Goal: Task Accomplishment & Management: Use online tool/utility

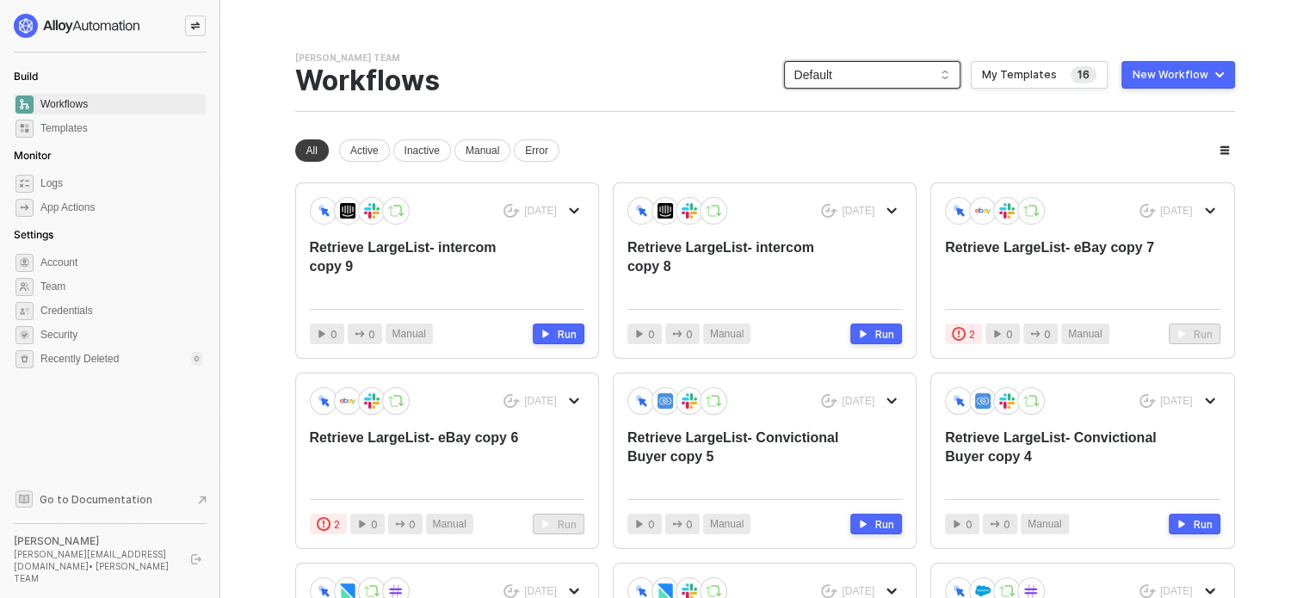
click at [853, 80] on span "Default" at bounding box center [872, 75] width 156 height 26
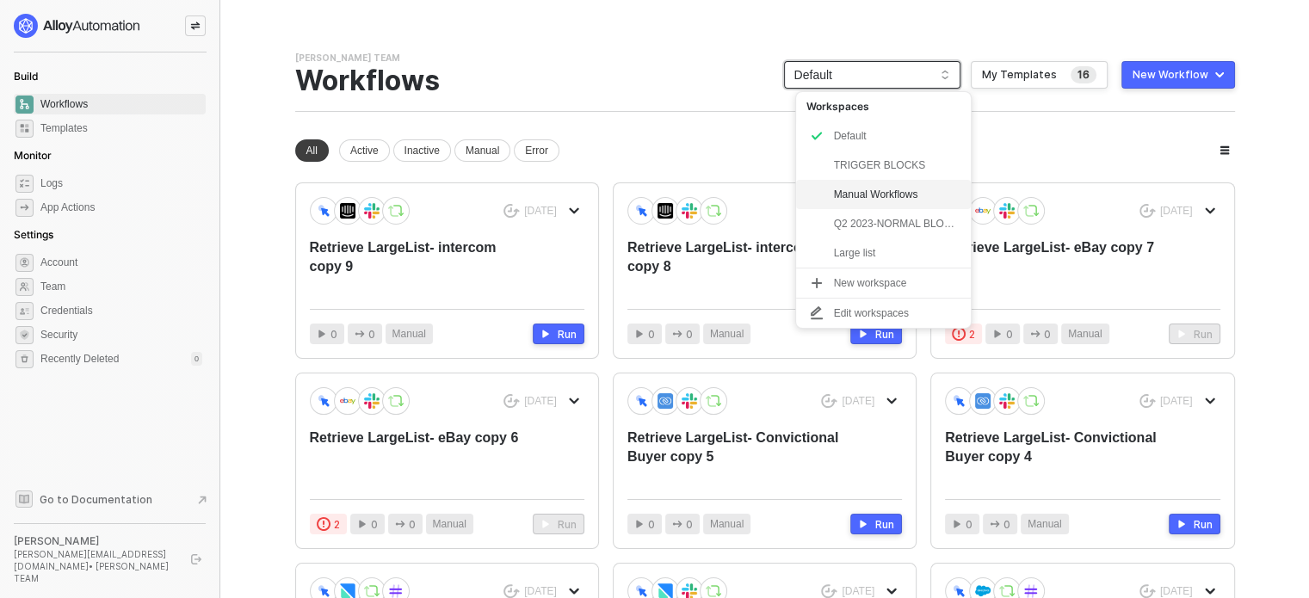
click at [874, 199] on div "Manual Workflows" at bounding box center [897, 194] width 127 height 21
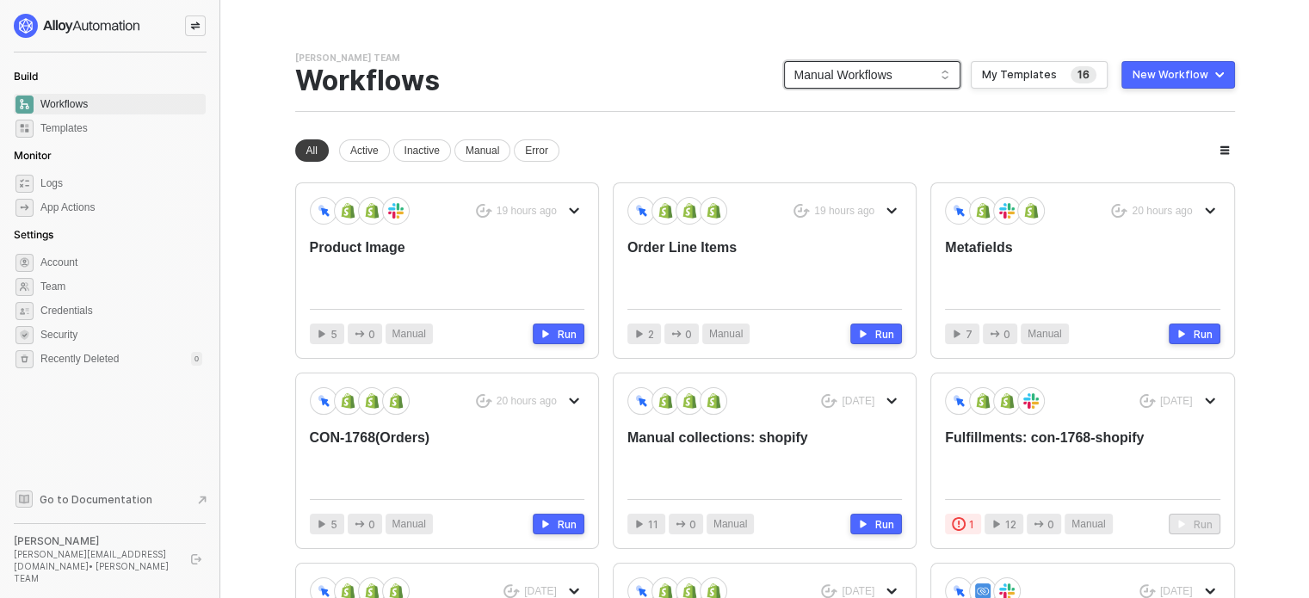
click at [1207, 72] on div "New Workflow" at bounding box center [1171, 75] width 76 height 14
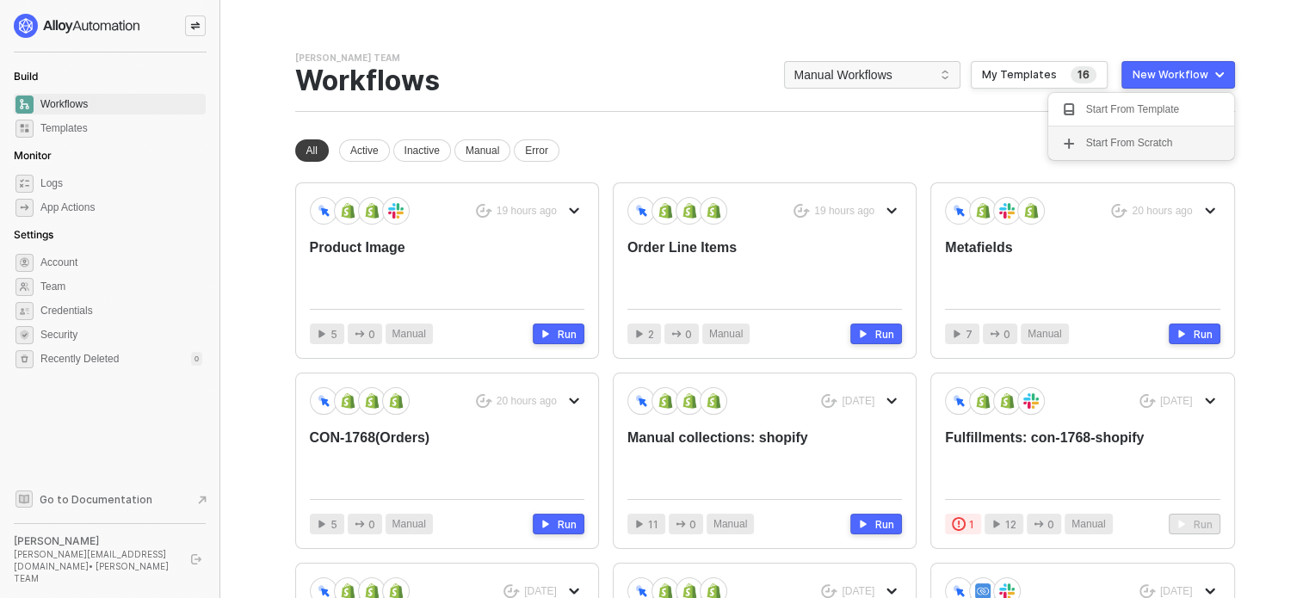
click at [1169, 139] on div "Start From Scratch" at bounding box center [1129, 143] width 87 height 16
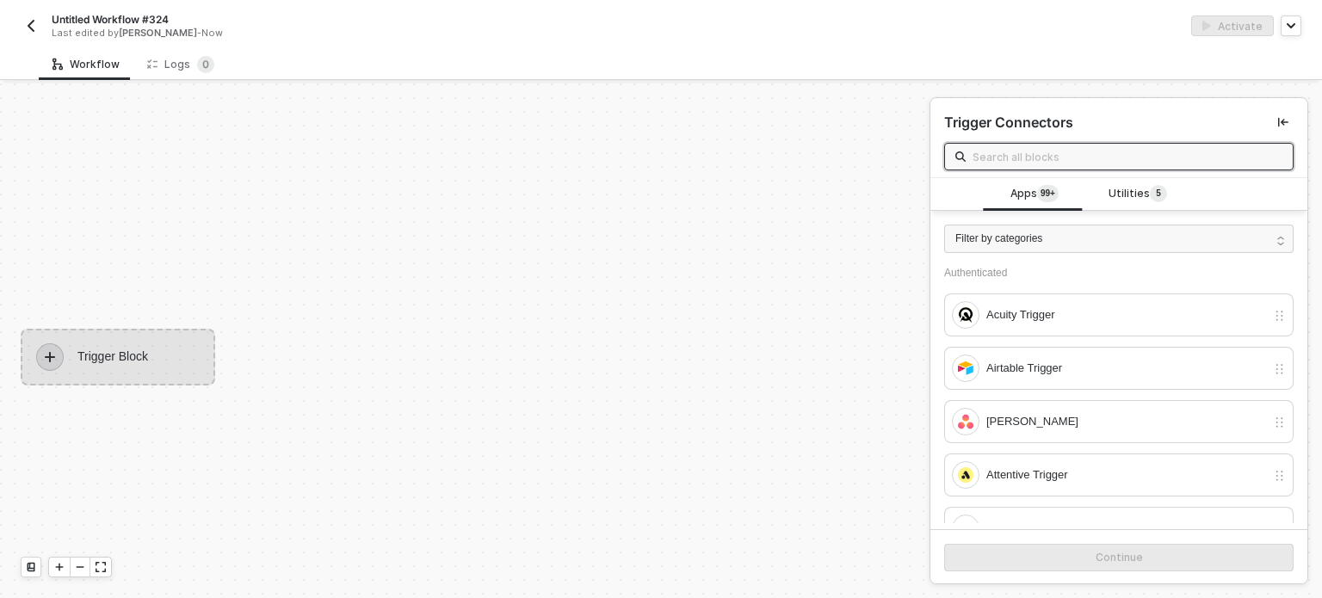
scroll to position [31, 0]
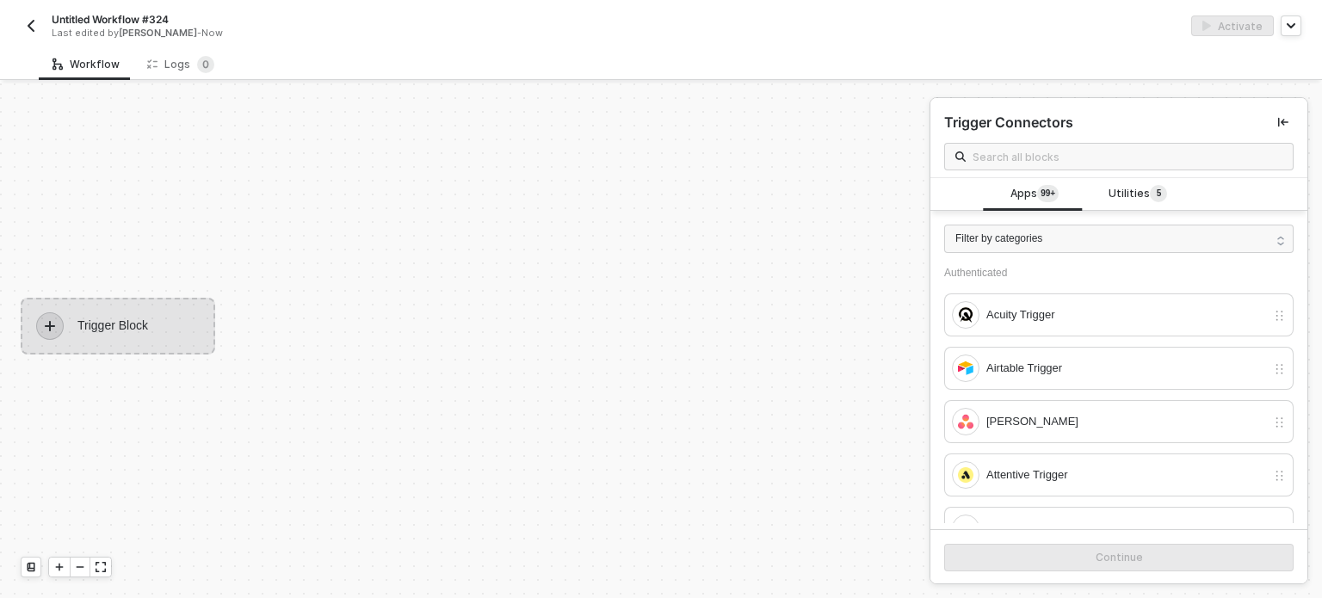
click at [128, 22] on span "Untitled Workflow #324" at bounding box center [110, 19] width 117 height 15
click at [128, 22] on input "Untitled Workflow #324" at bounding box center [198, 19] width 293 height 21
type input "Order Risk"
click button "Save" at bounding box center [369, 19] width 41 height 21
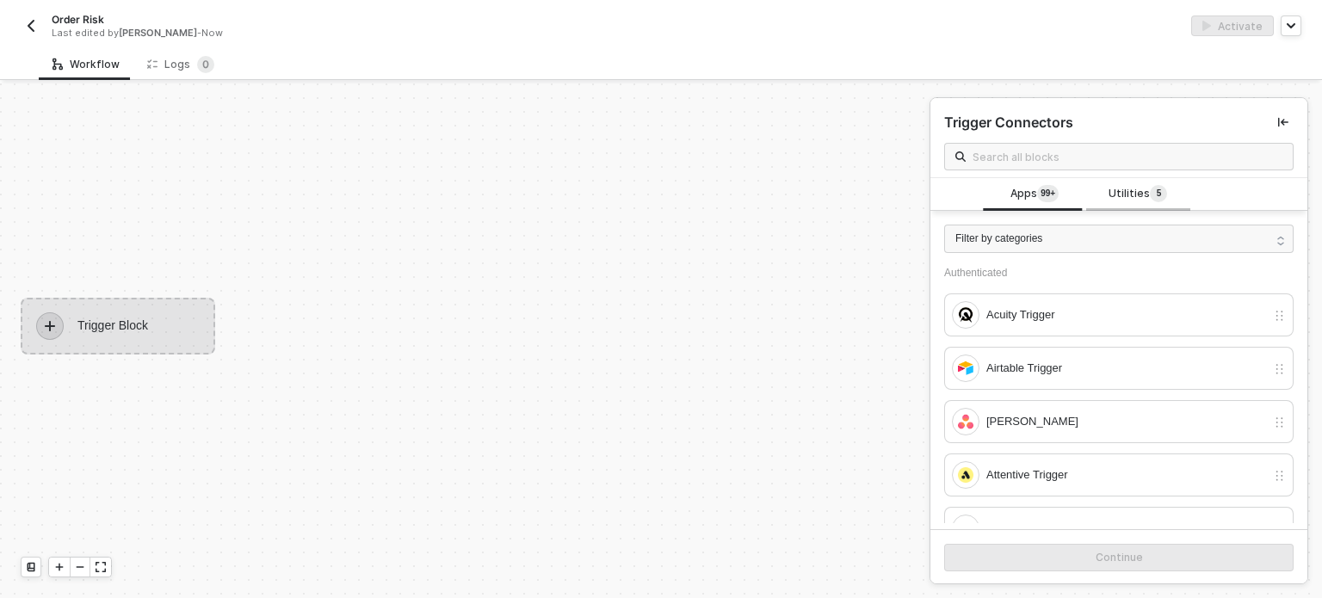
click at [1102, 187] on div "Utilities 5" at bounding box center [1138, 194] width 76 height 19
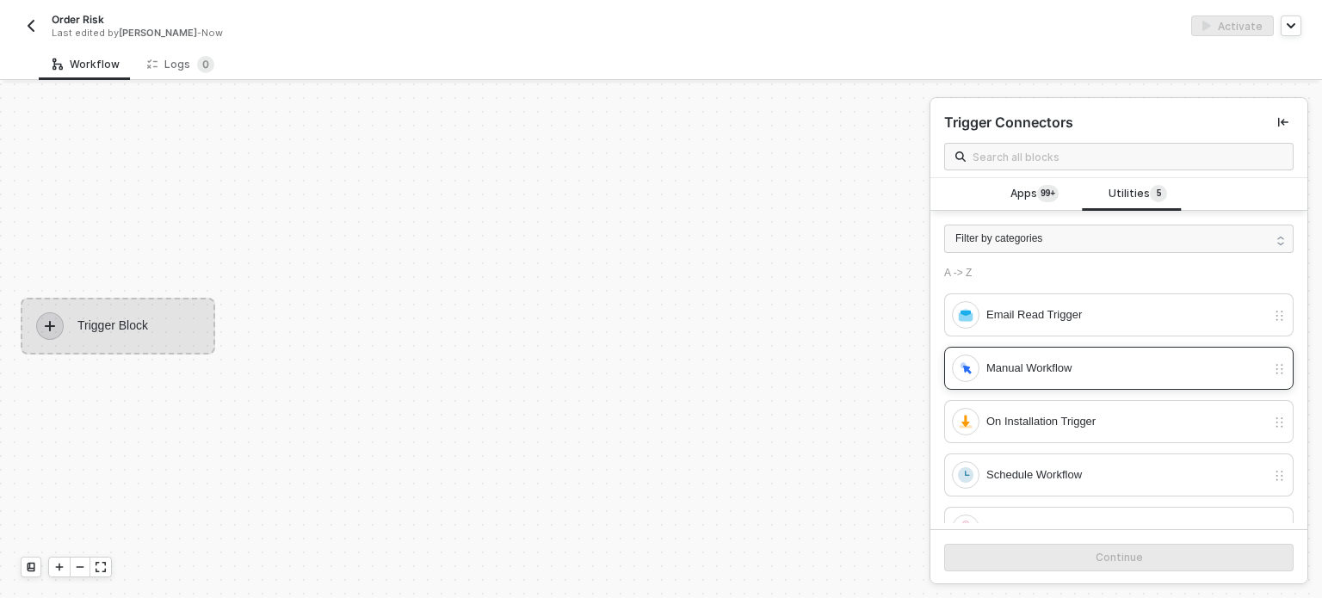
click at [1039, 356] on div "Manual Workflow" at bounding box center [1109, 369] width 314 height 28
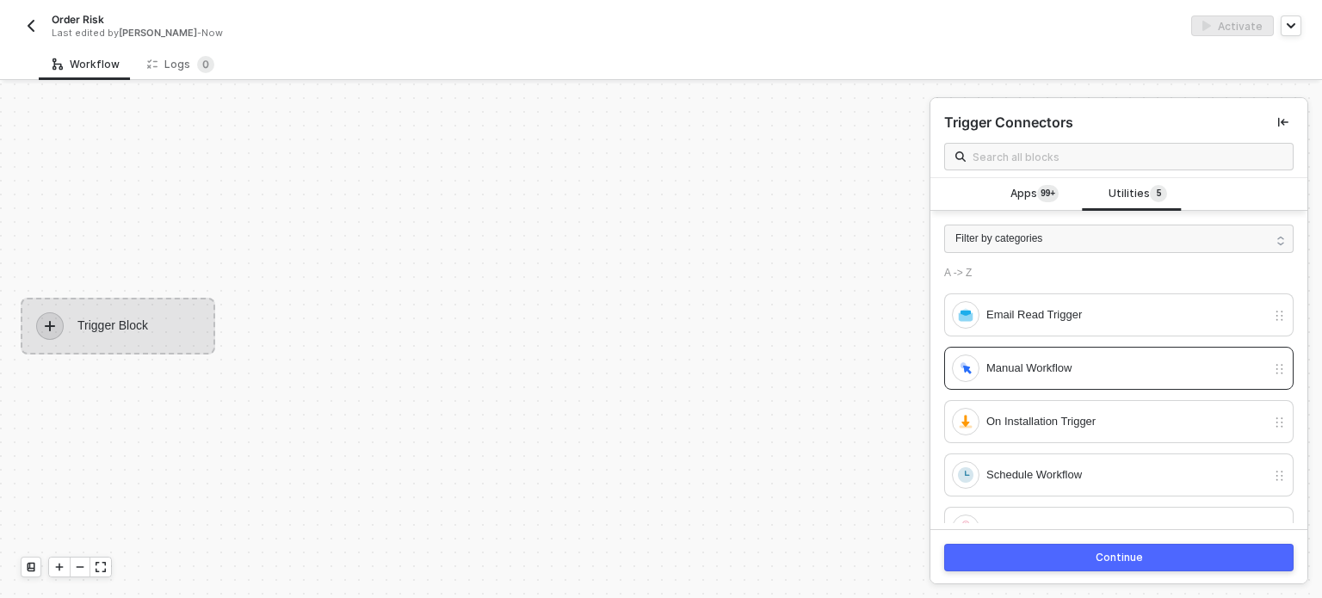
click at [1034, 557] on button "Continue" at bounding box center [1118, 558] width 349 height 28
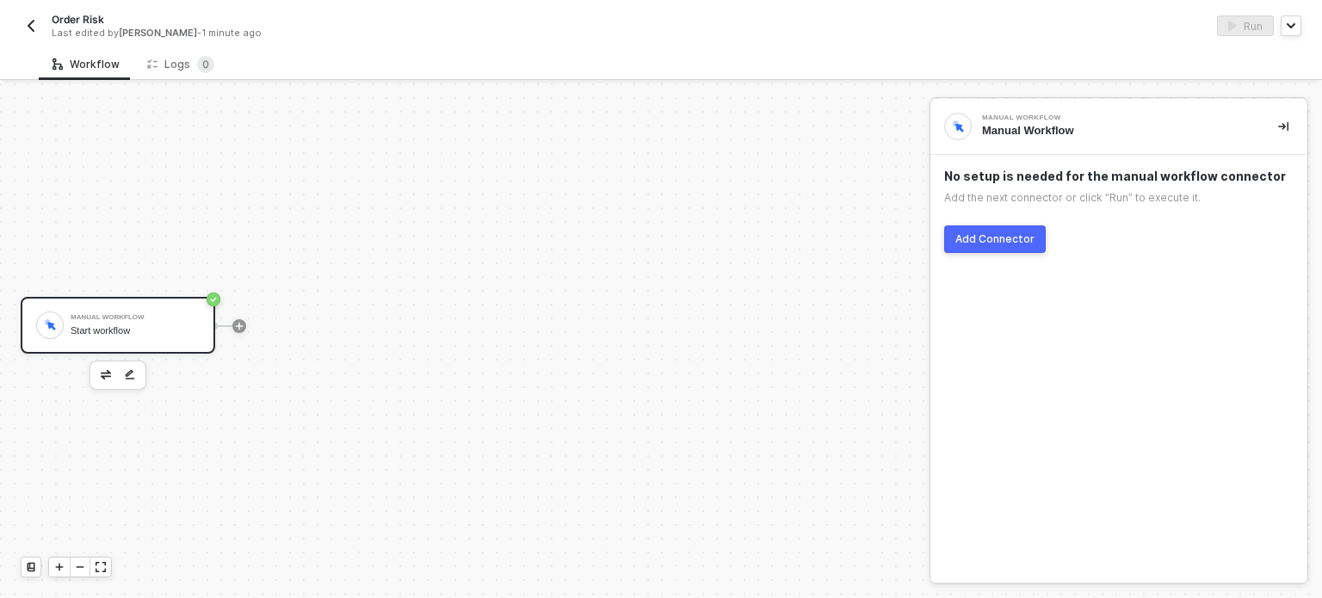
click at [990, 230] on button "Add Connector" at bounding box center [995, 239] width 102 height 28
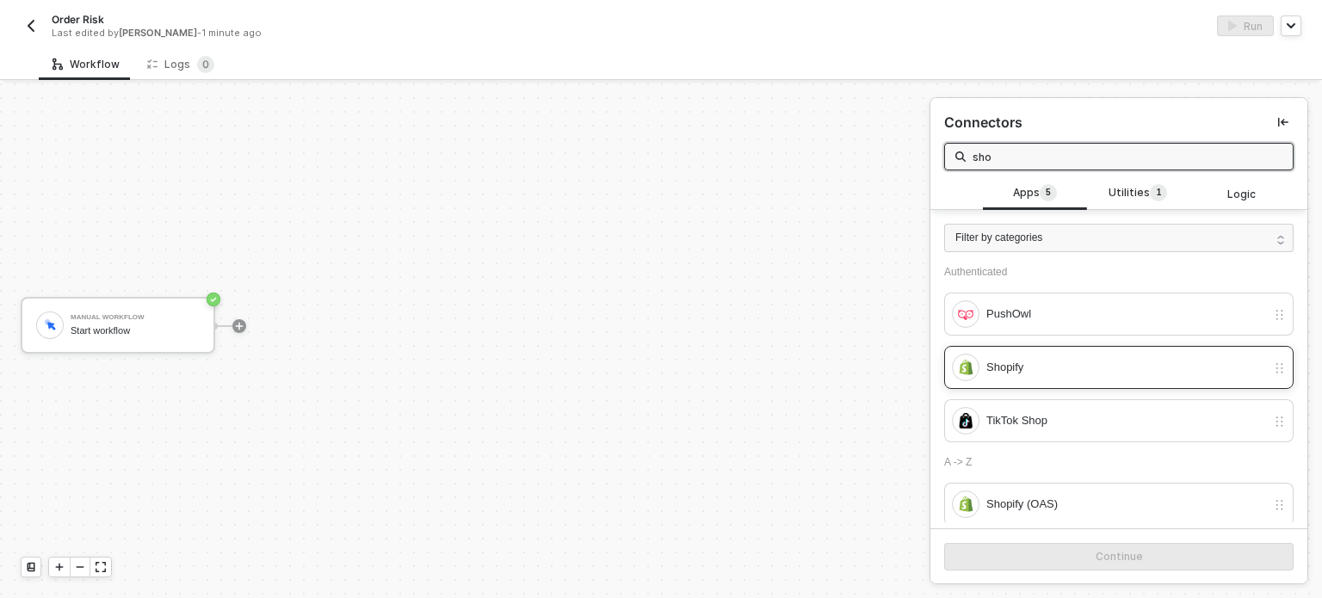
type input "sho"
click at [1023, 364] on div "Shopify" at bounding box center [1126, 367] width 280 height 19
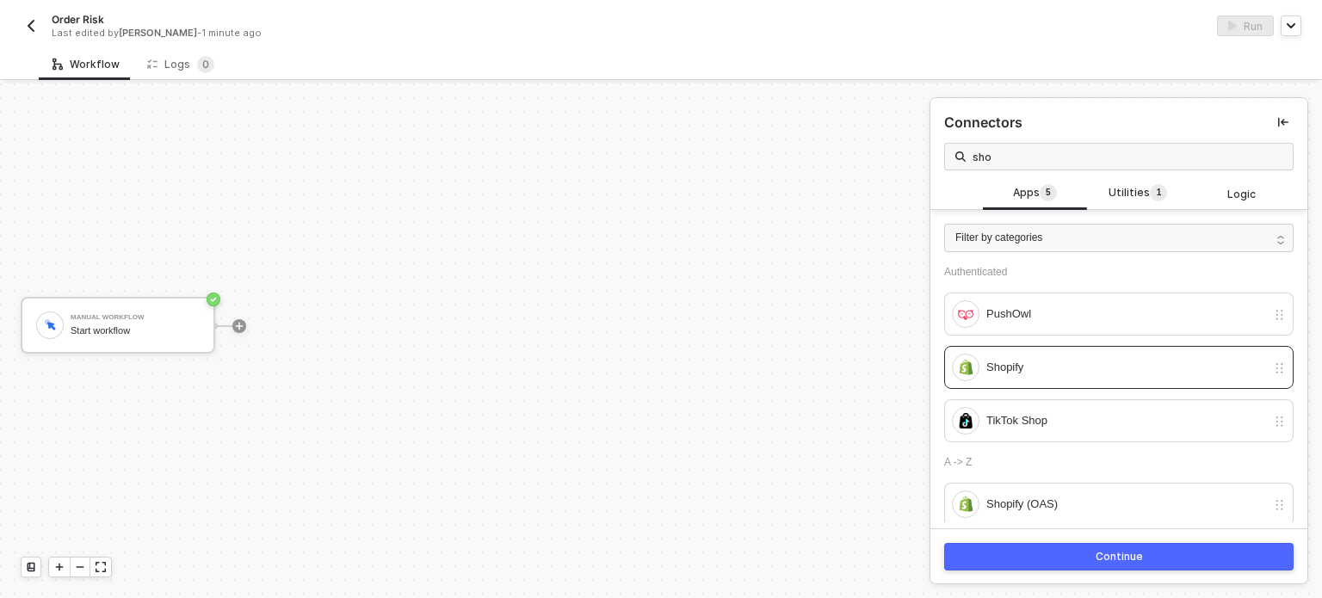
click at [1040, 559] on button "Continue" at bounding box center [1118, 557] width 349 height 28
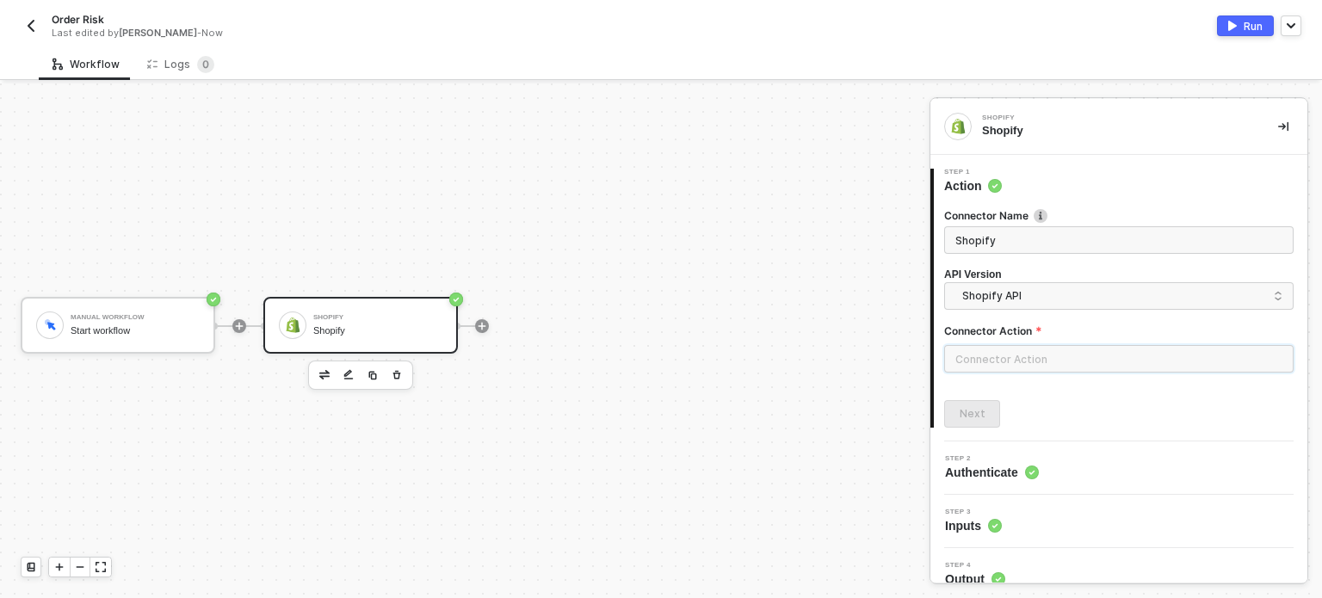
click at [1019, 359] on input "text" at bounding box center [1118, 359] width 349 height 28
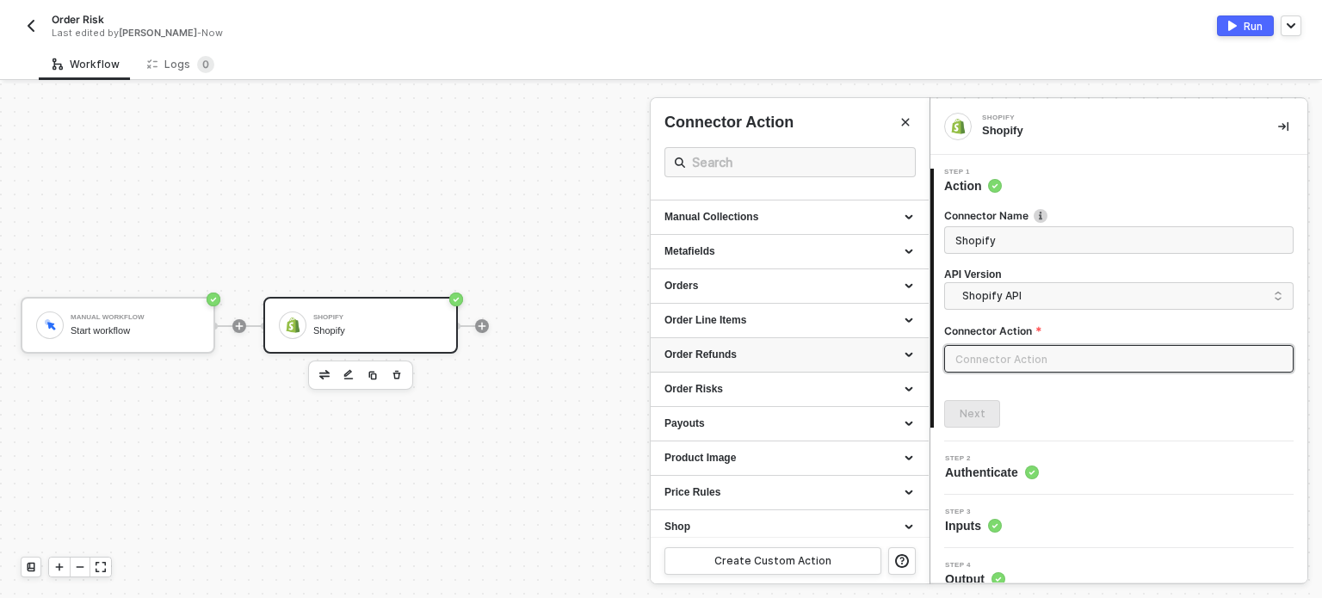
scroll to position [479, 0]
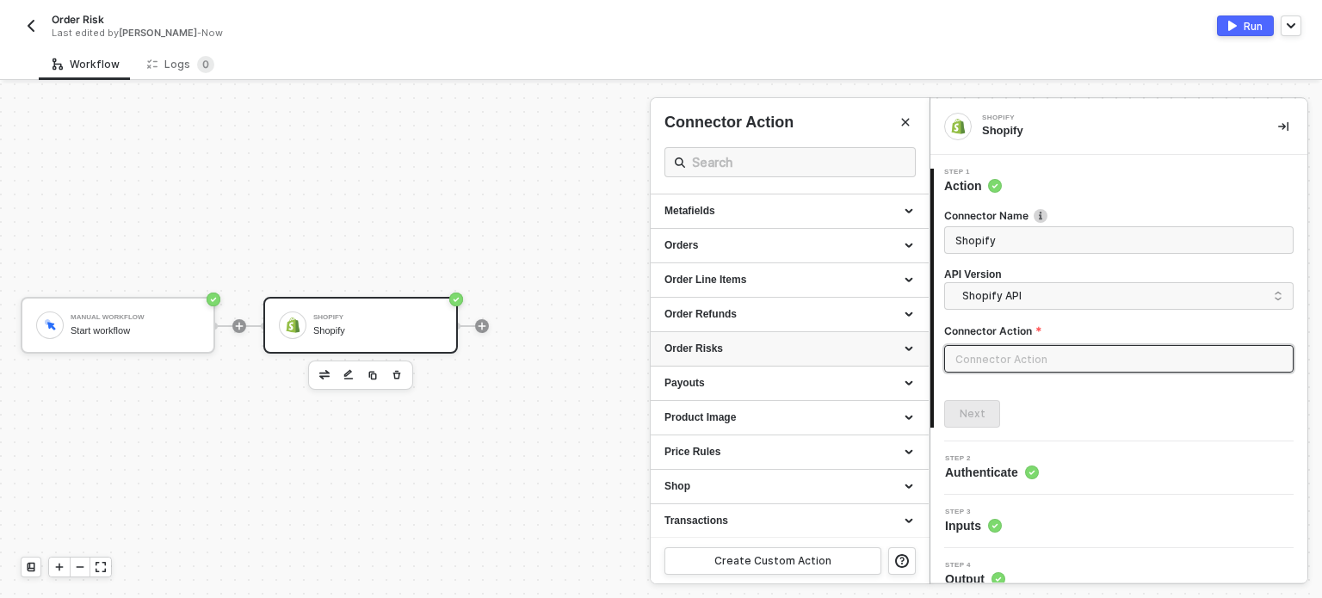
click at [731, 350] on div "Order Risks" at bounding box center [789, 349] width 250 height 15
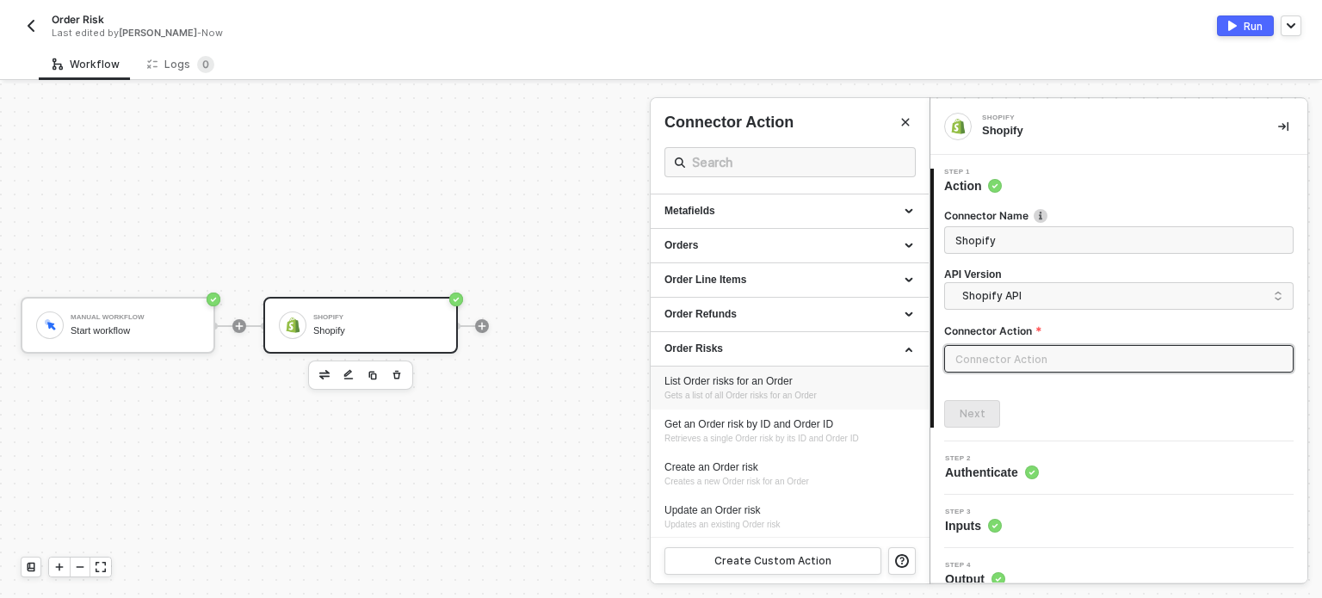
click at [732, 386] on div "List Order risks for an Order" at bounding box center [789, 381] width 250 height 15
type input "Gets a list of all Order risks for an Order"
type input "Order Risks - List Order risks for an Order"
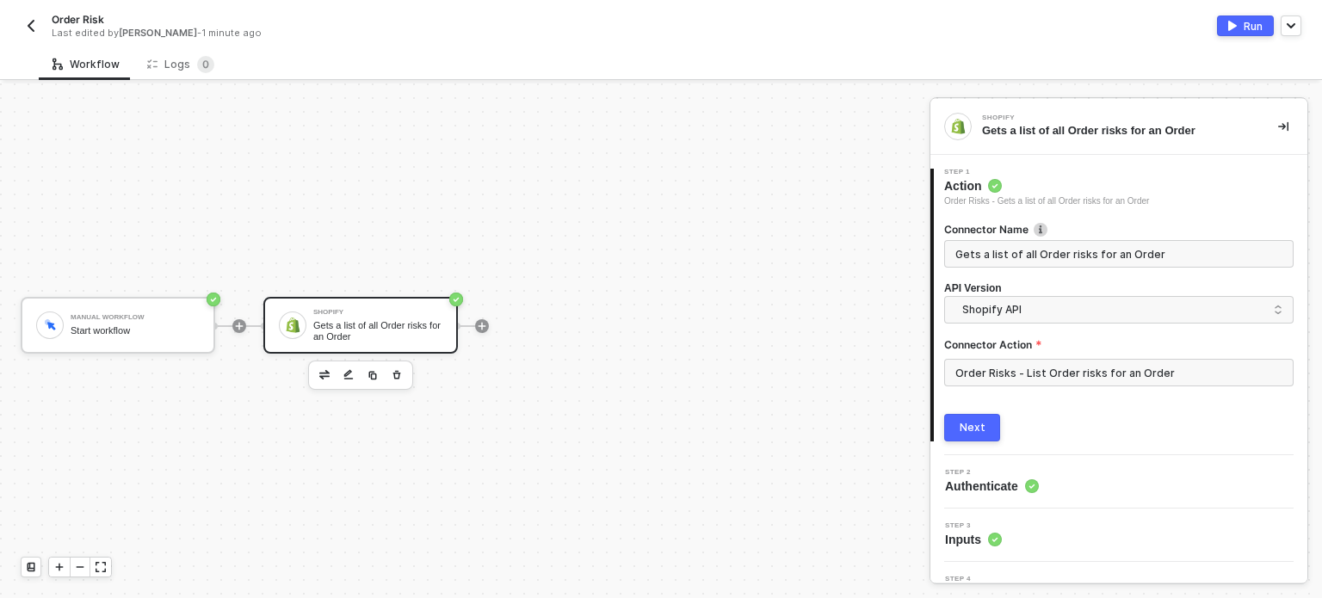
click at [954, 423] on button "Next" at bounding box center [972, 428] width 56 height 28
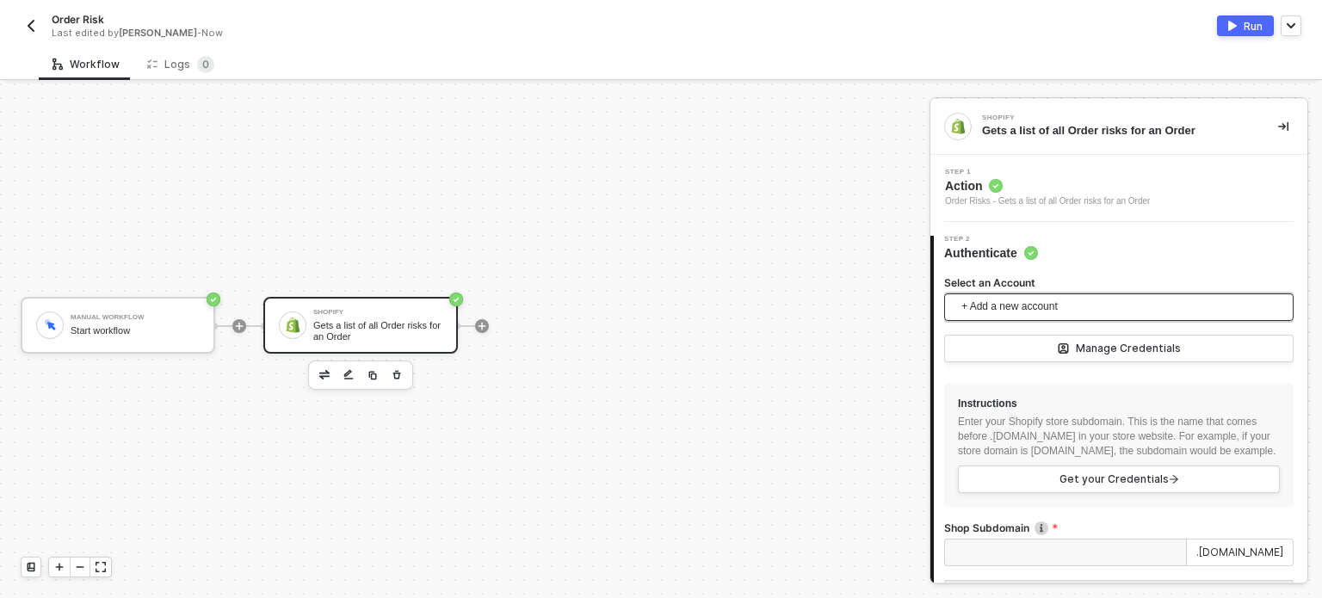
click at [1051, 312] on span "+ Add a new account" at bounding box center [1122, 307] width 322 height 28
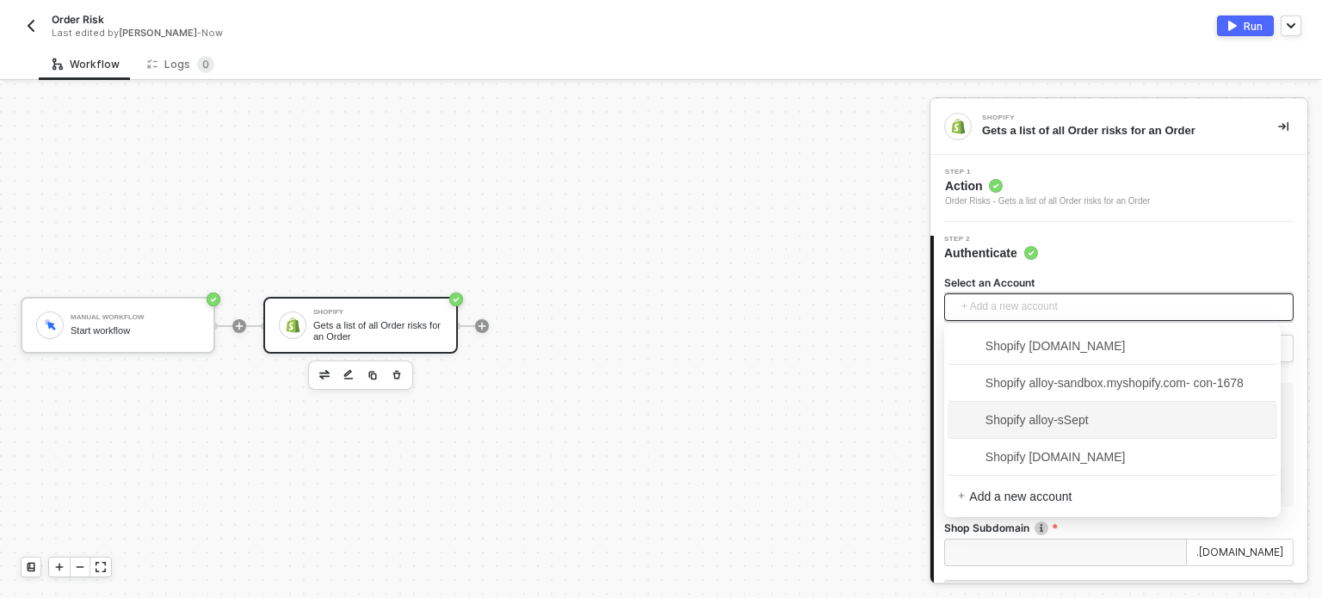
click at [1102, 426] on span "Shopify alloy-sSept" at bounding box center [1112, 420] width 309 height 28
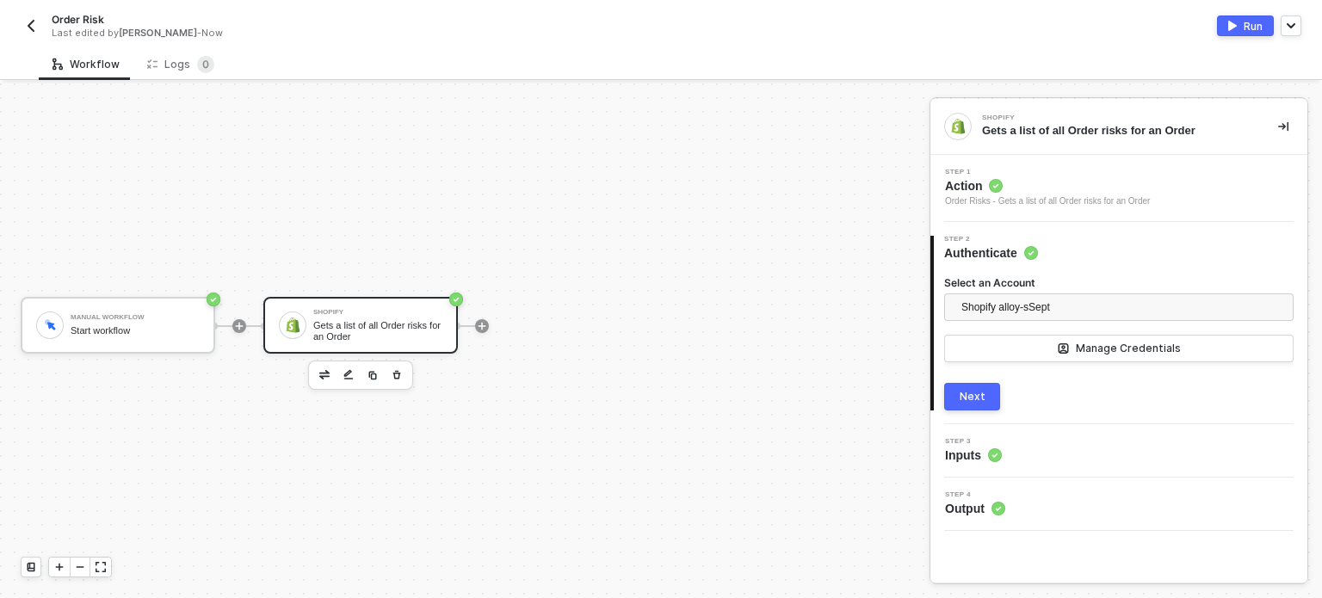
click at [981, 405] on button "Next" at bounding box center [972, 397] width 56 height 28
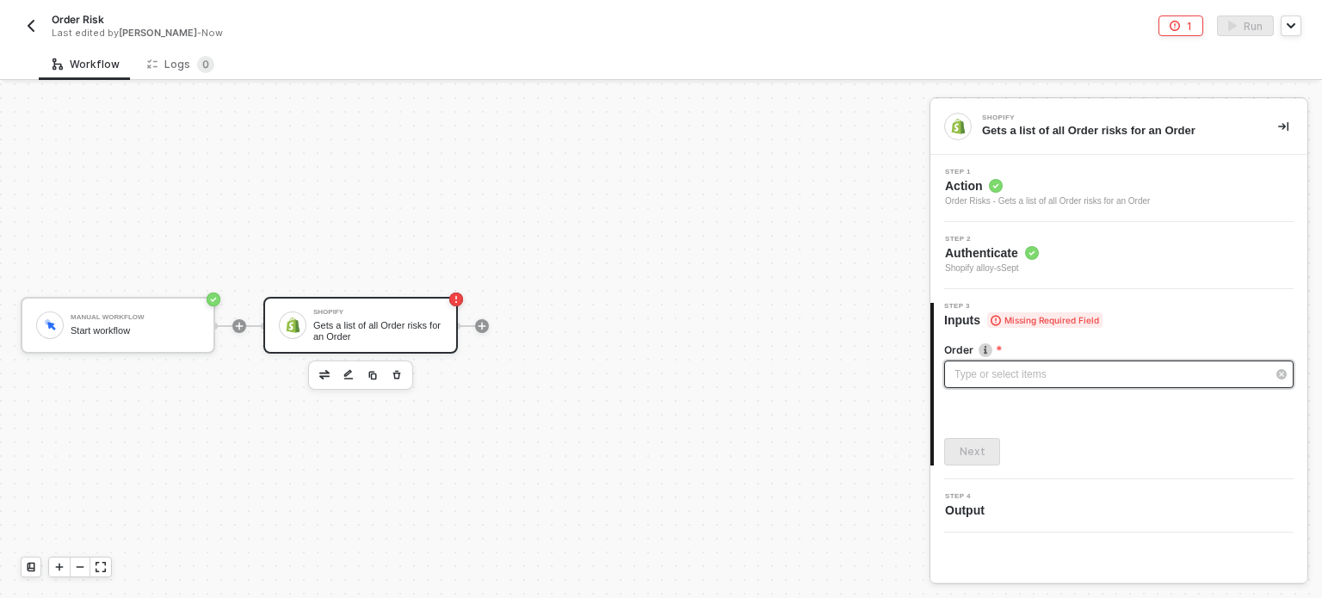
click at [1021, 378] on div "Type or select items ﻿" at bounding box center [1110, 375] width 312 height 16
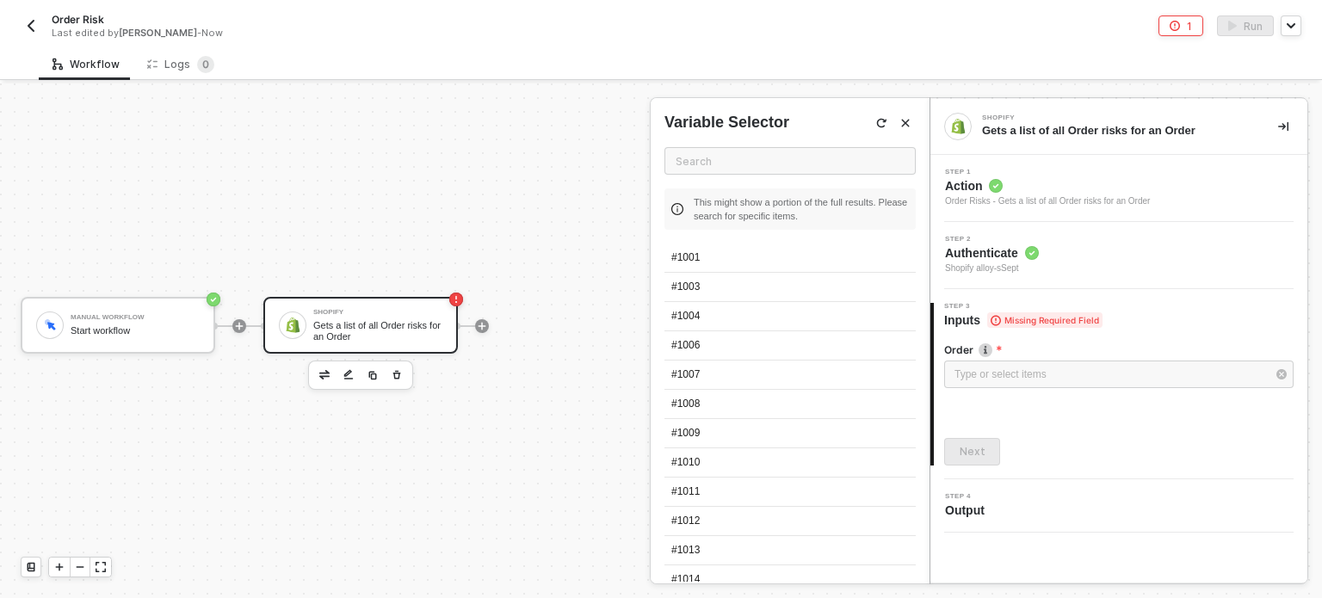
click at [723, 257] on div "#1001" at bounding box center [789, 258] width 251 height 29
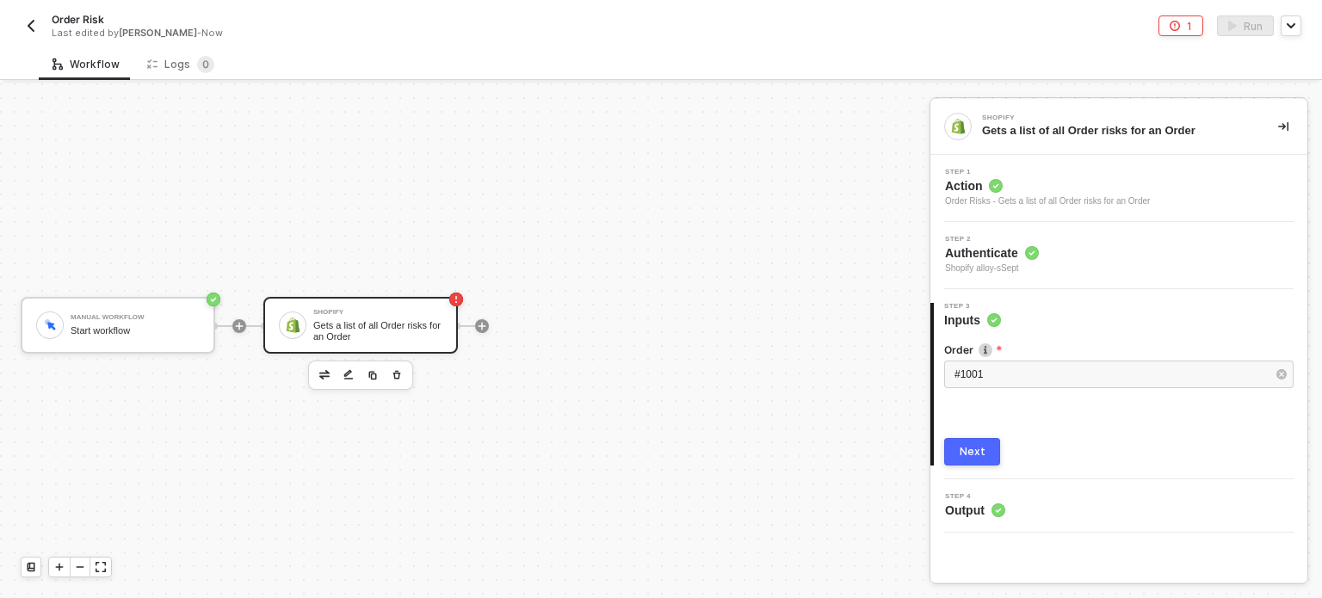
click at [981, 455] on div "Next" at bounding box center [973, 452] width 26 height 14
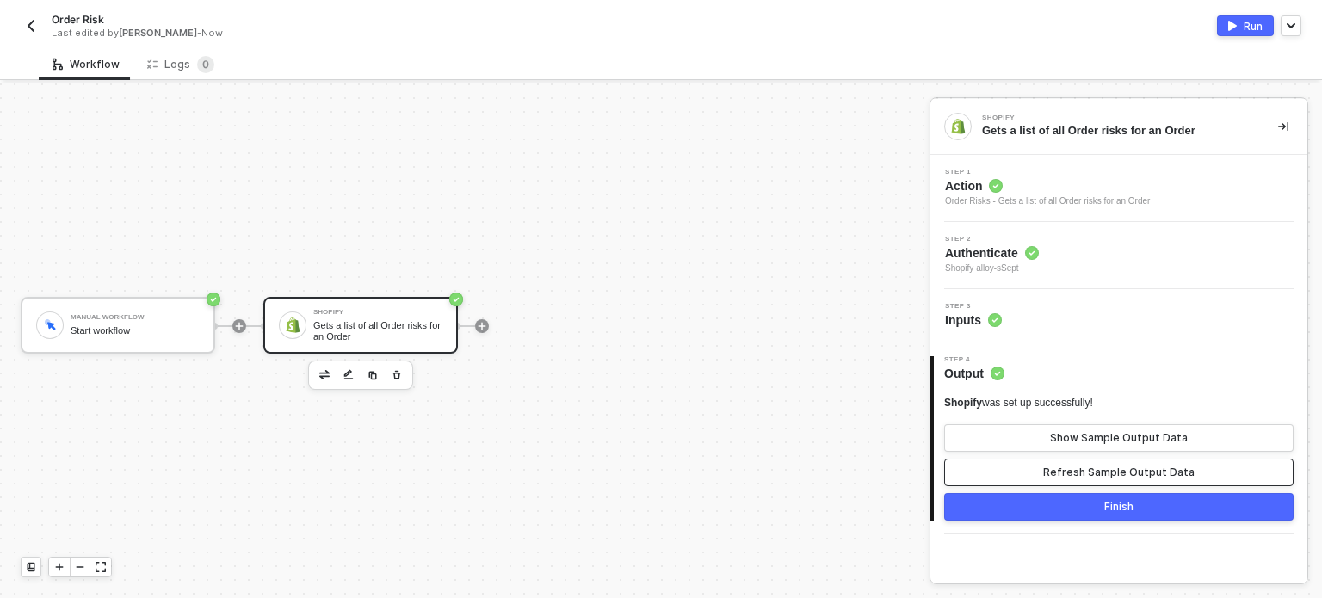
click at [1066, 466] on div "Refresh Sample Output Data" at bounding box center [1118, 473] width 151 height 14
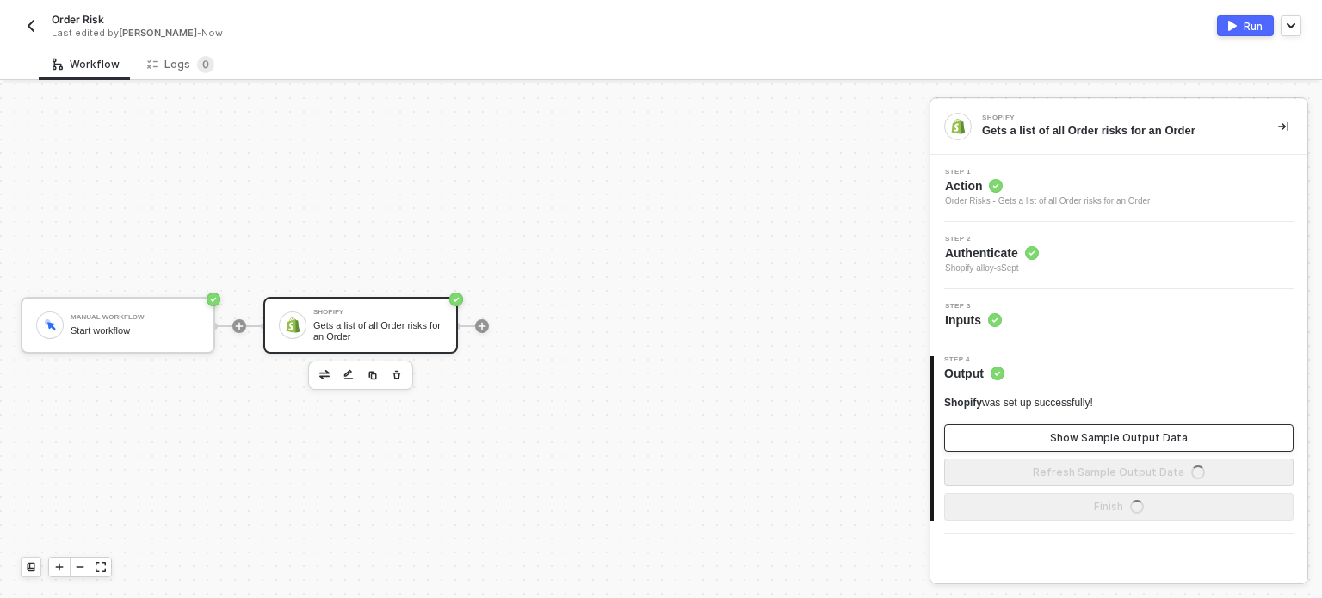
click at [1074, 435] on div "Show Sample Output Data" at bounding box center [1119, 438] width 138 height 14
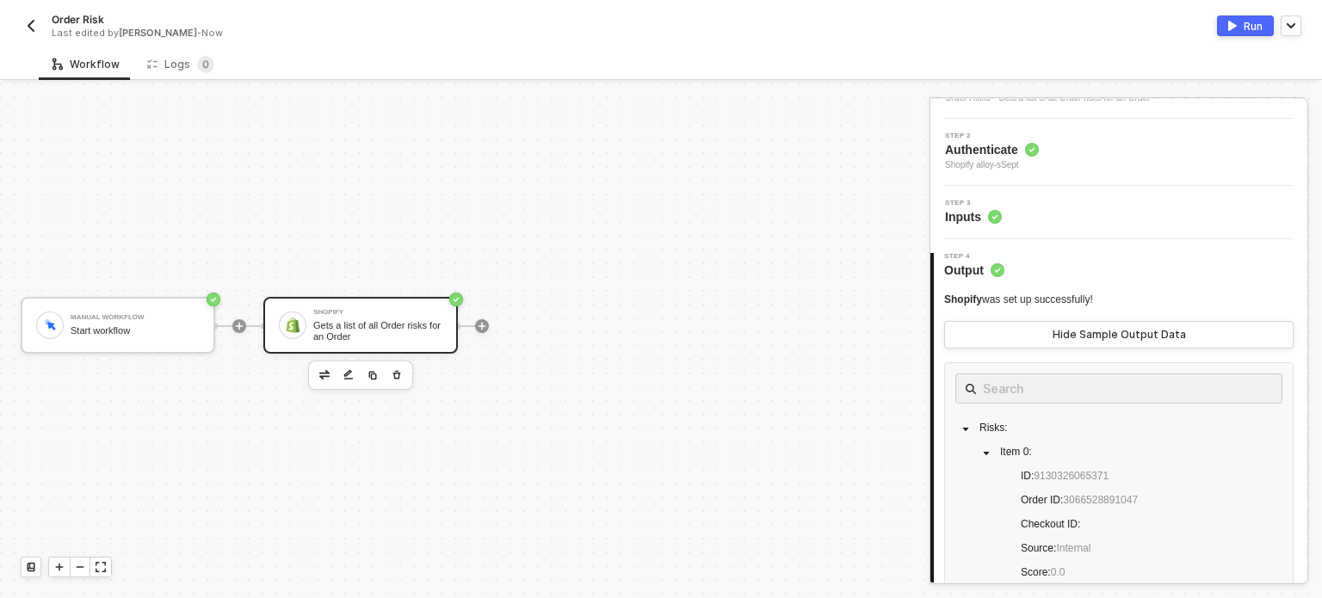
scroll to position [258, 0]
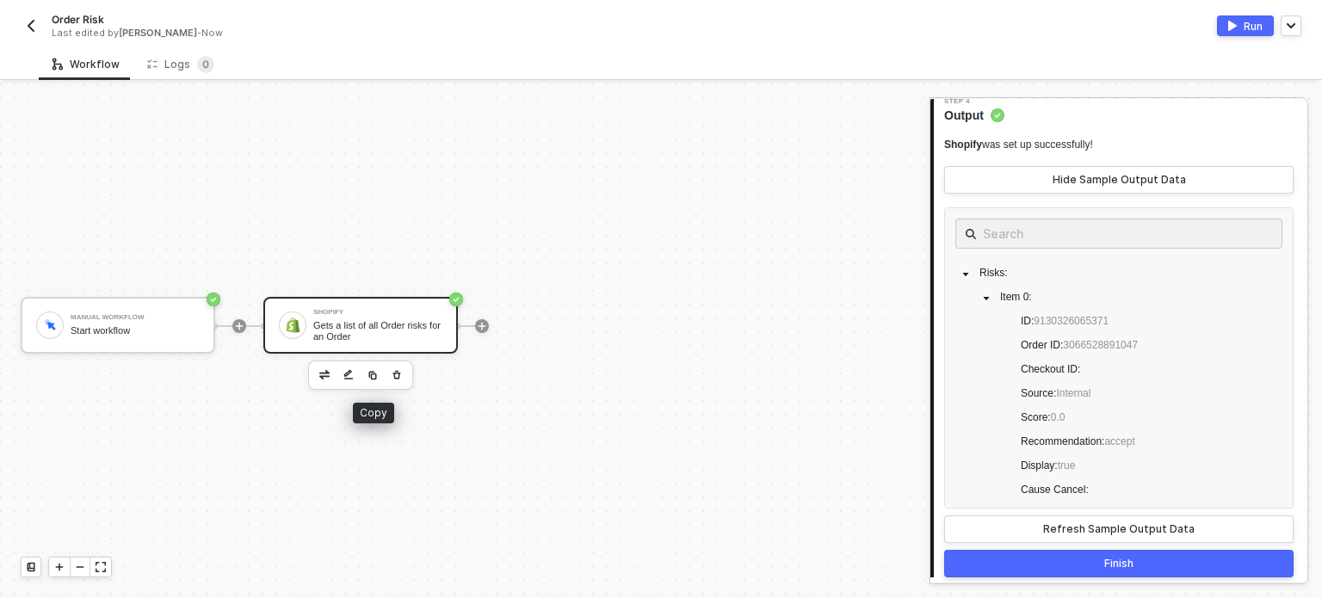
click at [371, 381] on button "button" at bounding box center [372, 375] width 21 height 21
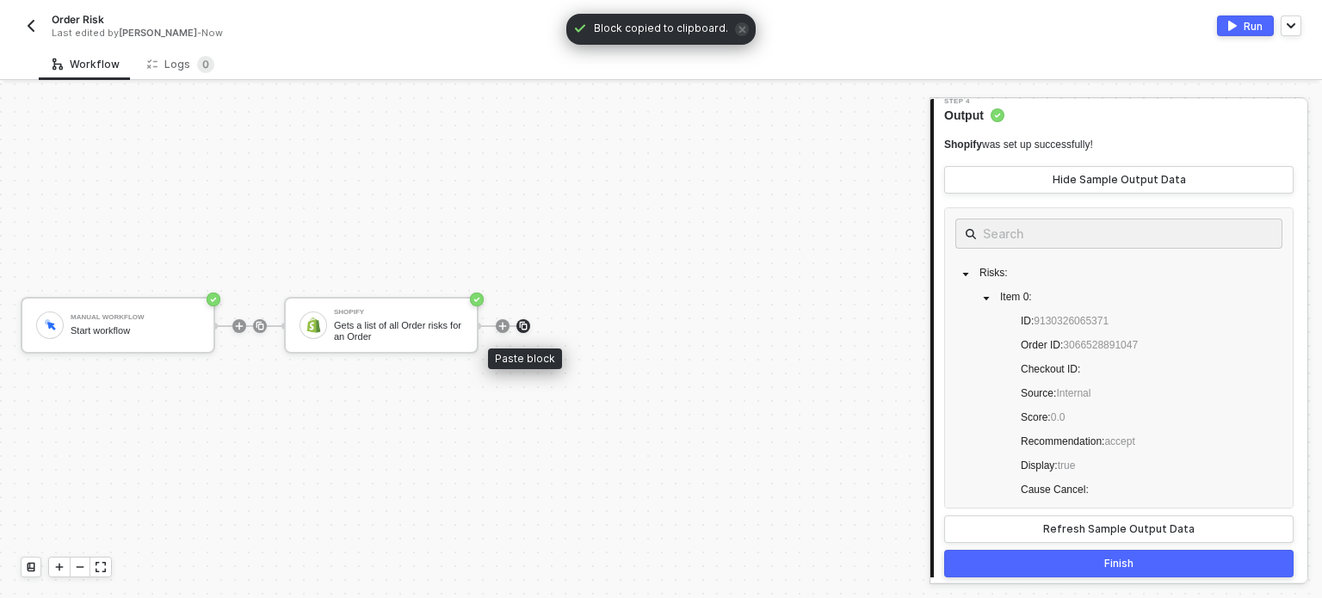
click at [527, 321] on img at bounding box center [523, 326] width 10 height 10
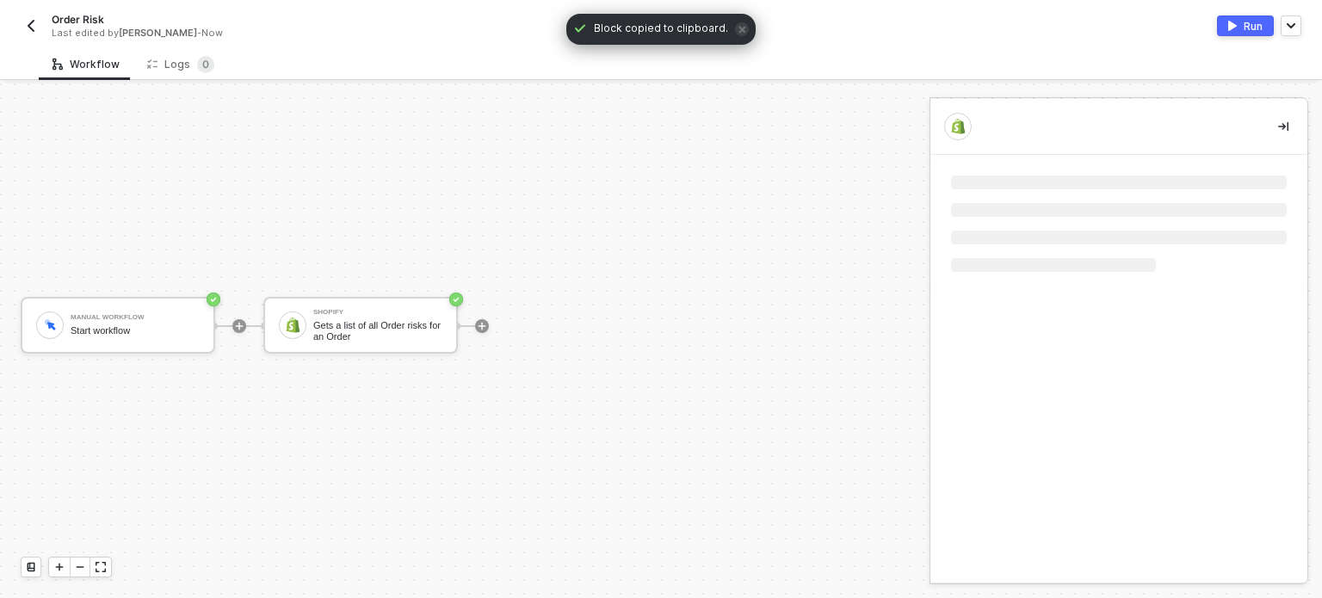
scroll to position [0, 0]
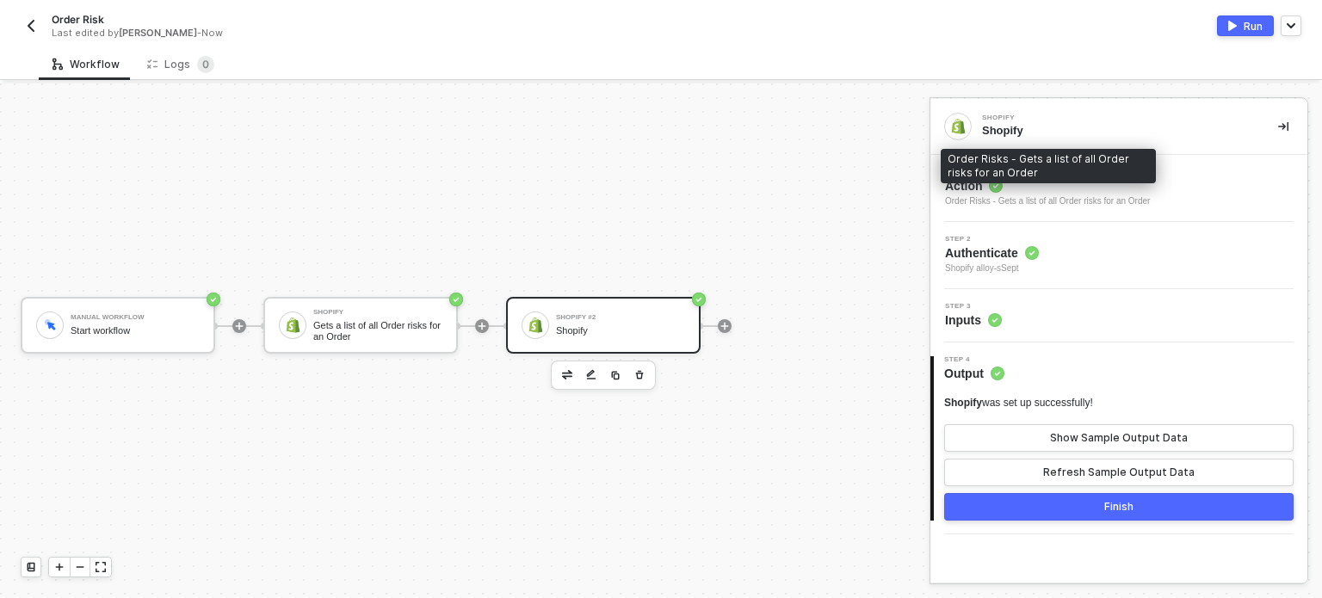
click at [1003, 196] on div "Order Risks - Gets a list of all Order risks for an Order" at bounding box center [1047, 202] width 205 height 14
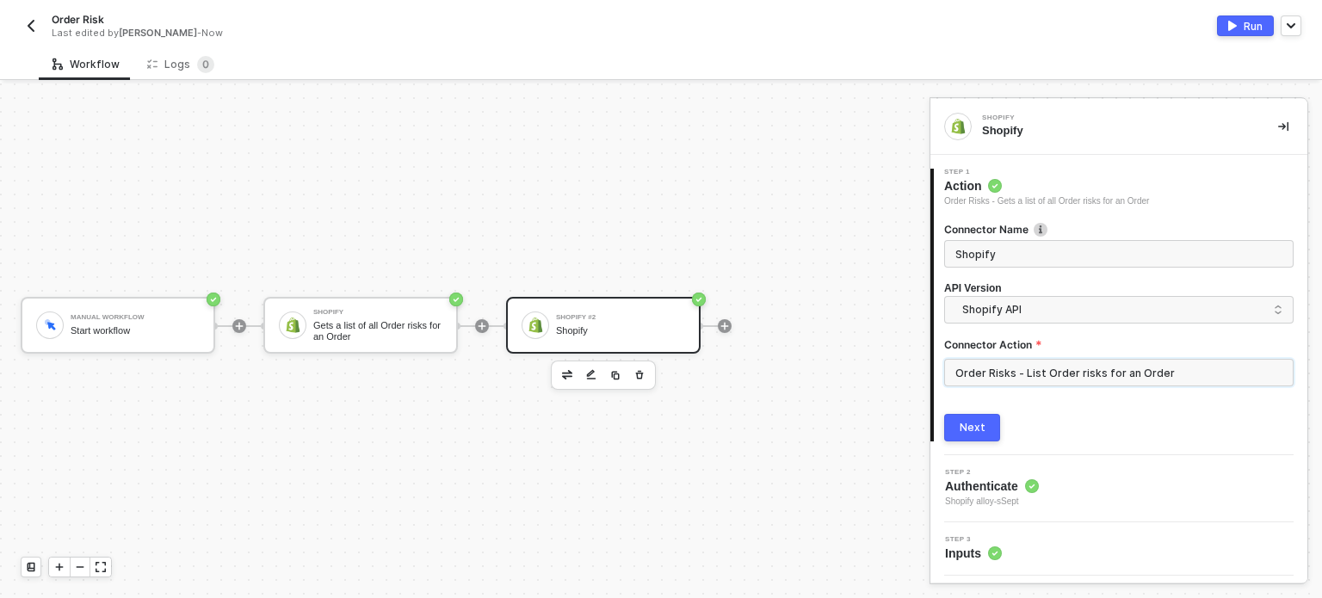
click at [1069, 385] on input "Order Risks - List Order risks for an Order" at bounding box center [1118, 373] width 349 height 28
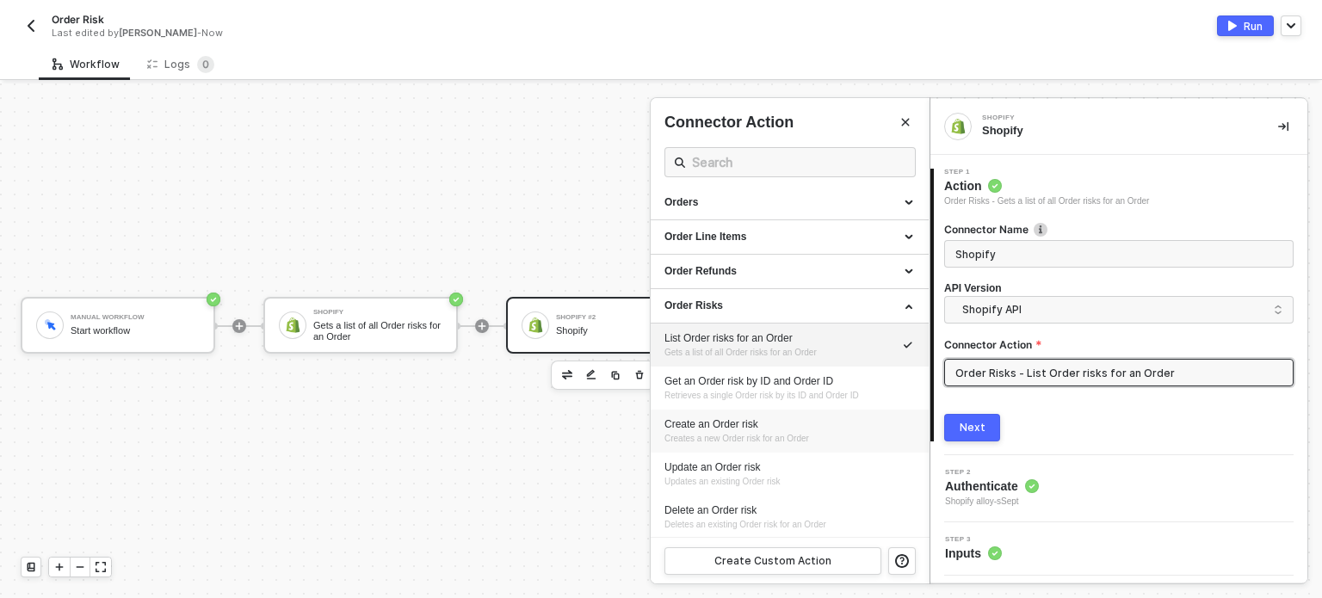
scroll to position [608, 0]
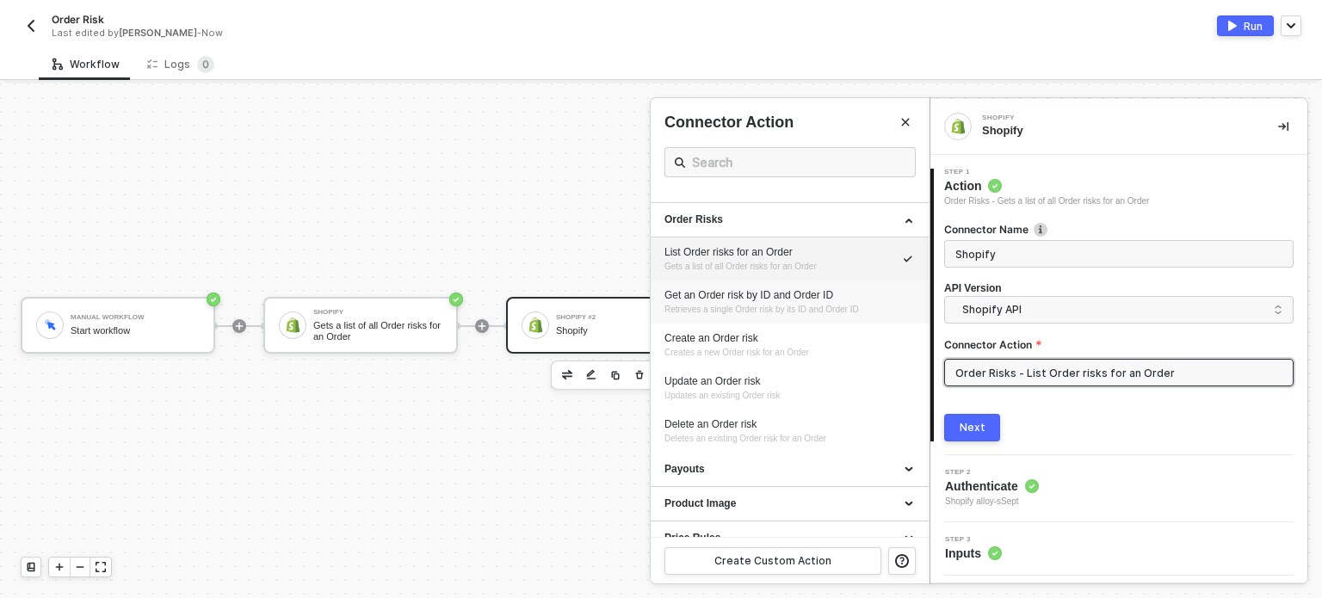
click at [750, 293] on div "Get an Order risk by ID and Order ID" at bounding box center [789, 295] width 250 height 15
type input "Retrieves a single Order risk by its ID and Order ID"
type input "Order Risks - Get an Order risk by ID and Order ID"
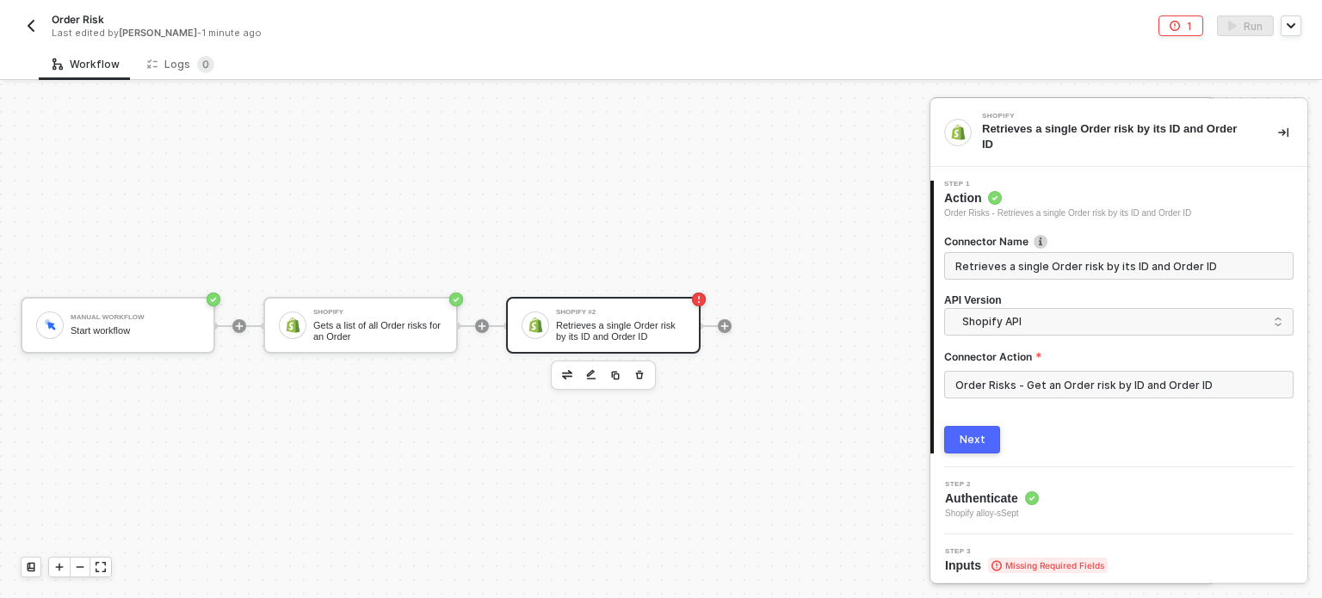
click at [979, 433] on div "Next" at bounding box center [973, 440] width 26 height 14
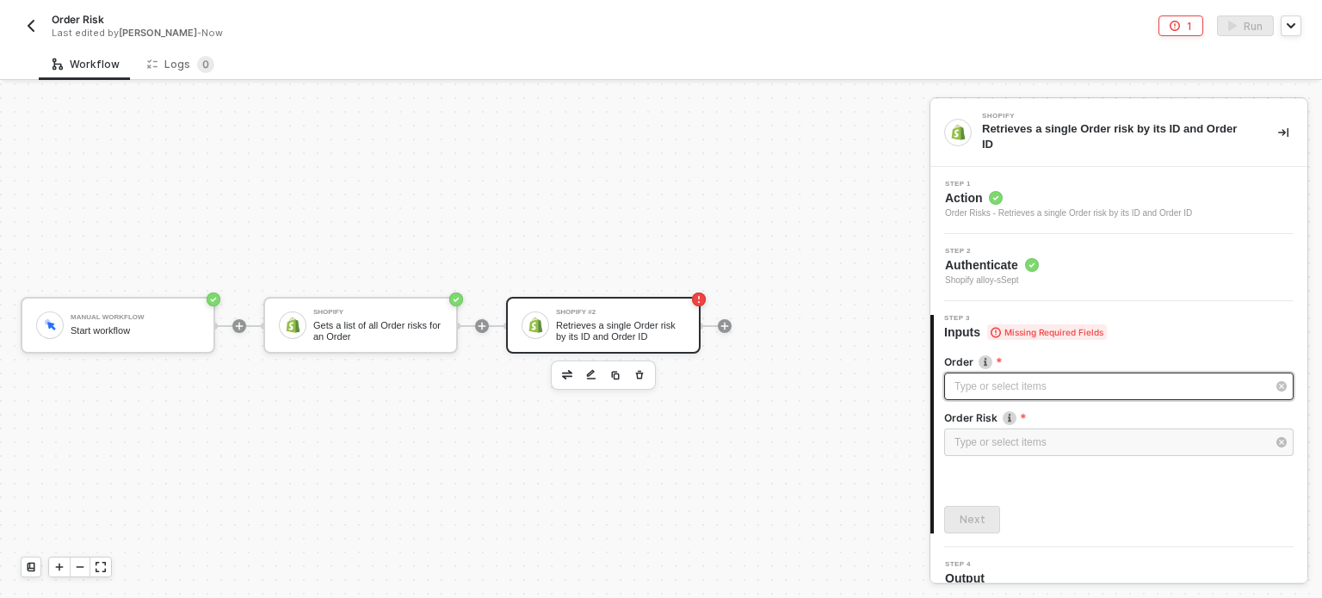
click at [1047, 384] on div "Type or select items ﻿" at bounding box center [1118, 387] width 349 height 28
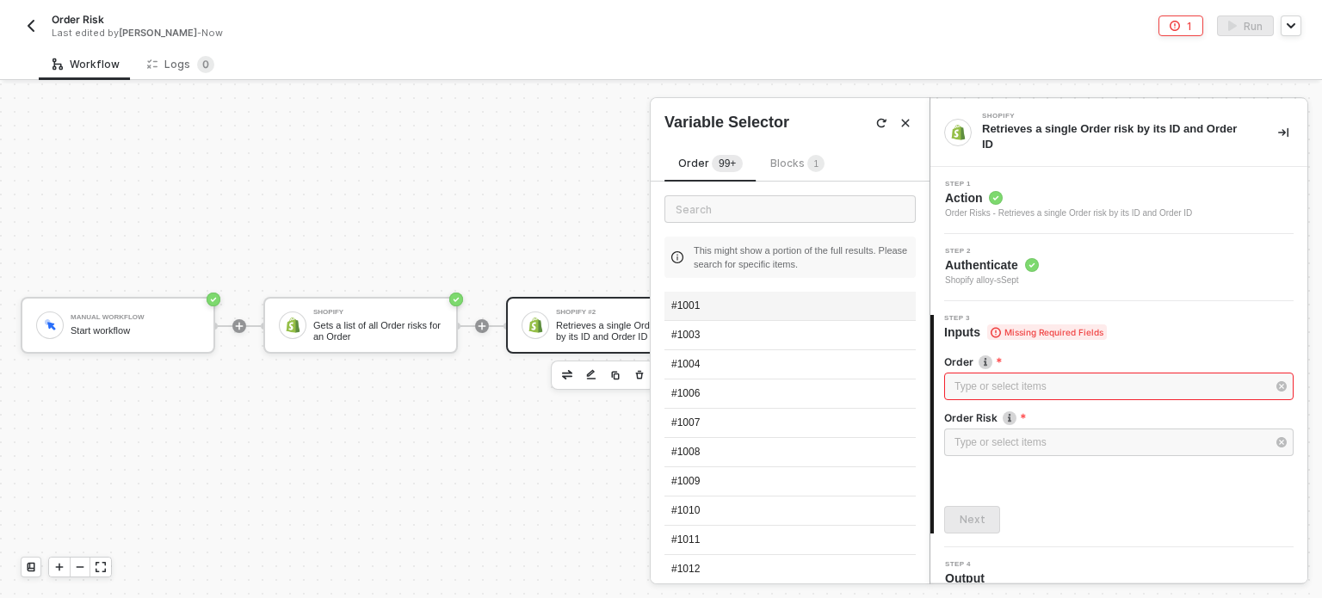
click at [729, 307] on div "#1001" at bounding box center [789, 306] width 251 height 29
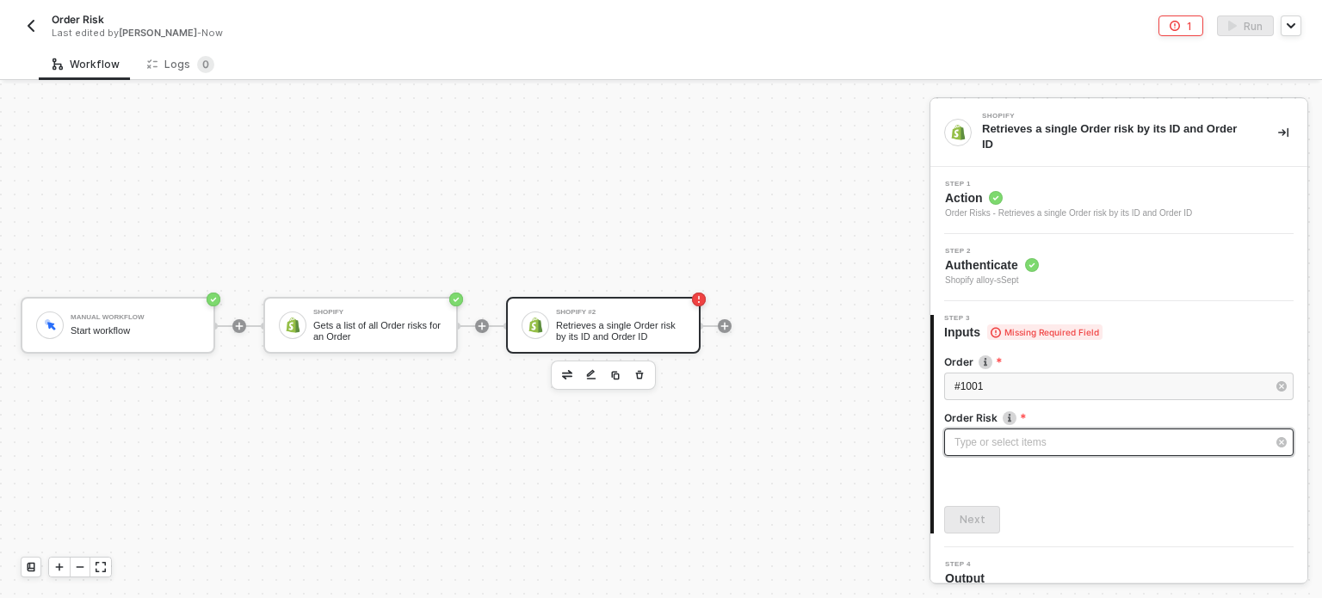
click at [1052, 435] on div "Type or select items ﻿" at bounding box center [1110, 443] width 312 height 16
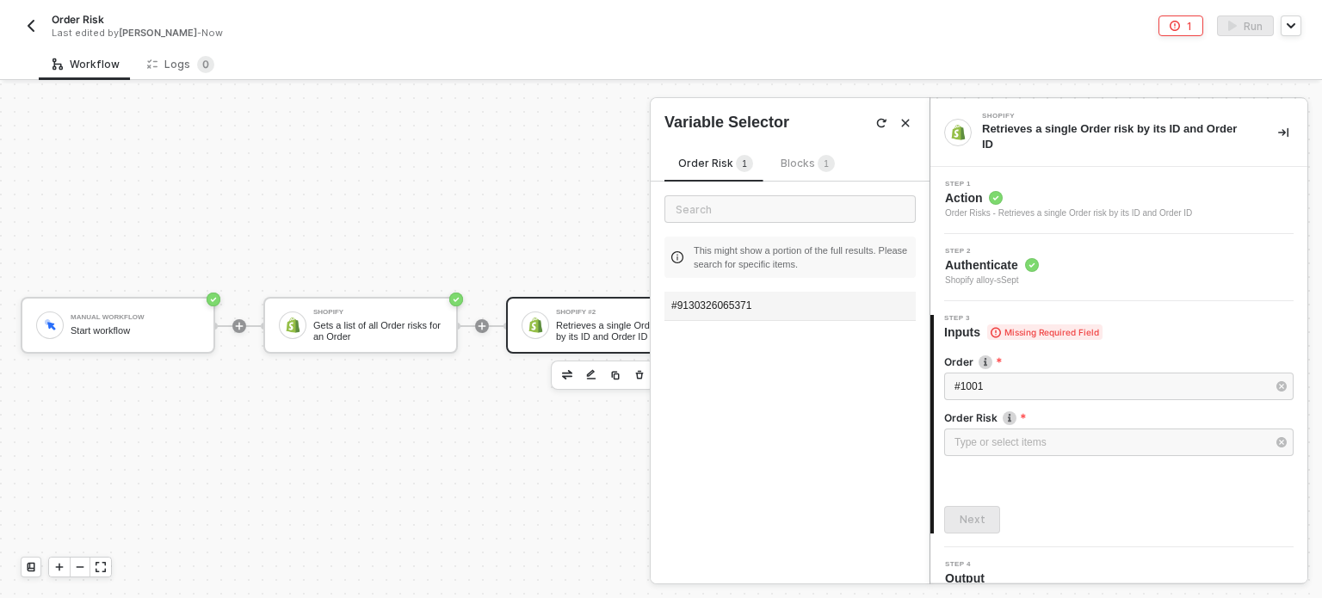
click at [755, 299] on div "#9130326065371" at bounding box center [789, 306] width 251 height 29
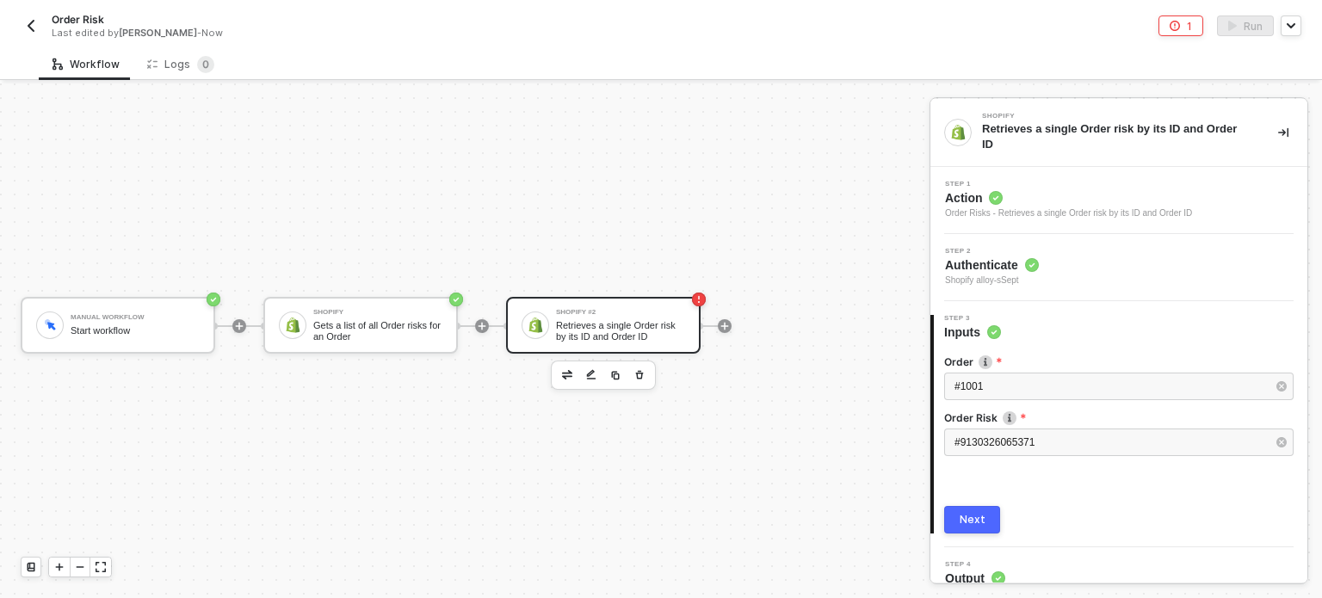
click at [989, 506] on button "Next" at bounding box center [972, 520] width 56 height 28
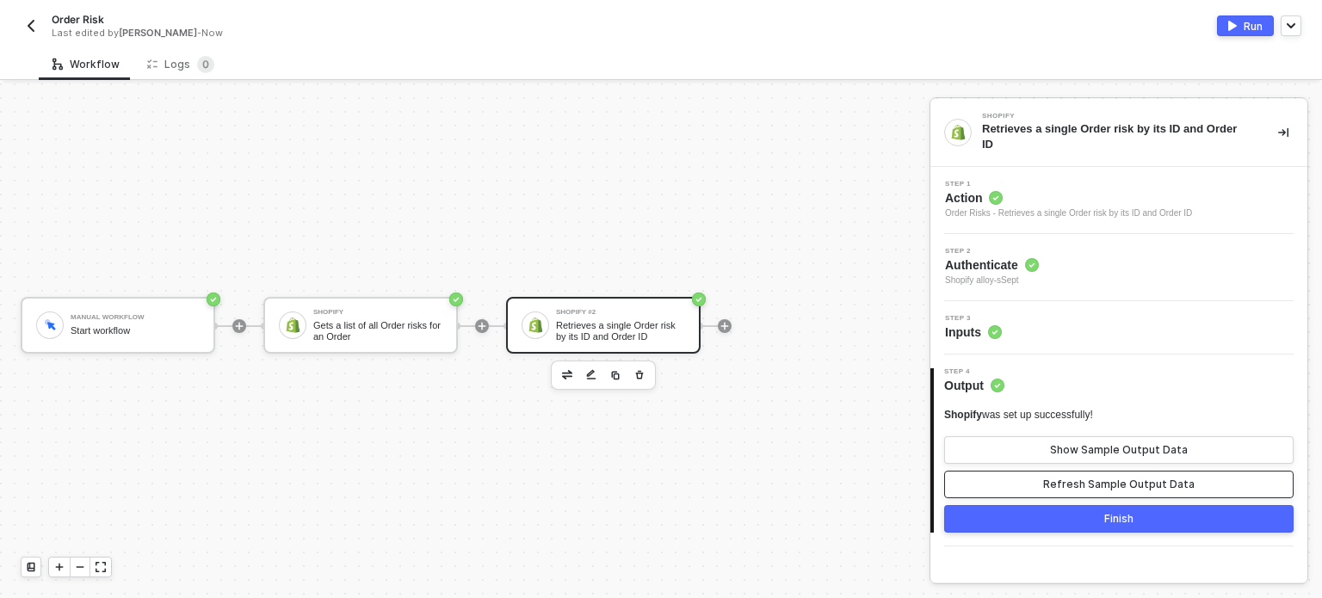
click at [1064, 478] on div "Refresh Sample Output Data" at bounding box center [1118, 485] width 151 height 14
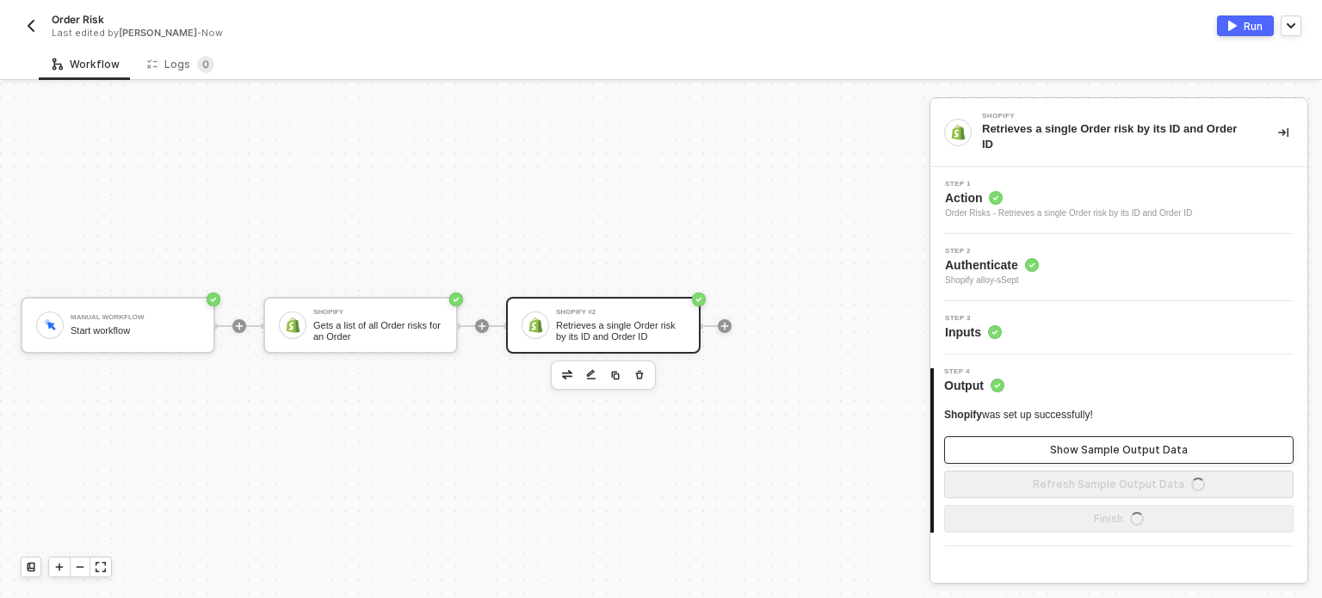
click at [1070, 443] on div "Show Sample Output Data" at bounding box center [1119, 450] width 138 height 14
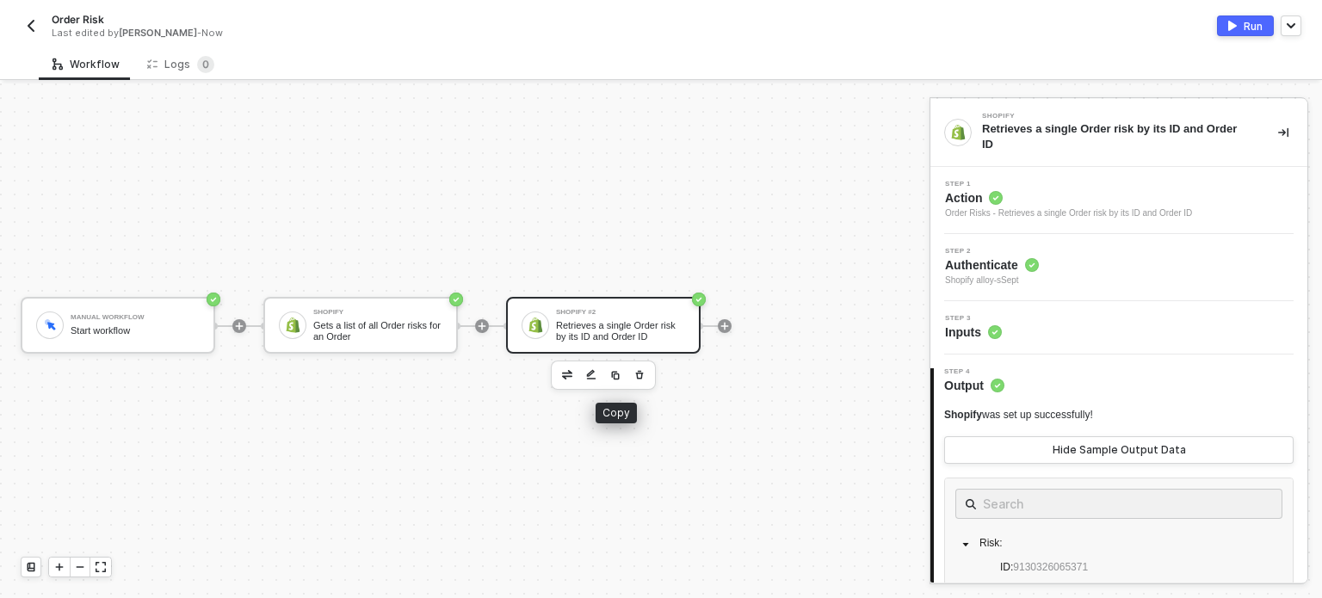
click at [621, 374] on button "button" at bounding box center [615, 375] width 21 height 21
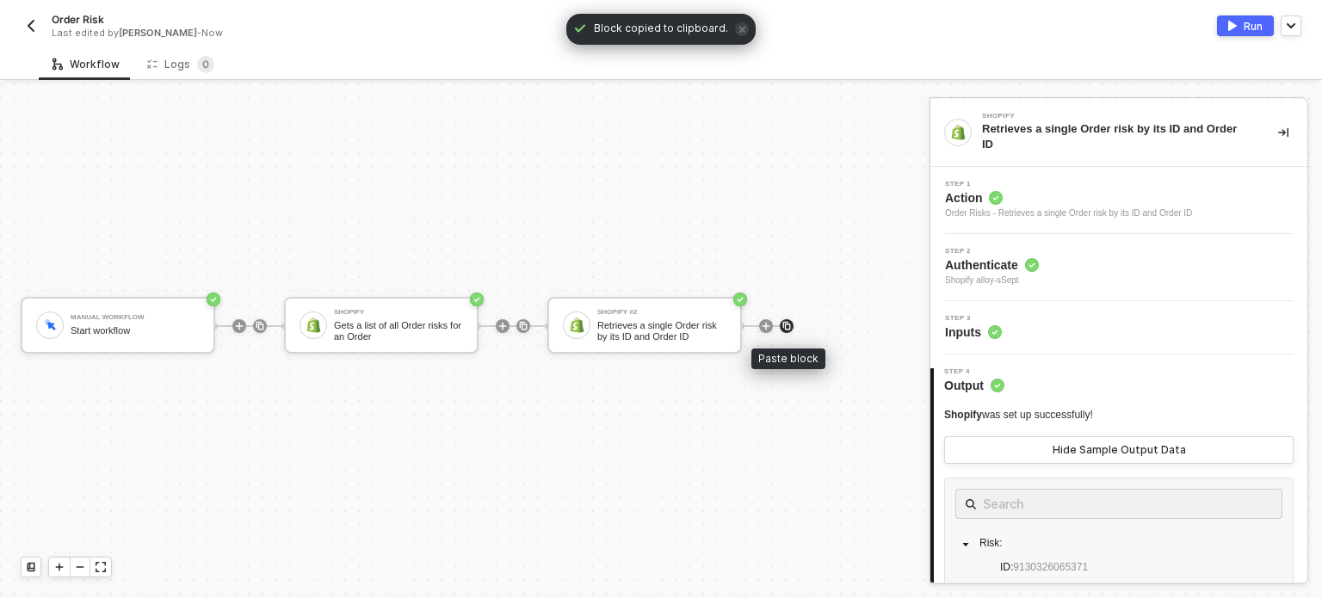
click at [787, 323] on img at bounding box center [786, 326] width 10 height 10
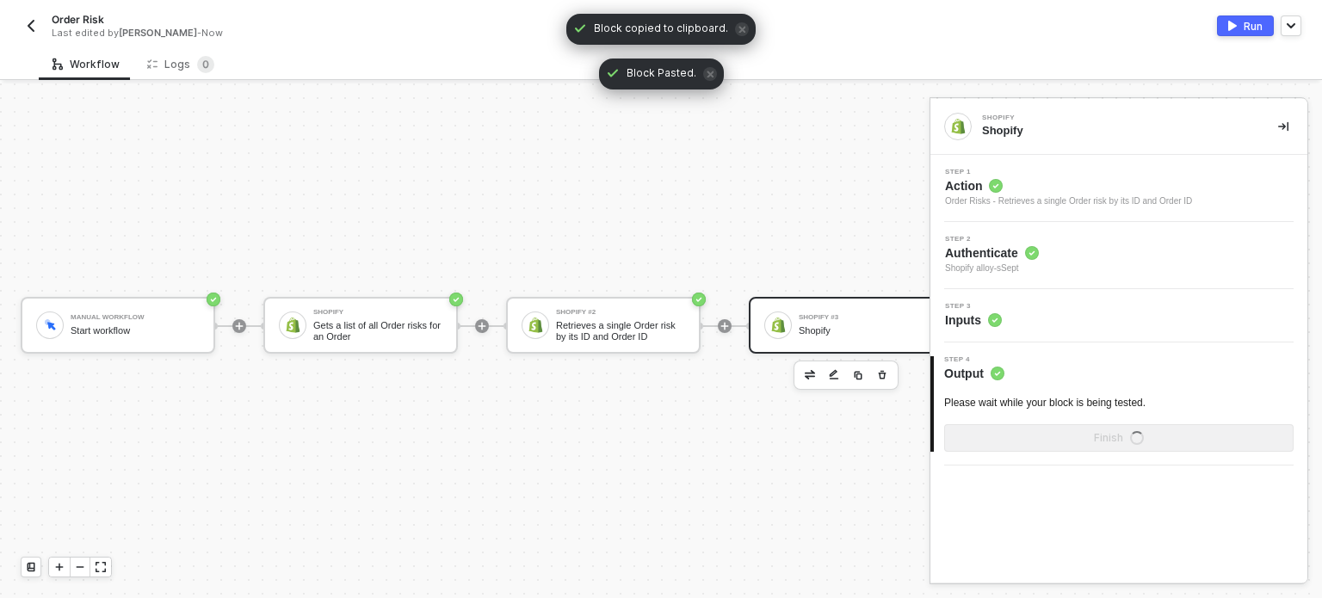
click at [830, 328] on div "Shopify" at bounding box center [863, 330] width 129 height 11
click at [973, 199] on div "Order Risks - Retrieves a single Order risk by its ID and Order ID" at bounding box center [1068, 202] width 247 height 14
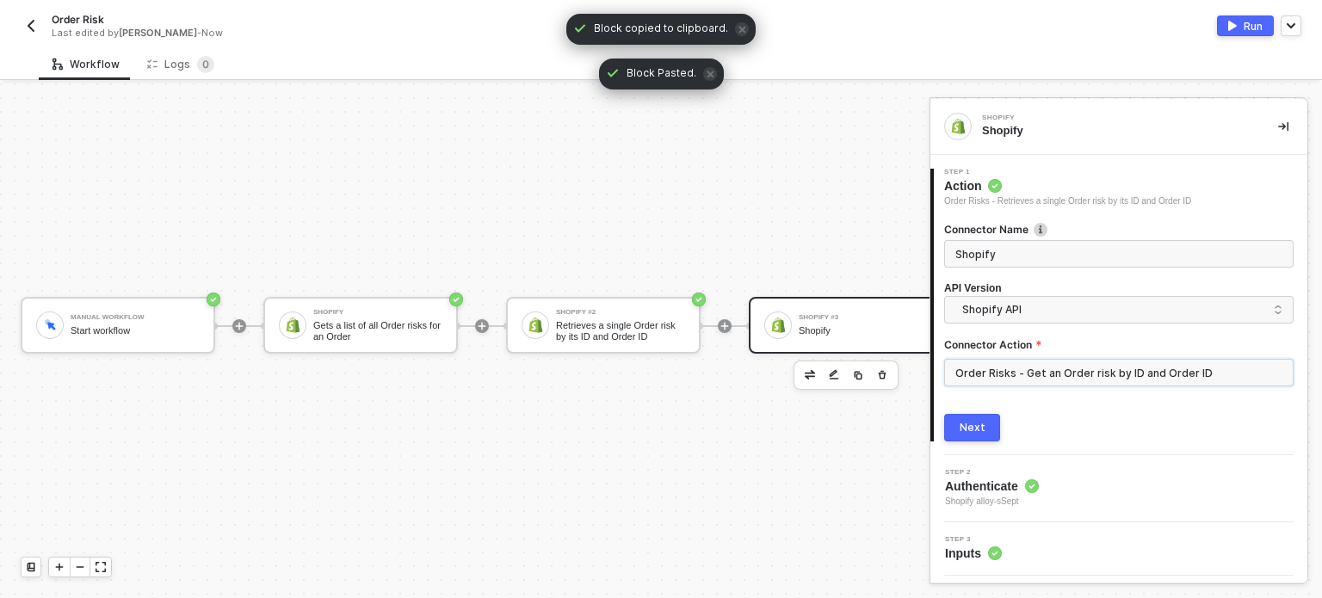
click at [1021, 369] on input "Order Risks - Get an Order risk by ID and Order ID" at bounding box center [1118, 373] width 349 height 28
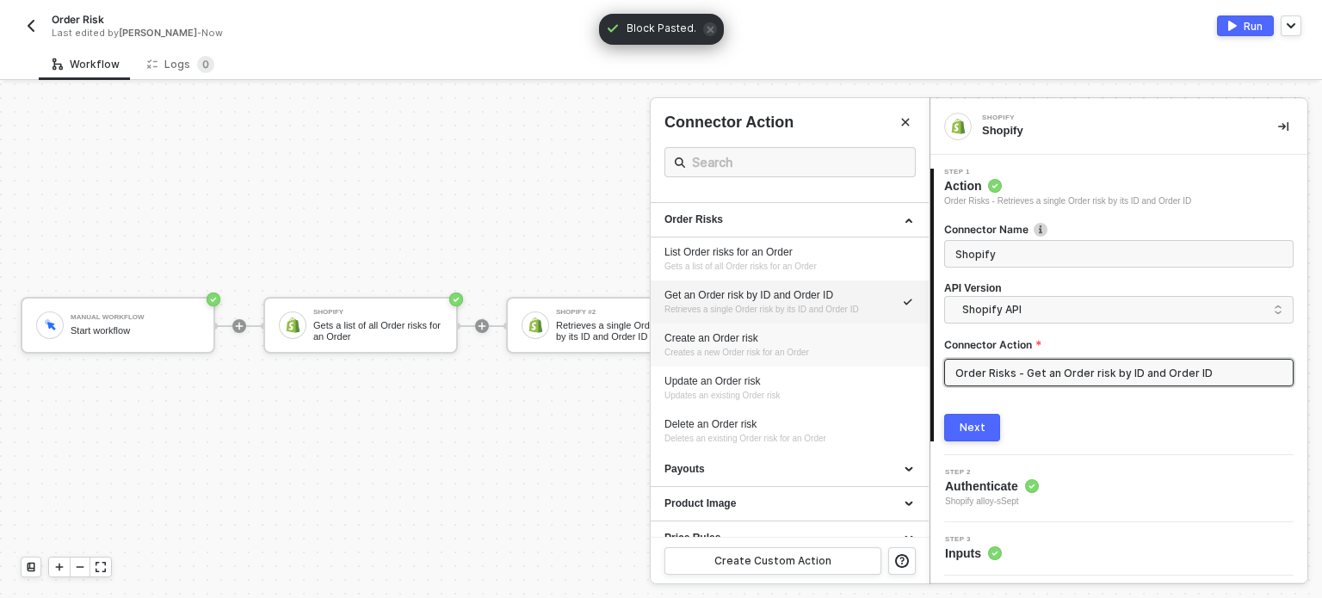
click at [771, 340] on div "Create an Order risk" at bounding box center [789, 338] width 250 height 15
type input "Creates a new Order risk for an Order"
type input "Order Risks - Create an Order risk"
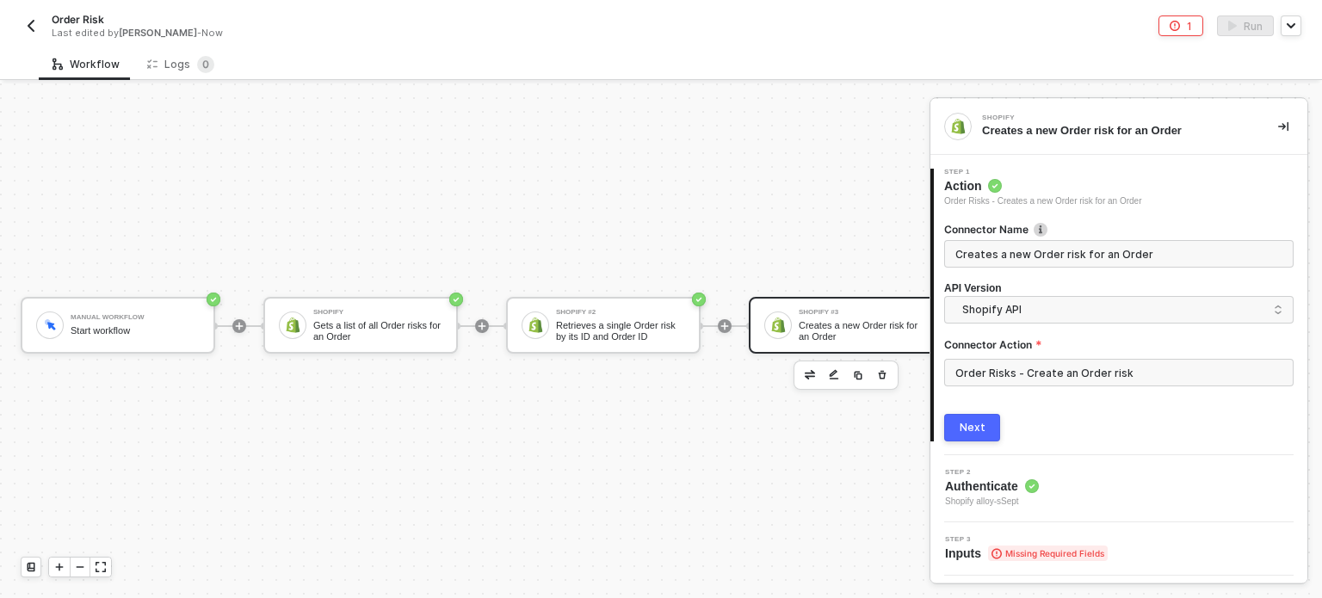
click at [991, 429] on button "Next" at bounding box center [972, 428] width 56 height 28
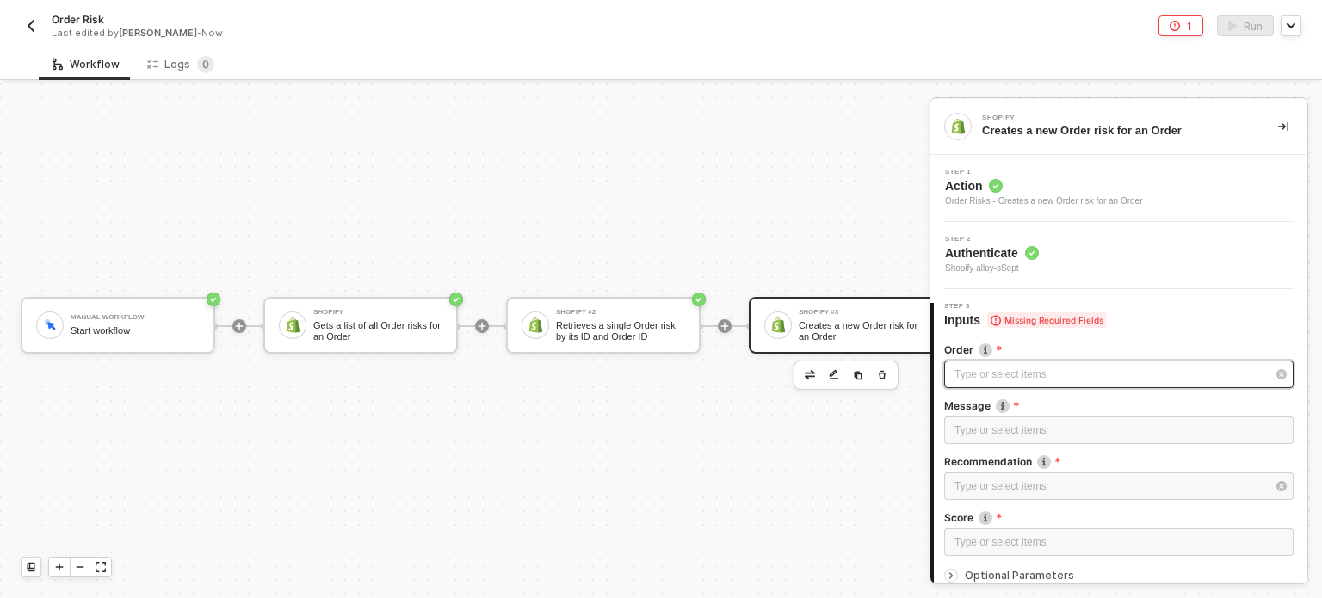
click at [1016, 378] on div "Type or select items ﻿" at bounding box center [1110, 375] width 312 height 16
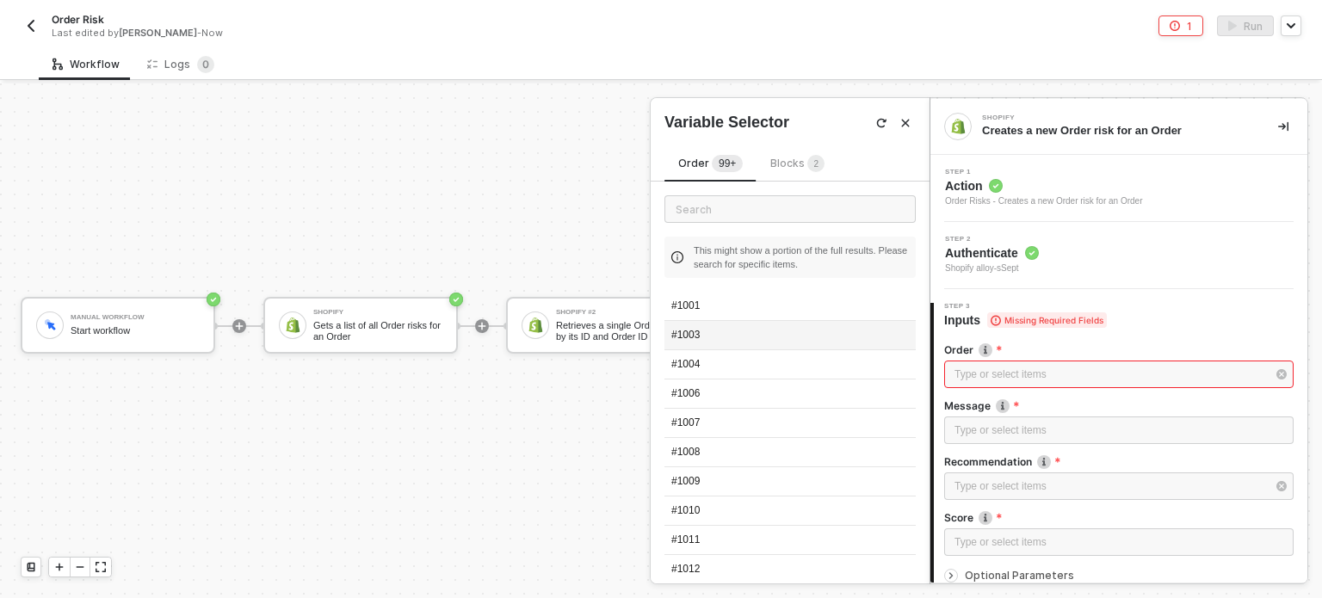
click at [735, 327] on div "#1003" at bounding box center [789, 335] width 251 height 29
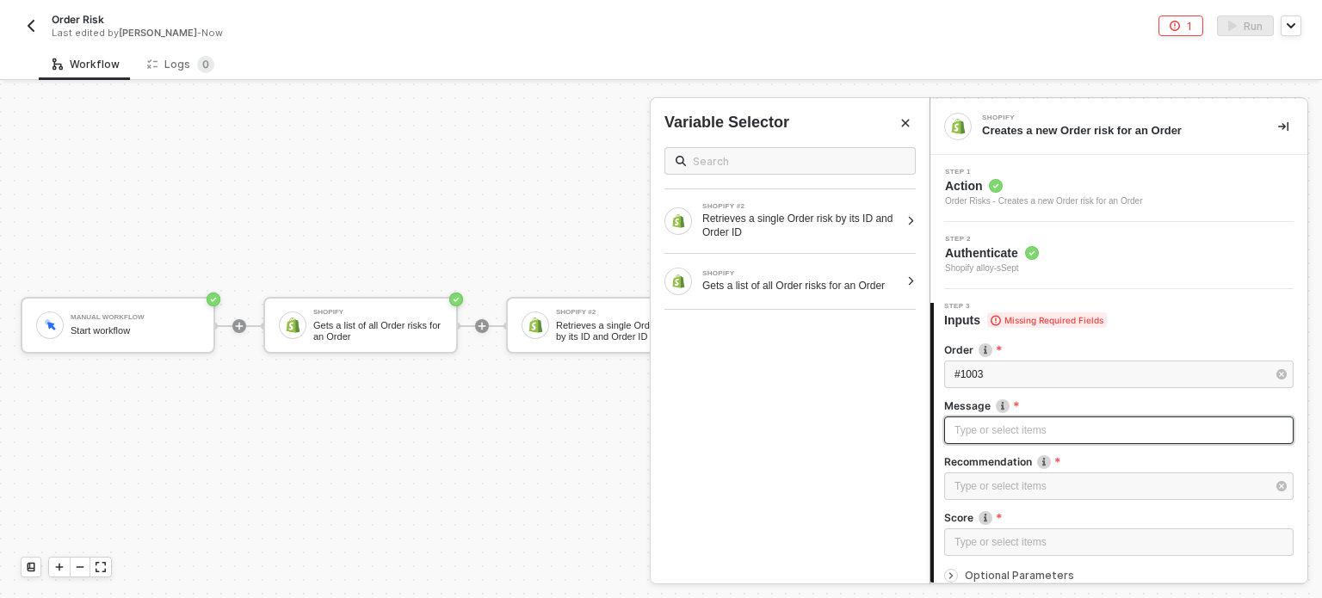
click at [1005, 432] on div "Type or select items ﻿" at bounding box center [1118, 431] width 329 height 16
click at [998, 503] on div at bounding box center [1118, 506] width 349 height 7
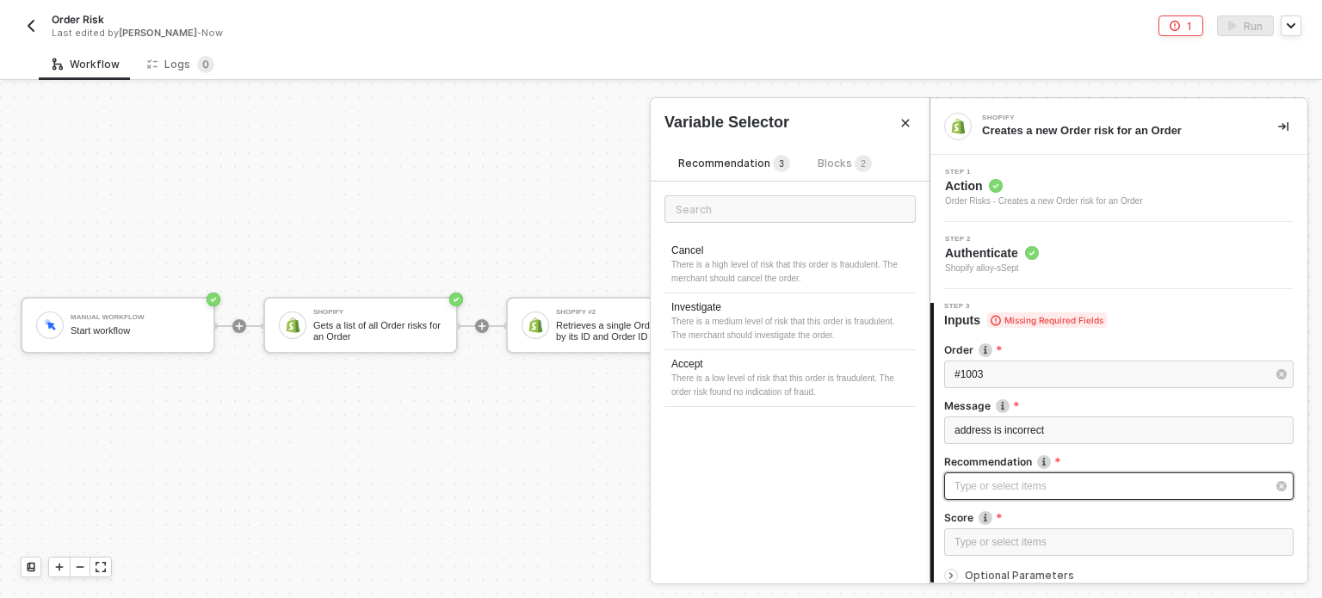
click at [995, 493] on div "Type or select items ﻿" at bounding box center [1110, 487] width 312 height 16
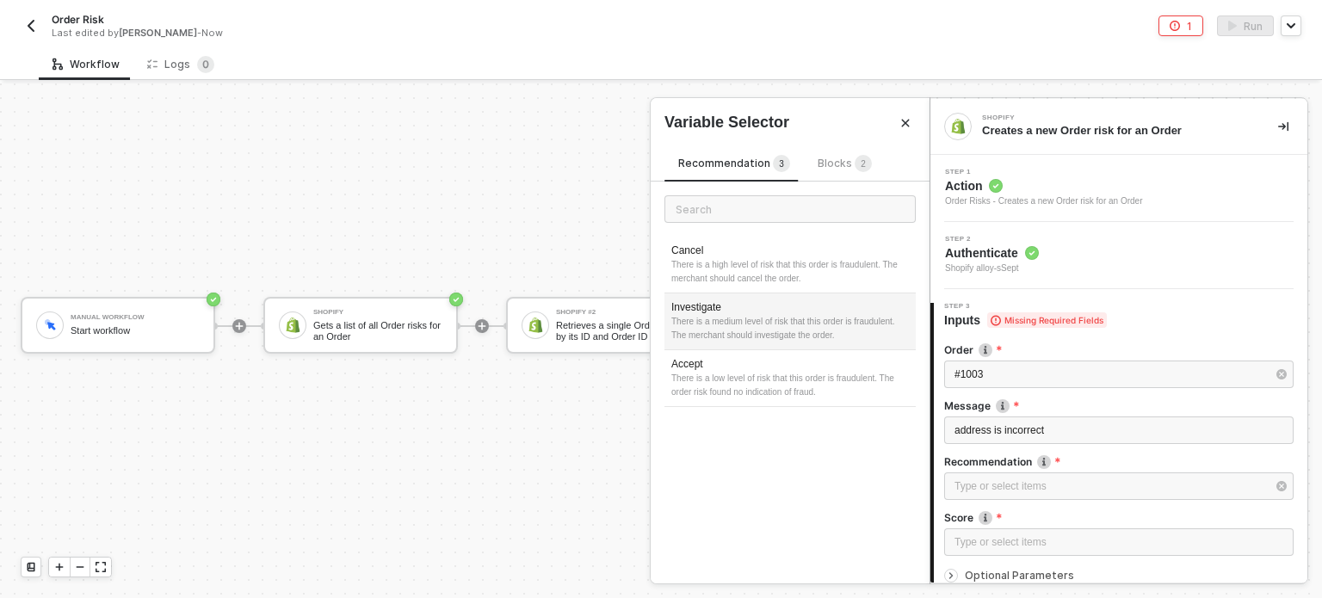
click at [723, 331] on div "There is a medium level of risk that this order is fraudulent. The merchant sho…" at bounding box center [790, 329] width 238 height 28
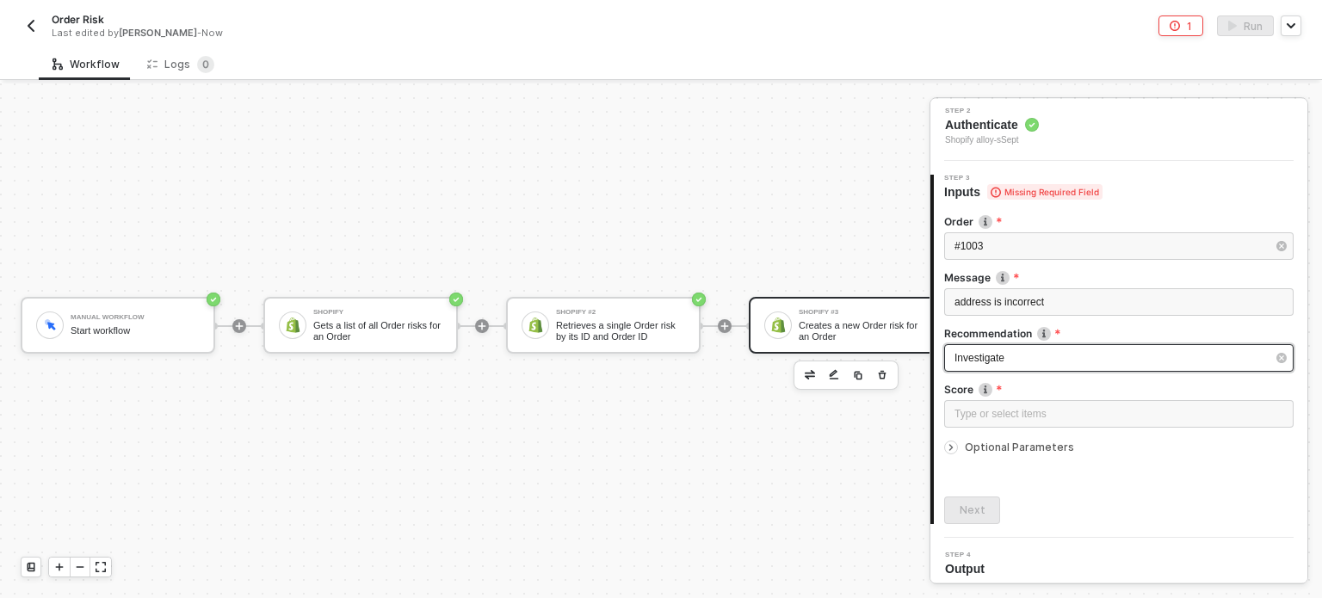
scroll to position [136, 0]
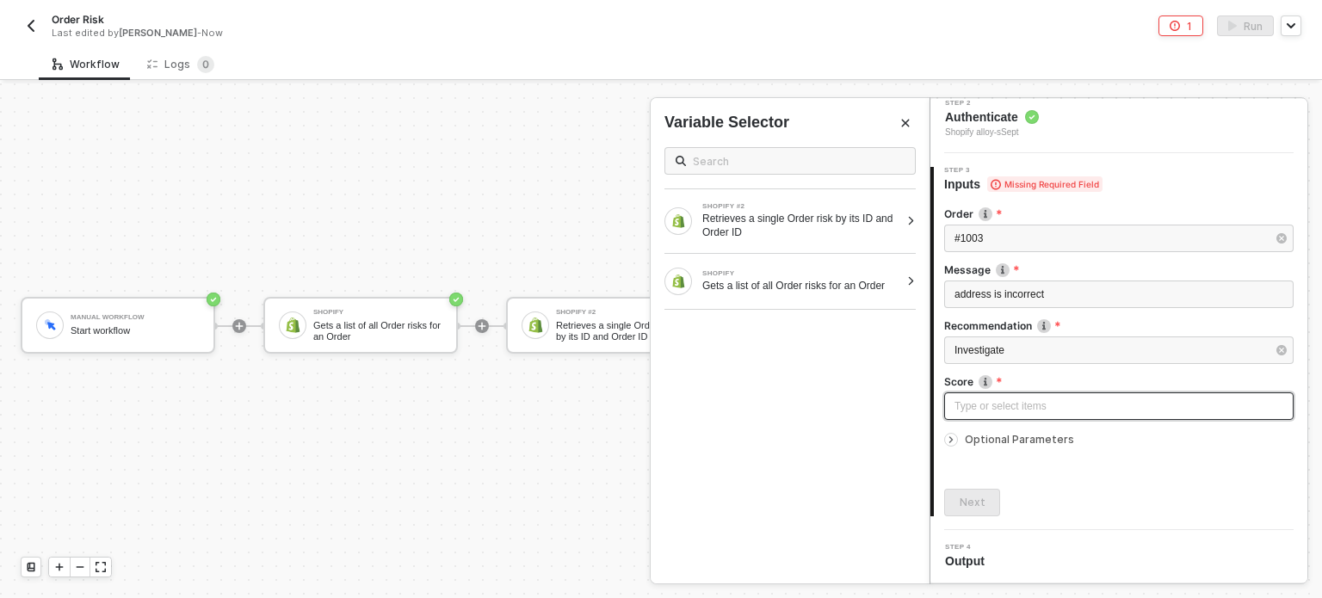
click at [1002, 398] on div "Type or select items ﻿" at bounding box center [1118, 406] width 329 height 16
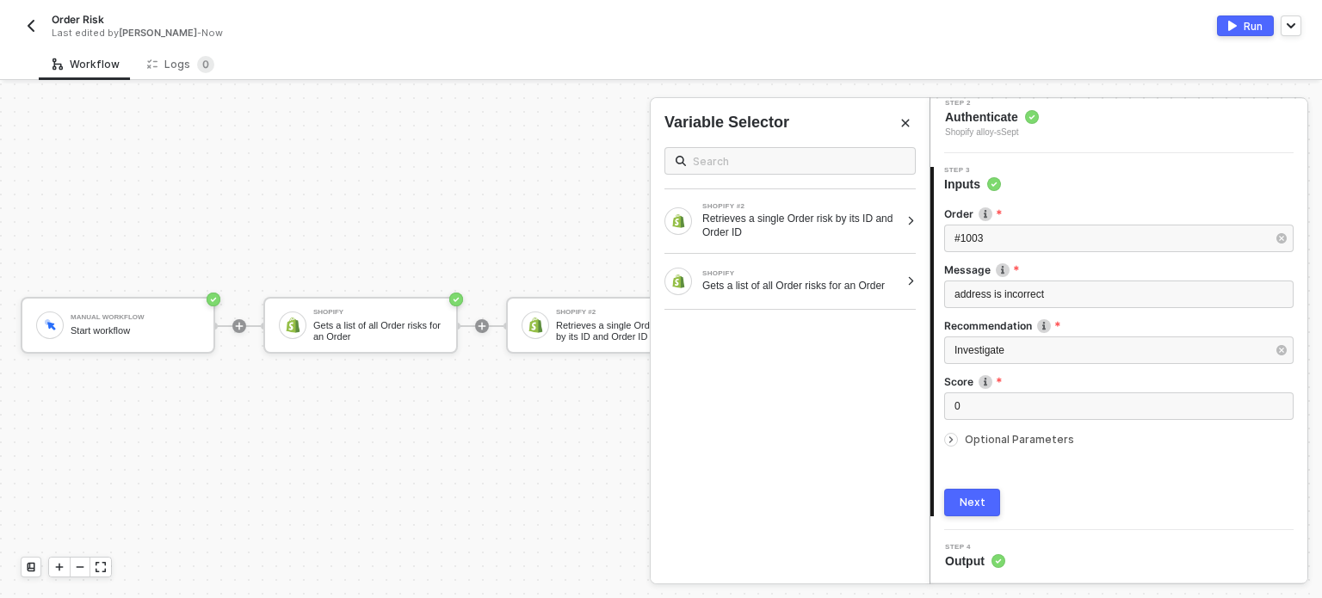
click at [969, 434] on span "Optional Parameters" at bounding box center [1019, 439] width 109 height 13
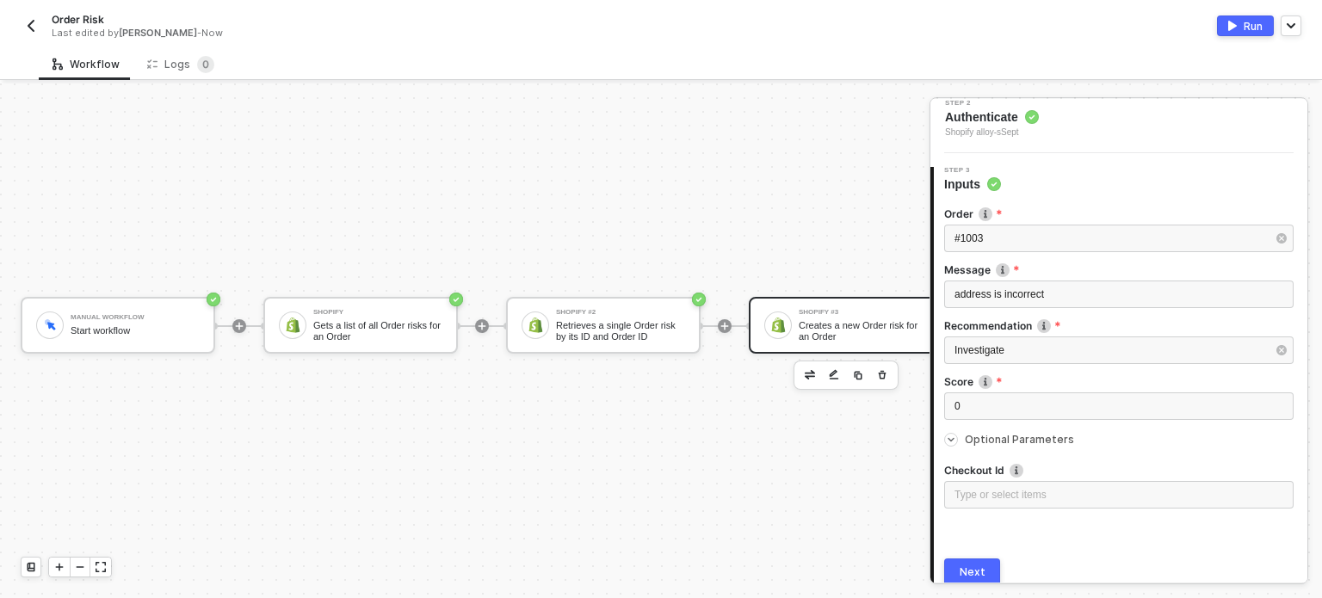
click at [969, 434] on span "Optional Parameters" at bounding box center [1019, 439] width 109 height 13
click at [961, 509] on button "Next" at bounding box center [972, 503] width 56 height 28
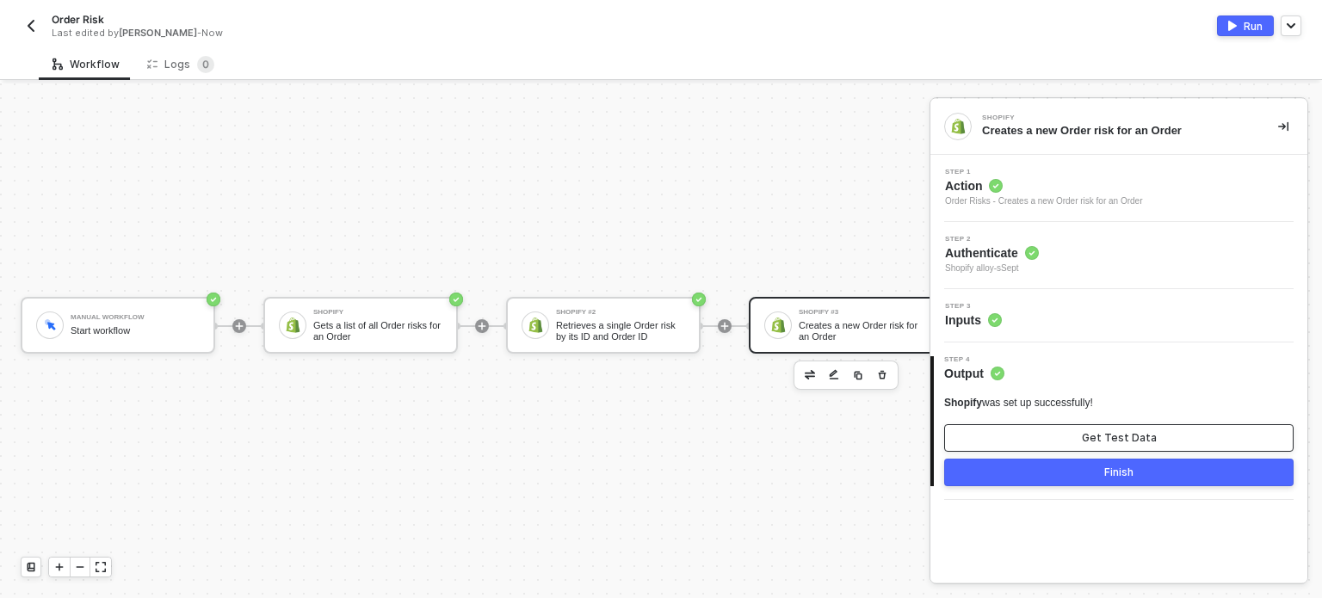
click at [996, 436] on button "Get Test Data" at bounding box center [1118, 438] width 349 height 28
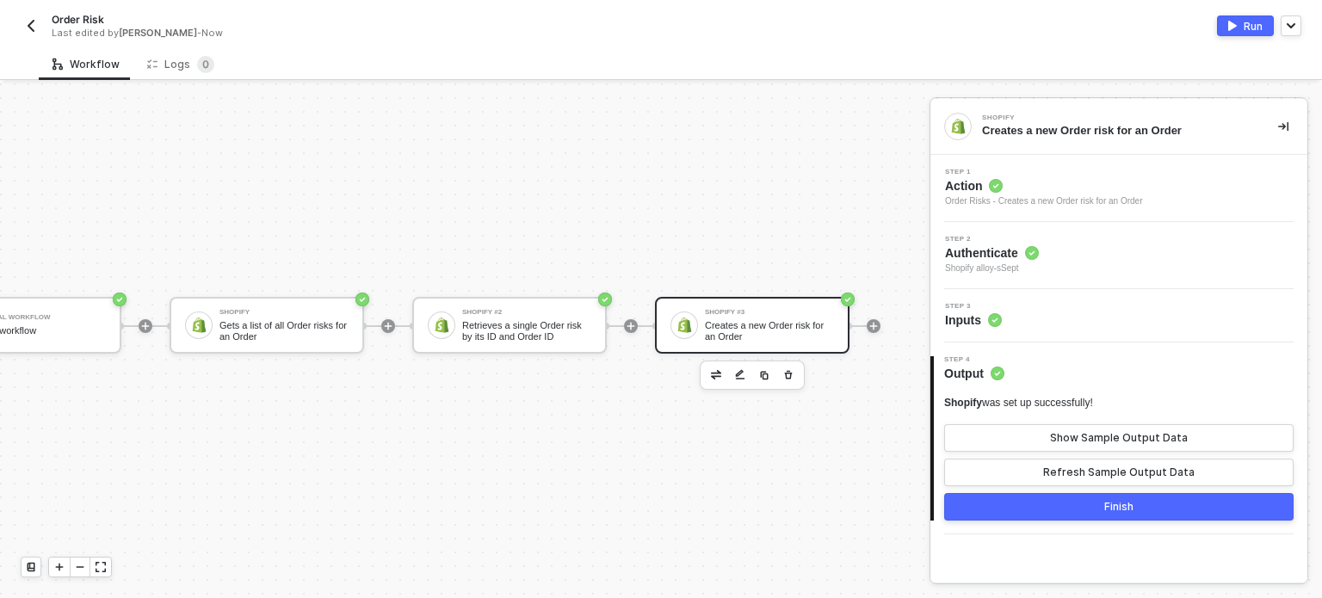
scroll to position [31, 165]
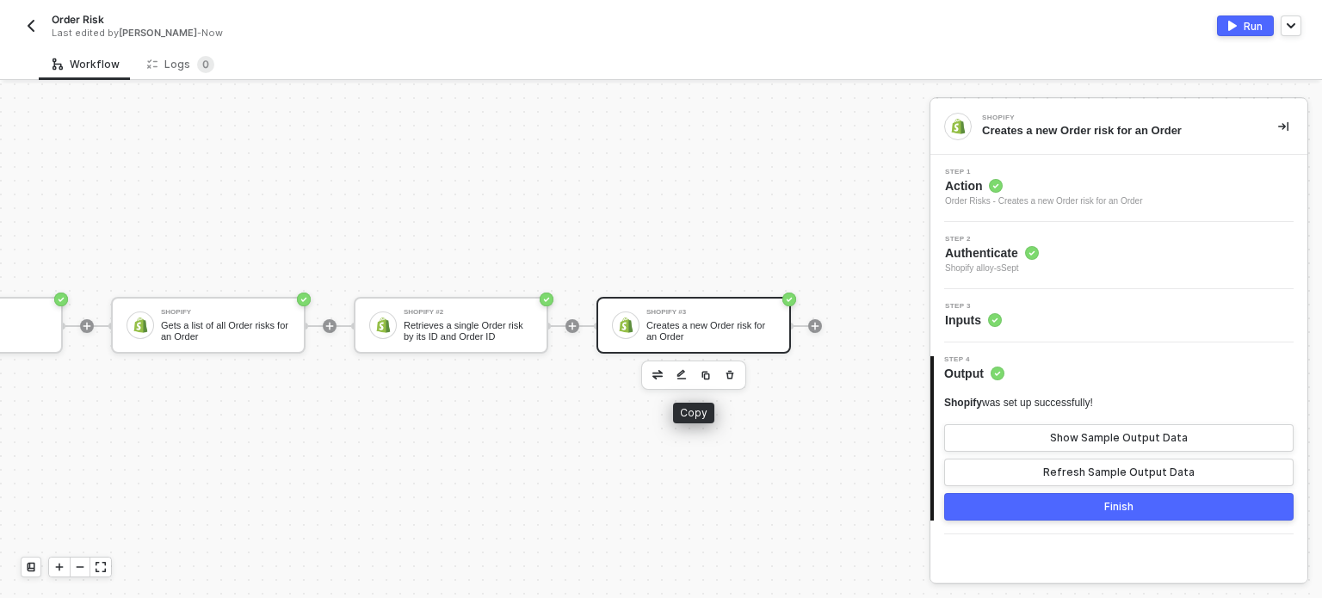
drag, startPoint x: 688, startPoint y: 371, endPoint x: 726, endPoint y: 366, distance: 39.1
click at [701, 371] on img "button" at bounding box center [706, 375] width 10 height 10
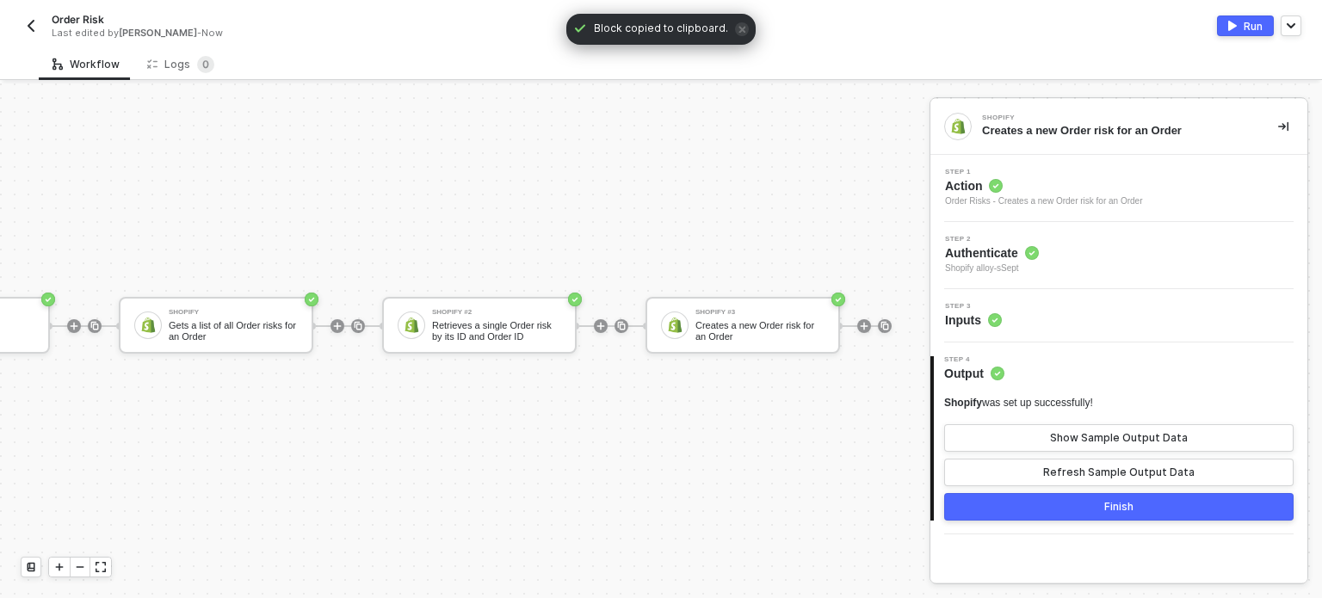
scroll to position [31, 227]
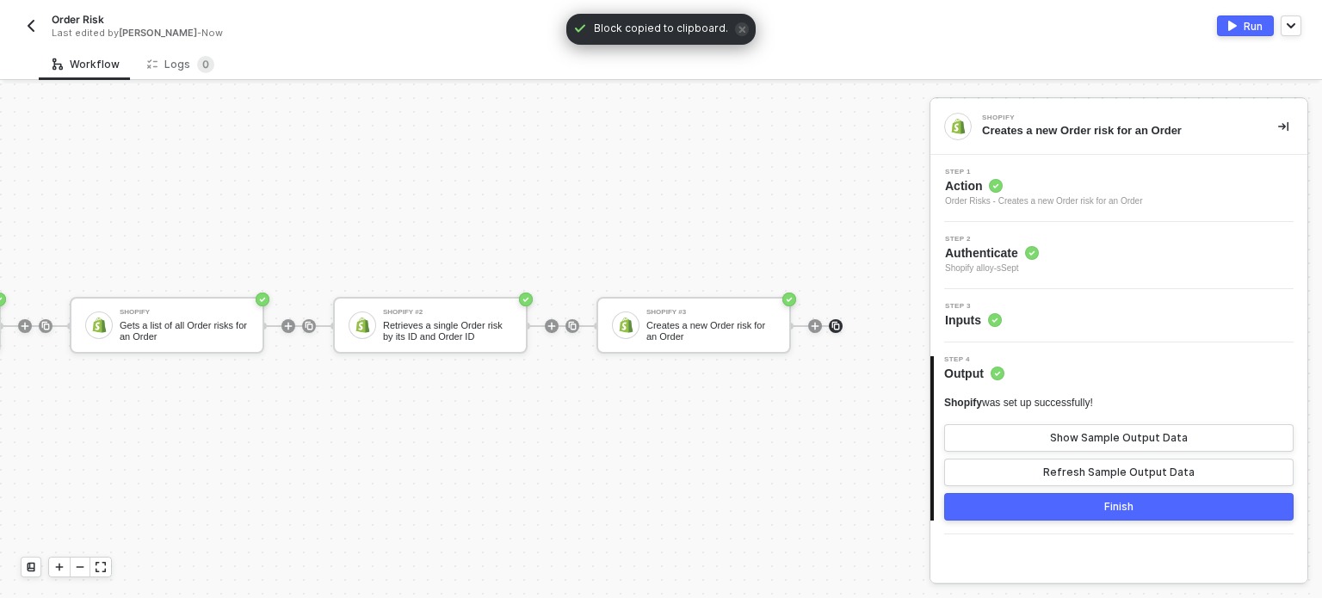
click at [831, 323] on img at bounding box center [836, 326] width 10 height 10
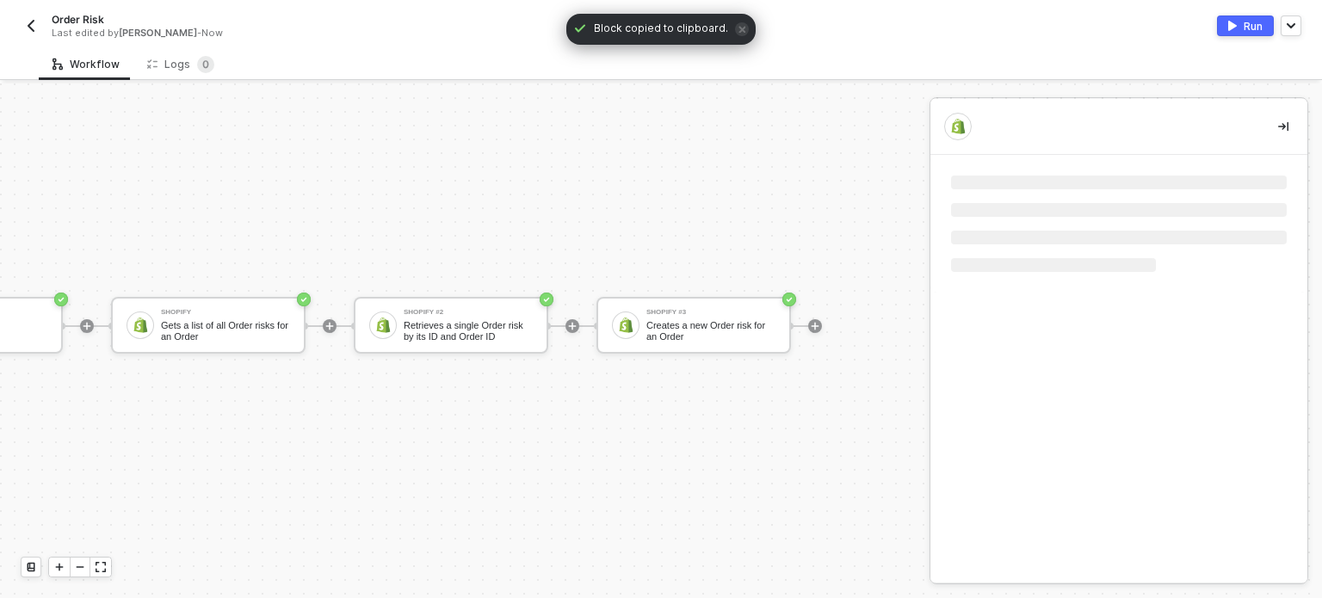
scroll to position [31, 165]
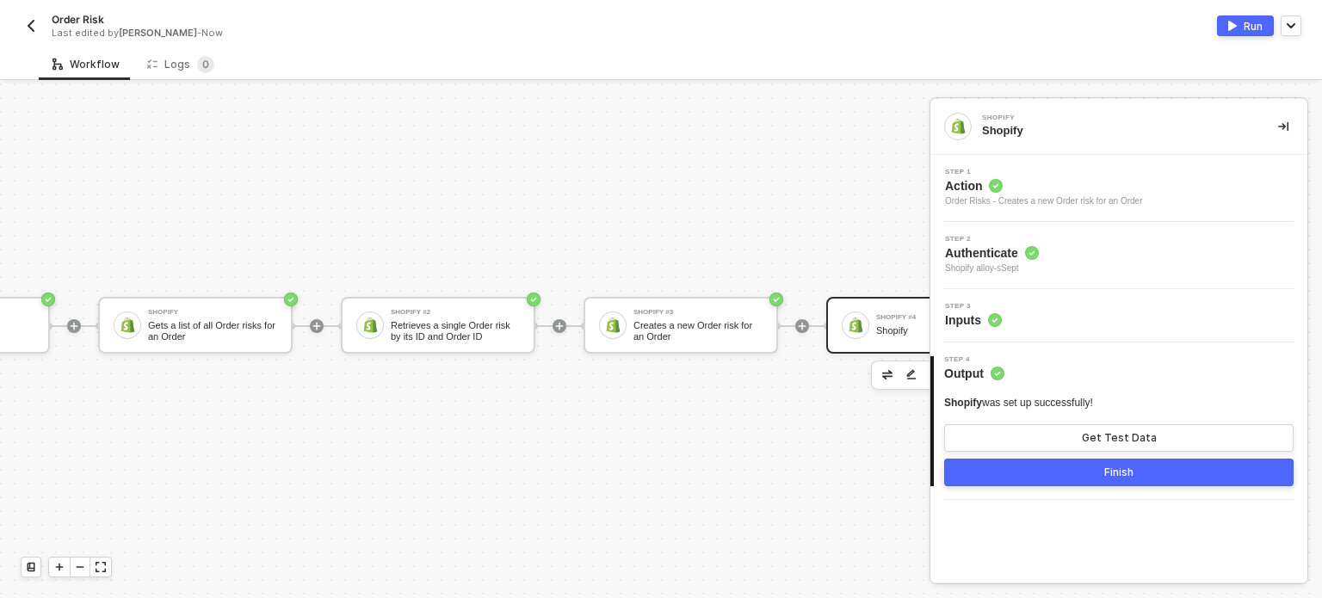
click at [986, 180] on span "Action" at bounding box center [1044, 185] width 198 height 17
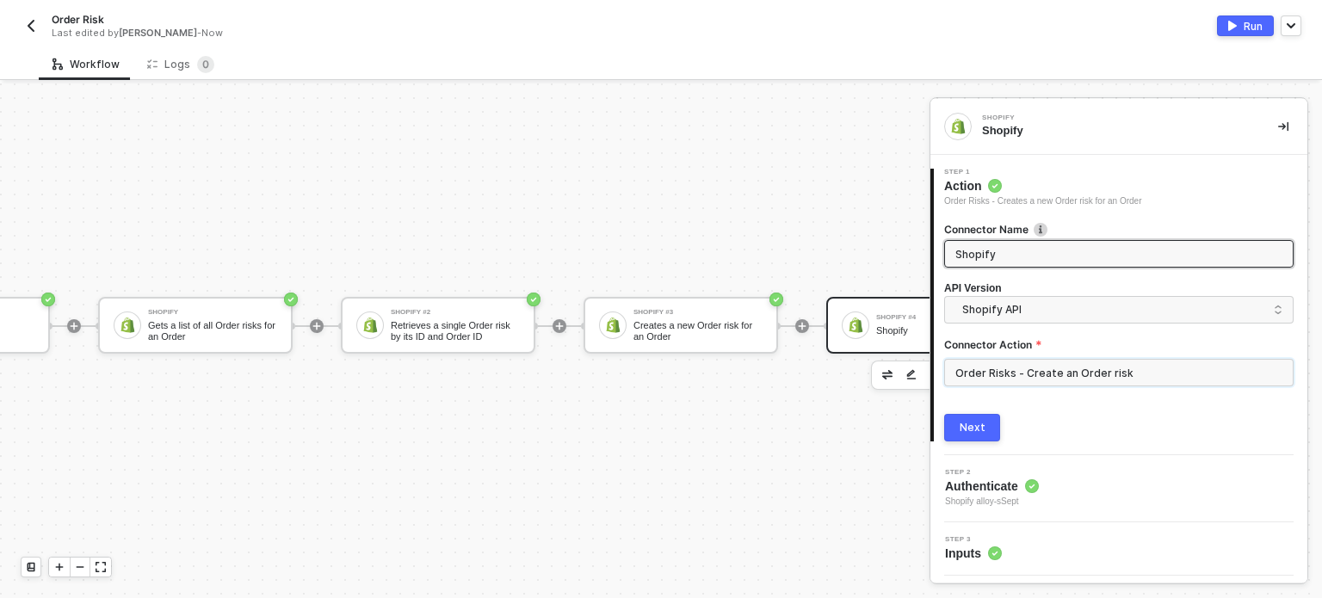
click at [1012, 373] on input "Order Risks - Create an Order risk" at bounding box center [1118, 373] width 349 height 28
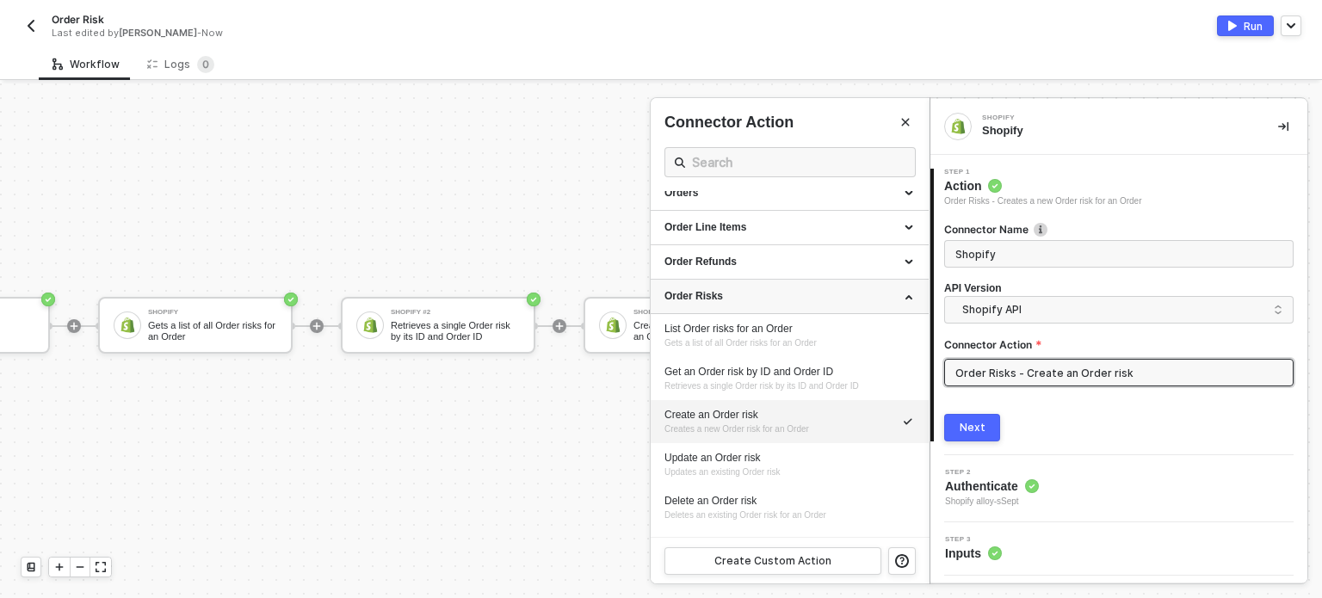
scroll to position [602, 0]
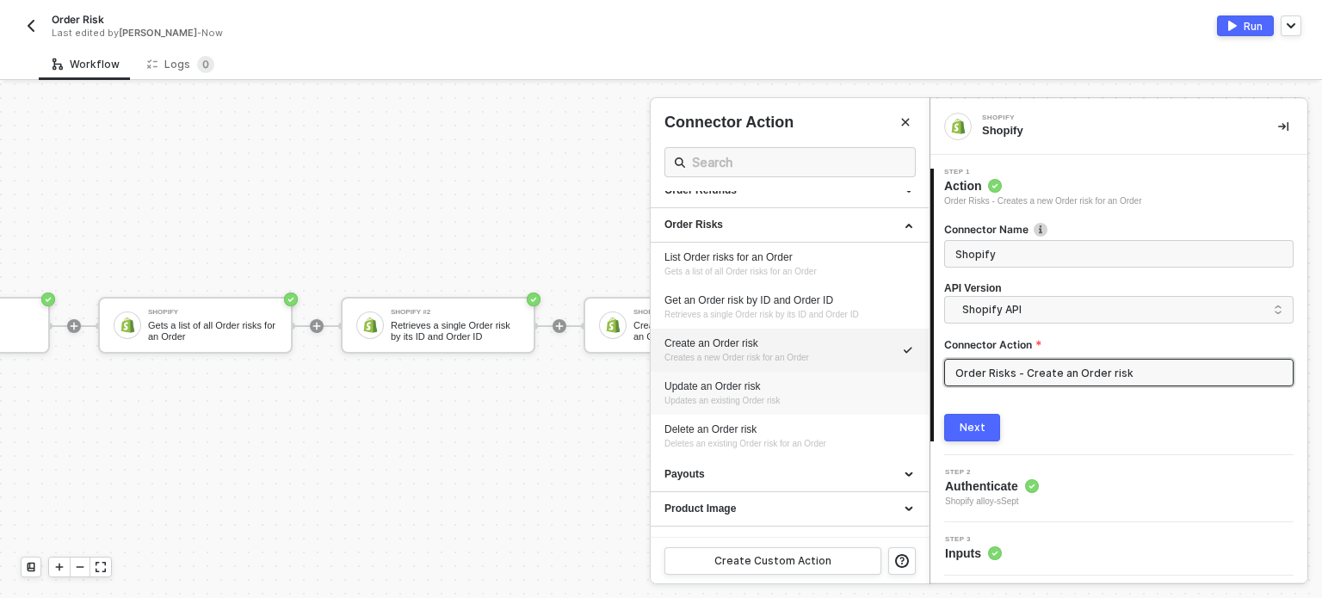
click at [726, 398] on span "Updates an existing Order risk" at bounding box center [722, 400] width 116 height 9
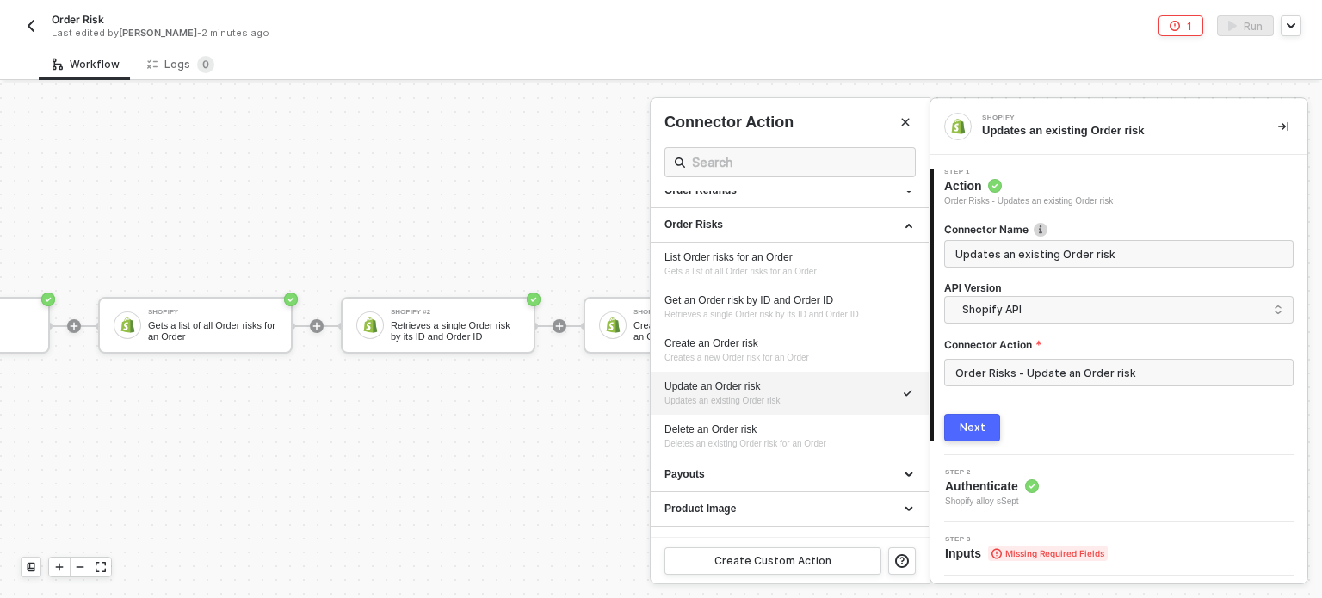
type input "Updates an existing Order risk"
type input "Order Risks - Update an Order risk"
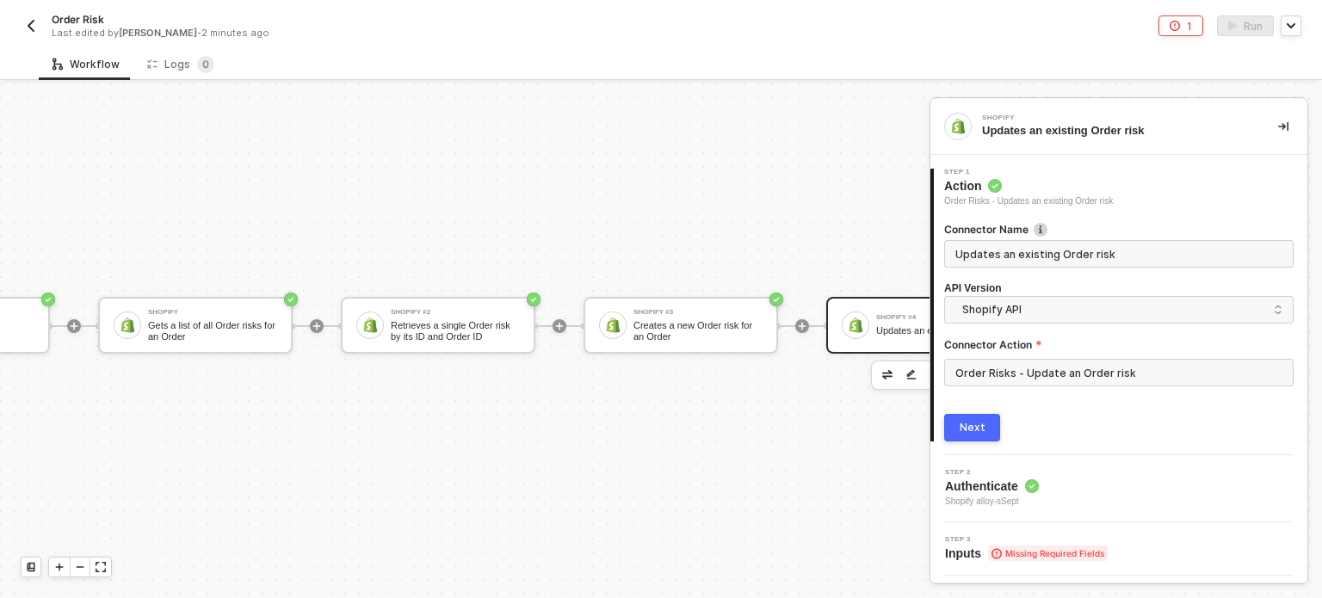
click at [982, 423] on div "Next" at bounding box center [973, 428] width 26 height 14
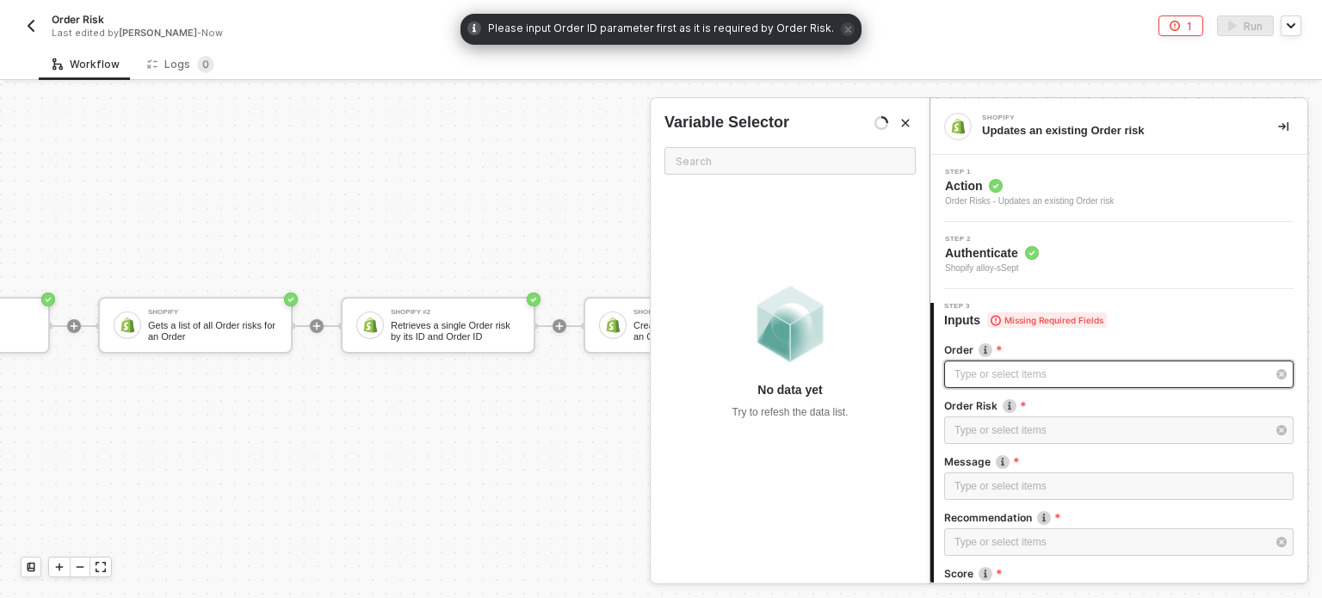
click at [966, 375] on div "Type or select items ﻿" at bounding box center [1110, 375] width 312 height 16
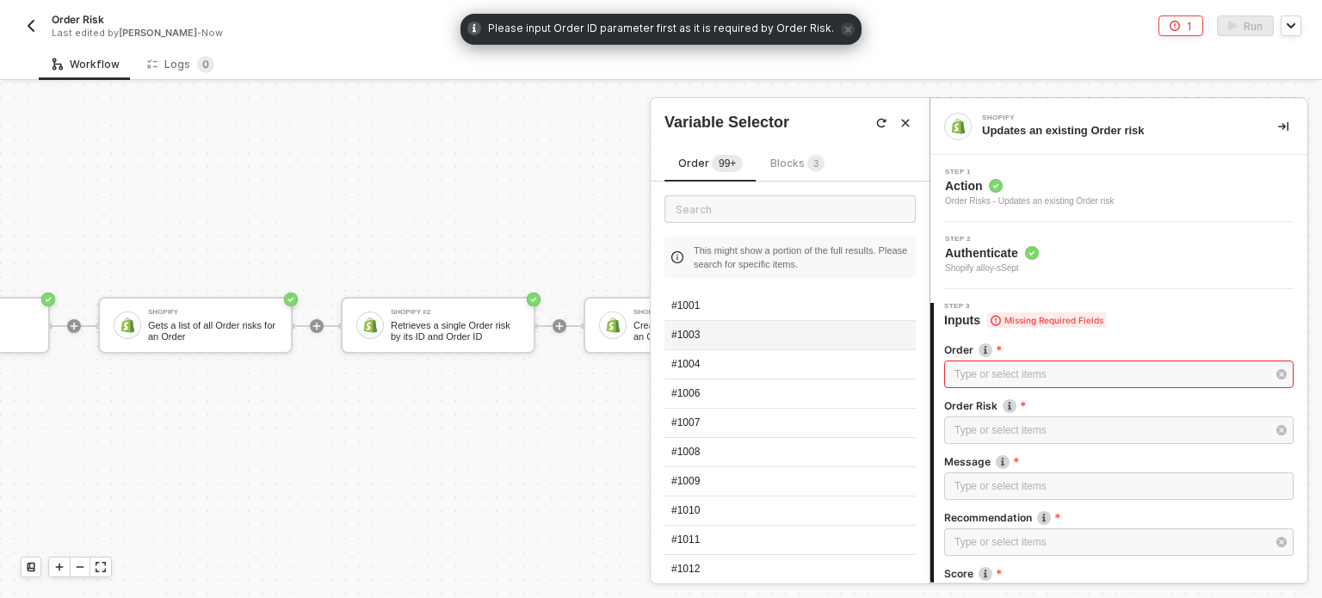
click at [697, 330] on div "#1003" at bounding box center [789, 335] width 251 height 29
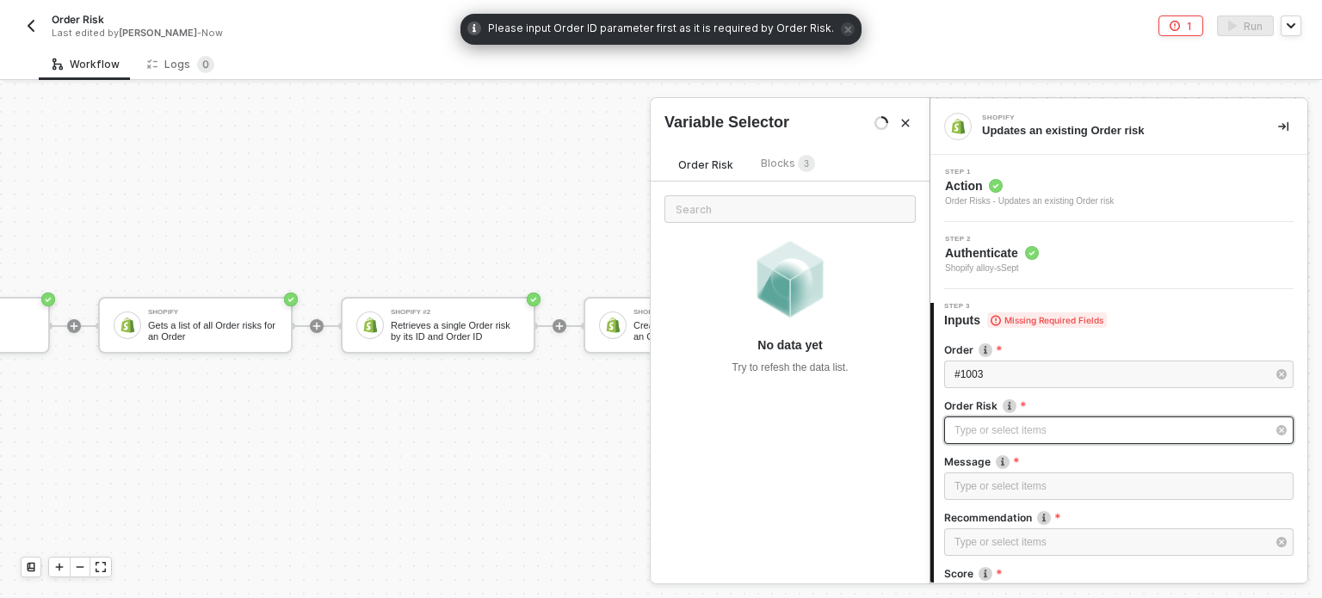
click at [979, 418] on div "Type or select items ﻿" at bounding box center [1118, 431] width 349 height 28
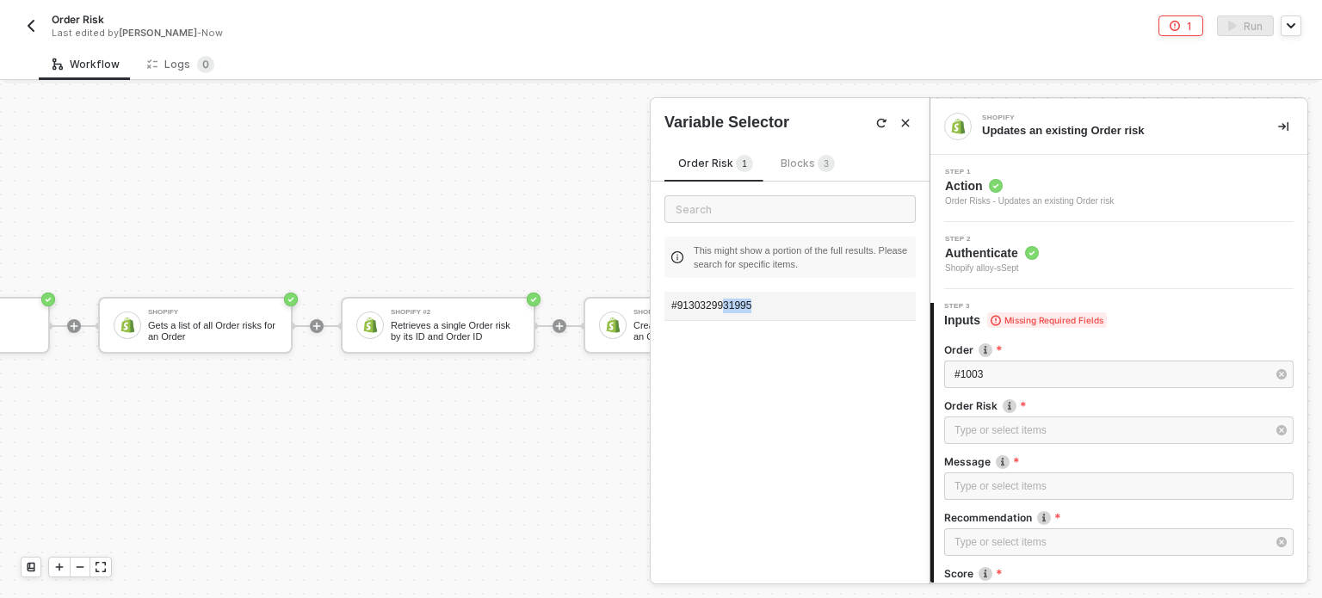
drag, startPoint x: 723, startPoint y: 303, endPoint x: 806, endPoint y: 312, distance: 83.2
click at [806, 312] on div "#9130329931995" at bounding box center [789, 306] width 251 height 29
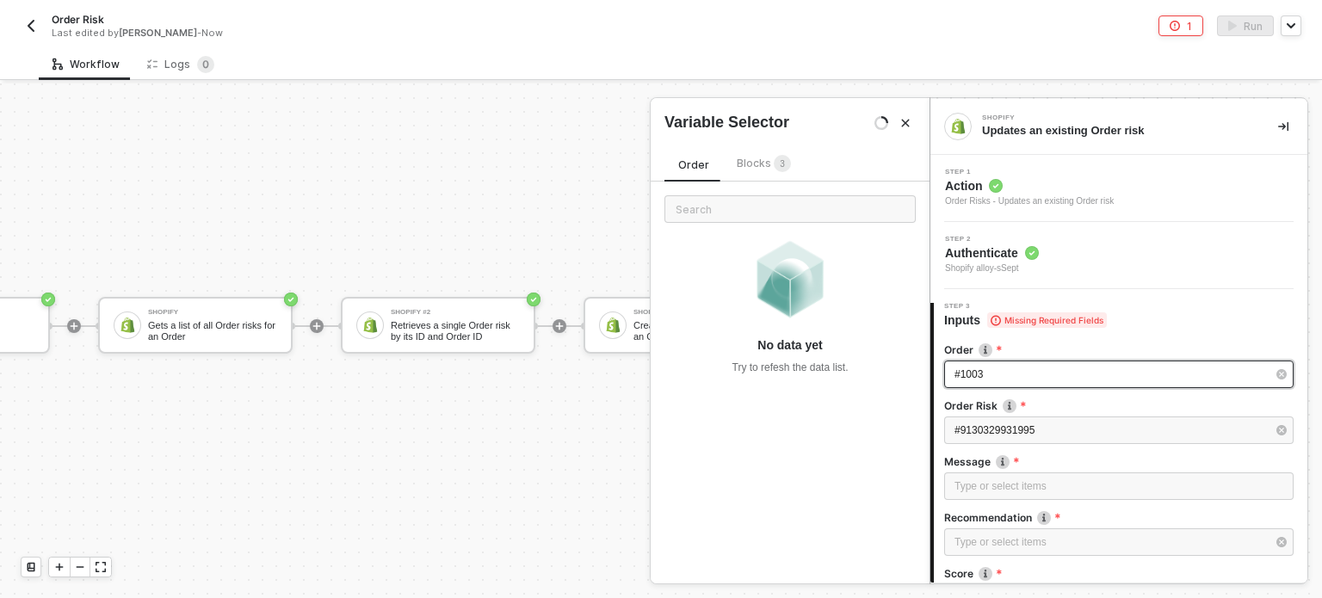
click at [997, 376] on div "#1003" at bounding box center [1110, 375] width 312 height 16
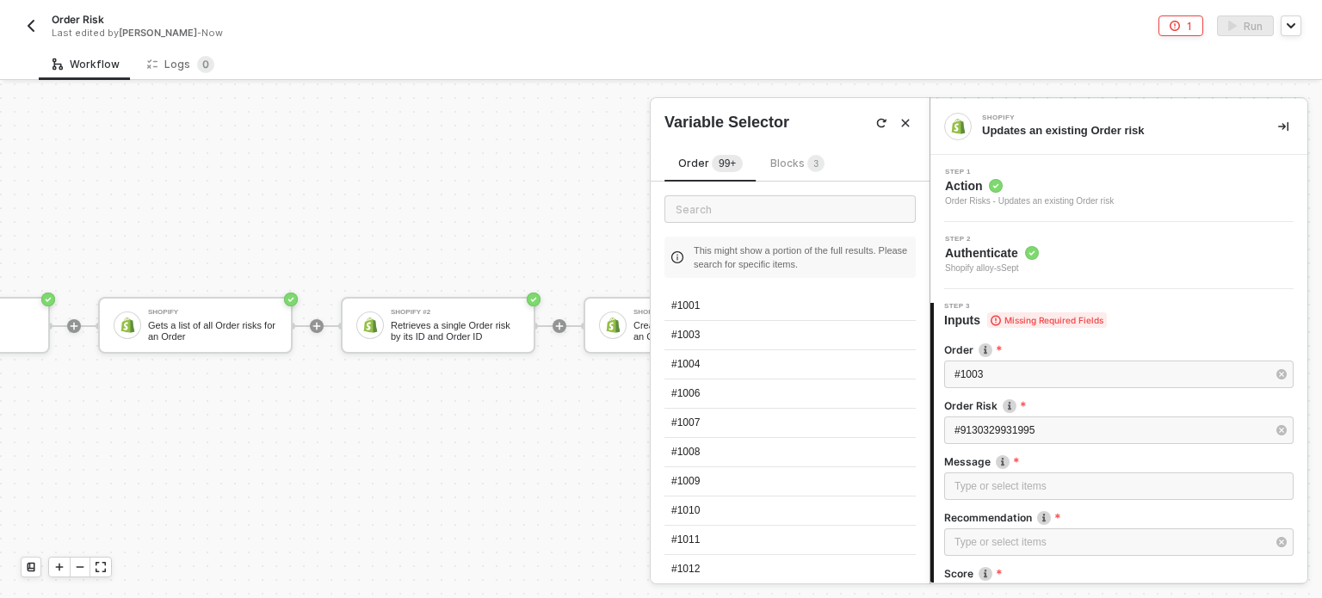
drag, startPoint x: 732, startPoint y: 397, endPoint x: 941, endPoint y: 444, distance: 213.6
click at [733, 397] on div "#1006" at bounding box center [789, 394] width 251 height 29
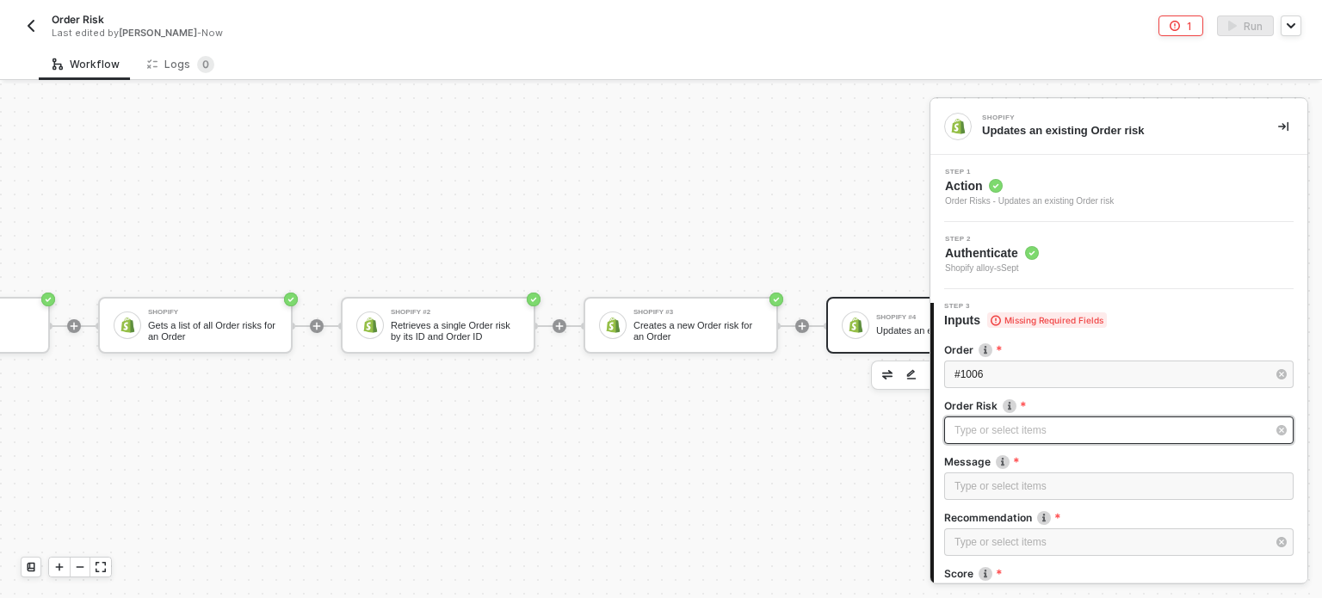
click at [985, 430] on div "Type or select items ﻿" at bounding box center [1110, 431] width 312 height 16
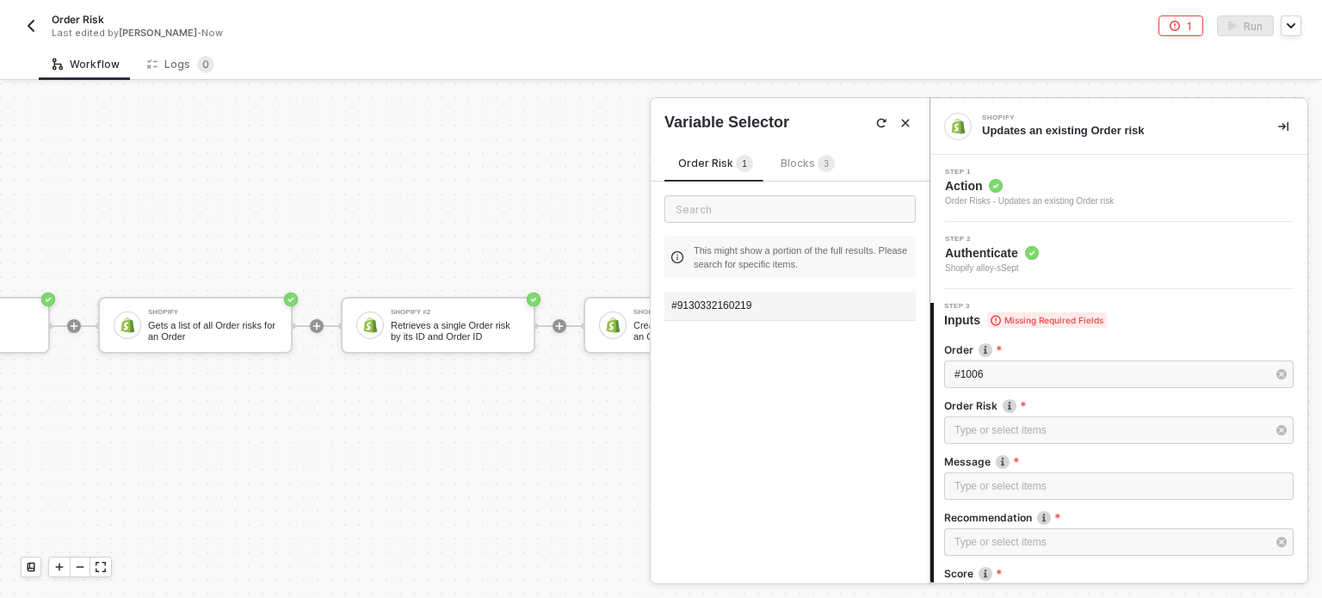
click at [799, 309] on div "#9130332160219" at bounding box center [789, 306] width 251 height 29
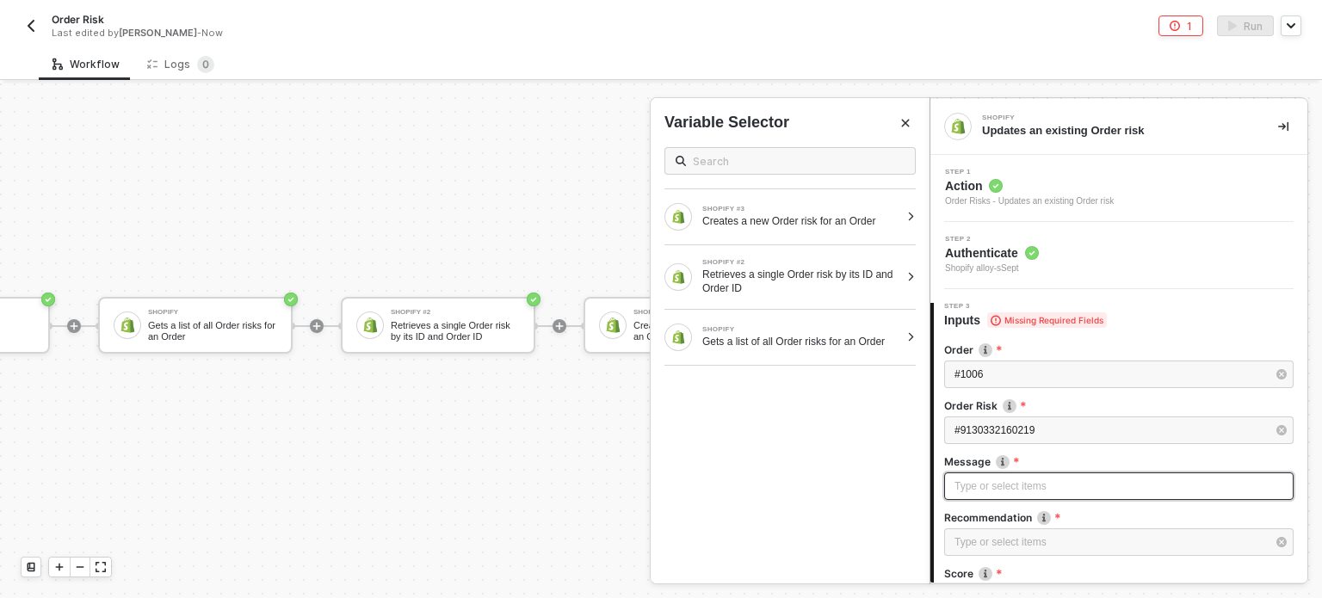
click at [1002, 485] on div "Type or select items ﻿" at bounding box center [1118, 487] width 329 height 16
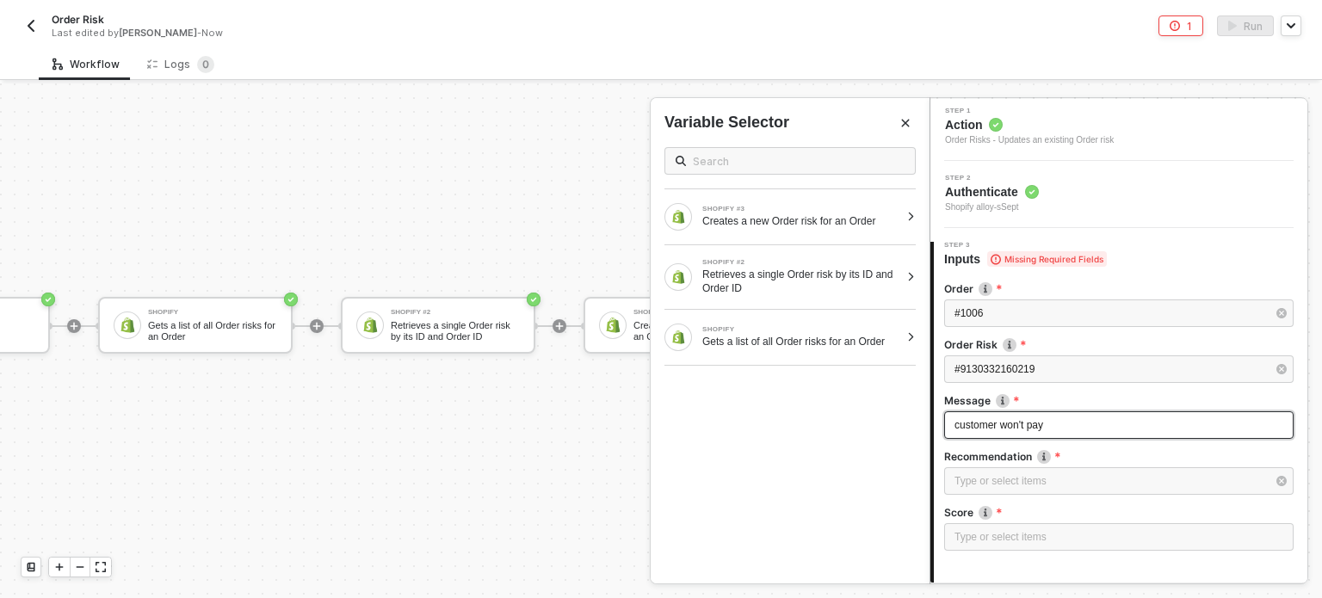
scroll to position [172, 0]
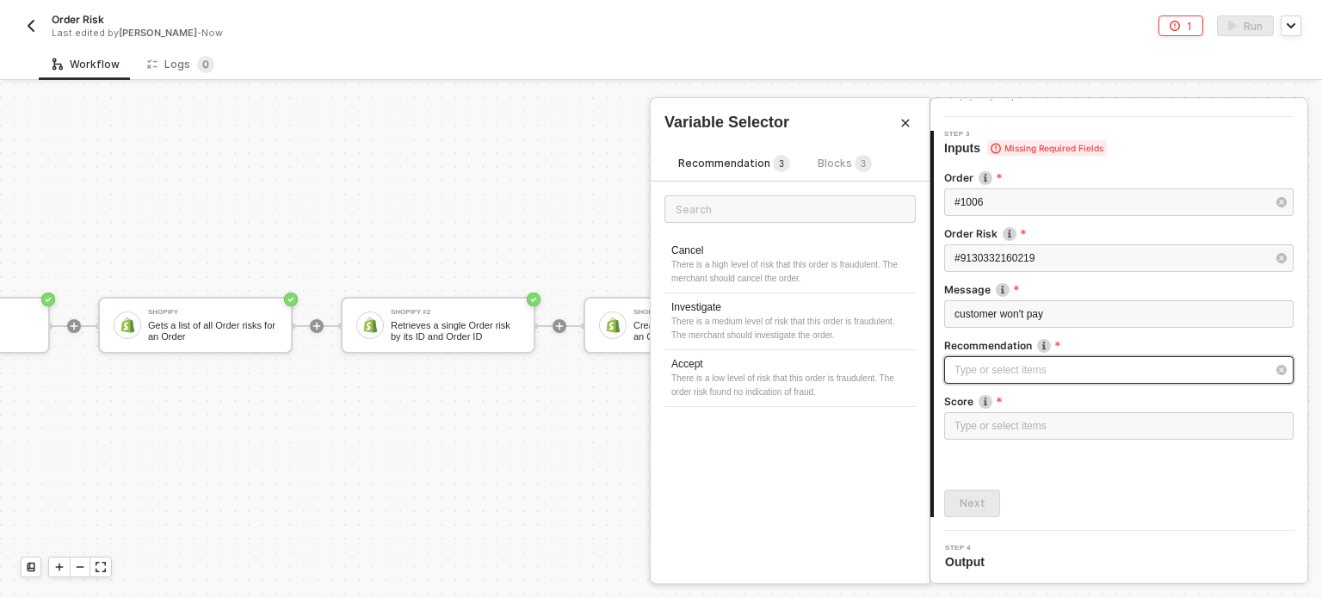
click at [978, 359] on div "Type or select items ﻿" at bounding box center [1118, 370] width 349 height 28
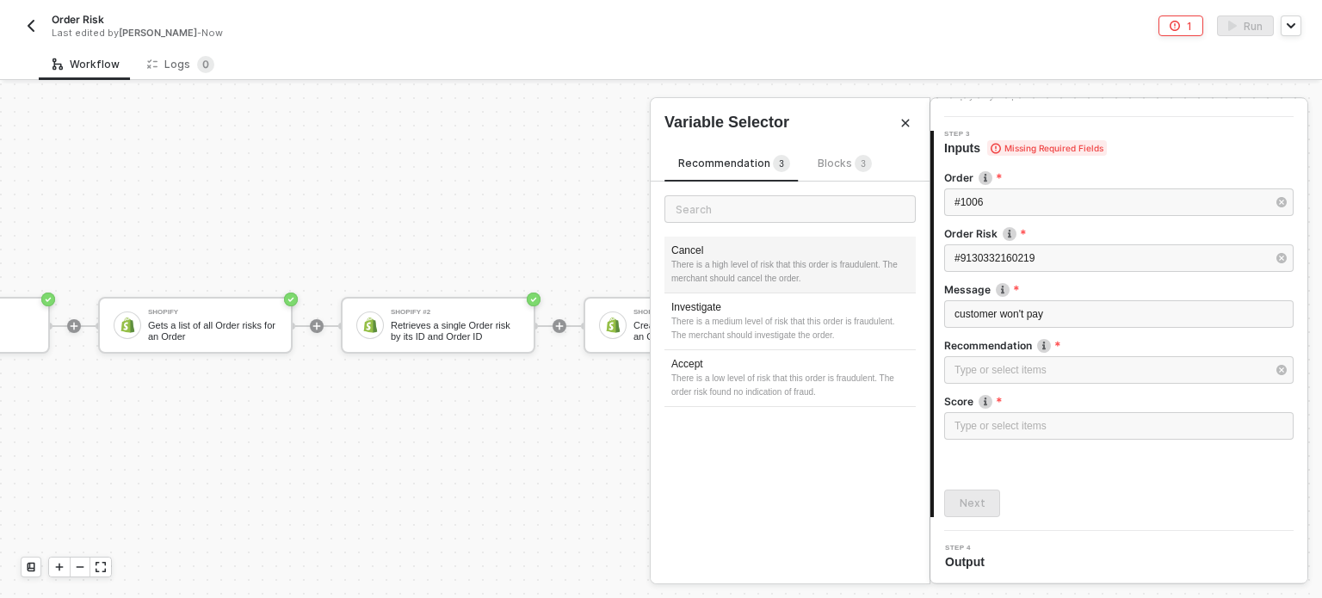
click at [775, 262] on div "There is a high level of risk that this order is fraudulent. The merchant shoul…" at bounding box center [790, 272] width 238 height 28
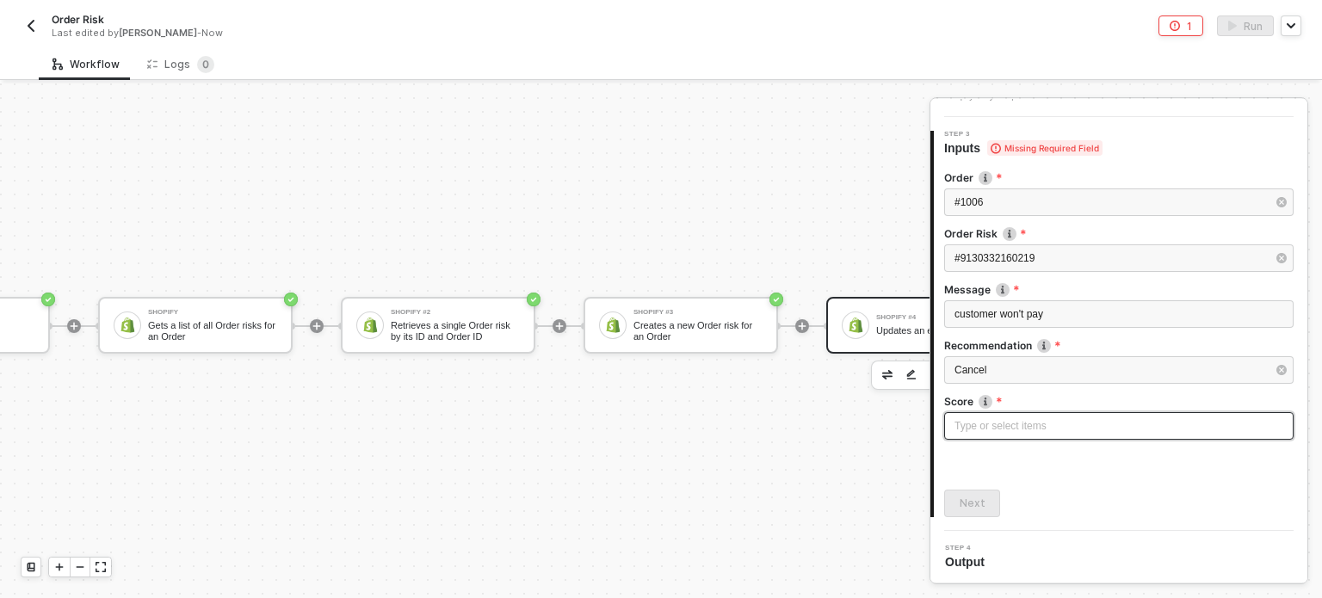
click at [1070, 435] on div "Type or select items ﻿" at bounding box center [1118, 426] width 349 height 28
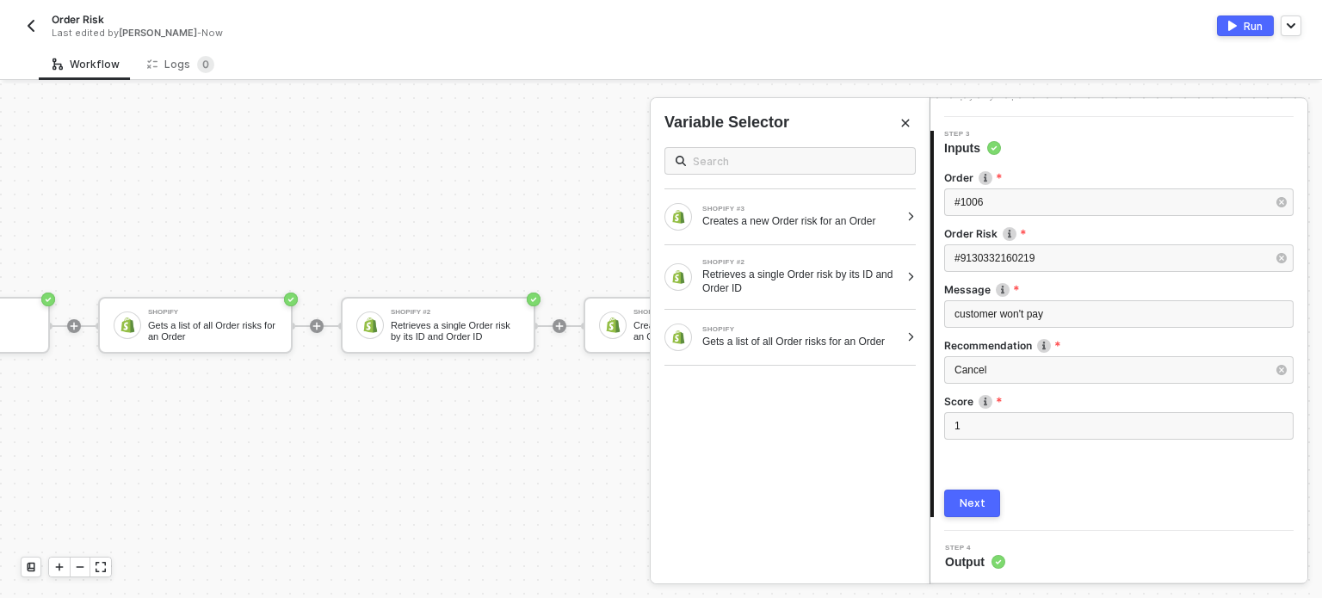
click at [971, 499] on div "Next" at bounding box center [973, 504] width 26 height 14
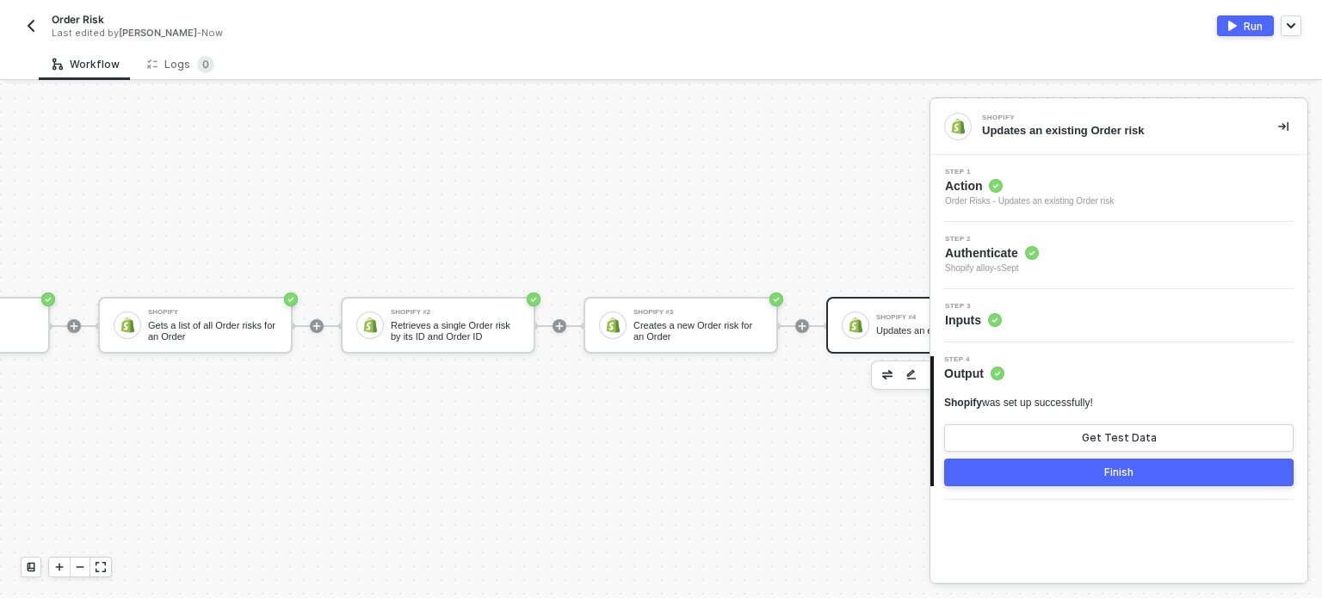
scroll to position [0, 0]
click at [1041, 435] on button "Get Test Data" at bounding box center [1118, 438] width 349 height 28
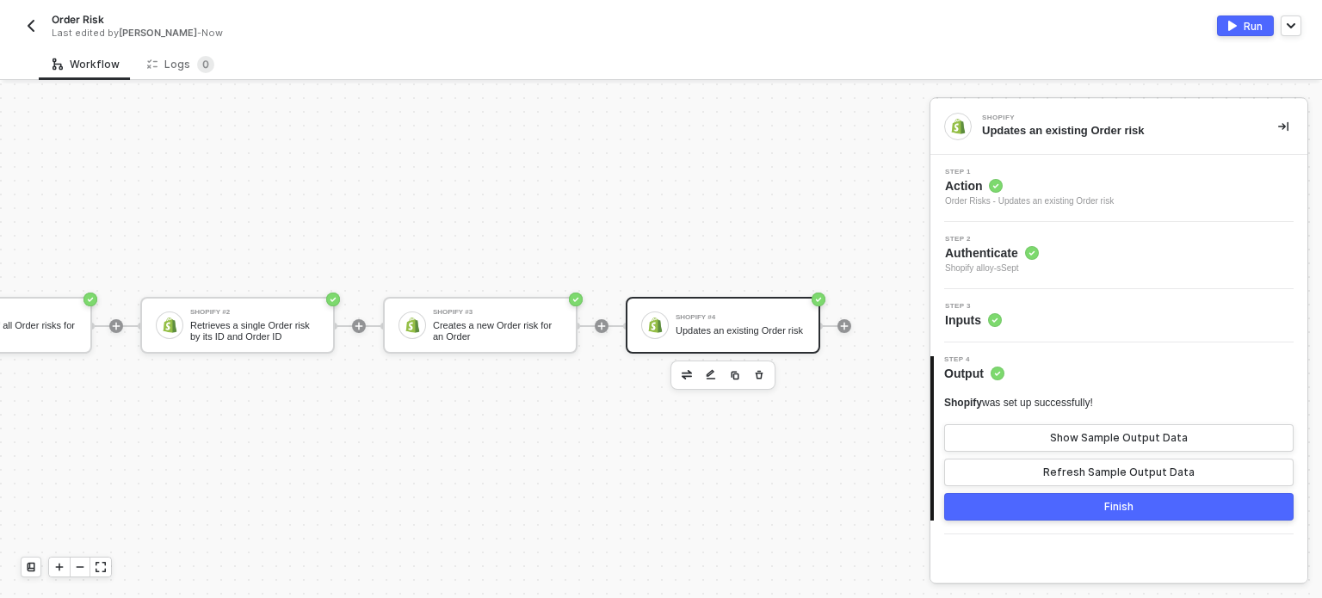
scroll to position [31, 399]
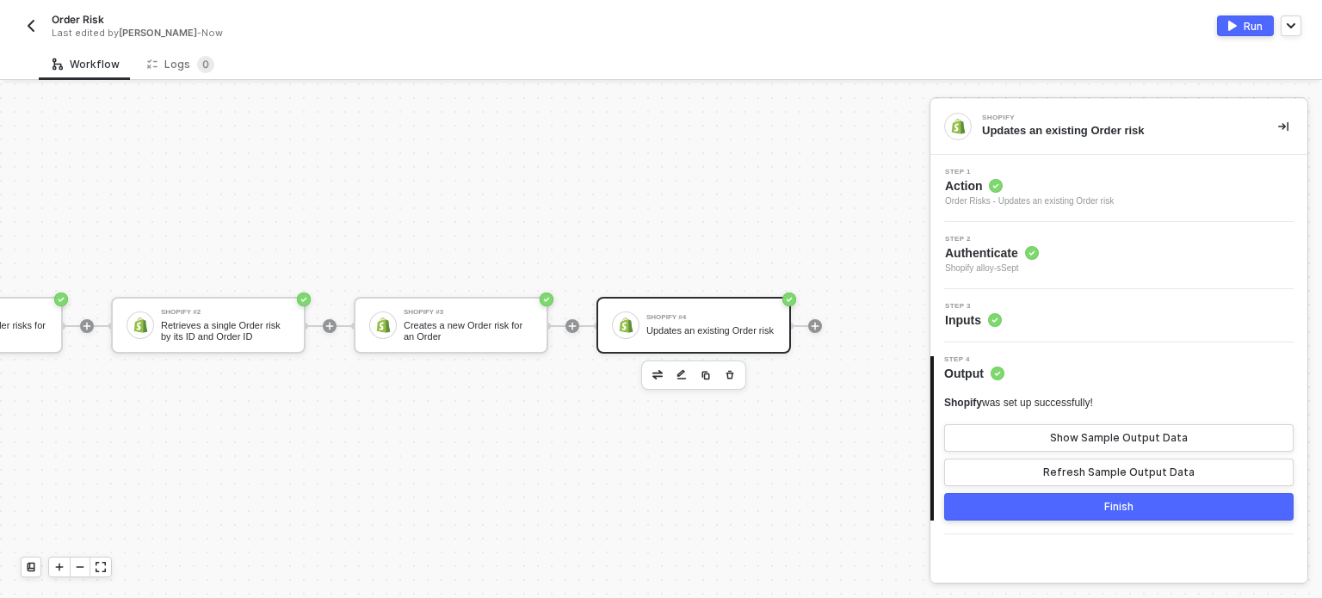
click at [701, 375] on img "button" at bounding box center [706, 375] width 10 height 10
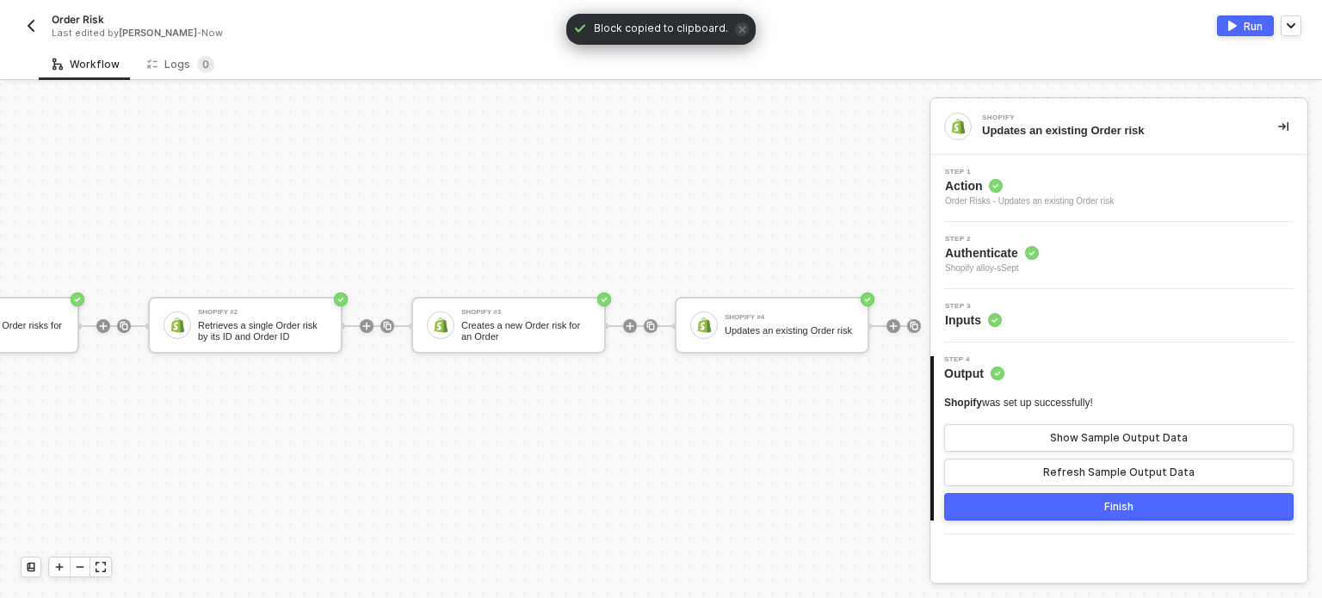
scroll to position [31, 491]
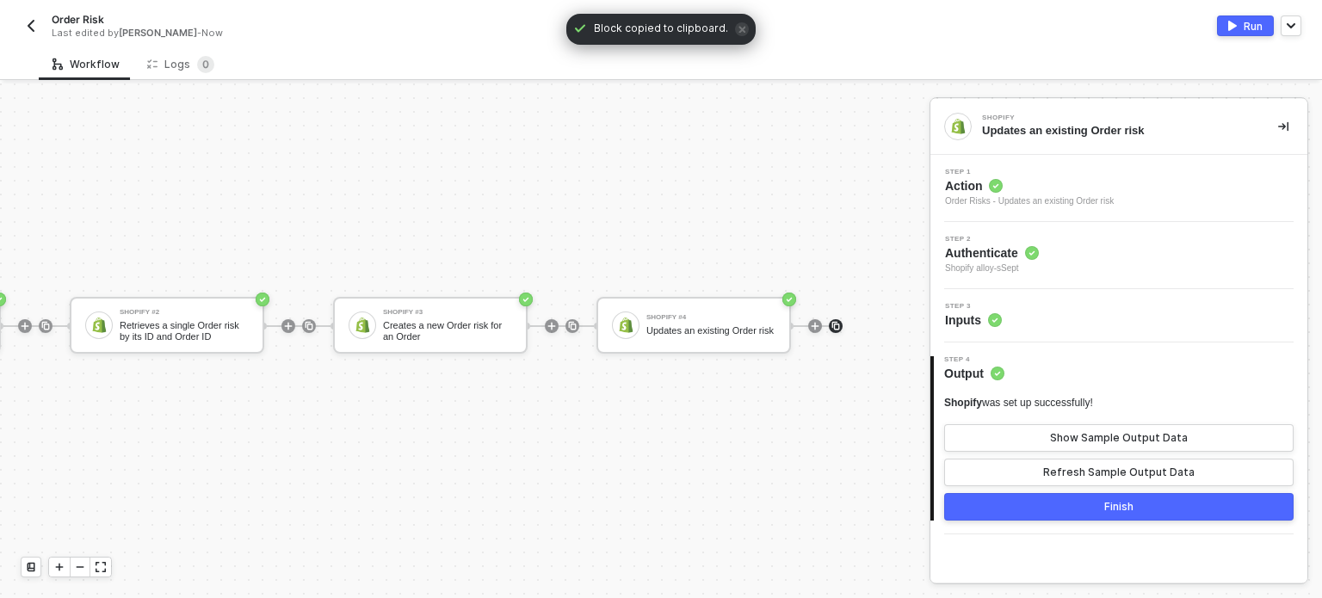
click at [829, 330] on div at bounding box center [836, 326] width 14 height 14
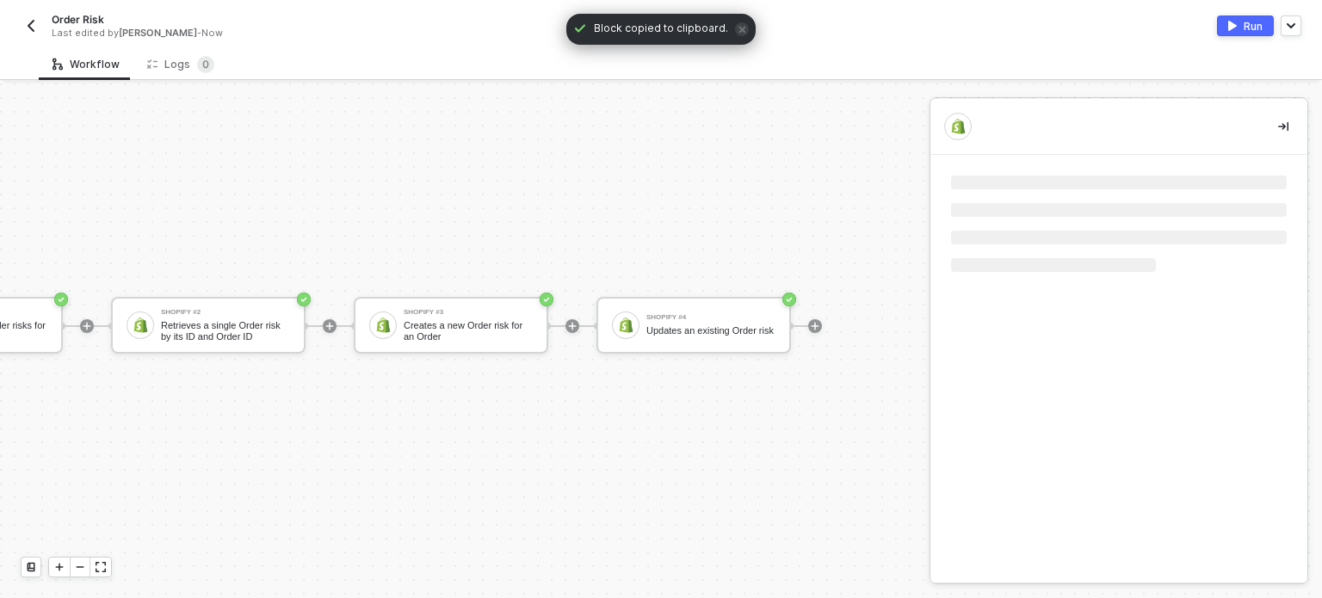
scroll to position [31, 408]
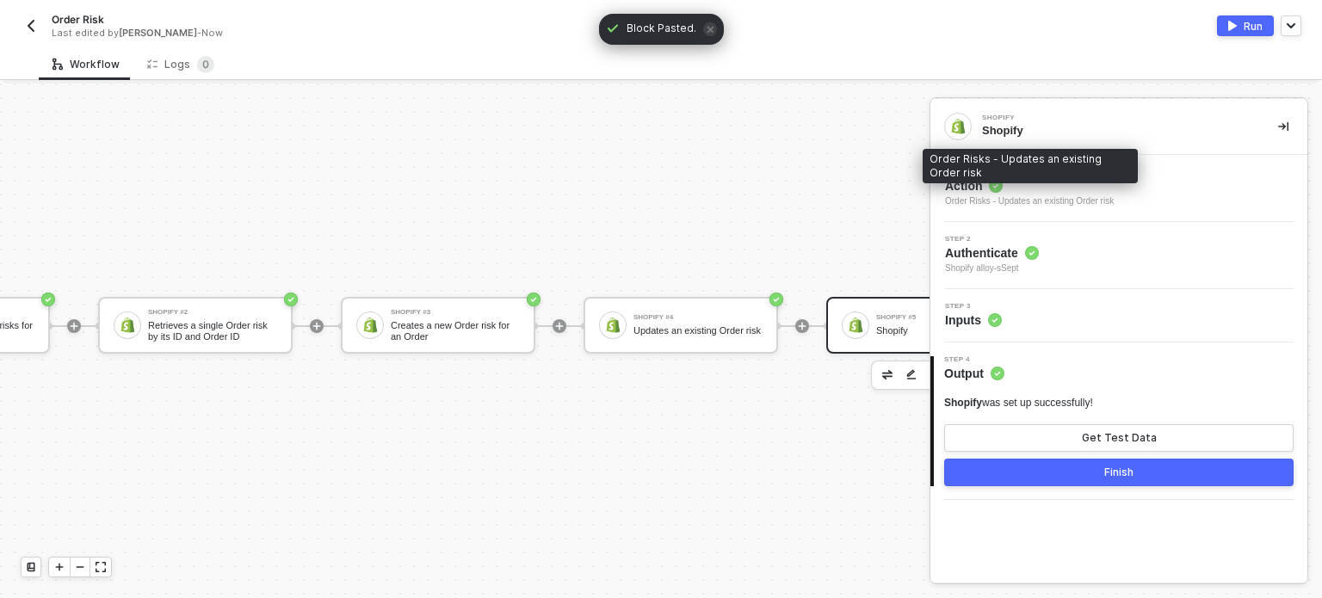
click at [977, 195] on div "Order Risks - Updates an existing Order risk" at bounding box center [1029, 202] width 169 height 14
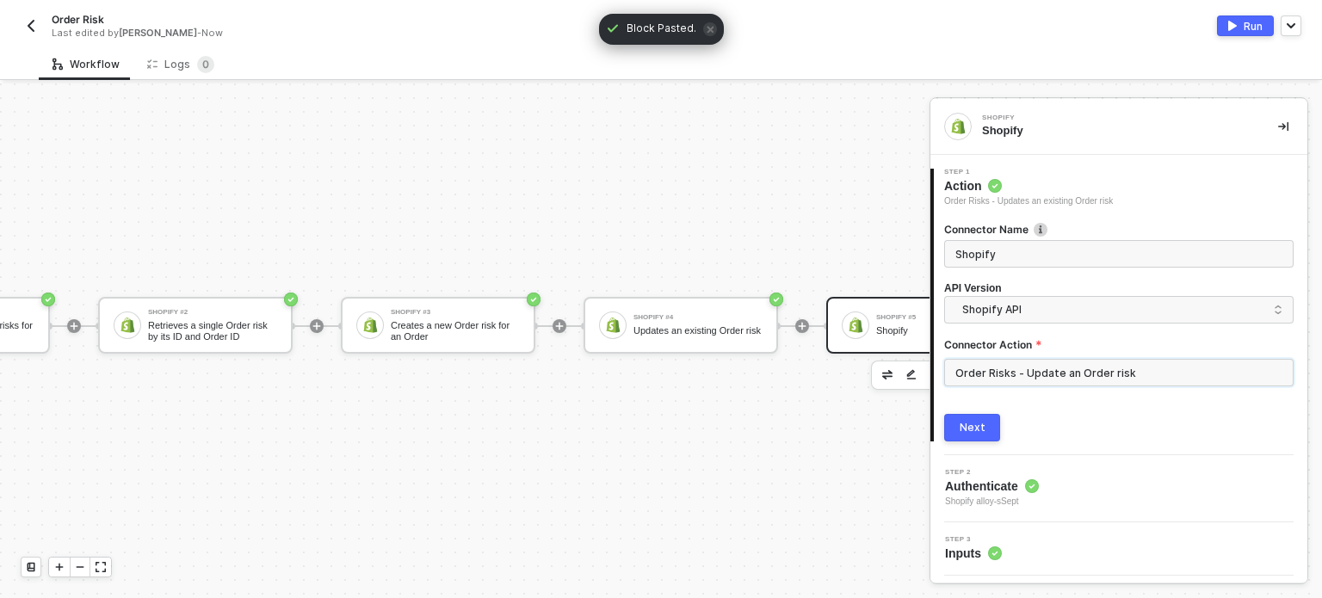
click at [988, 378] on input "Order Risks - Update an Order risk" at bounding box center [1118, 373] width 349 height 28
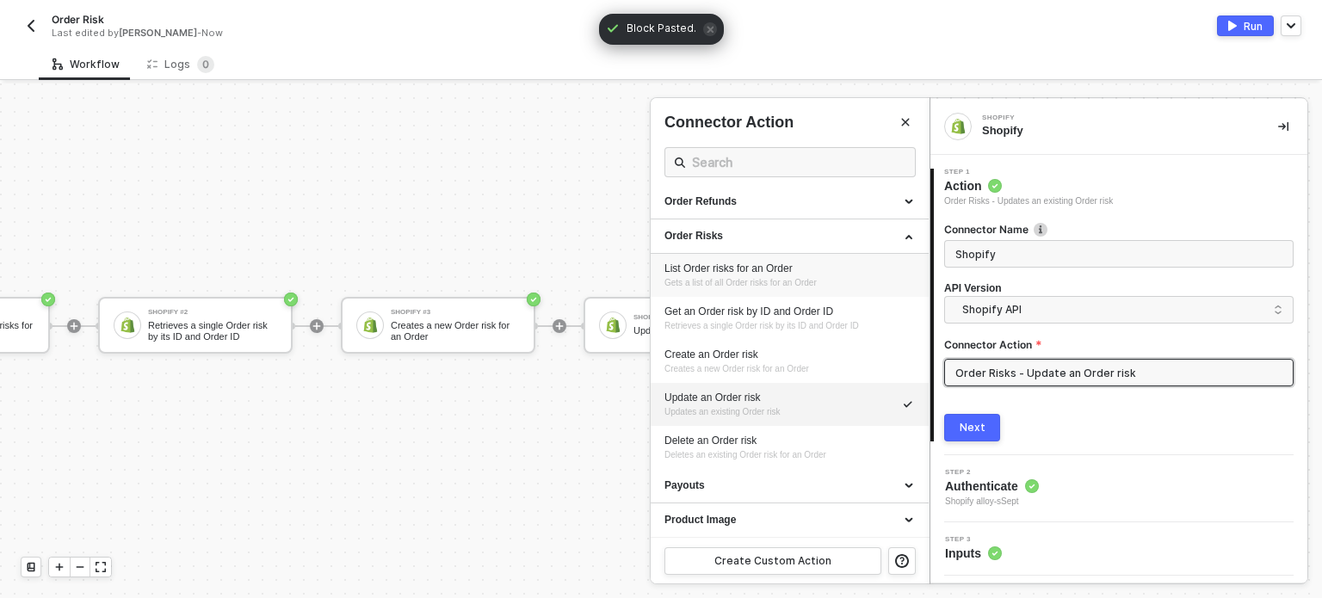
scroll to position [688, 0]
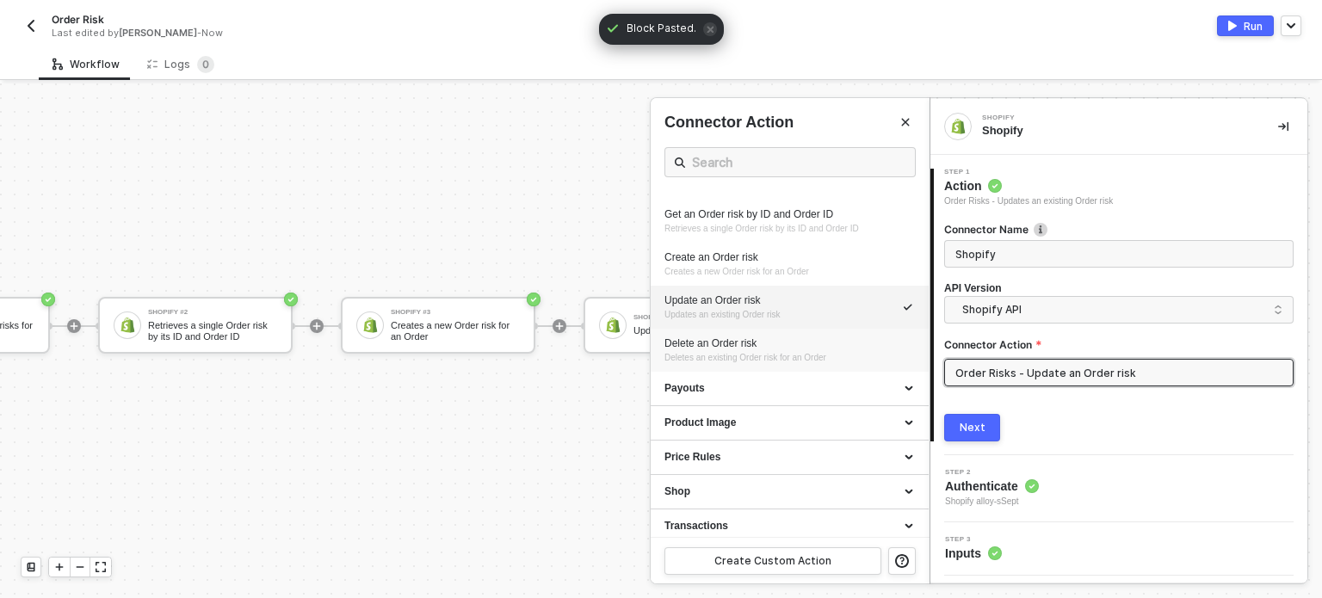
click at [757, 348] on div "Delete an Order risk" at bounding box center [789, 344] width 250 height 15
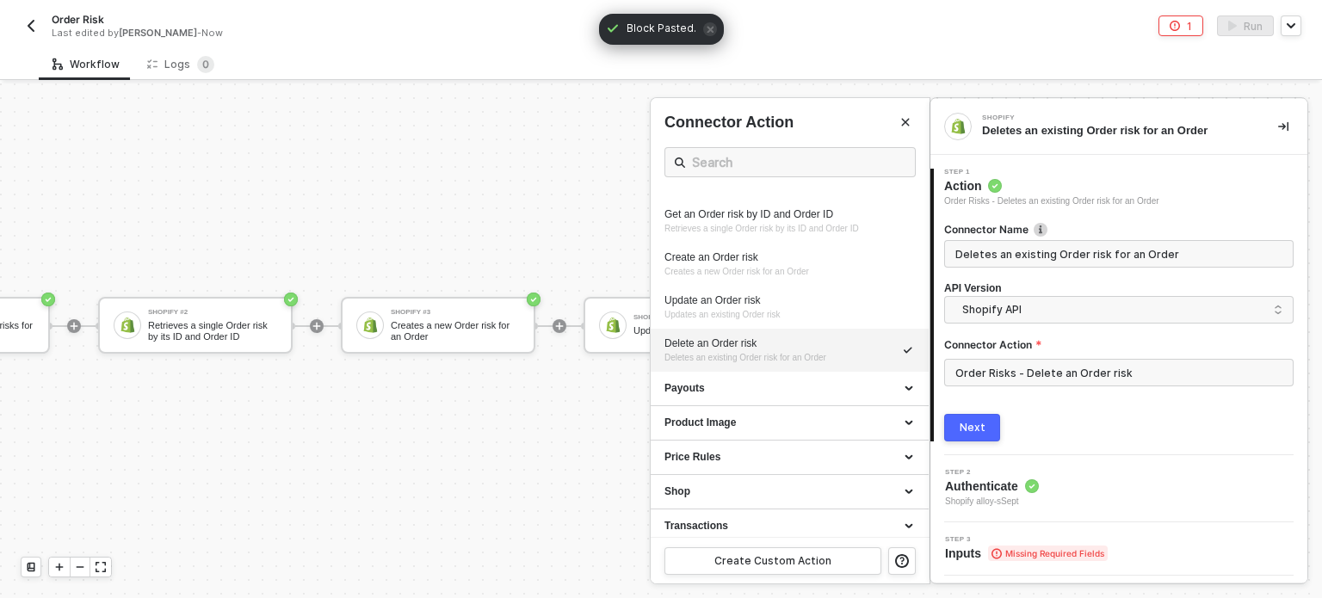
type input "Deletes an existing Order risk for an Order"
type input "Order Risks - Delete an Order risk"
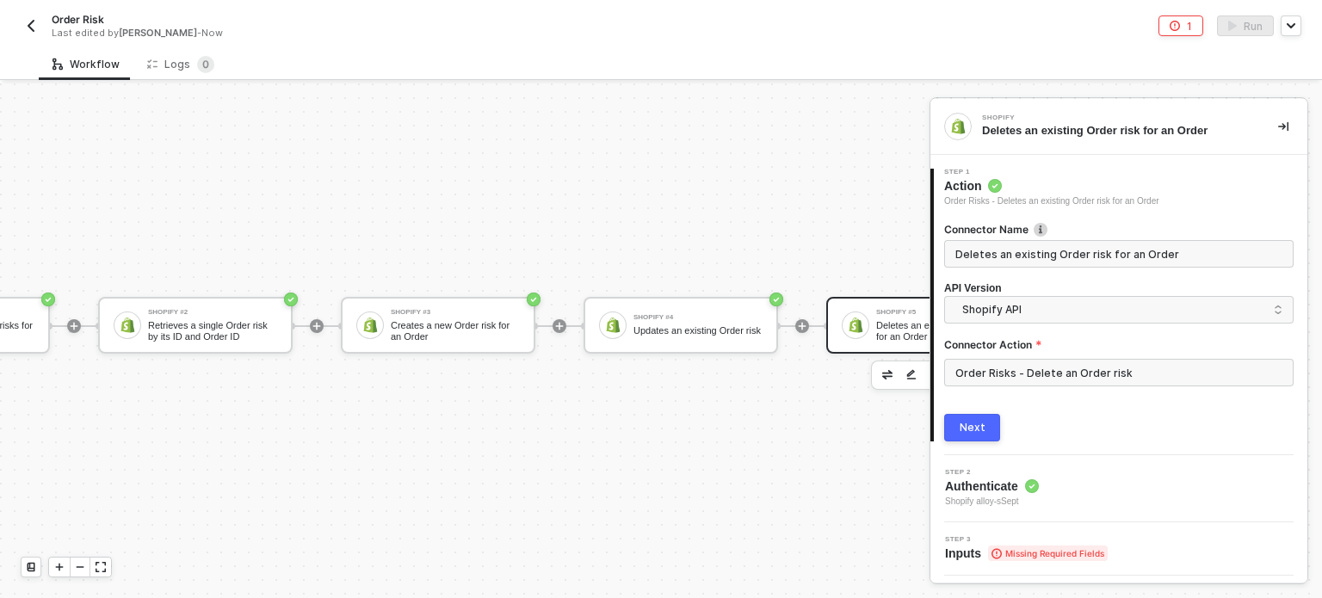
click at [978, 427] on div "Next" at bounding box center [973, 428] width 26 height 14
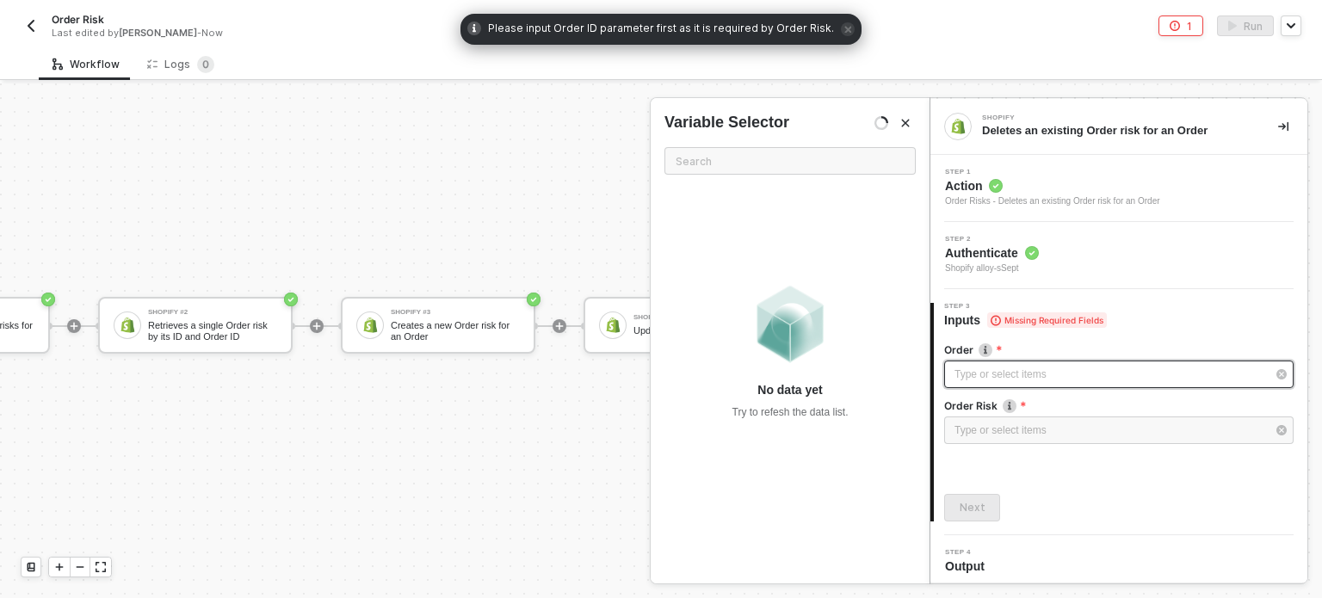
click at [1014, 379] on div "Type or select items ﻿" at bounding box center [1110, 375] width 312 height 16
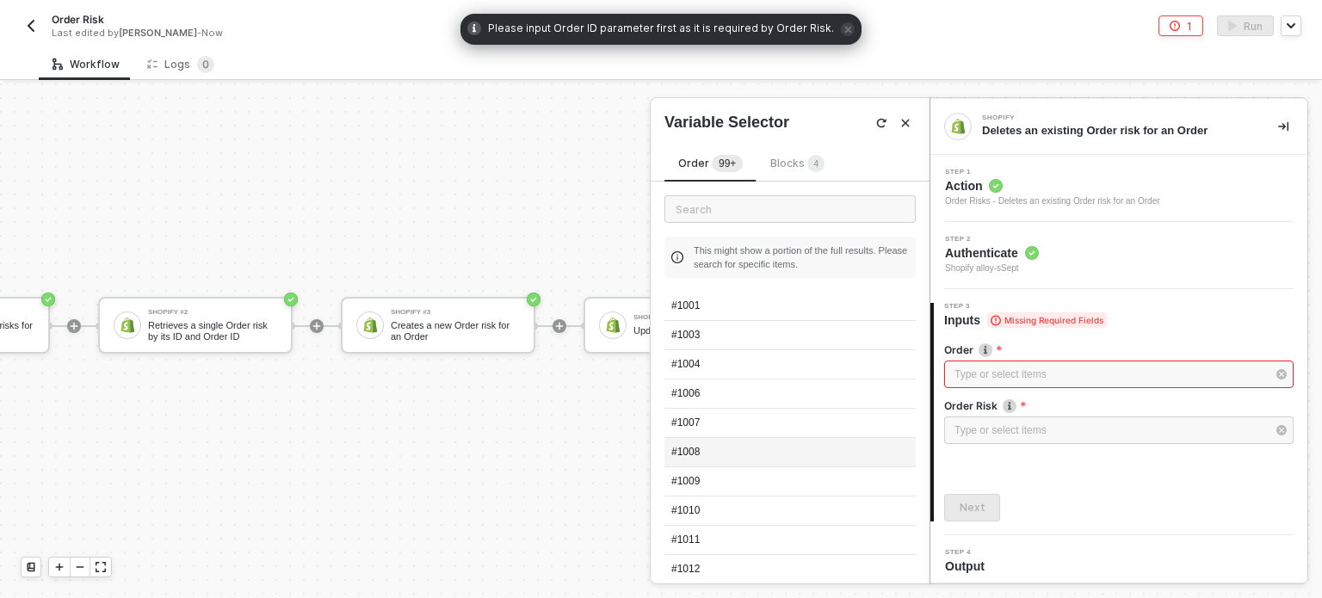
click at [706, 458] on div "#1008" at bounding box center [789, 452] width 251 height 29
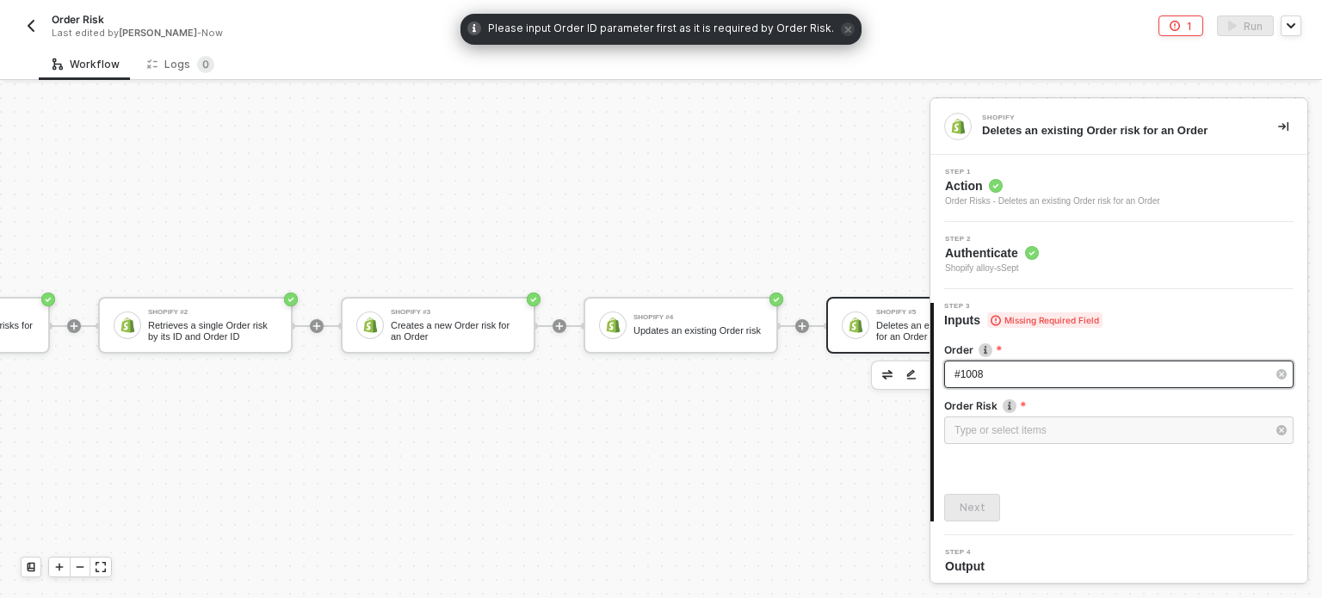
click at [985, 371] on div "#1008" at bounding box center [1110, 375] width 312 height 16
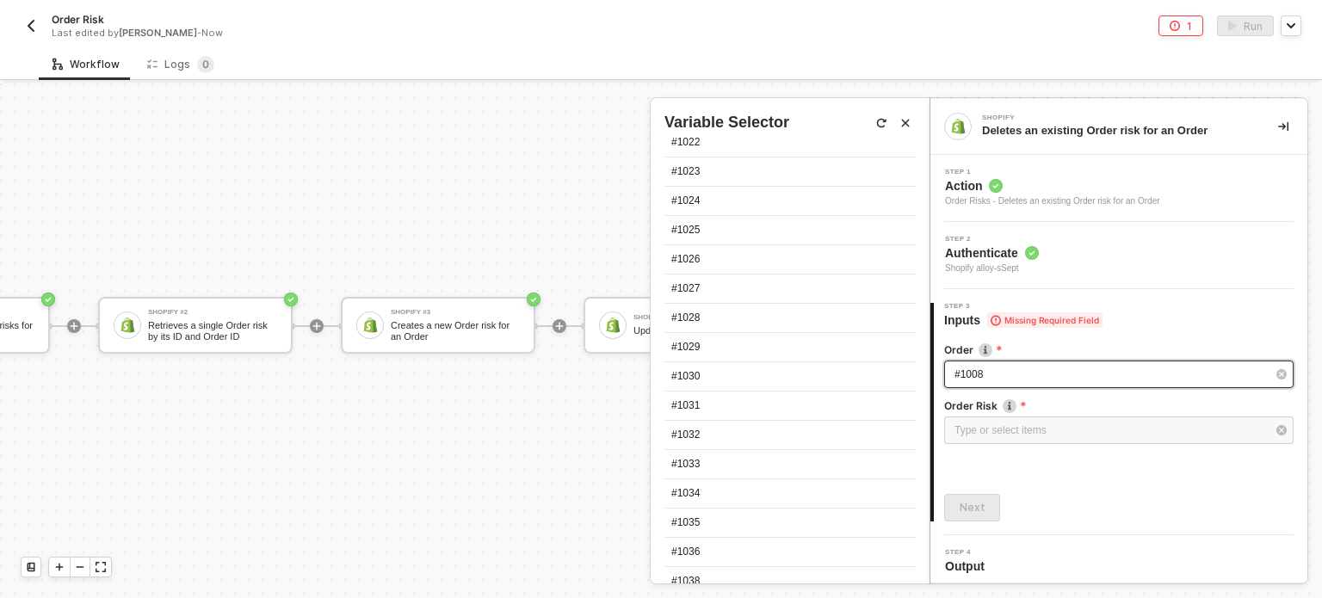
scroll to position [947, 0]
drag, startPoint x: 697, startPoint y: 557, endPoint x: 775, endPoint y: 543, distance: 78.7
click at [697, 558] on div "#1045" at bounding box center [789, 559] width 251 height 29
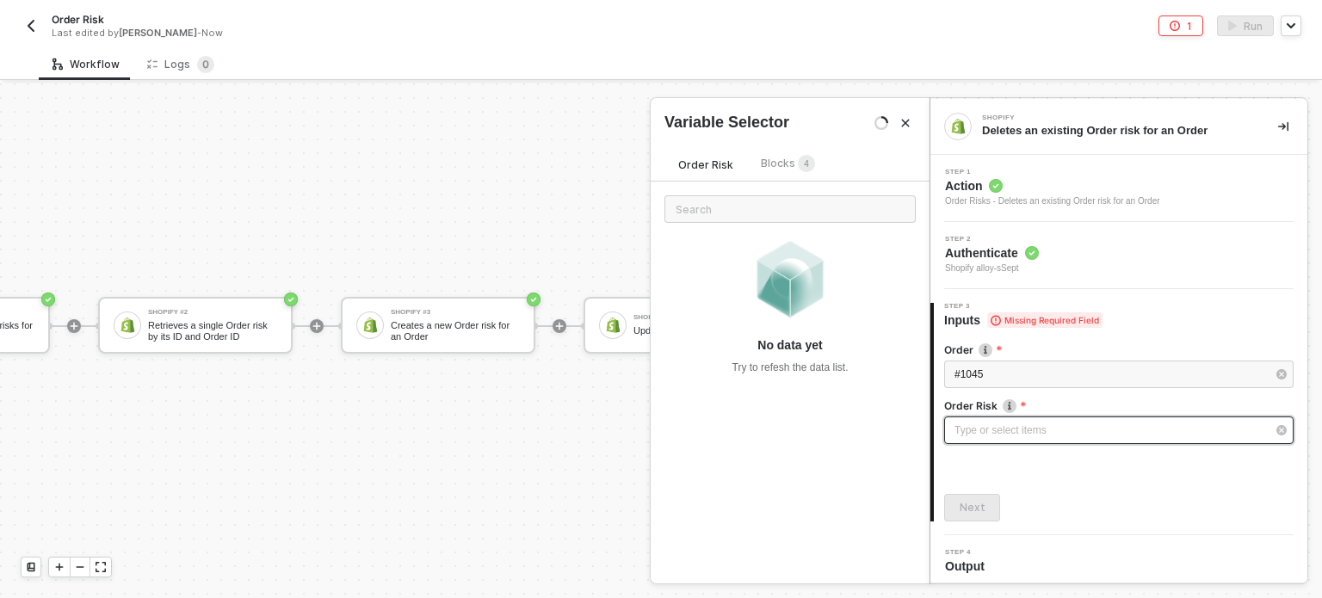
click at [989, 424] on div "Type or select items ﻿" at bounding box center [1110, 431] width 312 height 16
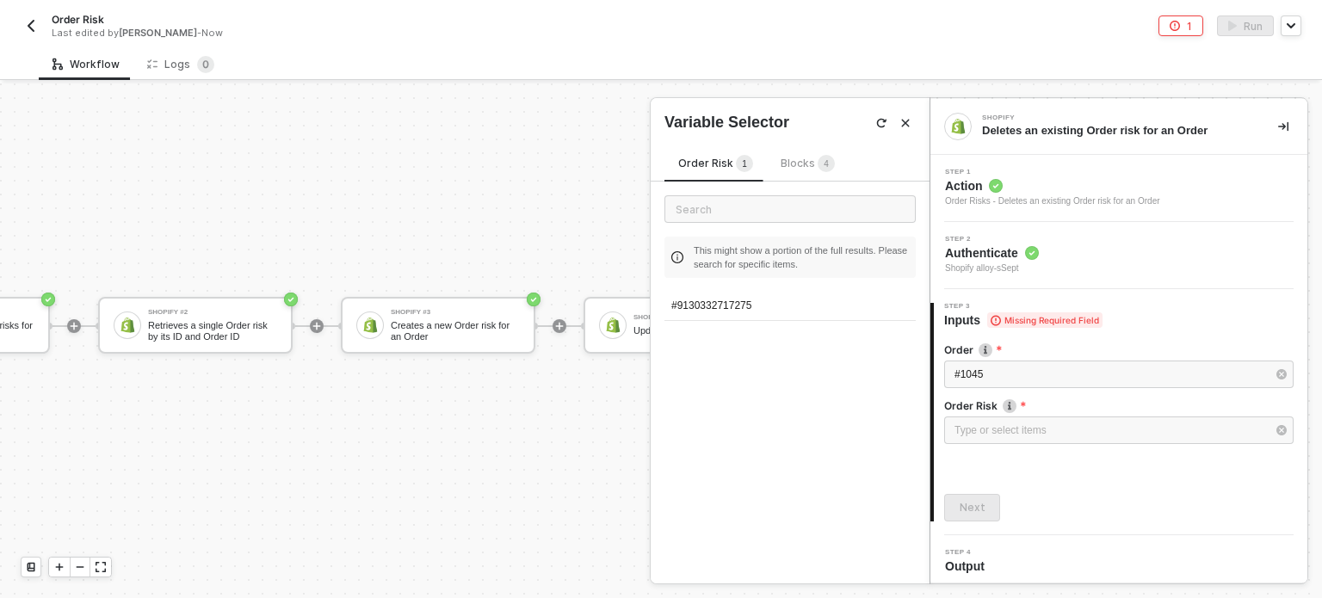
drag, startPoint x: 795, startPoint y: 309, endPoint x: 964, endPoint y: 444, distance: 216.1
click at [795, 308] on div "#9130332717275" at bounding box center [789, 306] width 251 height 29
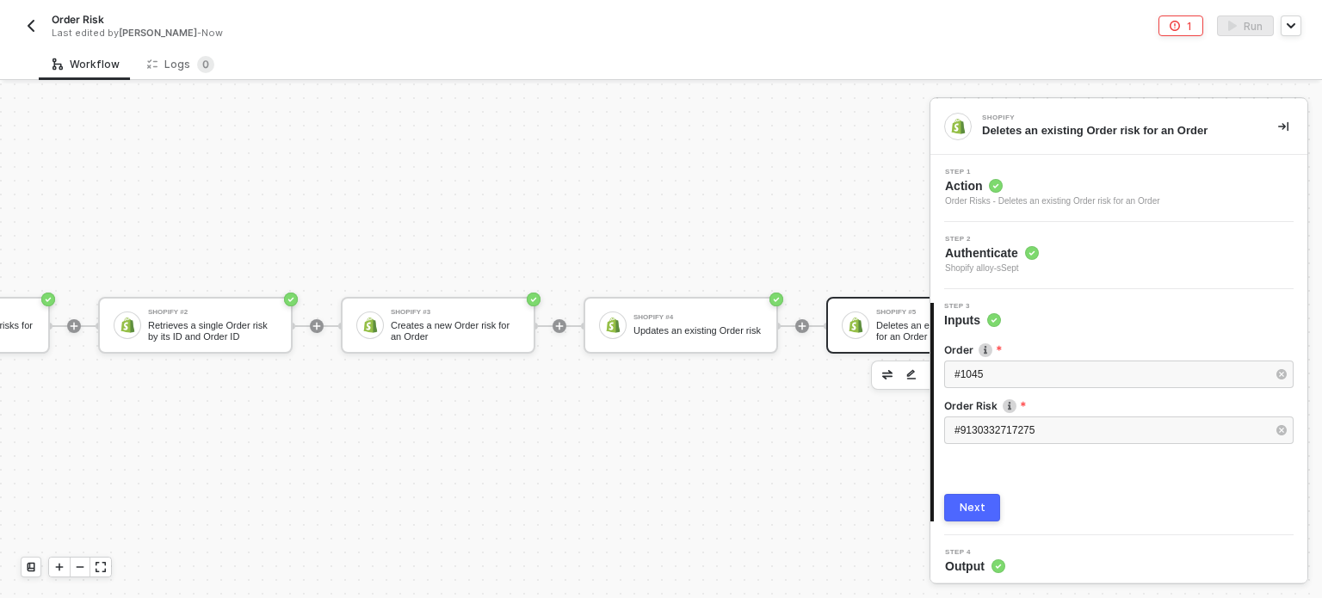
click at [955, 505] on button "Next" at bounding box center [972, 508] width 56 height 28
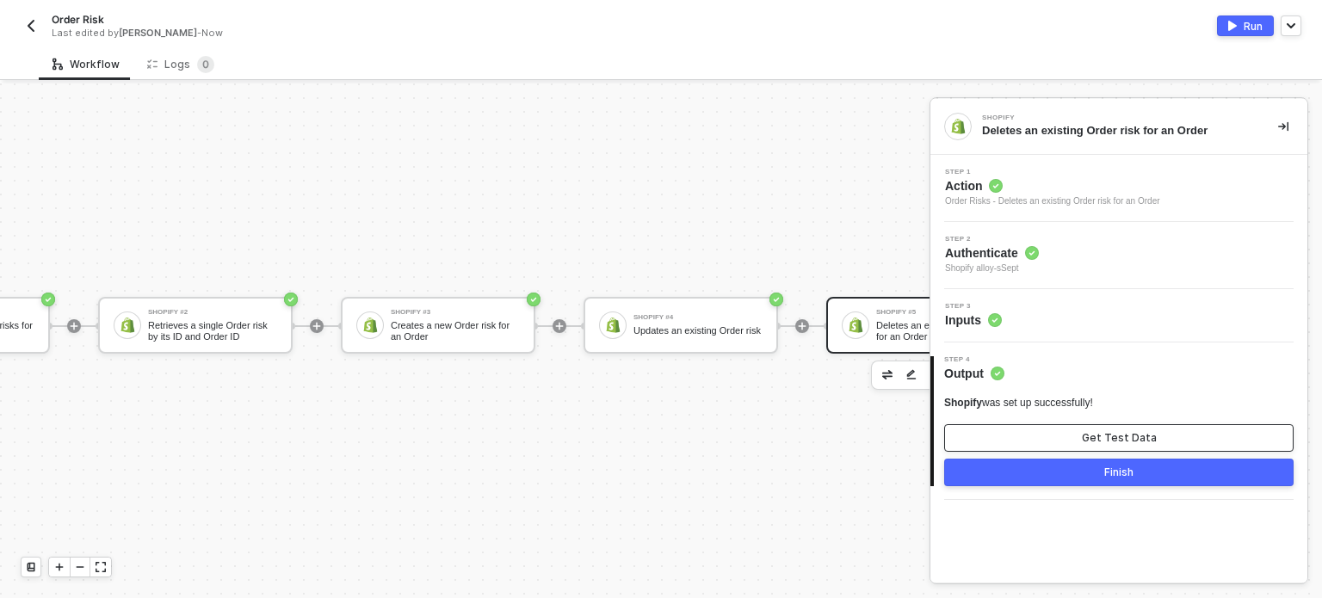
click at [1028, 435] on button "Get Test Data" at bounding box center [1118, 438] width 349 height 28
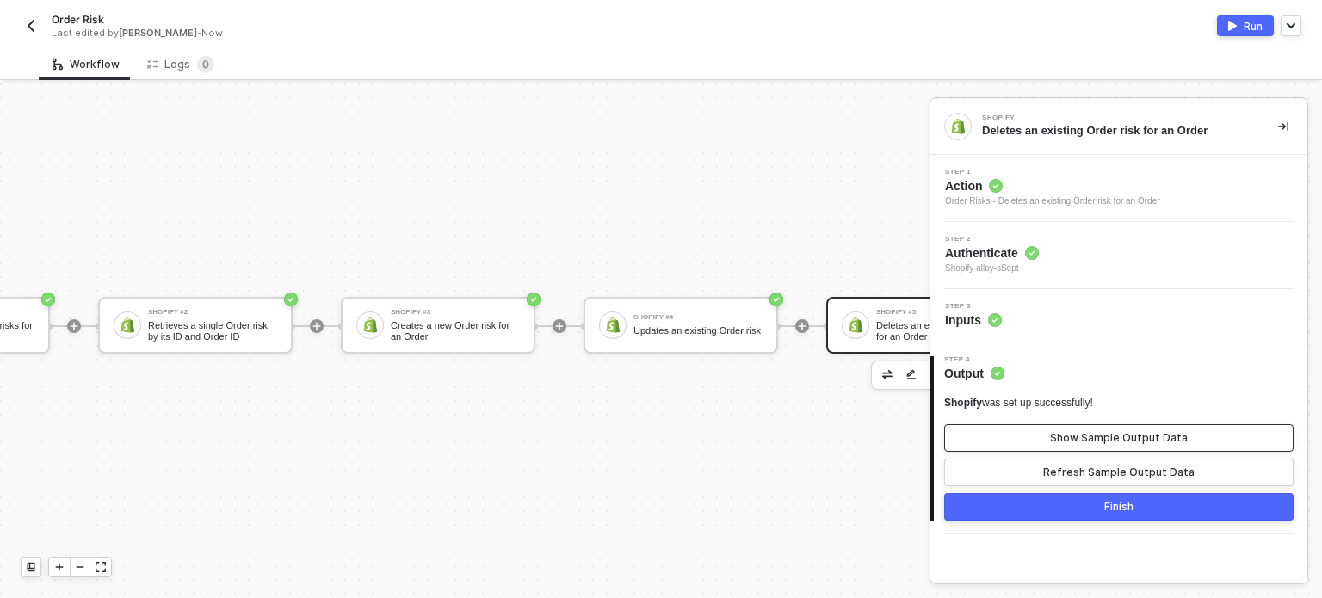
click at [1110, 444] on button "Show Sample Output Data" at bounding box center [1118, 438] width 349 height 28
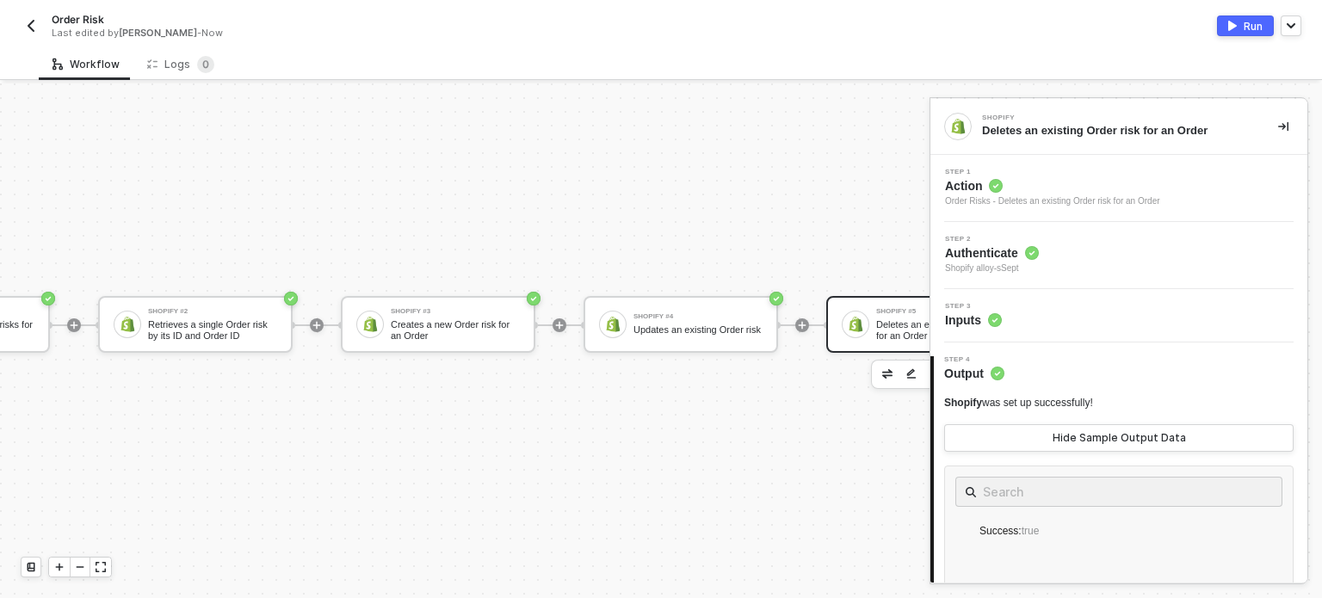
scroll to position [45, 651]
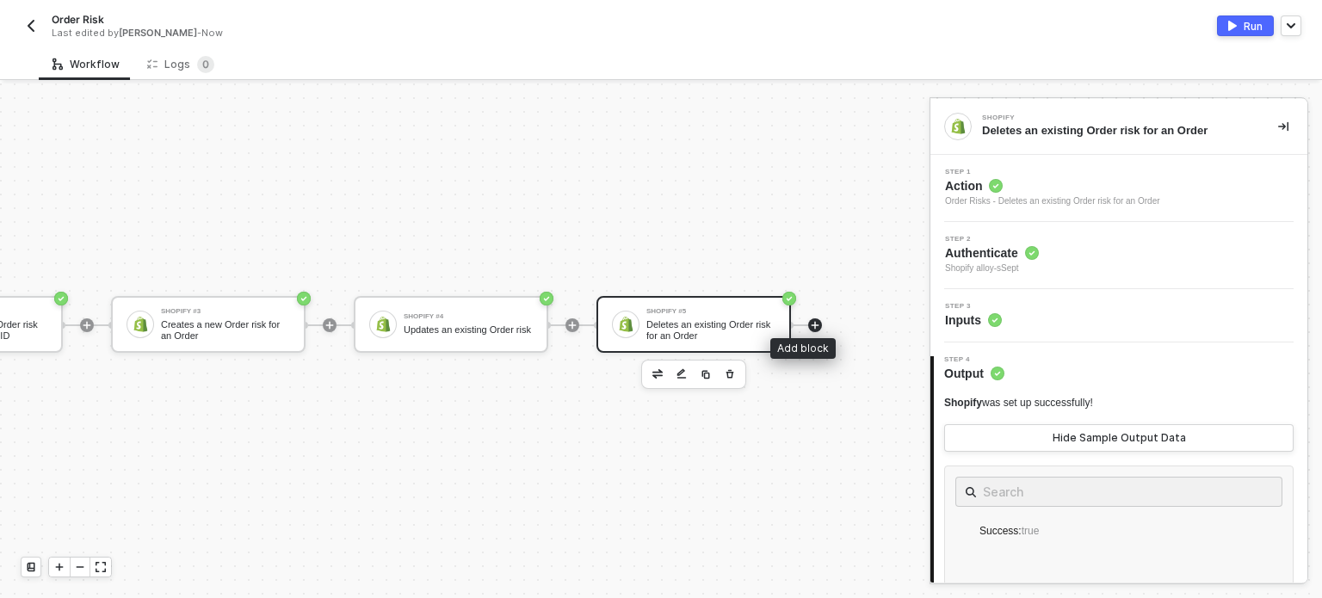
click at [810, 320] on icon "icon-play" at bounding box center [815, 325] width 10 height 10
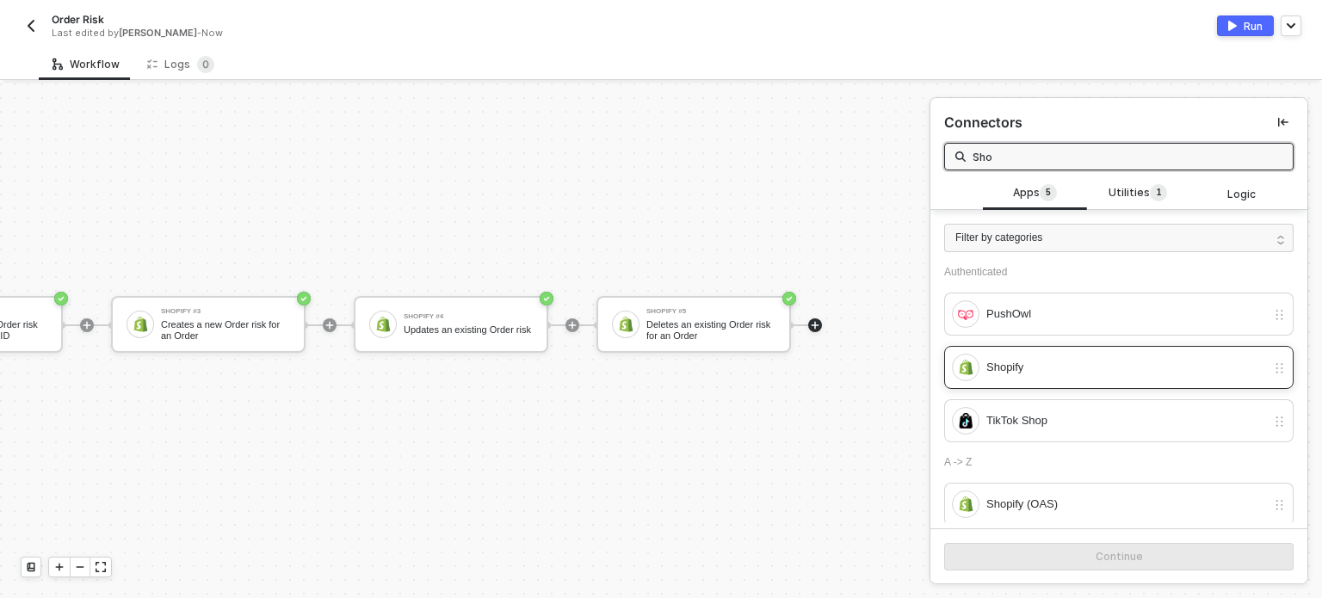
type input "Sho"
click at [988, 379] on div "Shopify" at bounding box center [1109, 368] width 314 height 28
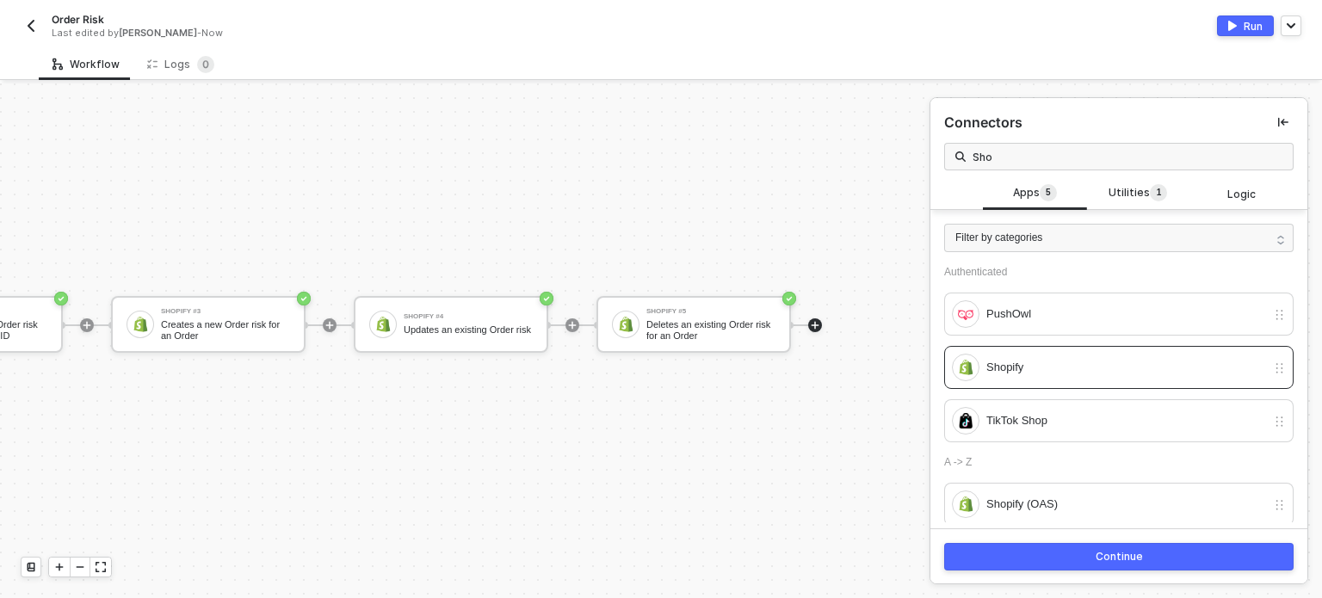
click at [1042, 559] on button "Continue" at bounding box center [1118, 557] width 349 height 28
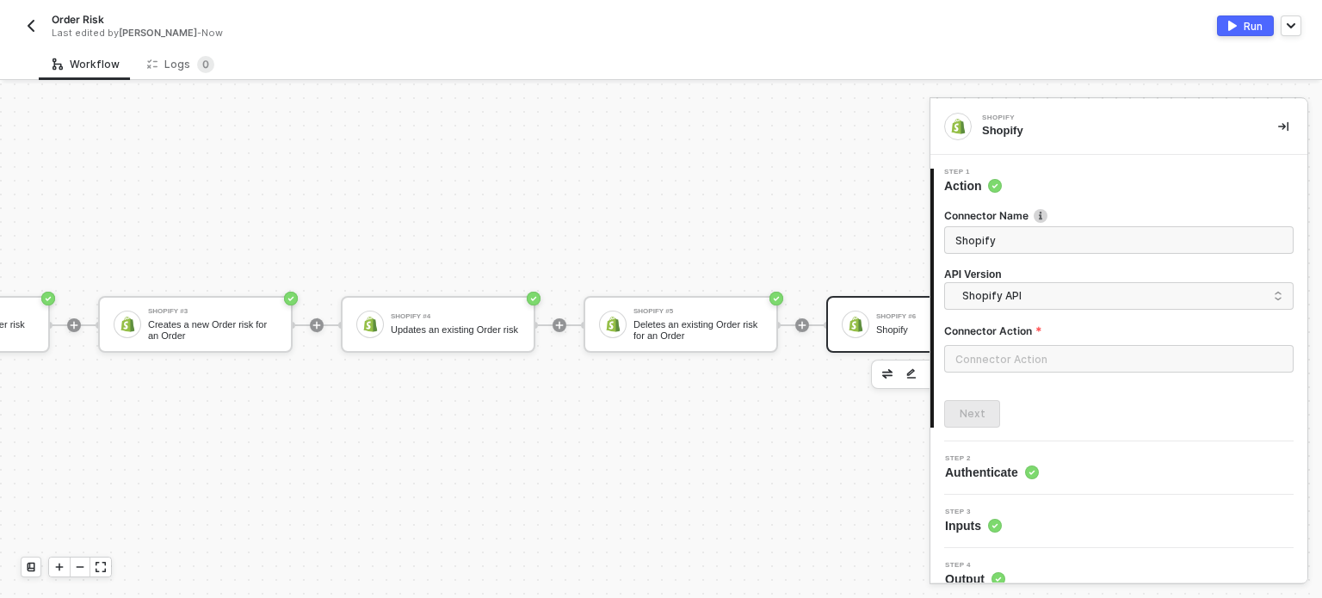
click at [1020, 343] on div "Connector Action" at bounding box center [1118, 335] width 349 height 22
click at [1015, 357] on input "text" at bounding box center [1118, 359] width 349 height 28
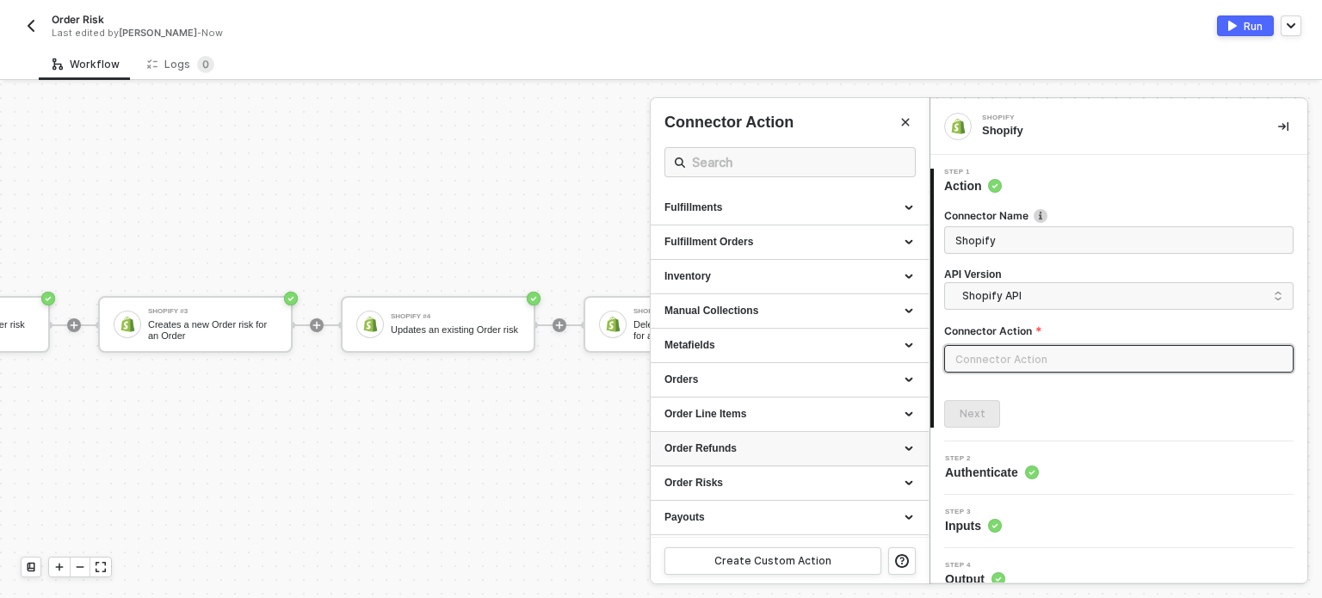
scroll to position [479, 0]
click at [719, 345] on div "Order Risks" at bounding box center [789, 349] width 250 height 15
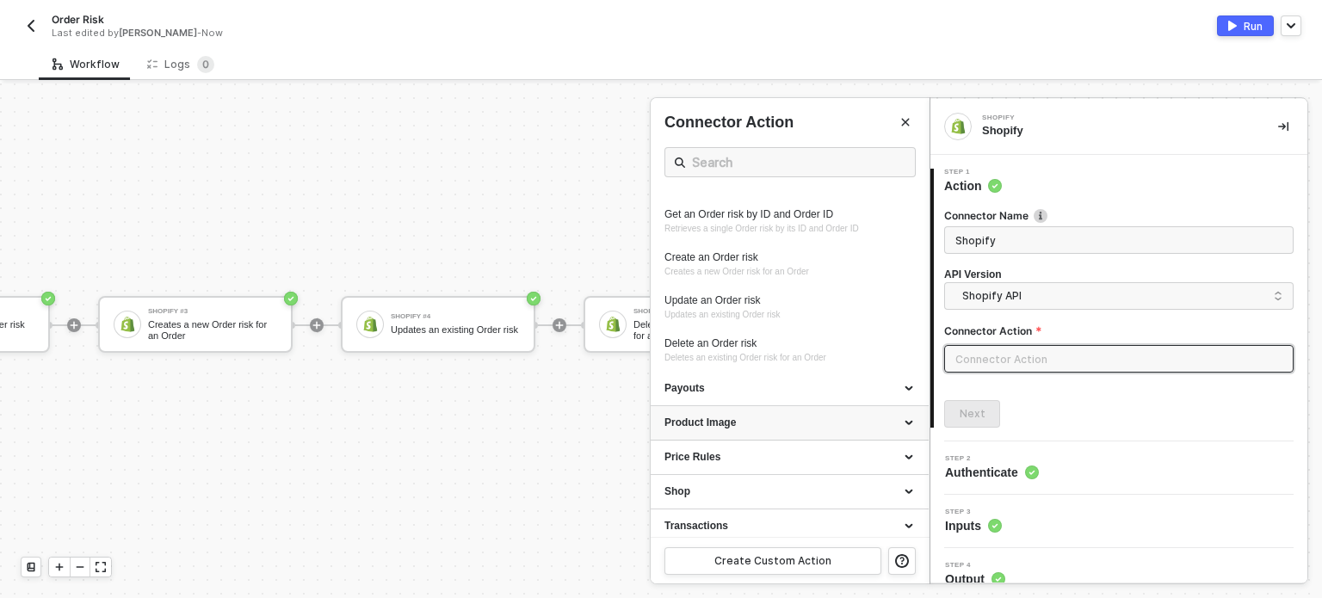
scroll to position [694, 0]
click at [494, 417] on div at bounding box center [661, 340] width 1322 height 515
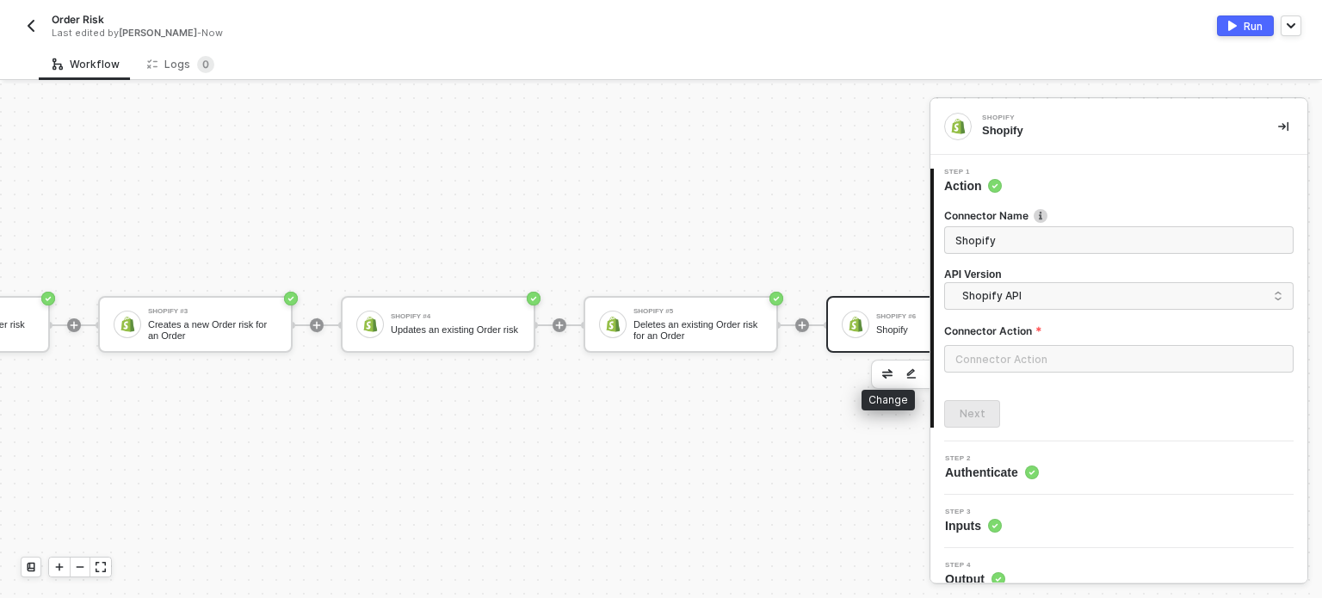
click at [885, 369] on img "button" at bounding box center [887, 373] width 10 height 9
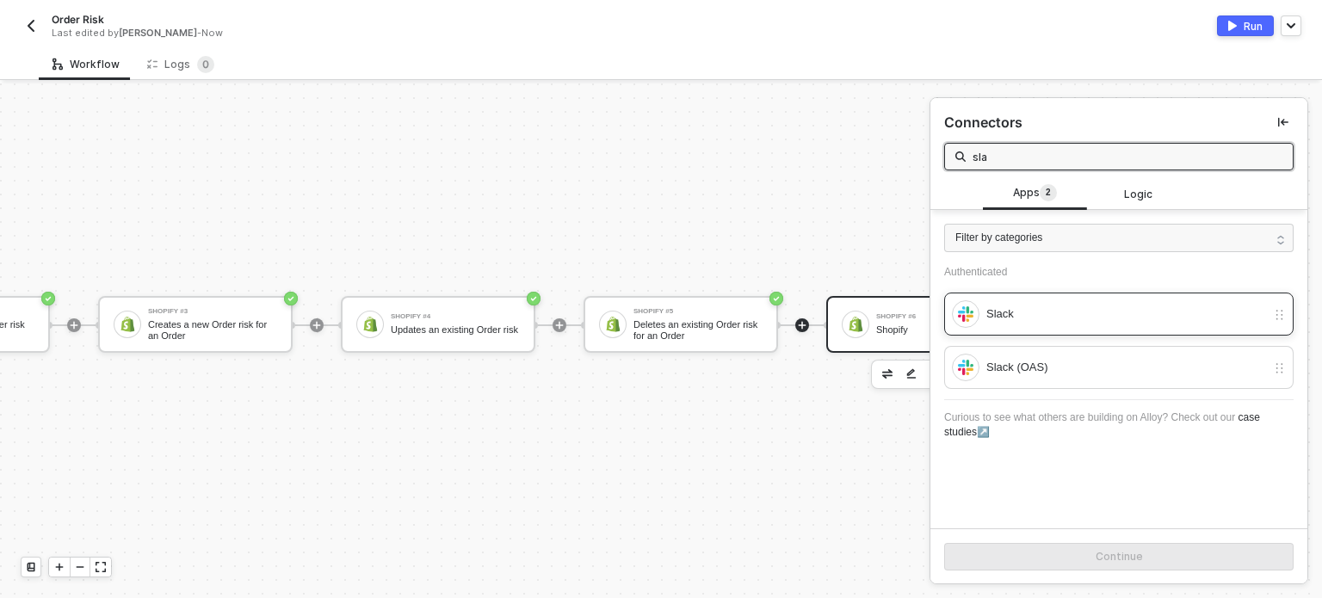
type input "sla"
click at [1042, 316] on div "Slack" at bounding box center [1126, 314] width 280 height 19
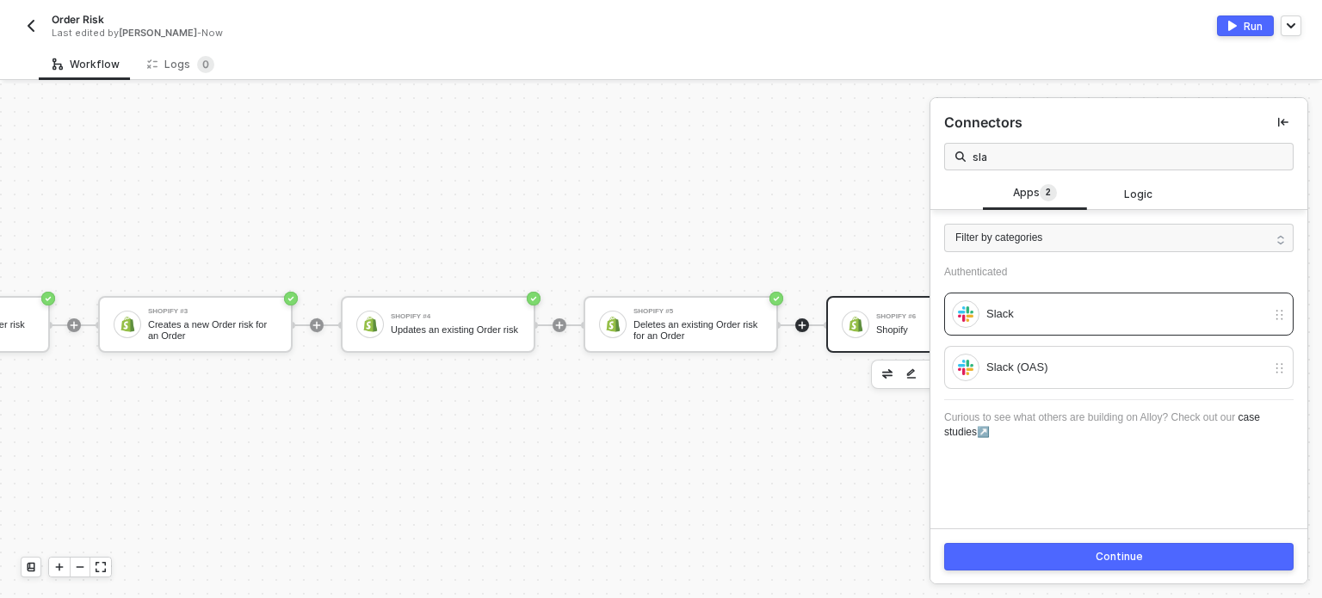
click at [1090, 546] on button "Continue" at bounding box center [1118, 557] width 349 height 28
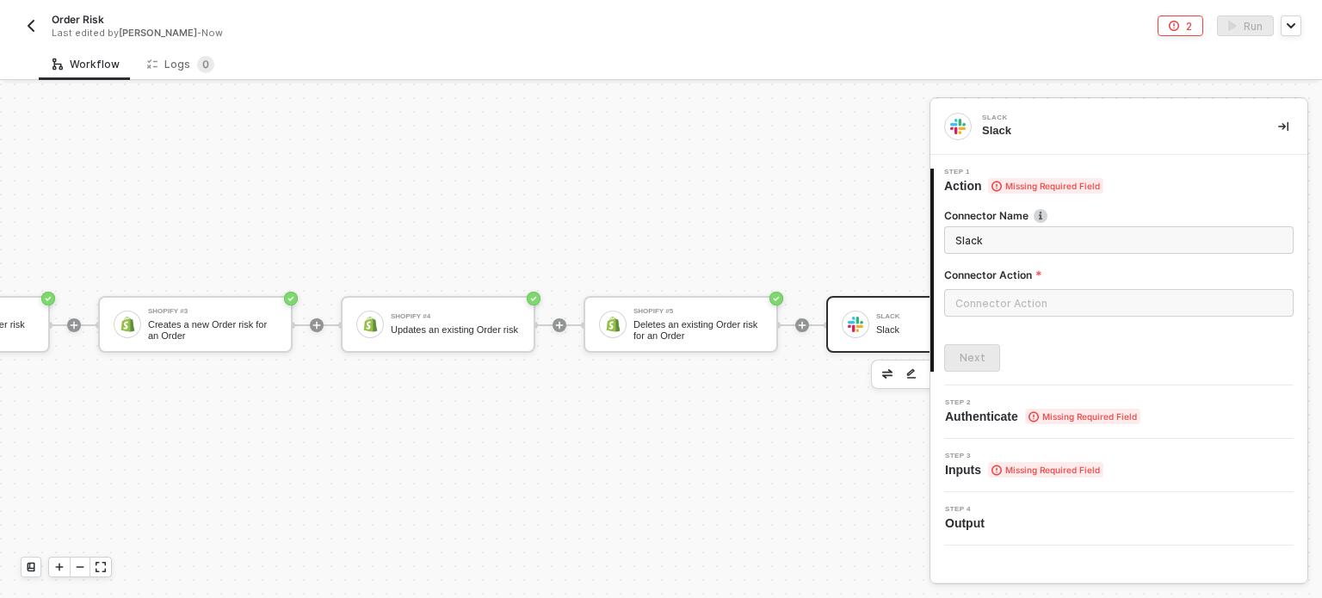
click at [1087, 316] on div at bounding box center [1118, 309] width 349 height 41
click at [1057, 306] on input "text" at bounding box center [1118, 303] width 349 height 28
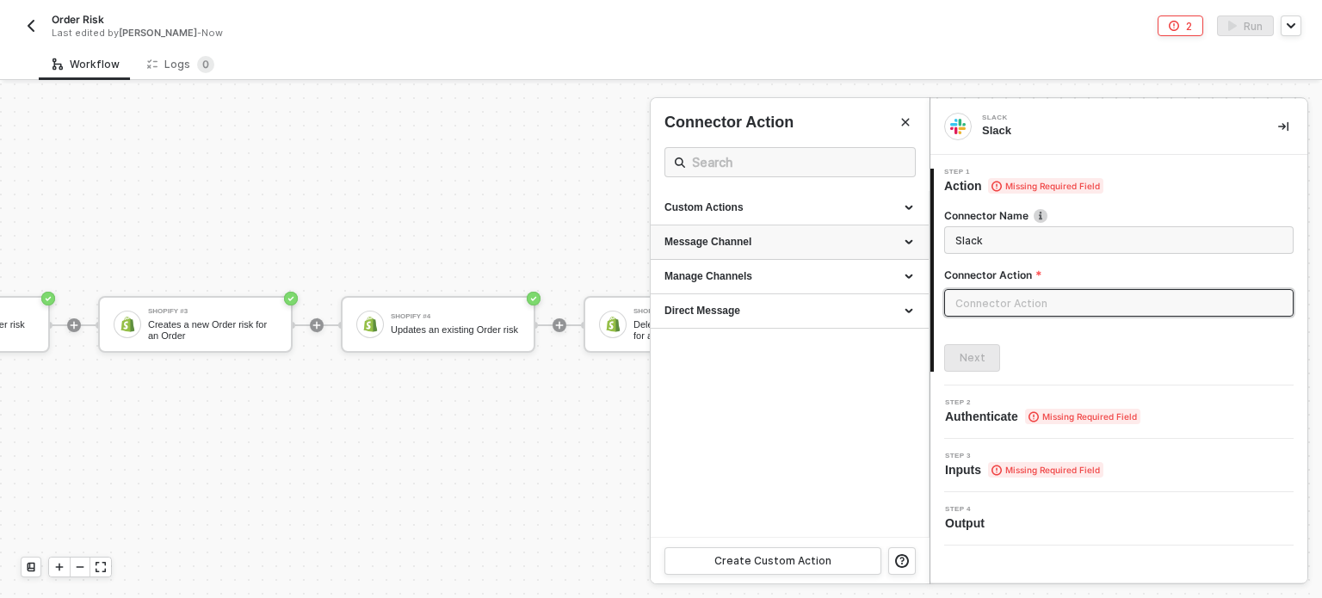
click at [715, 232] on div "Message Channel" at bounding box center [790, 242] width 278 height 34
click at [685, 275] on div "Post" at bounding box center [789, 275] width 250 height 15
type input "Post a message into a channel"
type input "Message Channel - Post"
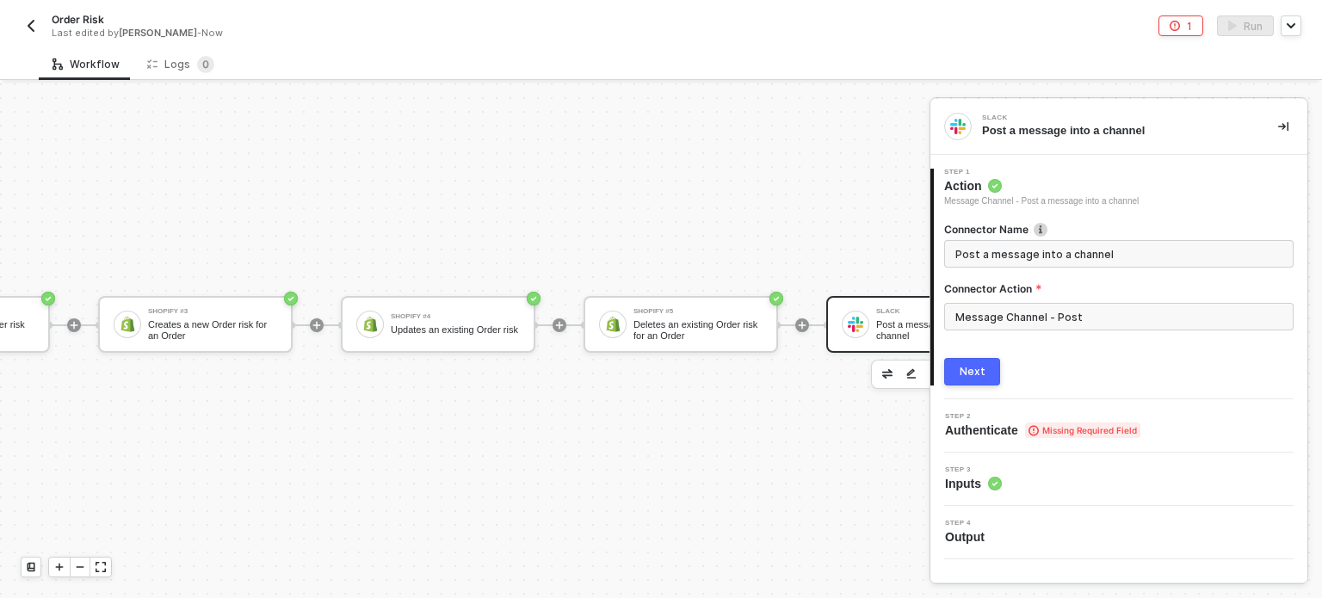
click at [978, 368] on div "Next" at bounding box center [973, 372] width 26 height 14
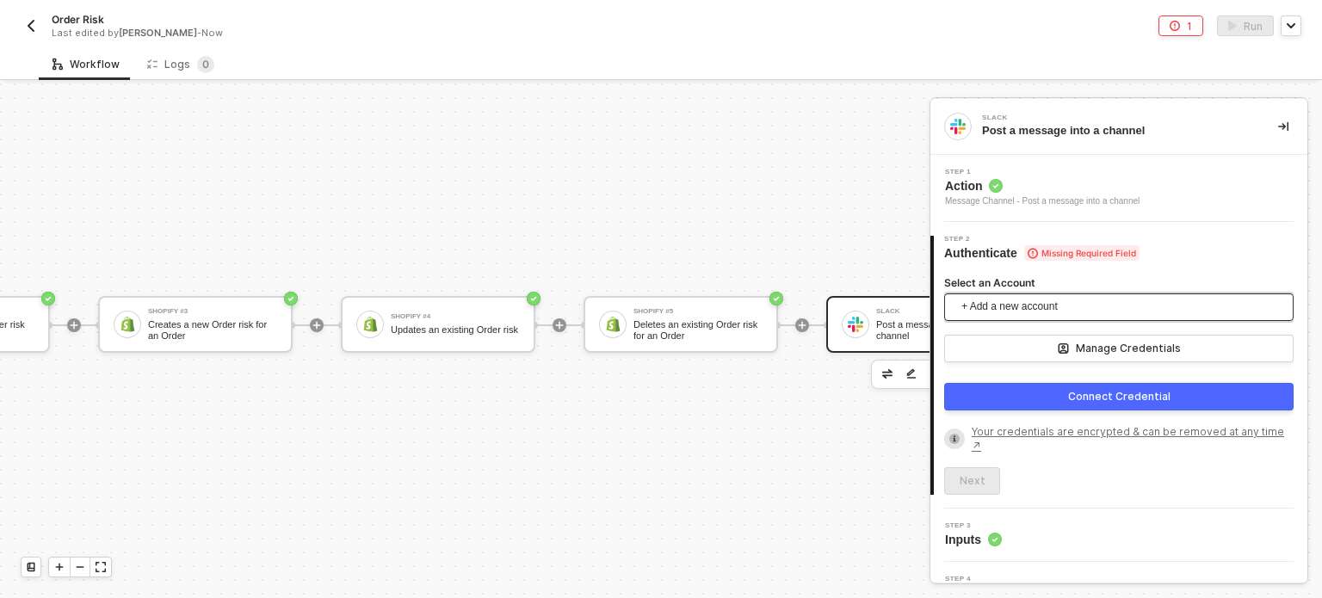
click at [1040, 309] on span "+ Add a new account" at bounding box center [1122, 307] width 322 height 28
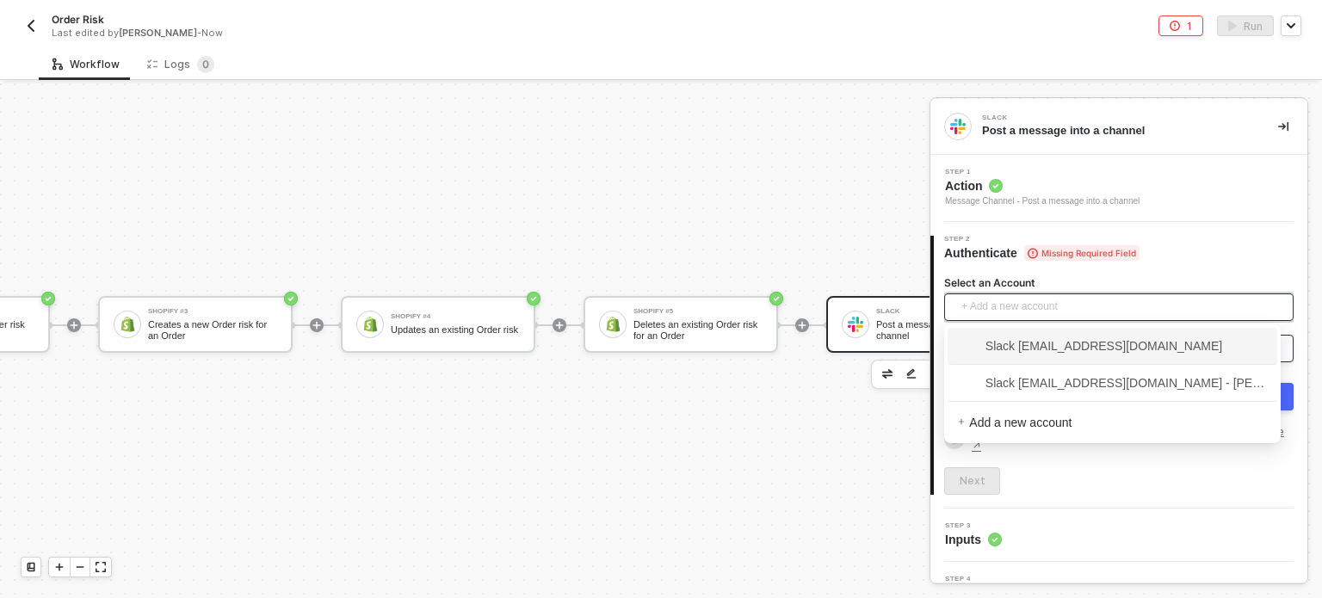
click at [1039, 346] on span "Slack hanna@runalloy.com" at bounding box center [1090, 346] width 264 height 19
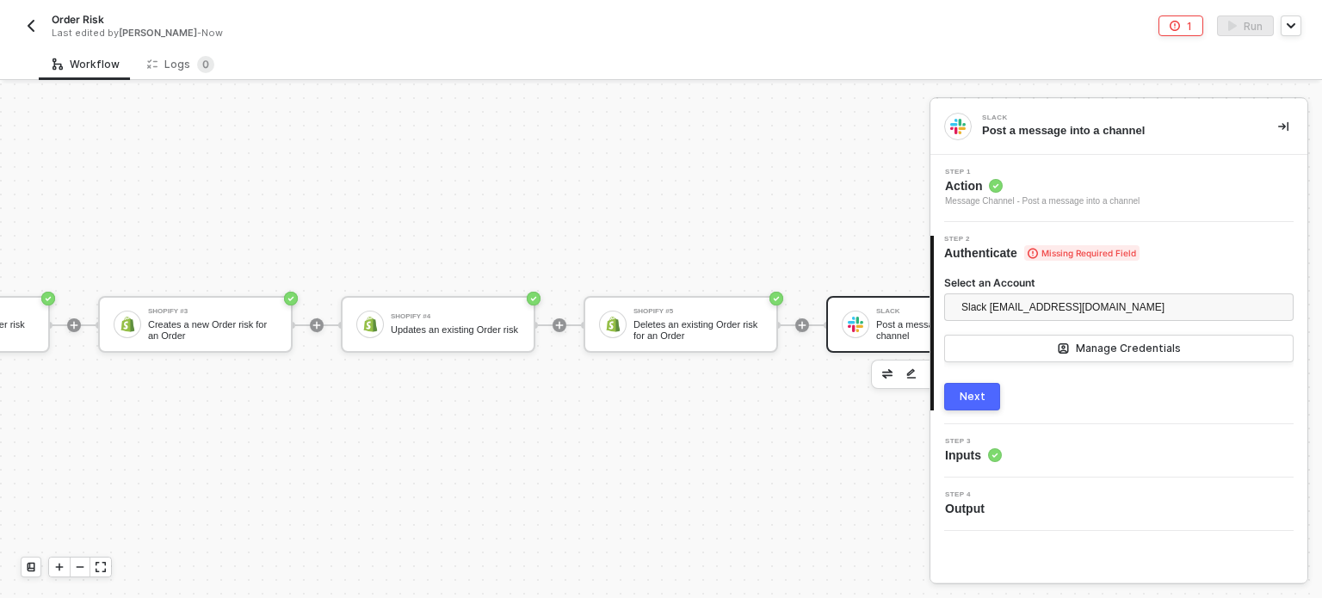
click at [973, 393] on div "Next" at bounding box center [973, 397] width 26 height 14
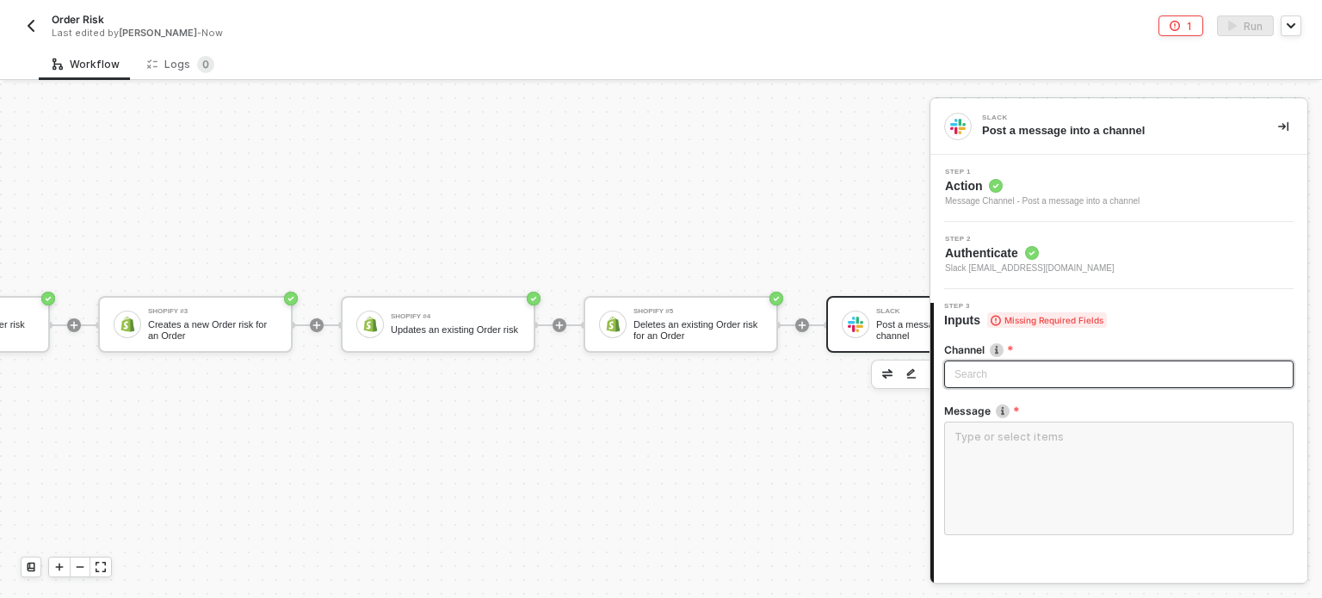
click at [995, 374] on div "Search" at bounding box center [1118, 375] width 349 height 28
type input "tr"
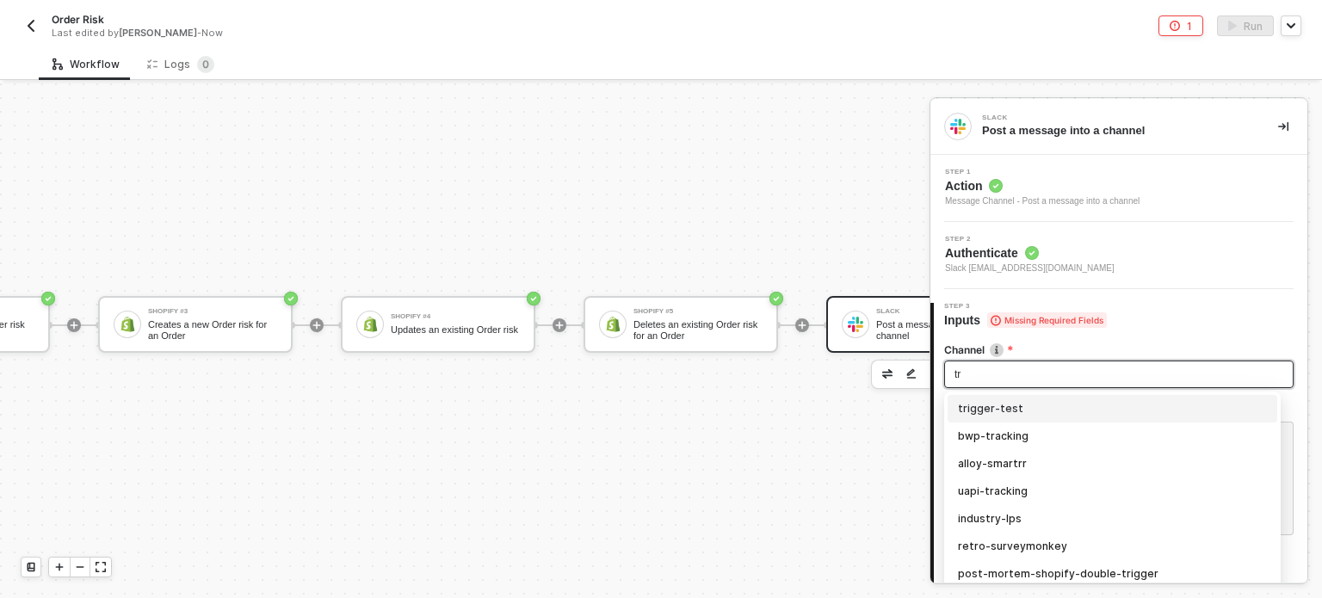
click at [1012, 406] on div "trigger-test" at bounding box center [1112, 408] width 309 height 19
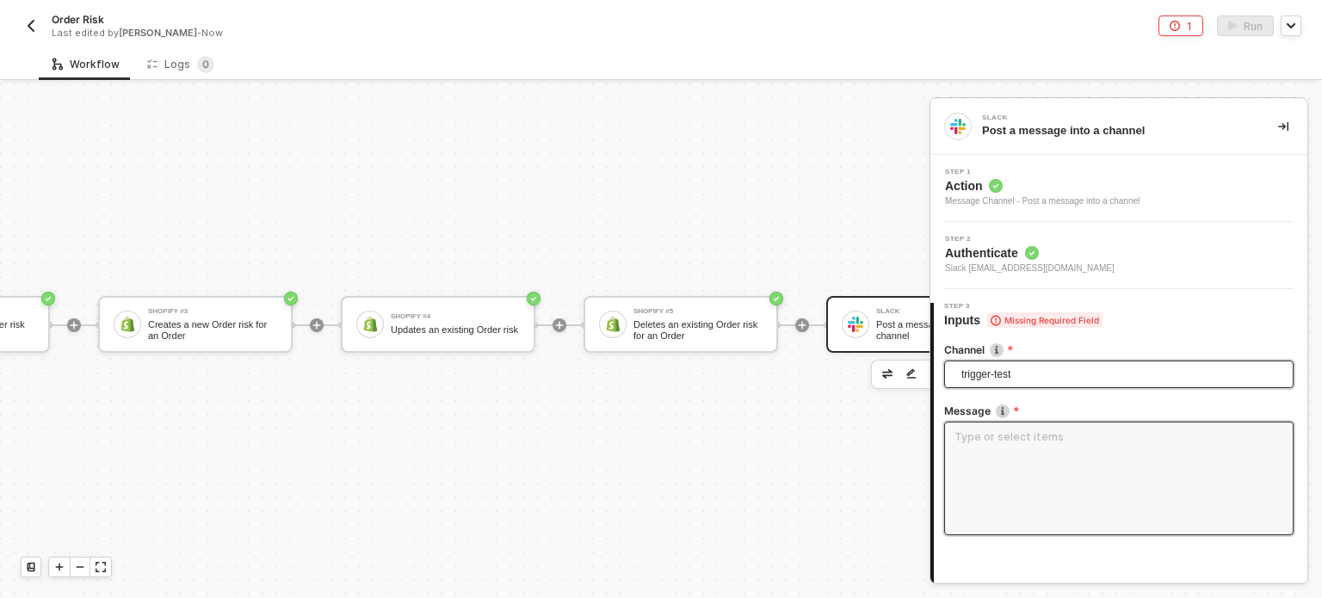
click at [977, 444] on textarea at bounding box center [1118, 479] width 349 height 114
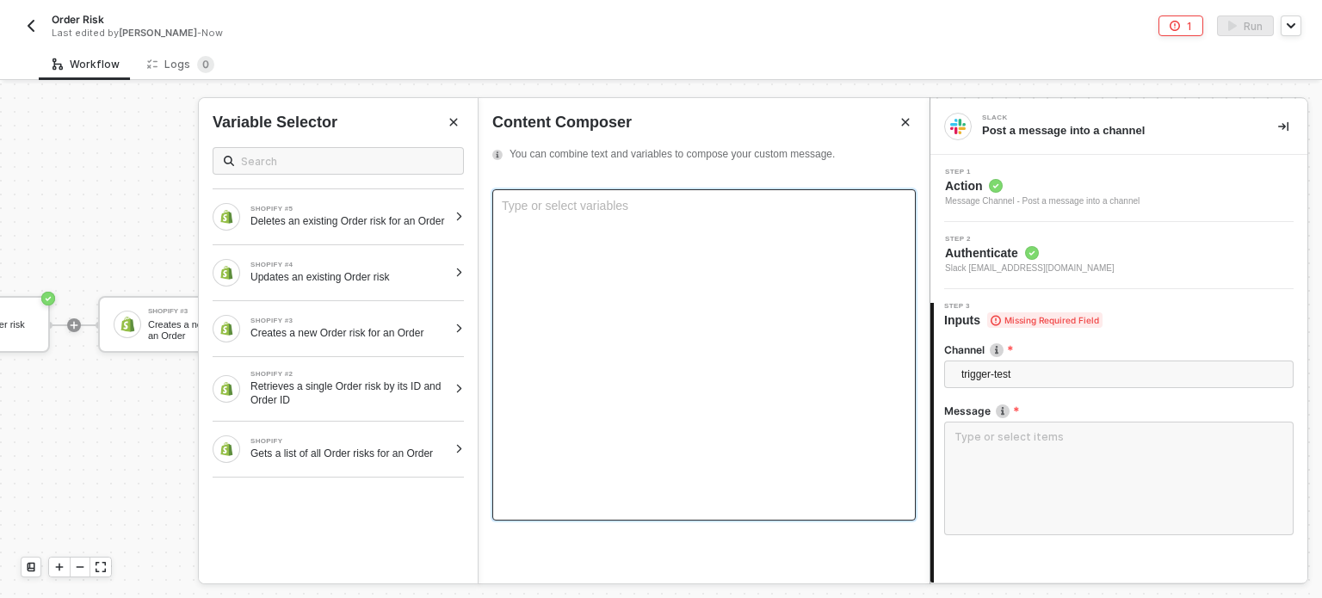
click at [643, 288] on div "Type or select variables ﻿" at bounding box center [703, 354] width 423 height 331
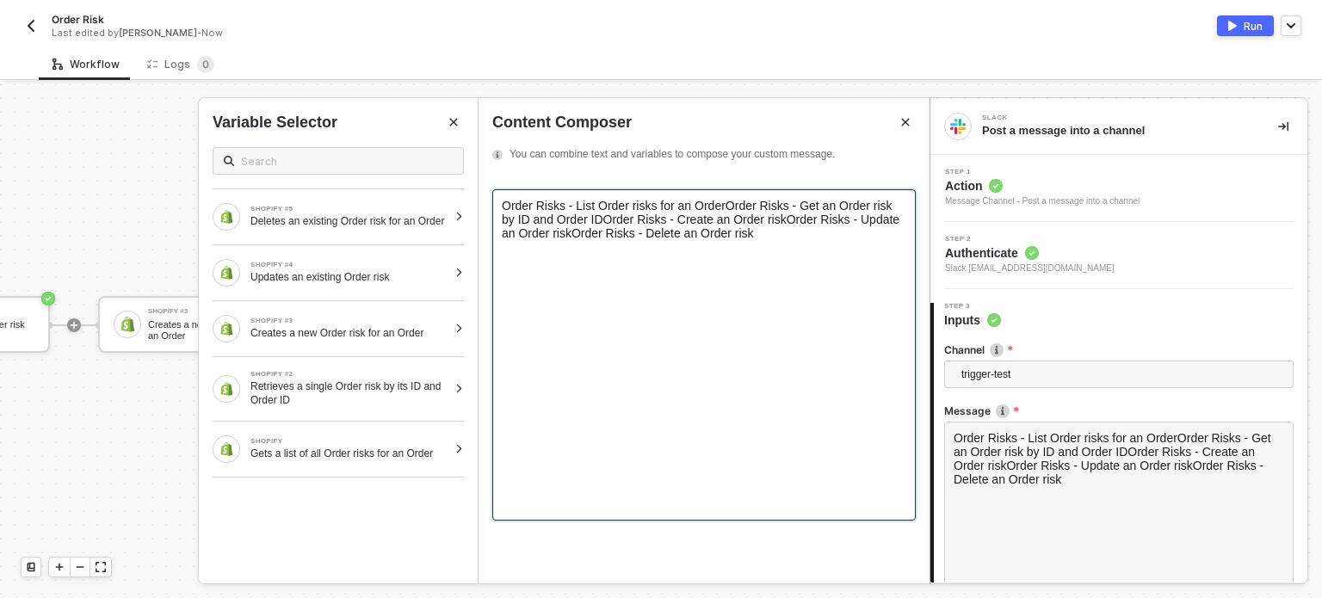
click at [722, 209] on span "Order Risks - List Order risks for an OrderOrder Risks - Get an Order risk by …" at bounding box center [702, 219] width 401 height 41
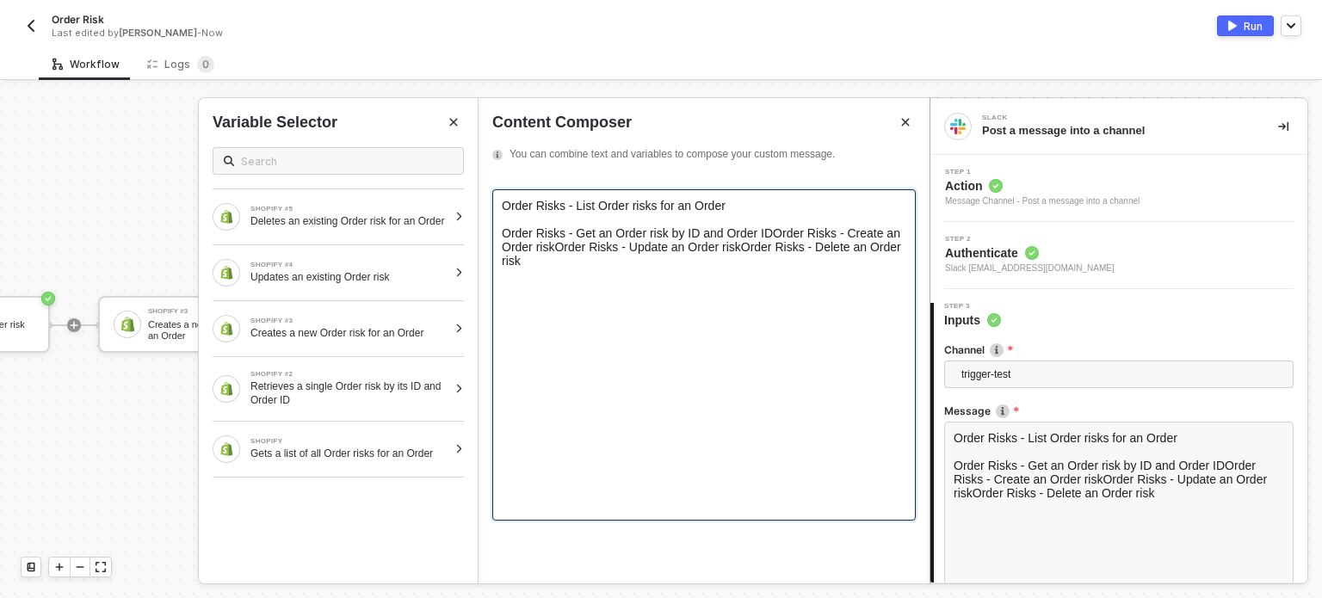
click at [771, 240] on span "Order Risks - Get an Order risk by ID and Order IDOrder Risks - Create an Orde…" at bounding box center [703, 246] width 403 height 41
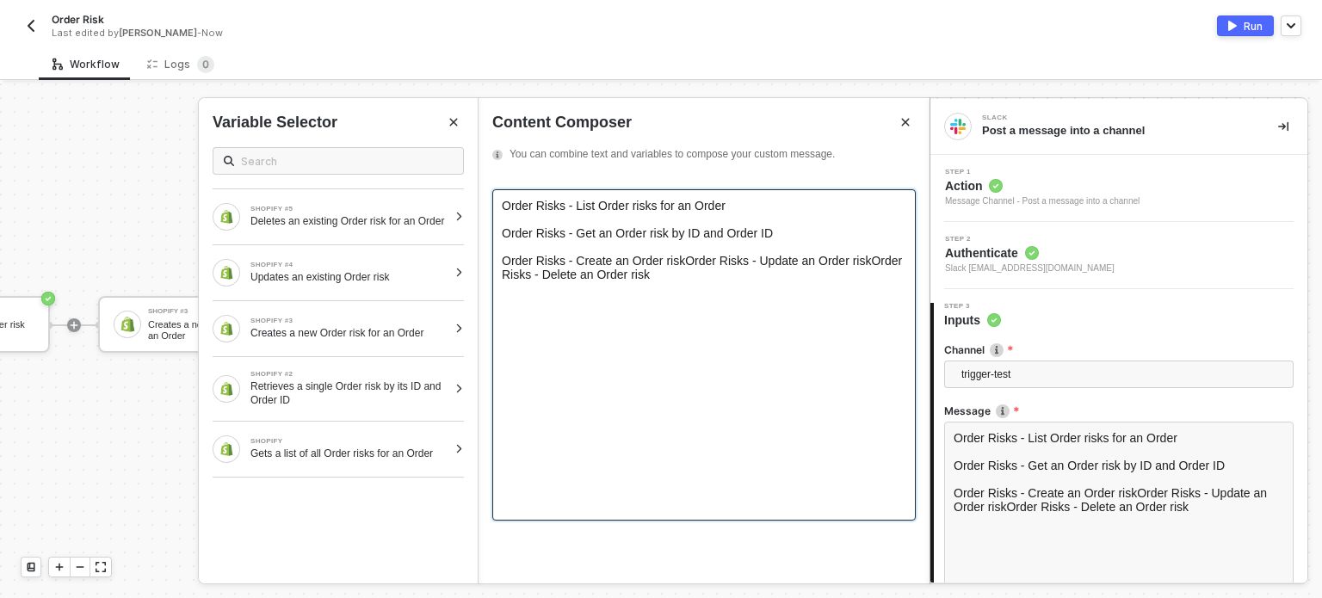
click at [685, 271] on span "Order Risks - Create an Order riskOrder Risks - Update an Order riskOrder Ris…" at bounding box center [704, 268] width 404 height 28
click at [681, 273] on span "Order Risks - Create an Order riskOrder Risks - Update an Order riskOrder Ris…" at bounding box center [704, 268] width 404 height 28
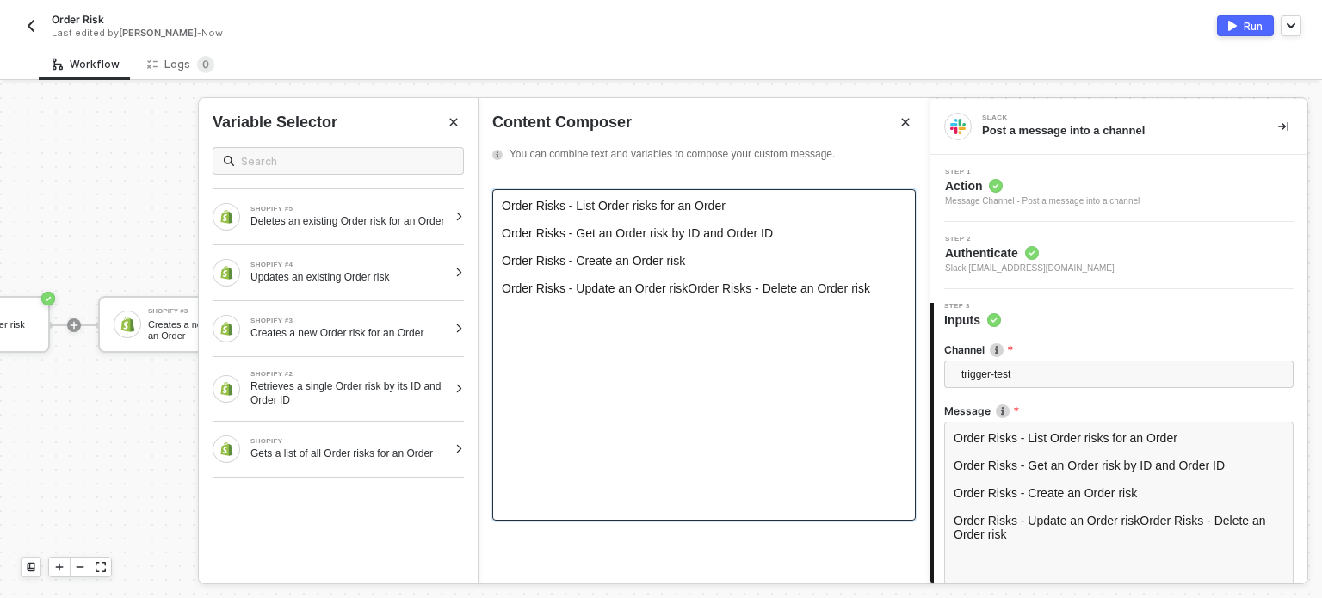
click at [682, 295] on span "Order Risks - Update an Order riskOrder Risks - Delete an Order risk" at bounding box center [686, 288] width 368 height 14
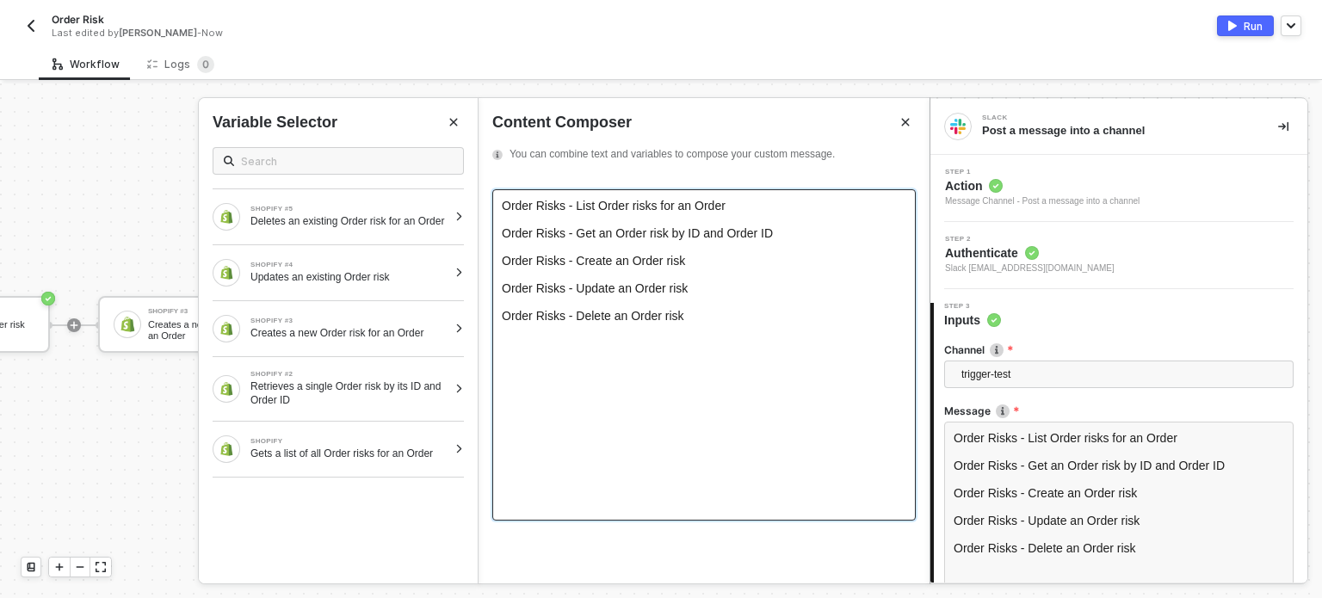
click at [547, 214] on div "﻿" at bounding box center [704, 220] width 404 height 14
click at [519, 250] on div "﻿" at bounding box center [704, 247] width 404 height 14
click at [519, 281] on div "﻿" at bounding box center [704, 275] width 404 height 14
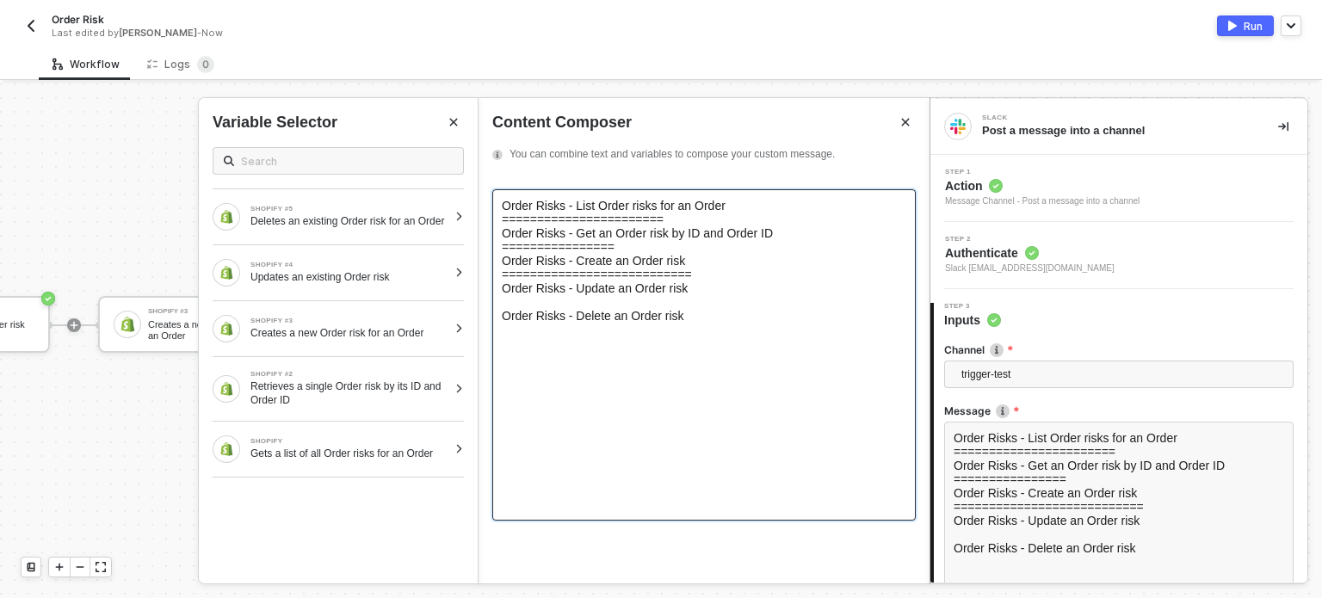
click at [509, 309] on div "﻿" at bounding box center [704, 302] width 404 height 14
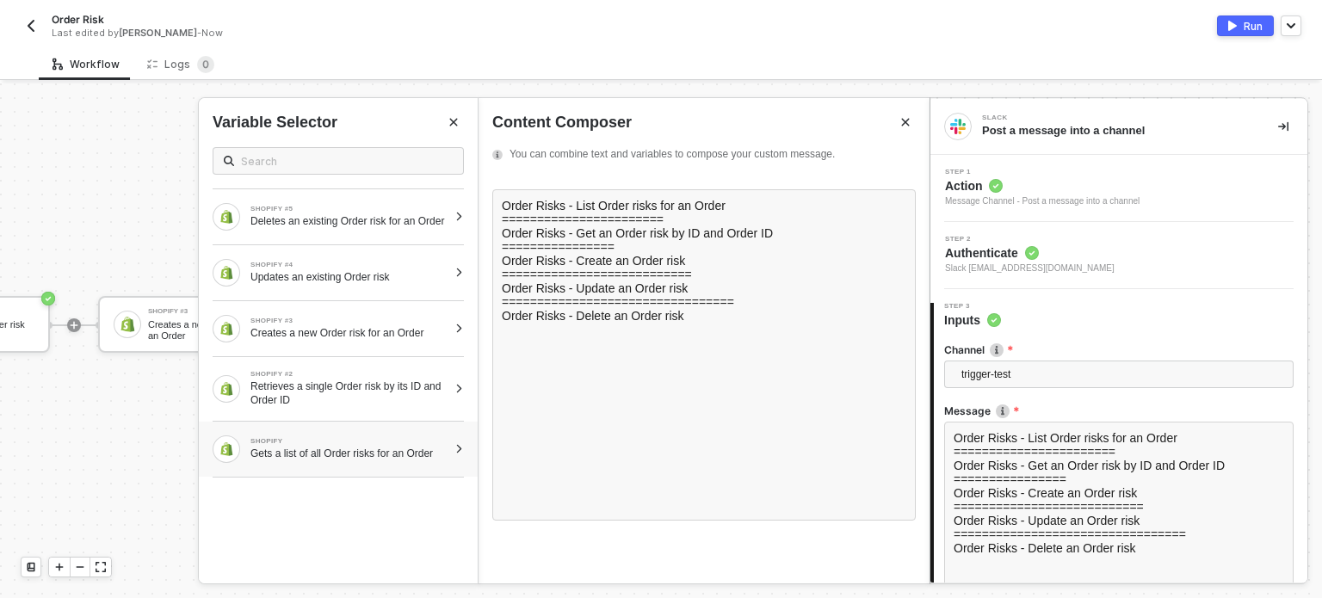
click at [372, 458] on div "Gets a list of all Order risks for an Order" at bounding box center [348, 454] width 197 height 14
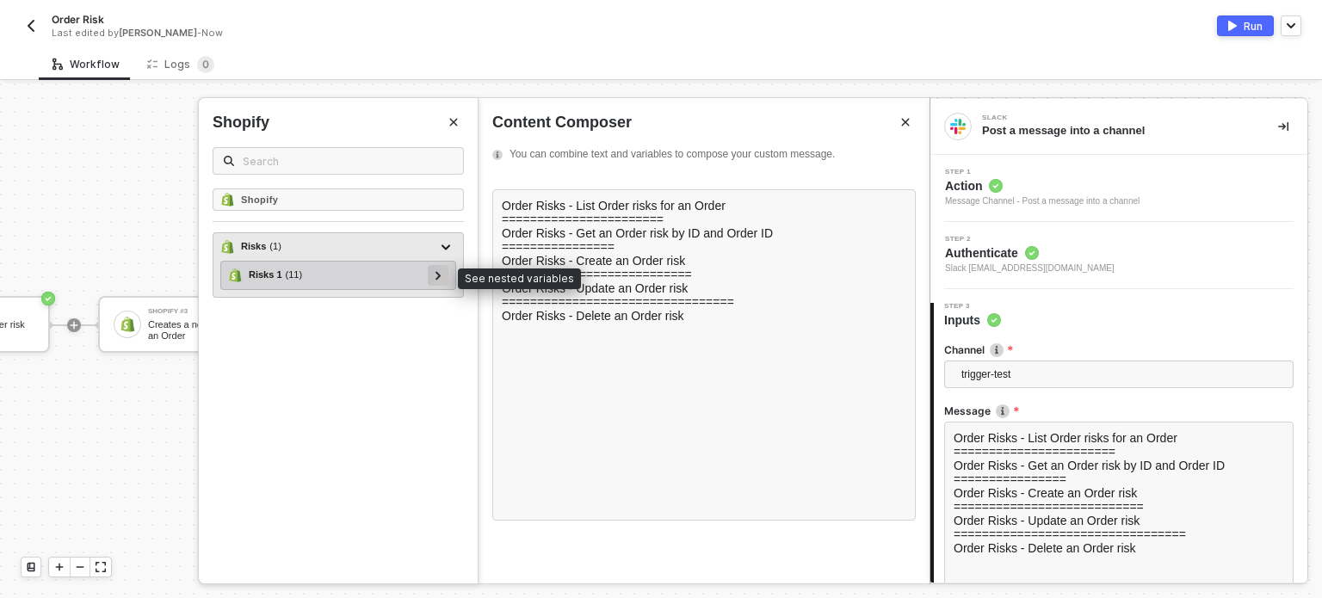
click at [430, 274] on div at bounding box center [438, 275] width 21 height 21
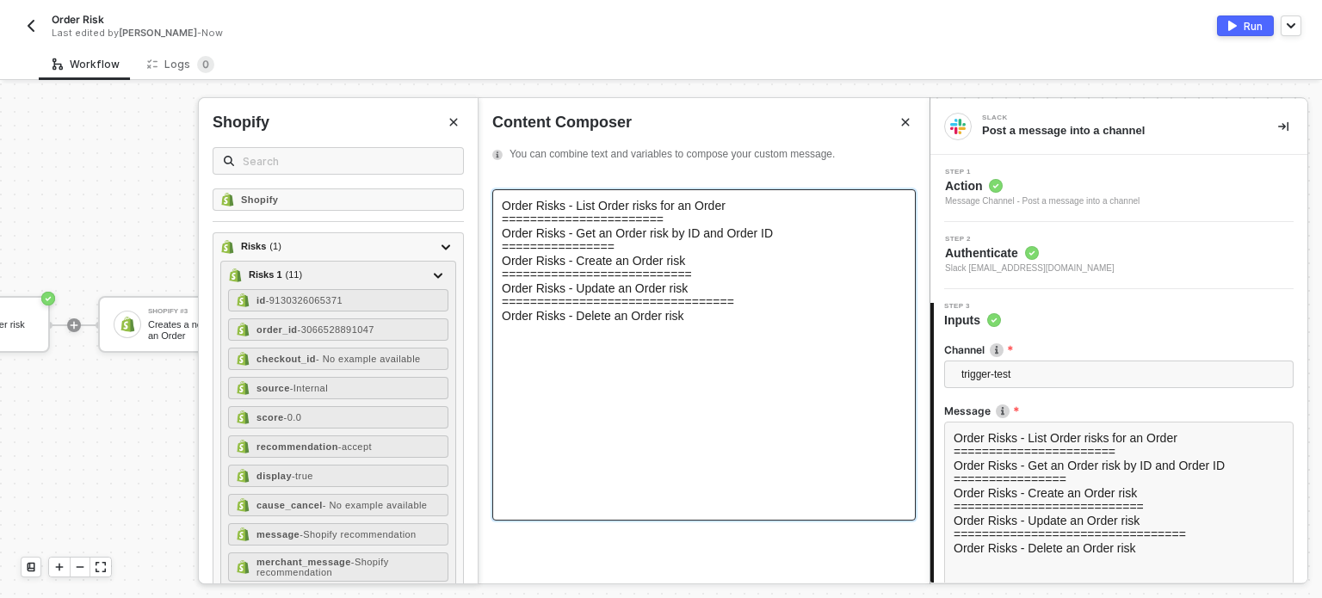
click at [733, 203] on div "Order Risks - List Order risks for an Order" at bounding box center [704, 206] width 404 height 14
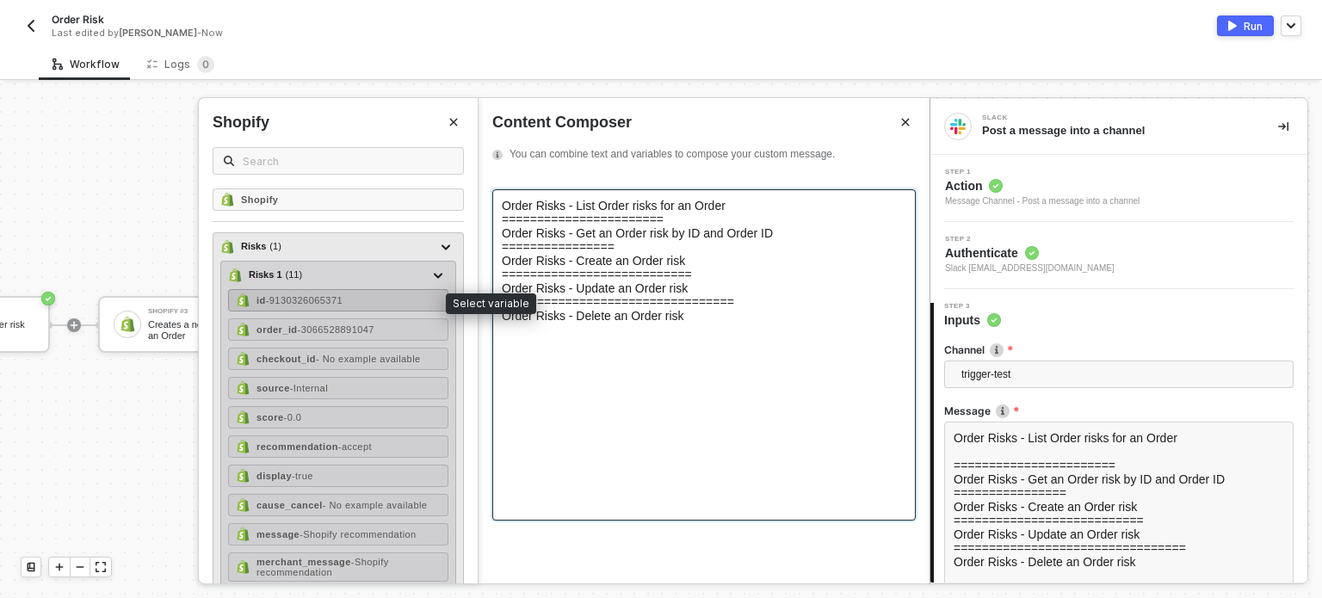
click at [328, 304] on span "- 9130326065371" at bounding box center [304, 300] width 77 height 10
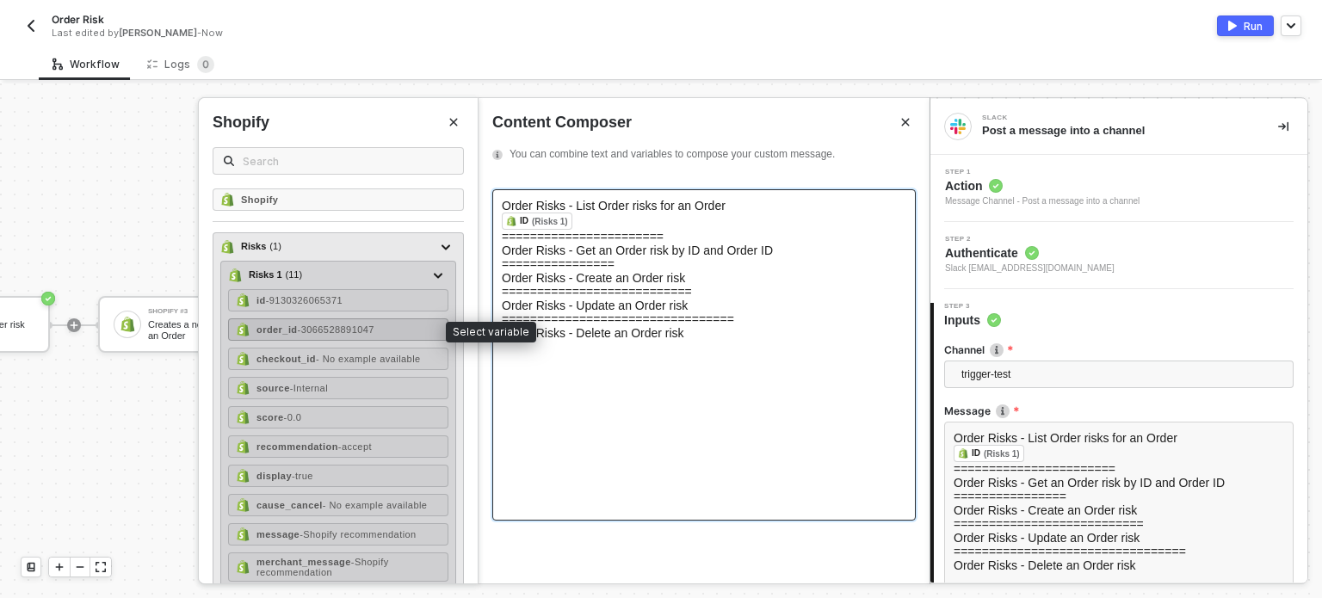
click at [326, 324] on span "- 3066528891047" at bounding box center [336, 329] width 77 height 10
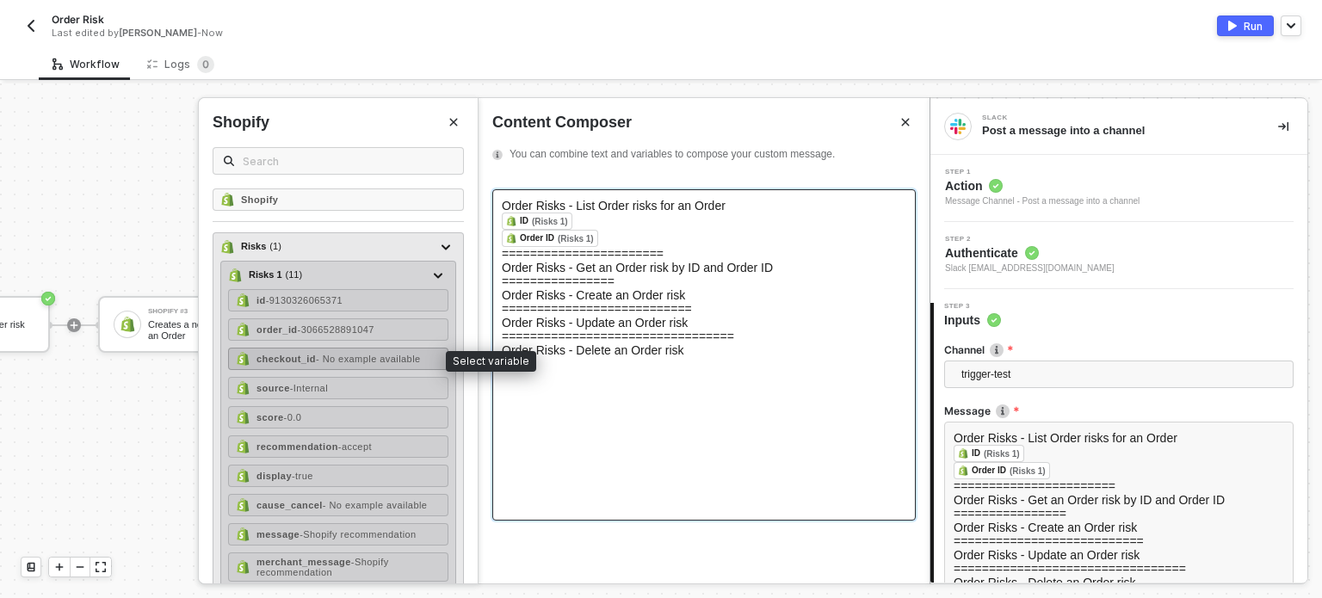
click at [330, 361] on span "- No example available" at bounding box center [368, 359] width 105 height 10
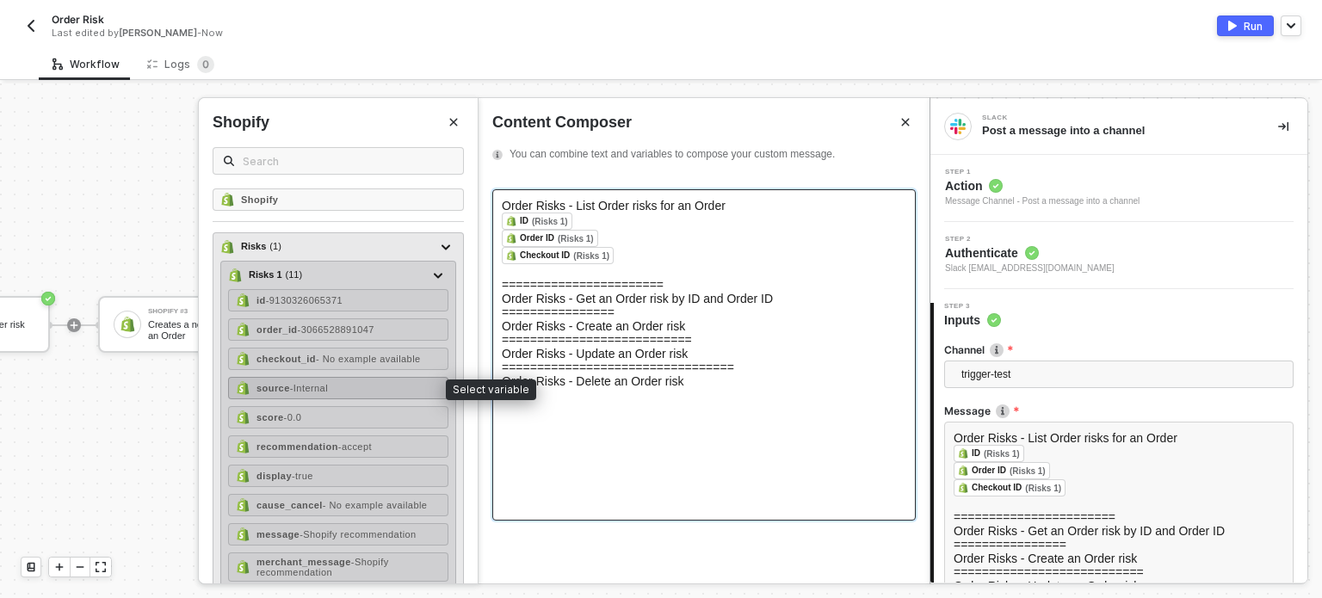
click at [311, 388] on span "- Internal" at bounding box center [309, 388] width 38 height 10
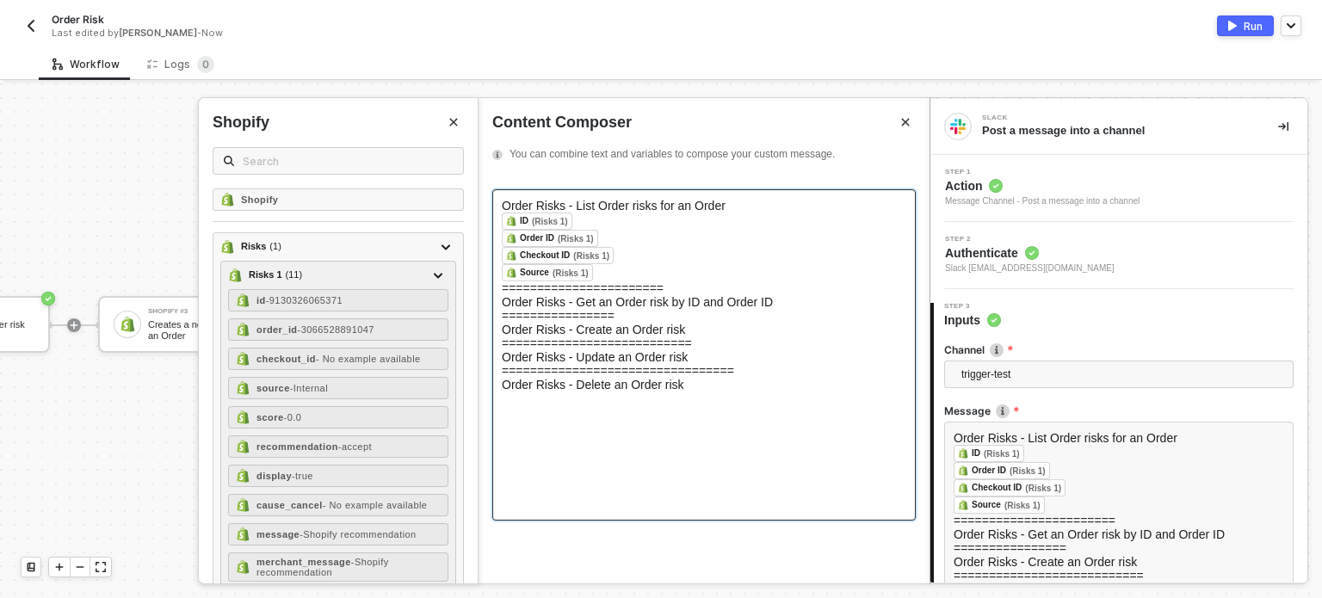
click at [612, 225] on div "﻿ ID (Risks 1) ﻿ ﻿" at bounding box center [704, 221] width 404 height 17
click at [622, 240] on div "﻿ Order ID (Risks 1) ﻿ ﻿" at bounding box center [704, 238] width 404 height 17
click at [622, 259] on div "﻿ Checkout ID (Risks 1) ﻿ ﻿" at bounding box center [704, 255] width 404 height 17
click at [622, 275] on div "﻿ Source (Risks 1) ﻿ ﻿" at bounding box center [704, 272] width 404 height 17
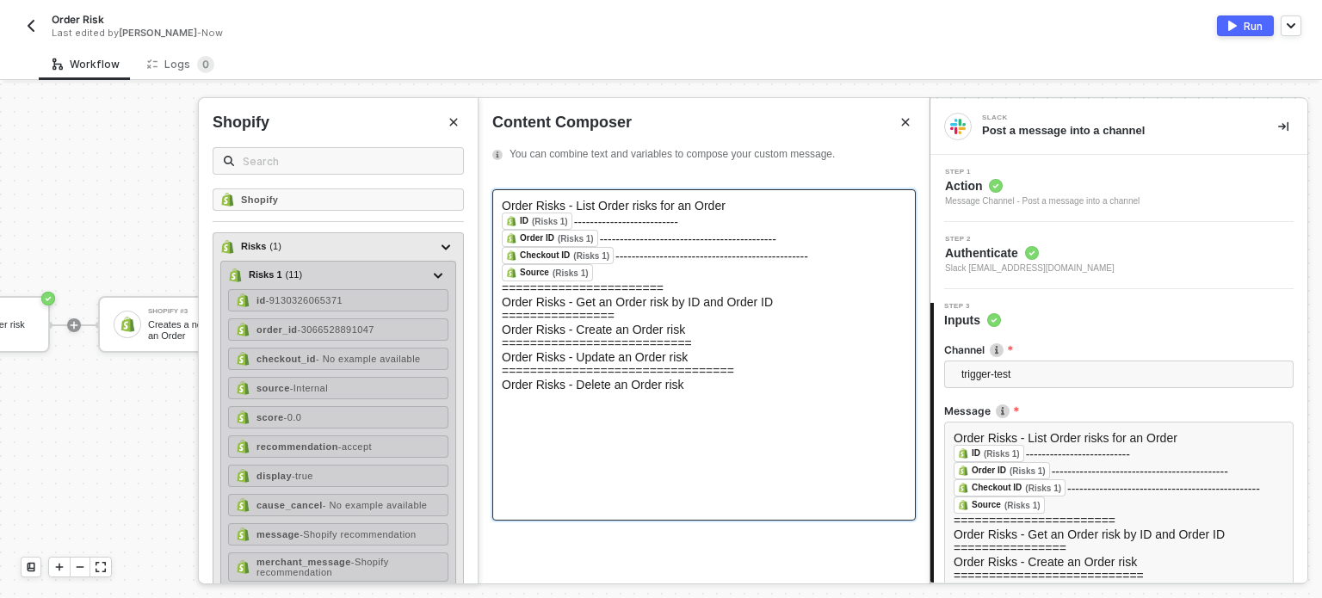
scroll to position [51, 0]
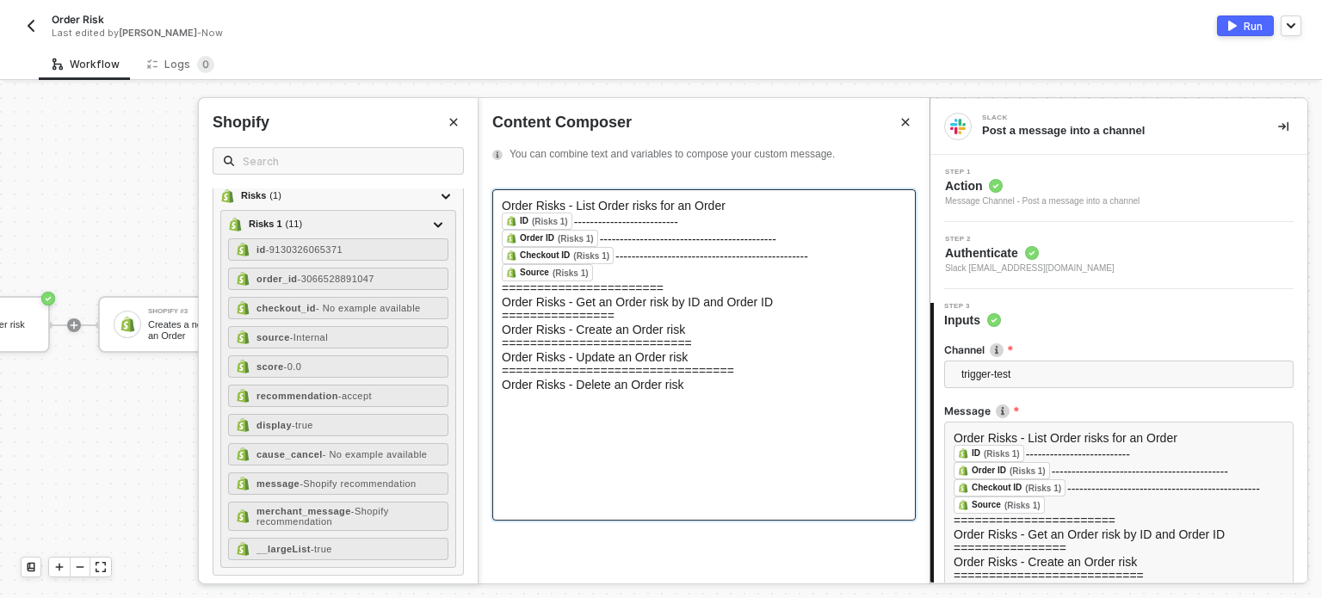
click at [805, 303] on div "Order Risks - Get an Order risk by ID and Order ID" at bounding box center [704, 302] width 404 height 14
click at [797, 304] on div "Order Risks - Get an Order risk by ID and Order ID" at bounding box center [704, 302] width 404 height 14
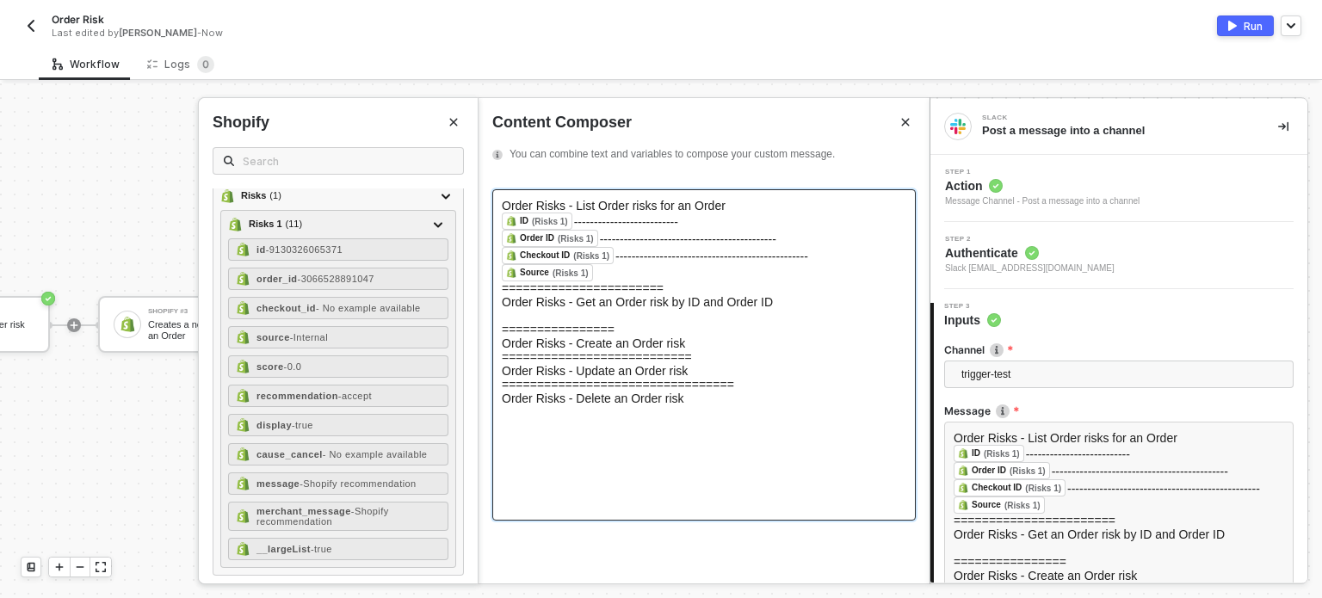
click at [457, 120] on icon "Close" at bounding box center [453, 122] width 10 height 10
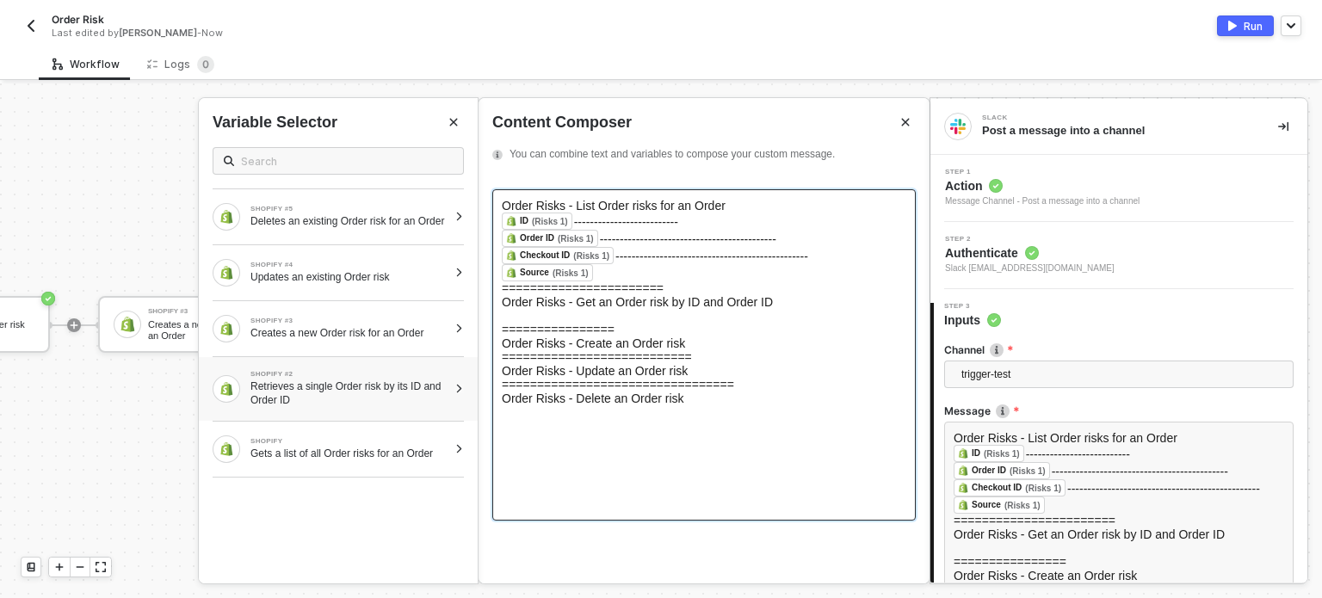
click at [443, 390] on div "Retrieves a single Order risk by its ID and Order ID" at bounding box center [348, 394] width 197 height 28
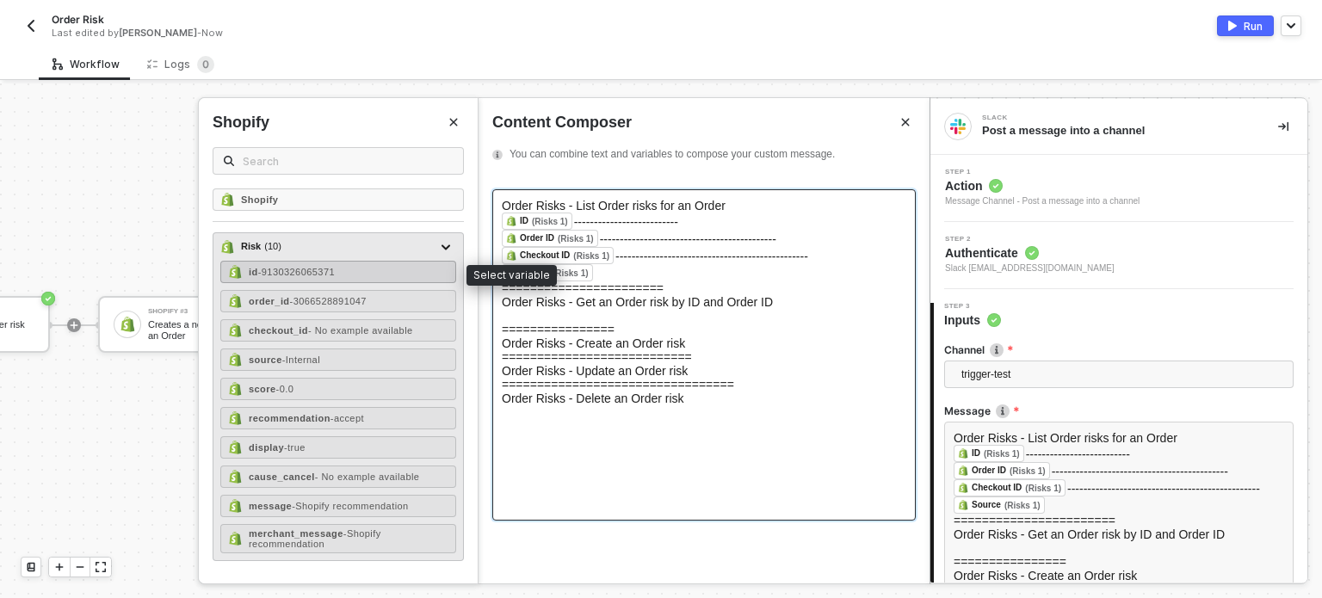
click at [345, 270] on div "id - 9130326065371" at bounding box center [338, 272] width 236 height 22
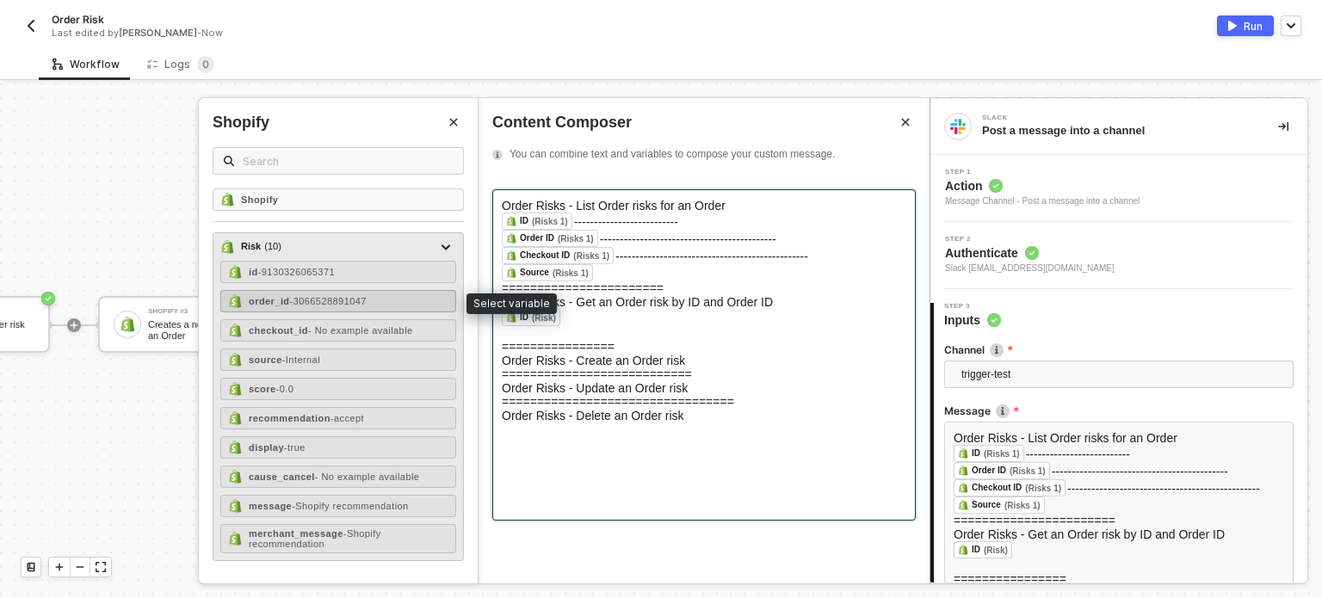
click at [365, 305] on span "- 3066528891047" at bounding box center [328, 301] width 77 height 10
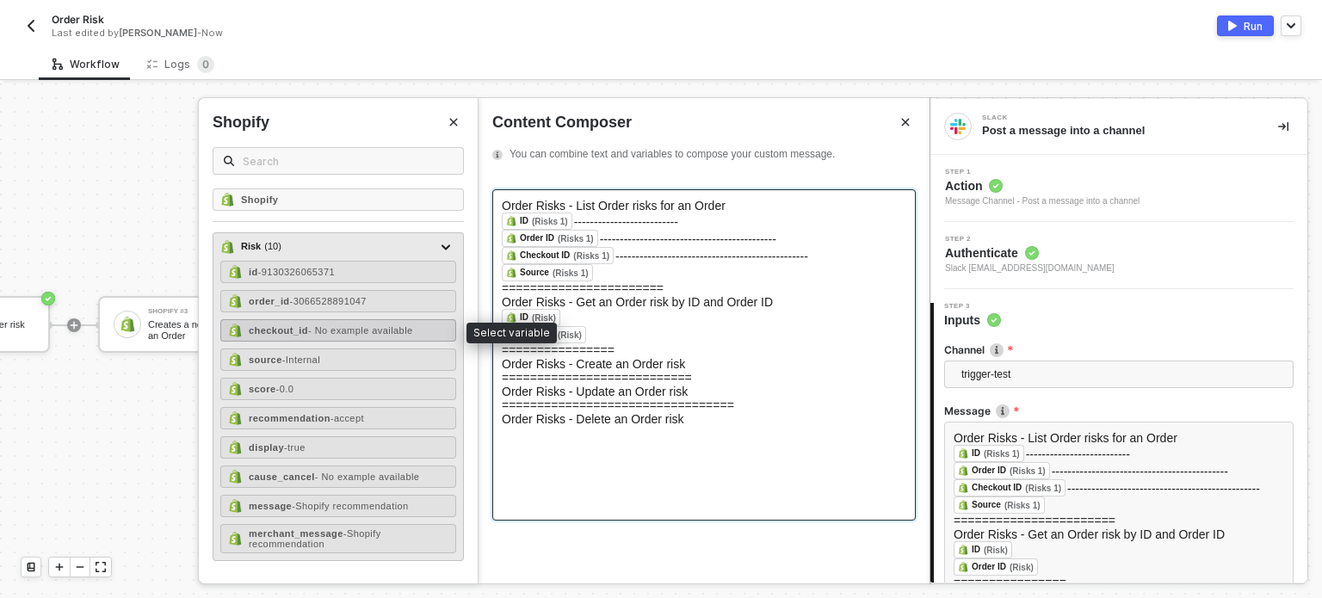
click at [355, 330] on span "- No example available" at bounding box center [360, 330] width 105 height 10
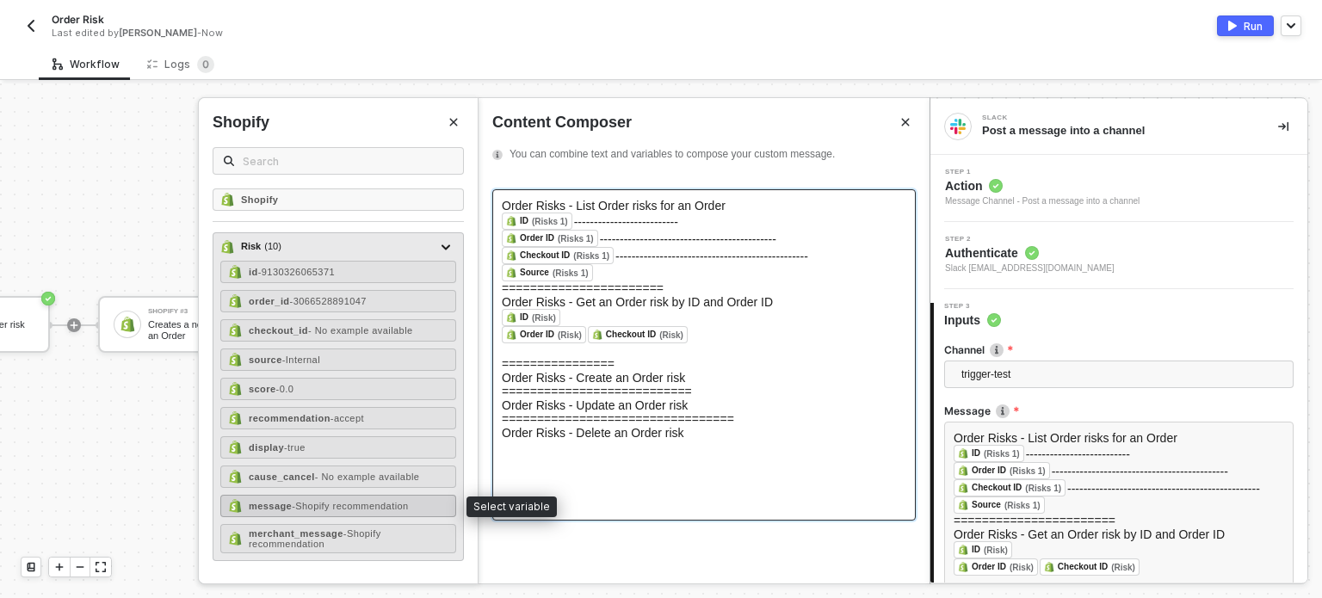
click at [327, 501] on span "- Shopify recommendation" at bounding box center [350, 506] width 116 height 10
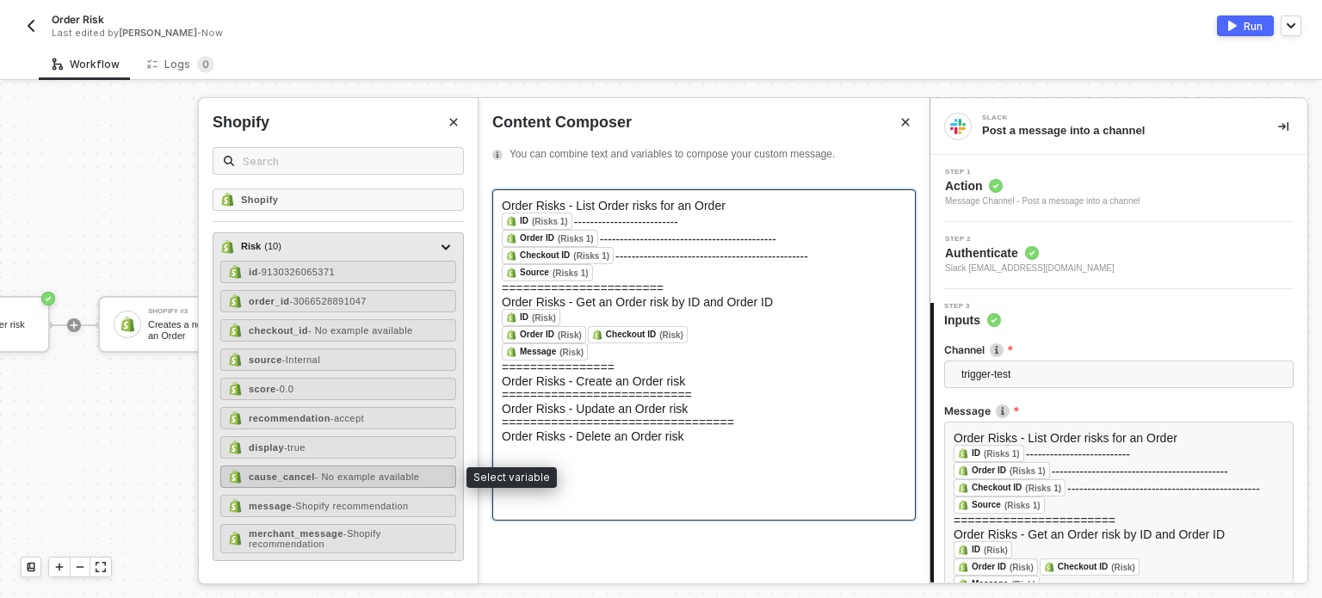
click at [358, 472] on span "- No example available" at bounding box center [367, 477] width 105 height 10
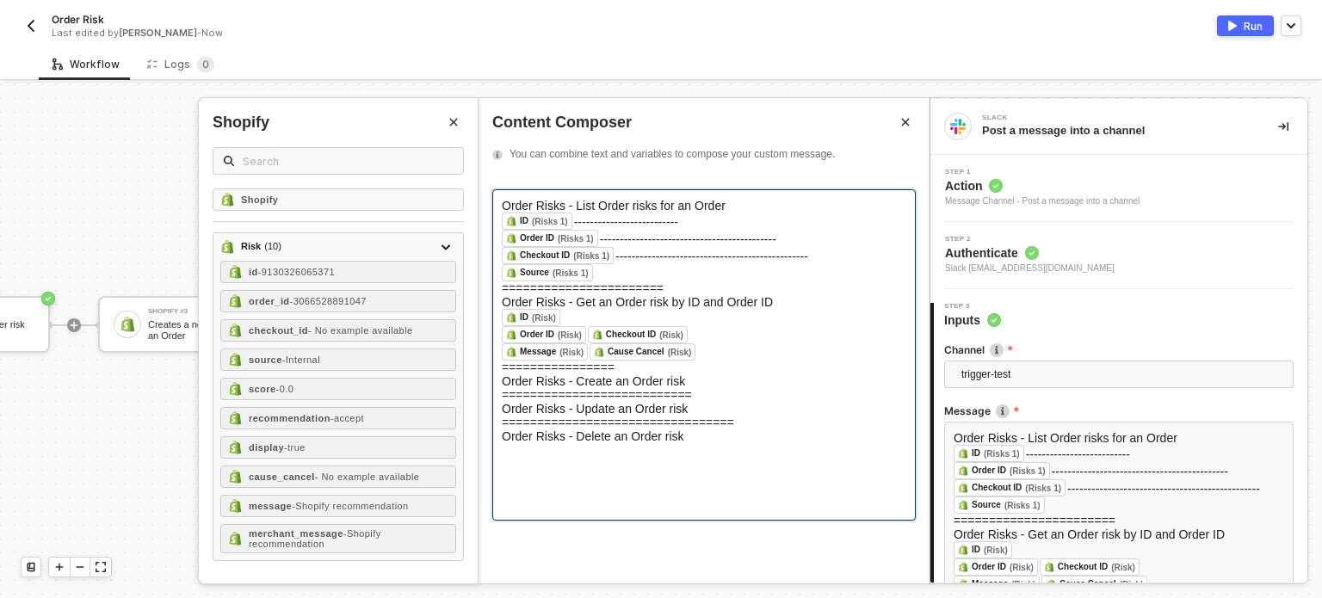
click at [707, 388] on div "Order Risks - Create an Order risk" at bounding box center [704, 381] width 404 height 14
click at [455, 123] on icon "Close" at bounding box center [454, 123] width 8 height 8
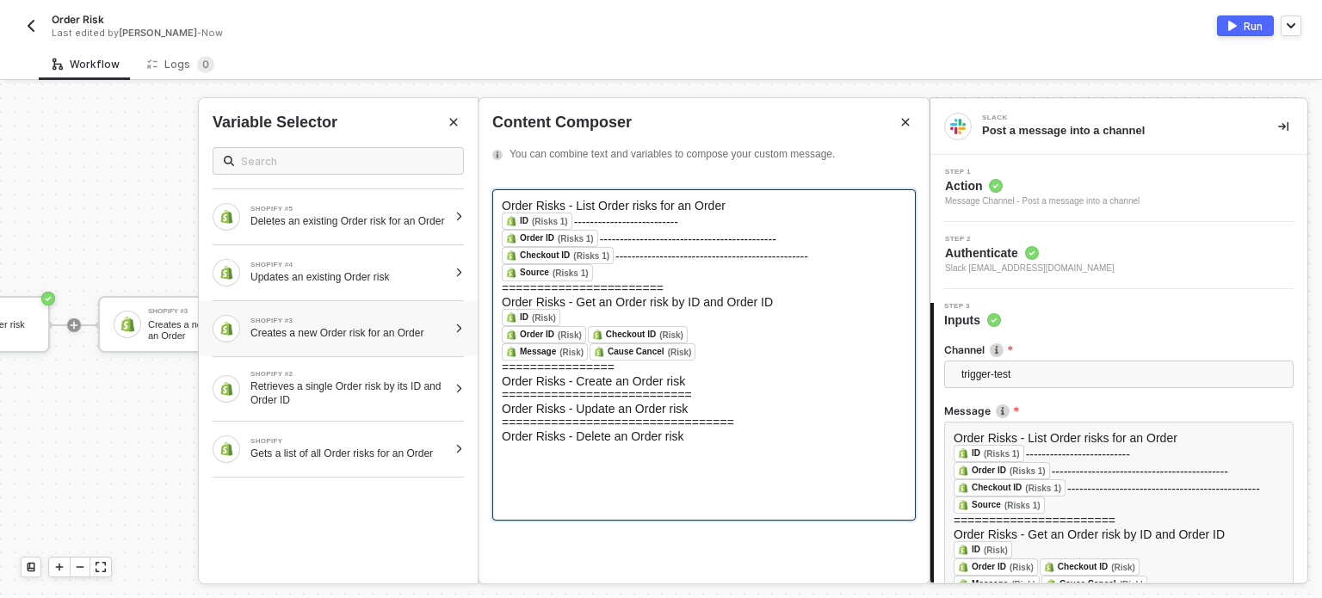
click at [379, 340] on div "Creates a new Order risk for an Order" at bounding box center [348, 333] width 197 height 14
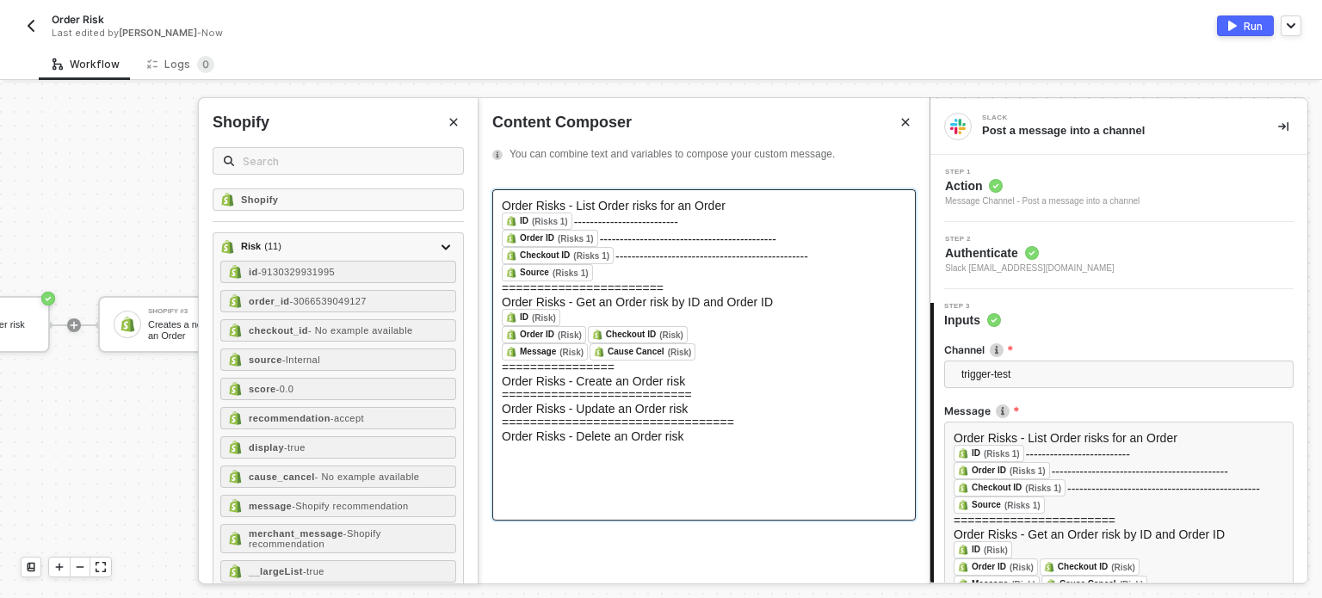
click at [692, 388] on div "Order Risks - Create an Order risk" at bounding box center [704, 381] width 404 height 14
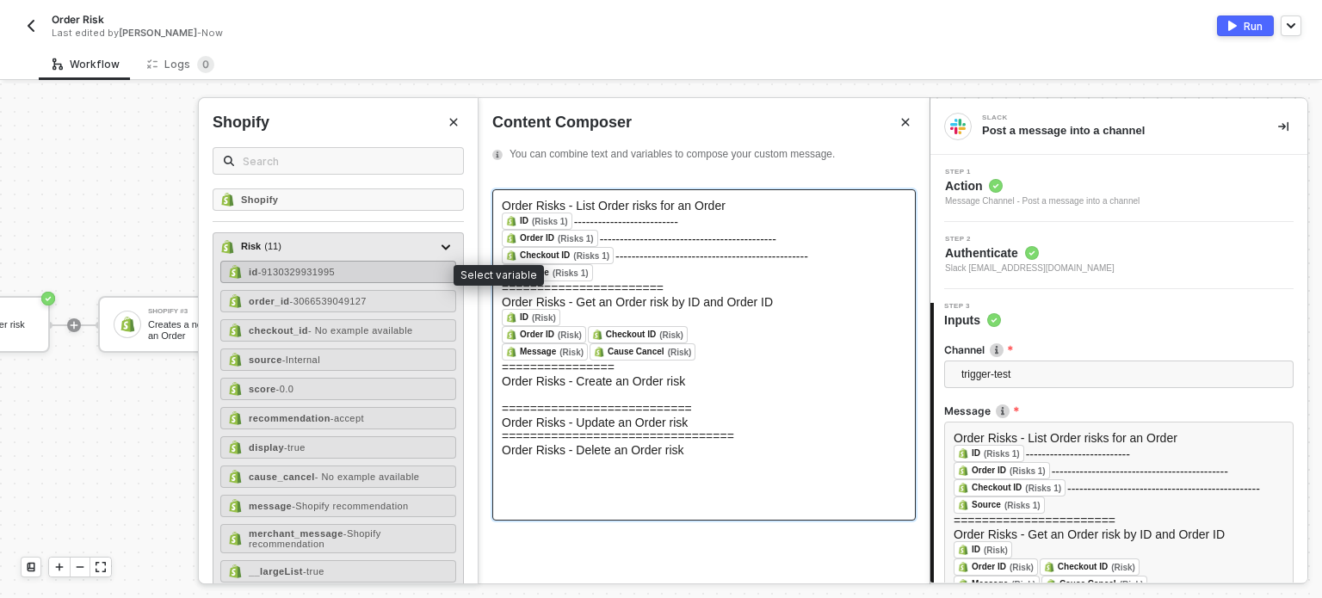
click at [325, 275] on span "- 9130329931995" at bounding box center [296, 272] width 77 height 10
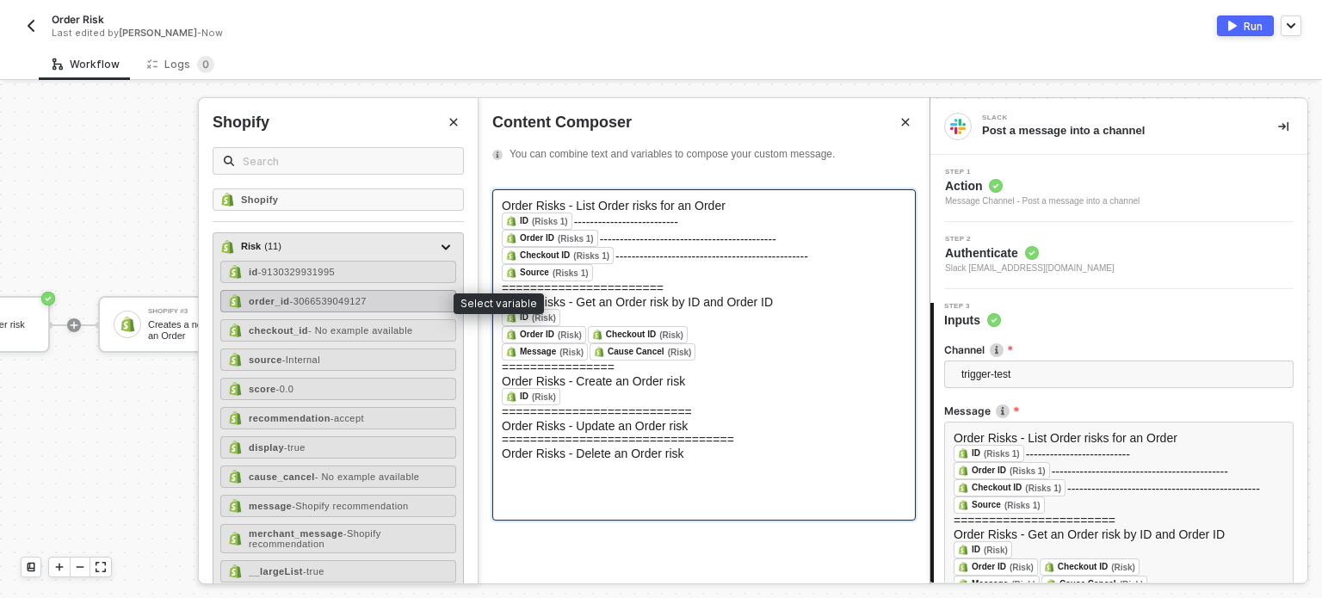
click at [303, 299] on span "- 3066539049127" at bounding box center [328, 301] width 77 height 10
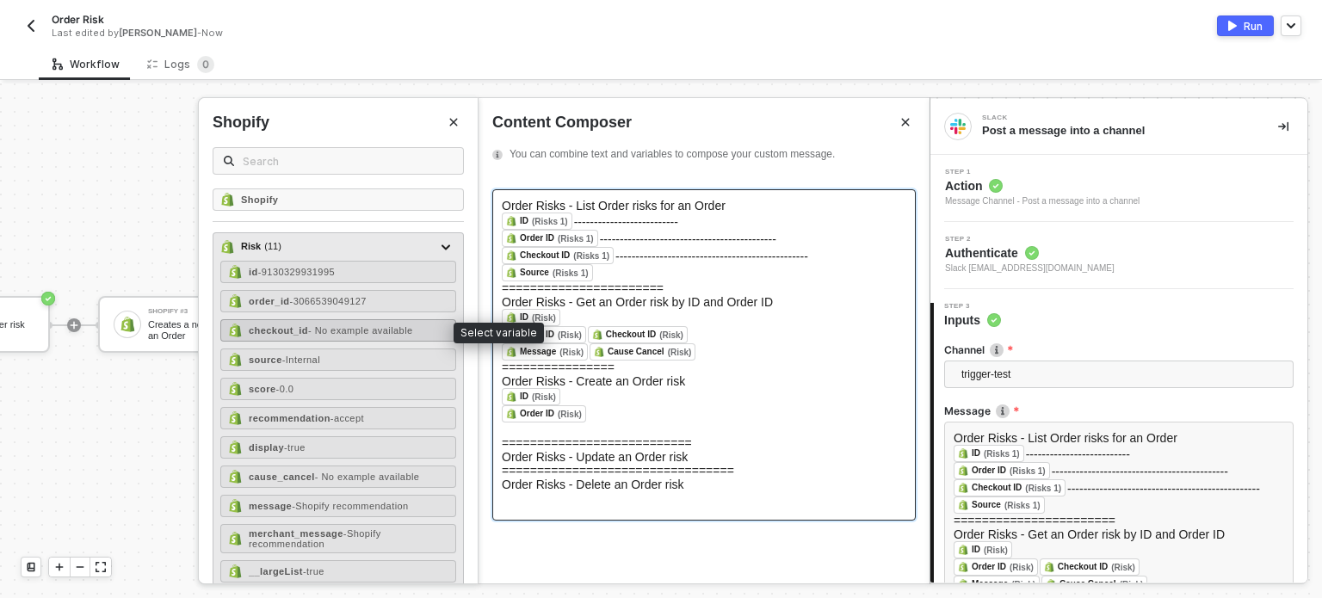
click at [318, 327] on span "- No example available" at bounding box center [360, 330] width 105 height 10
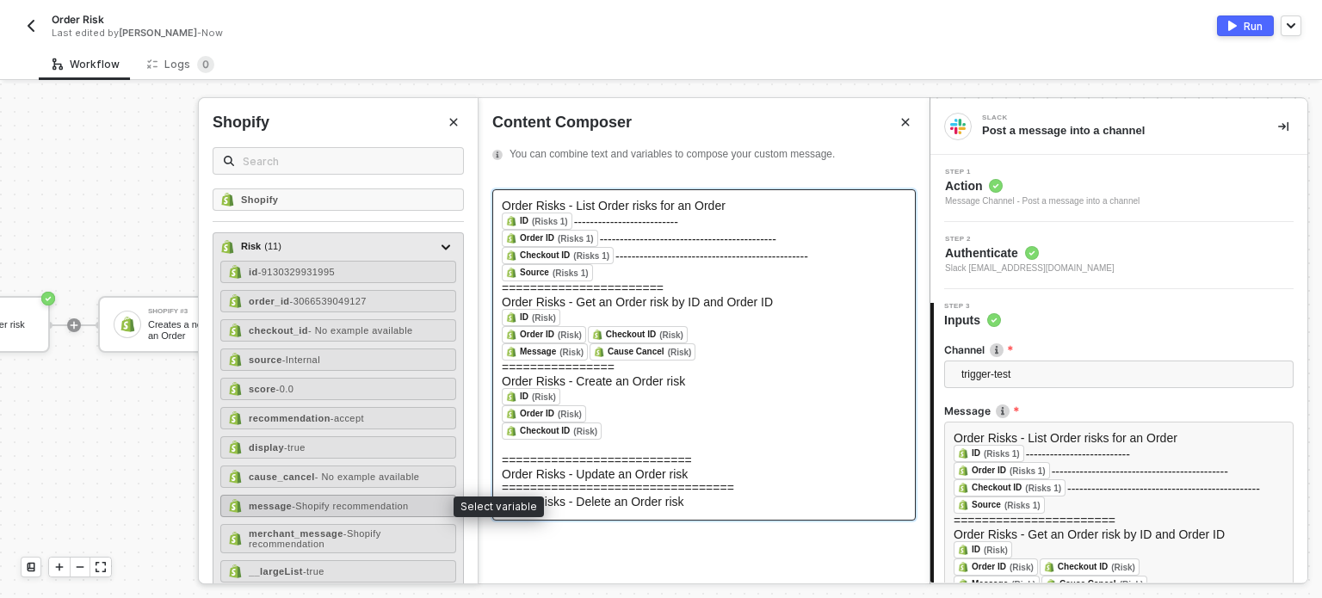
click at [317, 501] on span "- Shopify recommendation" at bounding box center [350, 506] width 116 height 10
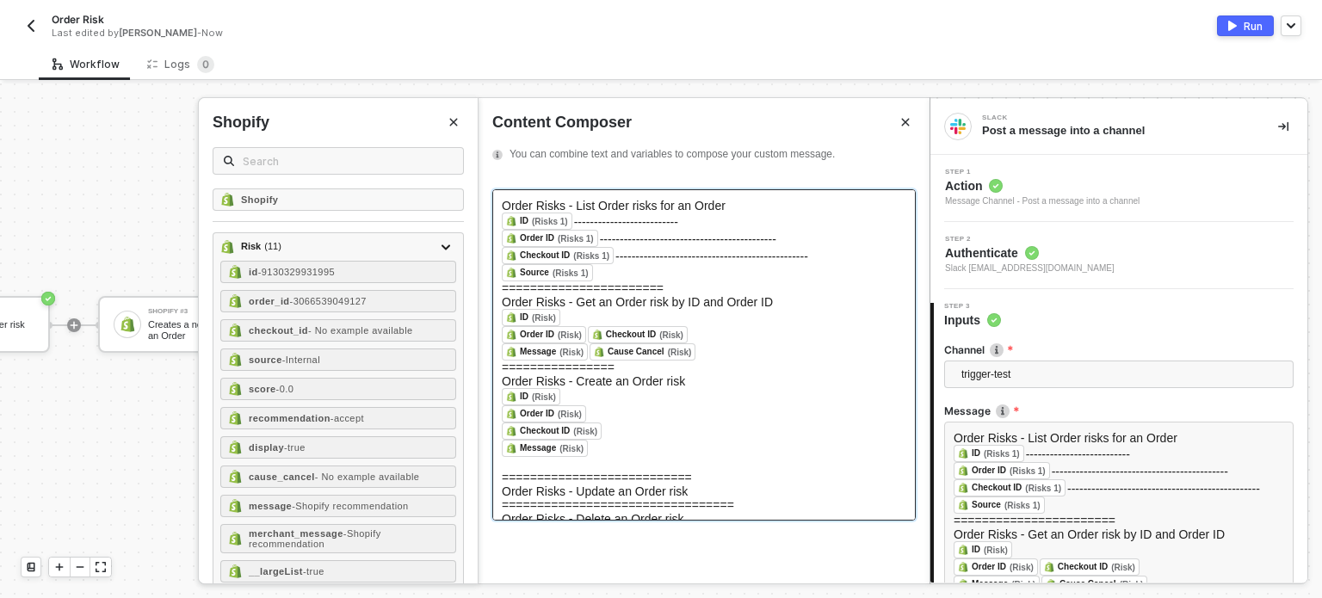
scroll to position [31, 0]
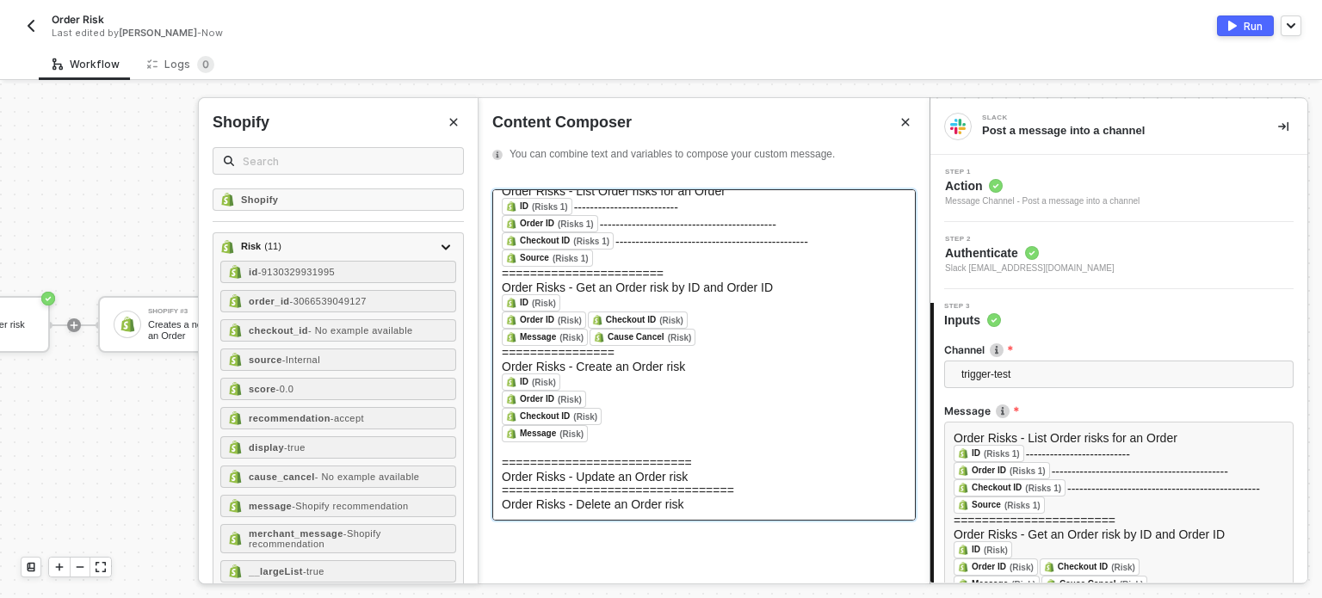
click at [708, 470] on div "Order Risks - Update an Order risk" at bounding box center [704, 477] width 404 height 14
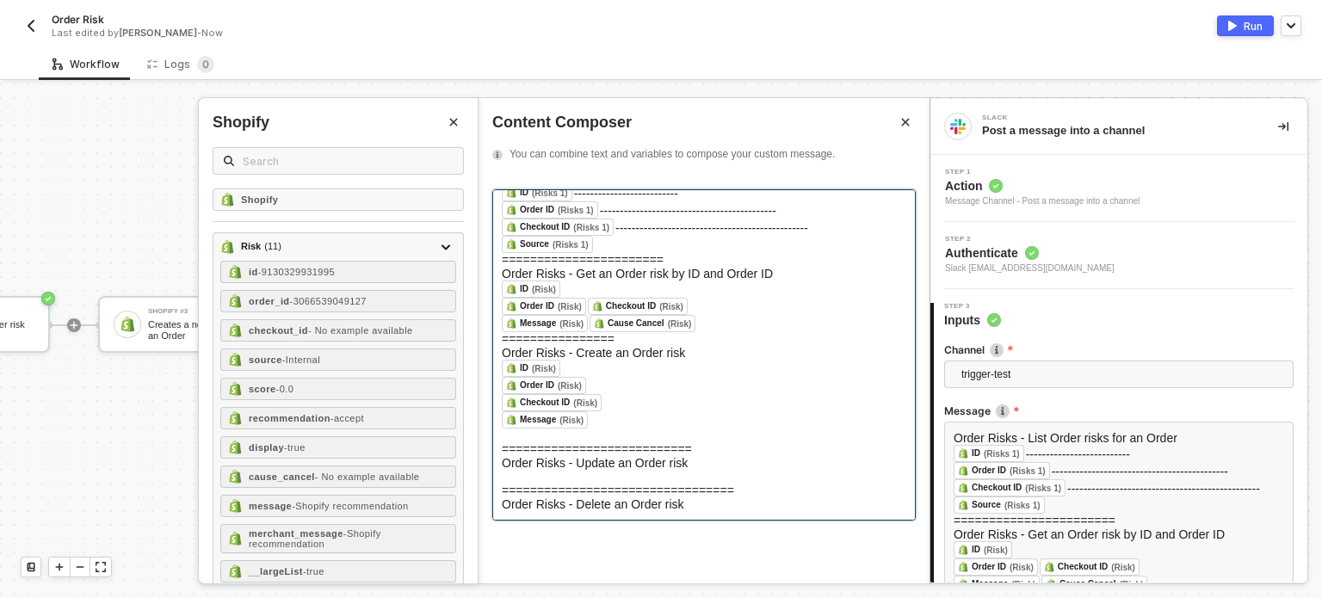
click at [457, 127] on icon "Close" at bounding box center [453, 122] width 10 height 10
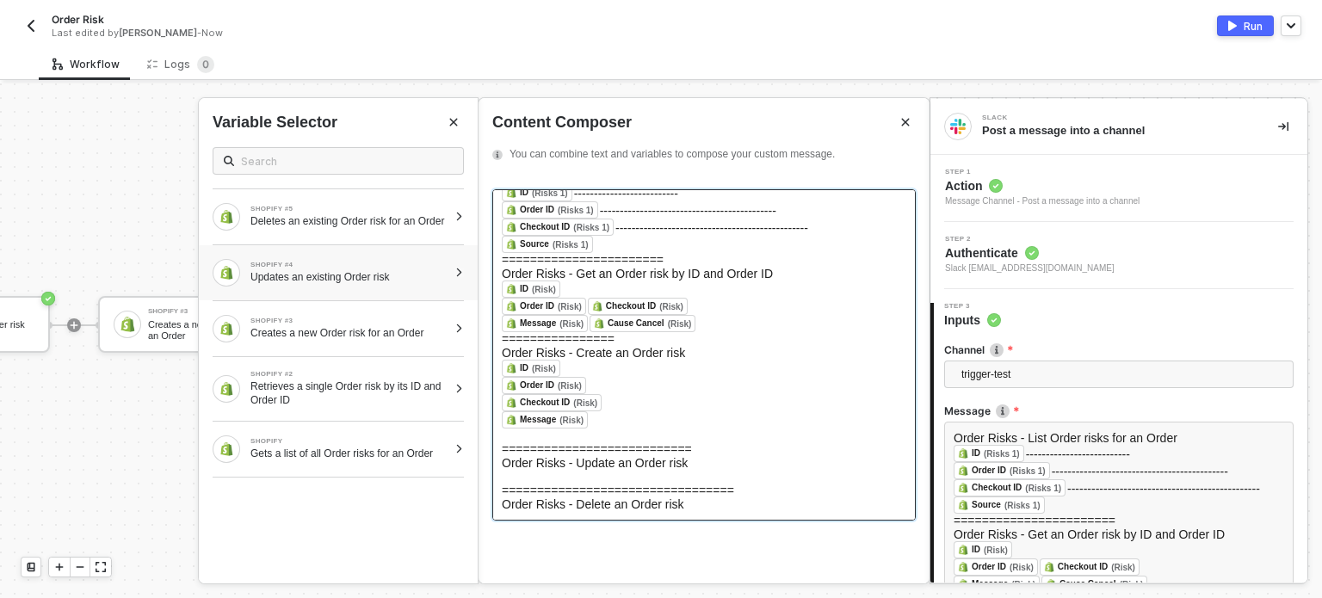
click at [368, 281] on div "Updates an existing Order risk" at bounding box center [348, 277] width 197 height 14
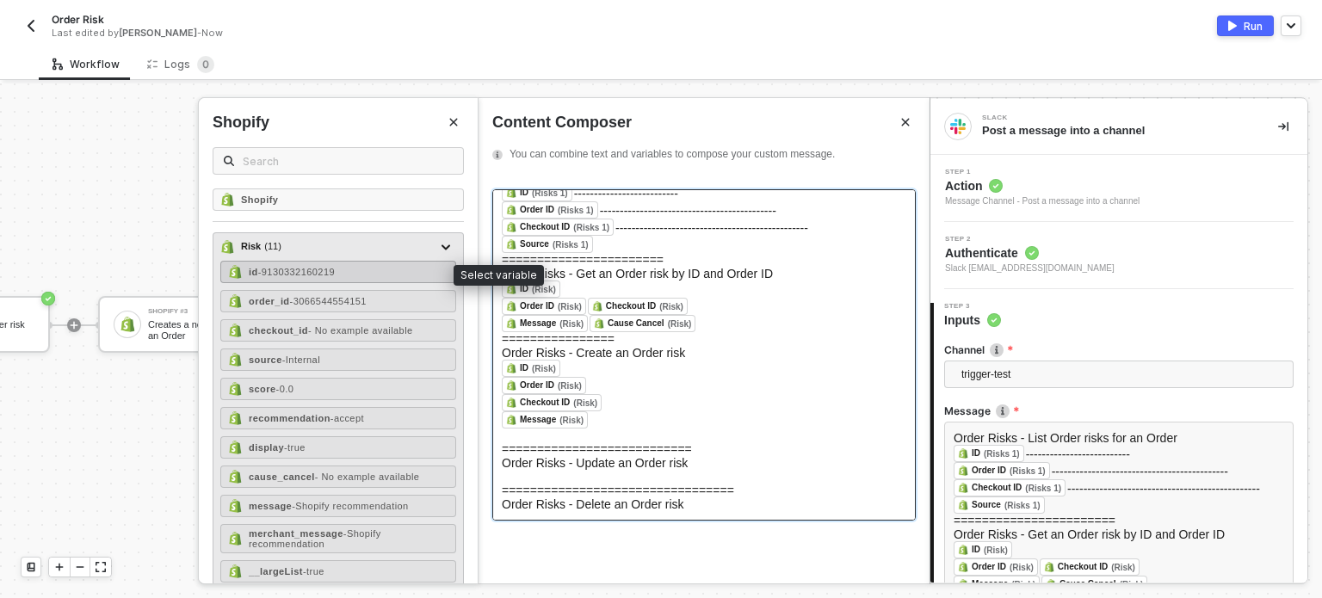
click at [351, 276] on div "id - 9130332160219" at bounding box center [338, 272] width 236 height 22
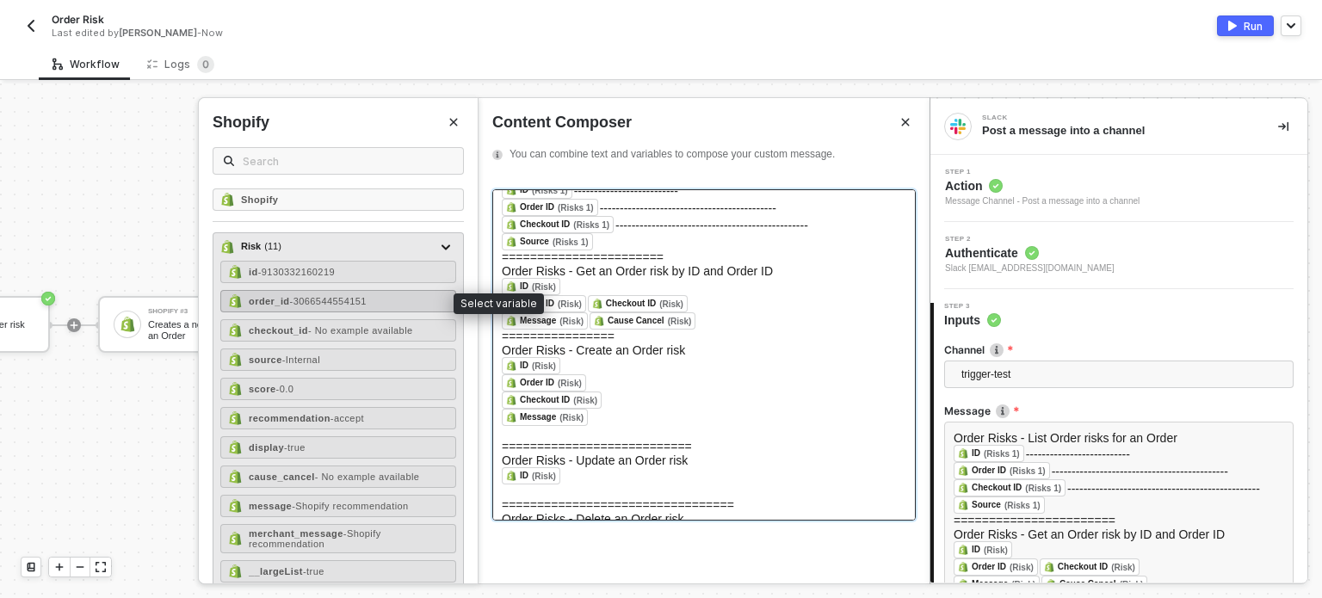
click at [345, 305] on span "- 3066544554151" at bounding box center [328, 301] width 77 height 10
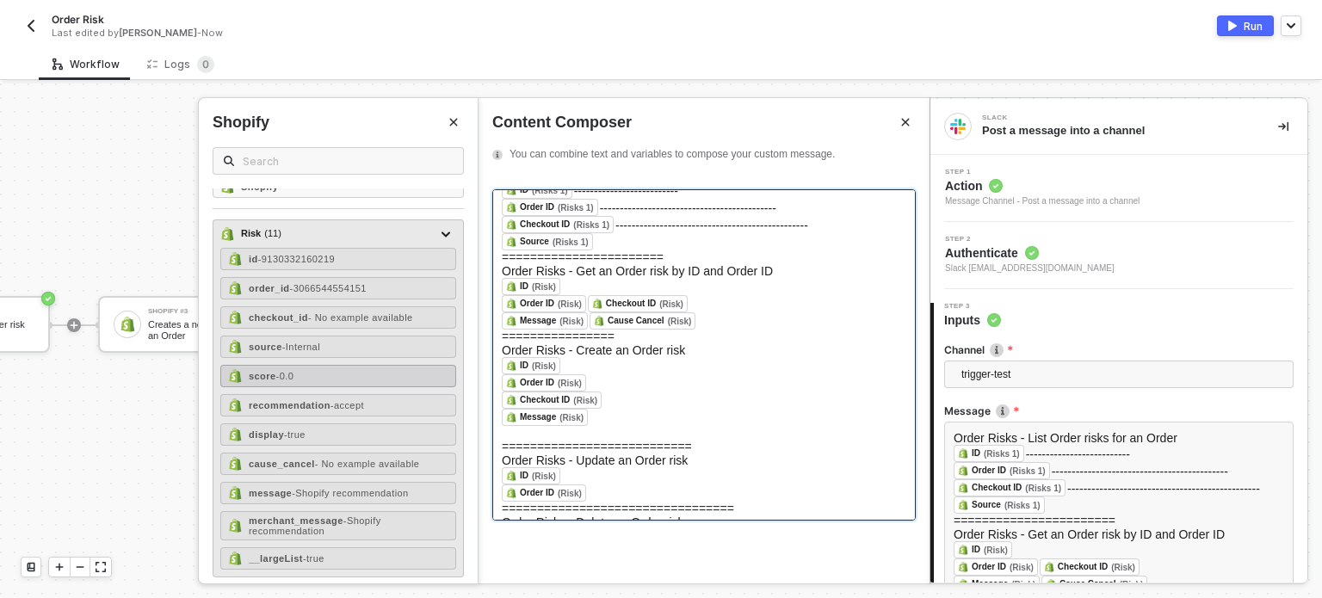
scroll to position [15, 0]
click at [317, 371] on div "score - 0.0" at bounding box center [338, 374] width 236 height 22
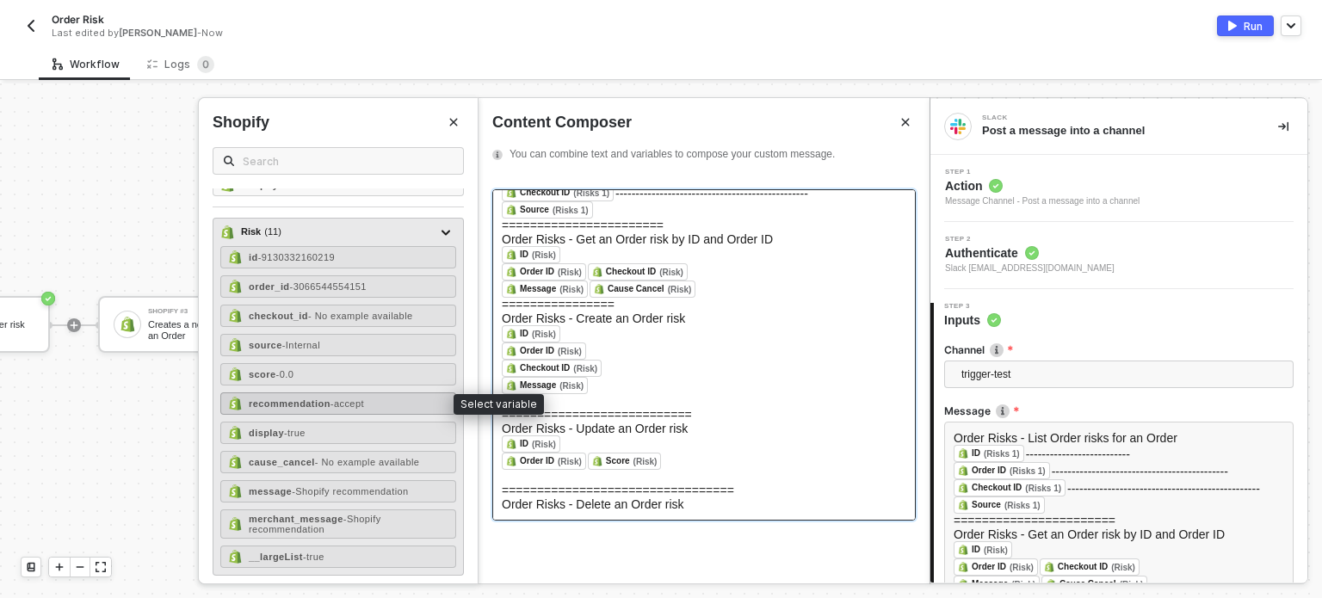
click at [357, 398] on span "- accept" at bounding box center [347, 403] width 34 height 10
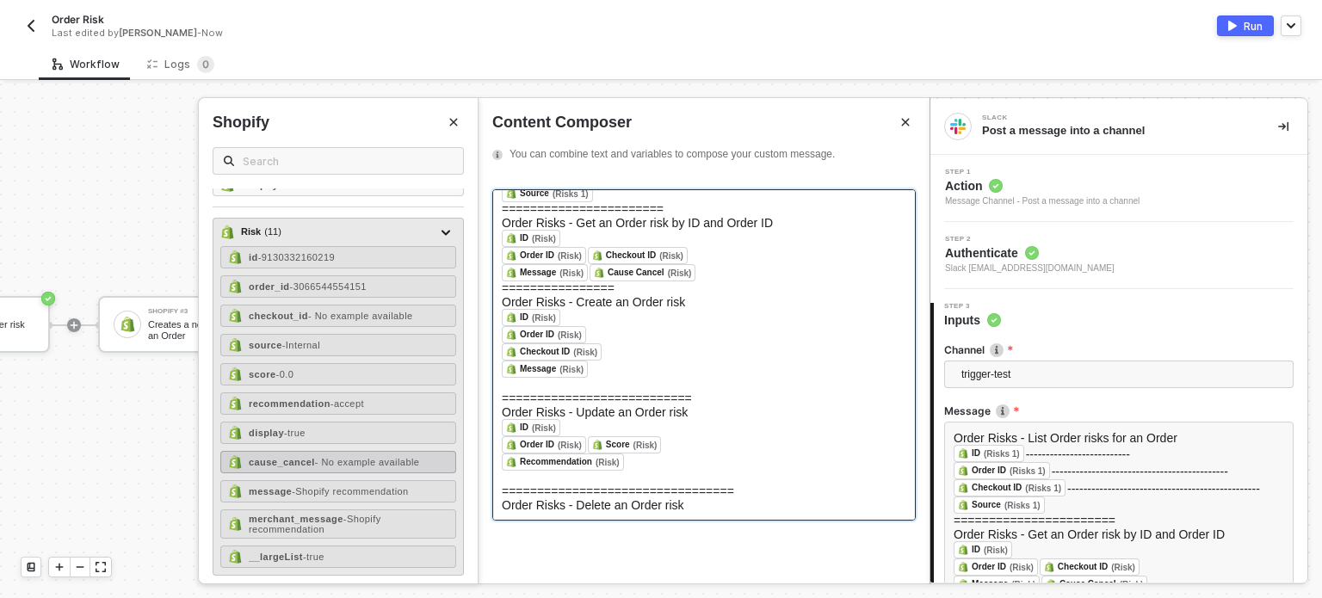
drag, startPoint x: 312, startPoint y: 485, endPoint x: 350, endPoint y: 465, distance: 43.5
click at [314, 486] on span "- Shopify recommendation" at bounding box center [350, 491] width 116 height 10
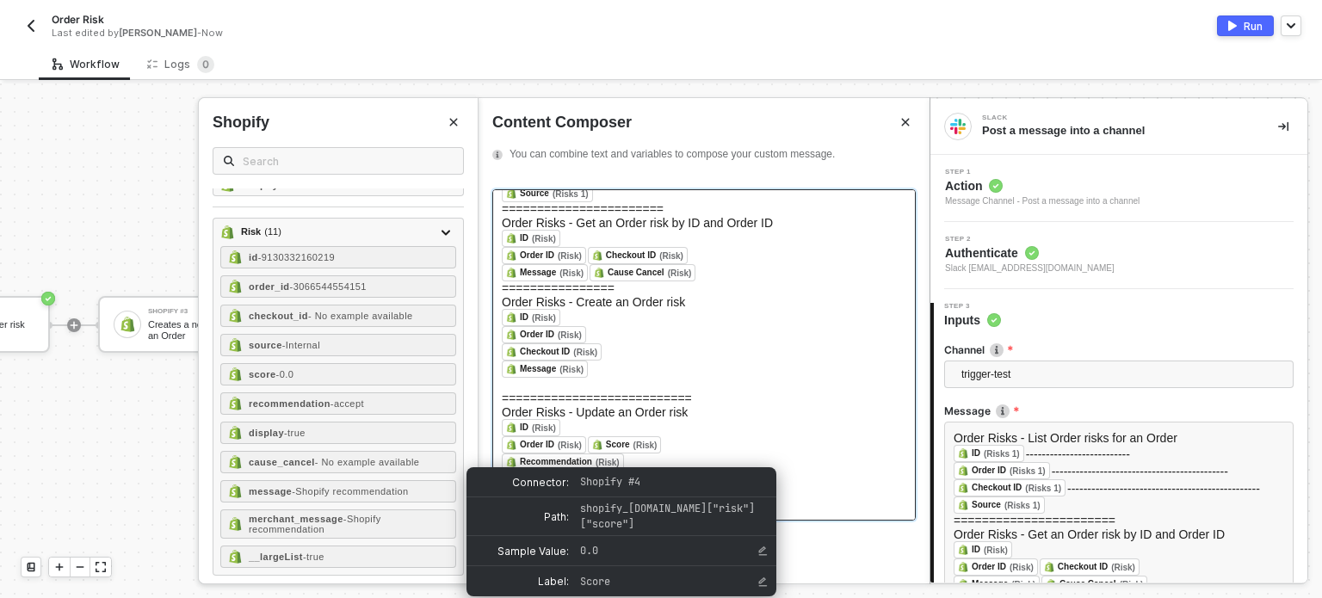
click at [578, 436] on div "﻿ ID (Risk) ﻿ ﻿" at bounding box center [704, 427] width 404 height 17
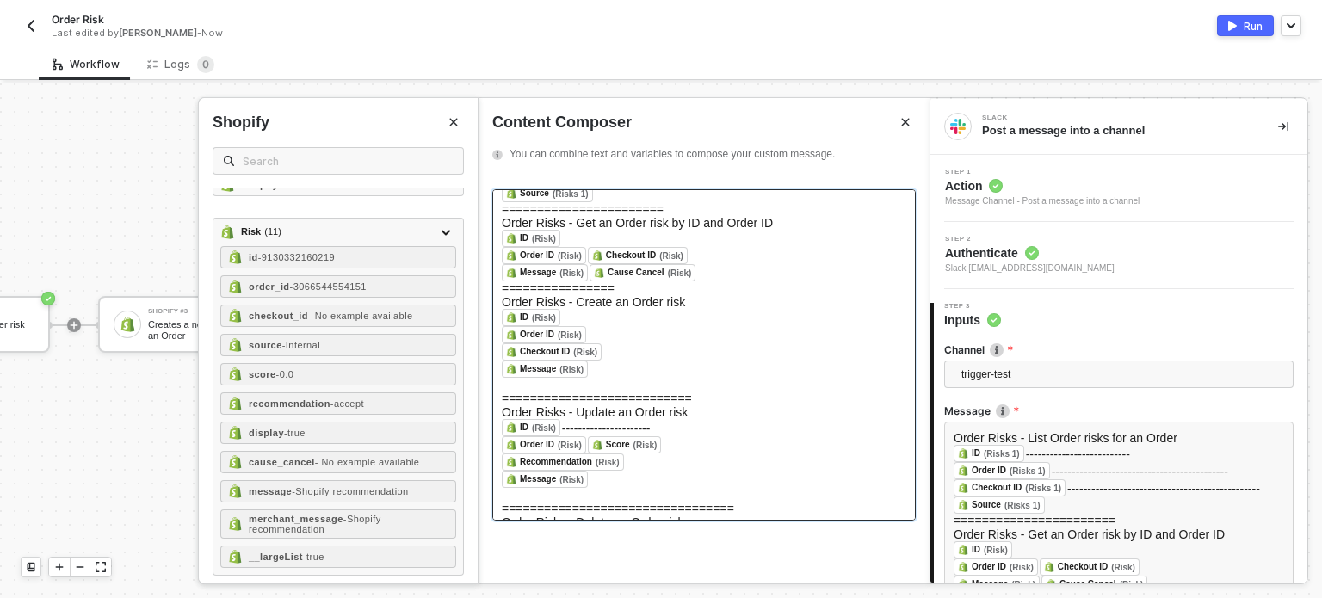
scroll to position [114, 0]
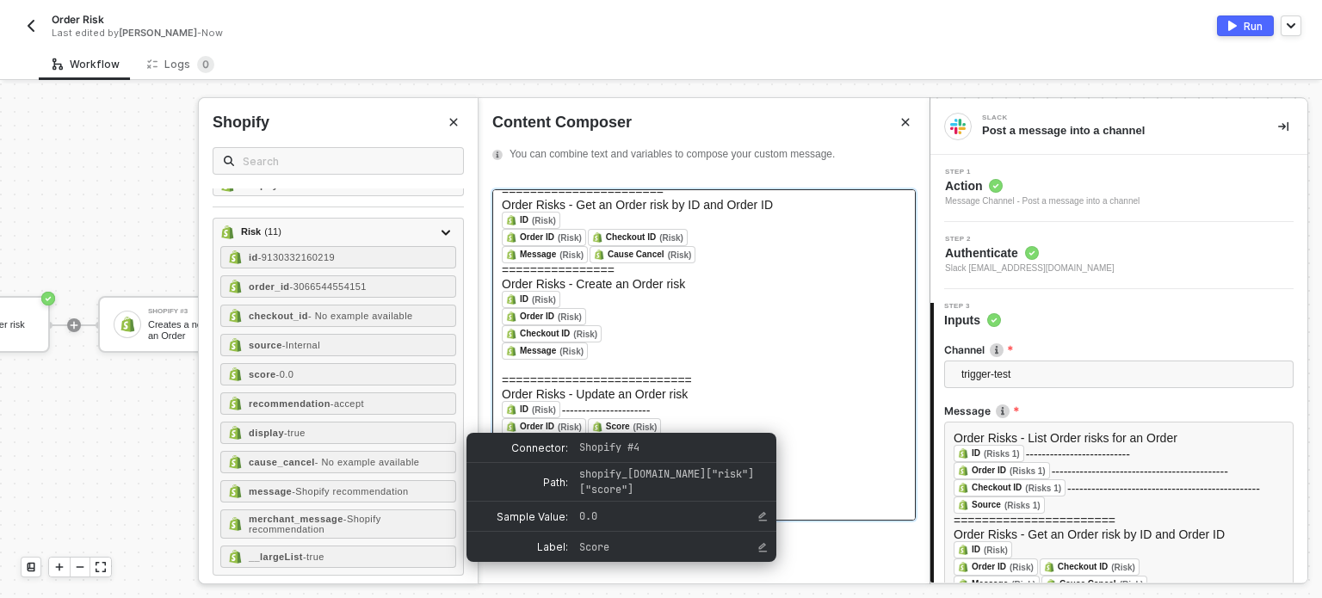
click at [588, 429] on div "Score (Risk)" at bounding box center [625, 426] width 74 height 17
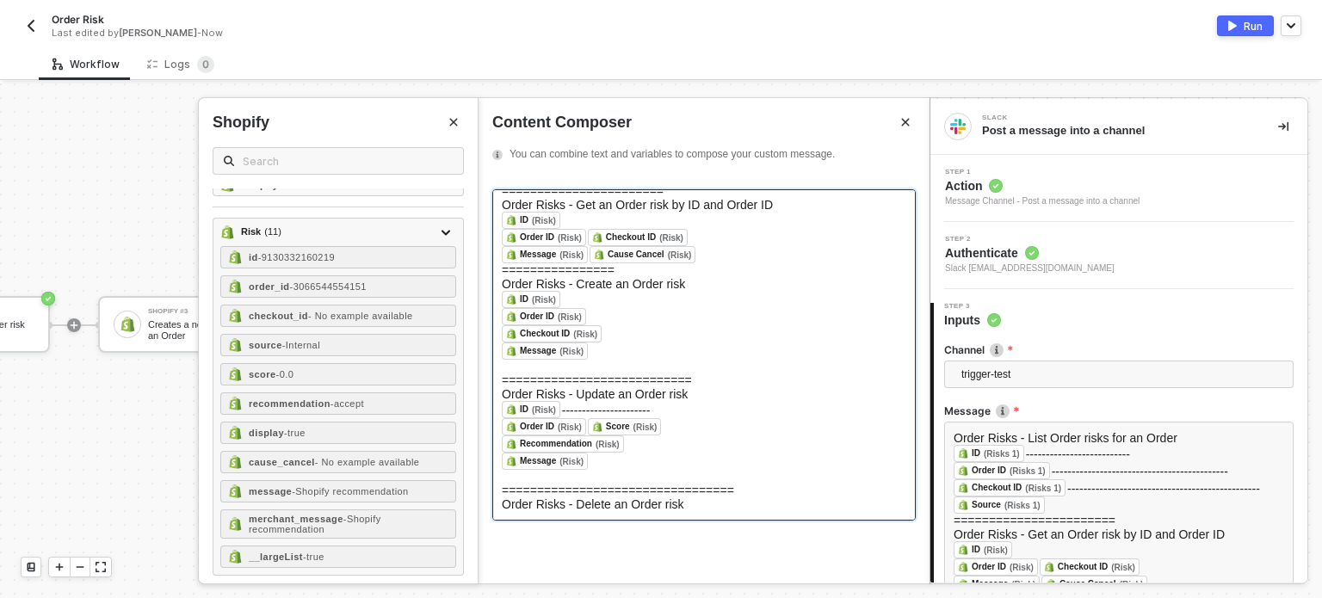
click at [685, 425] on div "﻿ Order ID (Risk) ﻿ ﻿ Score (Risk) ﻿ ﻿" at bounding box center [704, 426] width 404 height 17
click at [702, 500] on div "Order Risks - Delete an Order risk" at bounding box center [704, 504] width 404 height 14
click at [462, 120] on button "Close" at bounding box center [453, 122] width 21 height 21
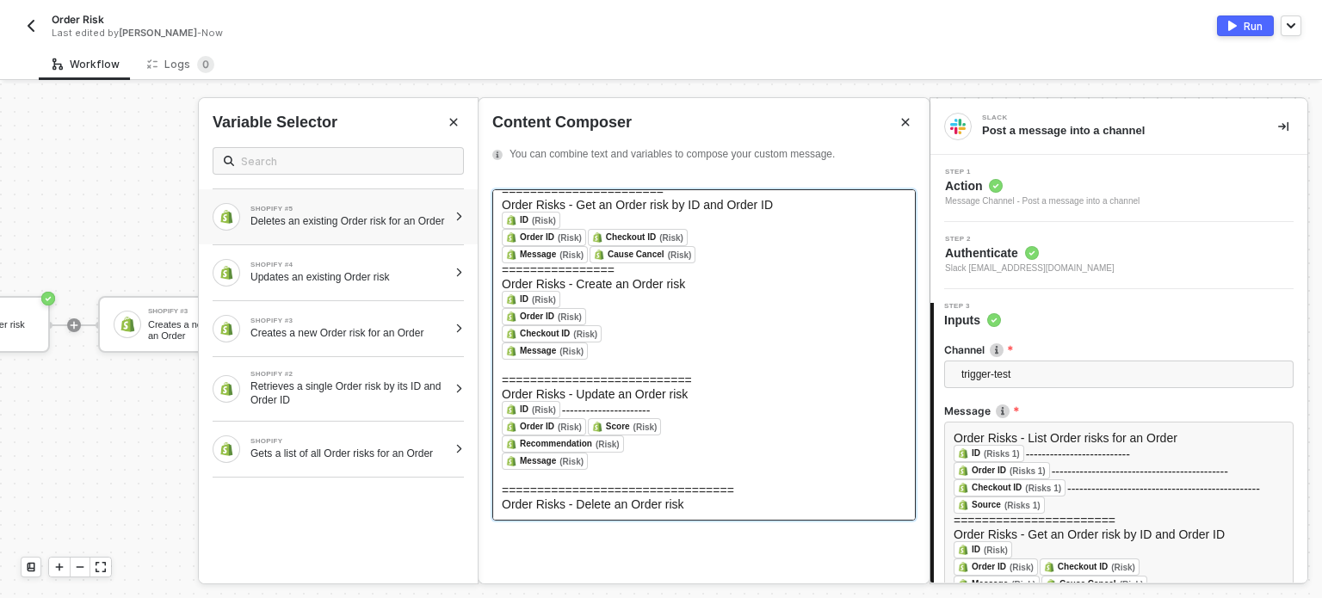
click at [345, 221] on div "Deletes an existing Order risk for an Order" at bounding box center [348, 221] width 197 height 14
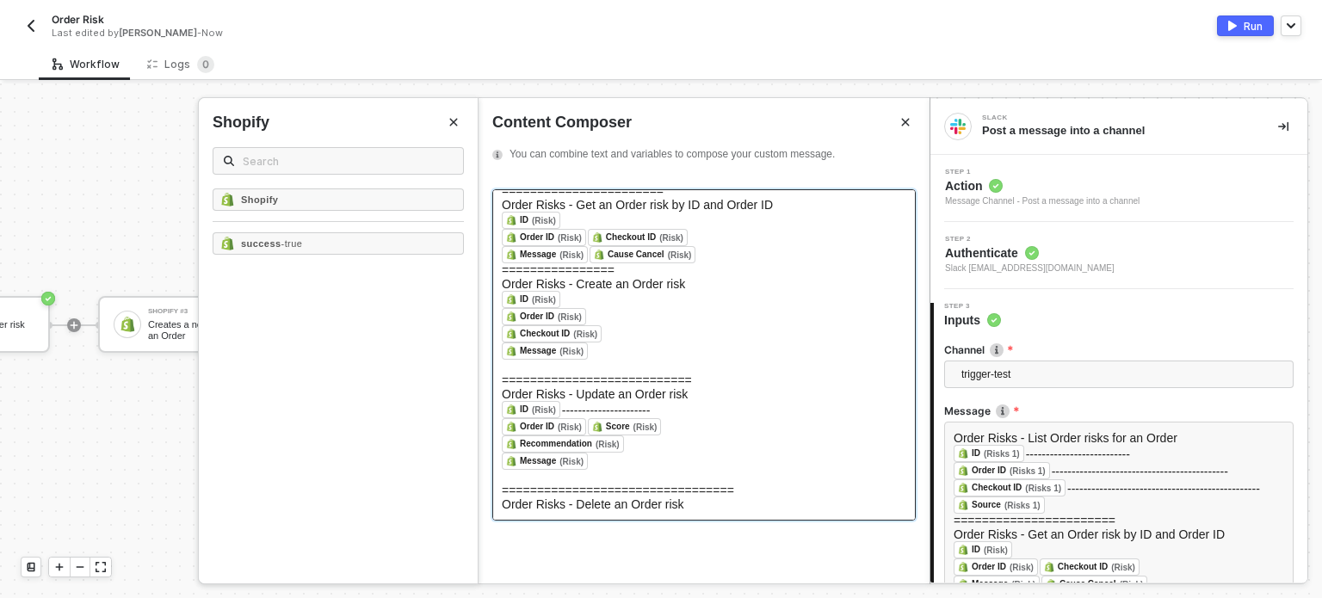
click at [762, 505] on div "Order Risks - Delete an Order risk" at bounding box center [704, 504] width 404 height 14
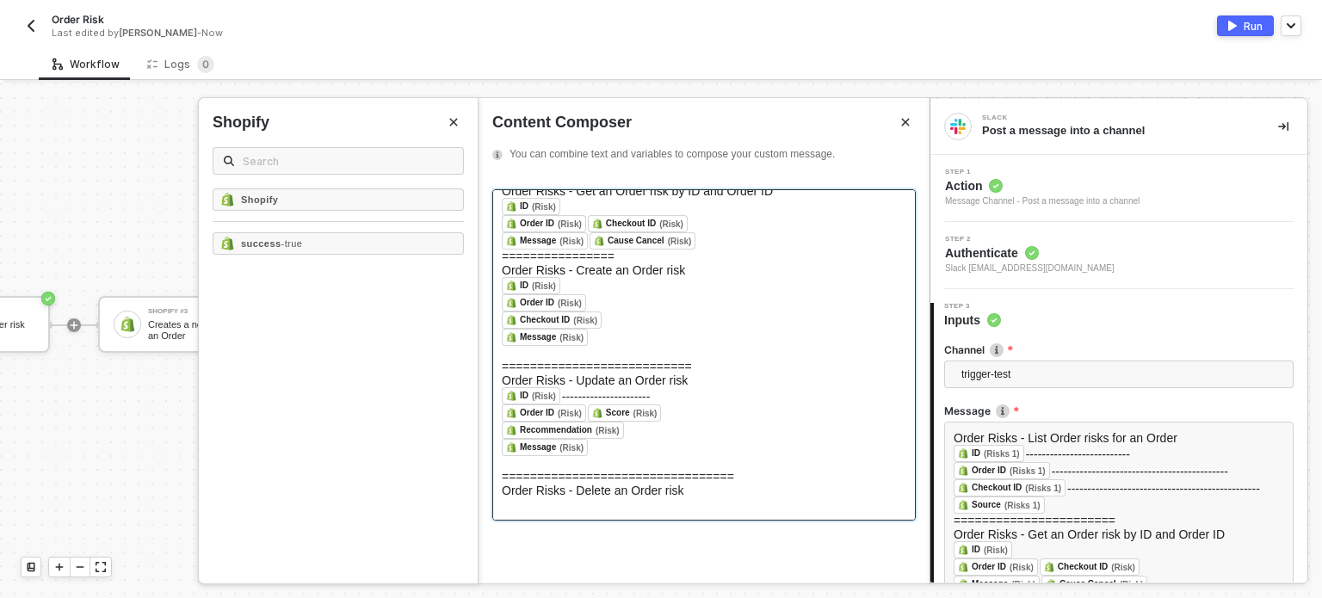
scroll to position [129, 0]
click at [306, 251] on div "success - true" at bounding box center [338, 243] width 251 height 22
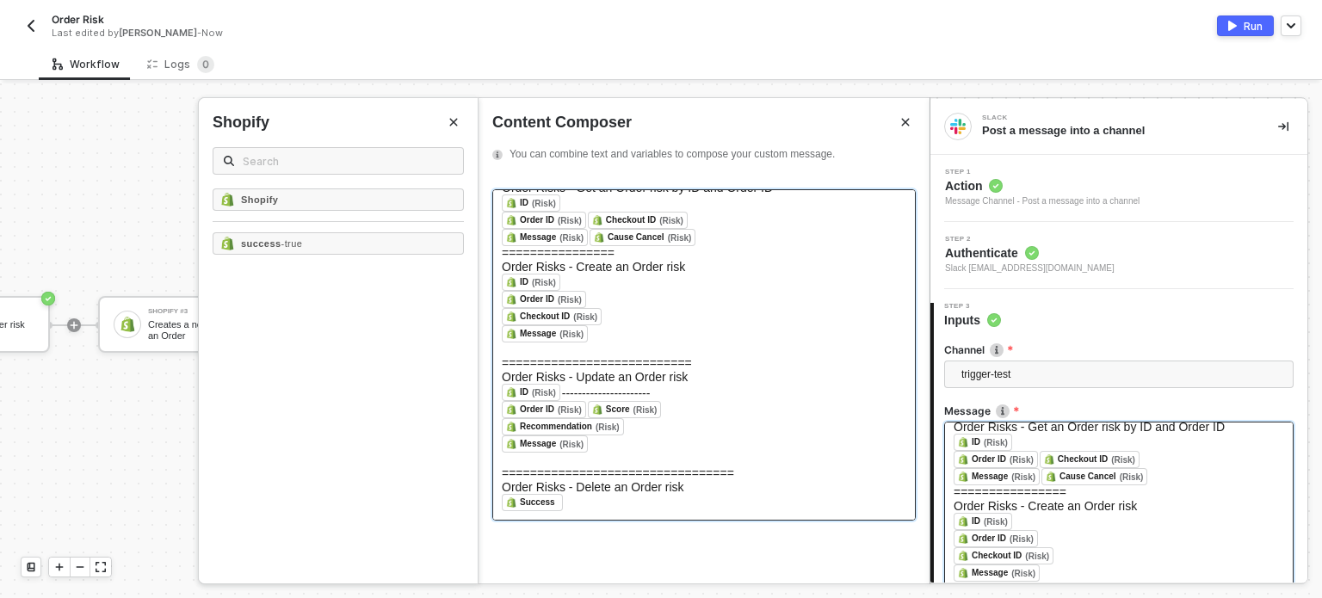
scroll to position [306, 0]
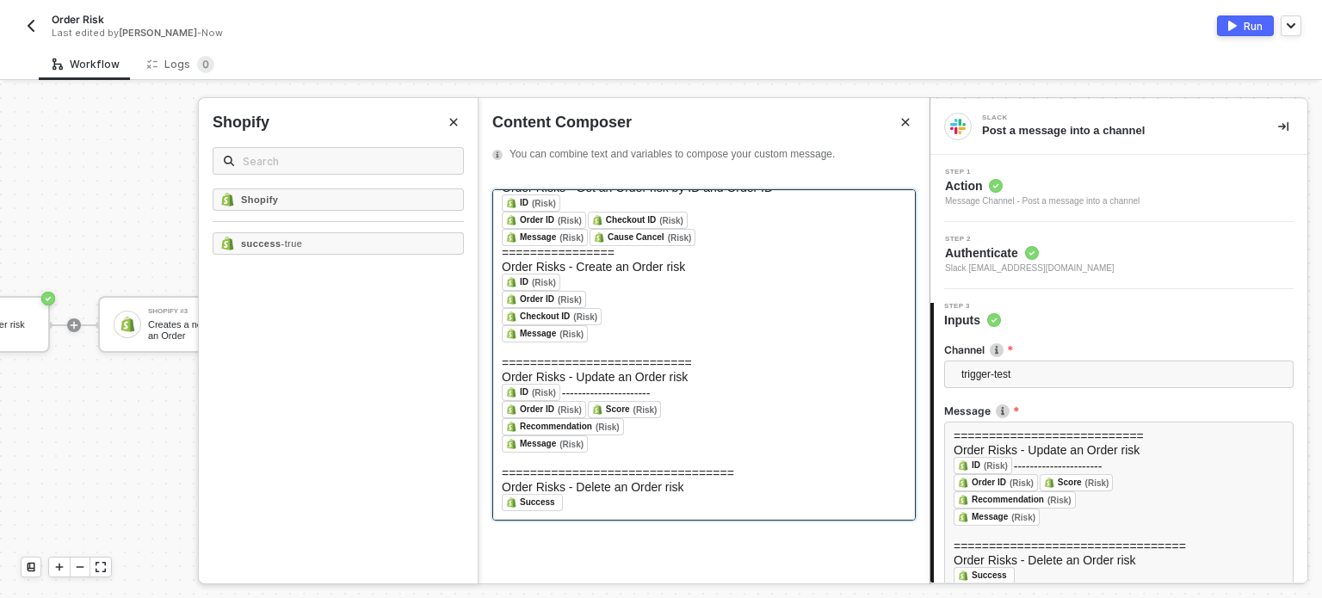
click at [800, 308] on div "﻿ Checkout ID (Risk) ﻿ ﻿" at bounding box center [704, 316] width 404 height 17
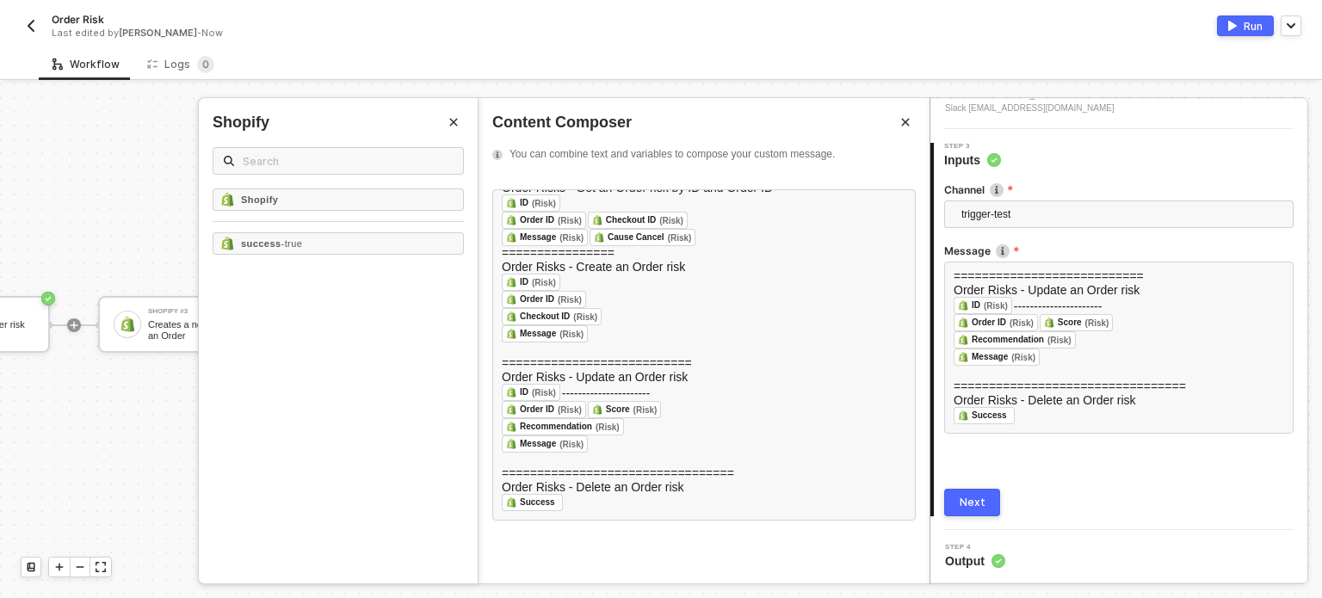
click at [971, 500] on div "Next" at bounding box center [973, 503] width 26 height 14
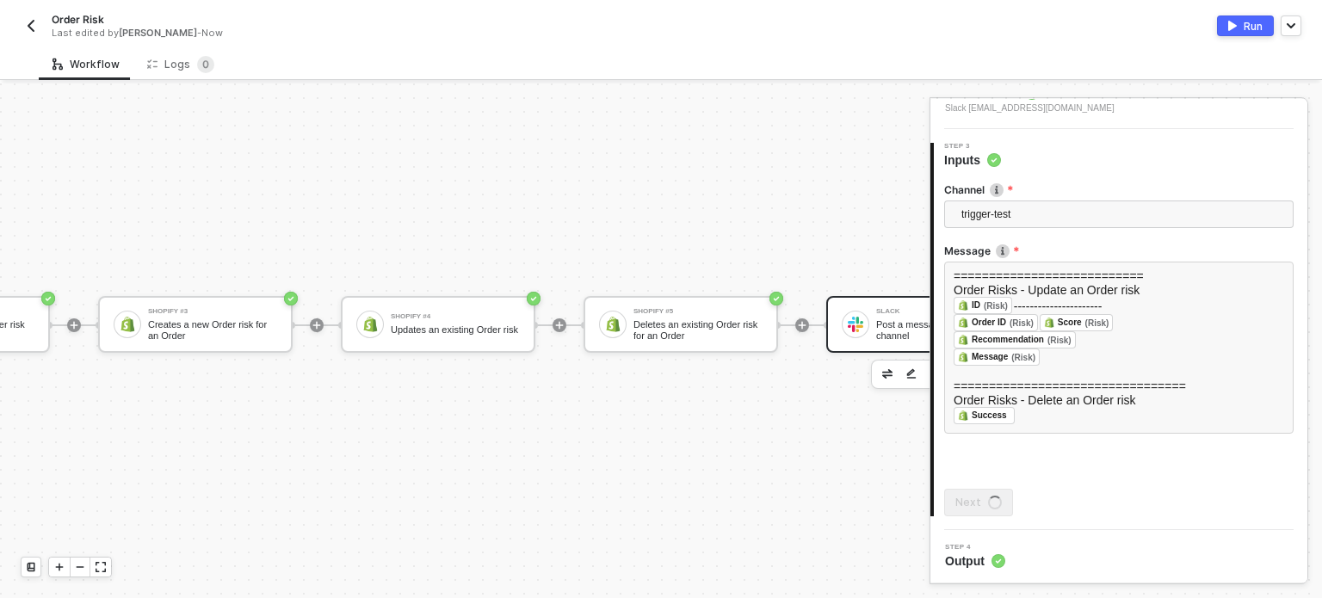
scroll to position [0, 0]
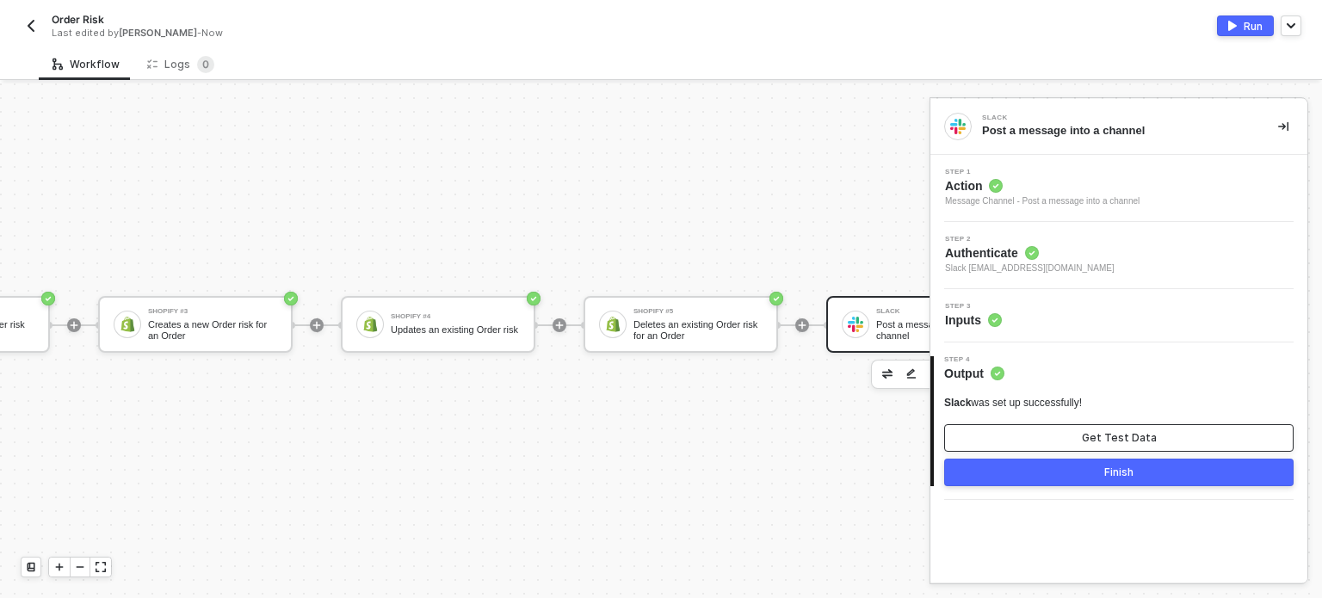
click at [1065, 437] on button "Get Test Data" at bounding box center [1118, 438] width 349 height 28
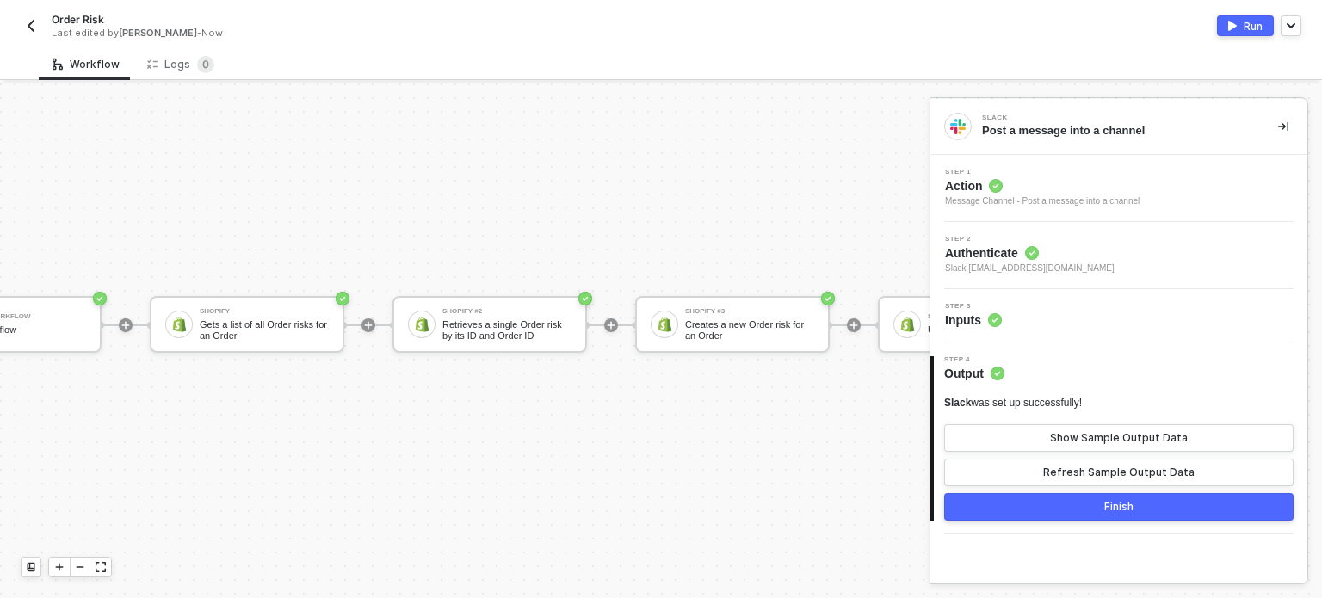
scroll to position [45, 0]
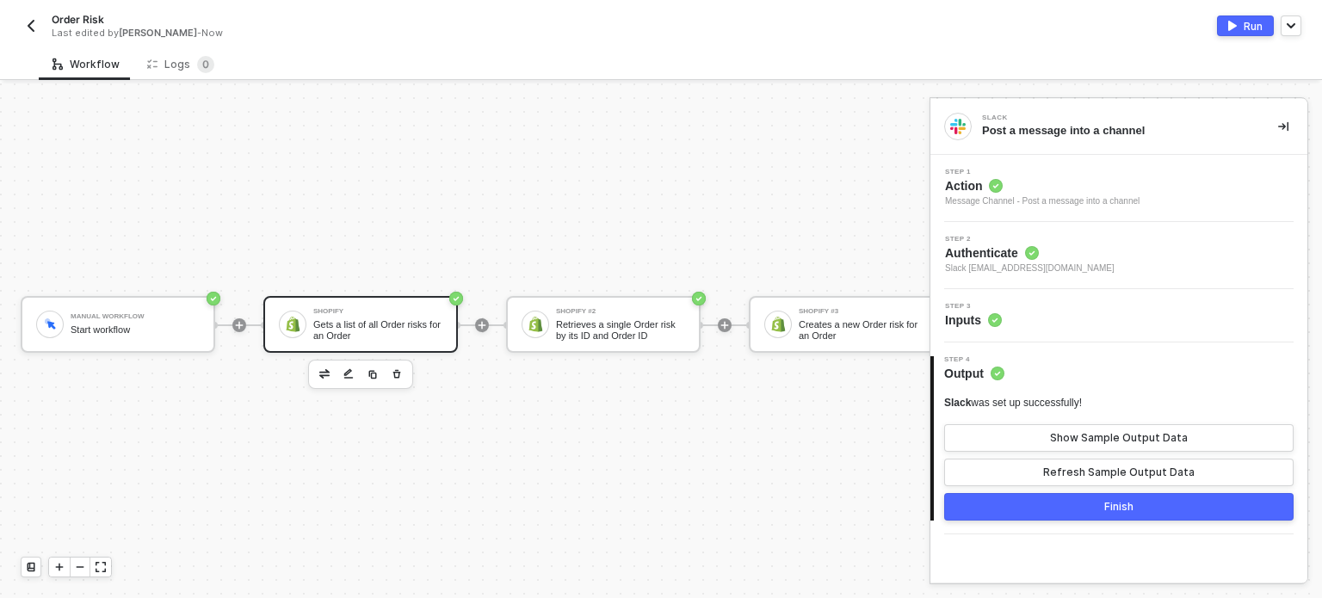
click at [291, 328] on div "Shopify Gets a list of all Order risks for an Order" at bounding box center [360, 324] width 195 height 57
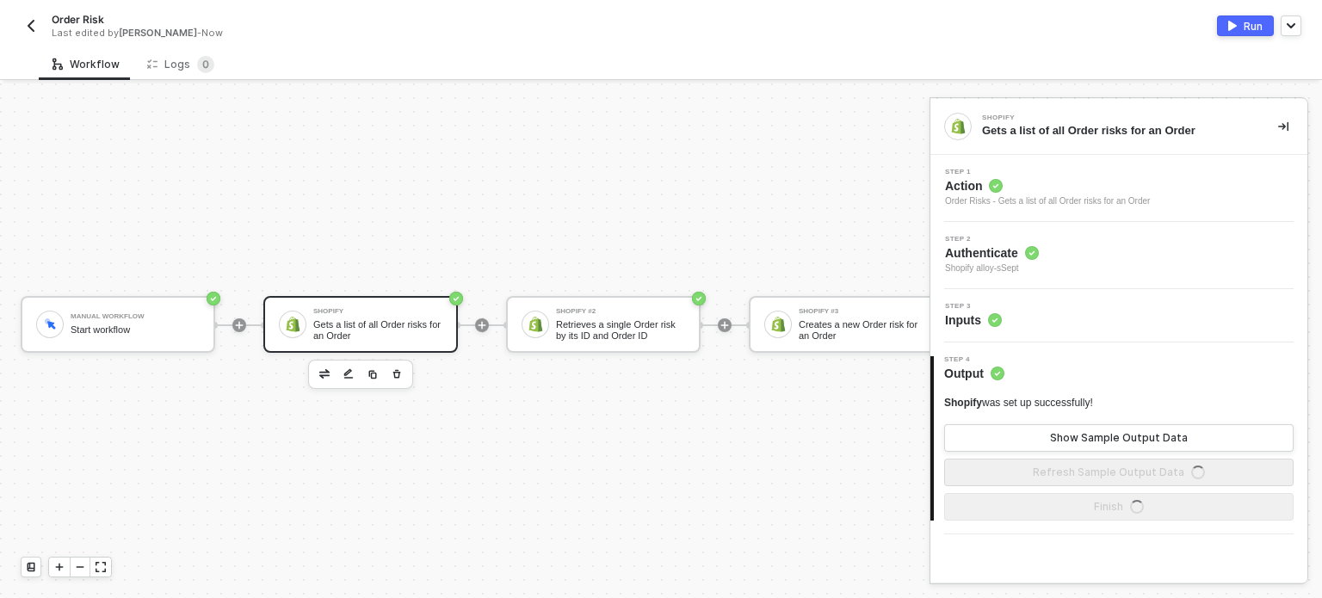
click at [970, 309] on div "Step 3 Inputs" at bounding box center [973, 316] width 57 height 26
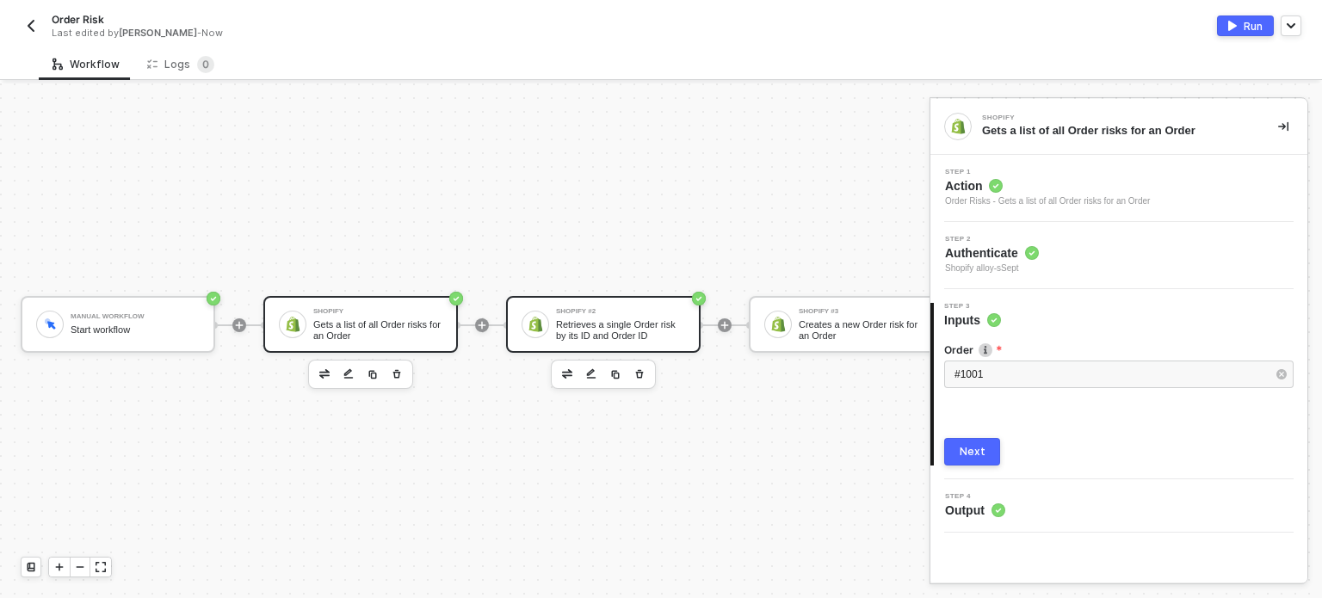
drag, startPoint x: 562, startPoint y: 303, endPoint x: 619, endPoint y: 303, distance: 56.8
click at [561, 308] on div "Shopify #2 Retrieves a single Order risk by its ID and Order ID" at bounding box center [620, 324] width 129 height 33
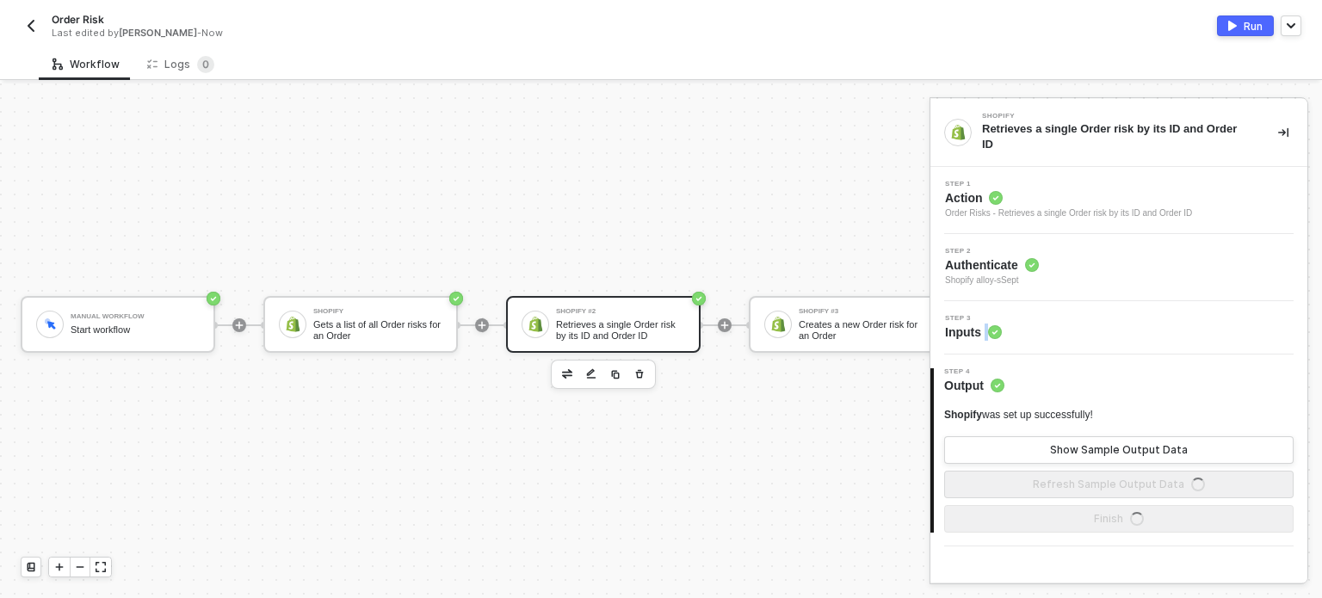
click at [985, 324] on span "Inputs" at bounding box center [973, 332] width 57 height 17
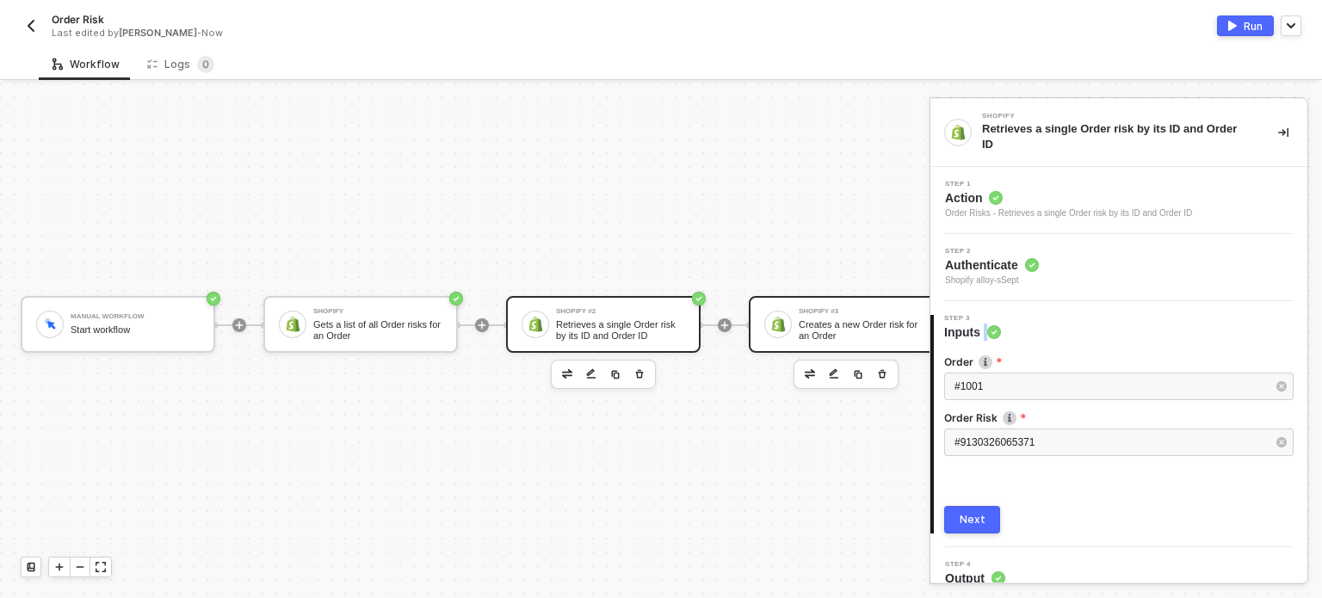
click at [802, 319] on div "Creates a new Order risk for an Order" at bounding box center [863, 330] width 129 height 22
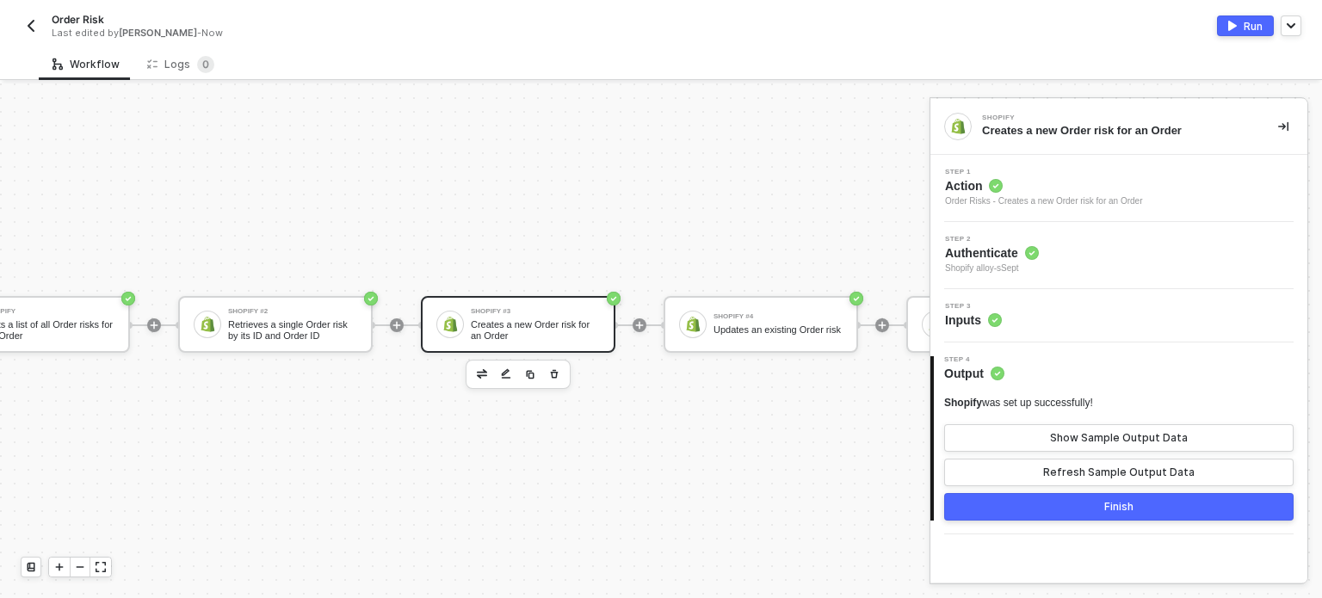
scroll to position [45, 379]
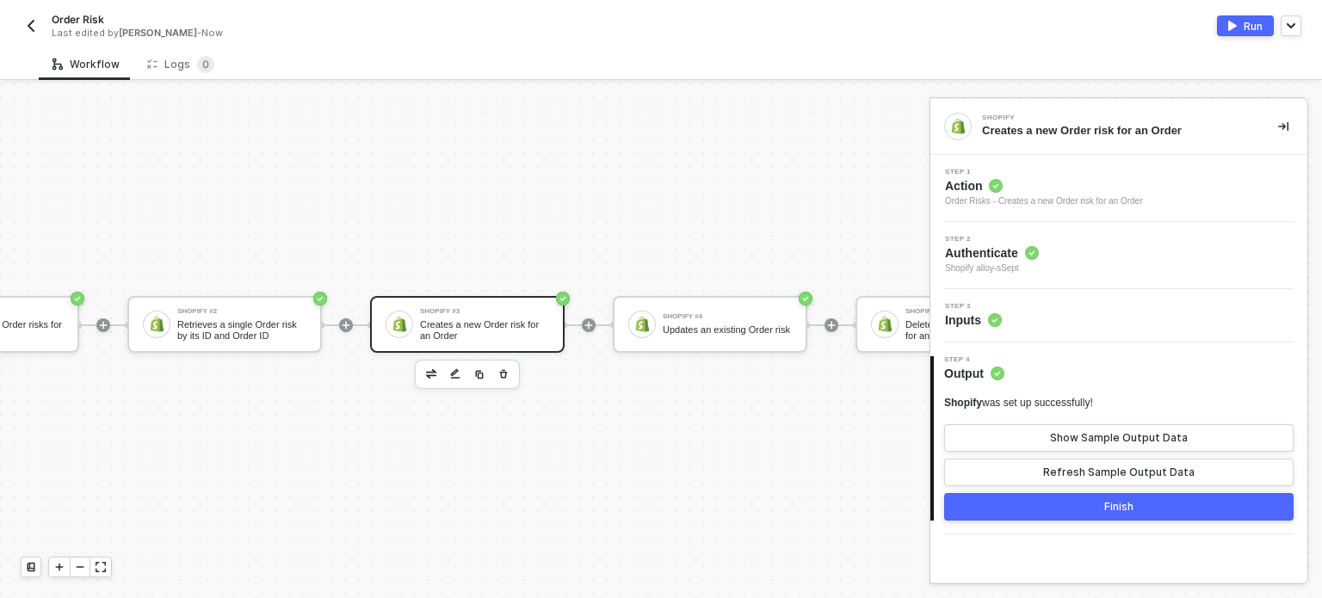
click at [995, 323] on circle at bounding box center [995, 320] width 14 height 14
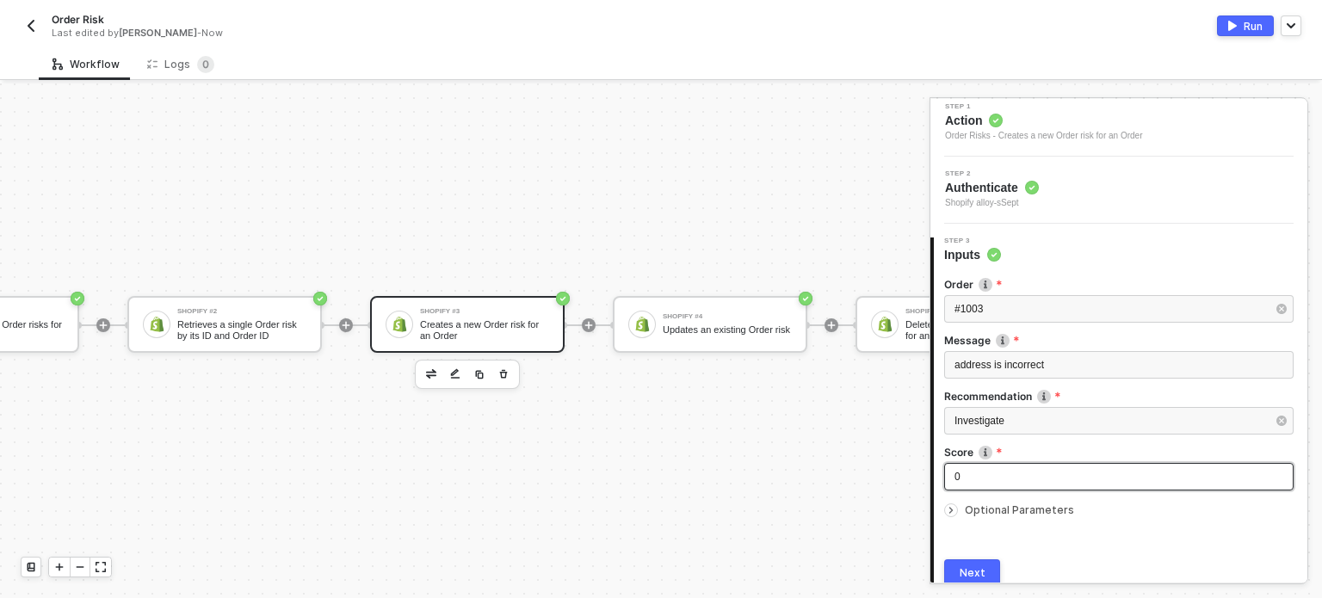
scroll to position [136, 0]
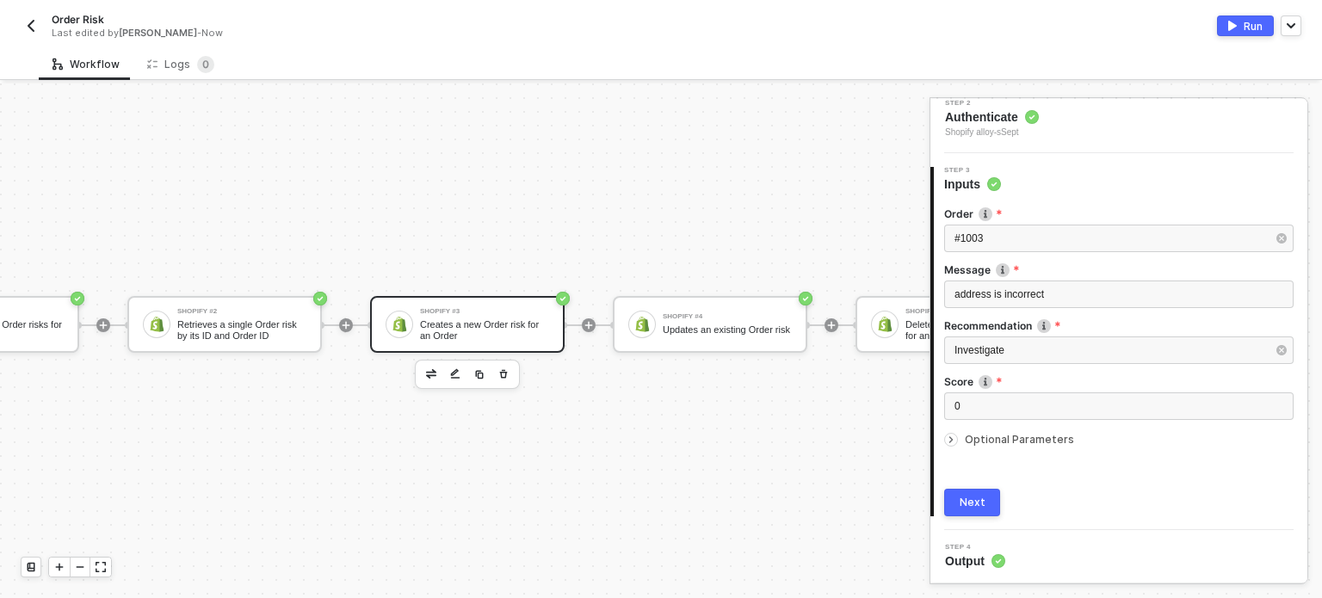
click at [998, 433] on span "Optional Parameters" at bounding box center [1019, 439] width 109 height 13
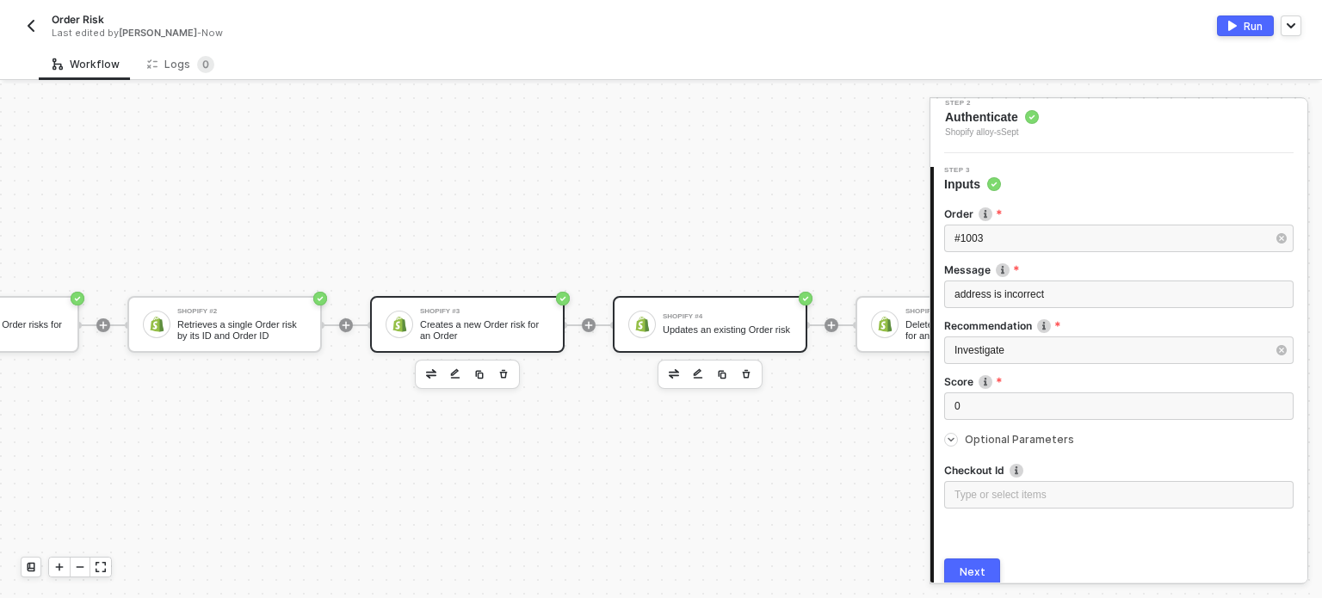
click at [660, 308] on div "Shopify #4 Updates an existing Order risk" at bounding box center [724, 324] width 136 height 33
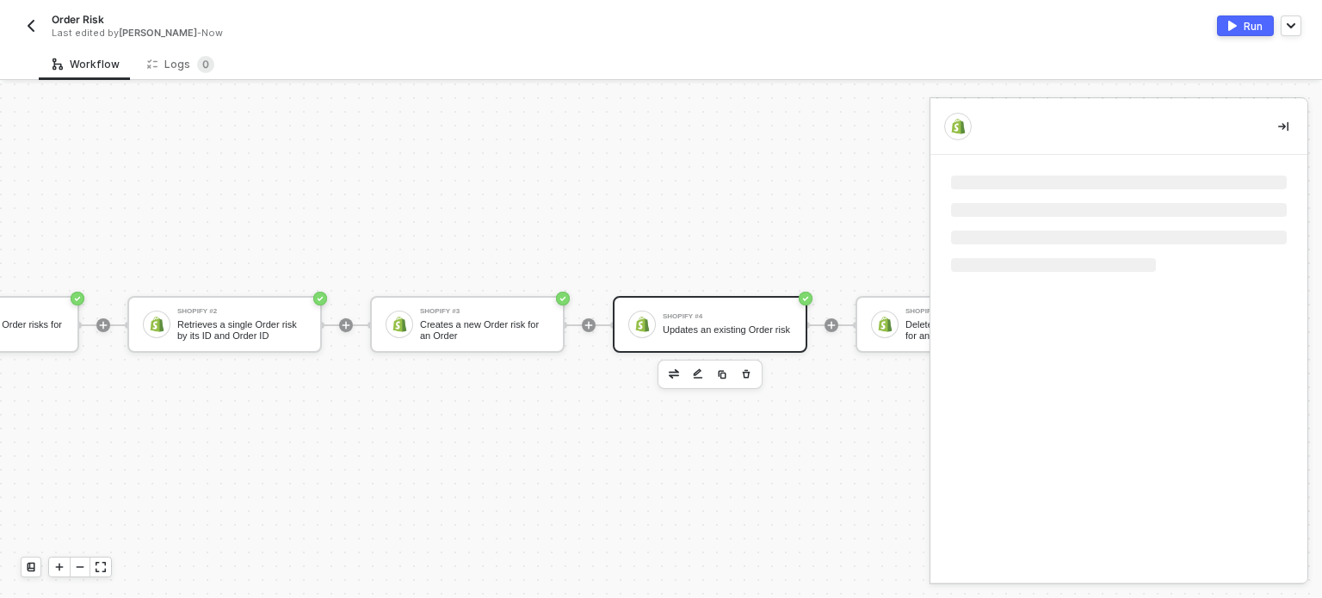
scroll to position [0, 0]
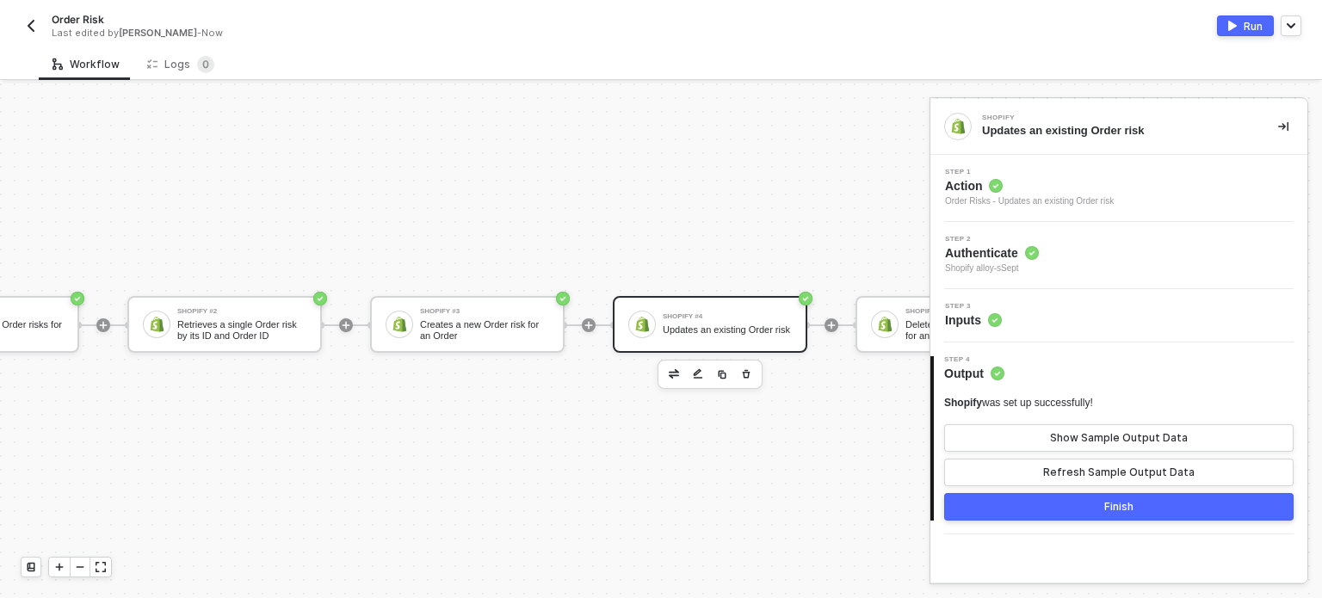
click at [992, 324] on circle at bounding box center [995, 320] width 14 height 14
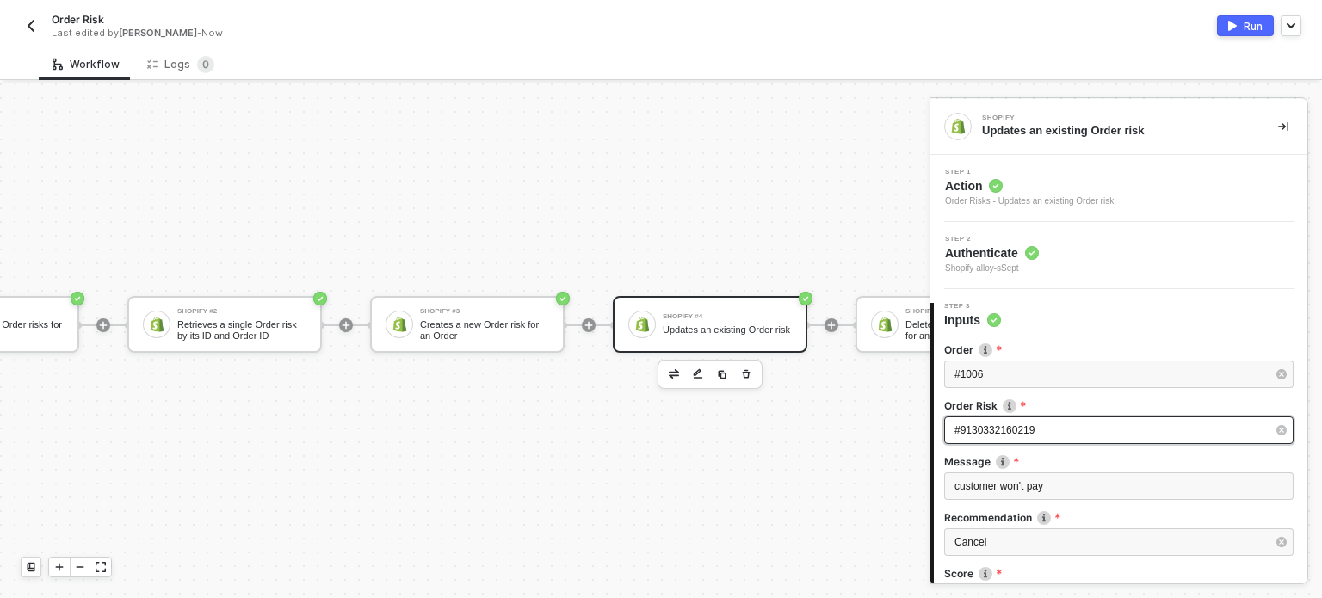
scroll to position [172, 0]
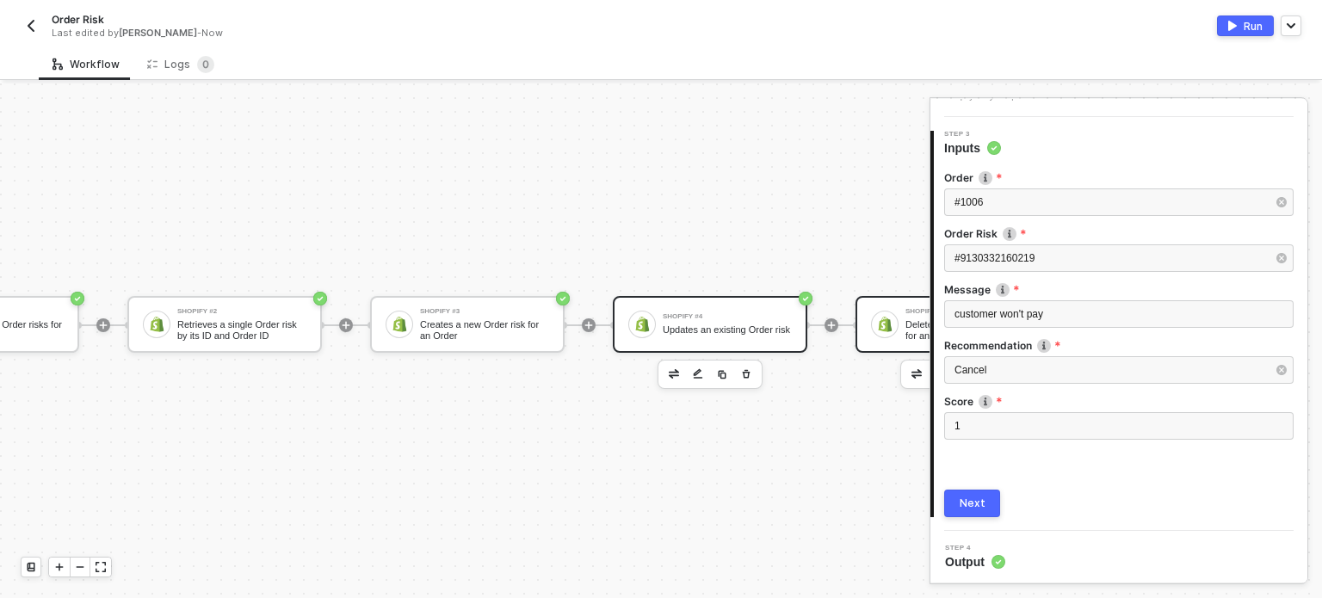
click at [903, 324] on div "Shopify #5 Deletes an existing Order risk for an Order" at bounding box center [966, 324] width 136 height 33
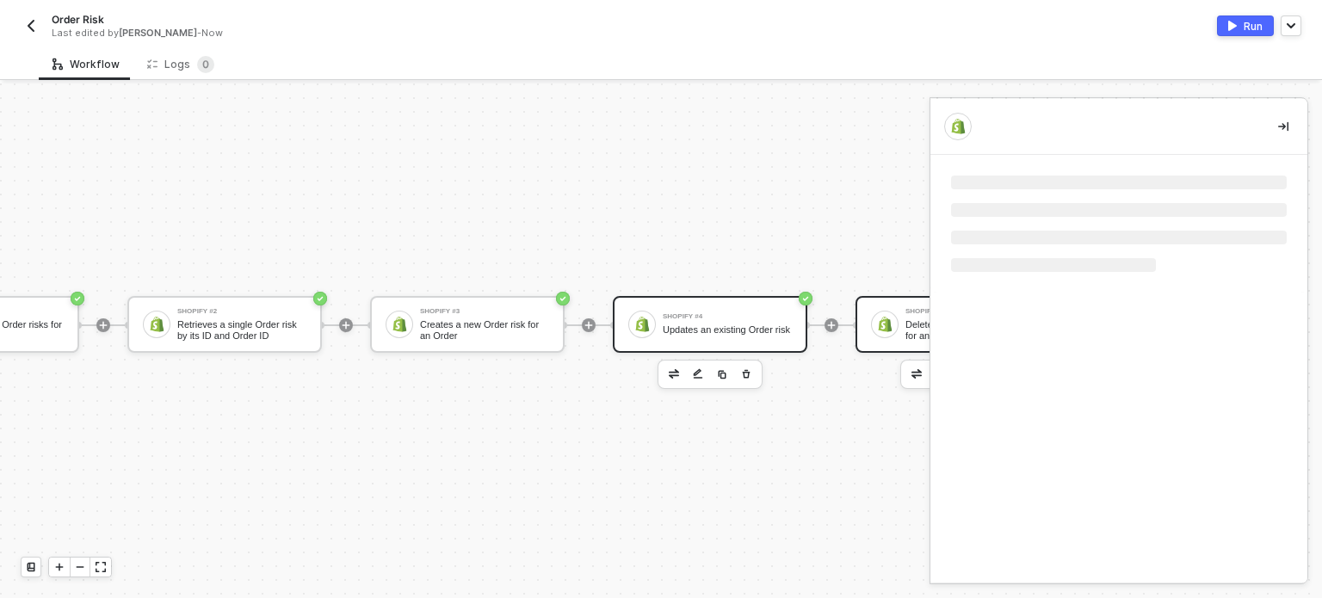
scroll to position [0, 0]
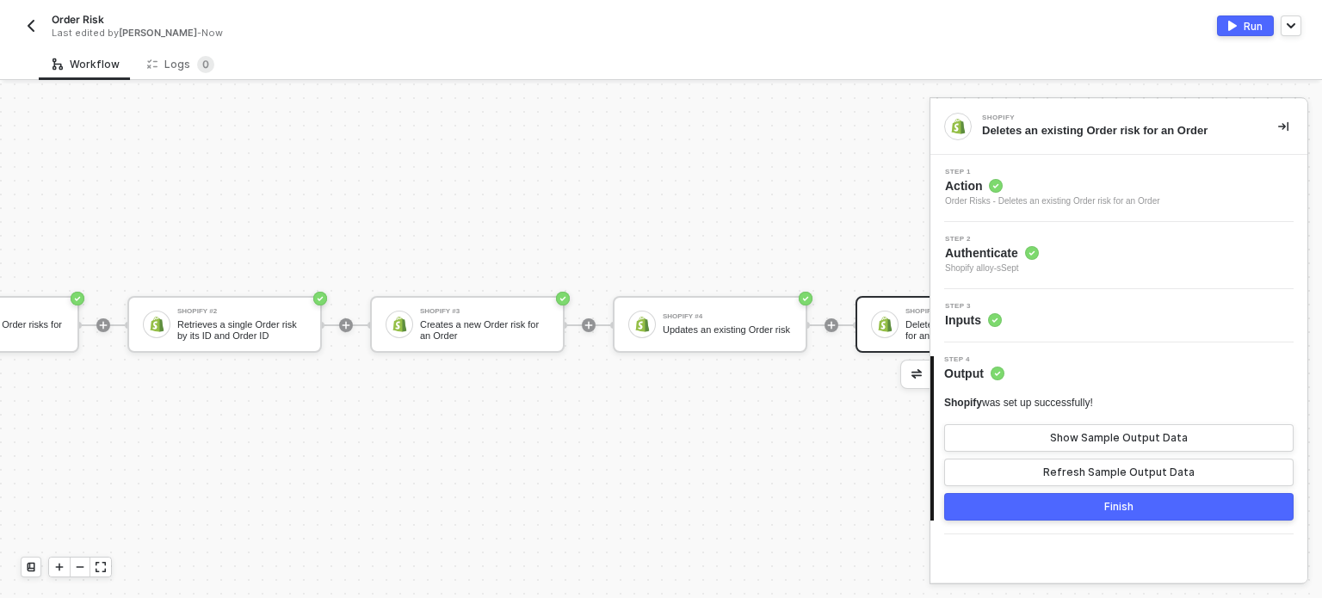
click at [1002, 318] on div "Step 3 Inputs" at bounding box center [1121, 316] width 373 height 26
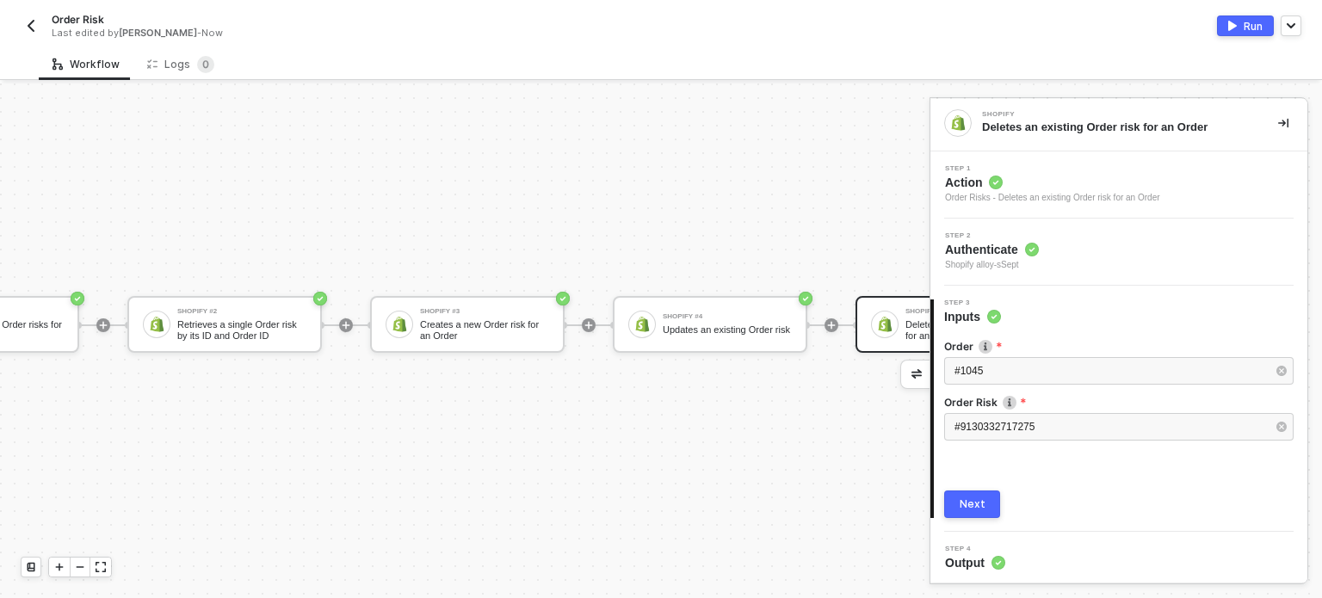
scroll to position [5, 0]
drag, startPoint x: 969, startPoint y: 511, endPoint x: 914, endPoint y: 410, distance: 115.5
click at [970, 511] on button "Next" at bounding box center [972, 503] width 56 height 28
click at [725, 296] on div "Shopify #4 Updates an existing Order risk" at bounding box center [710, 324] width 195 height 57
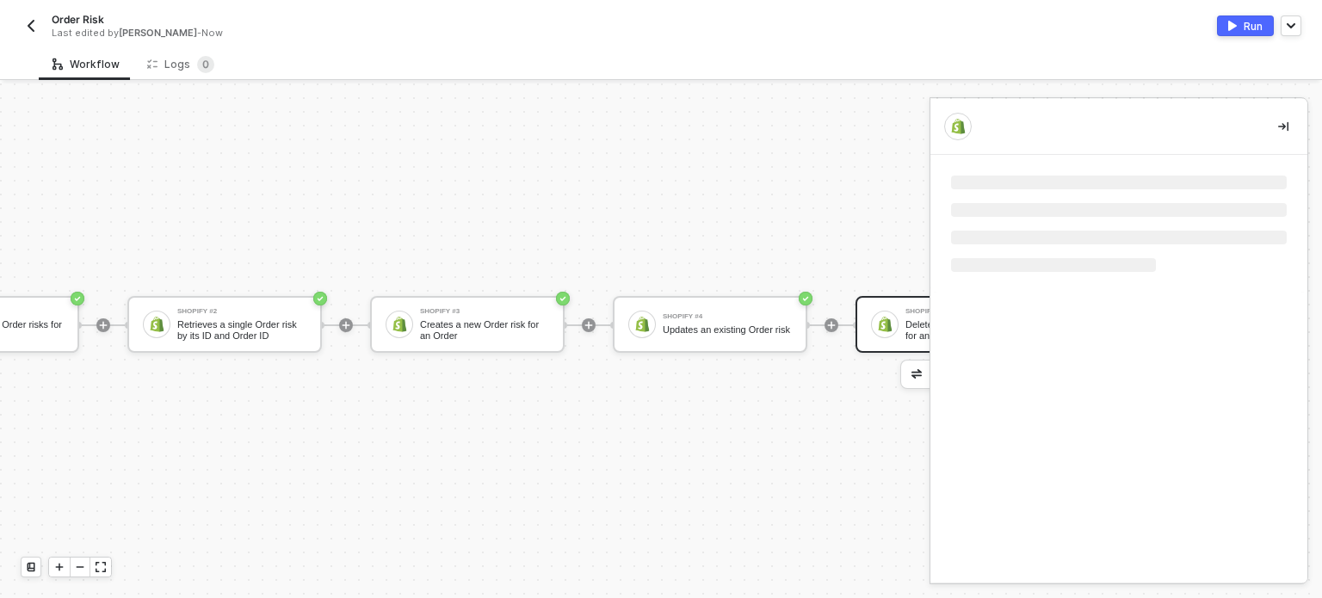
scroll to position [0, 0]
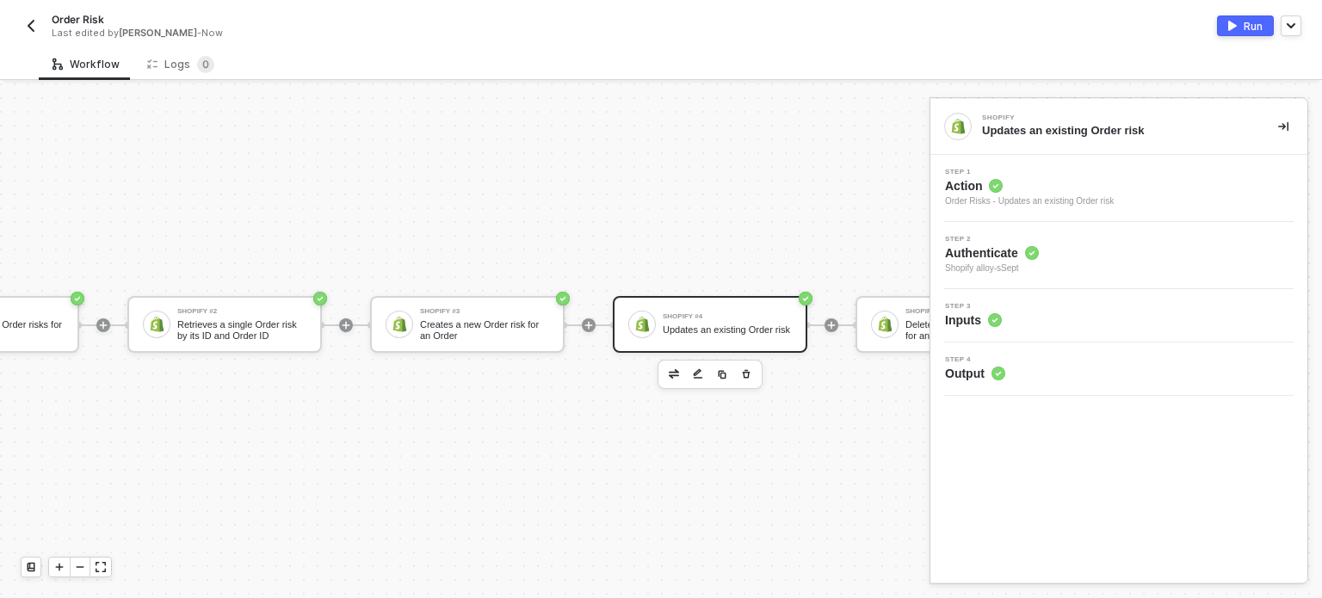
click at [1236, 27] on img "button" at bounding box center [1232, 26] width 9 height 10
click at [197, 71] on span "0" at bounding box center [205, 64] width 17 height 17
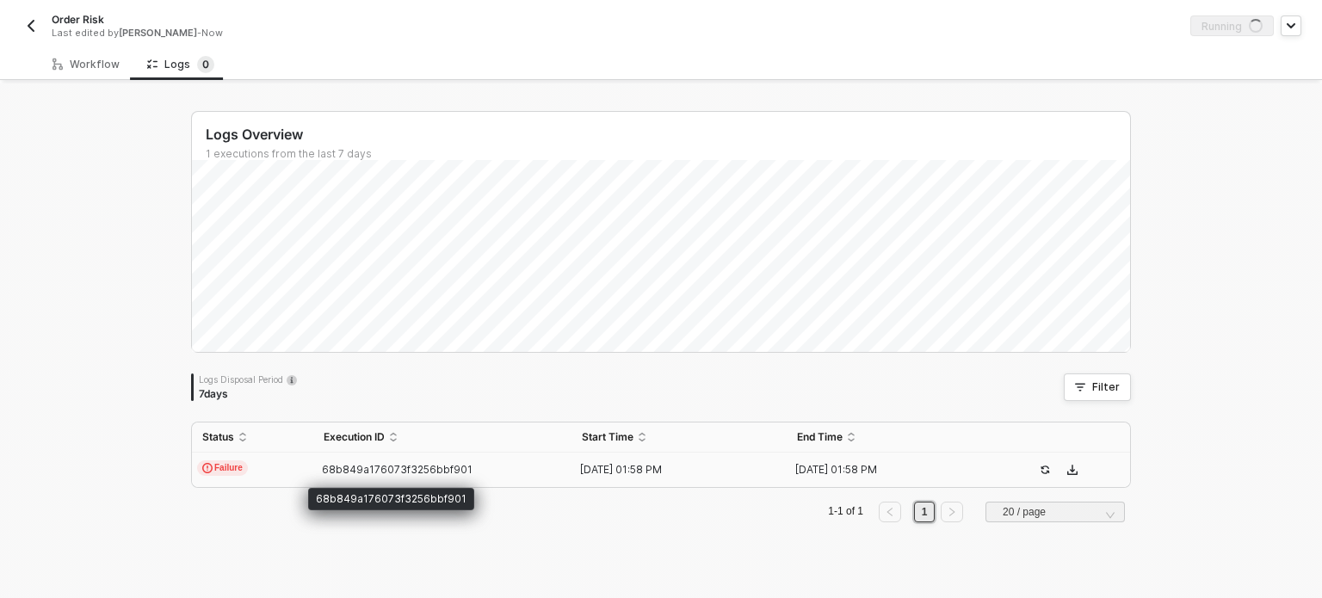
click at [349, 468] on span "68b849a176073f3256bbf901" at bounding box center [397, 469] width 151 height 13
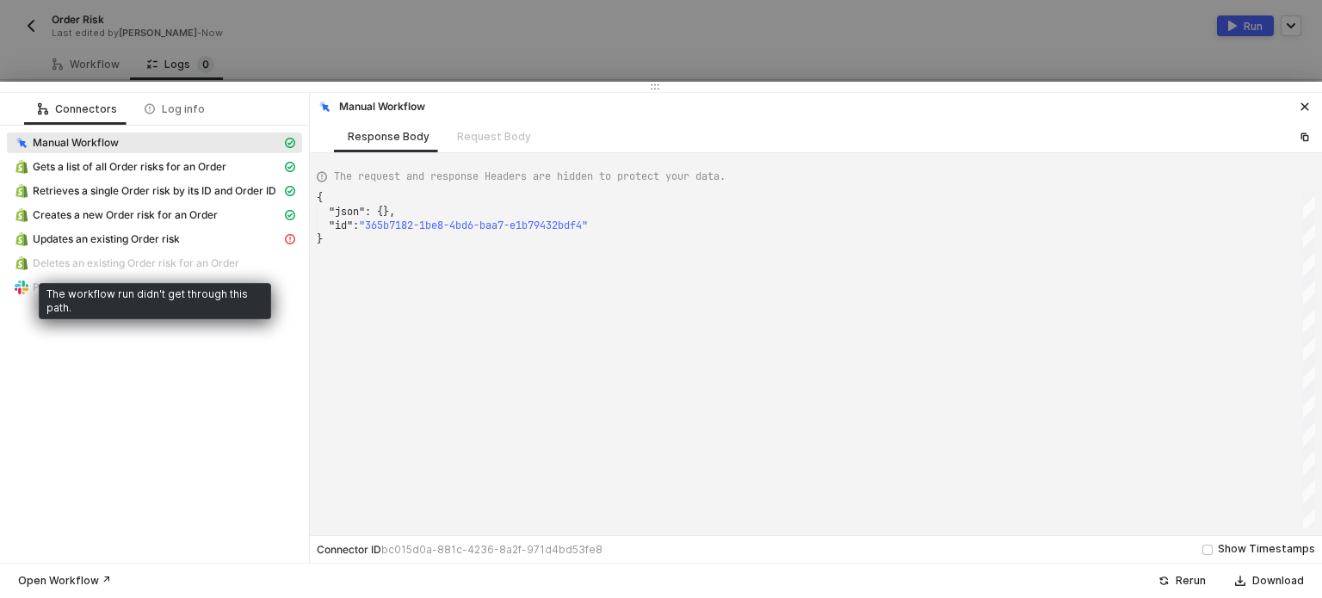
click at [165, 259] on span "Deletes an existing Order risk for an Order" at bounding box center [136, 263] width 207 height 14
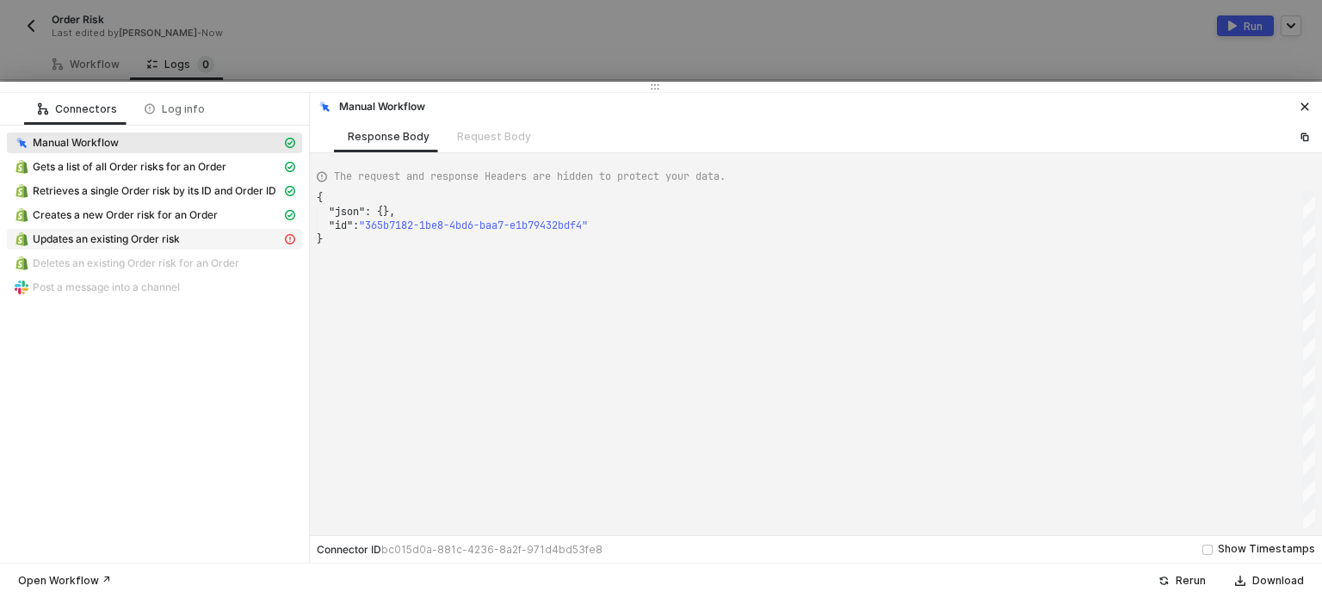
click at [171, 240] on span "Updates an existing Order risk" at bounding box center [106, 239] width 147 height 14
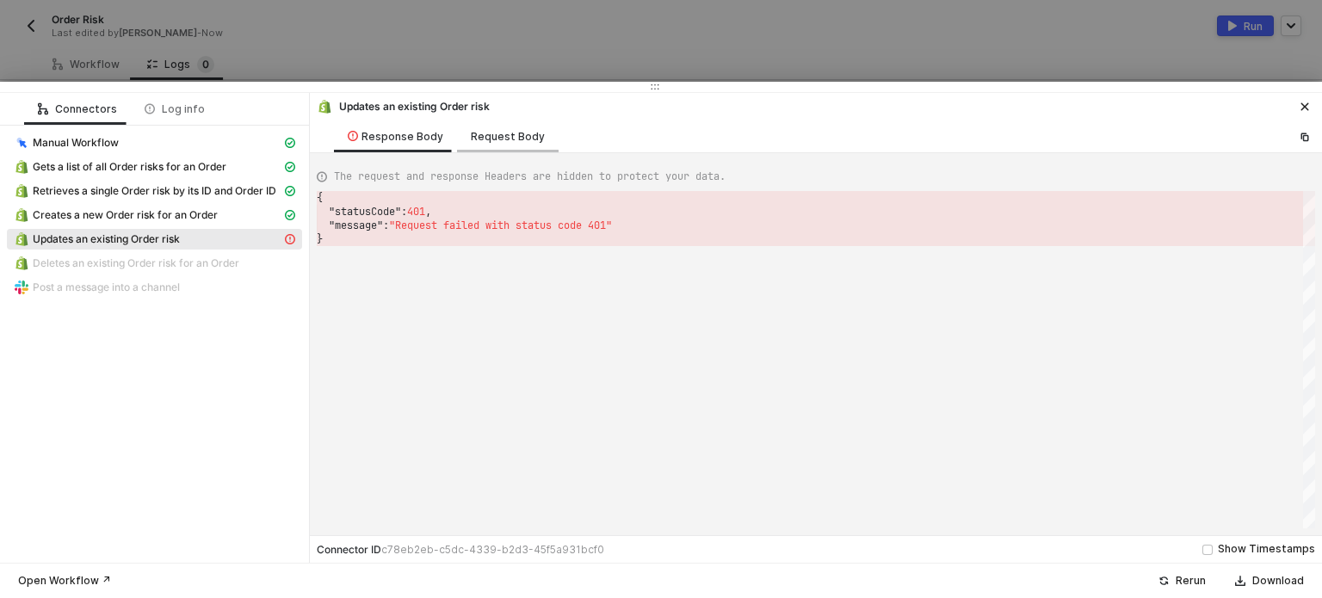
click at [491, 138] on div "Request Body" at bounding box center [508, 137] width 74 height 14
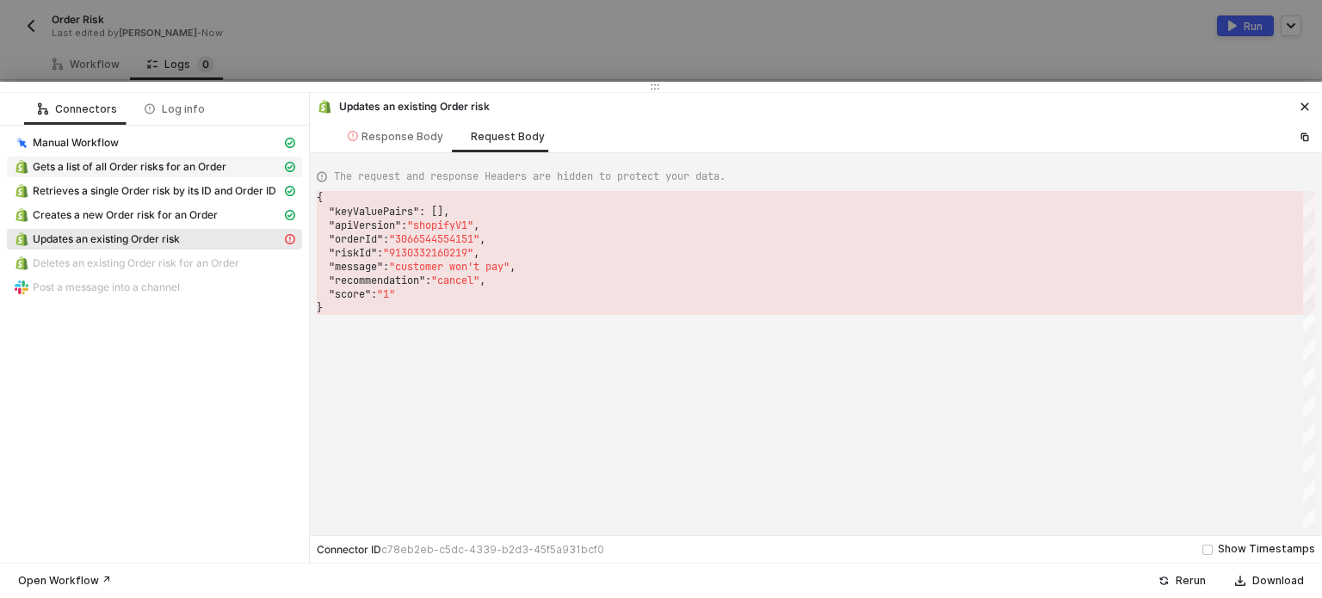
click at [155, 160] on span "Gets a list of all Order risks for an Order" at bounding box center [130, 167] width 194 height 14
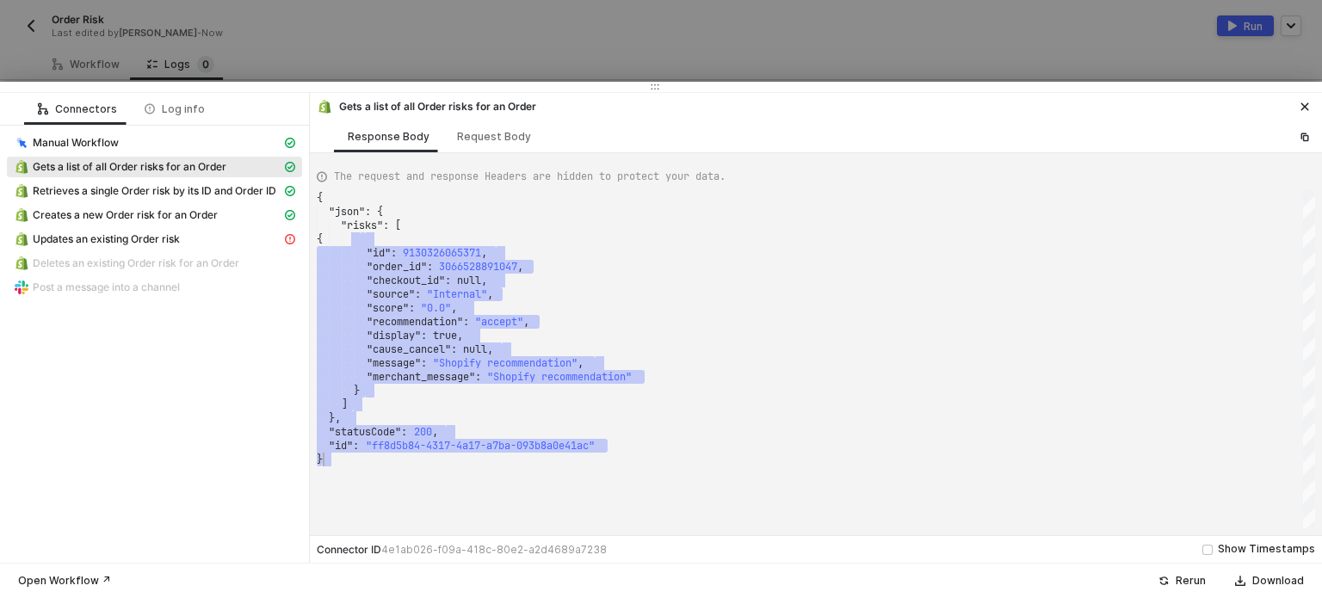
drag, startPoint x: 366, startPoint y: 233, endPoint x: 721, endPoint y: 468, distance: 426.1
click at [721, 468] on div "{ "json" : { "risks" : [ { ·· ·· ·· ·· "id" : · 9130326065371 , ·· ·· ·· ·· "or…" at bounding box center [816, 359] width 998 height 337
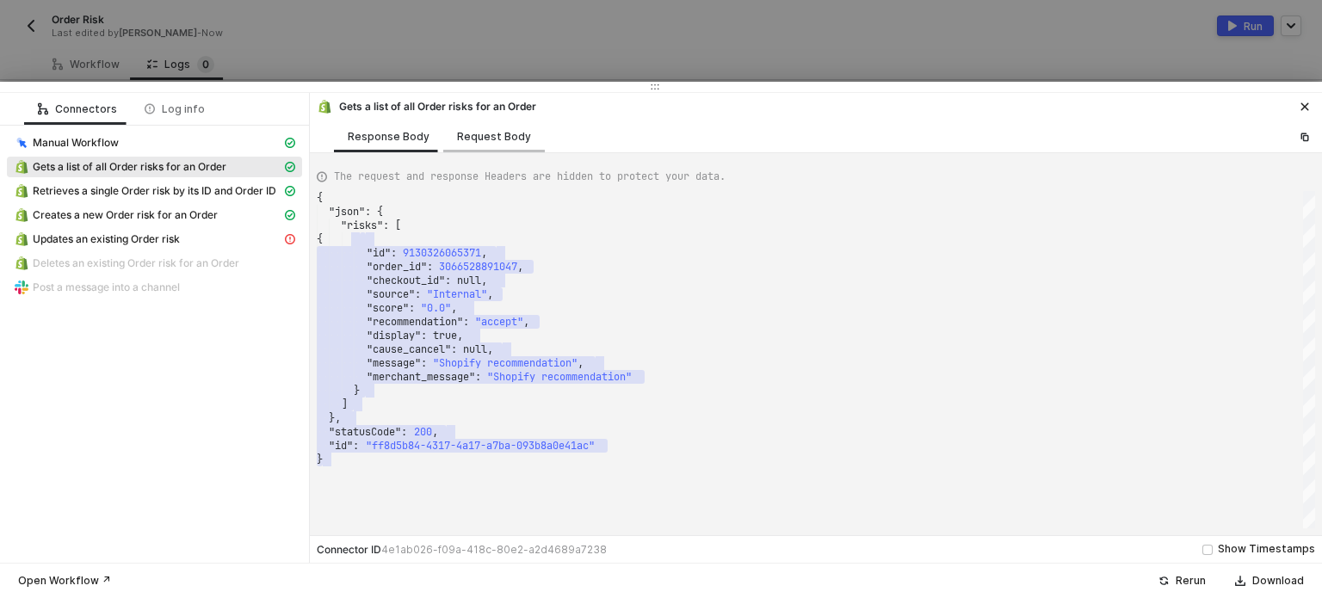
click at [470, 146] on div "Request Body" at bounding box center [494, 136] width 102 height 32
type textarea "{ "keyValuePairs": [], "apiVersion": "shopifyV1", "orderId": "3066528891047" }"
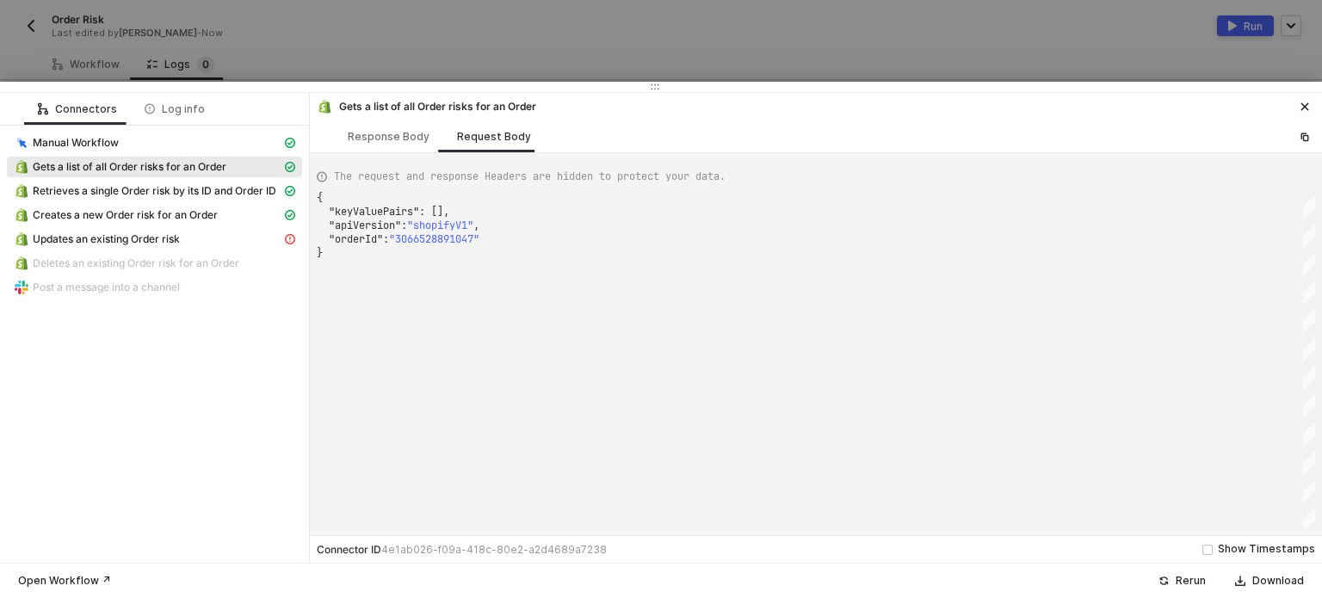
scroll to position [0, 4]
drag, startPoint x: 345, startPoint y: 206, endPoint x: 571, endPoint y: 262, distance: 233.2
click at [678, 40] on div at bounding box center [661, 299] width 1322 height 598
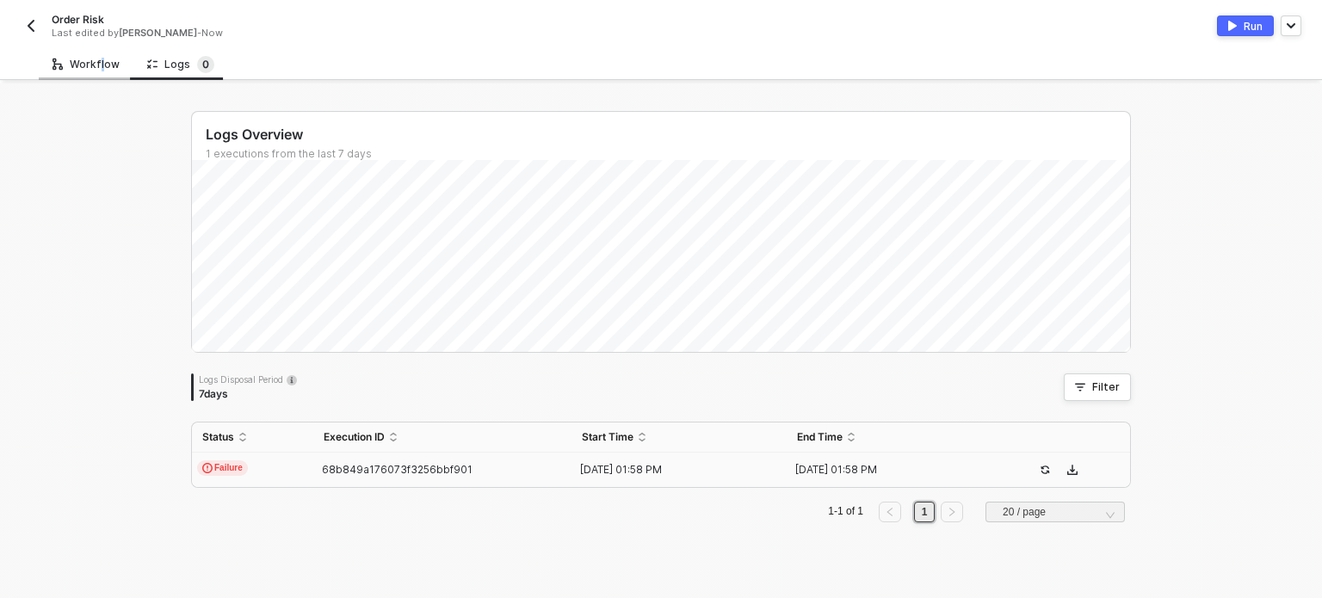
click at [96, 65] on div "Workflow" at bounding box center [85, 65] width 67 height 14
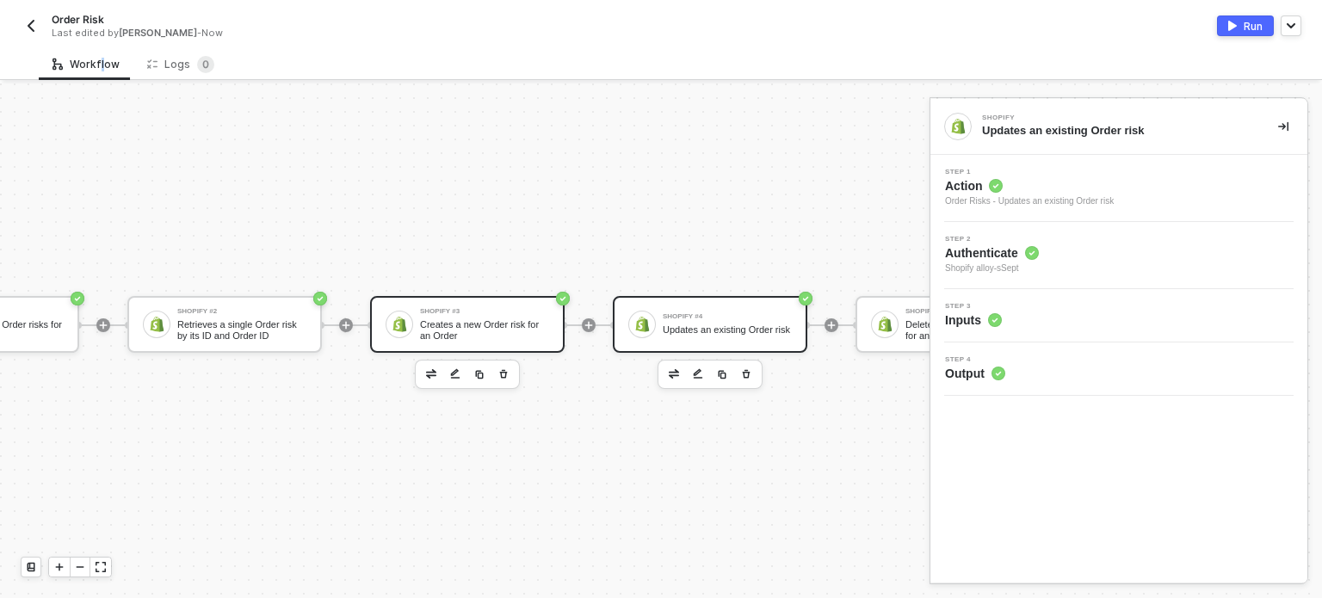
click at [448, 319] on div "Creates a new Order risk for an Order" at bounding box center [484, 330] width 129 height 22
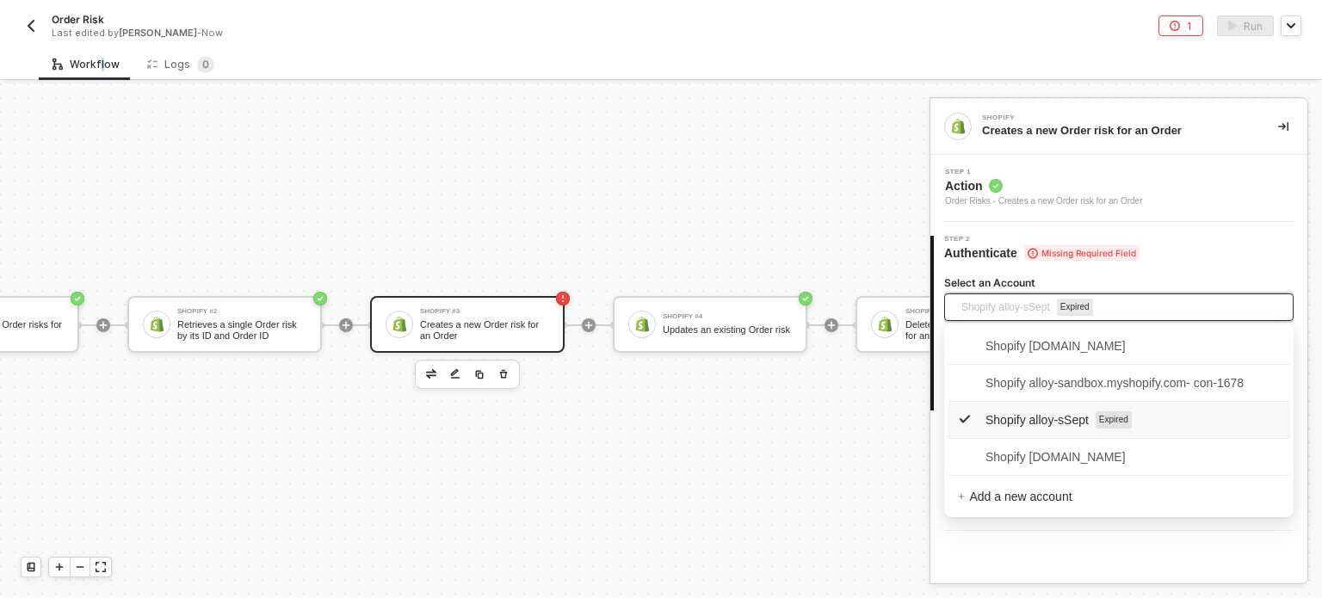
click at [981, 312] on span "Shopify alloy-sSept" at bounding box center [1005, 307] width 89 height 26
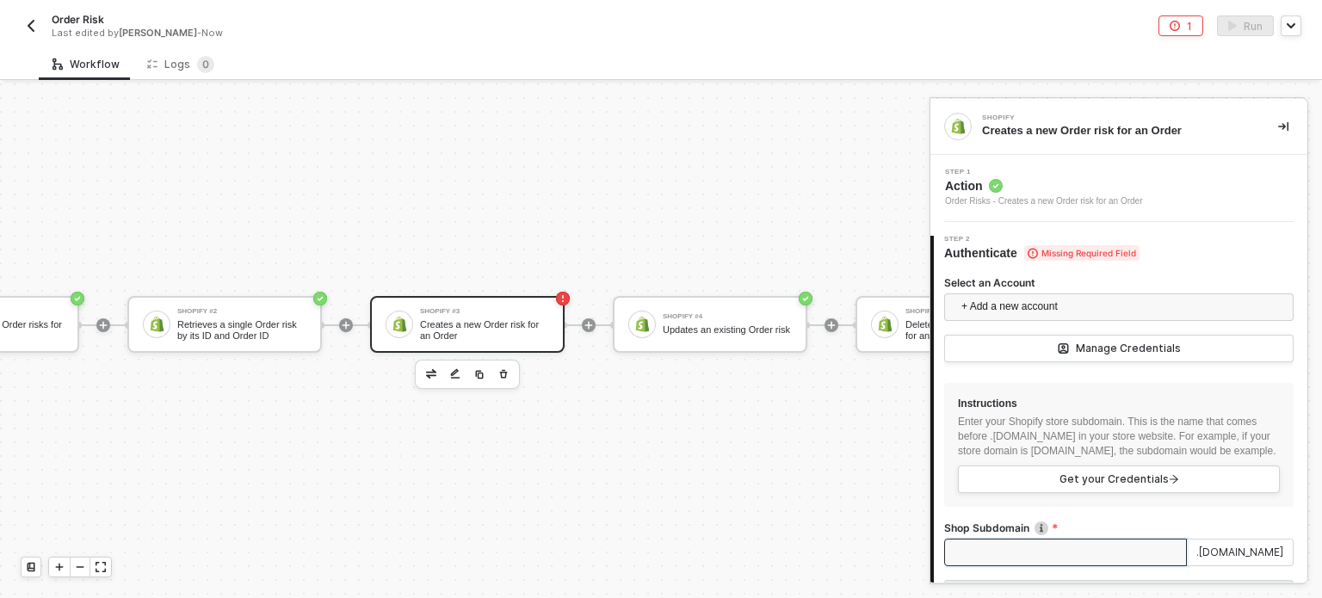
click at [1011, 557] on input "Shop Subdomain" at bounding box center [1065, 553] width 243 height 28
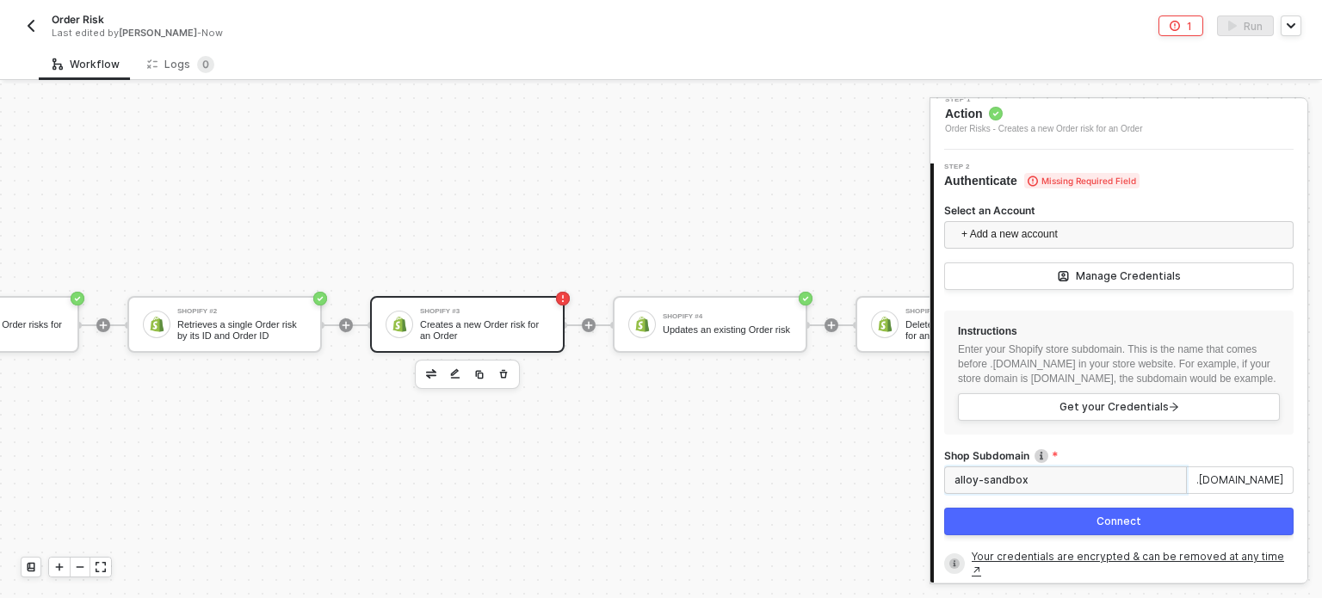
scroll to position [172, 0]
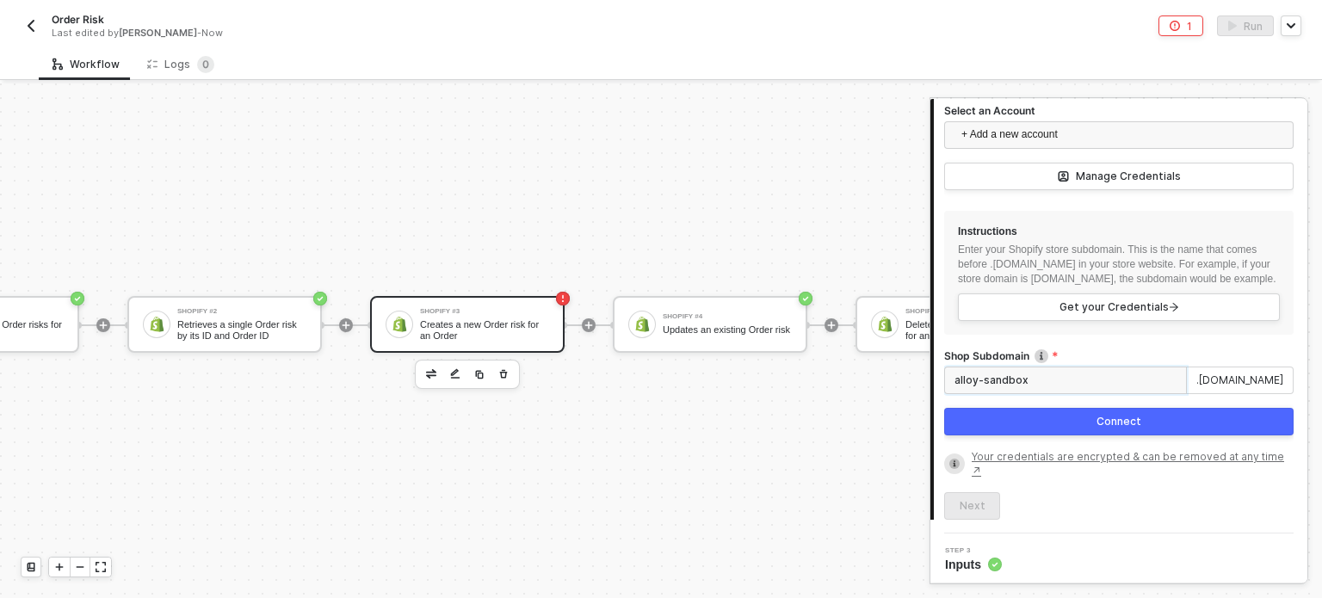
type input "alloy-sandbox"
click at [1016, 435] on button "Connect" at bounding box center [1118, 422] width 349 height 28
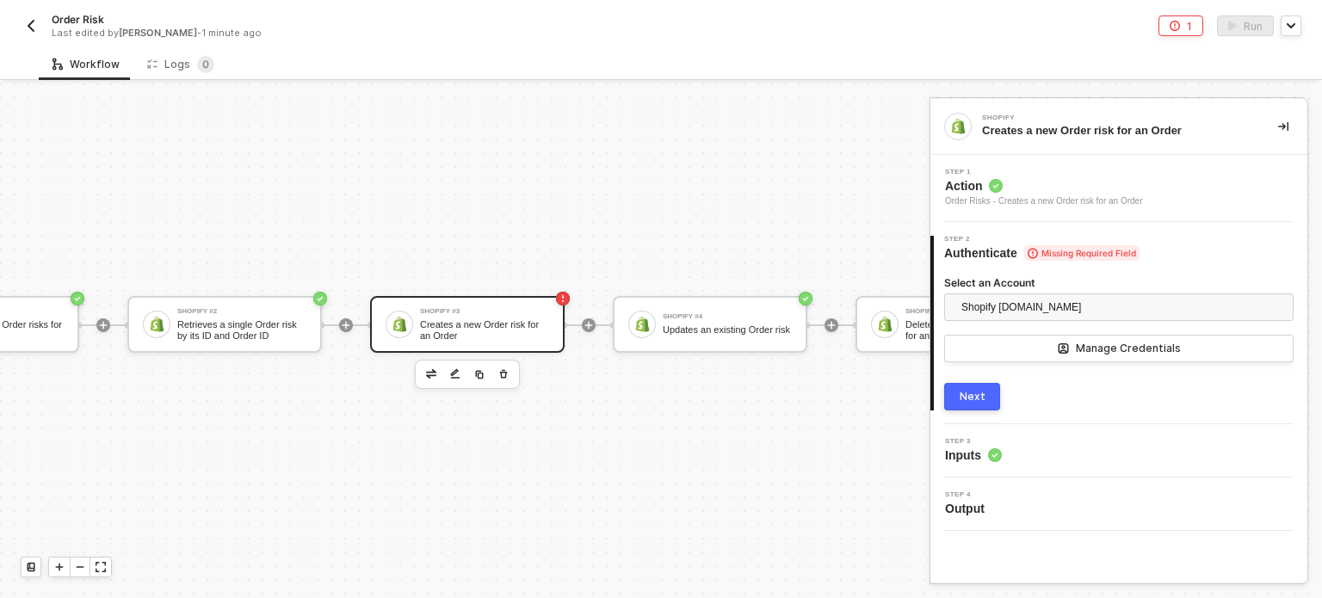
scroll to position [0, 0]
click at [193, 79] on div "Logs 0" at bounding box center [180, 64] width 95 height 32
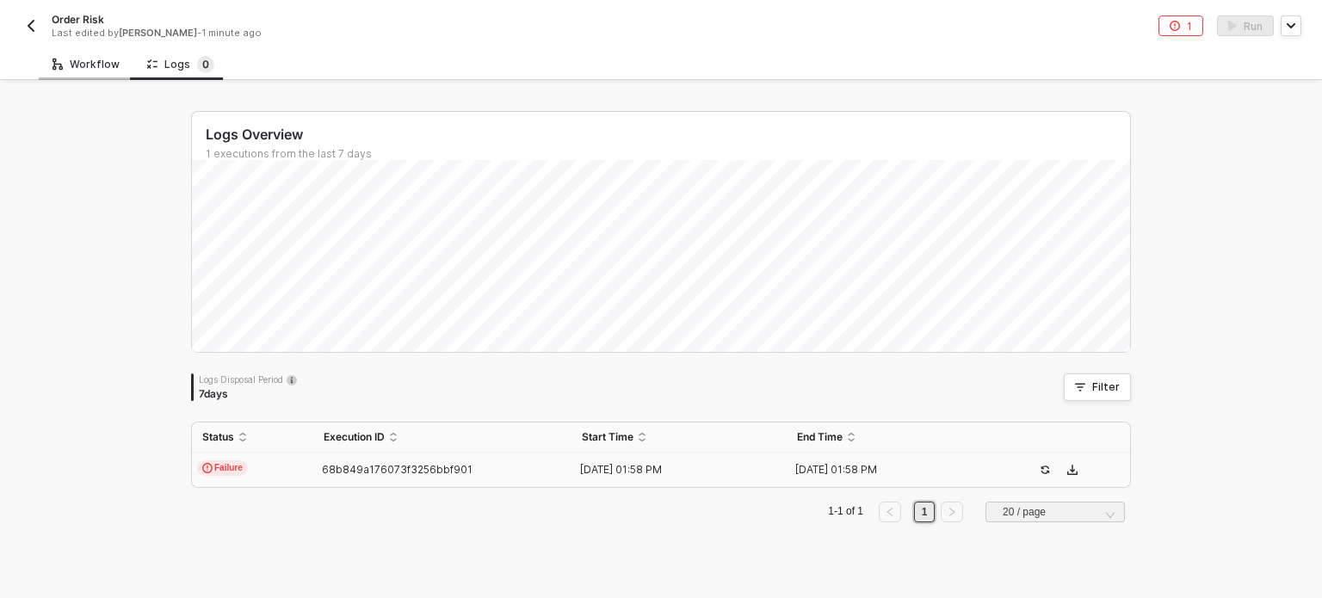
click at [103, 59] on div "Workflow" at bounding box center [85, 65] width 67 height 14
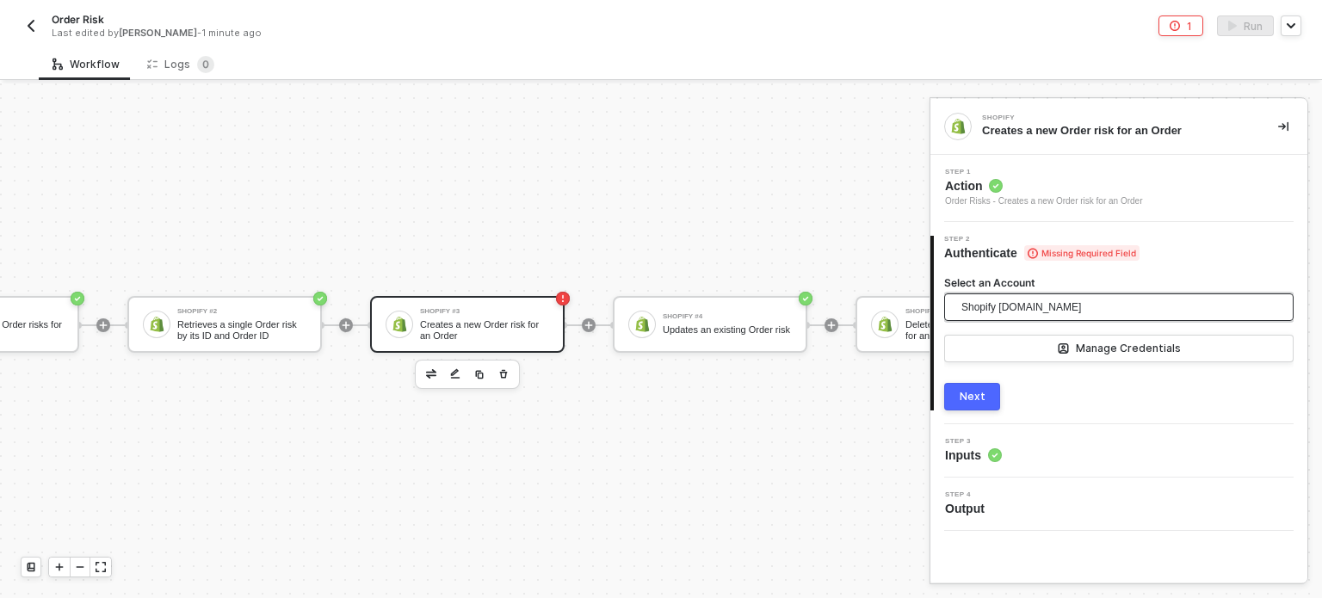
click at [1034, 312] on span "Shopify alloy-sandbox.myshopify.com" at bounding box center [1021, 307] width 120 height 26
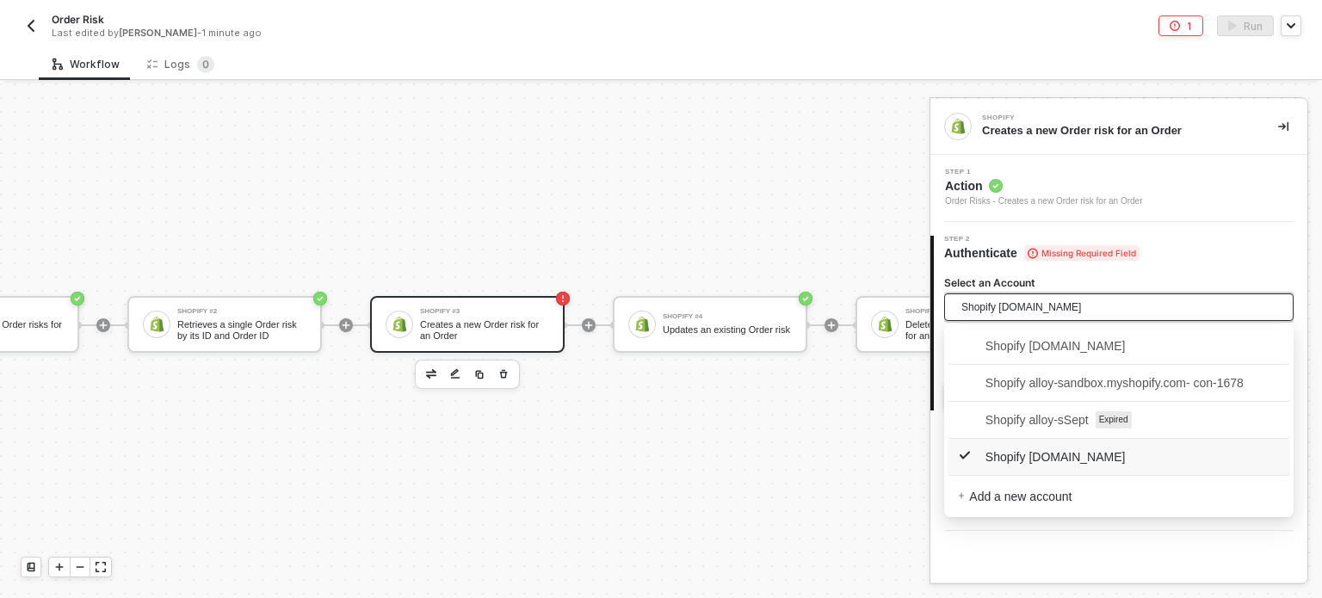
click at [1034, 312] on span "Shopify alloy-sandbox.myshopify.com" at bounding box center [1021, 307] width 120 height 26
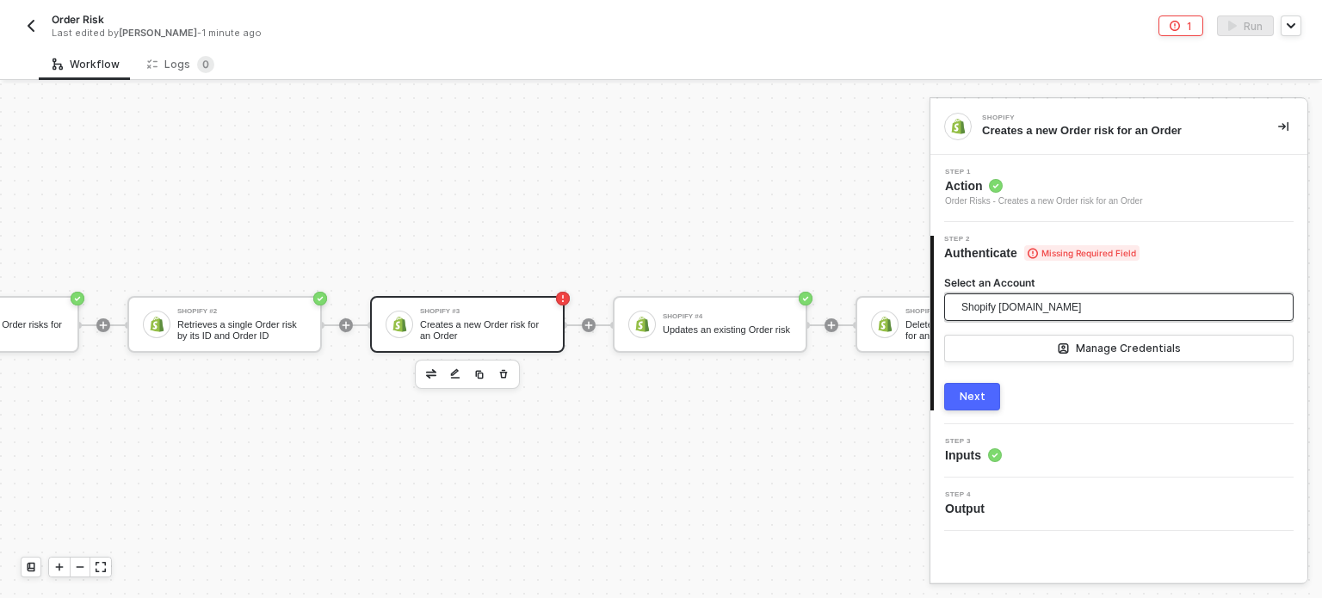
click at [977, 405] on button "Next" at bounding box center [972, 397] width 56 height 28
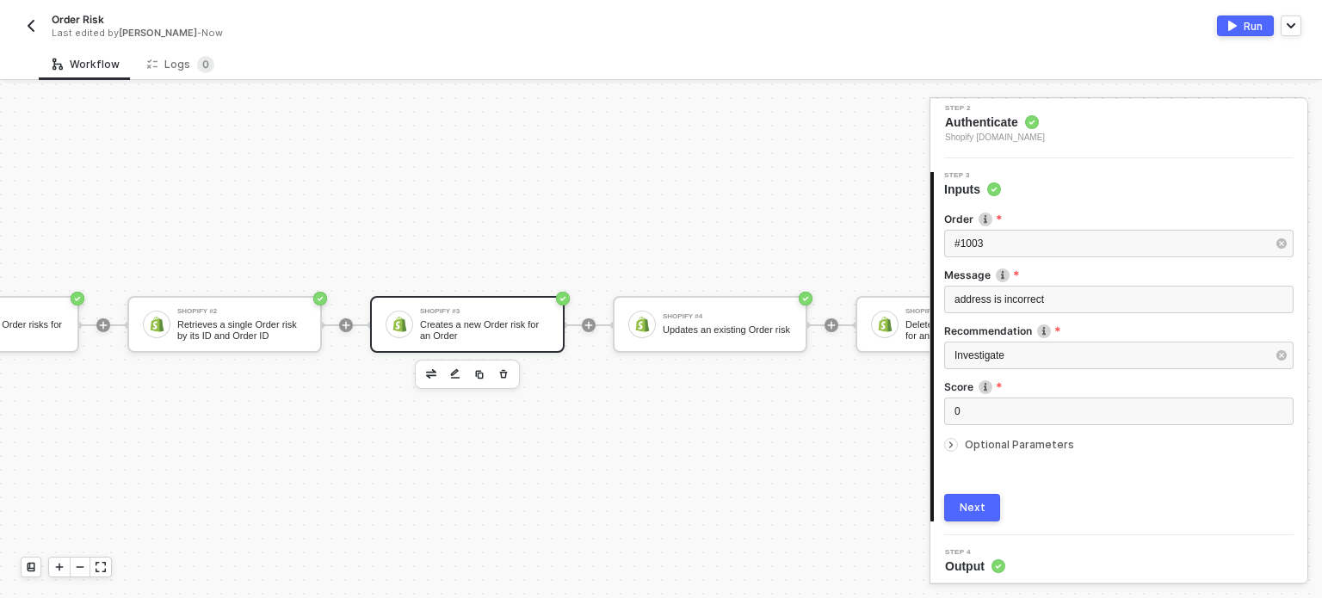
scroll to position [136, 0]
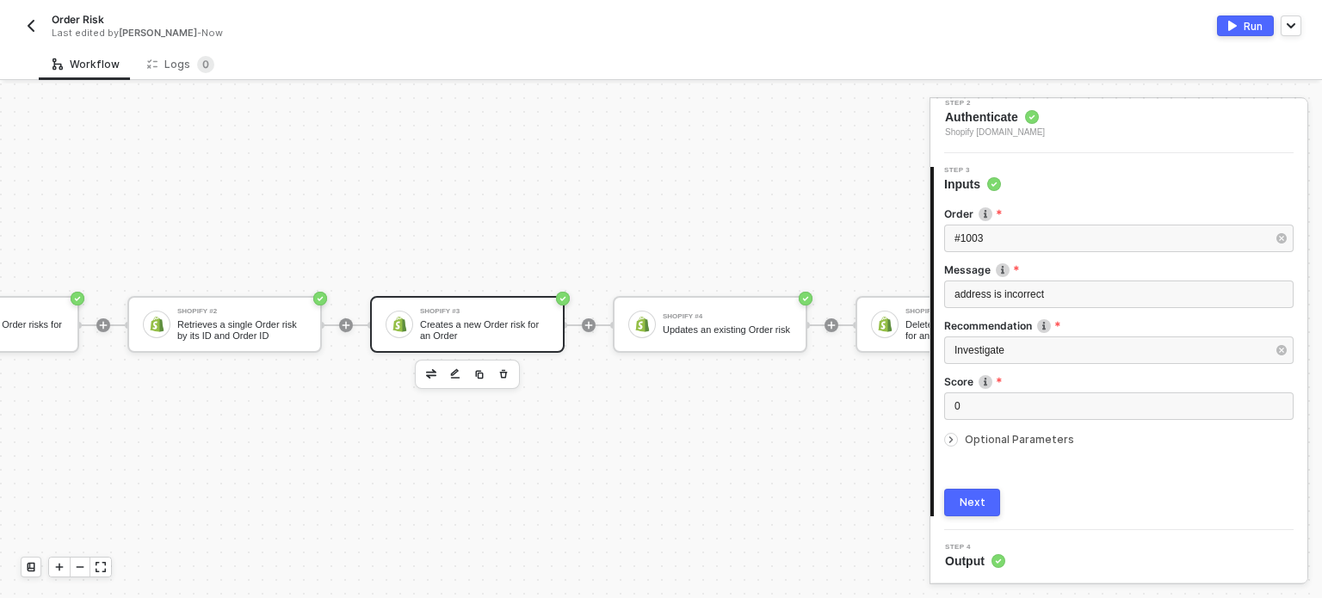
click at [970, 502] on div "Next" at bounding box center [973, 503] width 26 height 14
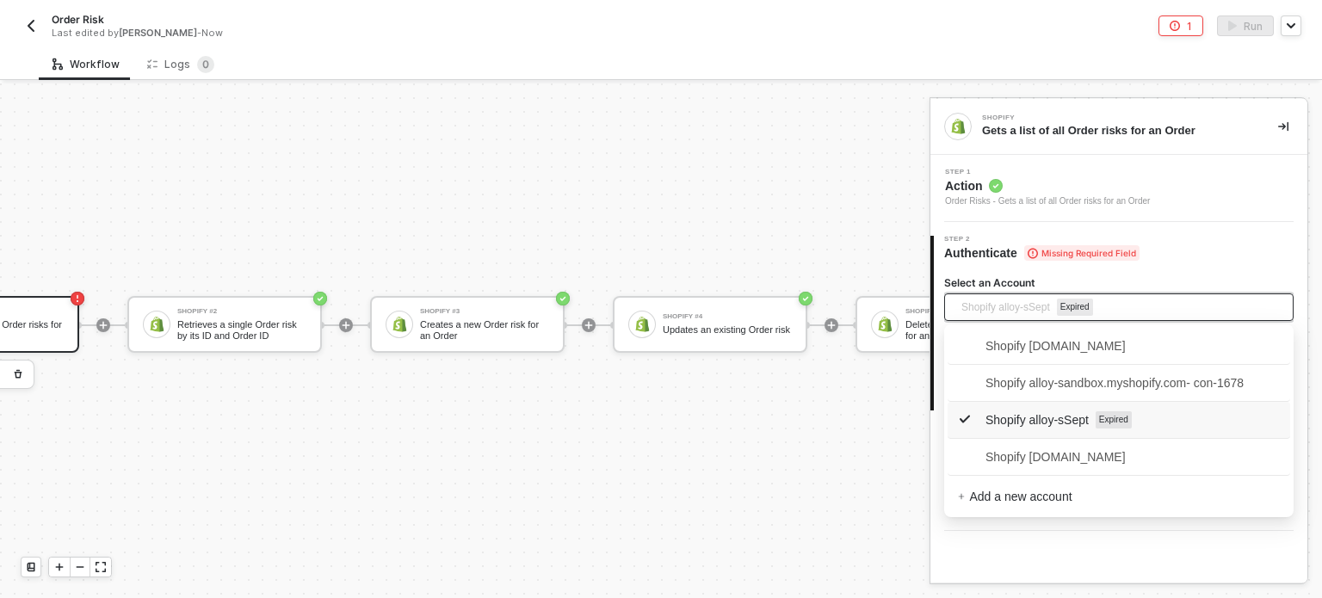
click at [1047, 306] on span "Shopify alloy-sSept" at bounding box center [1005, 307] width 89 height 26
drag, startPoint x: 1067, startPoint y: 454, endPoint x: 1060, endPoint y: 431, distance: 24.2
click at [1069, 454] on span "Shopify alloy-sandbox.myshopify.com" at bounding box center [1042, 457] width 168 height 19
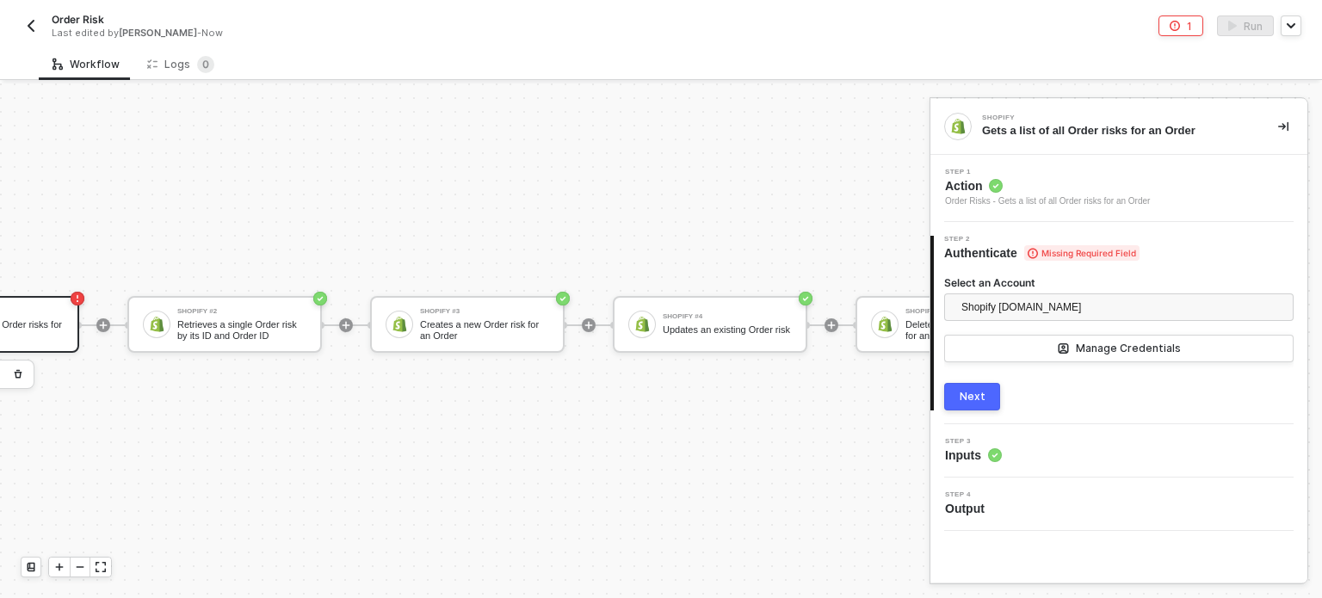
click at [991, 402] on button "Next" at bounding box center [972, 397] width 56 height 28
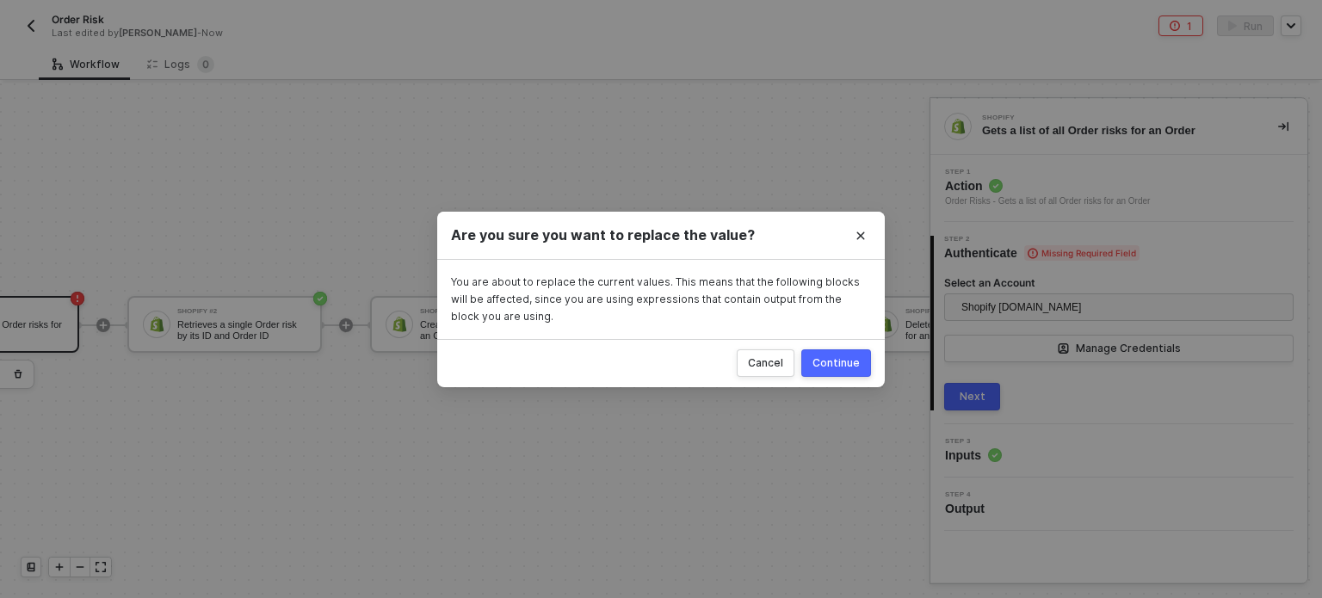
click at [844, 364] on div "Continue" at bounding box center [835, 363] width 47 height 14
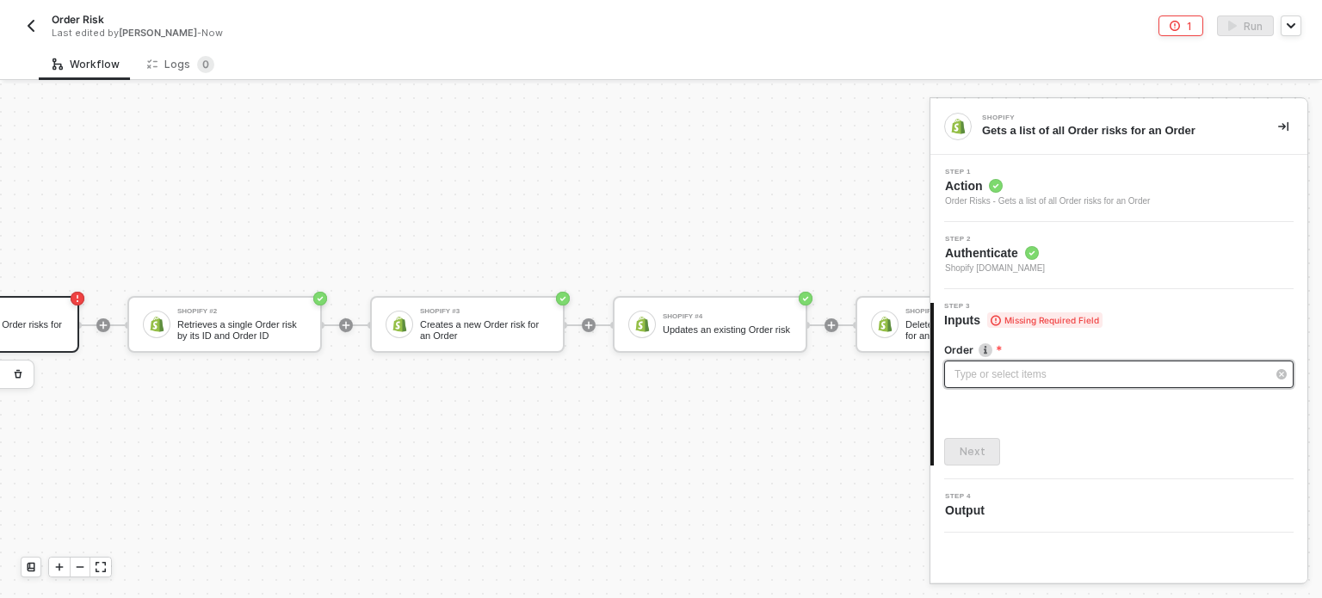
click at [1014, 374] on div "Type or select items ﻿" at bounding box center [1110, 375] width 312 height 16
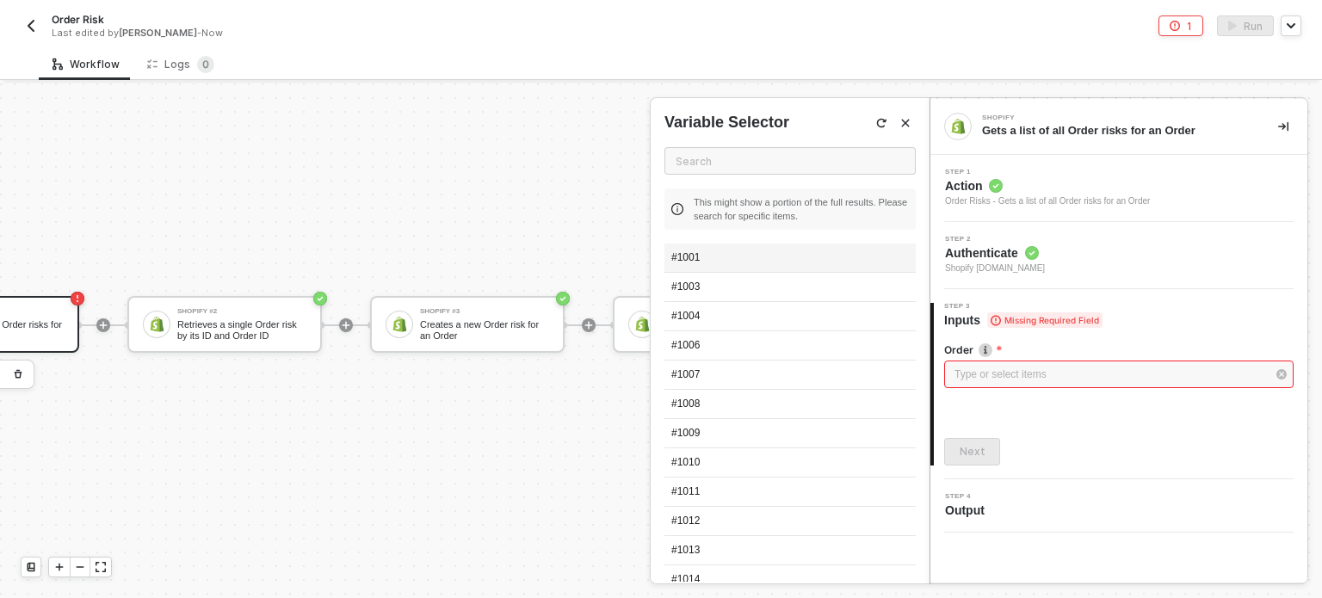
click at [743, 267] on div "#1001" at bounding box center [789, 258] width 251 height 29
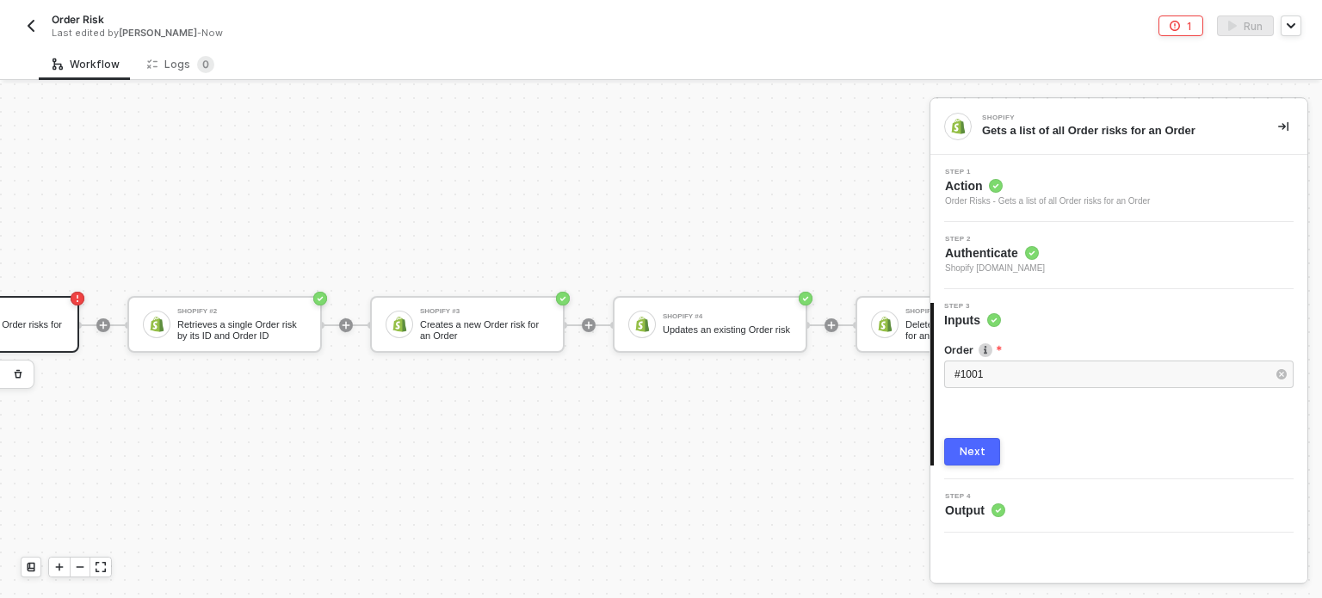
drag, startPoint x: 960, startPoint y: 454, endPoint x: 985, endPoint y: 447, distance: 25.3
click at [961, 454] on div "Next" at bounding box center [973, 452] width 26 height 14
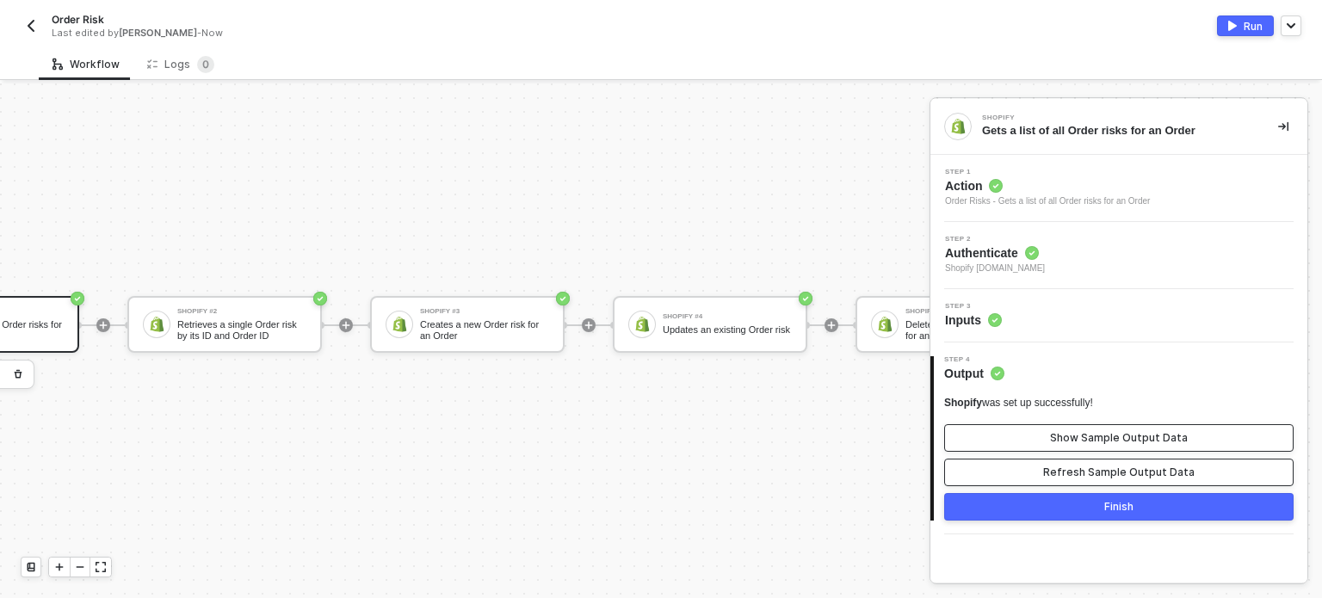
drag, startPoint x: 1064, startPoint y: 476, endPoint x: 1077, endPoint y: 443, distance: 35.2
click at [1068, 471] on div "Refresh Sample Output Data" at bounding box center [1118, 473] width 151 height 14
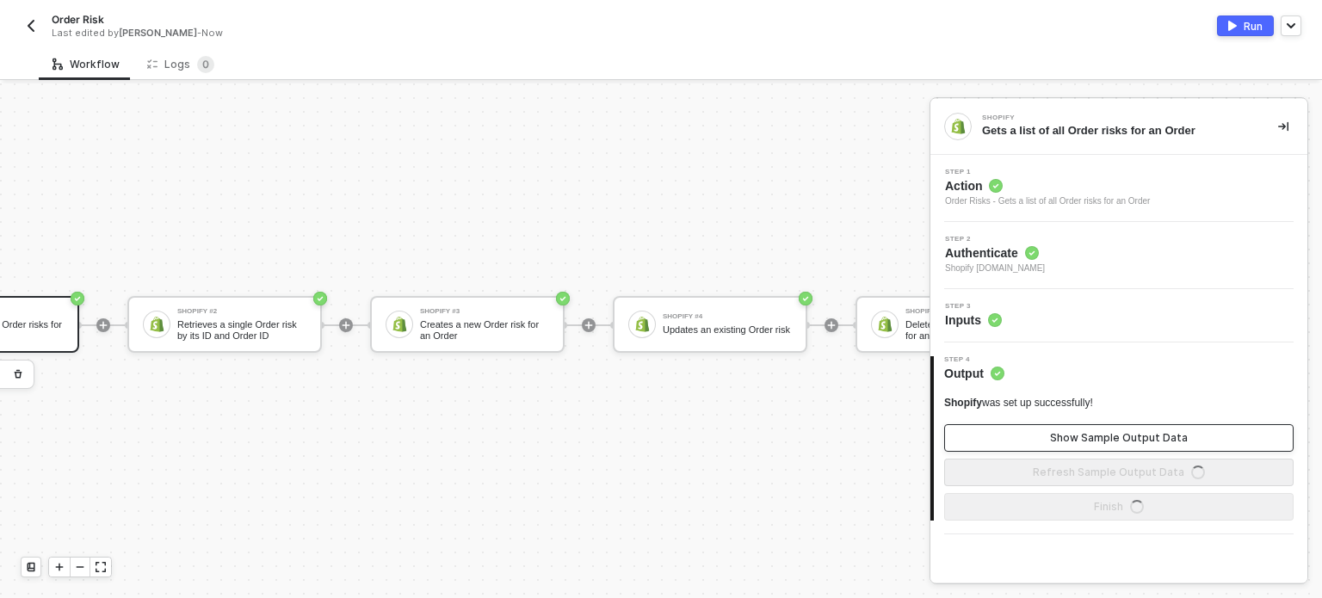
click at [1077, 443] on div "Show Sample Output Data" at bounding box center [1119, 438] width 138 height 14
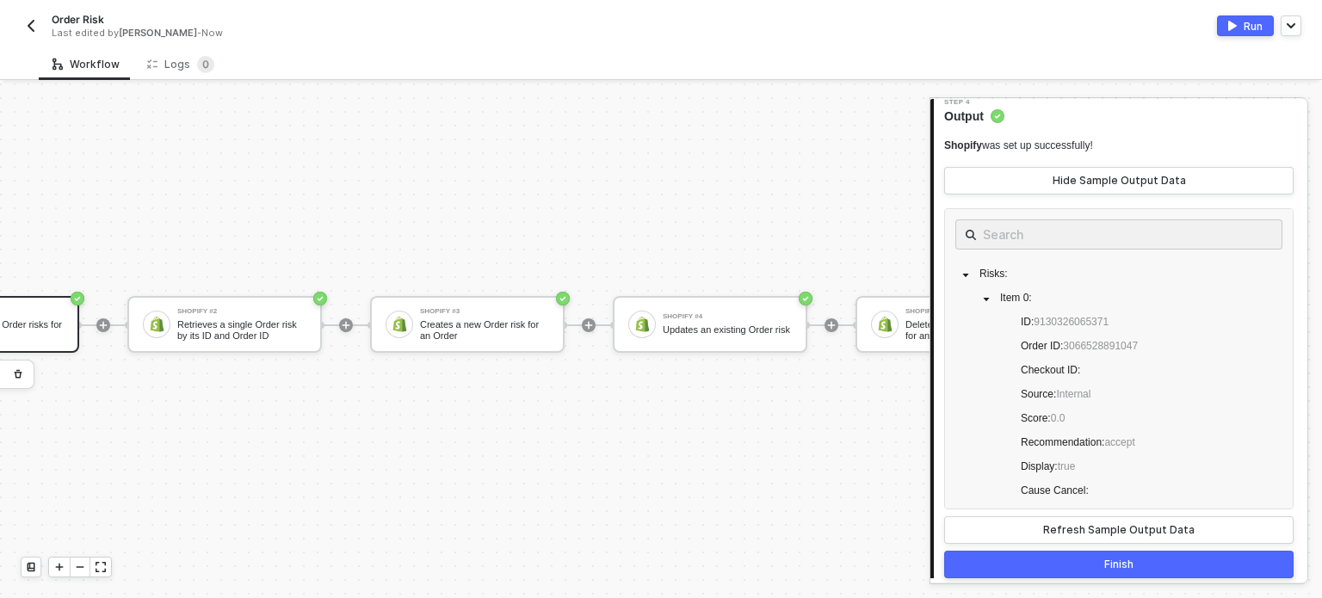
scroll to position [258, 0]
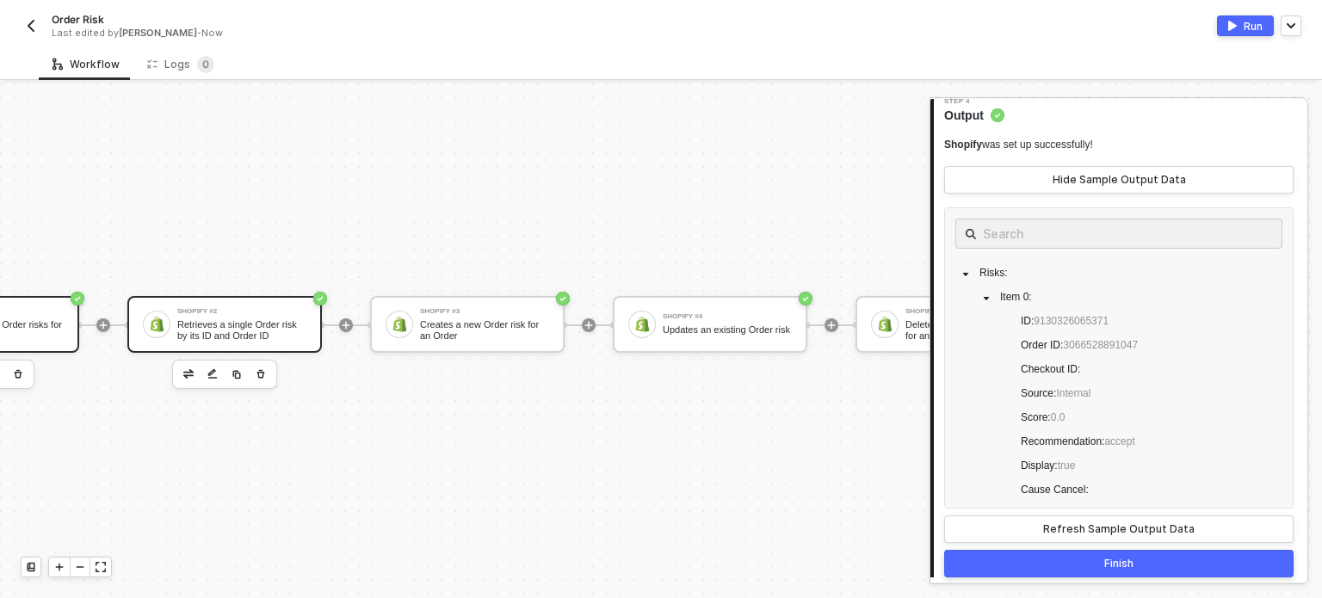
click at [259, 308] on div "Shopify #2 Retrieves a single Order risk by its ID and Order ID" at bounding box center [241, 324] width 129 height 33
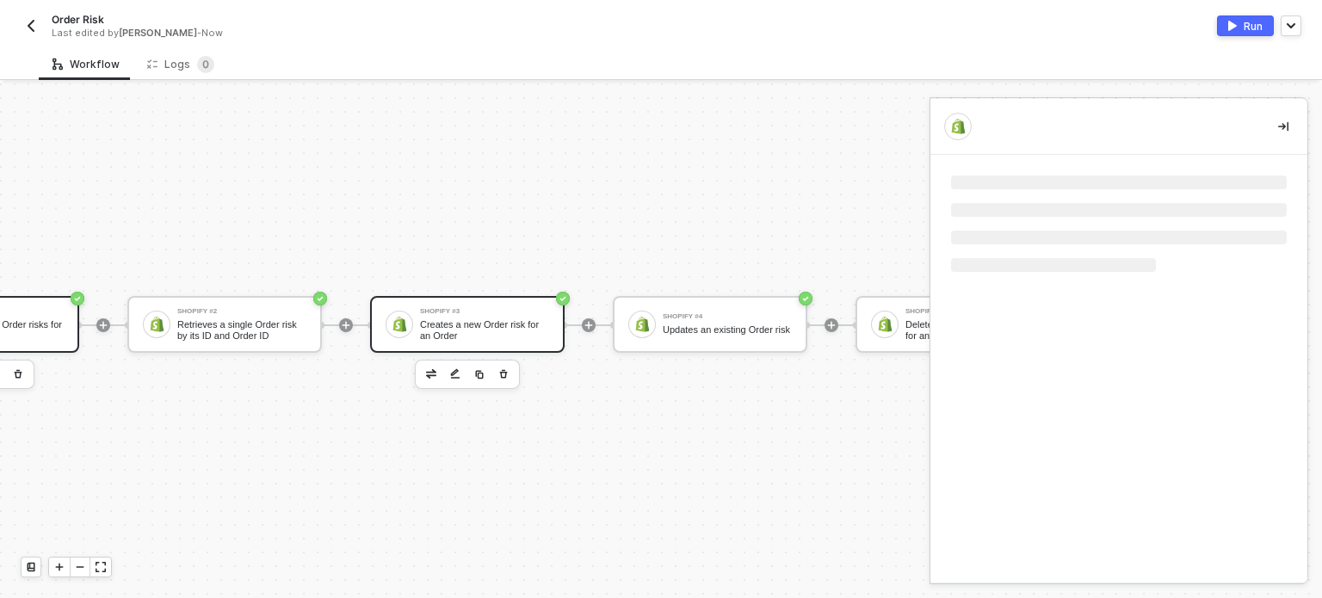
scroll to position [0, 0]
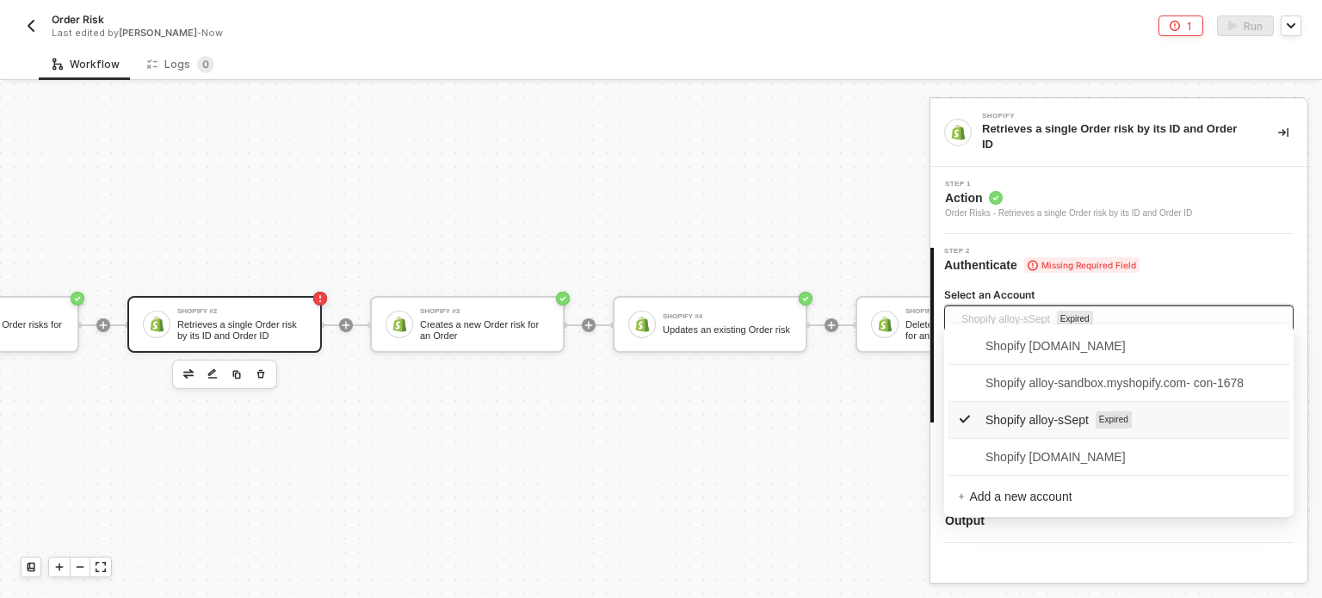
click at [1007, 306] on span "Shopify alloy-sSept" at bounding box center [1005, 319] width 89 height 26
click at [1030, 467] on span "Shopify alloy-sandbox.myshopify.com" at bounding box center [1119, 457] width 322 height 28
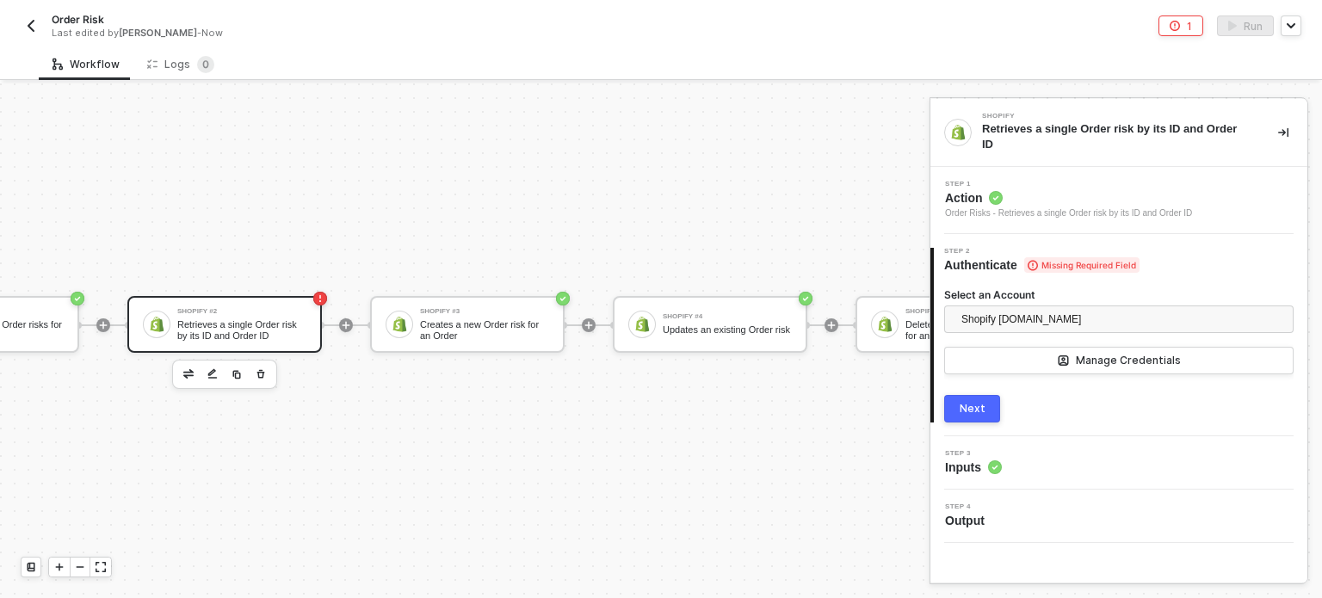
click at [973, 402] on div "Next" at bounding box center [973, 409] width 26 height 14
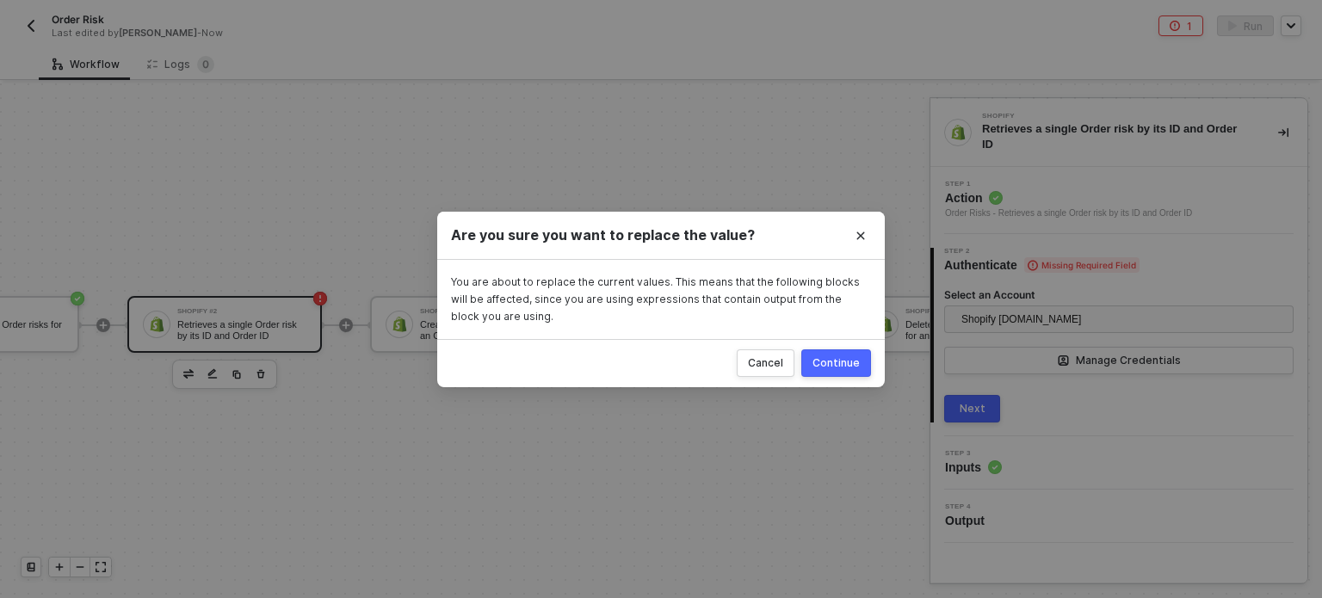
click at [842, 366] on div "Continue" at bounding box center [835, 363] width 47 height 14
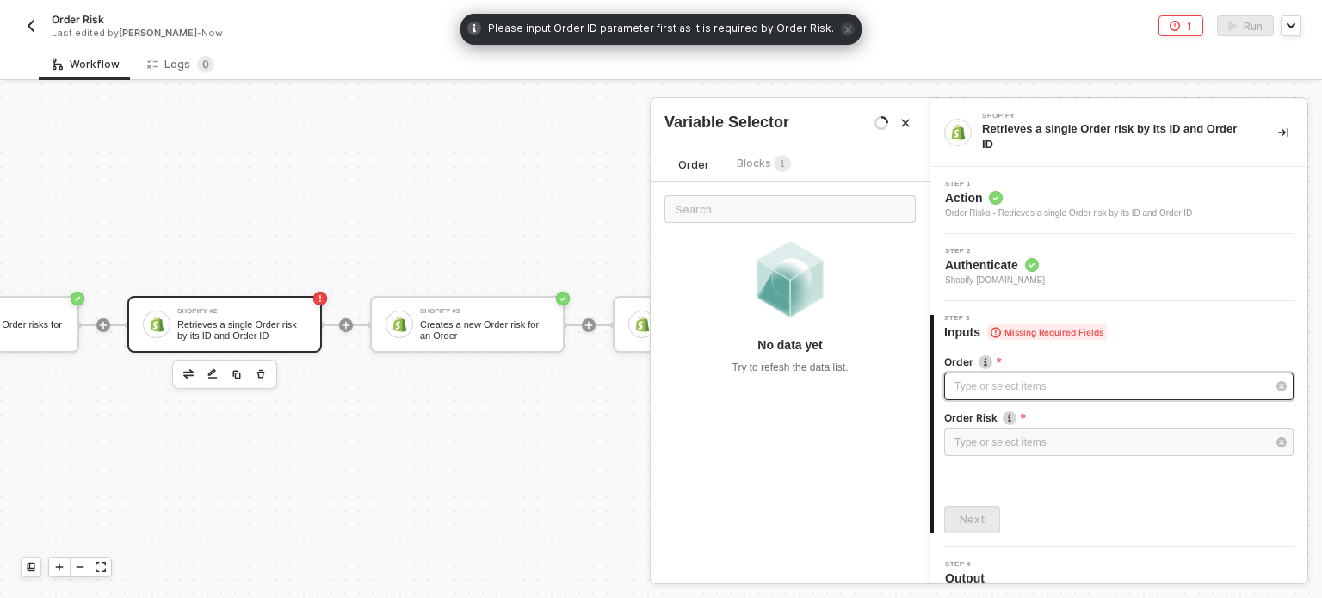
click at [1009, 379] on div "Type or select items ﻿" at bounding box center [1110, 387] width 312 height 16
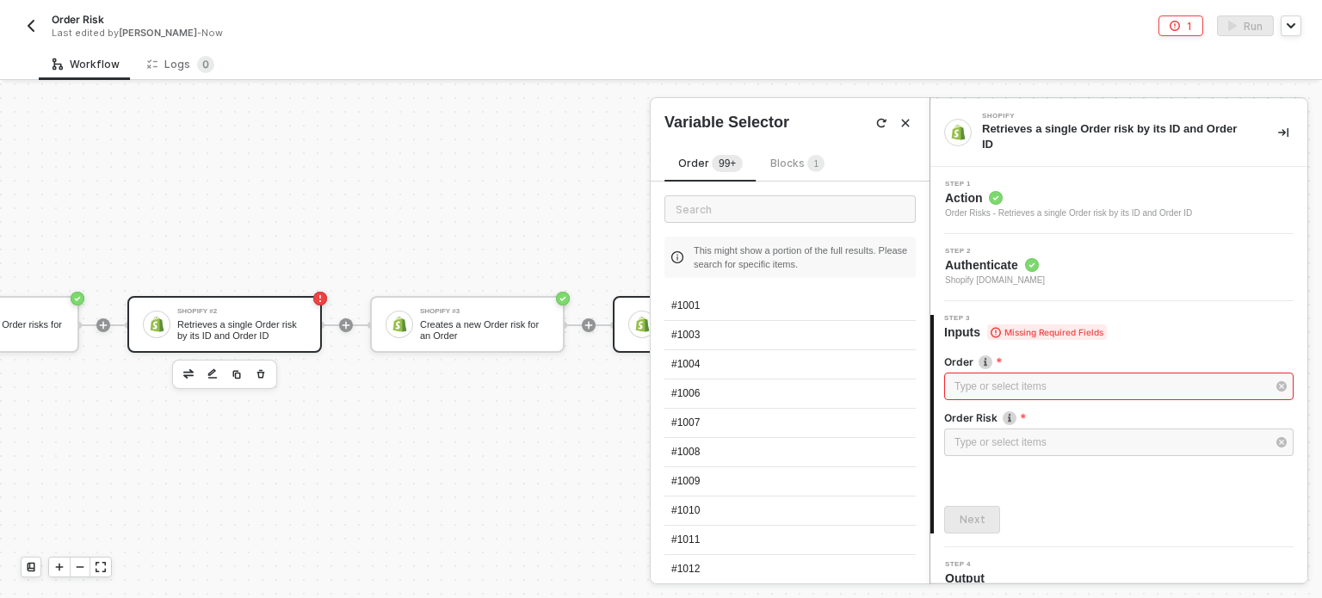
drag, startPoint x: 710, startPoint y: 318, endPoint x: 726, endPoint y: 318, distance: 16.4
click at [710, 318] on div "#1001" at bounding box center [789, 306] width 251 height 29
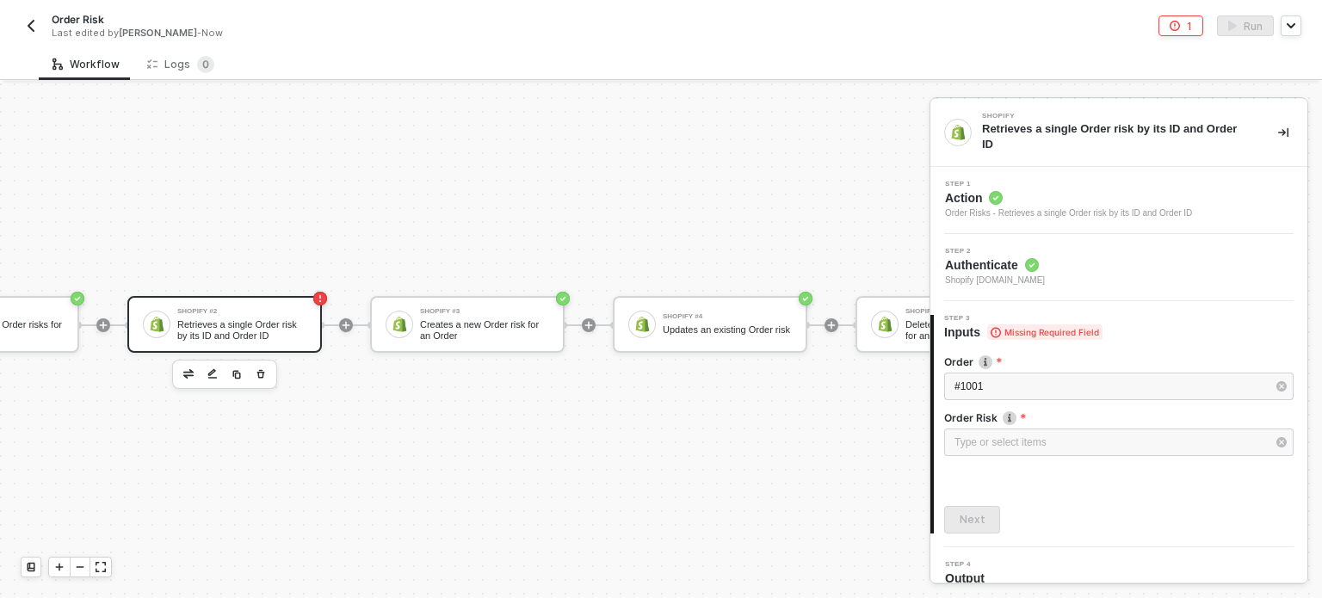
click at [1005, 443] on div "Type or select items ﻿" at bounding box center [1118, 444] width 349 height 31
click at [1006, 435] on div "Type or select items ﻿" at bounding box center [1110, 443] width 312 height 16
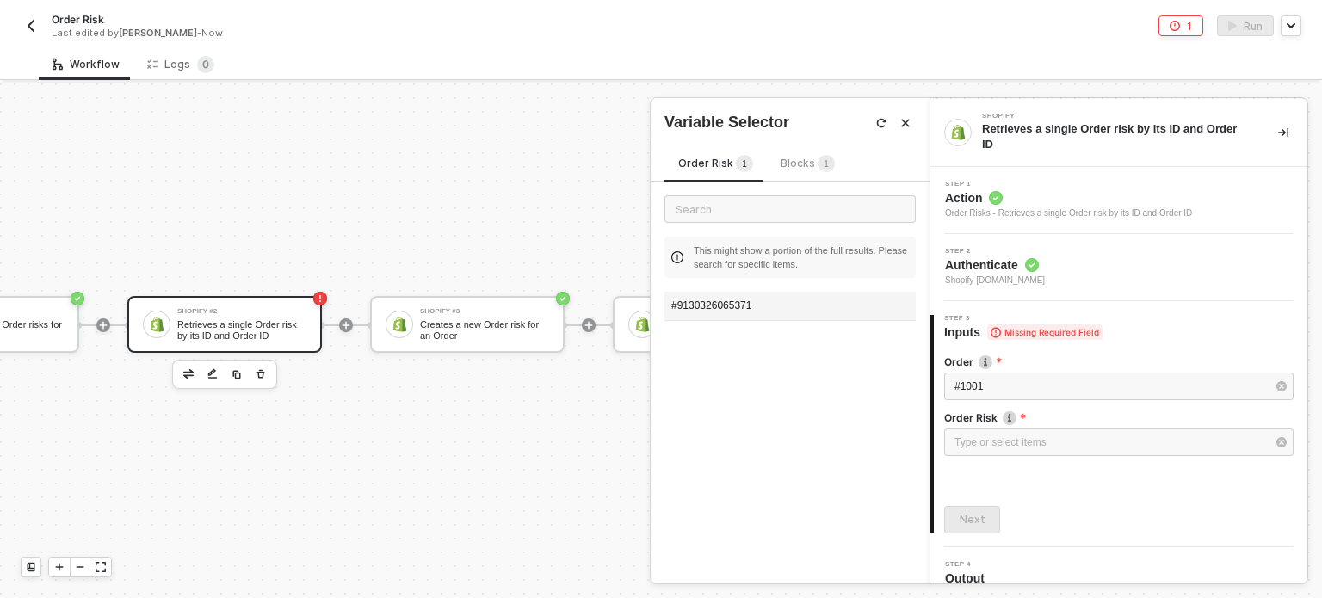
click at [707, 306] on div "#9130326065371" at bounding box center [789, 306] width 251 height 29
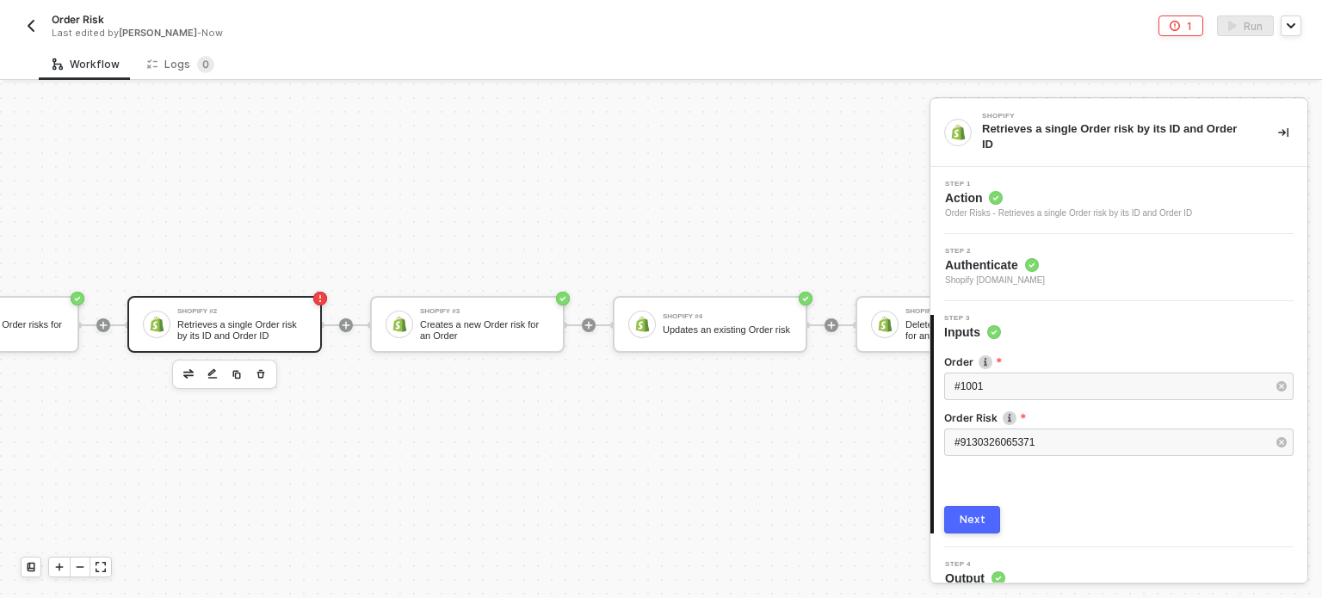
click at [993, 512] on button "Next" at bounding box center [972, 520] width 56 height 28
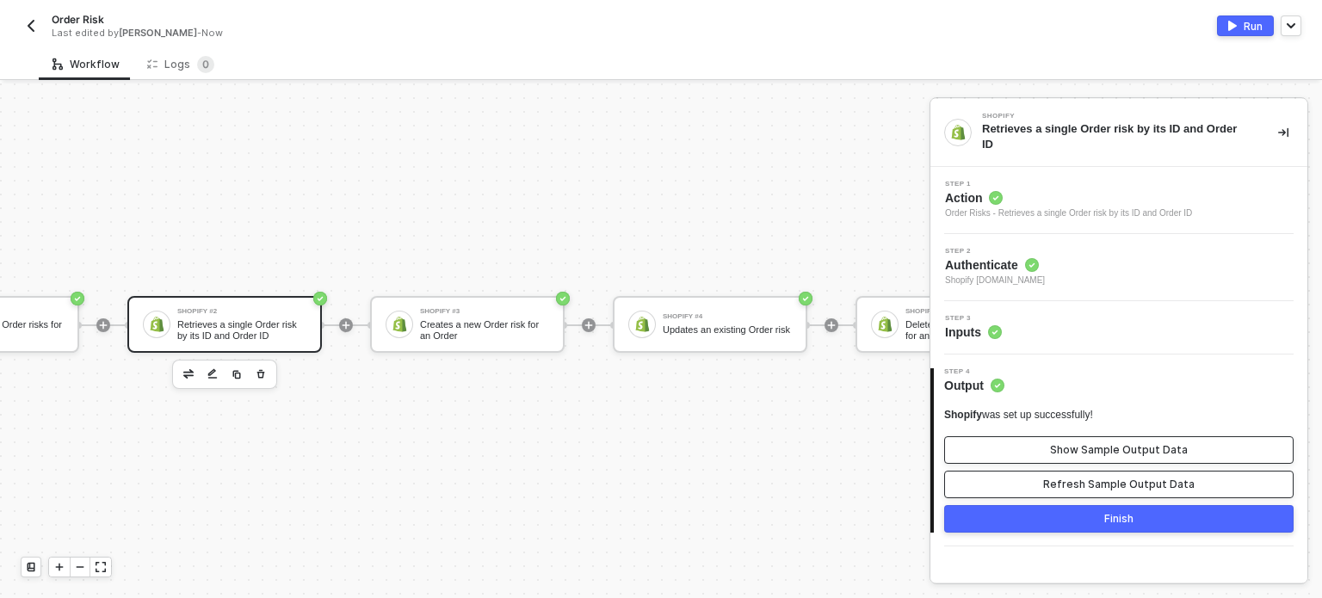
drag, startPoint x: 1133, startPoint y: 473, endPoint x: 1115, endPoint y: 436, distance: 40.8
click at [1133, 478] on div "Refresh Sample Output Data" at bounding box center [1118, 485] width 151 height 14
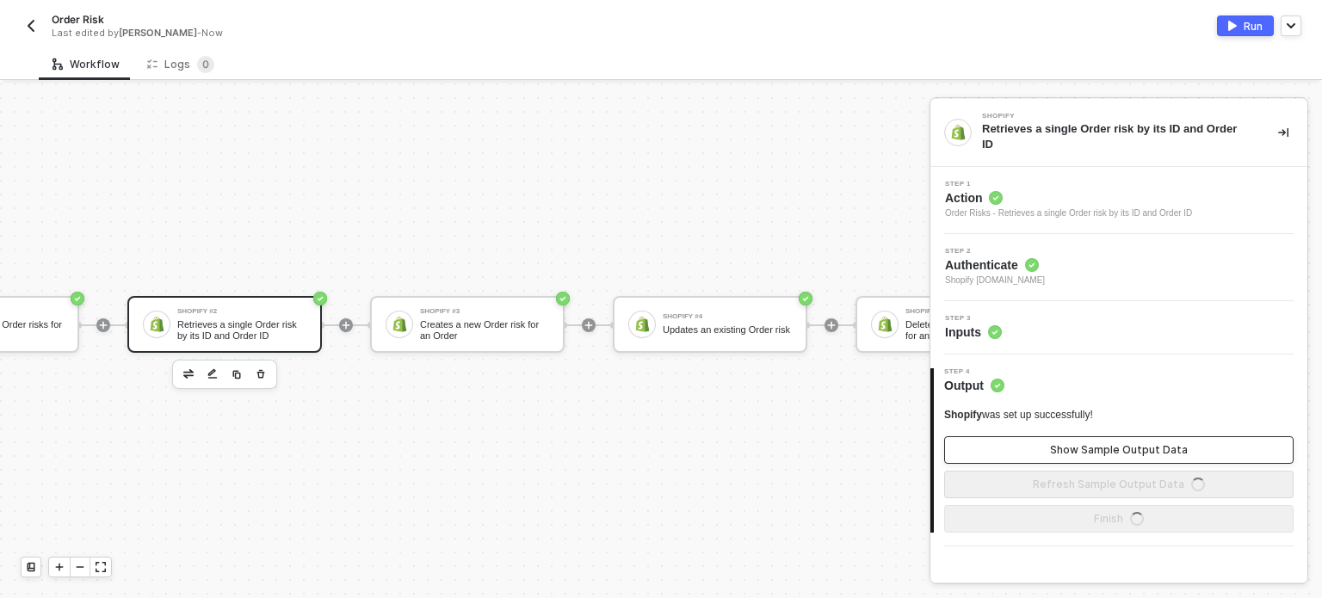
click at [1115, 443] on div "Show Sample Output Data" at bounding box center [1119, 450] width 138 height 14
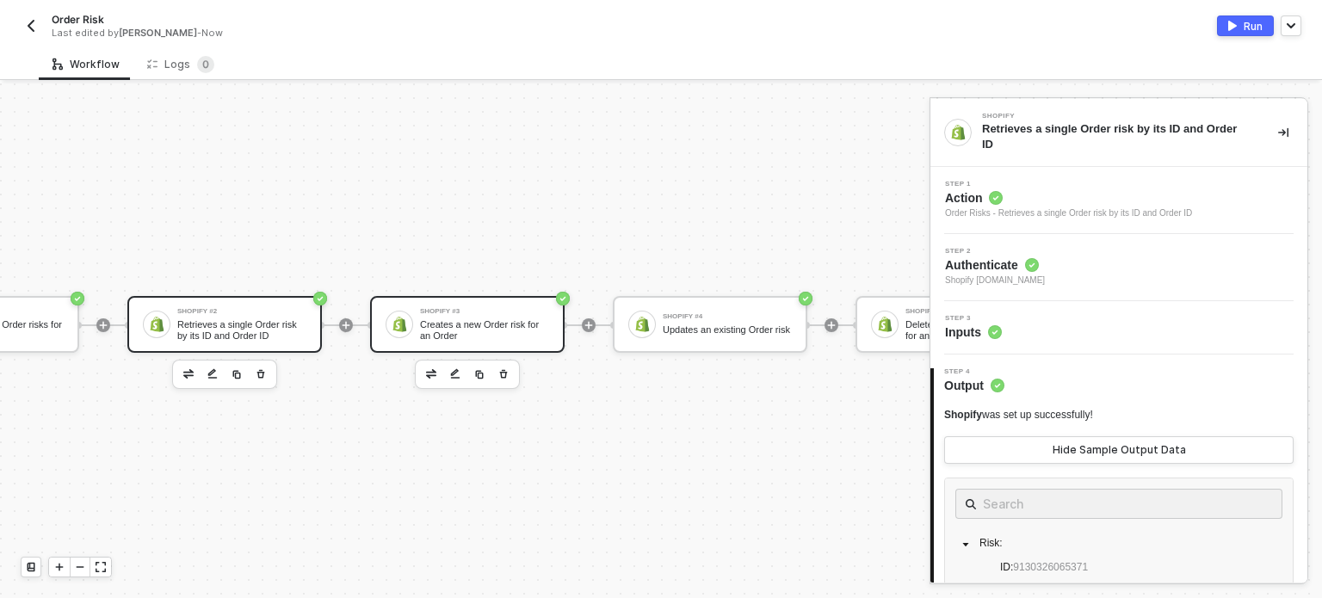
click at [522, 308] on div "Shopify #3" at bounding box center [484, 311] width 129 height 7
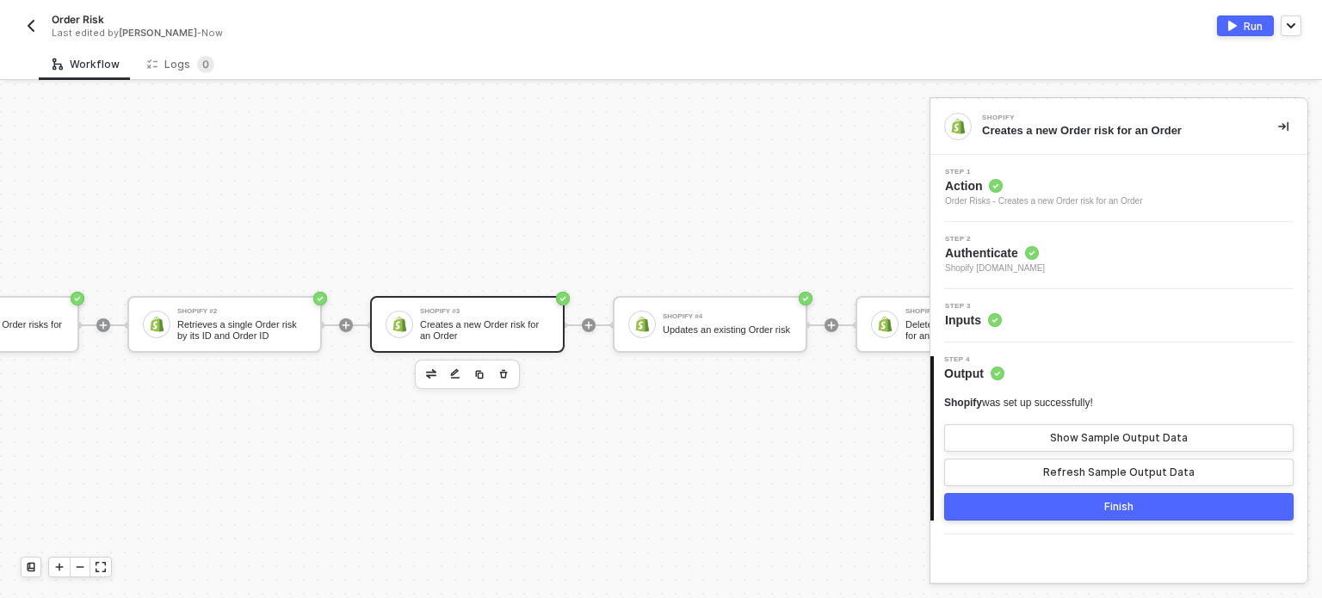
click at [1002, 324] on div "Step 3 Inputs" at bounding box center [1121, 316] width 373 height 26
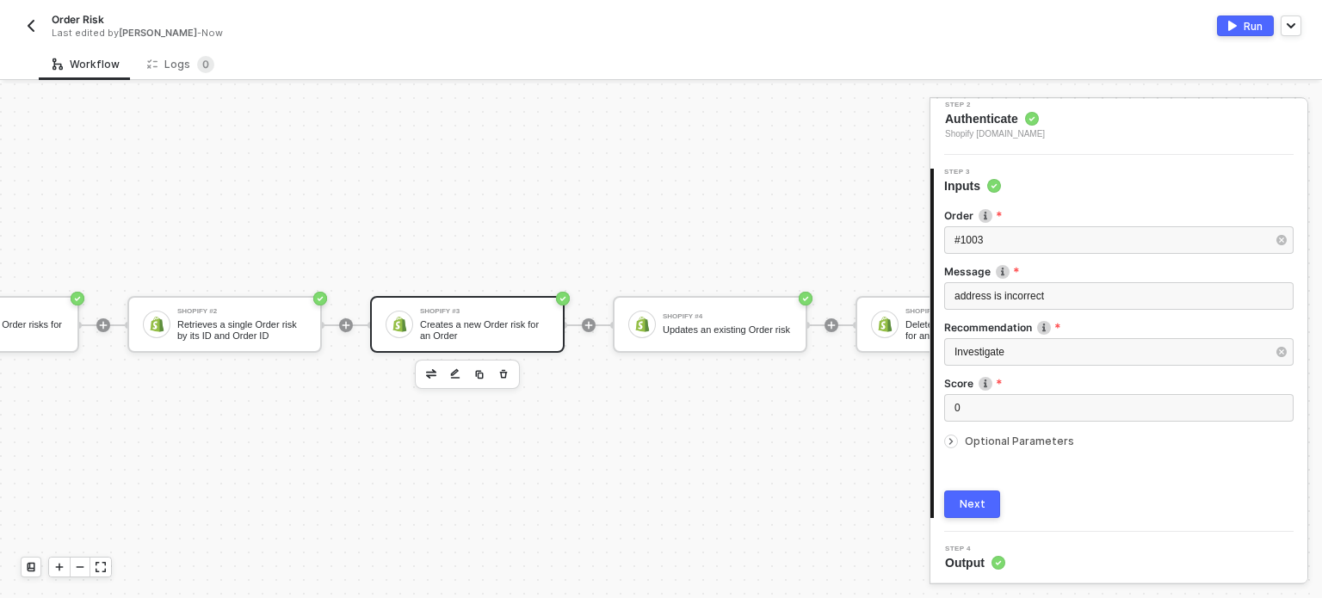
scroll to position [136, 0]
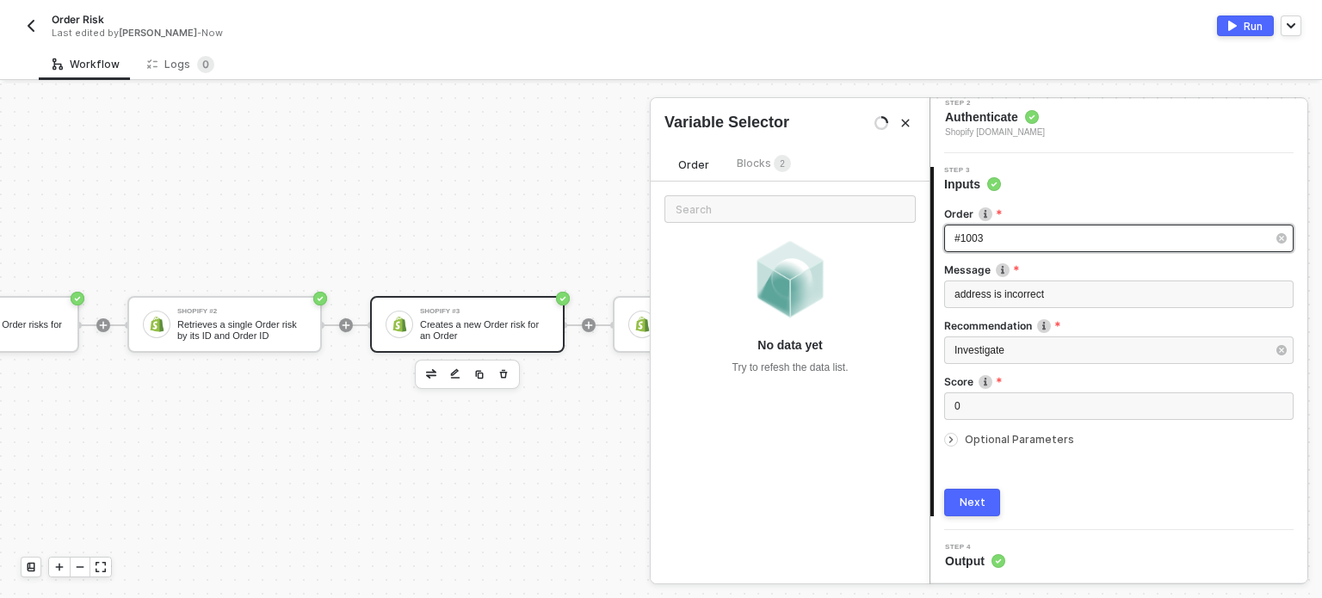
click at [987, 244] on div "#1003" at bounding box center [1110, 239] width 312 height 16
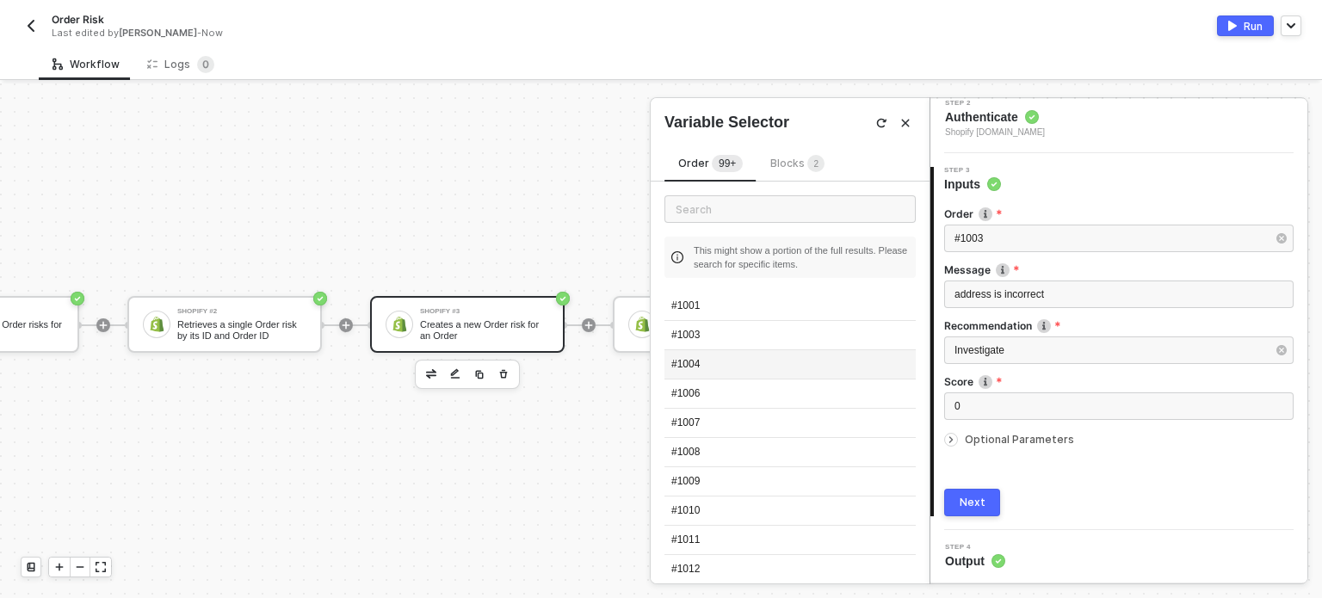
click at [771, 357] on div "#1004" at bounding box center [789, 364] width 251 height 29
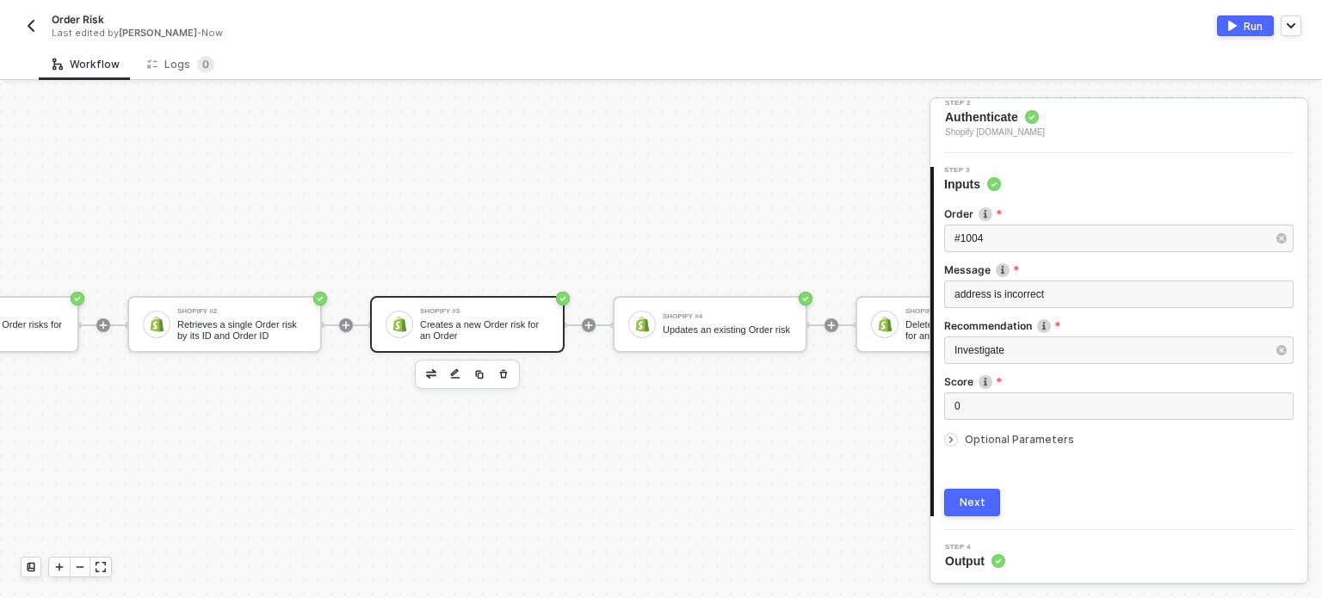
click at [988, 446] on div "Optional Parameters" at bounding box center [1118, 439] width 349 height 19
click at [980, 496] on div "Next" at bounding box center [973, 503] width 26 height 14
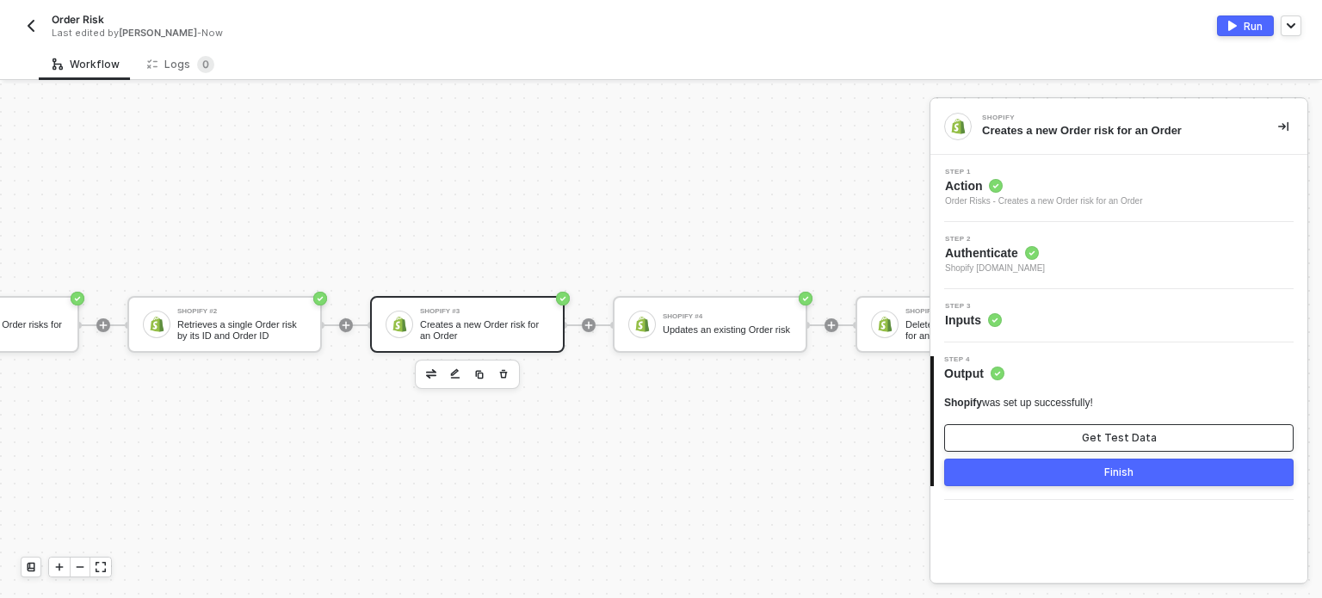
click at [1046, 440] on button "Get Test Data" at bounding box center [1118, 438] width 349 height 28
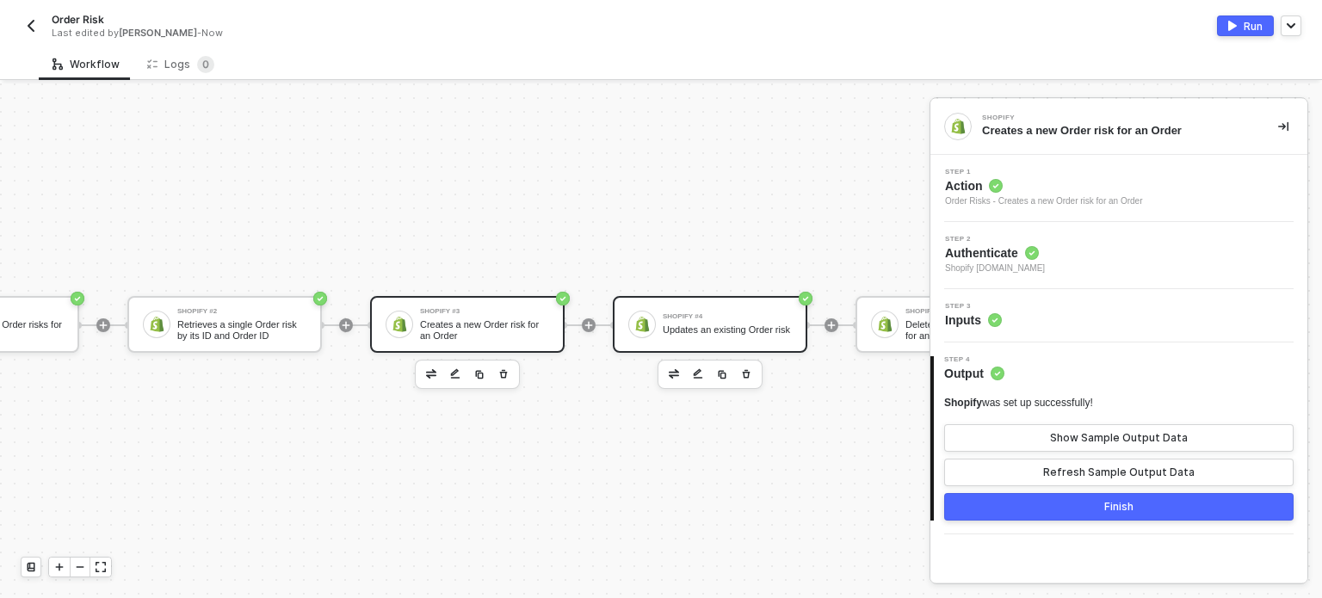
click at [710, 313] on div "Shopify #4" at bounding box center [727, 316] width 129 height 7
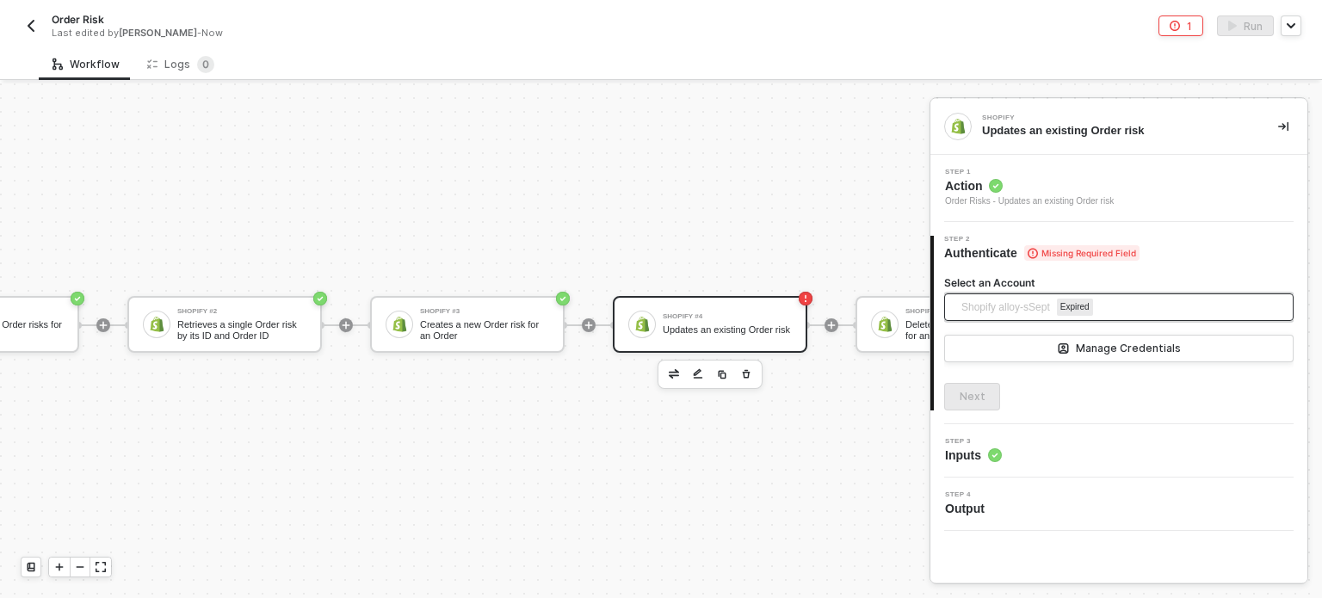
click at [1000, 302] on span "Shopify alloy-sSept" at bounding box center [1005, 307] width 89 height 26
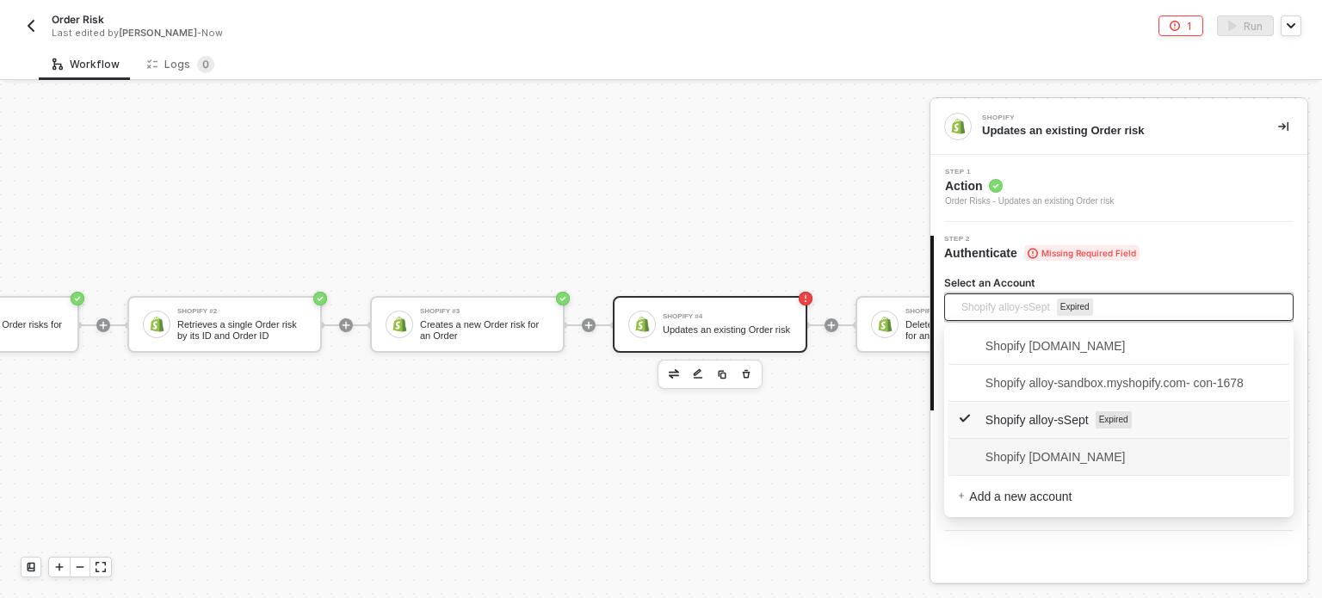
click at [1016, 454] on span "Shopify alloy-sandbox.myshopify.com" at bounding box center [1042, 457] width 168 height 19
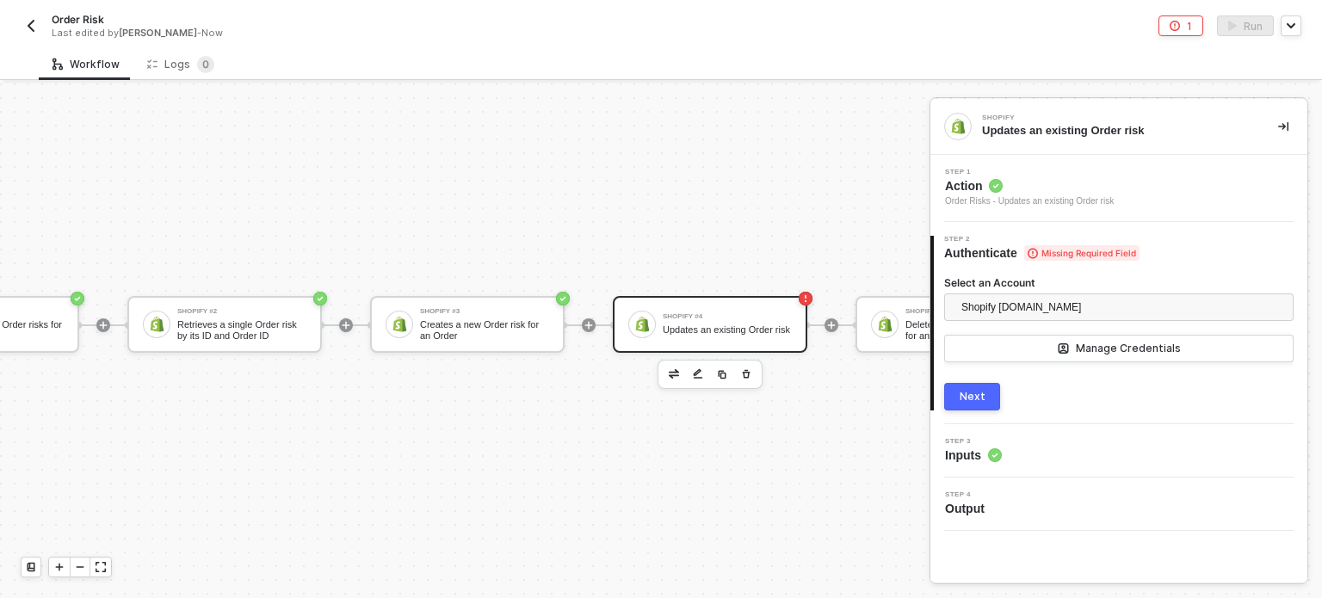
click at [976, 393] on div "Next" at bounding box center [973, 397] width 26 height 14
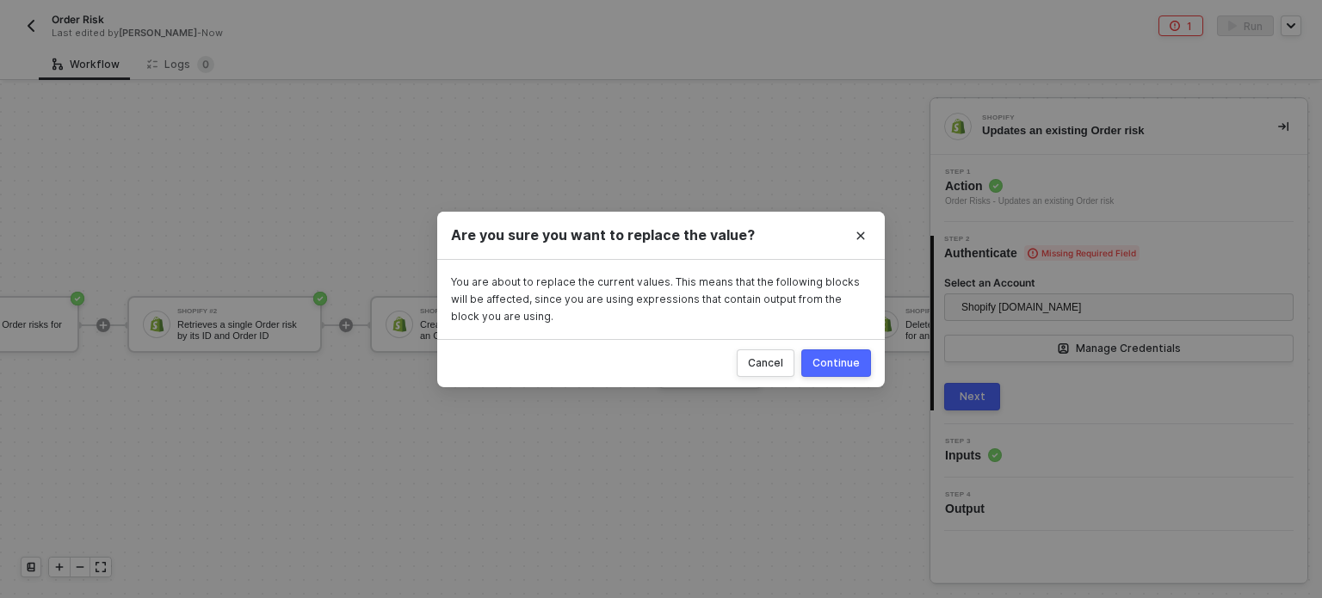
click at [843, 373] on button "Continue" at bounding box center [836, 363] width 70 height 28
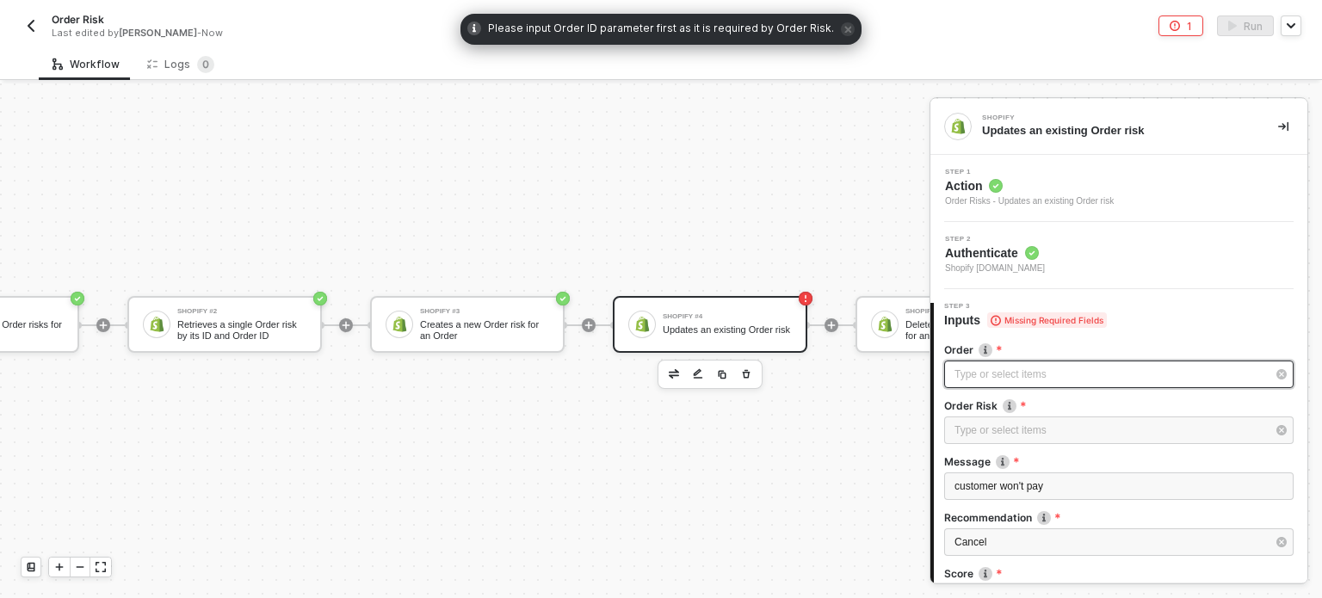
scroll to position [172, 0]
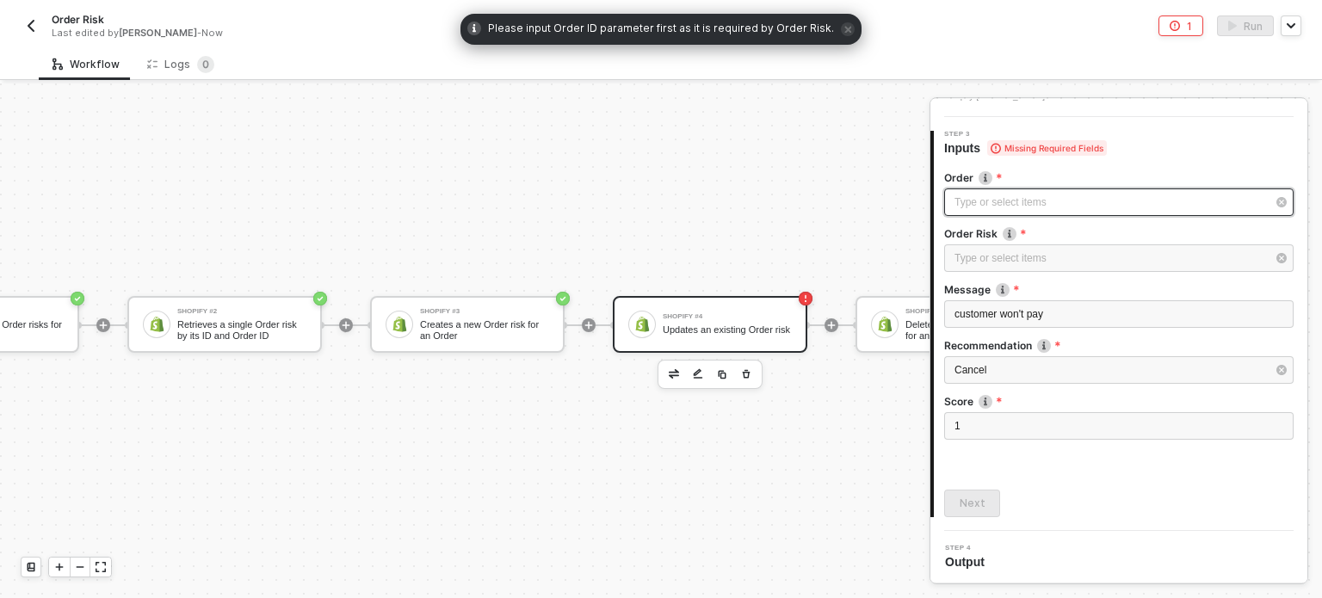
click at [1003, 206] on div "Type or select items ﻿" at bounding box center [1110, 203] width 312 height 16
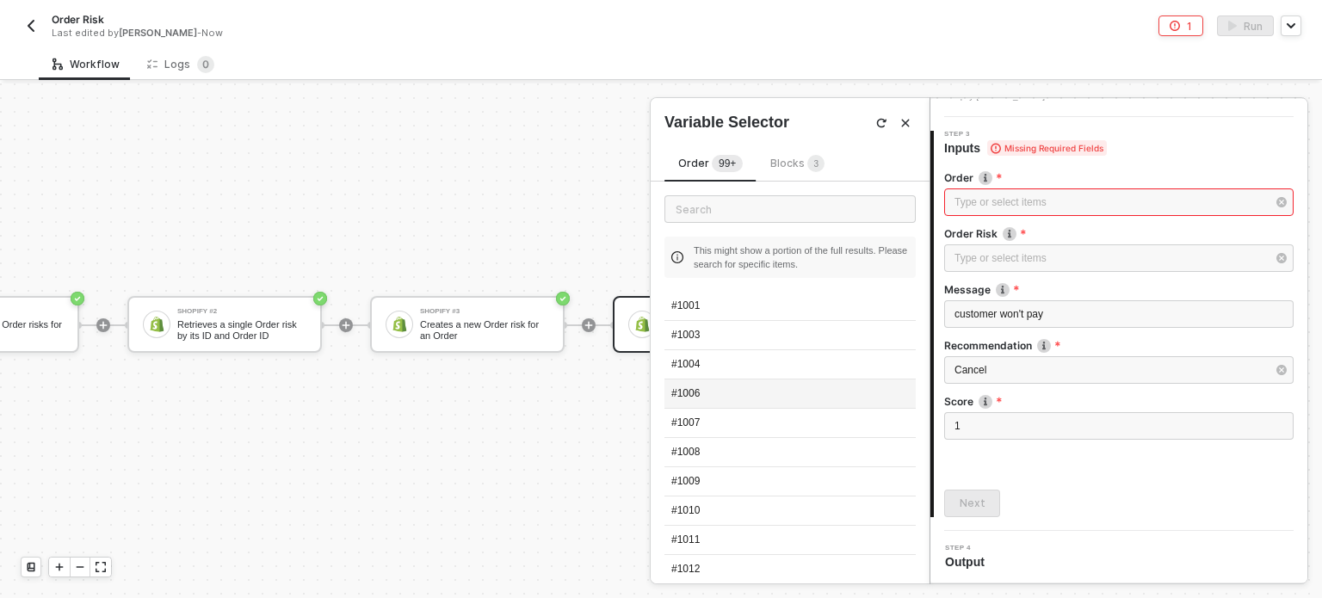
click at [747, 390] on div "#1006" at bounding box center [789, 394] width 251 height 29
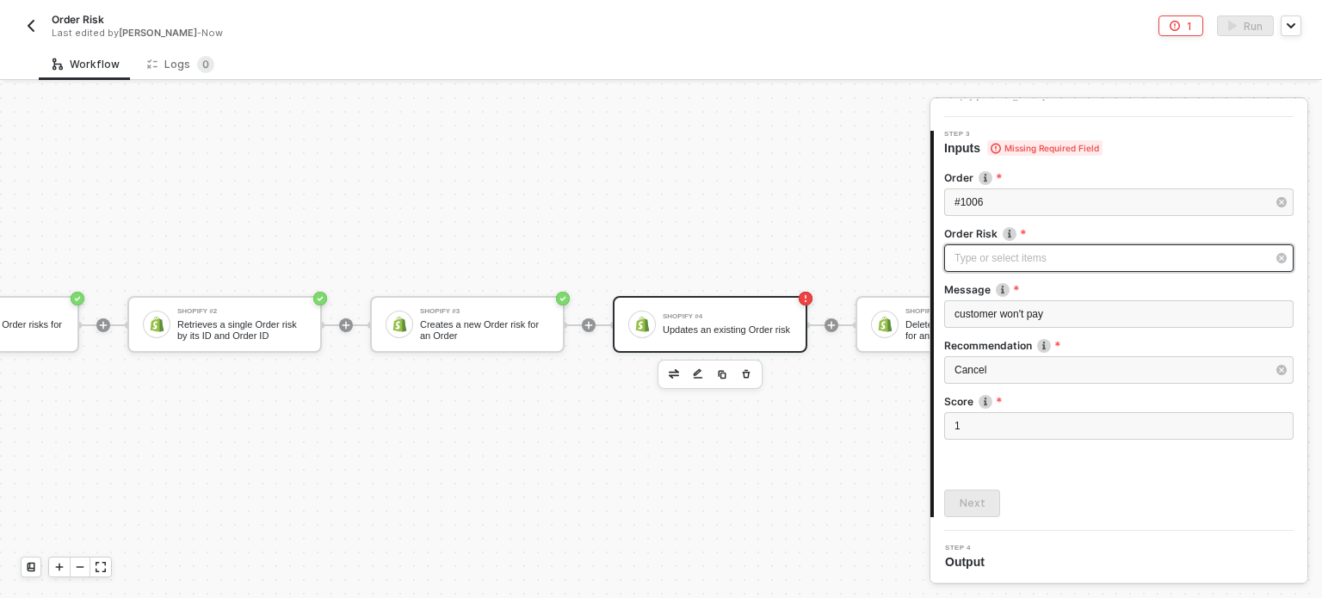
click at [985, 260] on div "Type or select items ﻿" at bounding box center [1110, 258] width 312 height 16
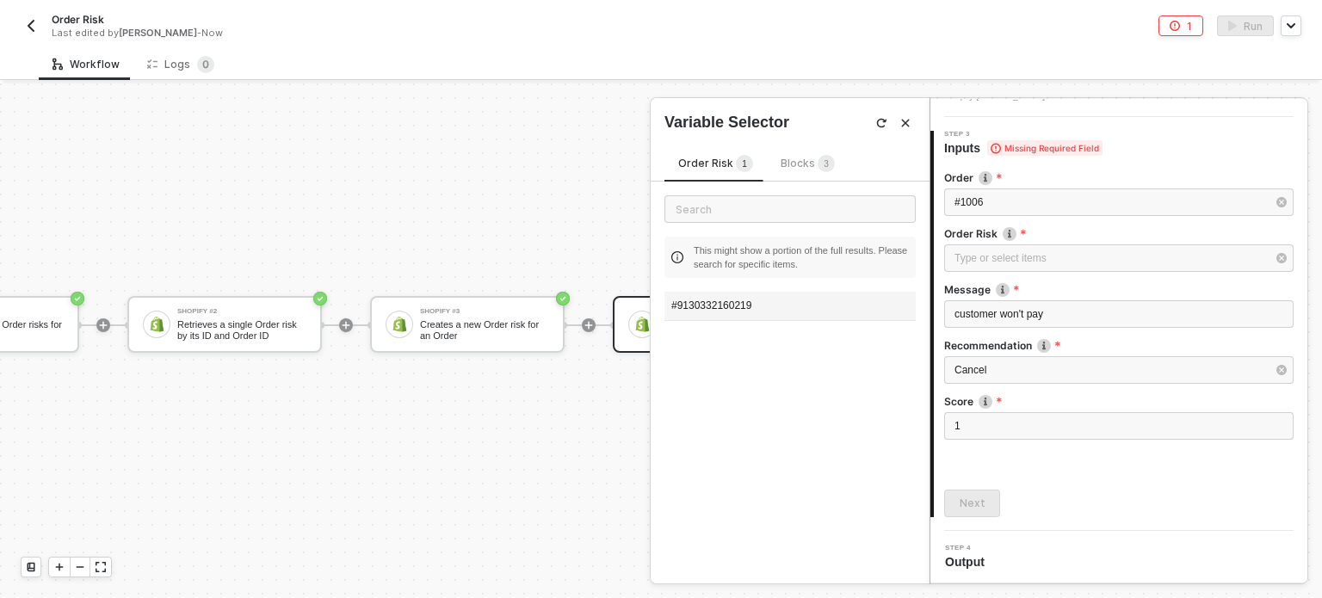
click at [833, 317] on div "#9130332160219" at bounding box center [789, 306] width 251 height 29
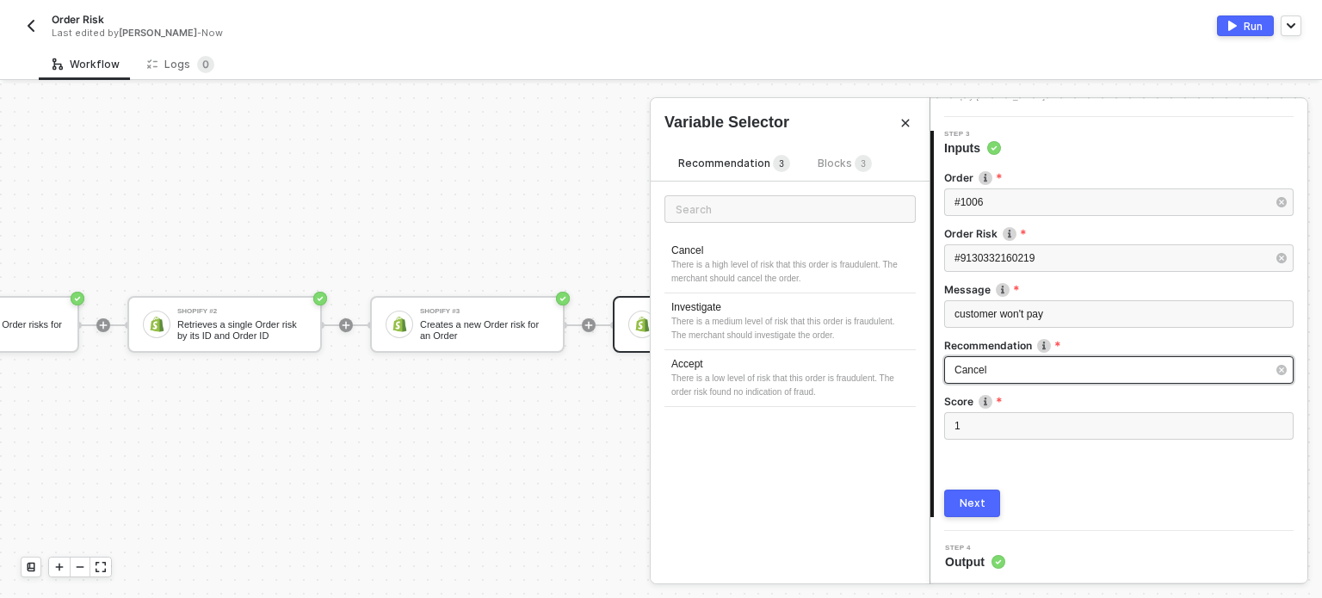
click at [1002, 368] on div "Cancel" at bounding box center [1110, 370] width 312 height 16
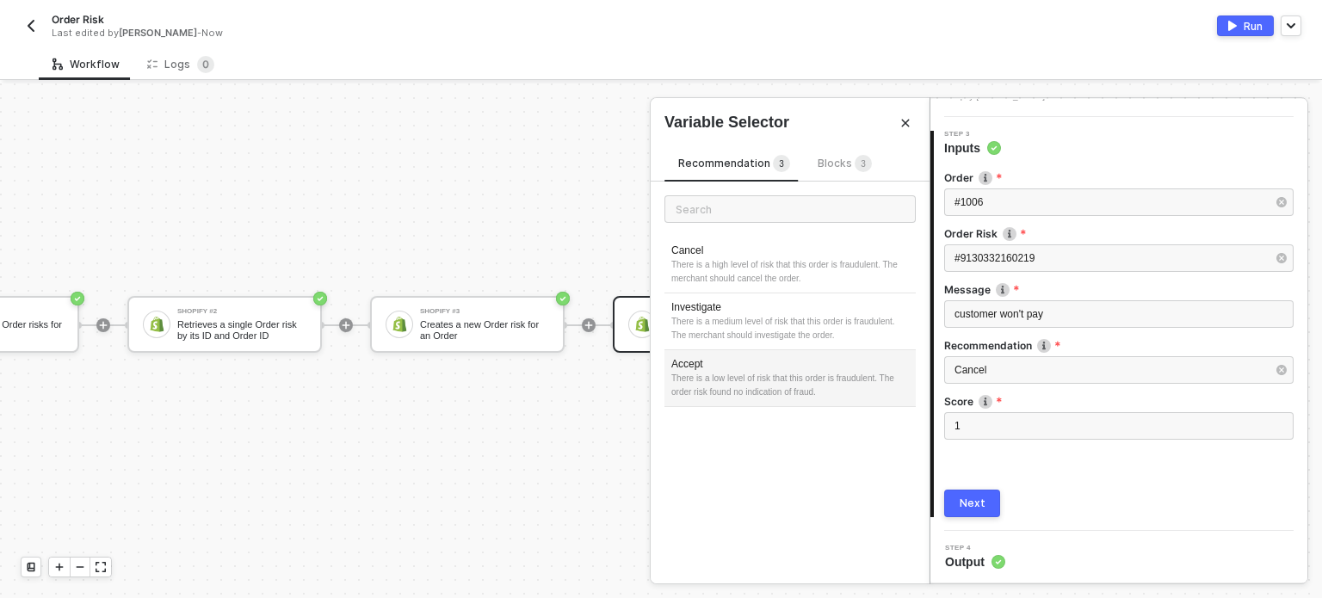
click at [717, 360] on div "Accept" at bounding box center [790, 364] width 238 height 15
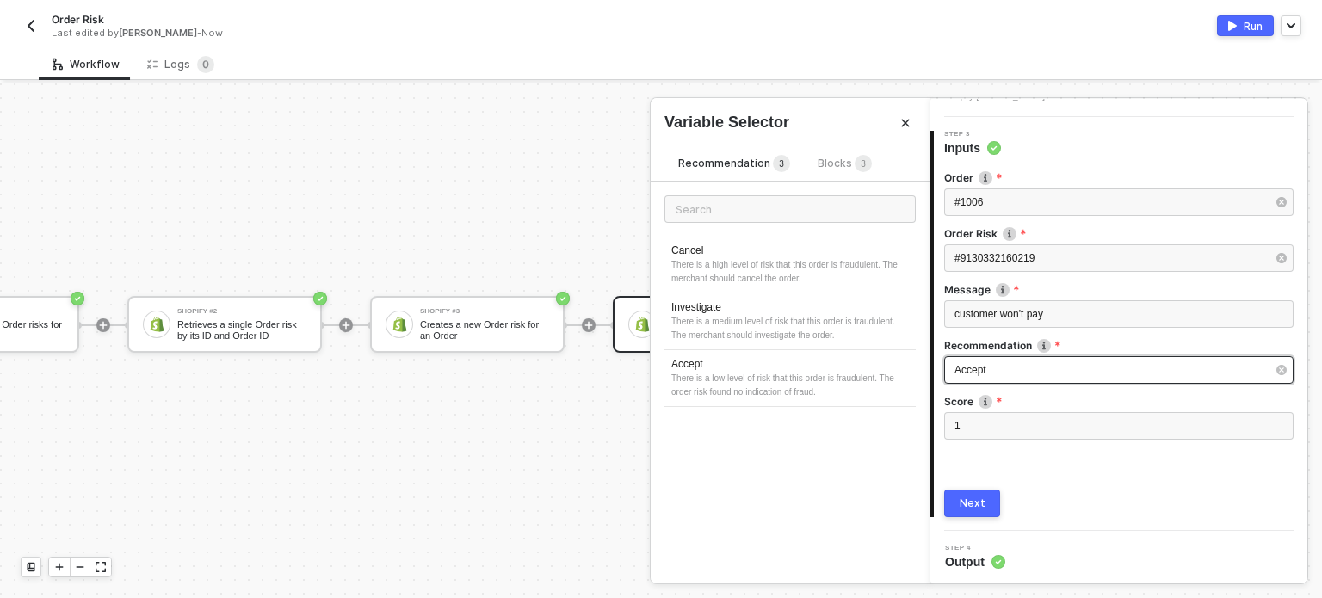
click at [981, 370] on span "Accept" at bounding box center [970, 370] width 32 height 12
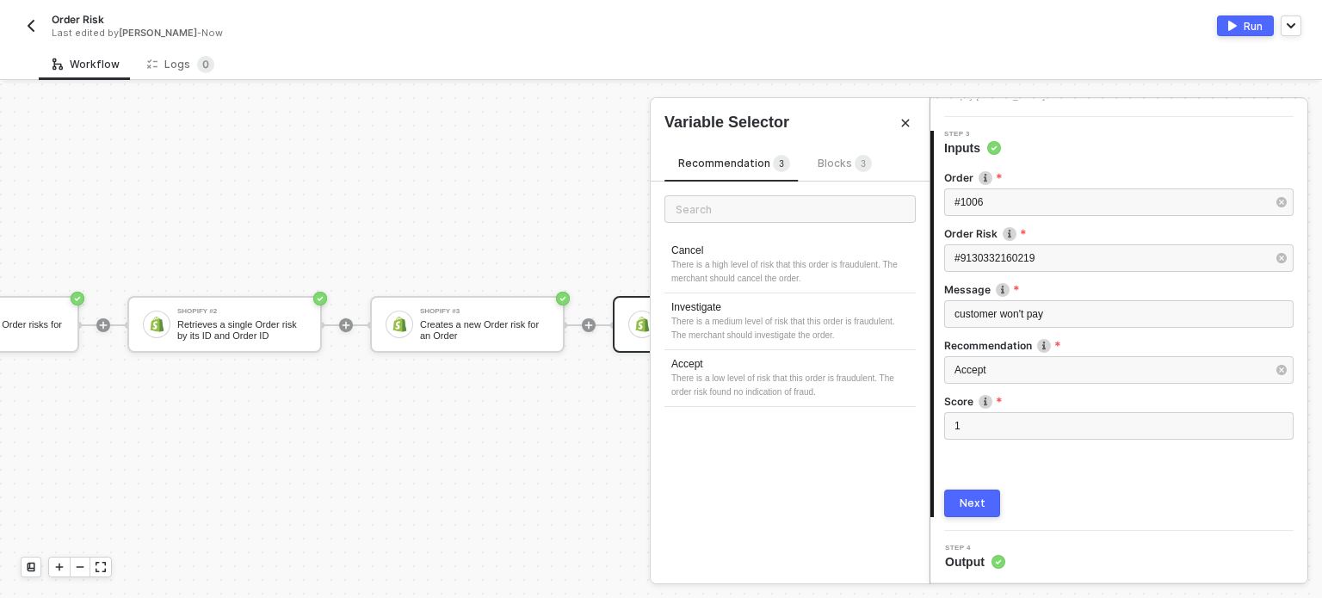
drag, startPoint x: 758, startPoint y: 324, endPoint x: 818, endPoint y: 330, distance: 60.5
click at [757, 324] on div "There is a medium level of risk that this order is fraudulent. The merchant sho…" at bounding box center [790, 329] width 238 height 28
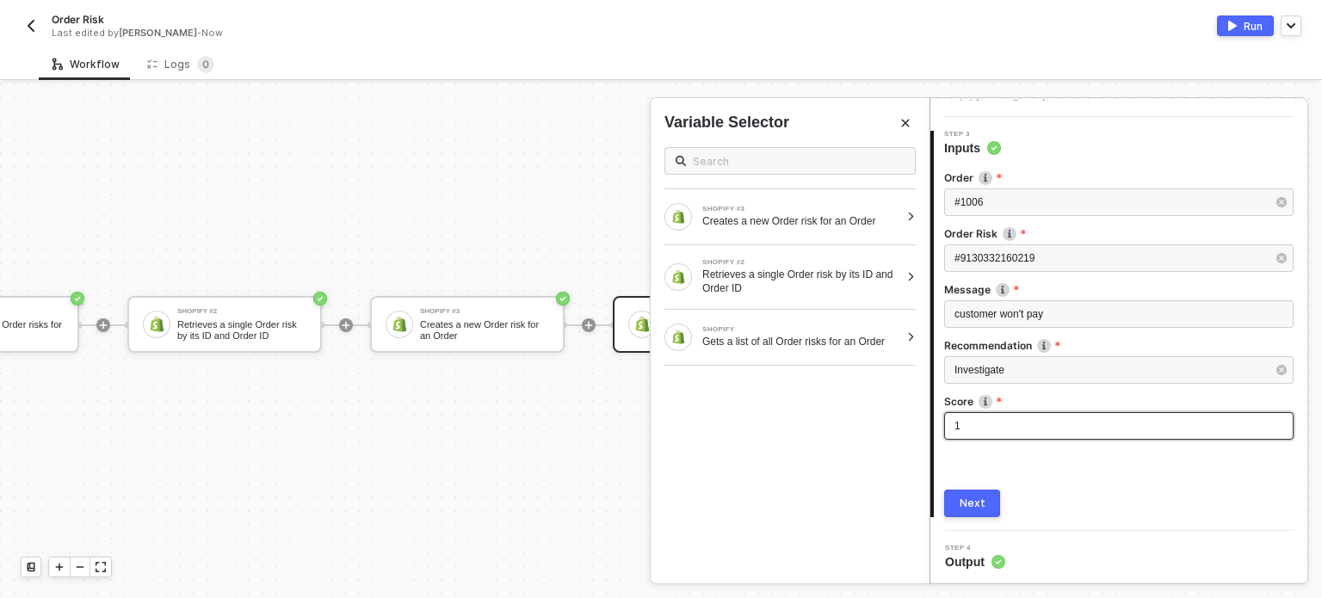
click at [991, 412] on div "1" at bounding box center [1118, 426] width 349 height 28
click at [989, 424] on div "1" at bounding box center [1118, 426] width 329 height 16
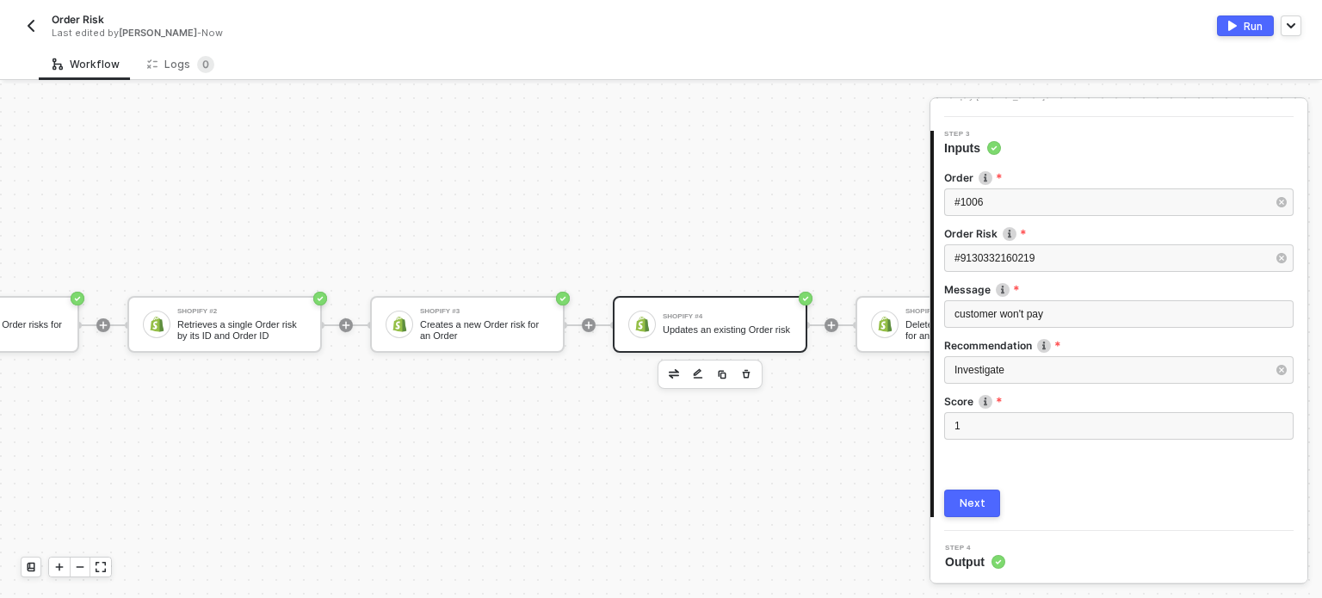
click at [967, 497] on div "Next" at bounding box center [973, 504] width 26 height 14
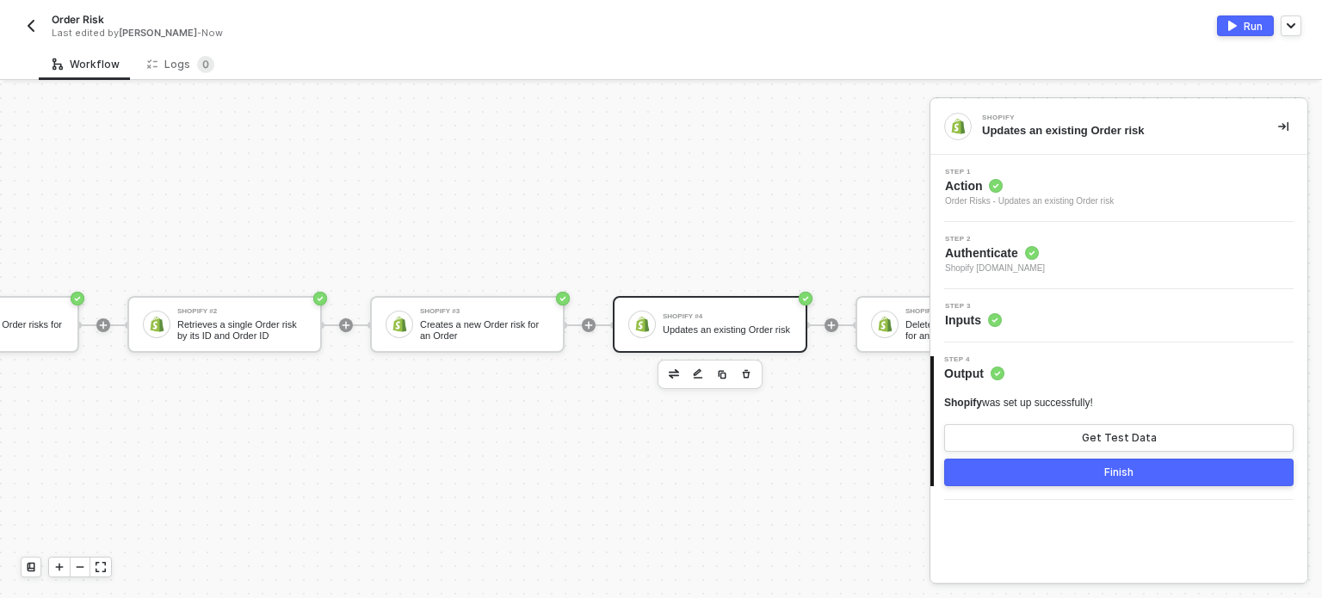
scroll to position [0, 0]
click at [1032, 433] on button "Get Test Data" at bounding box center [1118, 438] width 349 height 28
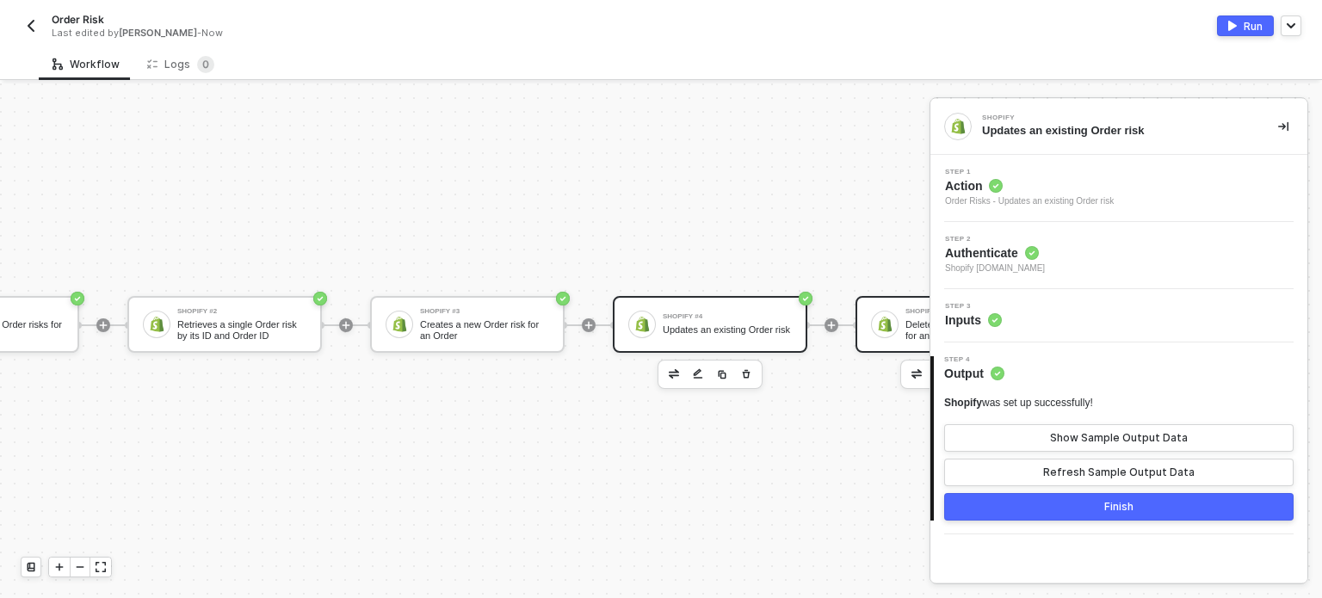
click at [892, 324] on div "Shopify #5 Deletes an existing Order risk for an Order" at bounding box center [952, 324] width 195 height 57
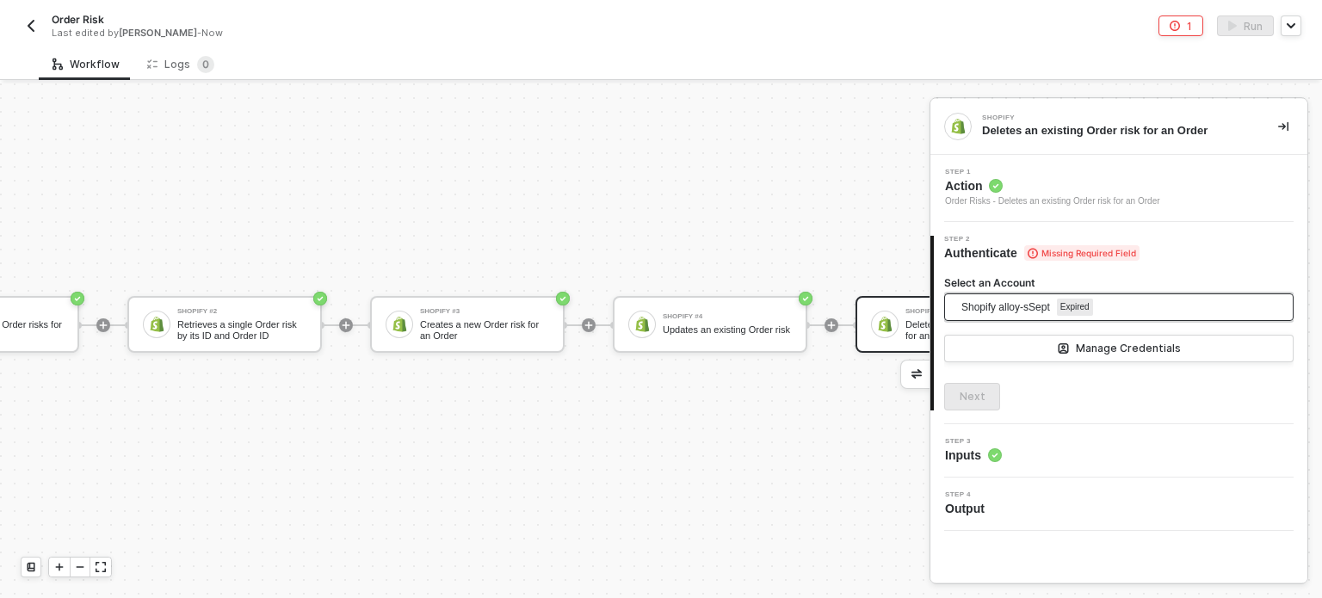
click at [988, 306] on span "Shopify alloy-sSept" at bounding box center [1005, 307] width 89 height 26
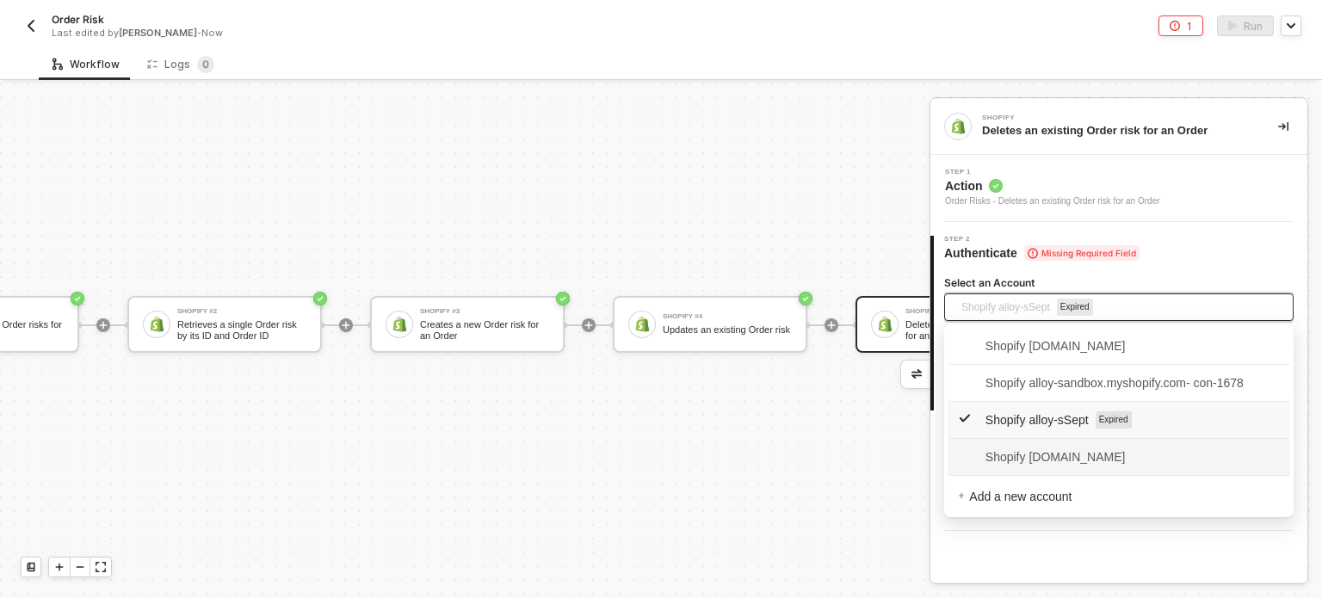
drag, startPoint x: 984, startPoint y: 454, endPoint x: 1013, endPoint y: 454, distance: 29.3
click at [985, 454] on span "Shopify alloy-sandbox.myshopify.com" at bounding box center [1042, 457] width 168 height 19
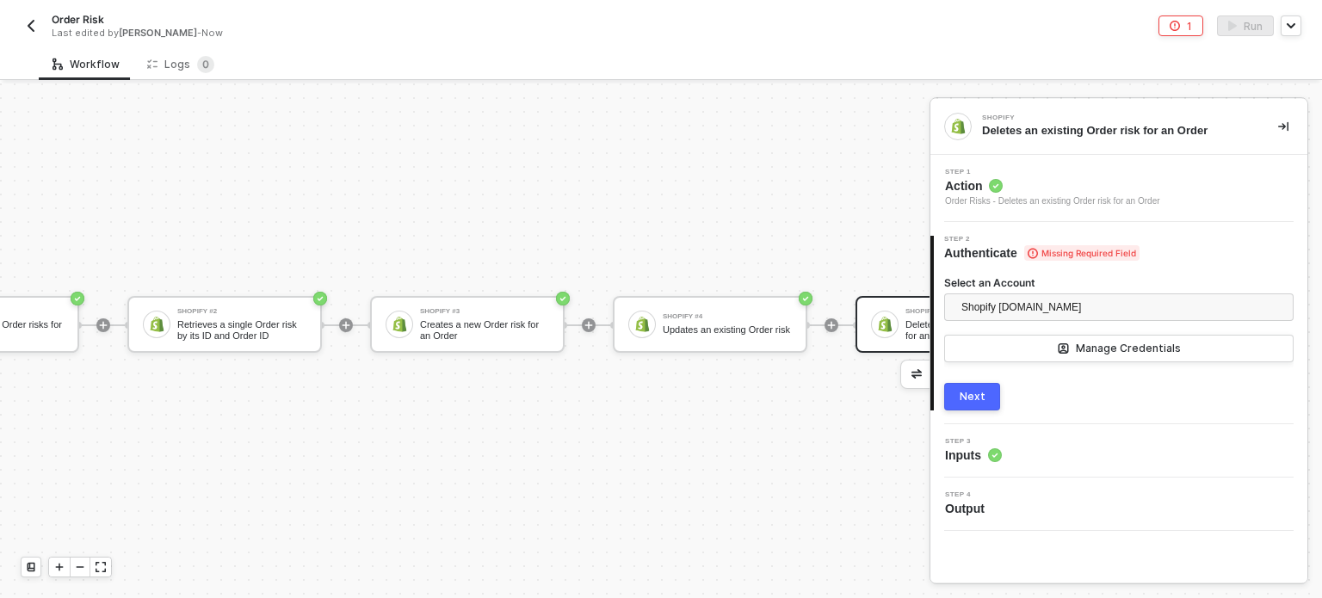
click at [983, 390] on div "Next" at bounding box center [973, 397] width 26 height 14
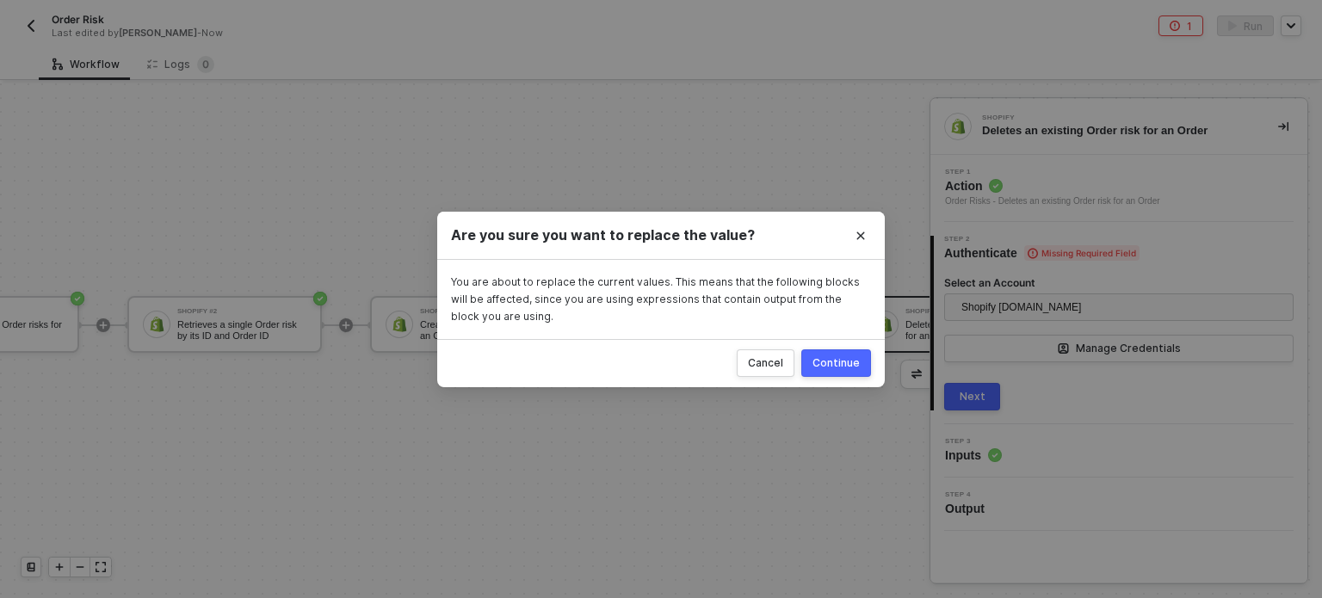
click at [860, 359] on button "Continue" at bounding box center [836, 363] width 70 height 28
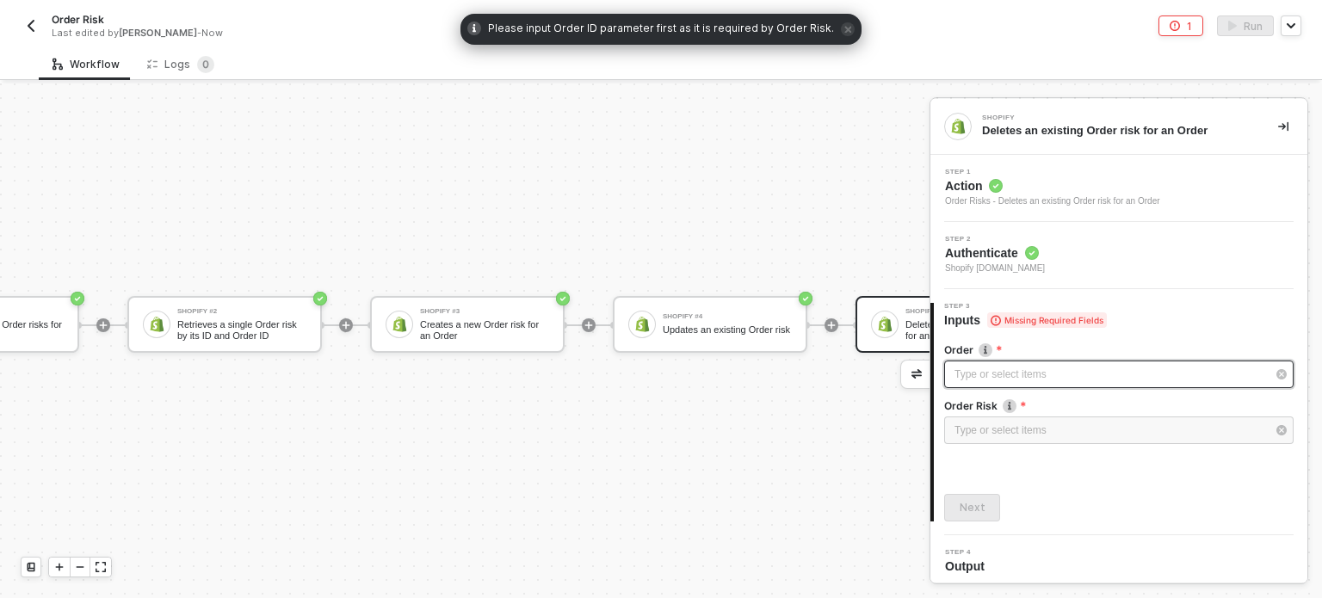
click at [995, 367] on div "Type or select items ﻿" at bounding box center [1110, 375] width 312 height 16
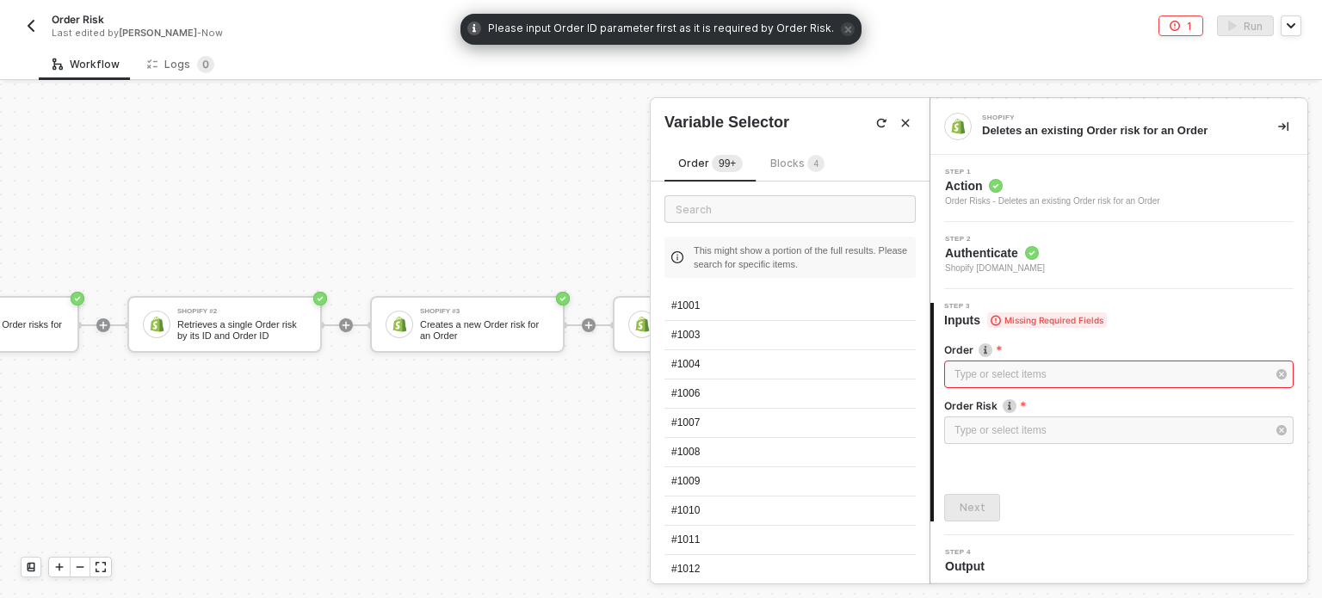
drag, startPoint x: 713, startPoint y: 388, endPoint x: 882, endPoint y: 395, distance: 168.8
click at [719, 388] on div "#1006" at bounding box center [789, 394] width 251 height 29
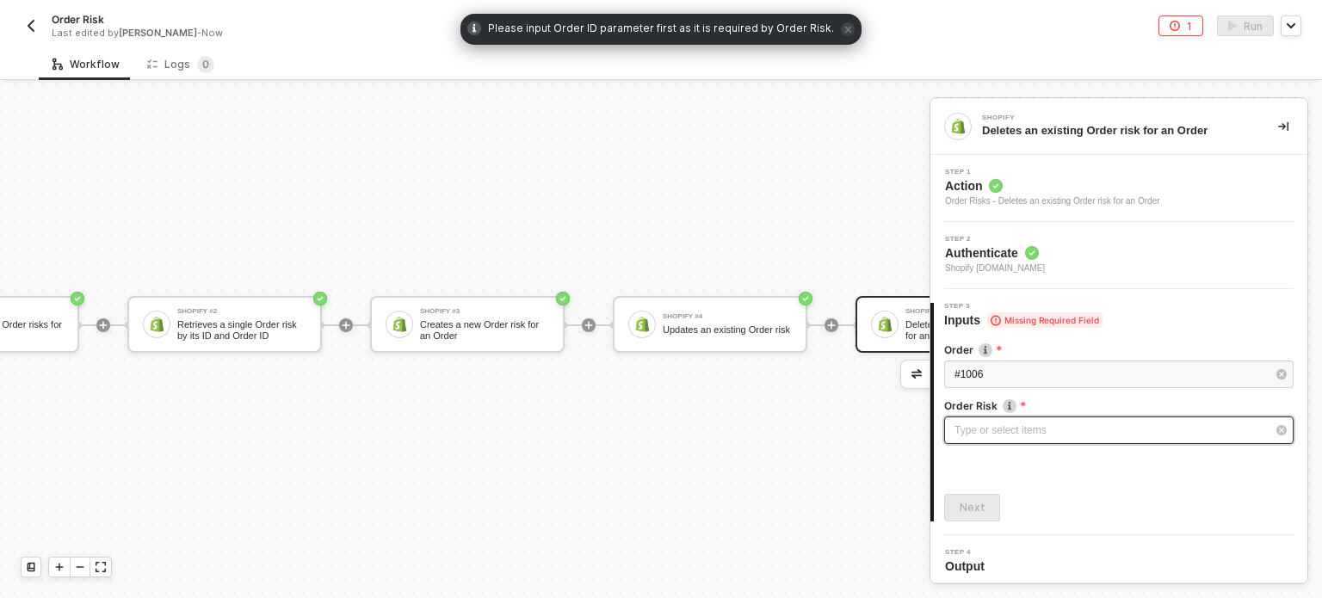
click at [1003, 417] on div "Type or select items ﻿" at bounding box center [1118, 431] width 349 height 28
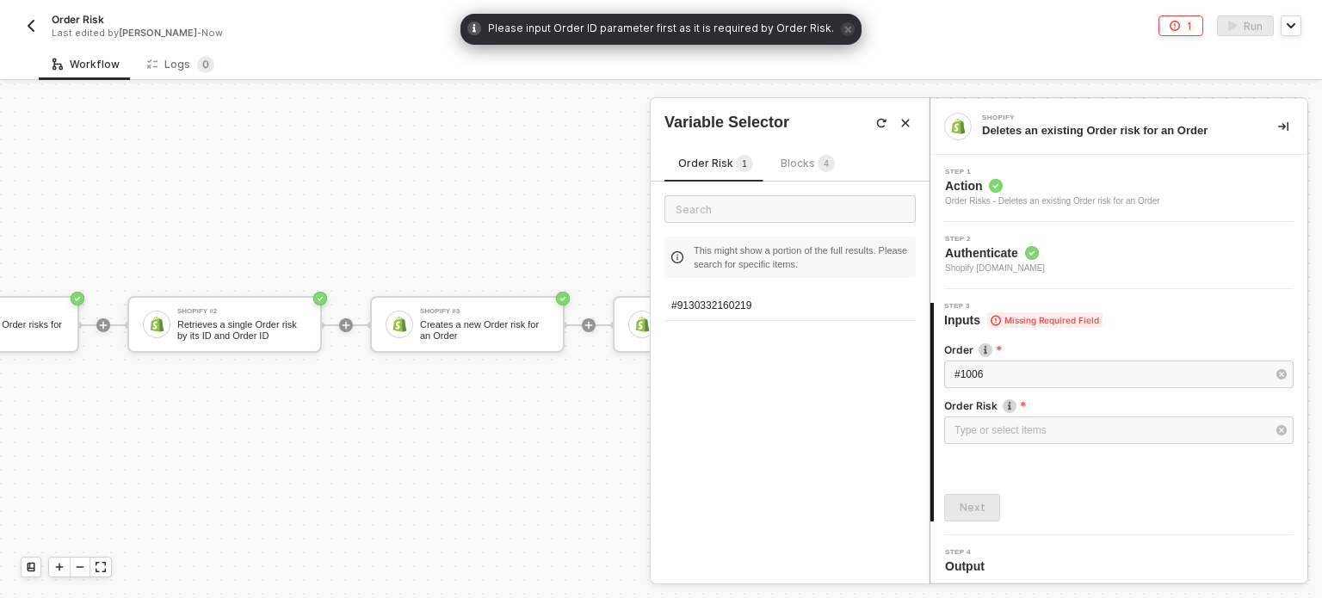
drag, startPoint x: 719, startPoint y: 306, endPoint x: 854, endPoint y: 419, distance: 175.9
click at [732, 307] on div "#9130332160219" at bounding box center [789, 306] width 251 height 29
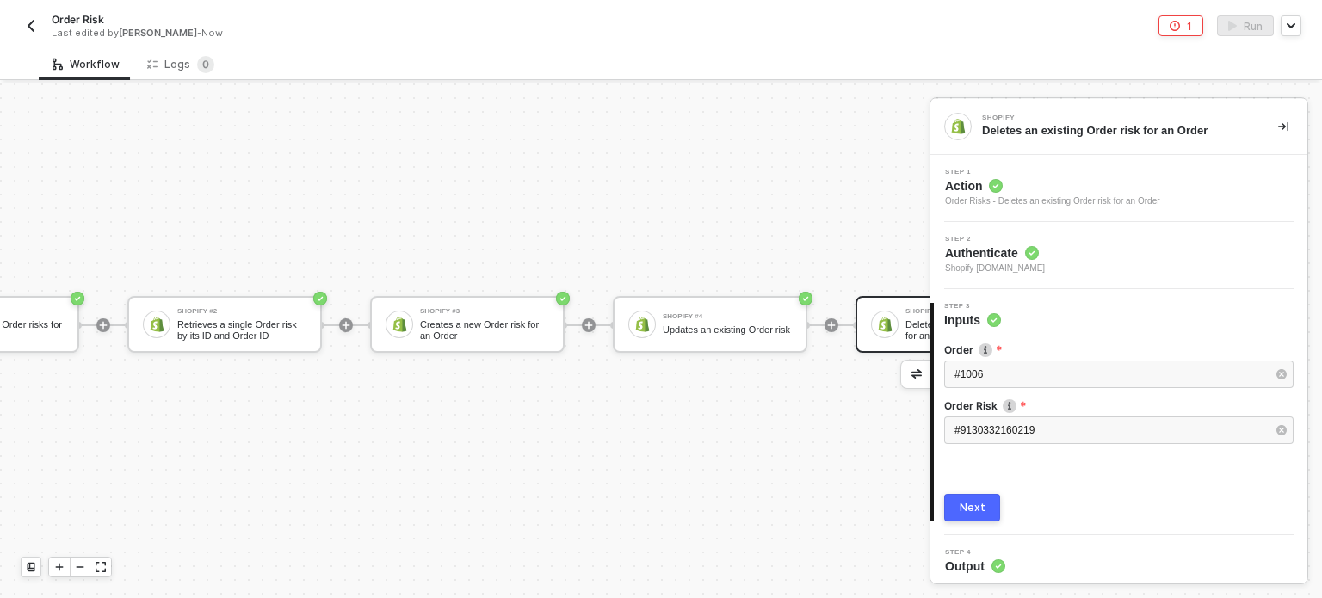
click at [968, 496] on button "Next" at bounding box center [972, 508] width 56 height 28
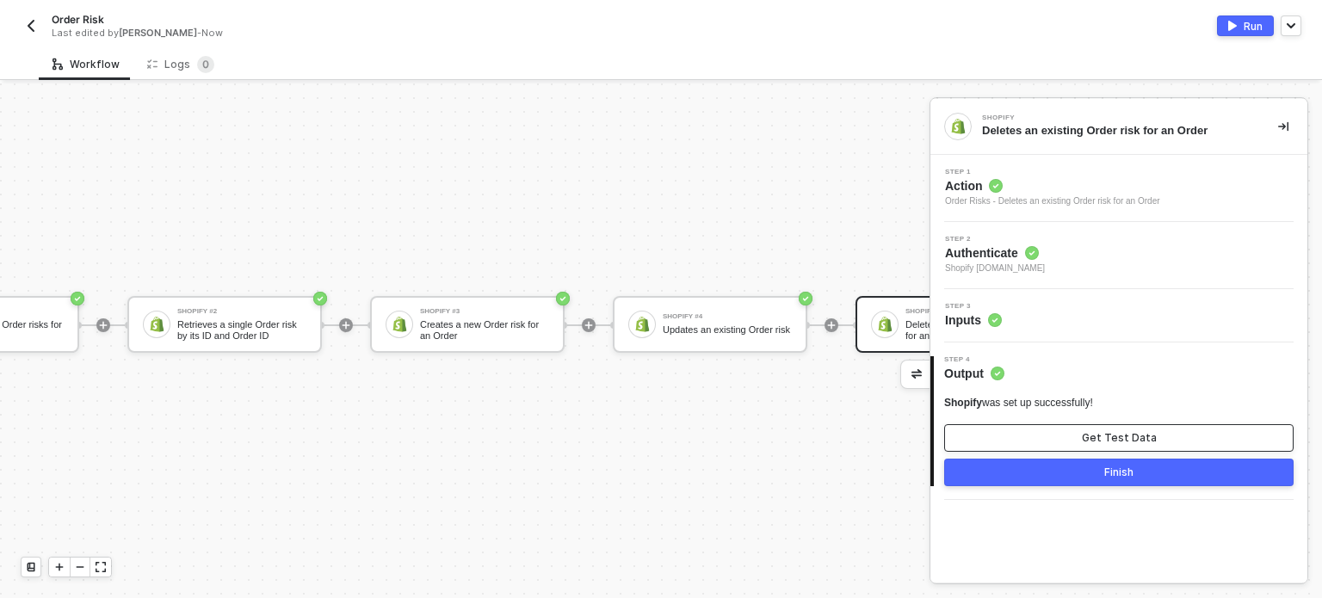
click at [1045, 436] on button "Get Test Data" at bounding box center [1118, 438] width 349 height 28
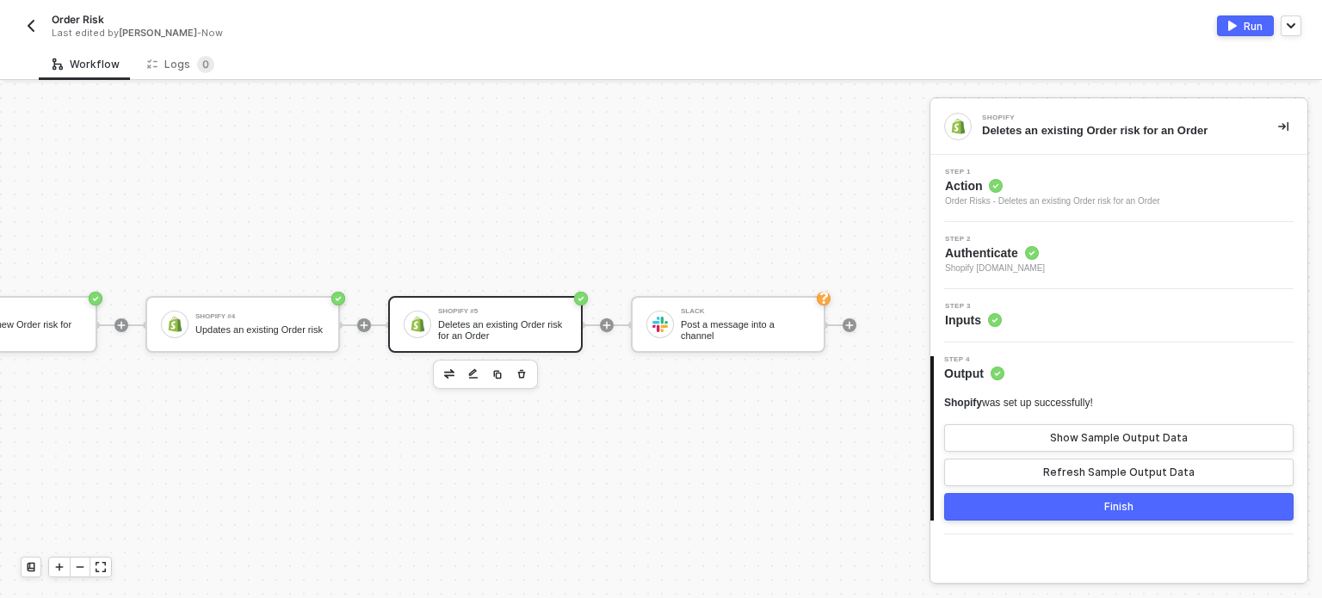
scroll to position [45, 888]
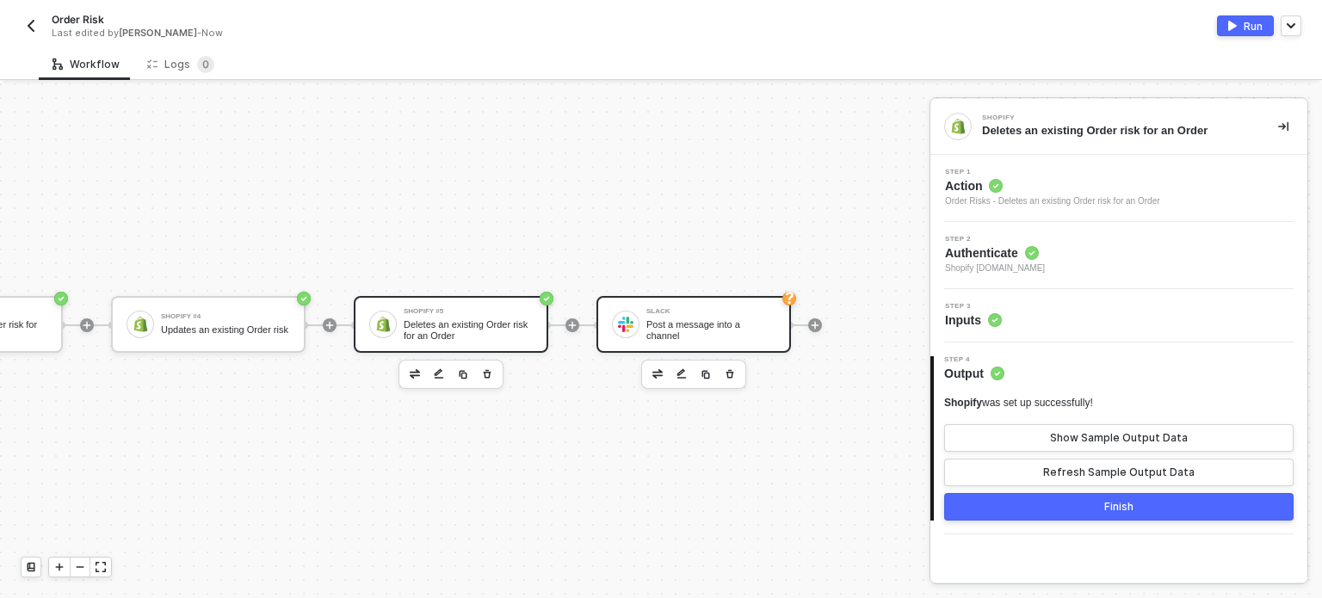
click at [702, 319] on div "Post a message into a channel" at bounding box center [710, 330] width 129 height 22
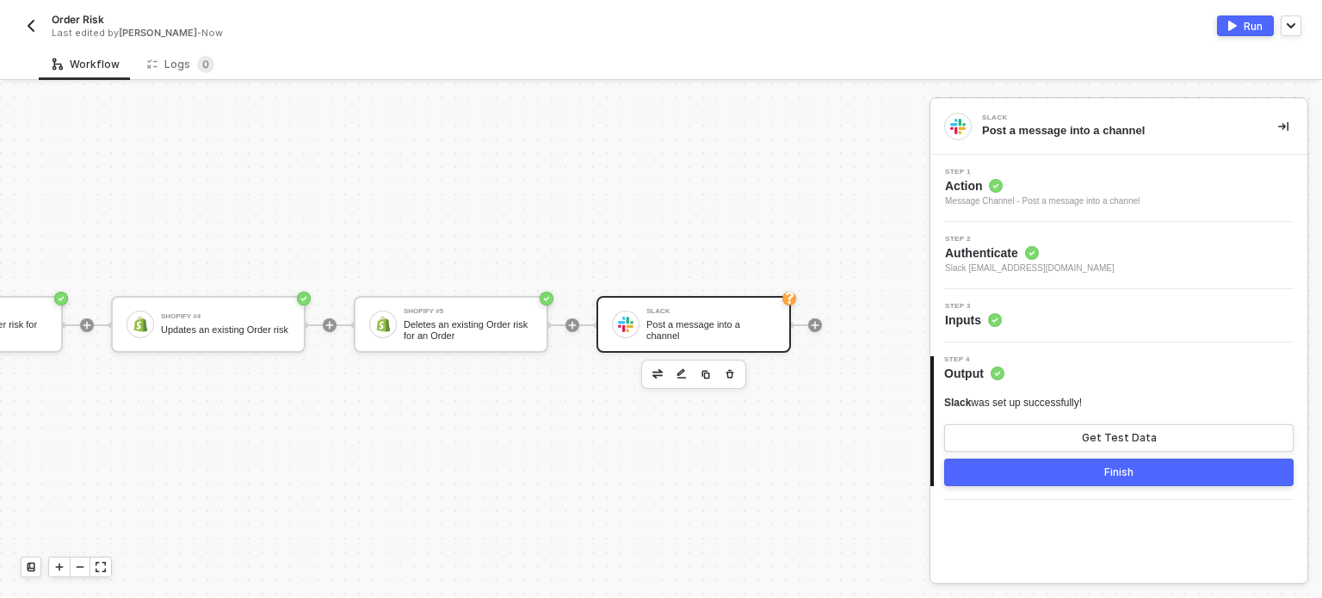
click at [1013, 328] on div "Step 3 Inputs" at bounding box center [1121, 316] width 373 height 26
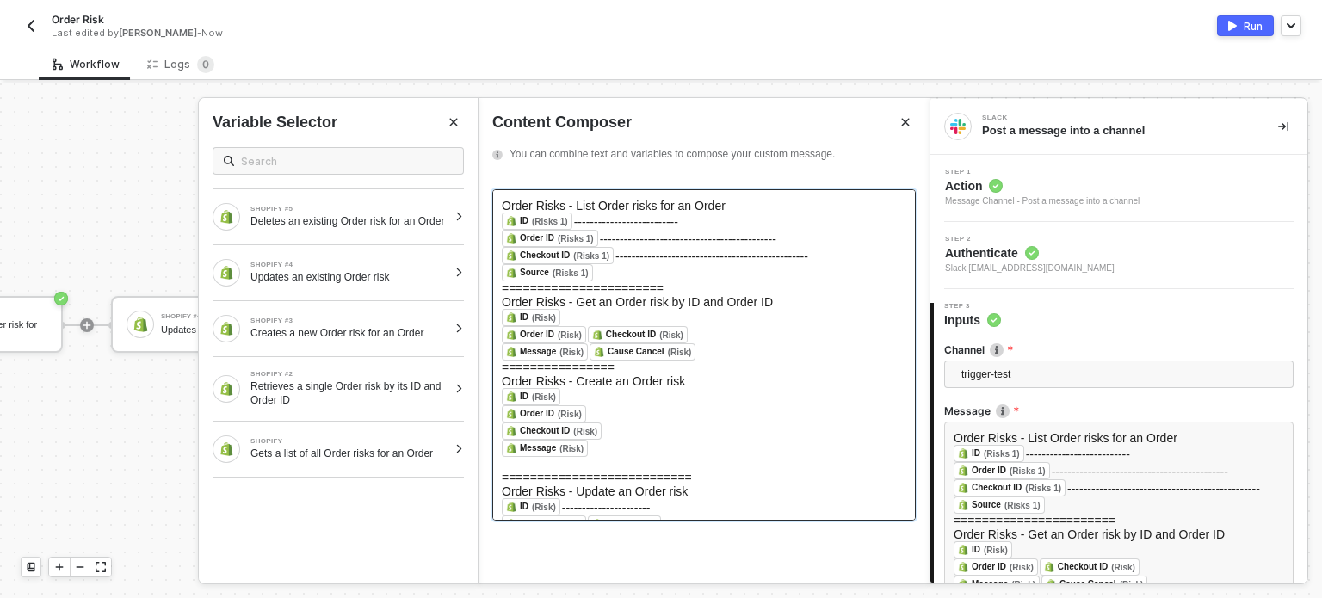
click at [604, 276] on div "﻿ Source (Risks 1) ﻿ ﻿" at bounding box center [704, 272] width 404 height 17
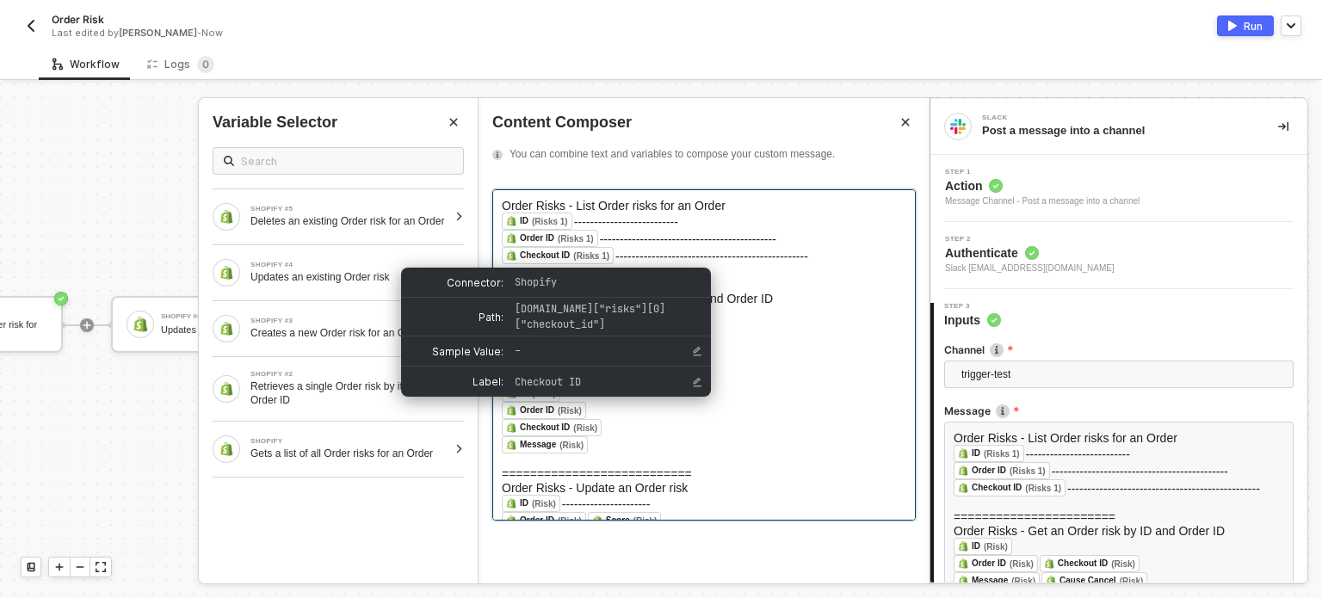
click at [608, 254] on div "Checkout ID (Risks 1)" at bounding box center [558, 255] width 112 height 17
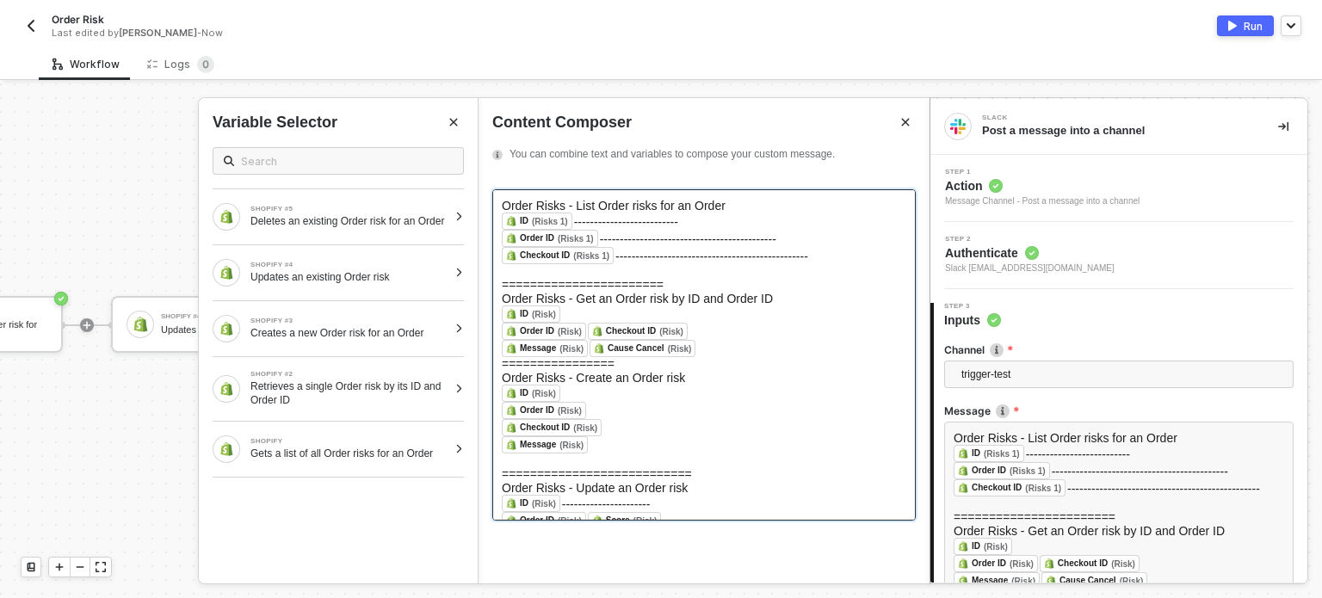
click at [618, 254] on span "------------------------------------------------" at bounding box center [711, 257] width 193 height 14
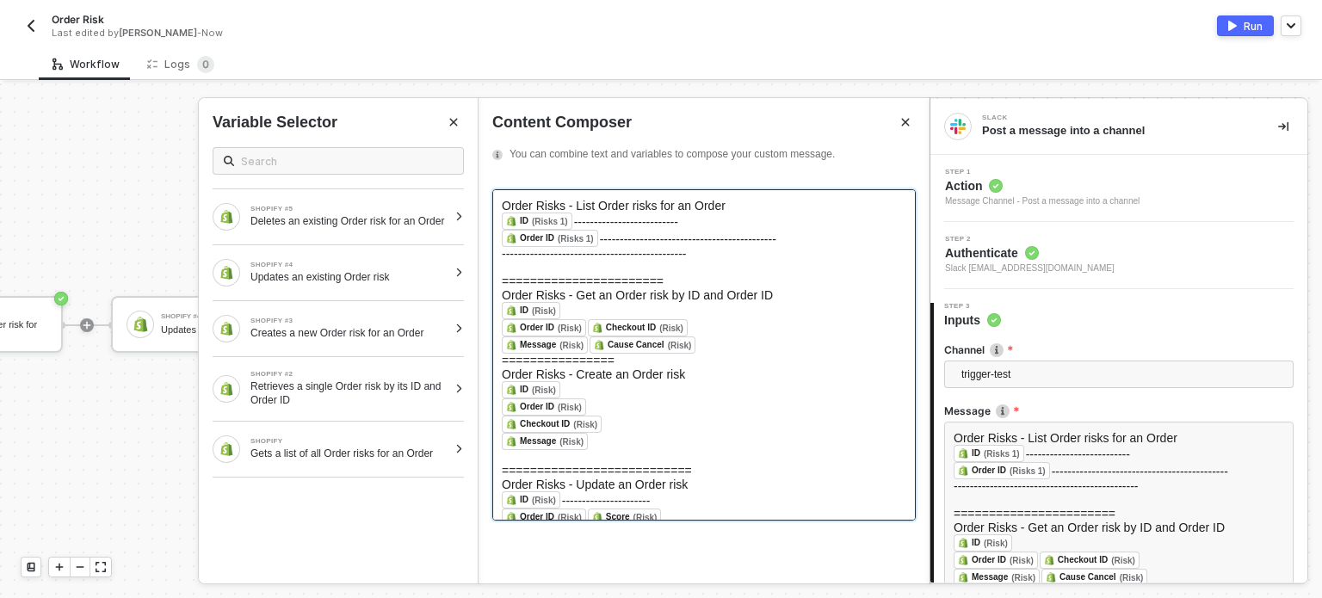
click at [603, 238] on span "--------------------------------------------" at bounding box center [688, 239] width 176 height 14
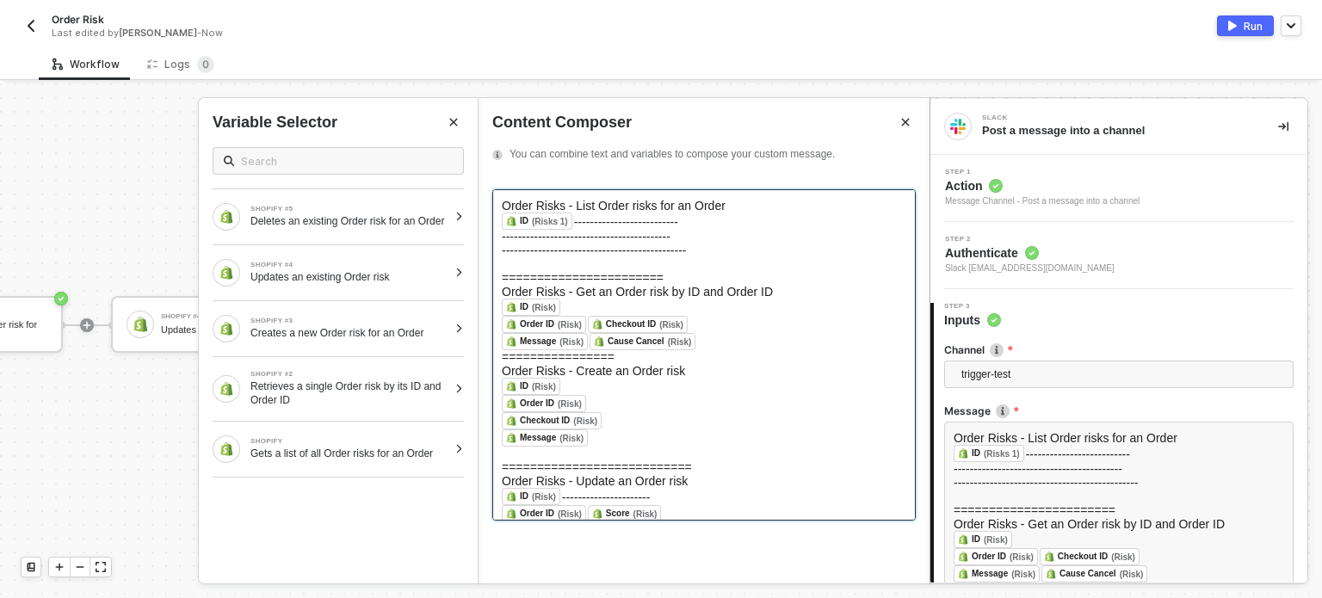
click at [576, 223] on span "--------------------------" at bounding box center [626, 222] width 104 height 14
click at [508, 225] on span "-------------------------" at bounding box center [552, 220] width 101 height 14
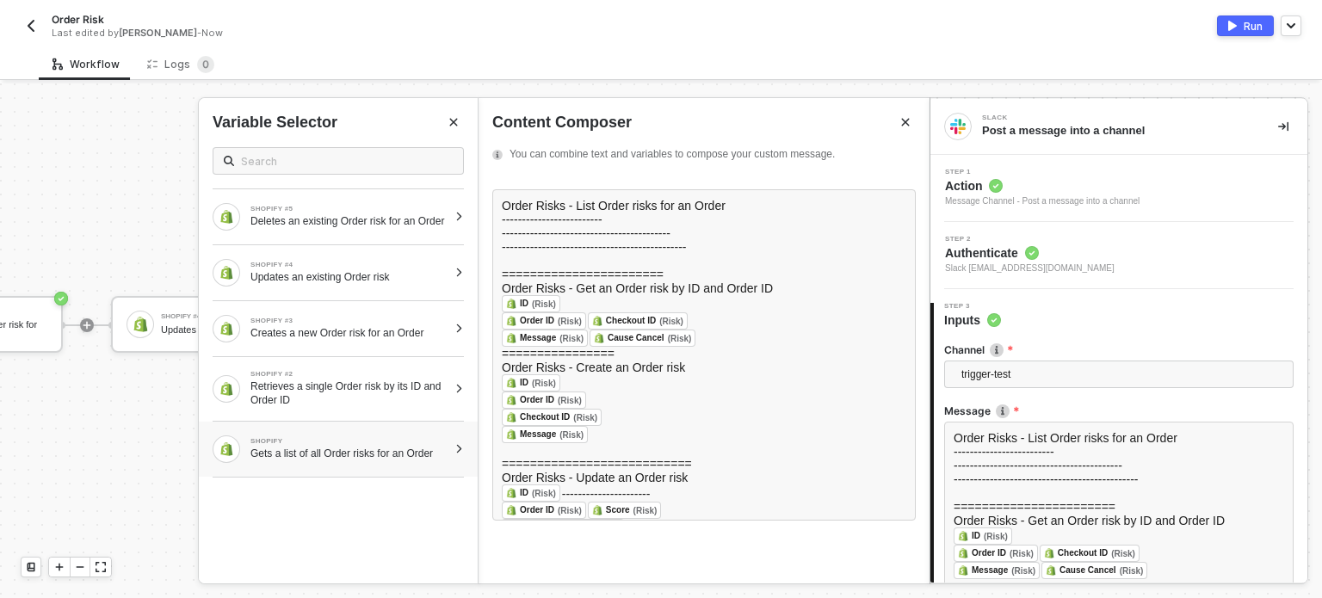
click at [460, 454] on div at bounding box center [458, 449] width 9 height 10
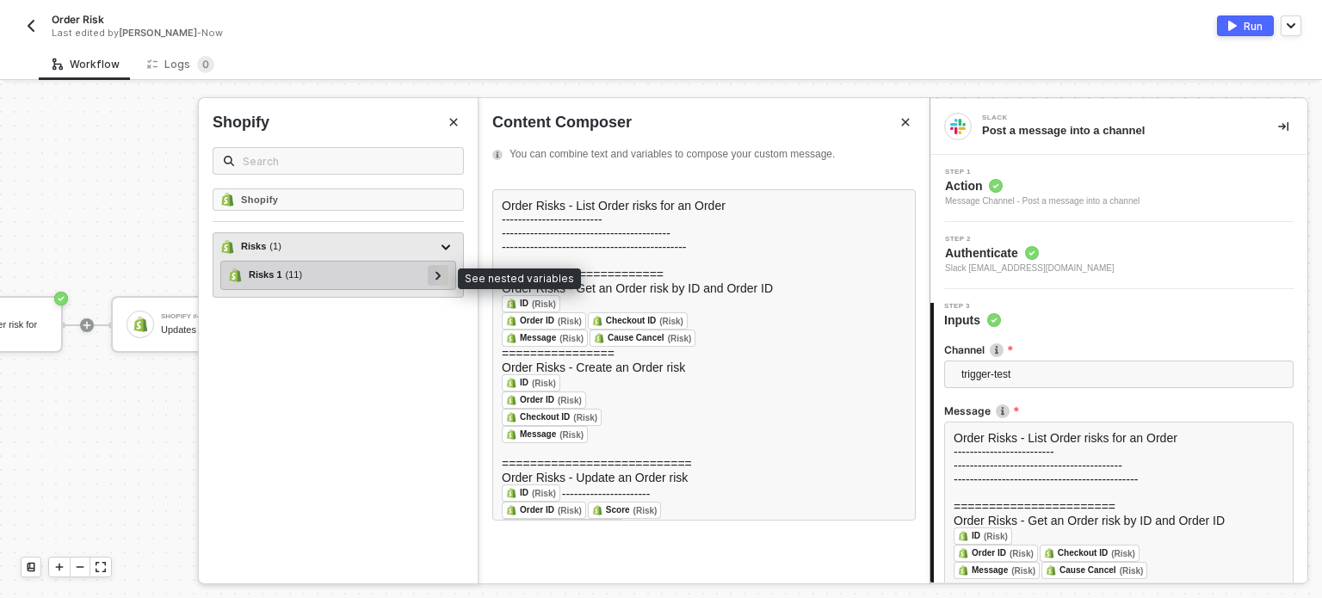
click at [441, 271] on icon at bounding box center [438, 275] width 6 height 9
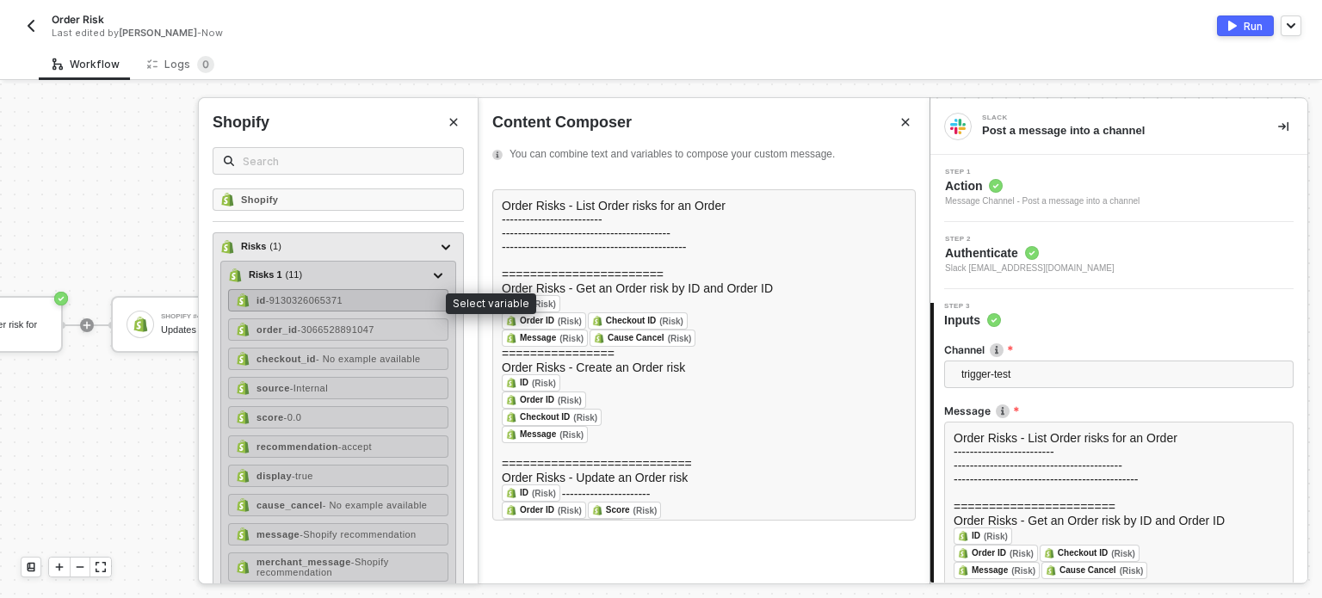
drag, startPoint x: 312, startPoint y: 299, endPoint x: 338, endPoint y: 288, distance: 28.6
click at [312, 299] on span "- 9130326065371" at bounding box center [304, 300] width 77 height 10
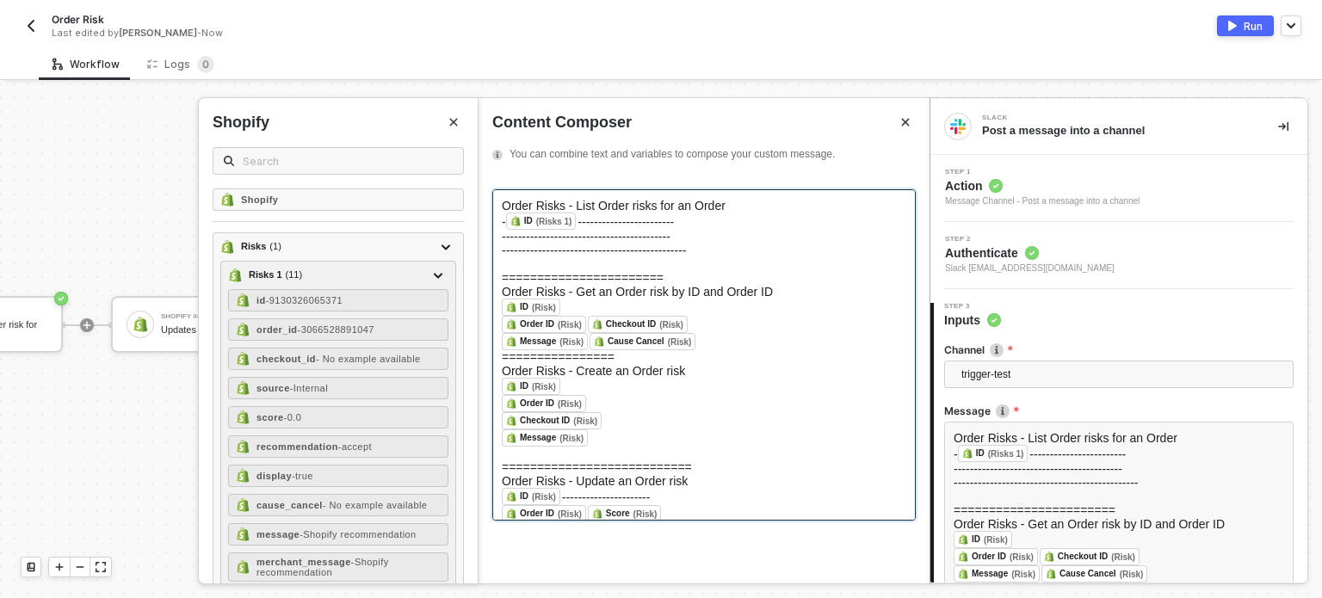
click at [503, 241] on span "------------------------------------------" at bounding box center [586, 237] width 169 height 14
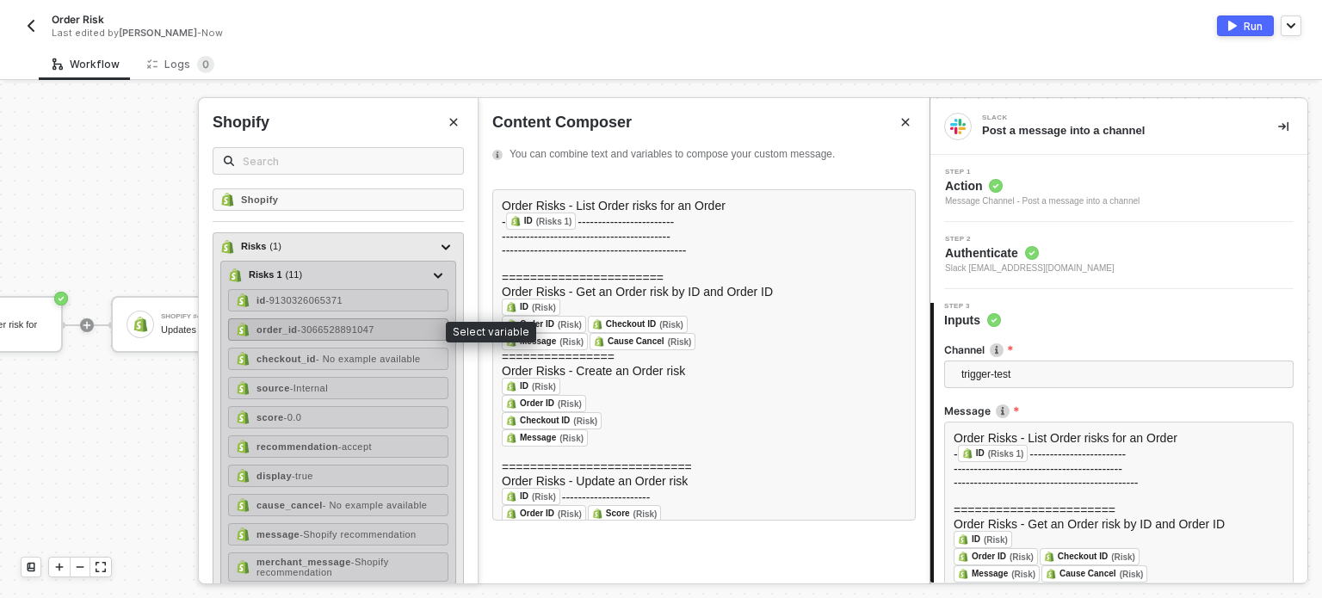
click at [324, 324] on span "- 3066528891047" at bounding box center [336, 329] width 77 height 10
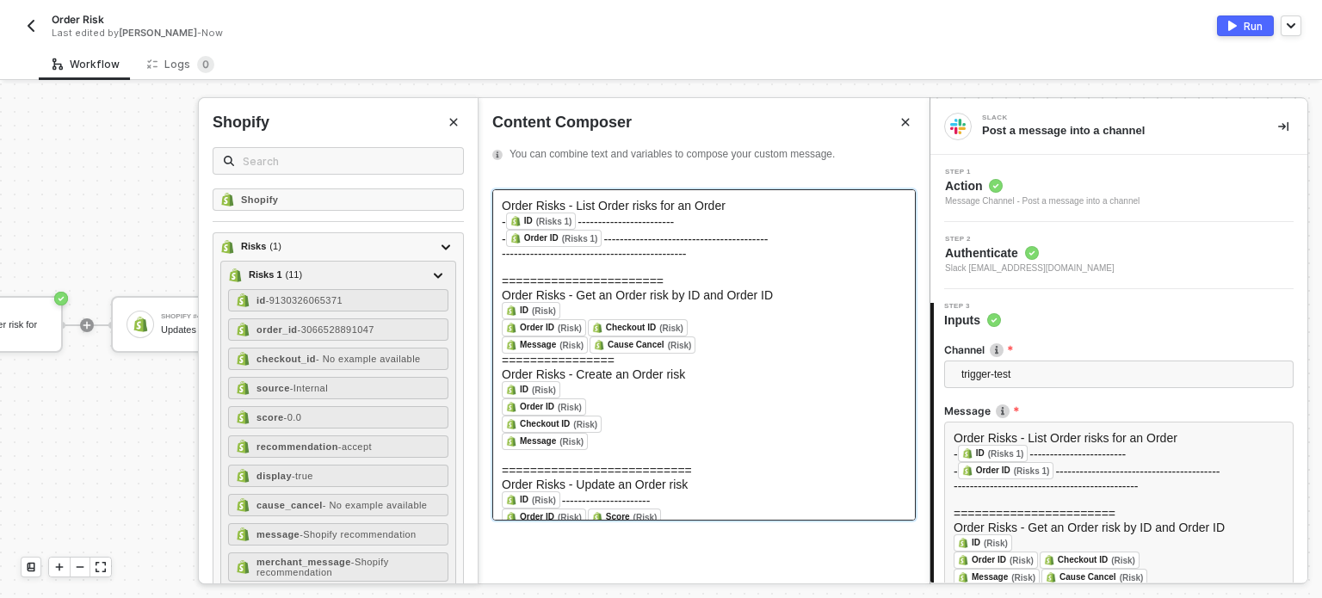
click at [516, 257] on span "----------------------------------------------" at bounding box center [594, 254] width 184 height 14
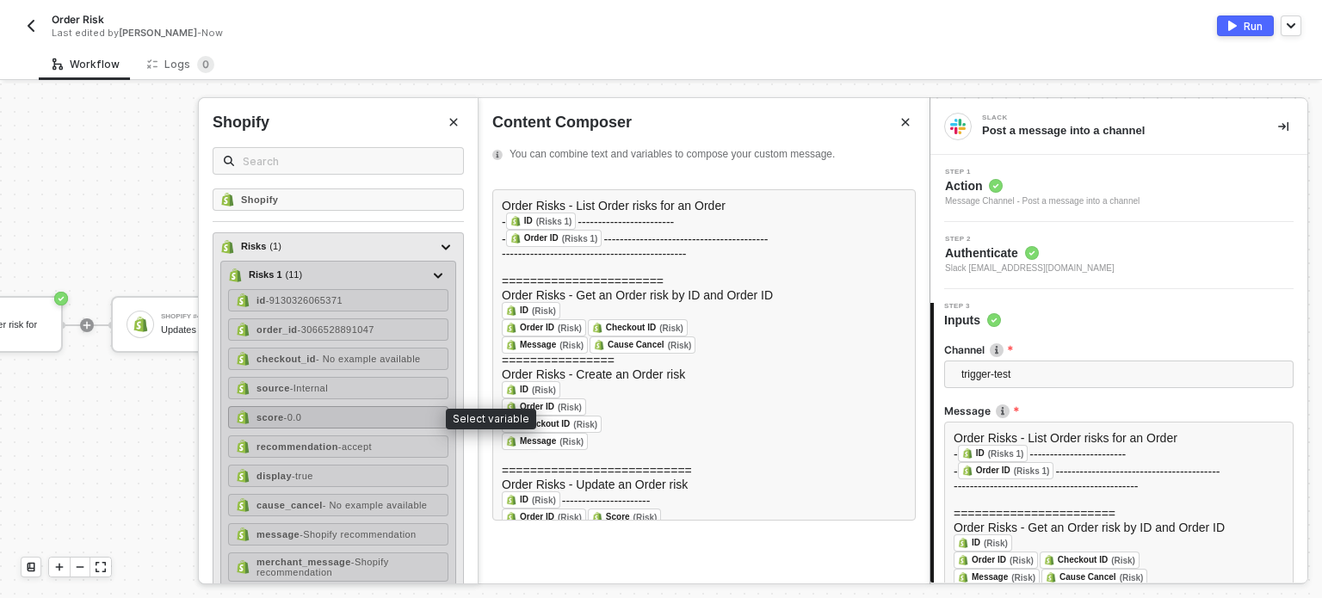
click at [322, 410] on div "score - 0.0" at bounding box center [338, 417] width 220 height 22
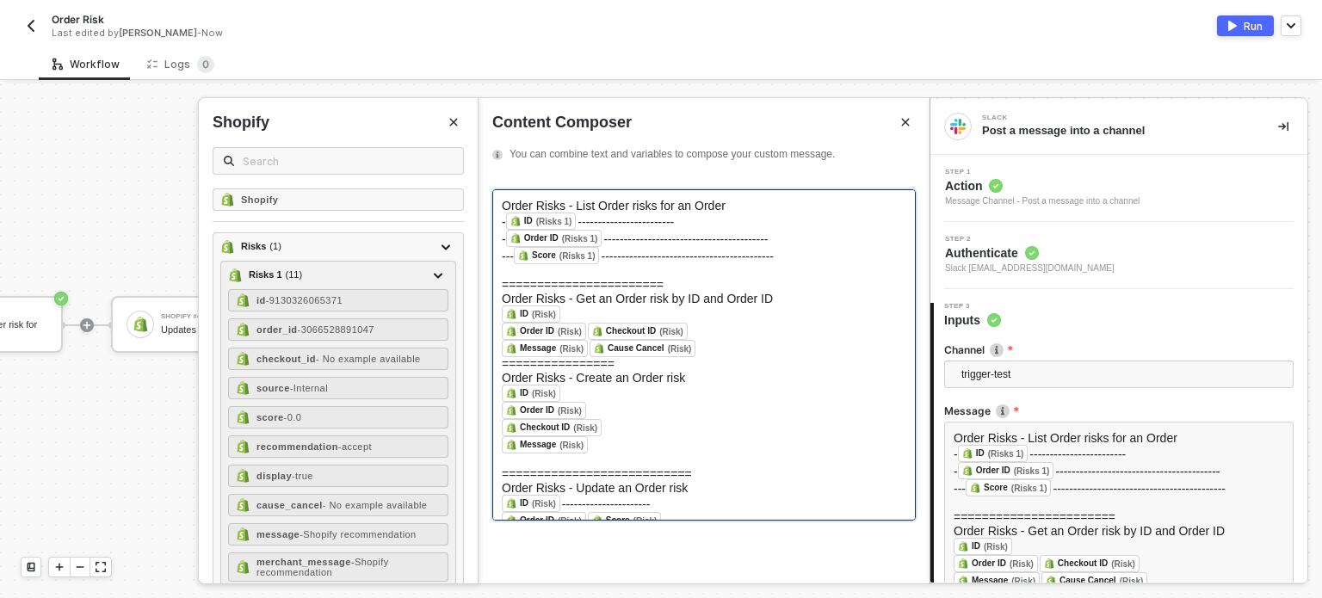
click at [573, 320] on div "﻿ ID (Risk) ﻿ ﻿" at bounding box center [704, 314] width 404 height 17
click at [730, 331] on div "﻿ Order ID (Risk) ﻿ ﻿ Checkout ID (Risk) ﻿ ﻿" at bounding box center [704, 327] width 404 height 17
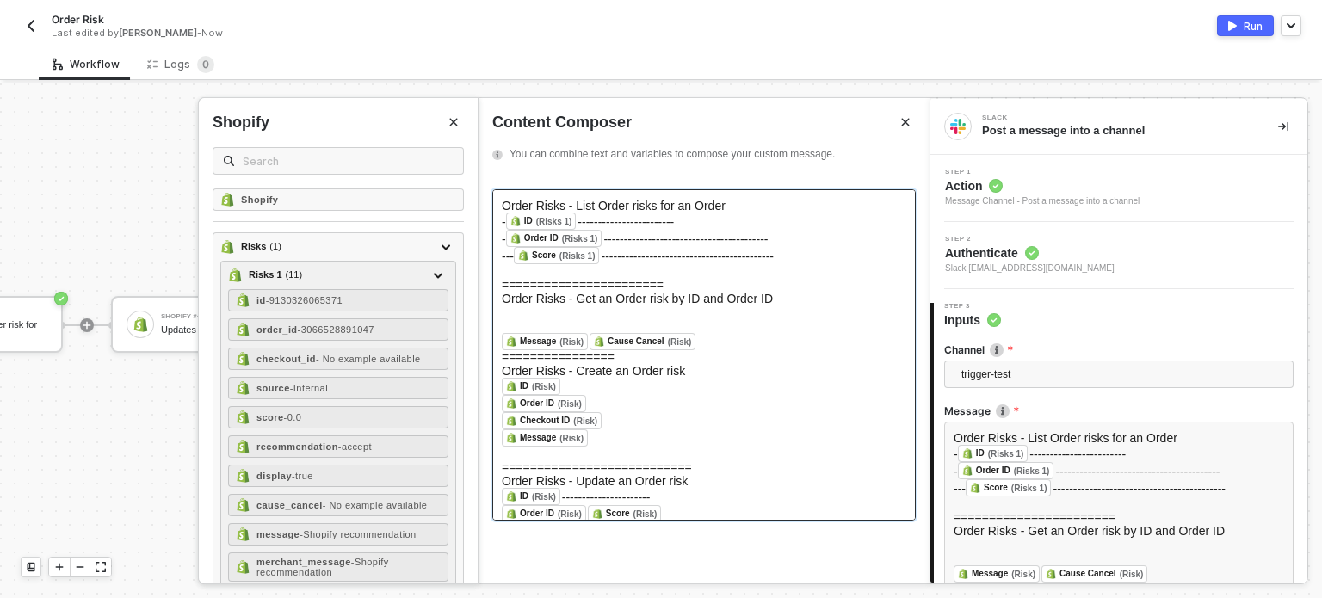
click at [702, 346] on div "﻿ Message (Risk) ﻿ ﻿ Cause Cancel (Risk) ﻿ ﻿" at bounding box center [704, 341] width 404 height 17
click at [557, 319] on div "﻿" at bounding box center [704, 313] width 404 height 14
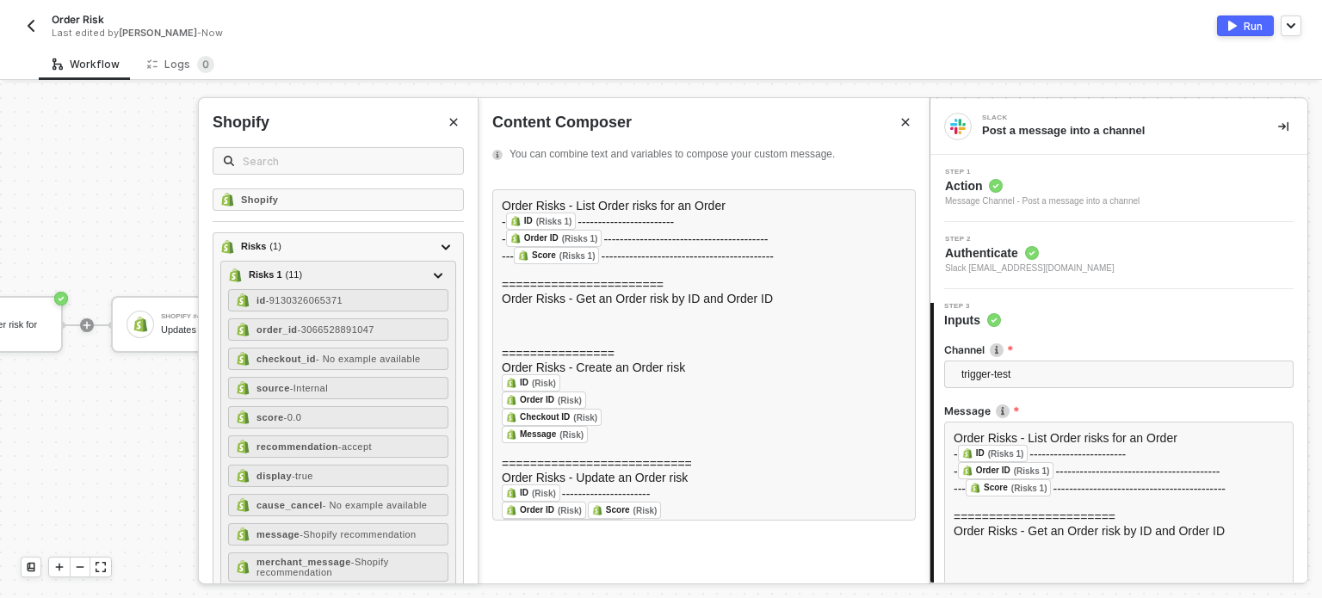
click at [458, 128] on button "Close" at bounding box center [453, 122] width 21 height 21
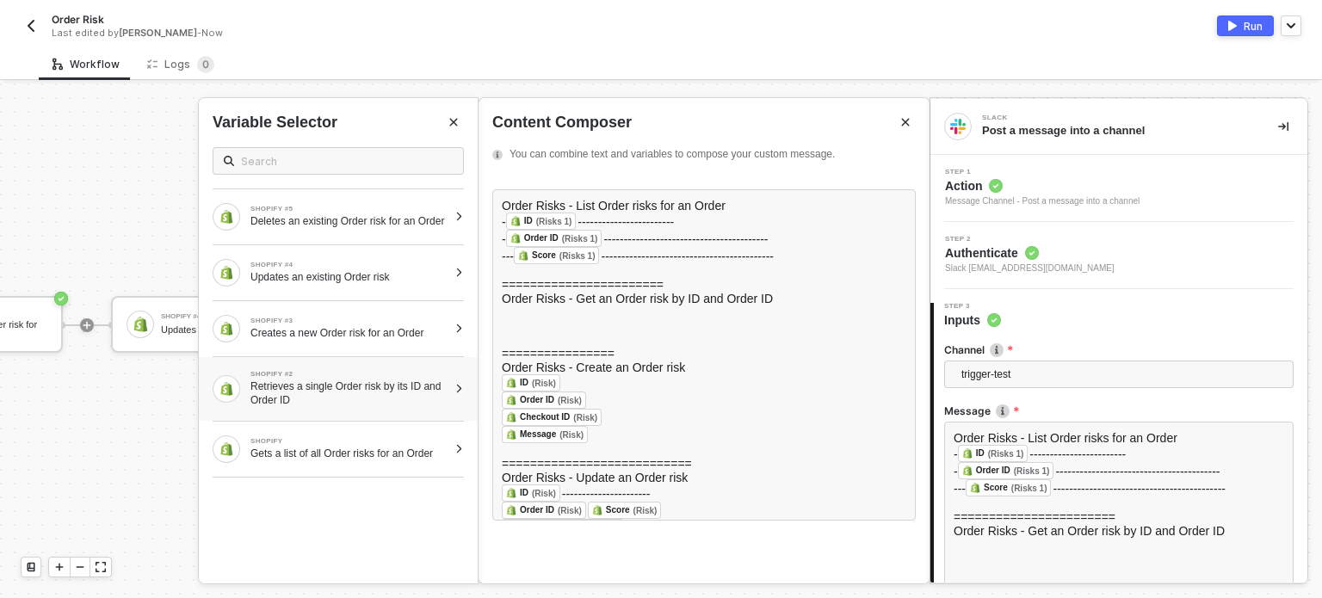
click at [386, 378] on div "SHOPIFY #2" at bounding box center [348, 374] width 197 height 7
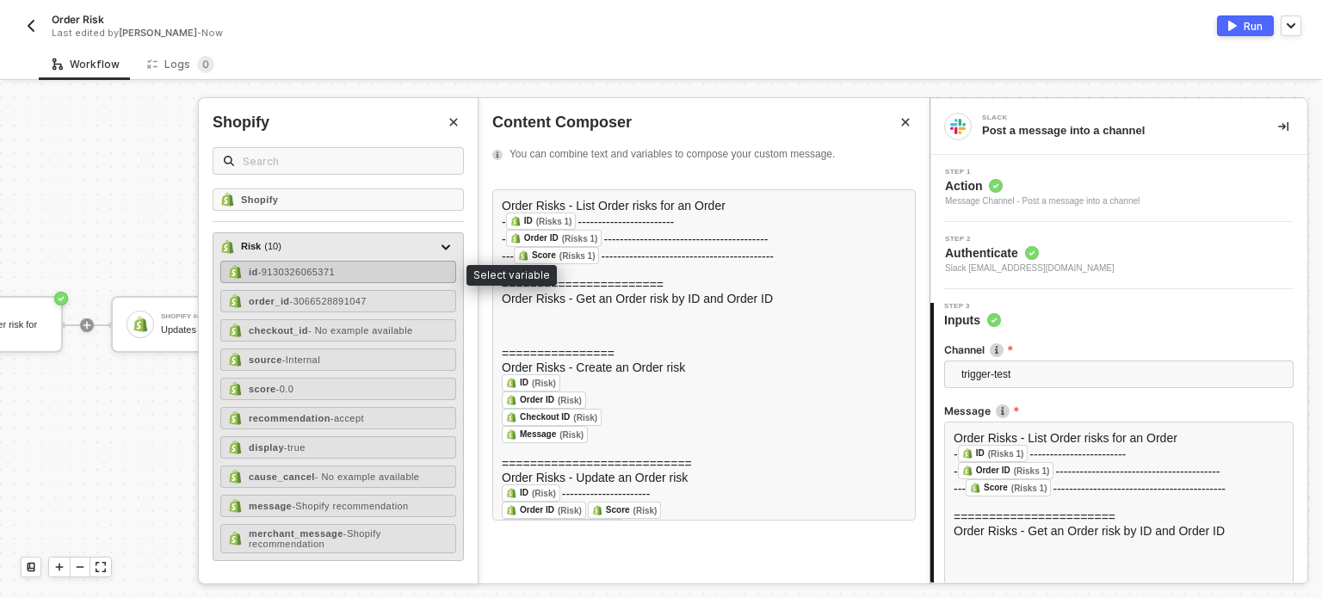
click at [347, 269] on div "id - 9130326065371" at bounding box center [338, 272] width 236 height 22
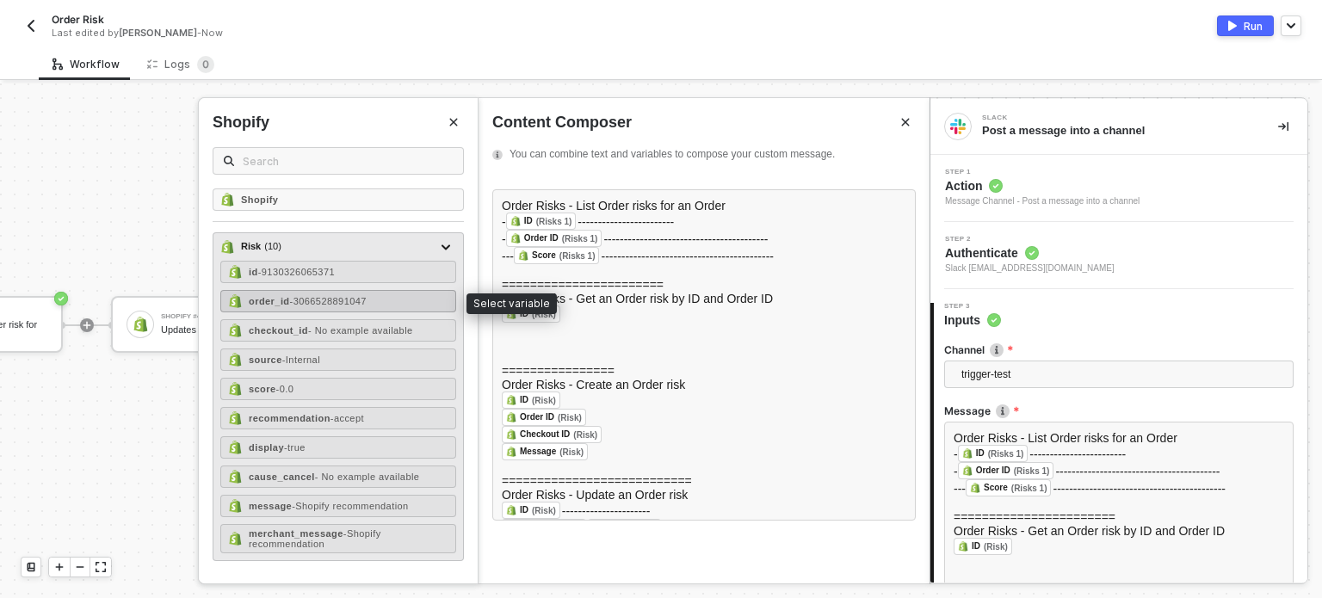
click at [349, 299] on span "- 3066528891047" at bounding box center [328, 301] width 77 height 10
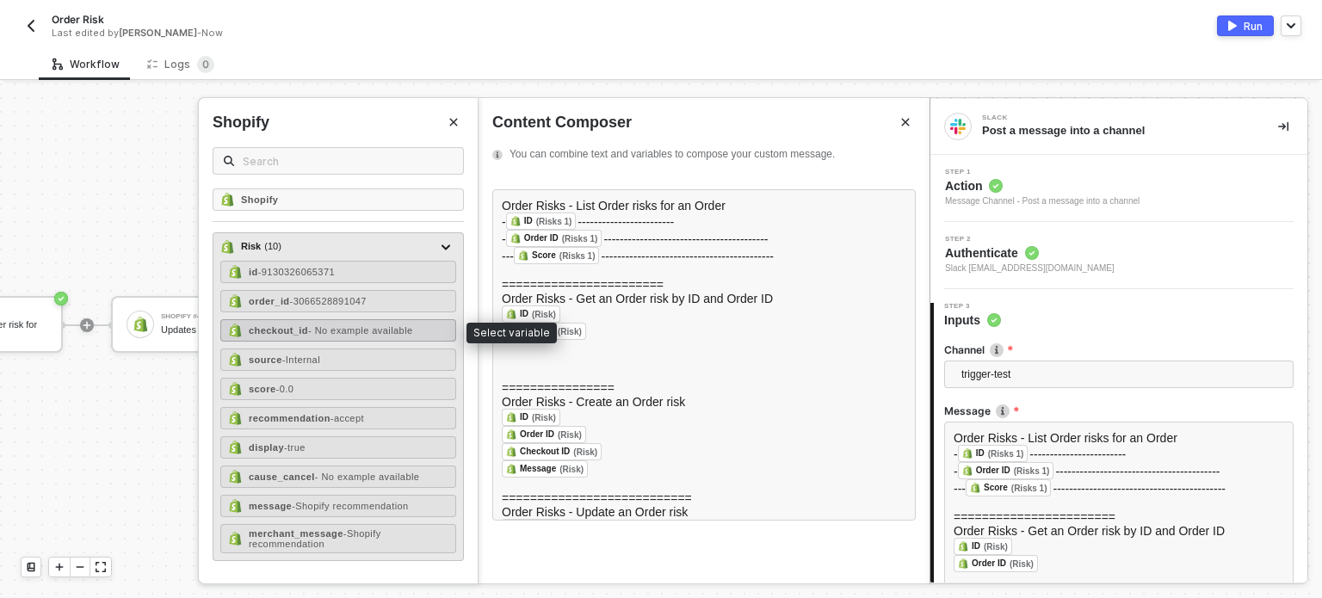
click at [346, 326] on span "- No example available" at bounding box center [360, 330] width 105 height 10
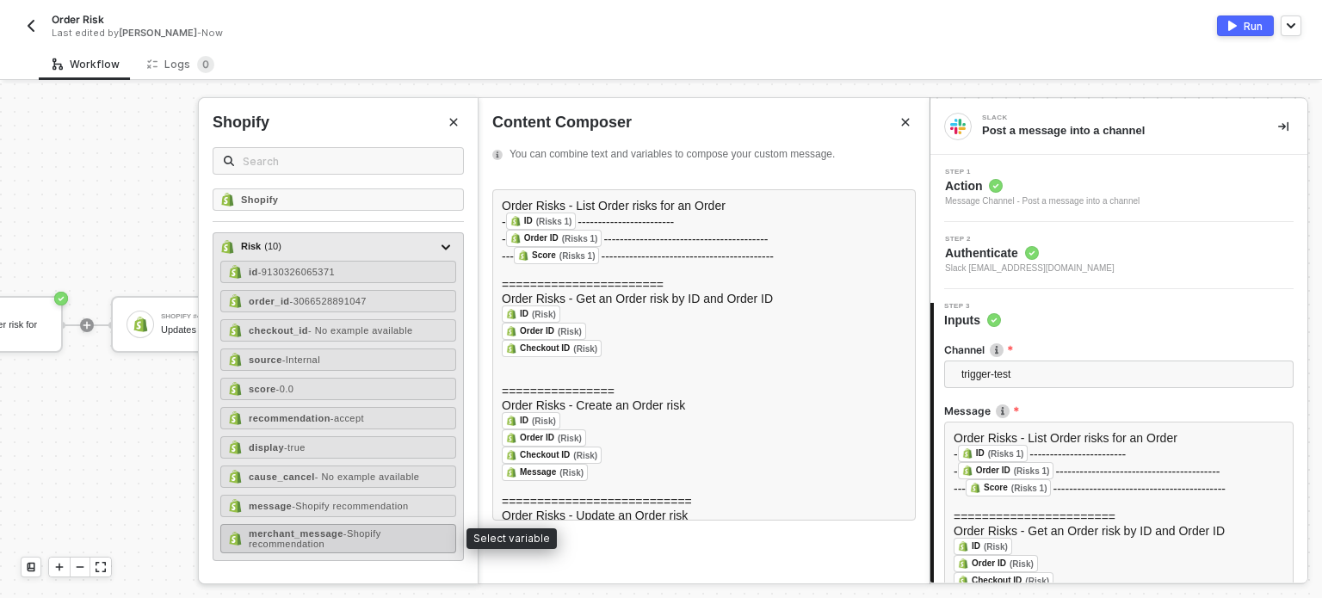
click at [348, 528] on span "- Shopify recommendation" at bounding box center [315, 538] width 133 height 21
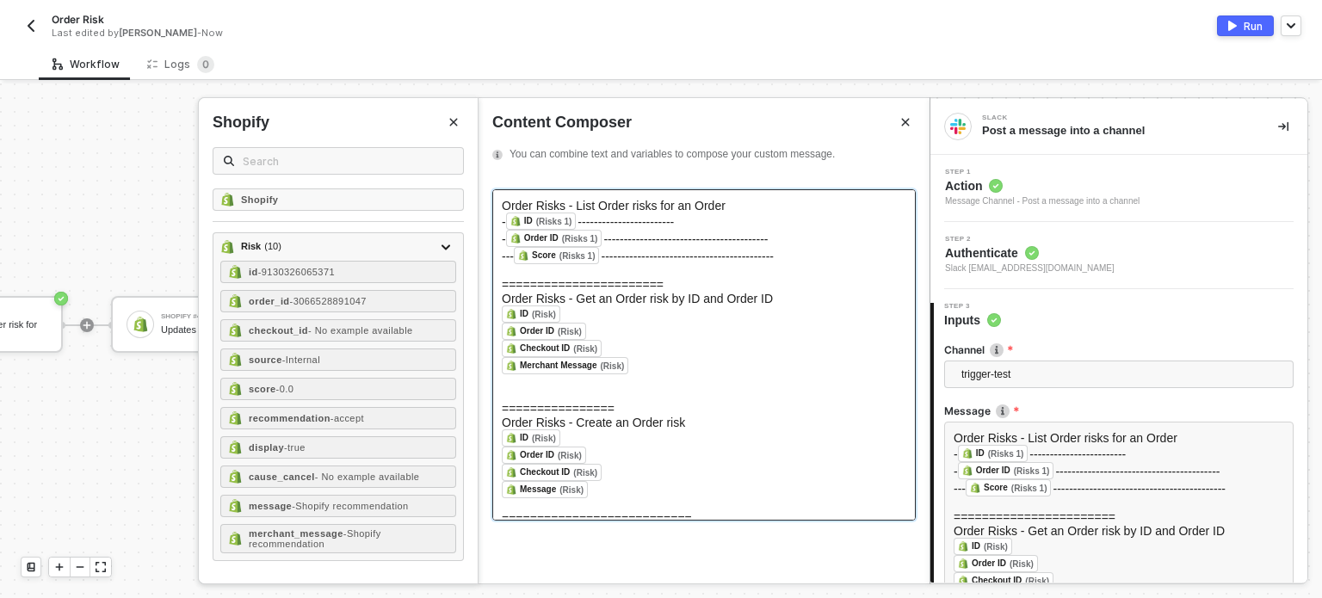
click at [619, 447] on div "﻿ ID (Risk) ﻿ ﻿" at bounding box center [704, 437] width 404 height 17
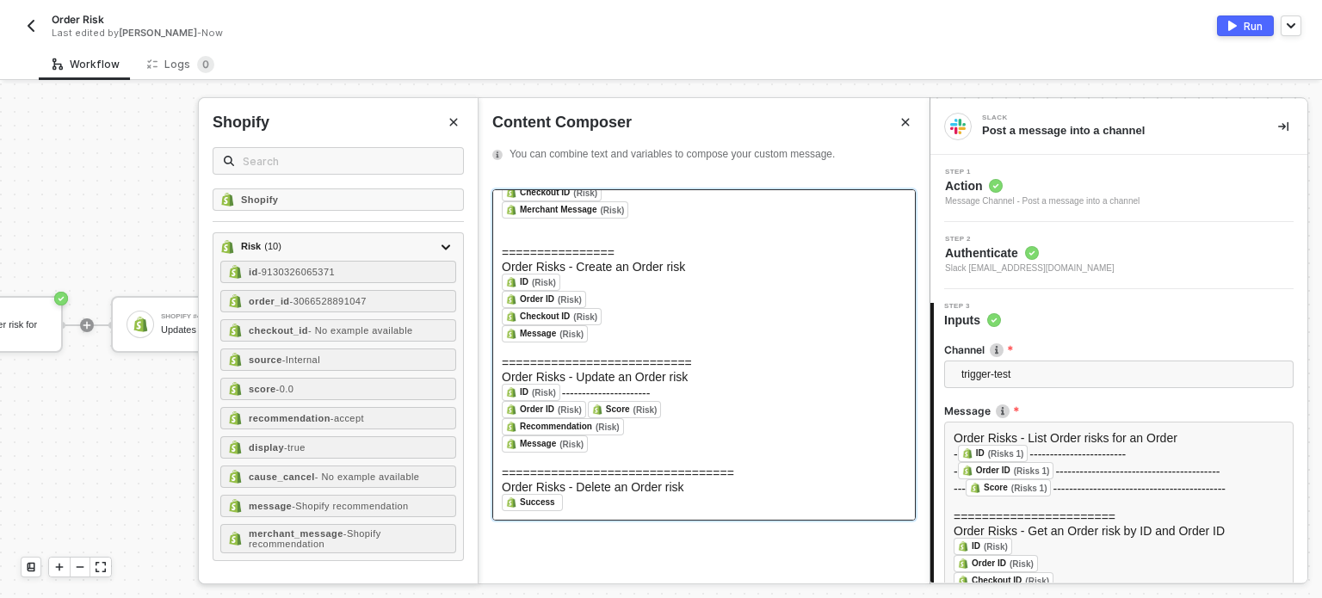
scroll to position [172, 0]
click at [595, 343] on div "﻿" at bounding box center [704, 350] width 404 height 14
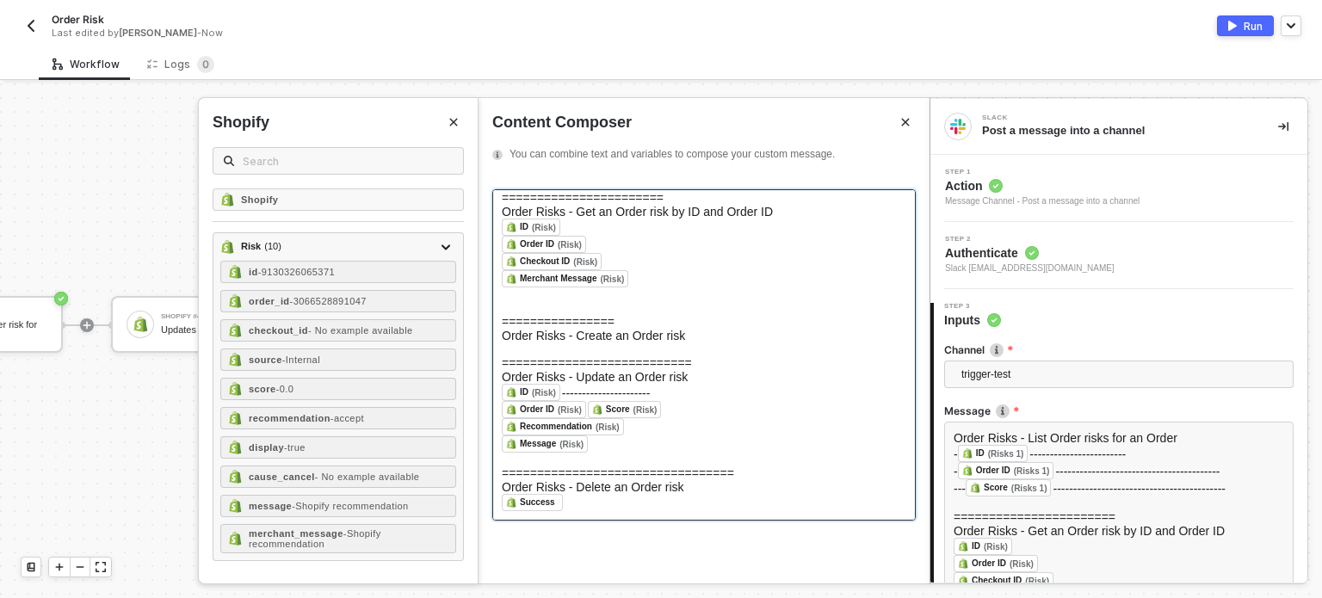
scroll to position [110, 0]
click at [451, 127] on button "Close" at bounding box center [453, 122] width 21 height 21
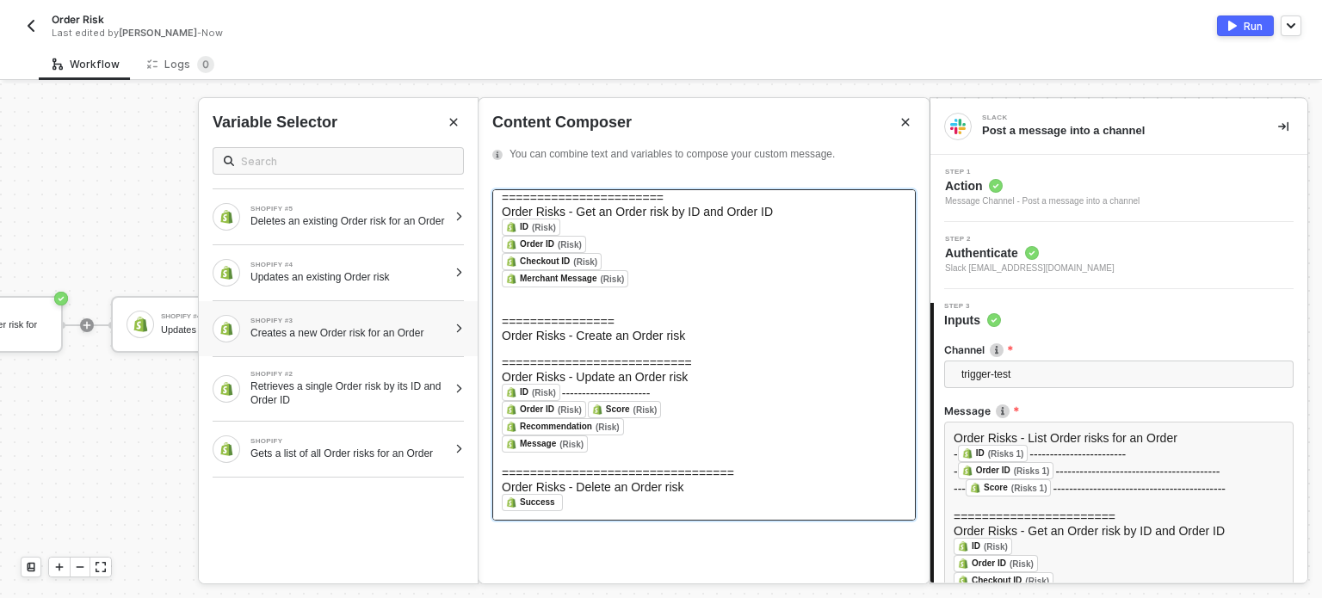
click at [368, 337] on div "Creates a new Order risk for an Order" at bounding box center [348, 333] width 197 height 14
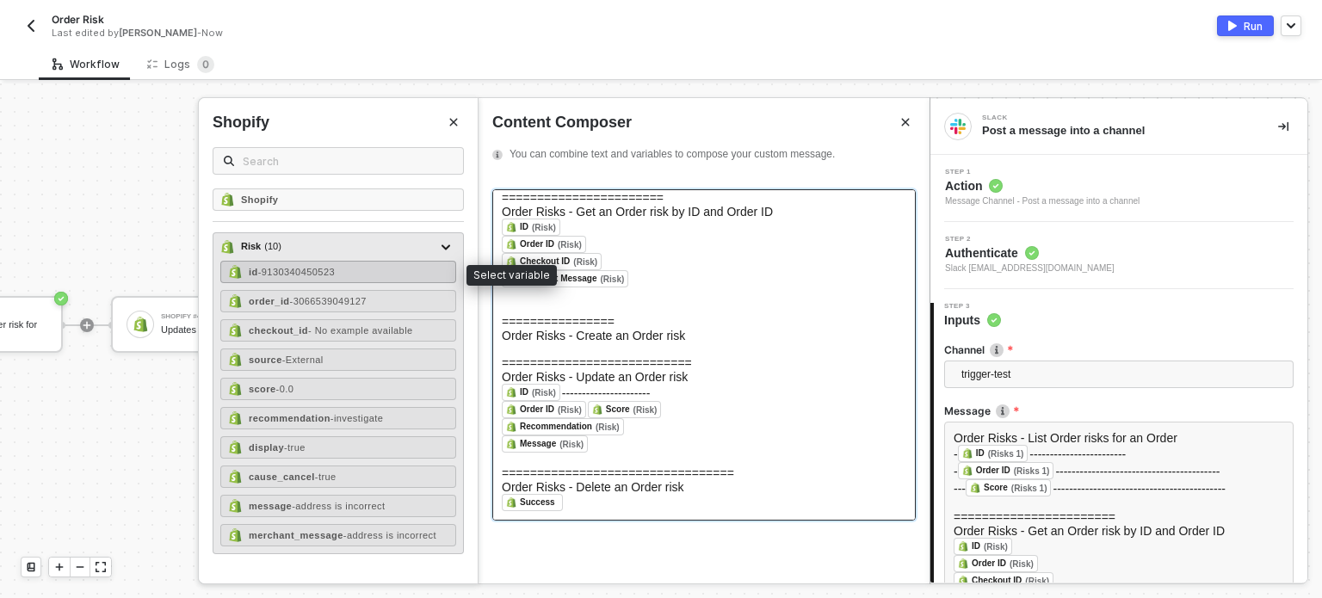
click at [334, 275] on span "- 9130340450523" at bounding box center [296, 272] width 77 height 10
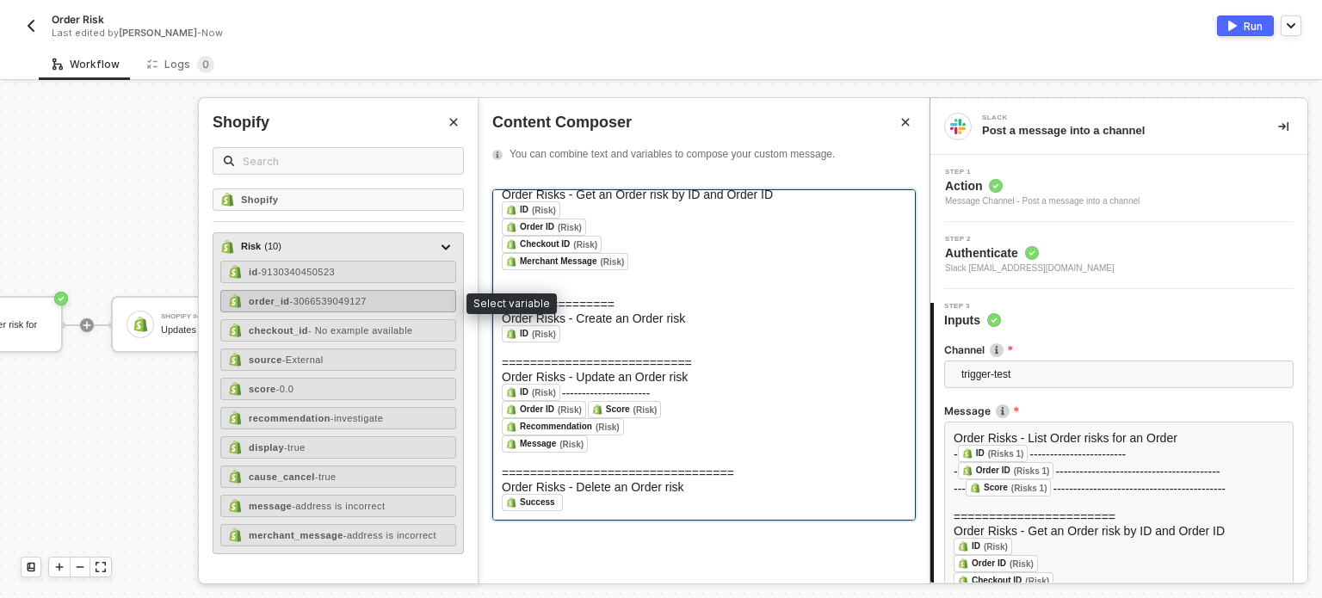
click at [306, 299] on span "- 3066539049127" at bounding box center [328, 301] width 77 height 10
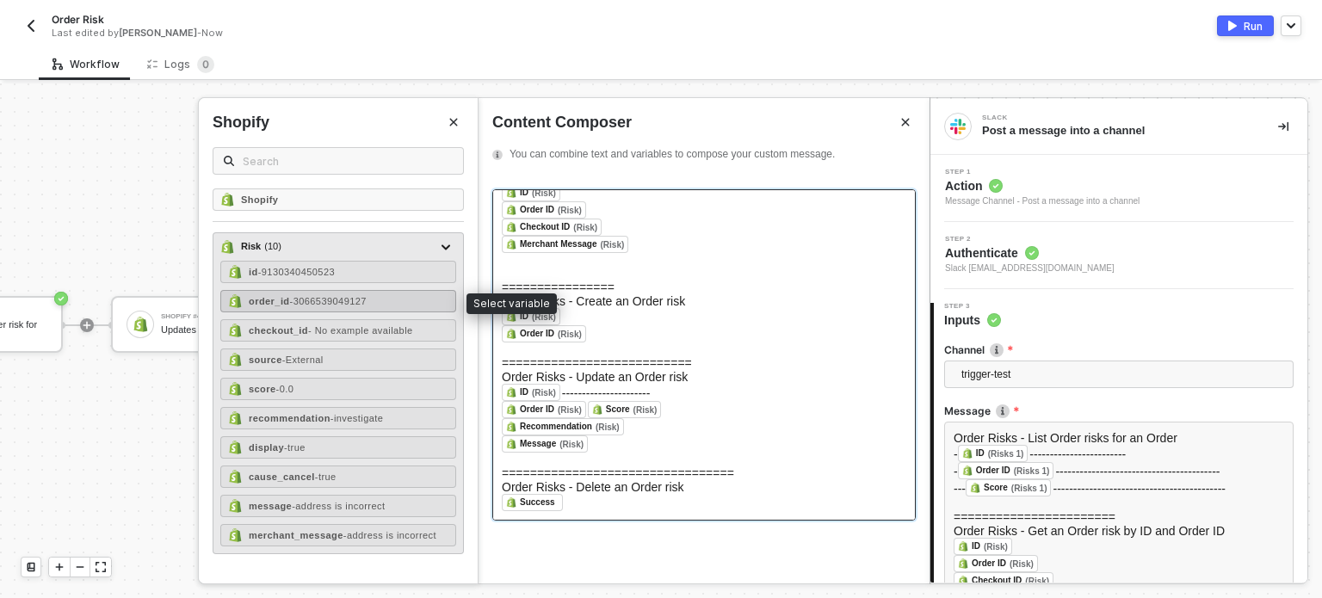
scroll to position [145, 0]
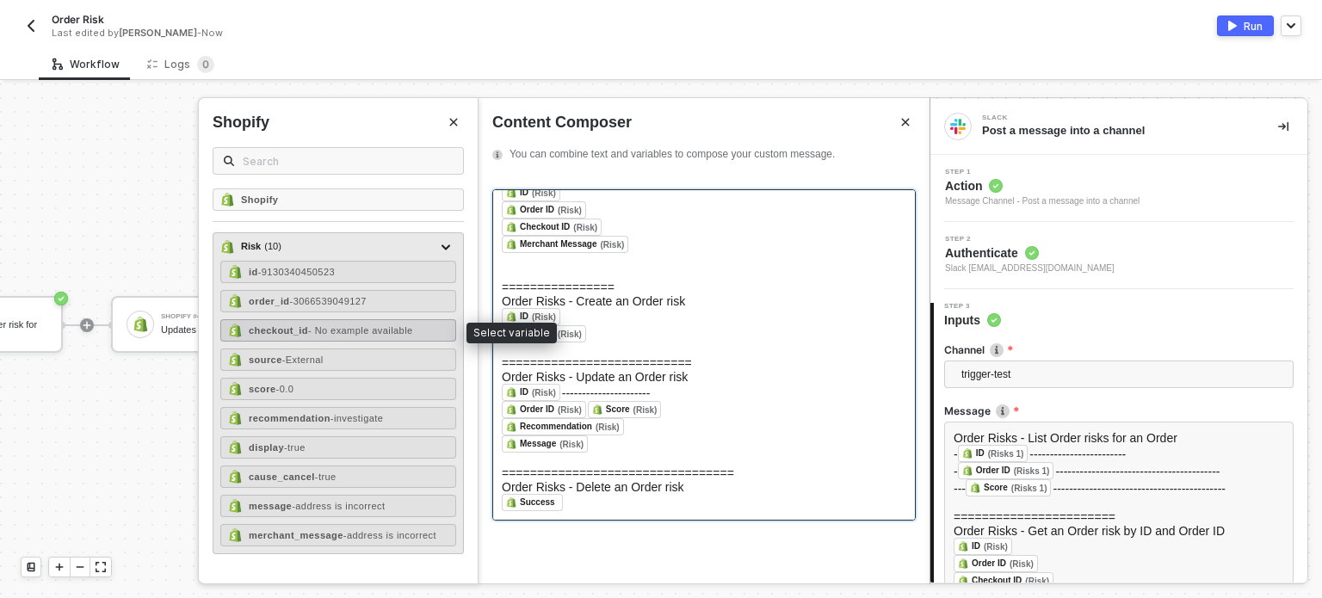
click at [358, 333] on span "- No example available" at bounding box center [360, 330] width 105 height 10
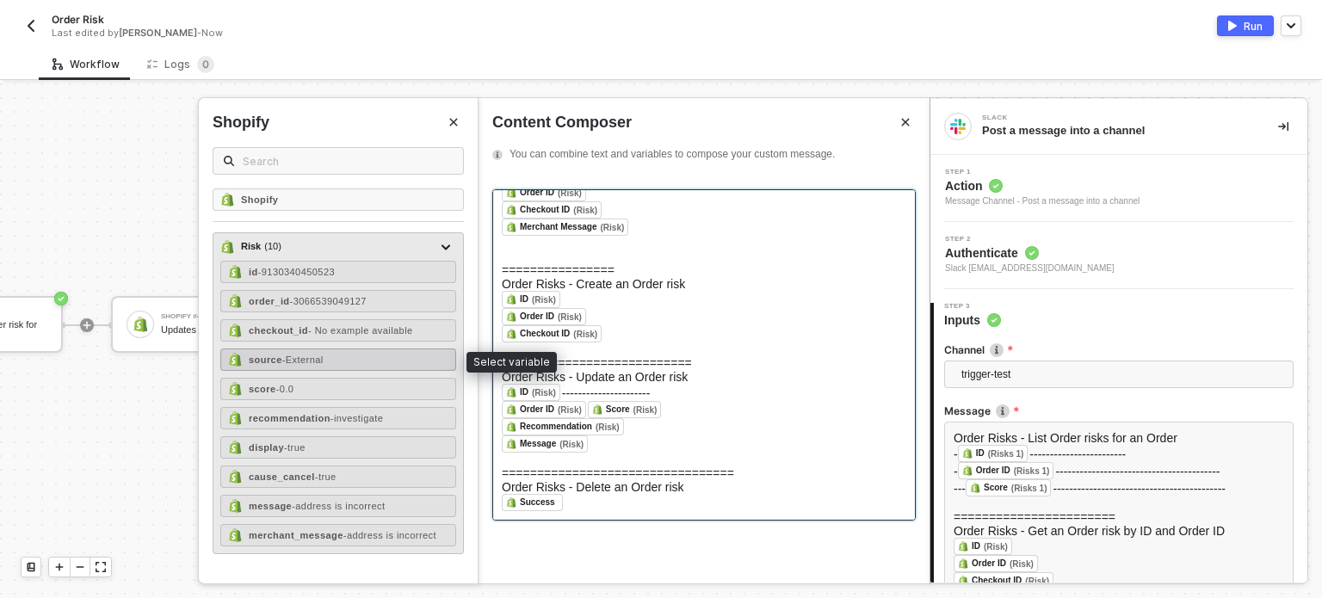
click at [318, 365] on div "source - External" at bounding box center [338, 360] width 236 height 22
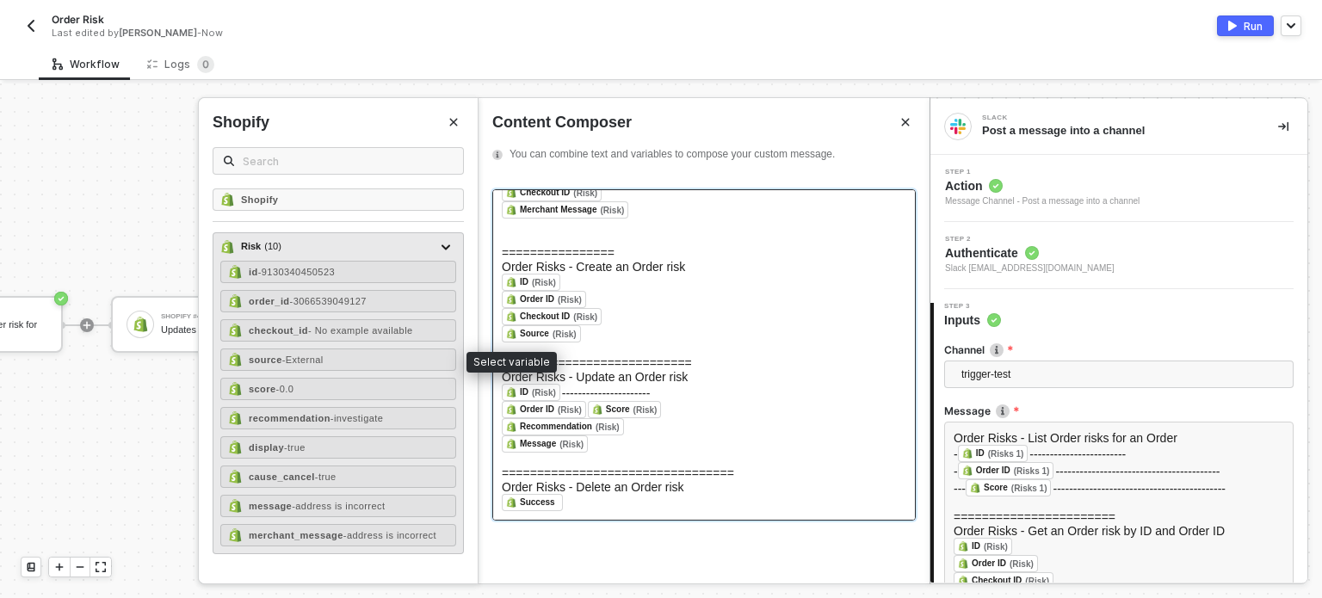
scroll to position [172, 0]
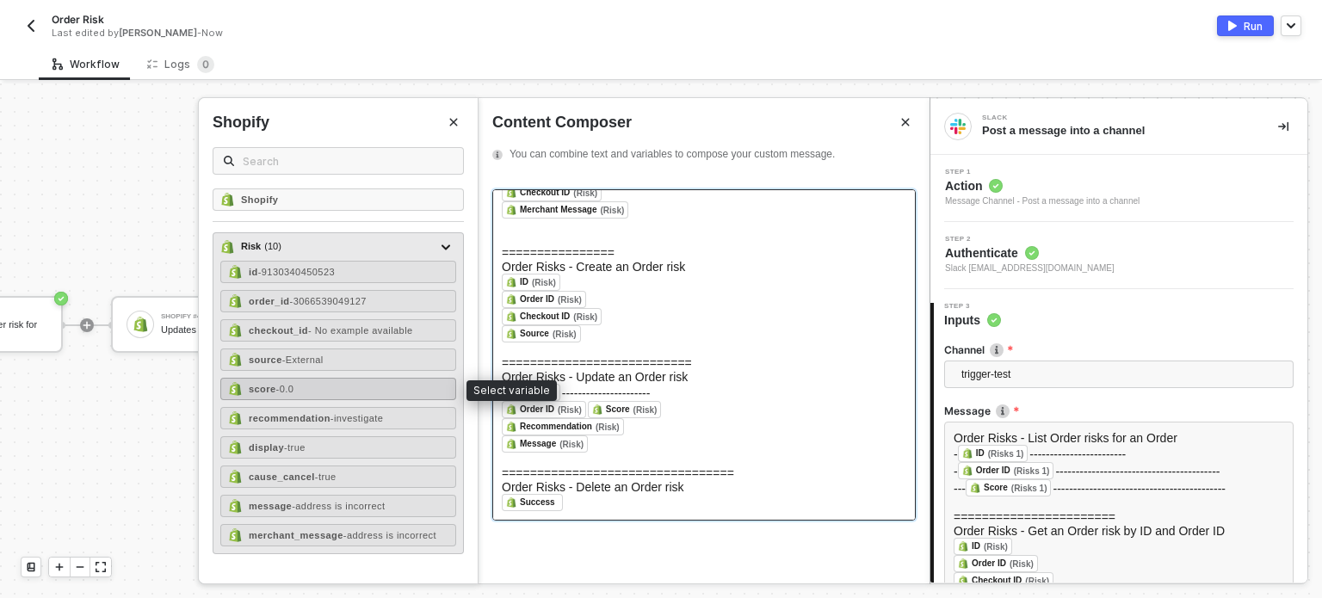
click at [320, 390] on div "score - 0.0" at bounding box center [338, 389] width 236 height 22
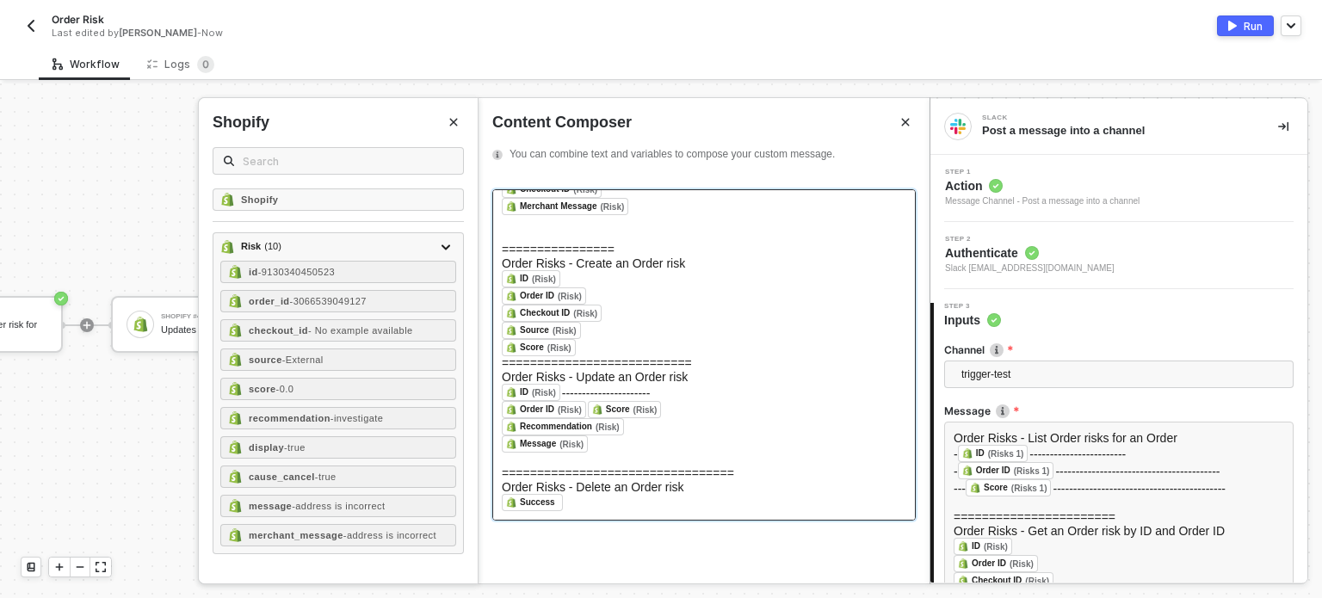
click at [753, 404] on div "﻿ Order ID (Risk) ﻿ ﻿ Score (Risk) ﻿ ﻿" at bounding box center [704, 409] width 404 height 17
click at [655, 438] on div "﻿ Message (Risk) ﻿ ﻿" at bounding box center [704, 443] width 404 height 17
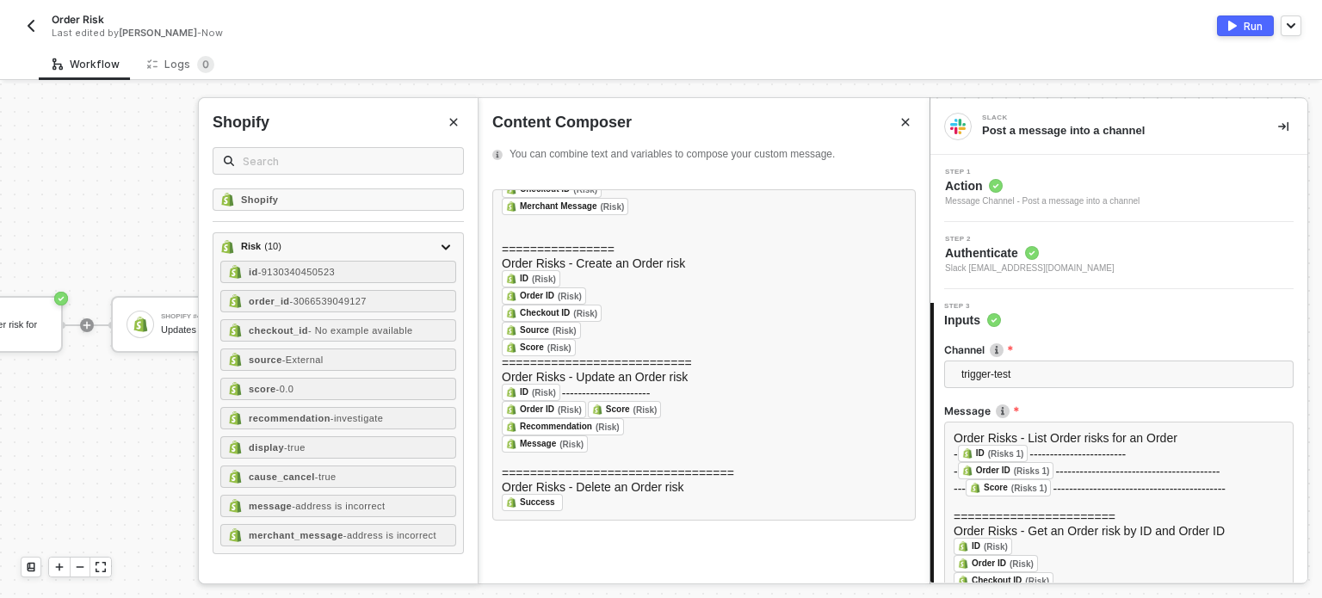
click at [456, 125] on icon "Close" at bounding box center [454, 123] width 8 height 8
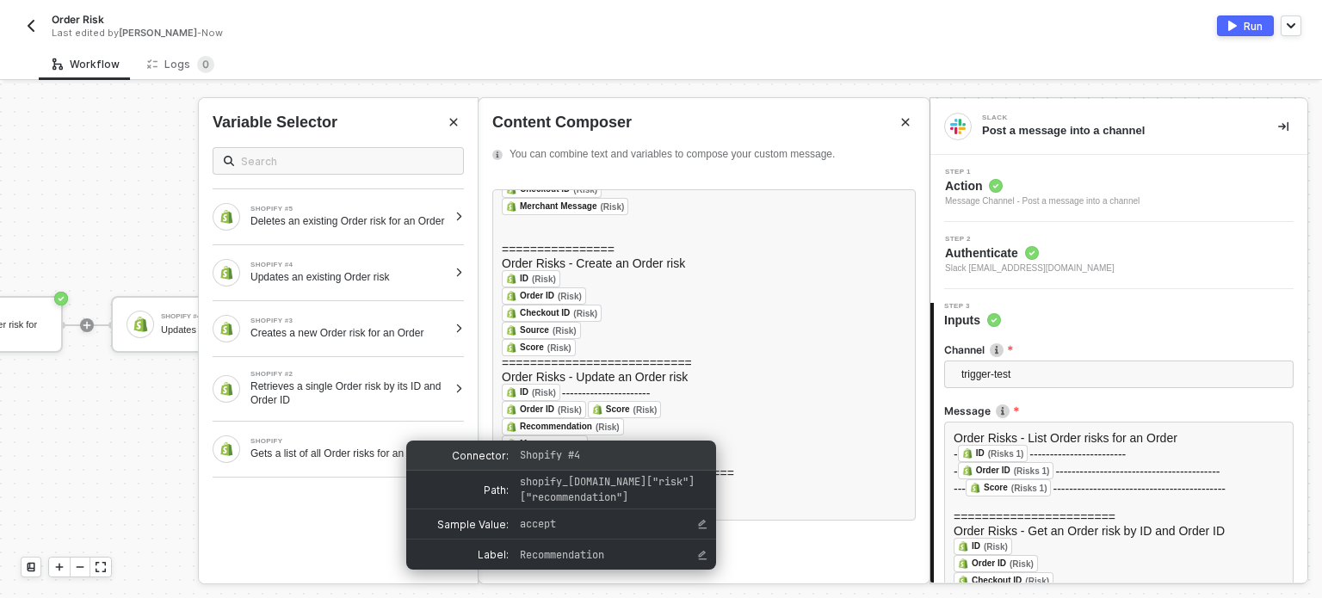
click at [603, 448] on span "Shopify #4" at bounding box center [608, 455] width 179 height 15
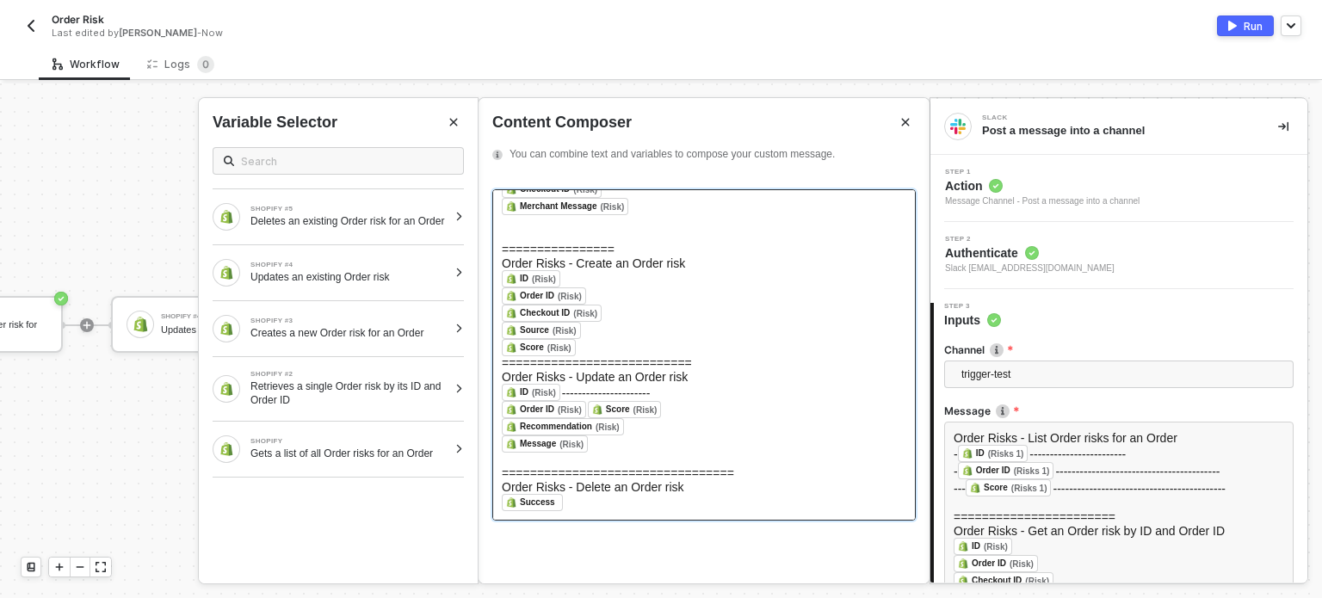
click at [788, 435] on div "﻿ Recommendation (Risk) ﻿ ﻿" at bounding box center [704, 426] width 404 height 17
click at [648, 461] on div "﻿" at bounding box center [704, 460] width 404 height 14
click at [618, 452] on div "﻿ Message (Risk) ﻿ ﻿" at bounding box center [704, 443] width 404 height 17
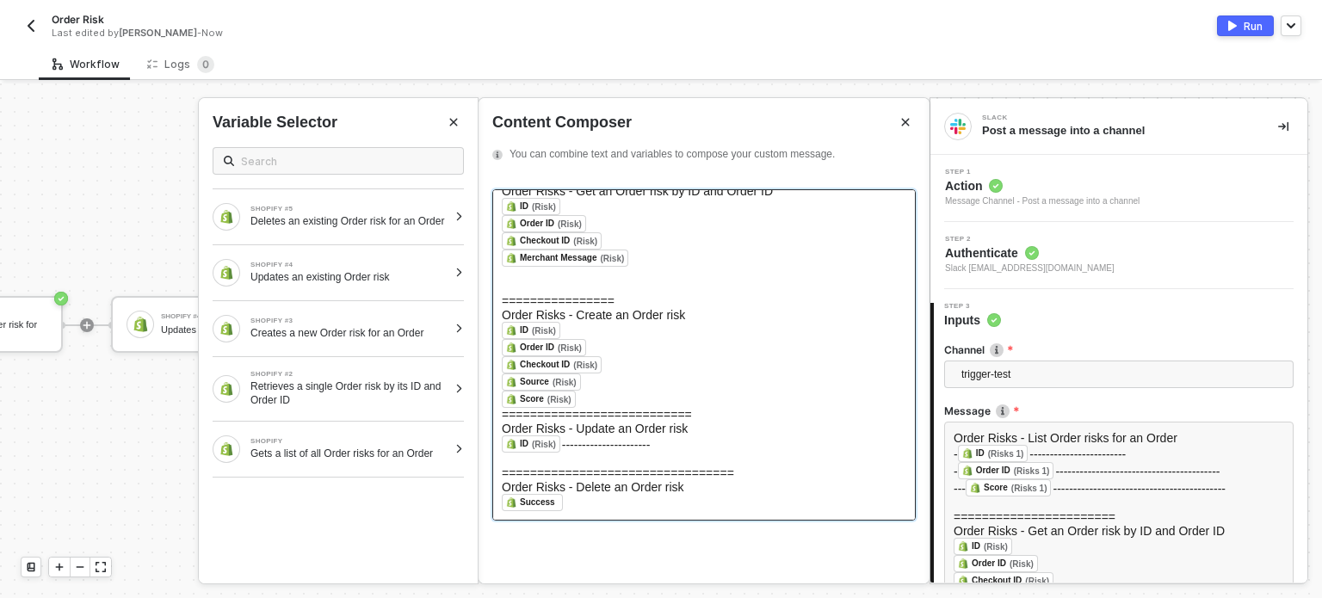
scroll to position [128, 0]
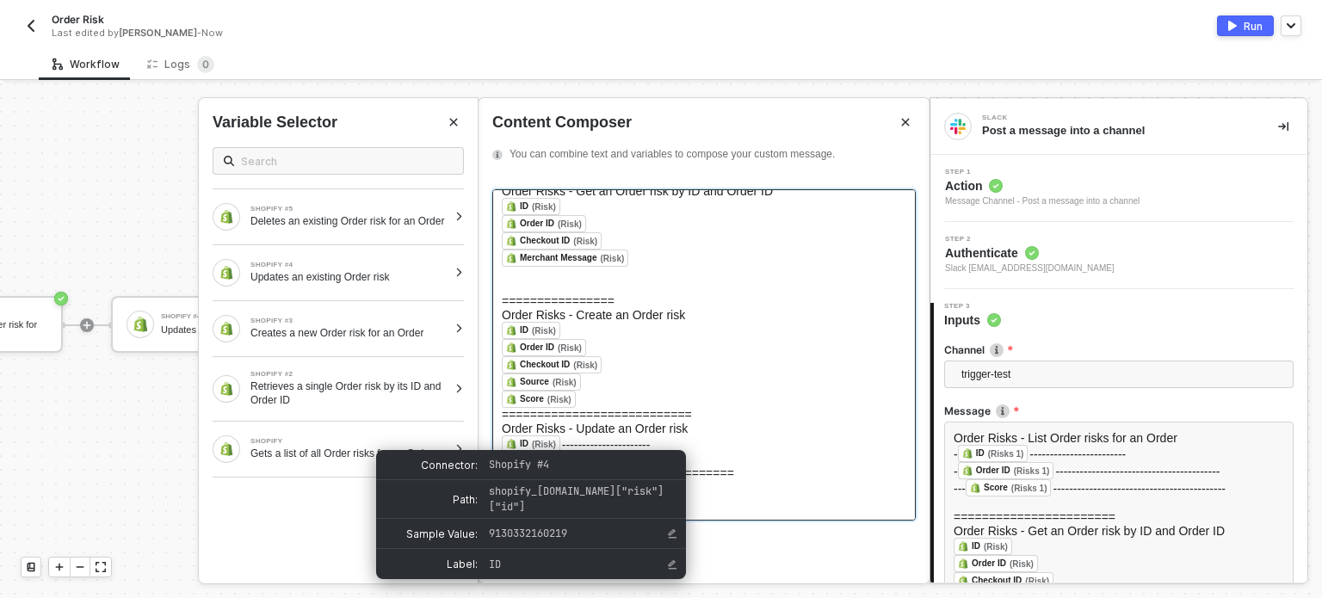
click at [559, 440] on span "ID (Risk) ﻿" at bounding box center [532, 445] width 60 height 14
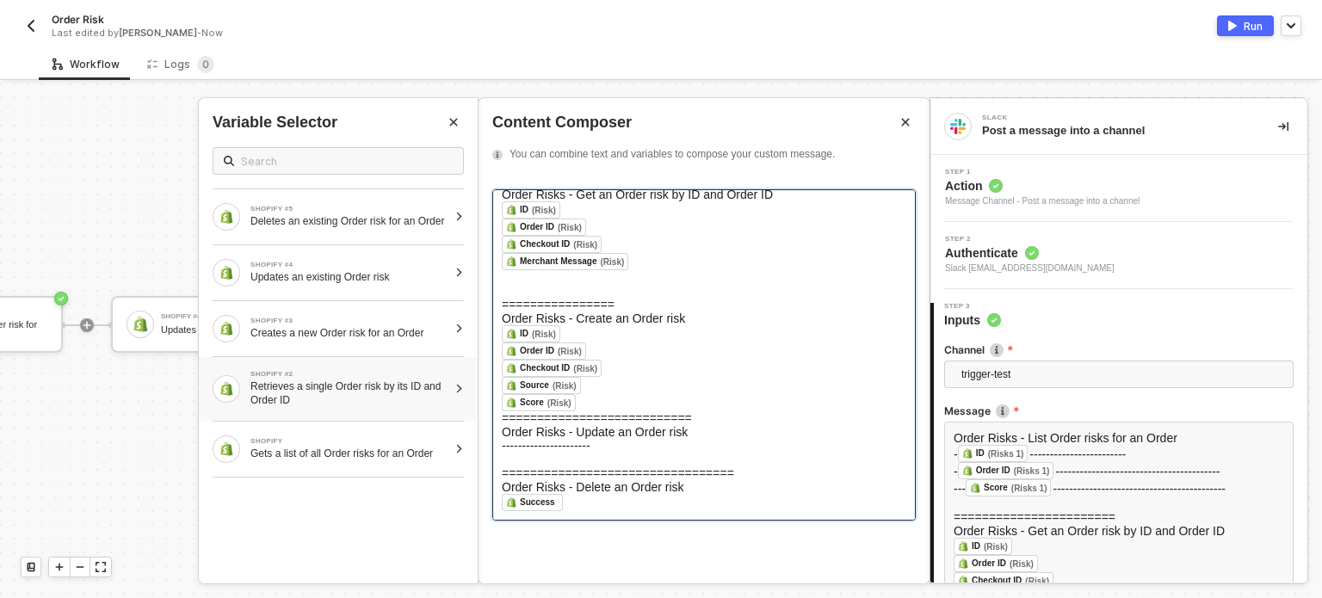
scroll to position [127, 0]
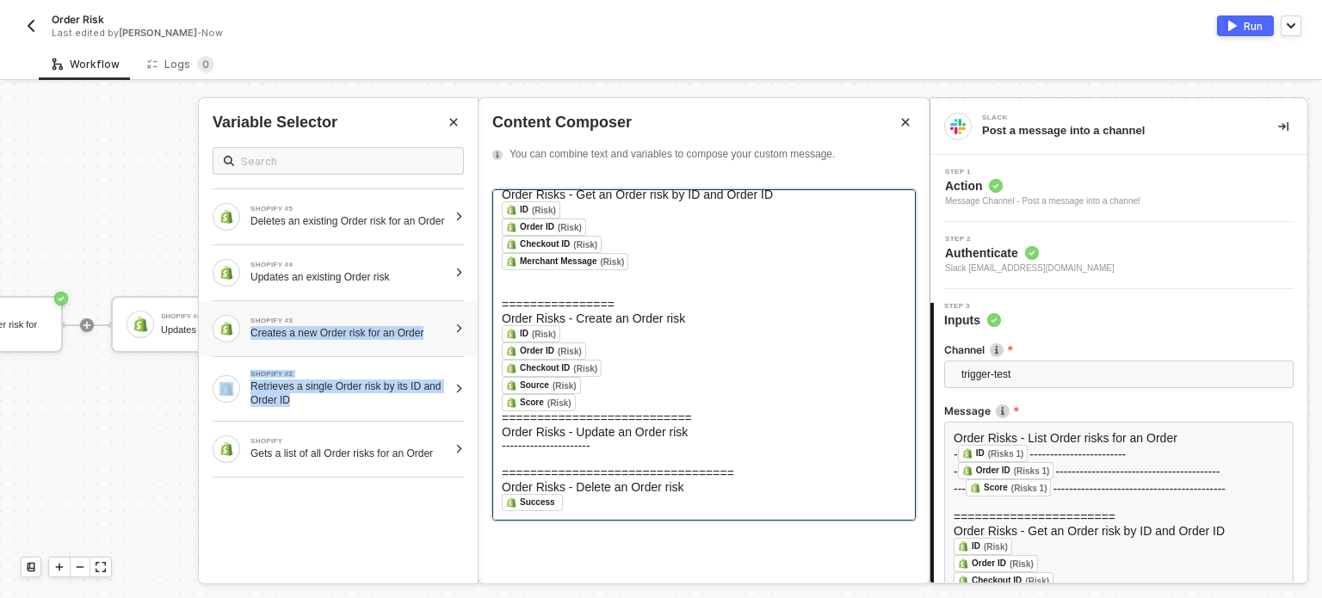
drag, startPoint x: 375, startPoint y: 402, endPoint x: 364, endPoint y: 311, distance: 91.9
click at [364, 315] on div "SHOPIFY #5 Deletes an existing Order risk for an Order SHOPIFY #4 Updates an ex…" at bounding box center [338, 305] width 279 height 344
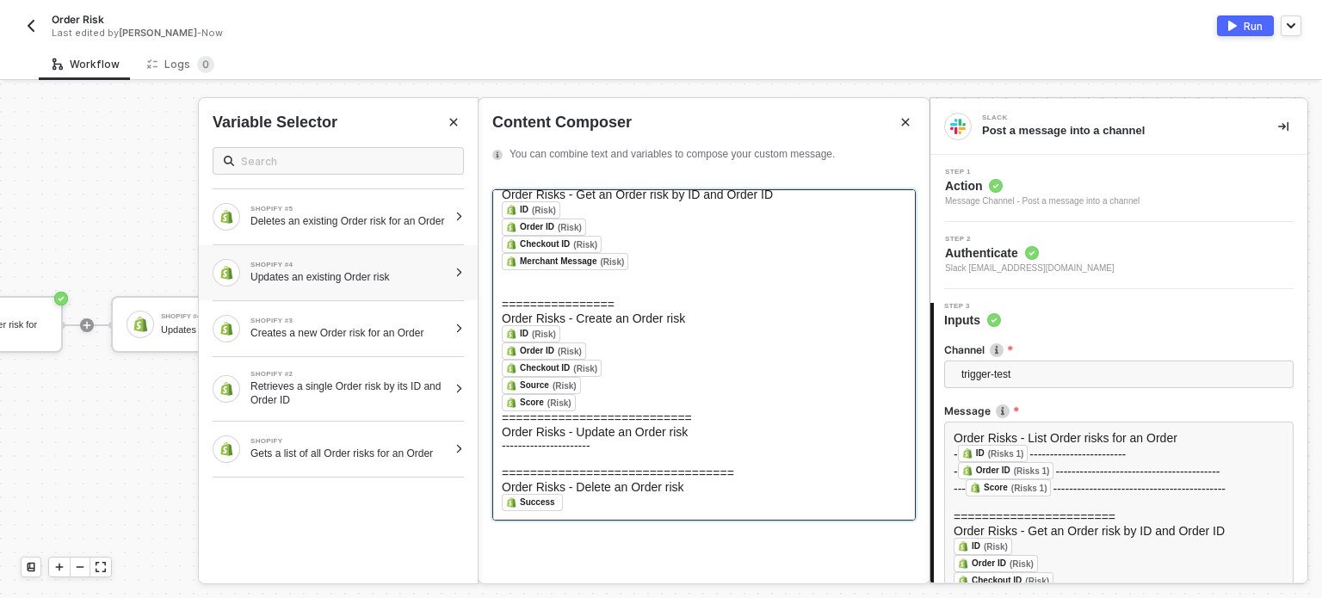
click at [364, 284] on div "Updates an existing Order risk" at bounding box center [348, 277] width 197 height 14
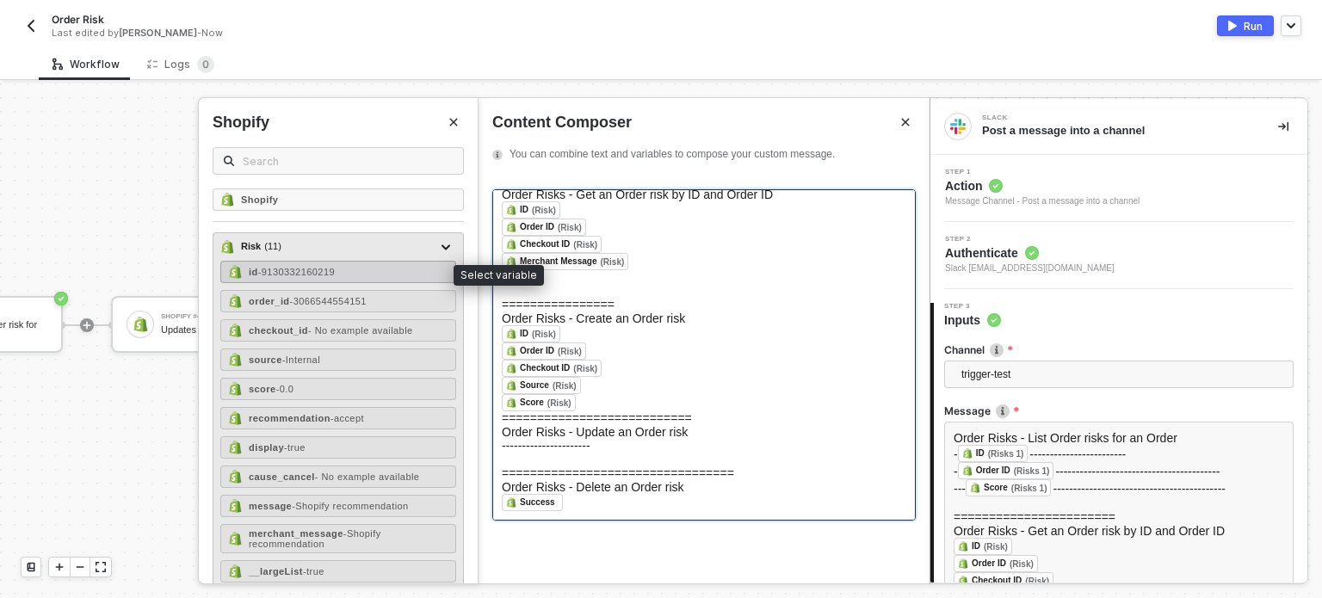
click at [327, 267] on span "- 9130332160219" at bounding box center [296, 272] width 77 height 10
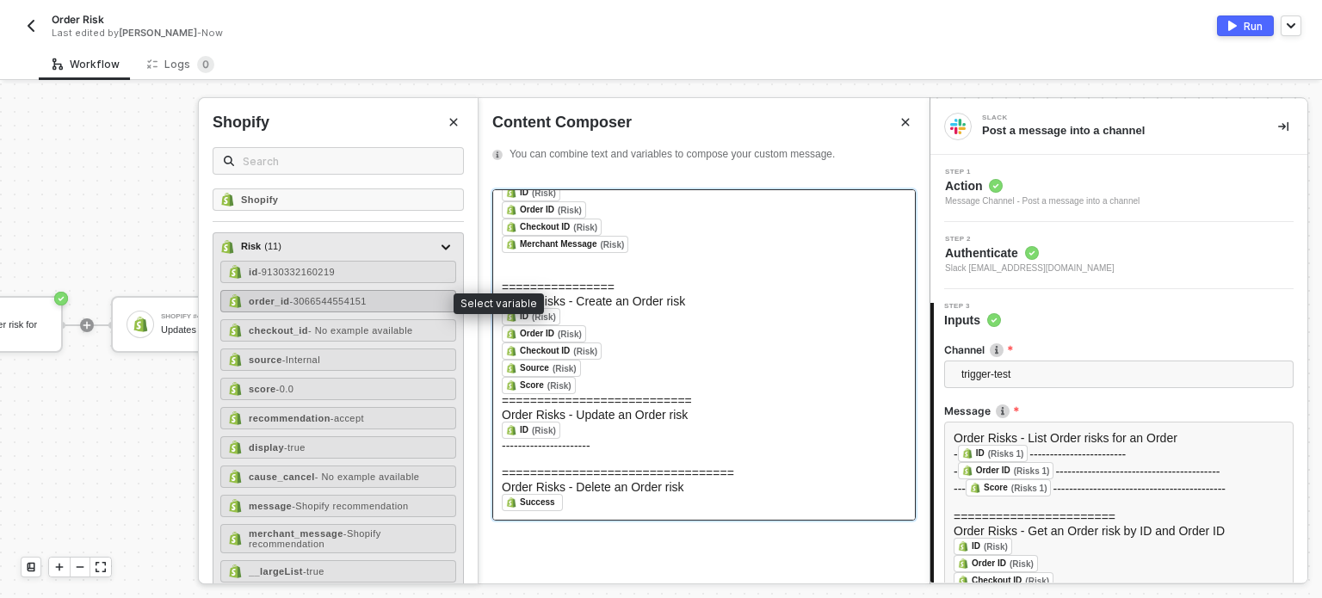
click at [349, 299] on span "- 3066544554151" at bounding box center [328, 301] width 77 height 10
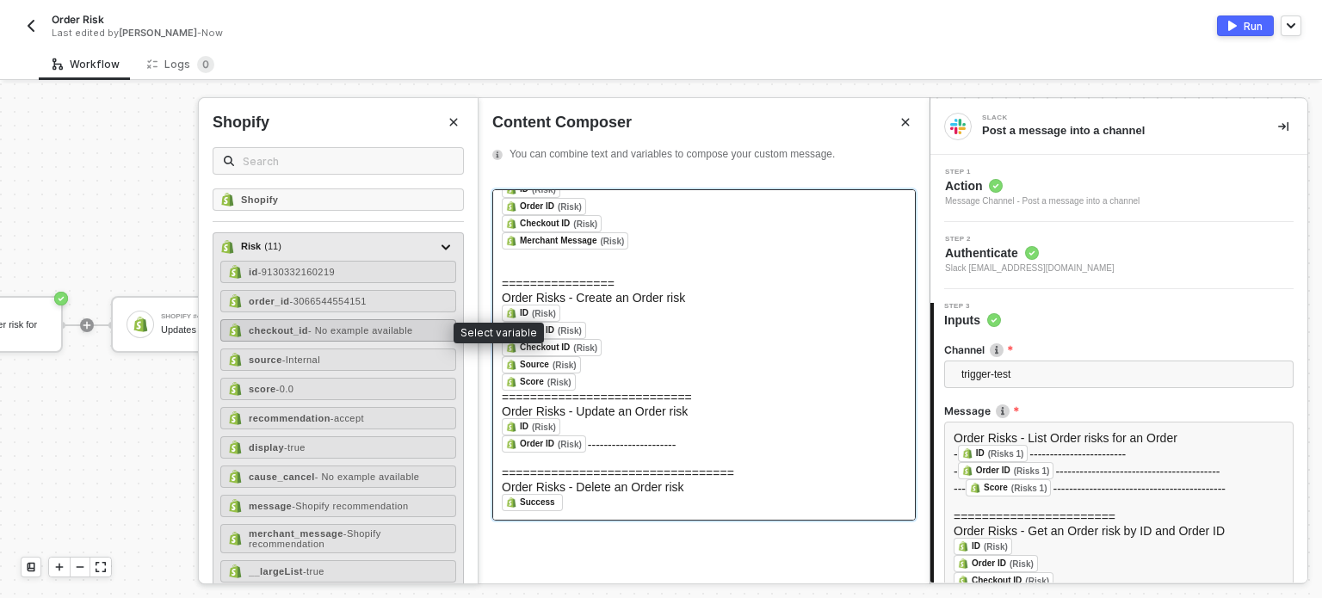
click at [343, 325] on span "- No example available" at bounding box center [360, 330] width 105 height 10
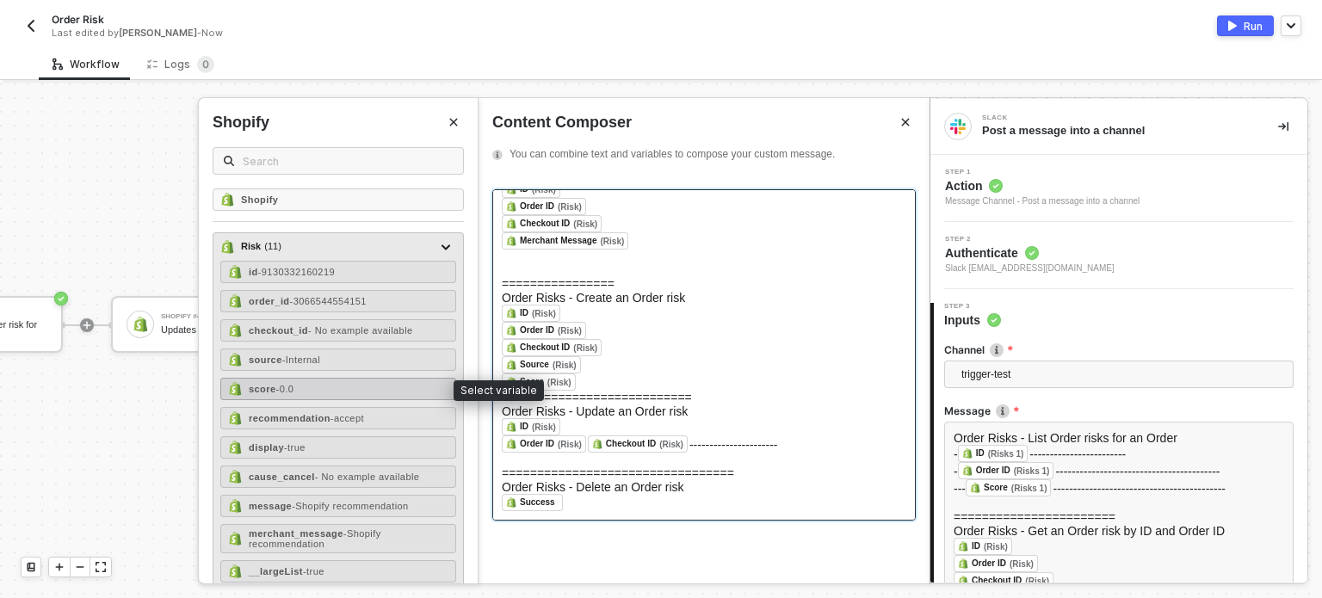
click at [324, 381] on div "score - 0.0" at bounding box center [338, 389] width 236 height 22
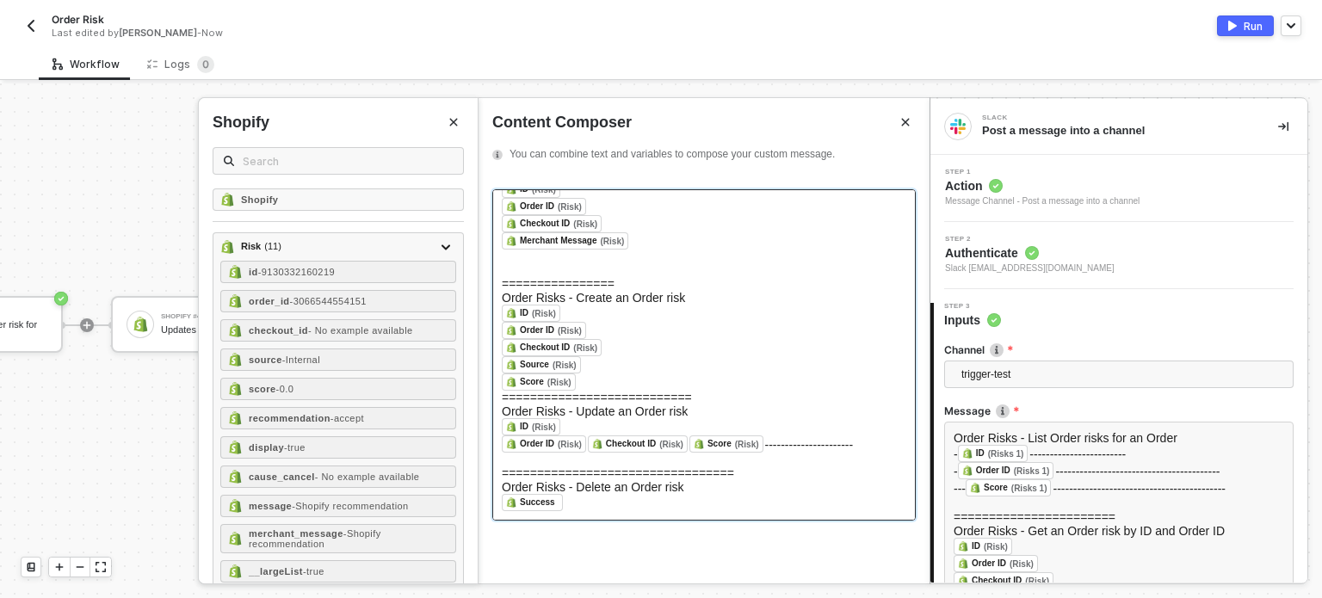
click at [562, 501] on div "﻿ Success ﻿ ﻿" at bounding box center [704, 502] width 404 height 17
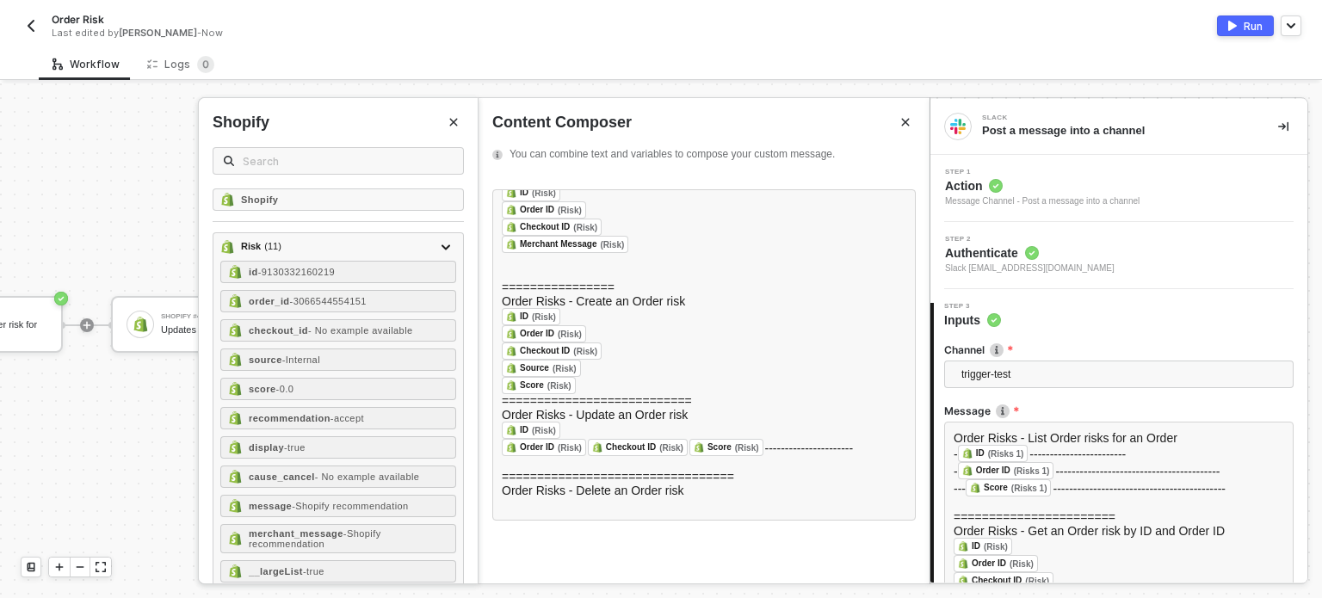
click at [458, 127] on icon "Close" at bounding box center [453, 122] width 10 height 10
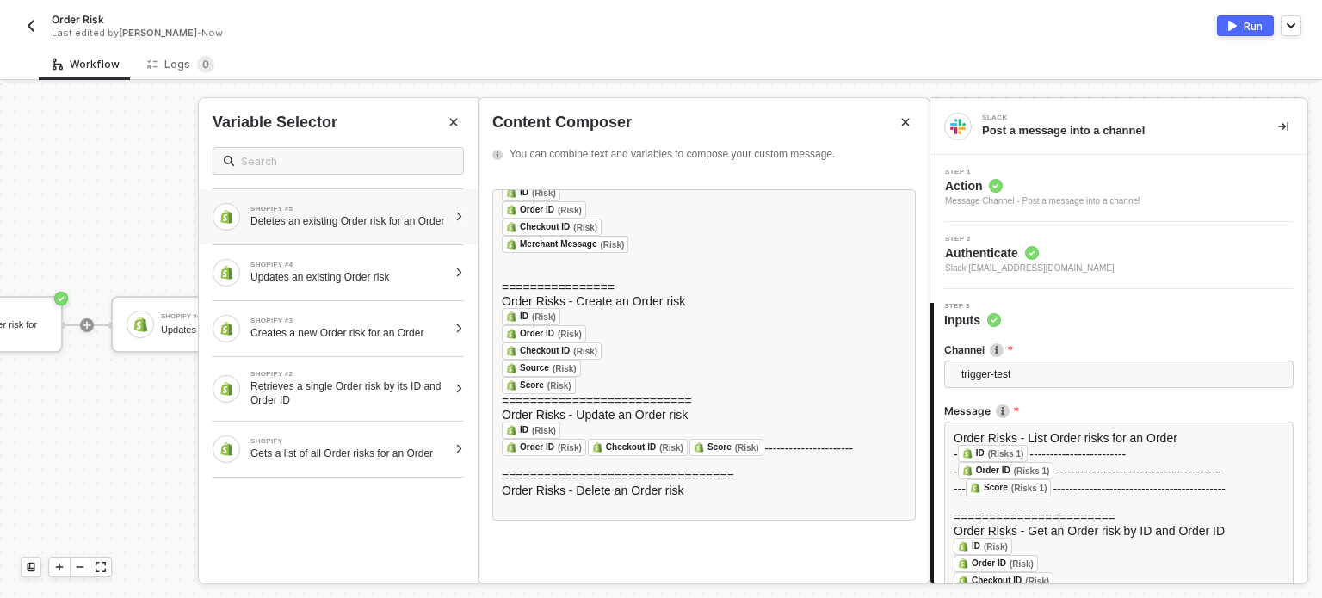
click at [365, 228] on div "Deletes an existing Order risk for an Order" at bounding box center [348, 221] width 197 height 14
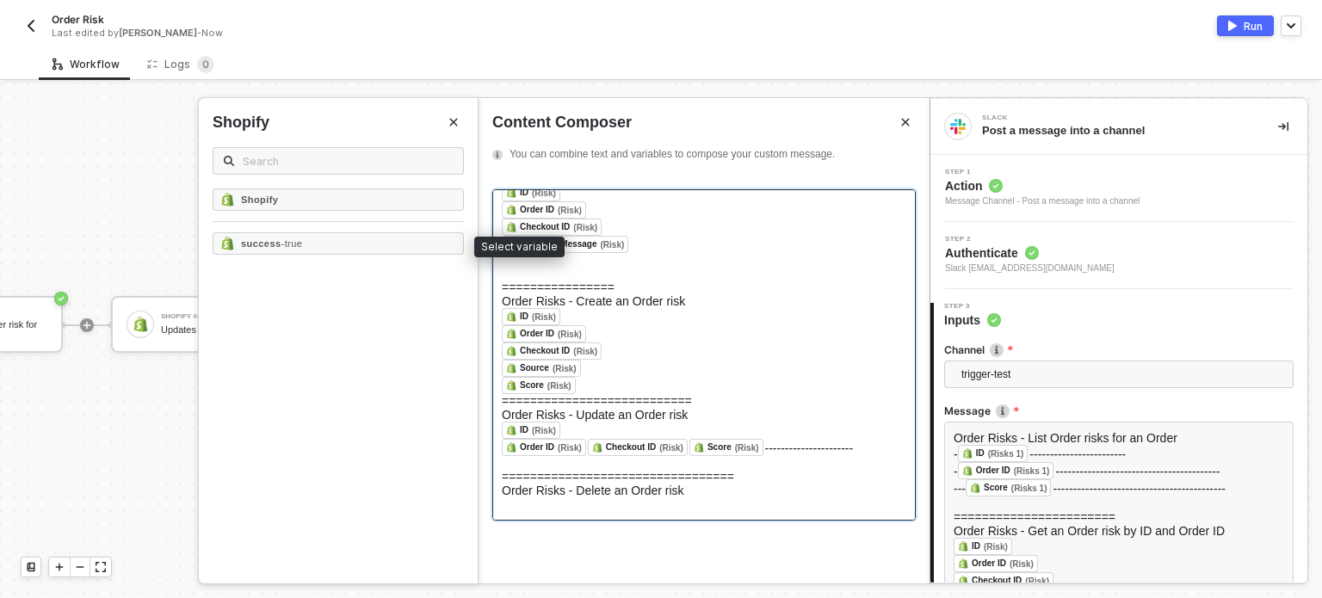
drag, startPoint x: 330, startPoint y: 240, endPoint x: 547, endPoint y: 264, distance: 218.2
click at [334, 240] on div "success - true" at bounding box center [338, 243] width 251 height 22
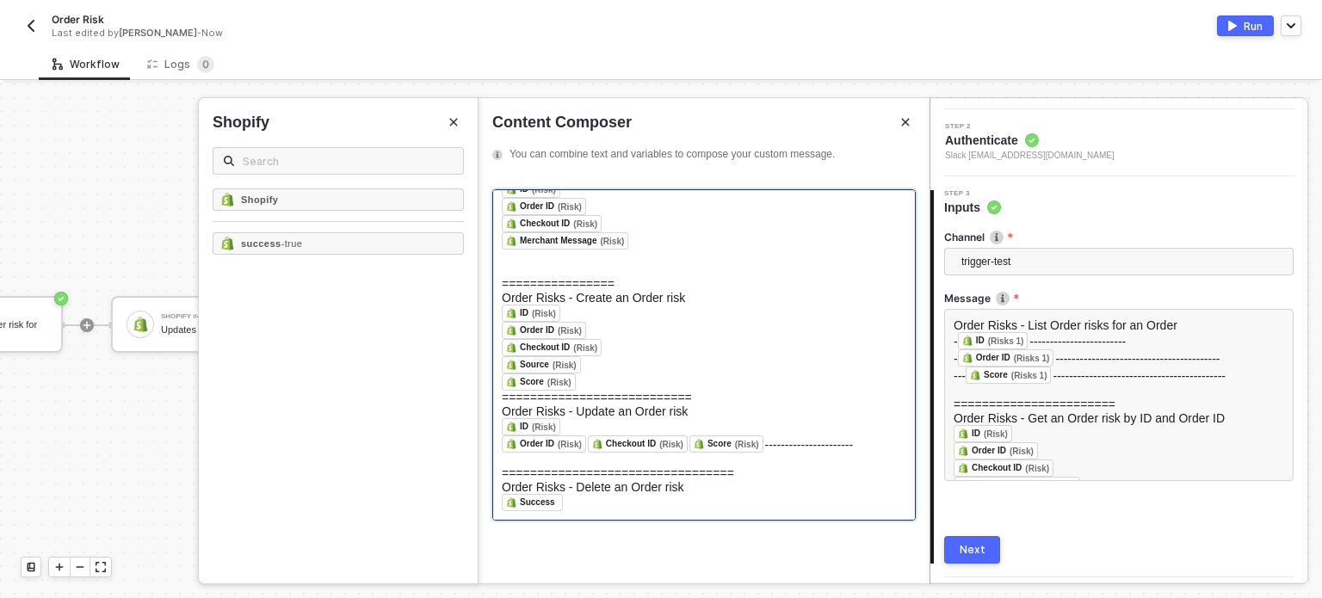
scroll to position [160, 0]
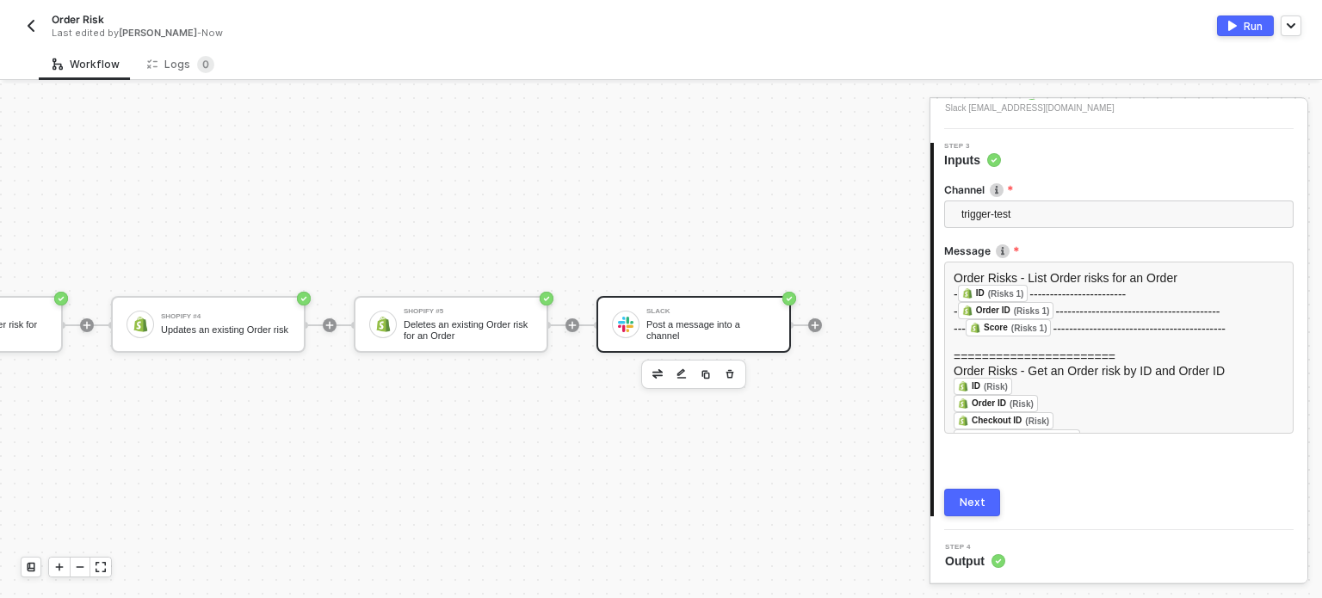
click at [985, 495] on button "Next" at bounding box center [972, 503] width 56 height 28
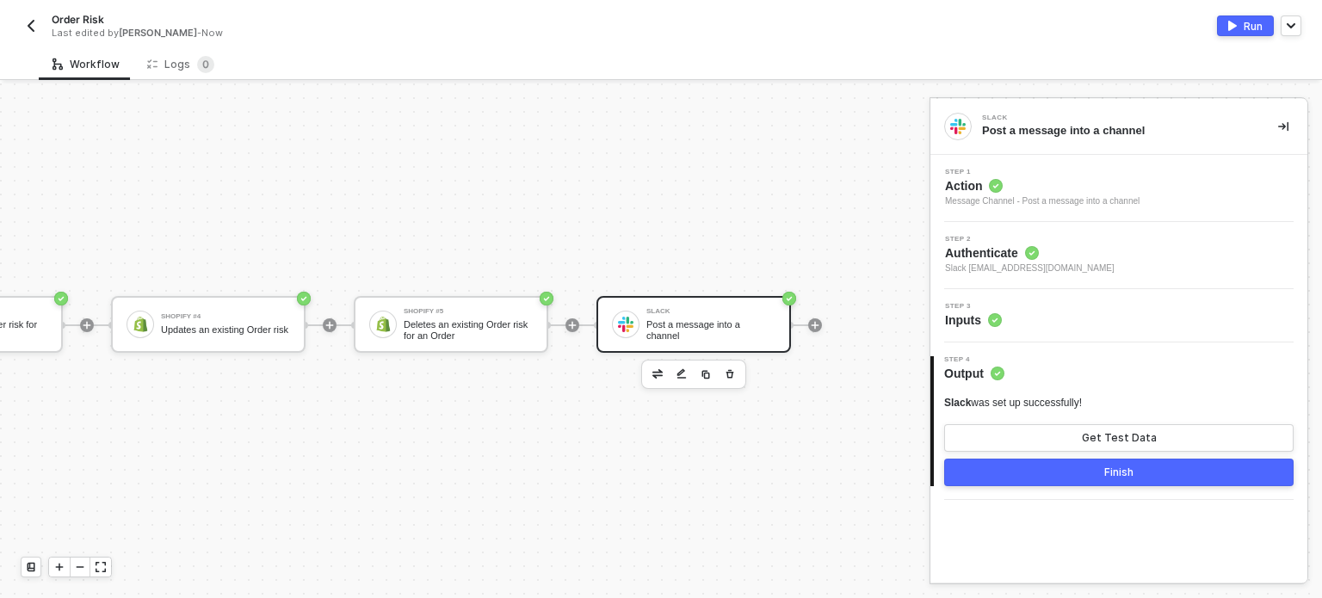
scroll to position [0, 0]
click at [1096, 433] on div "Get Test Data" at bounding box center [1119, 438] width 75 height 14
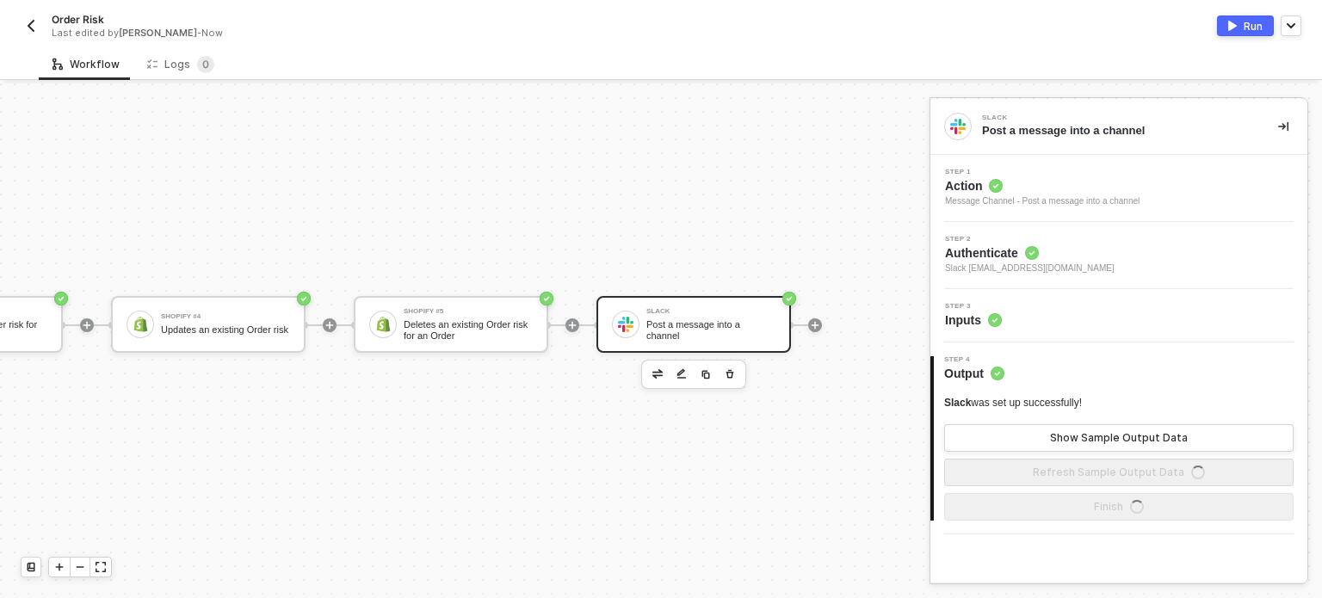
click at [1229, 22] on img "button" at bounding box center [1232, 26] width 9 height 10
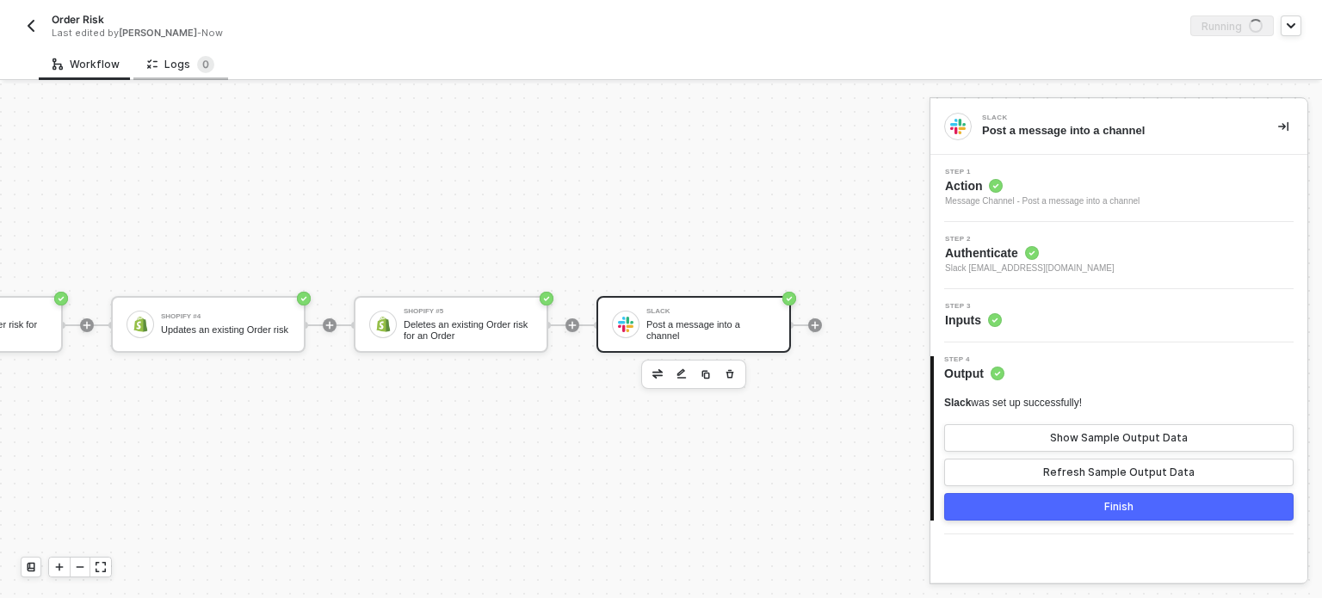
click at [186, 56] on div "Logs 0" at bounding box center [180, 64] width 67 height 17
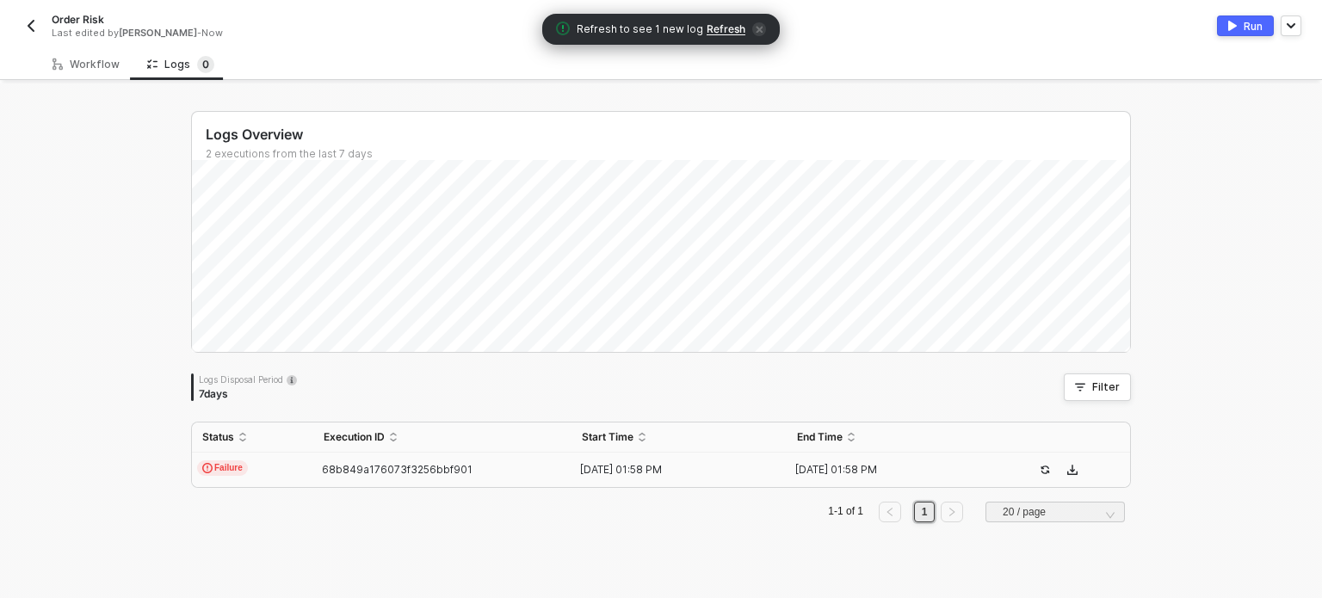
click at [726, 40] on div "Refresh to see 1 new log Refresh" at bounding box center [661, 29] width 238 height 31
click at [726, 31] on span "Refresh" at bounding box center [726, 29] width 39 height 14
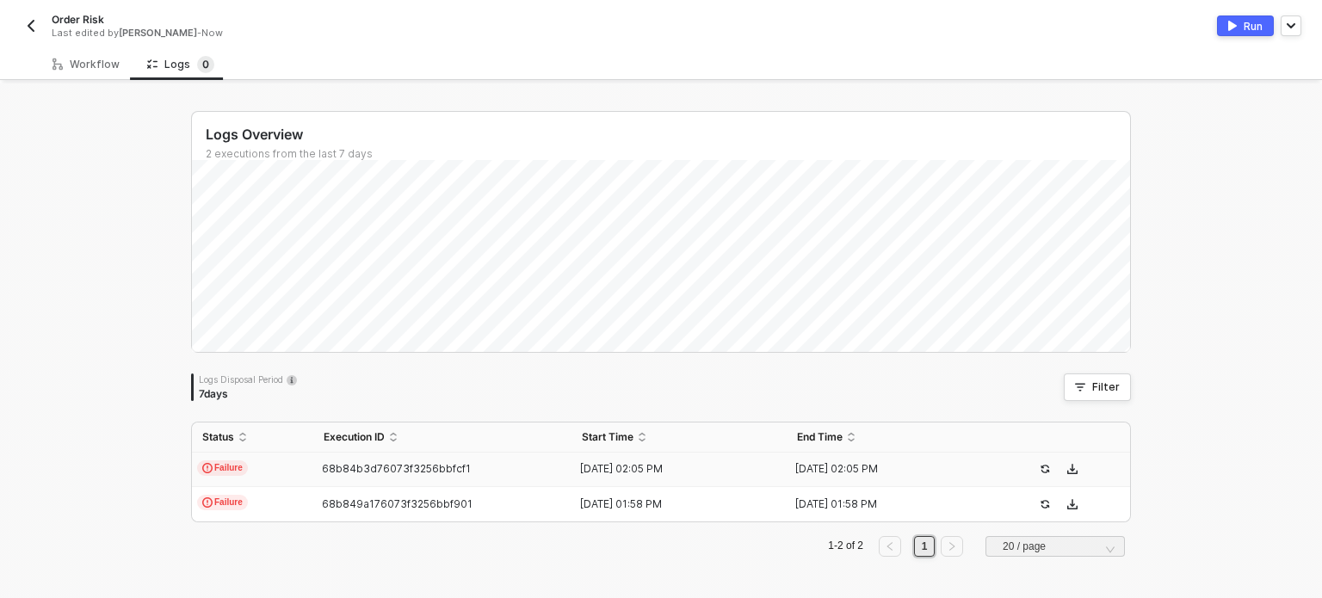
click at [351, 470] on span "68b84b3d76073f3256bbfcf1" at bounding box center [396, 468] width 149 height 13
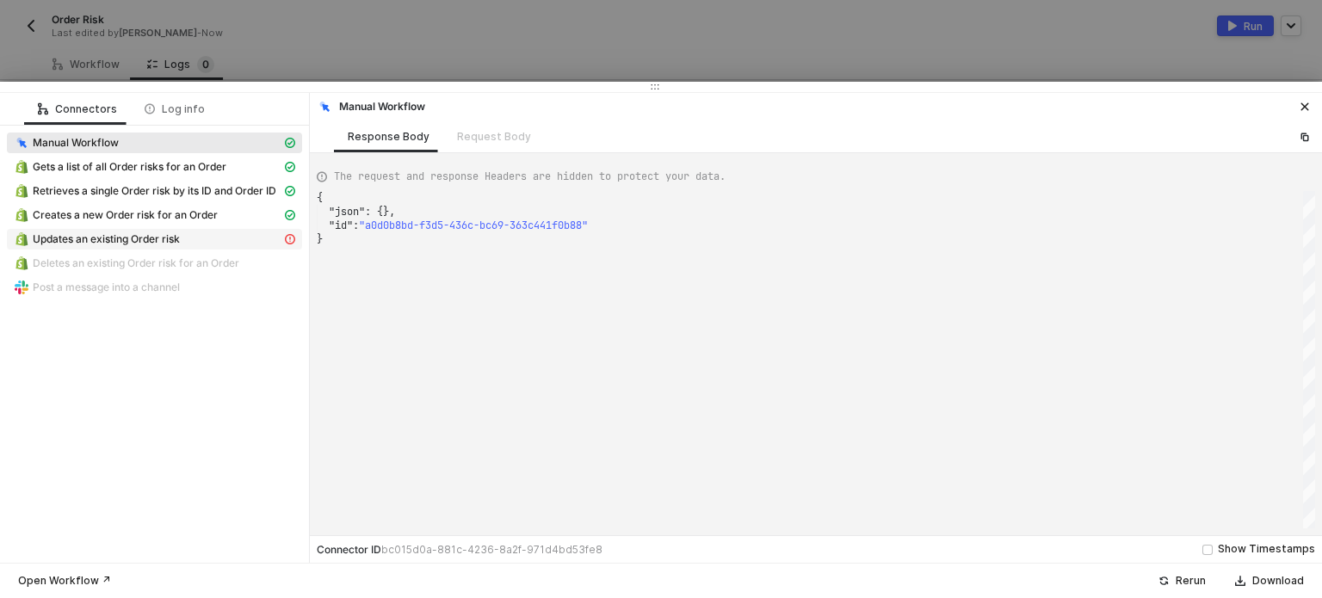
click at [126, 242] on span "Updates an existing Order risk" at bounding box center [106, 239] width 147 height 14
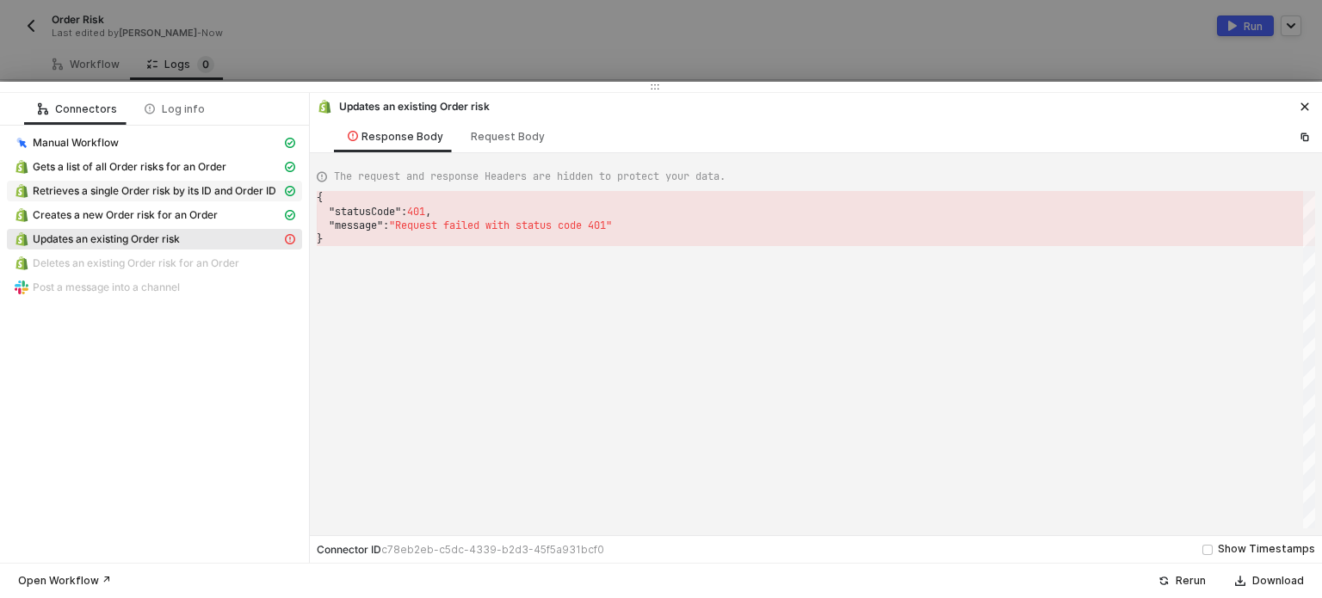
click at [198, 188] on span "Retrieves a single Order risk by its ID and Order ID" at bounding box center [155, 191] width 244 height 14
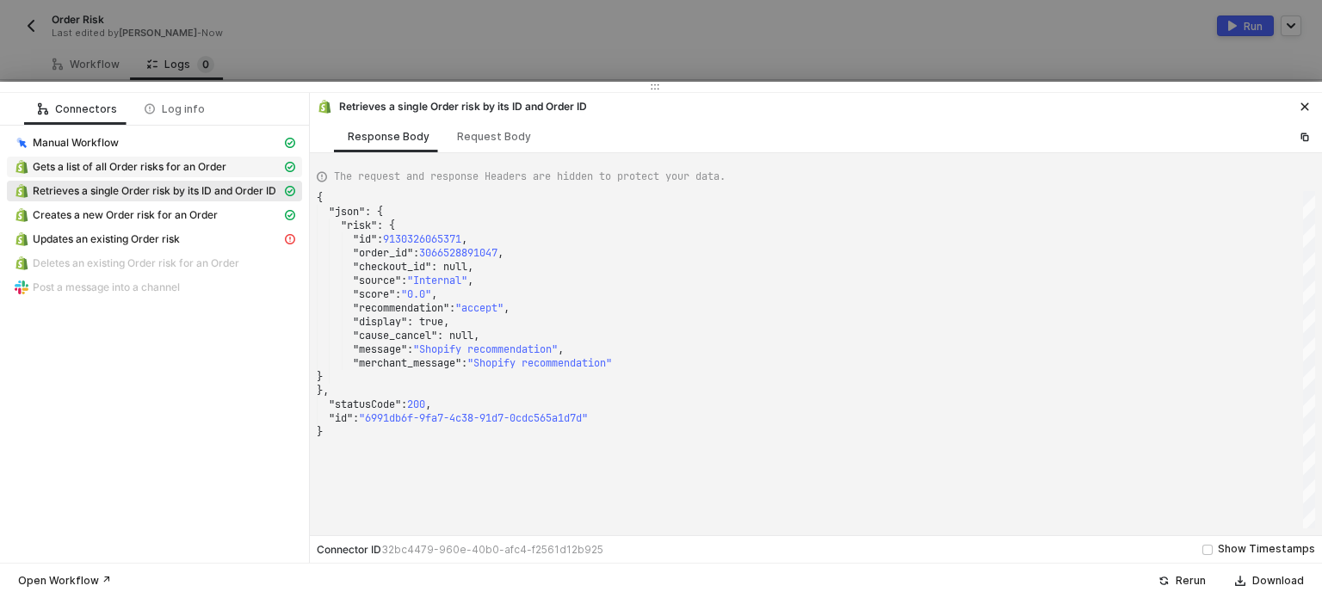
click at [236, 162] on div "Gets a list of all Order risks for an Order" at bounding box center [148, 166] width 268 height 15
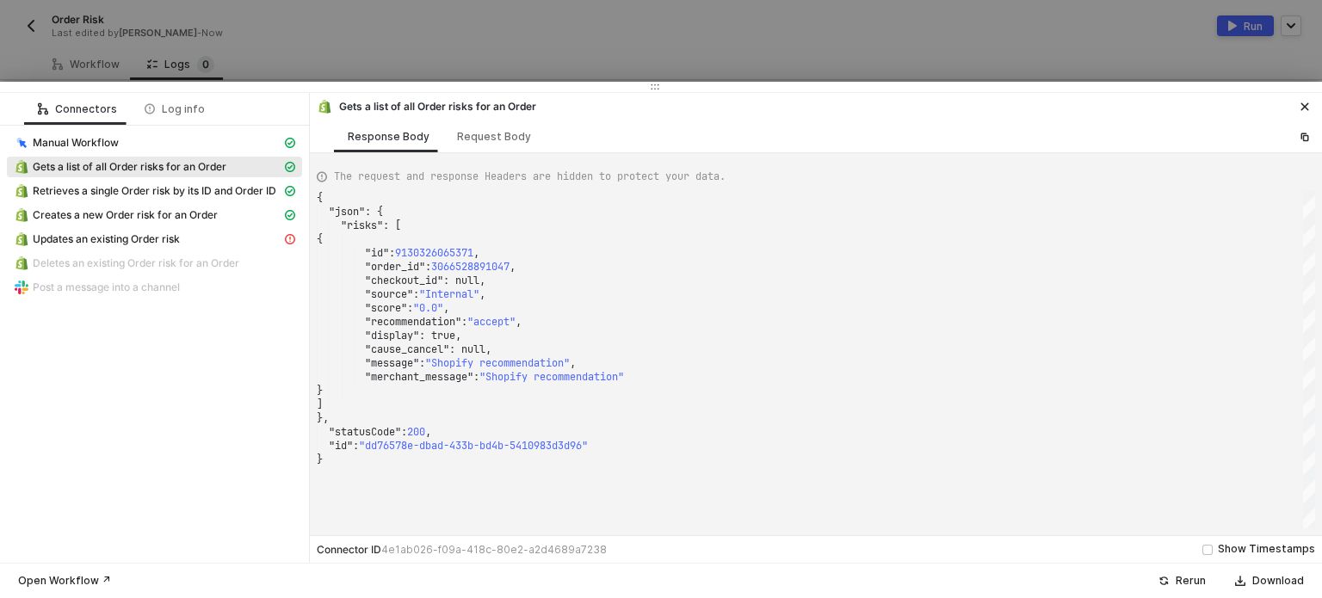
click at [555, 138] on div "Response Body Request Body" at bounding box center [816, 136] width 1012 height 32
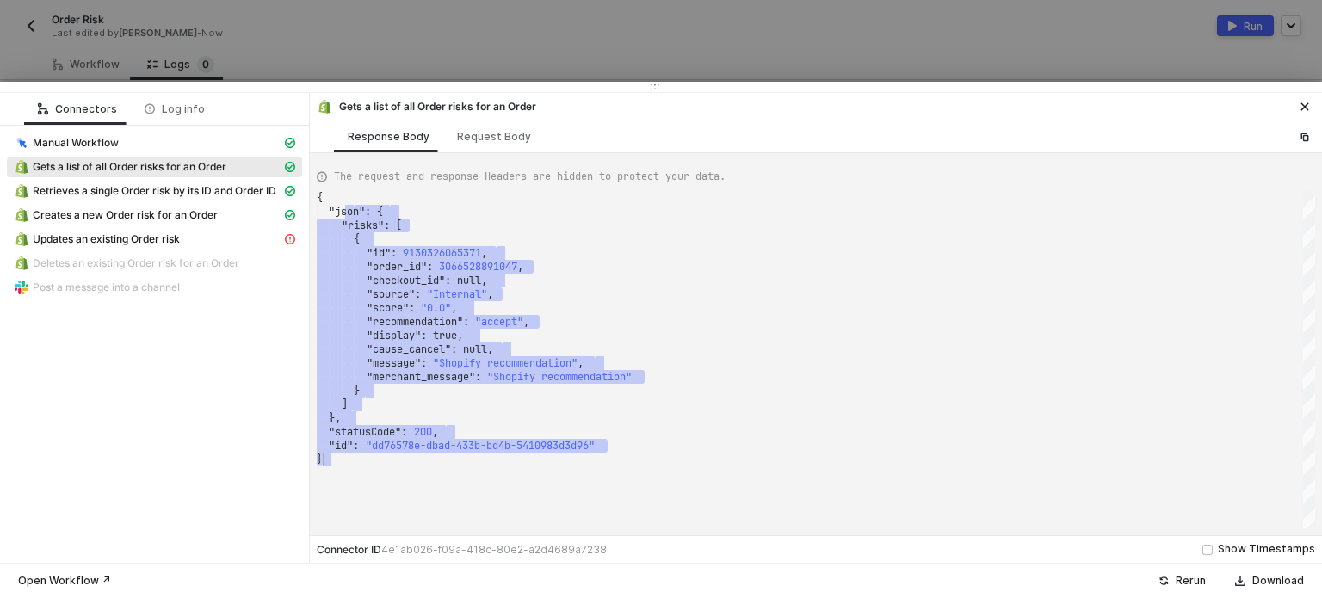
drag, startPoint x: 352, startPoint y: 218, endPoint x: 644, endPoint y: 496, distance: 403.0
click at [496, 138] on div "Request Body" at bounding box center [494, 137] width 74 height 14
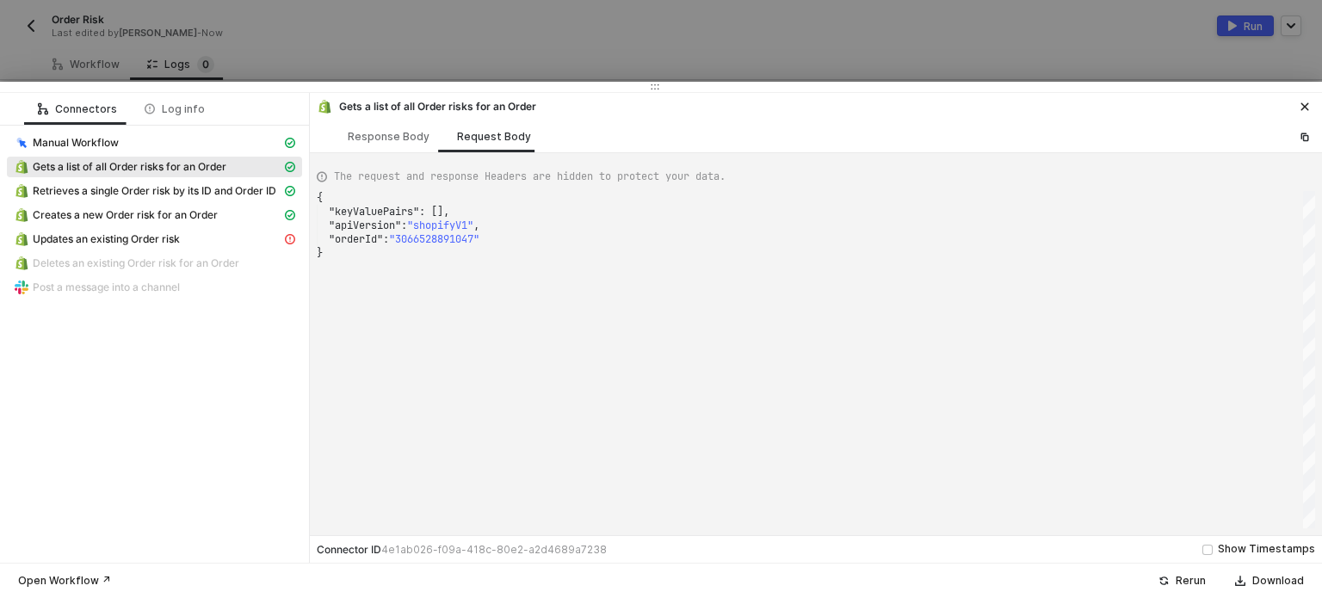
scroll to position [0, 4]
drag, startPoint x: 349, startPoint y: 198, endPoint x: 575, endPoint y: 279, distance: 239.6
click at [575, 279] on div "{ ·· "keyValuePairs" : · [], ·· "apiVersion" : · "shopifyV1" , ·· "orderId" : ·…" at bounding box center [816, 359] width 998 height 337
click at [175, 249] on span "Updates an existing Order risk" at bounding box center [154, 239] width 295 height 21
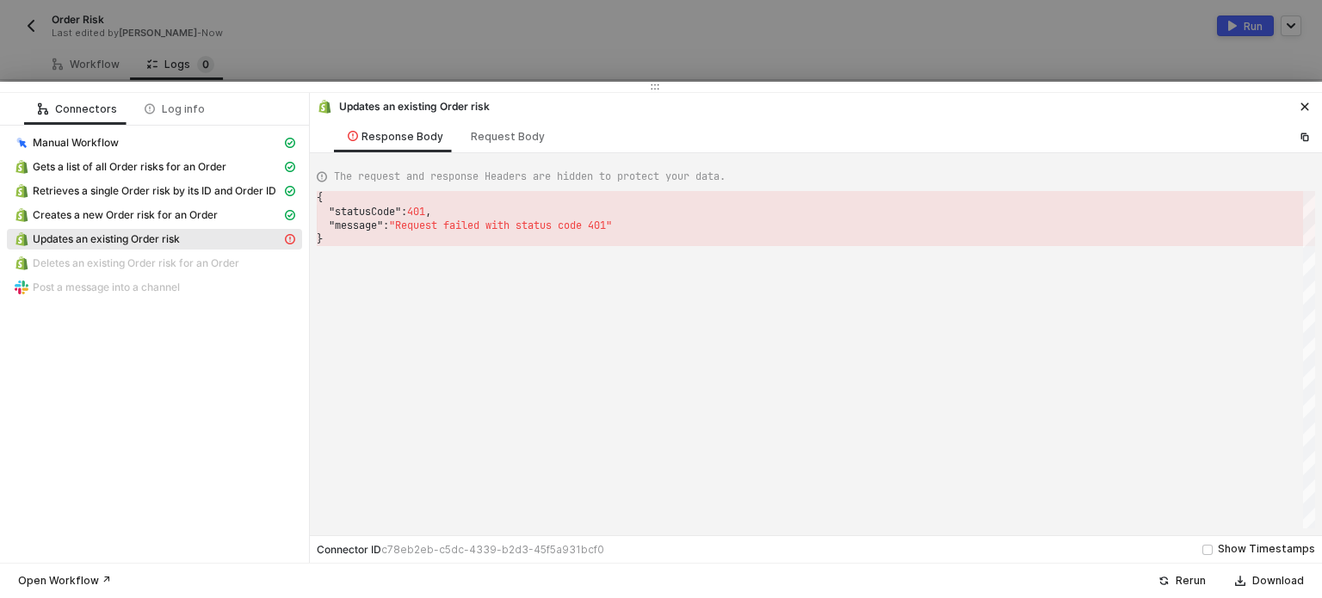
click at [497, 145] on div "Request Body" at bounding box center [508, 136] width 102 height 32
type textarea "{ "keyValuePairs": [], "apiVersion": "shopifyV1", "orderId": "3066544554151", "…"
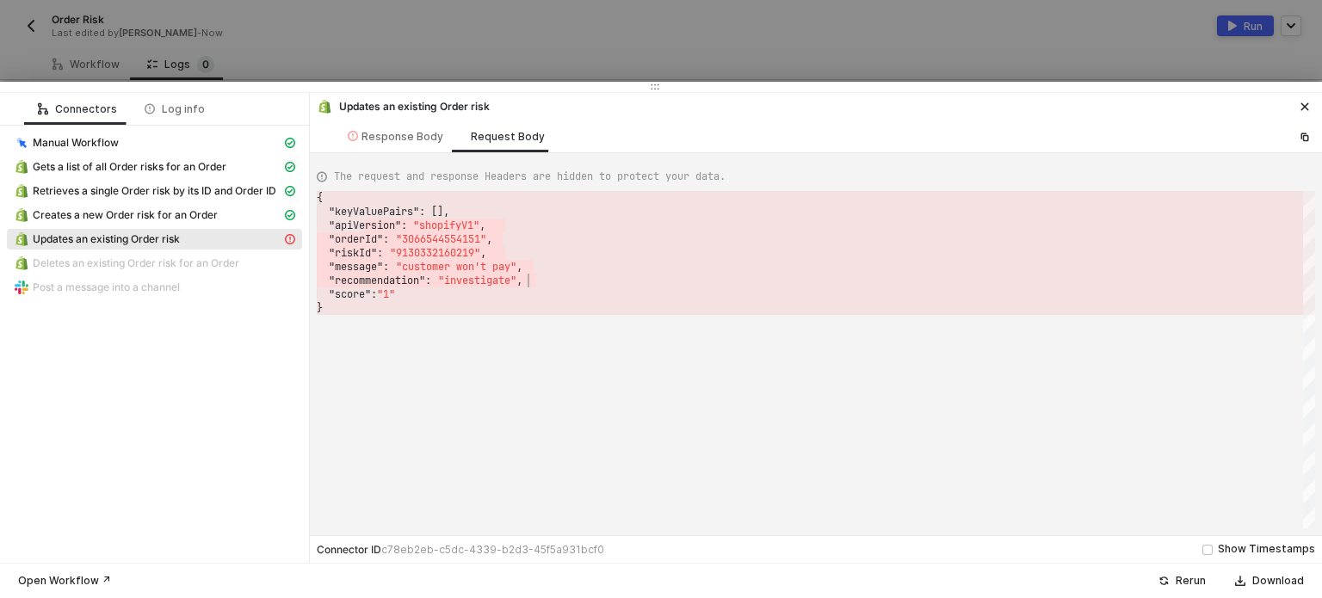
scroll to position [0, 4]
drag, startPoint x: 374, startPoint y: 223, endPoint x: 571, endPoint y: 301, distance: 212.9
drag, startPoint x: 638, startPoint y: 43, endPoint x: 881, endPoint y: 66, distance: 244.7
click at [638, 43] on div at bounding box center [661, 299] width 1322 height 598
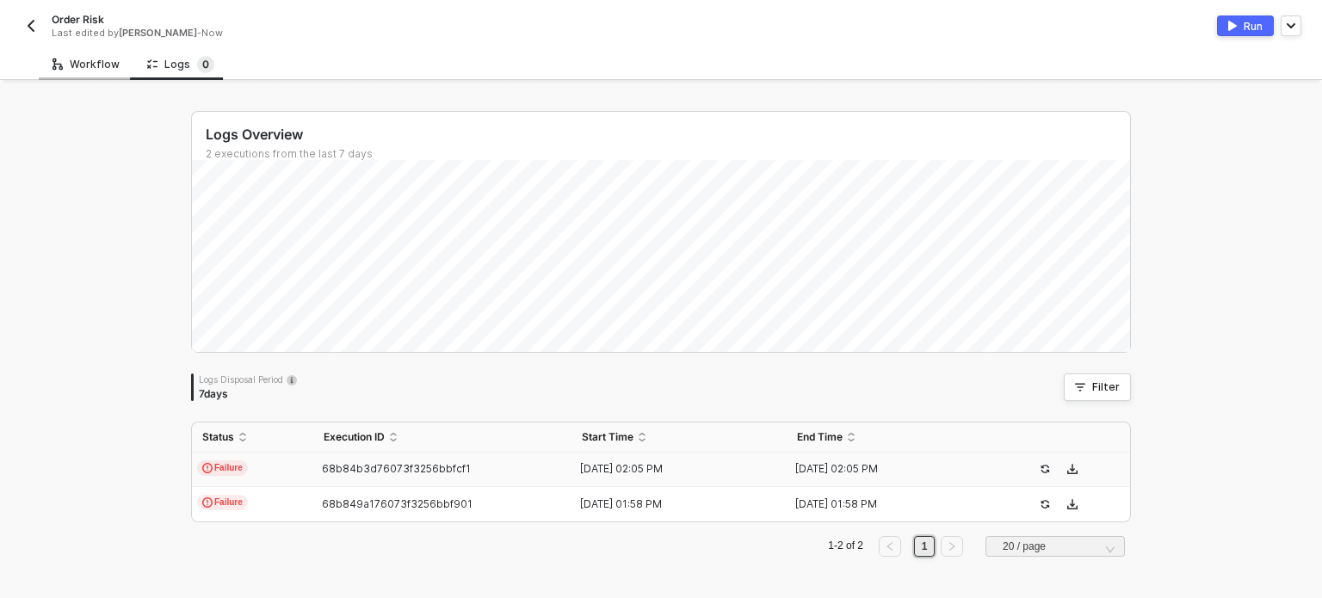
click at [82, 69] on div "Workflow" at bounding box center [85, 65] width 67 height 14
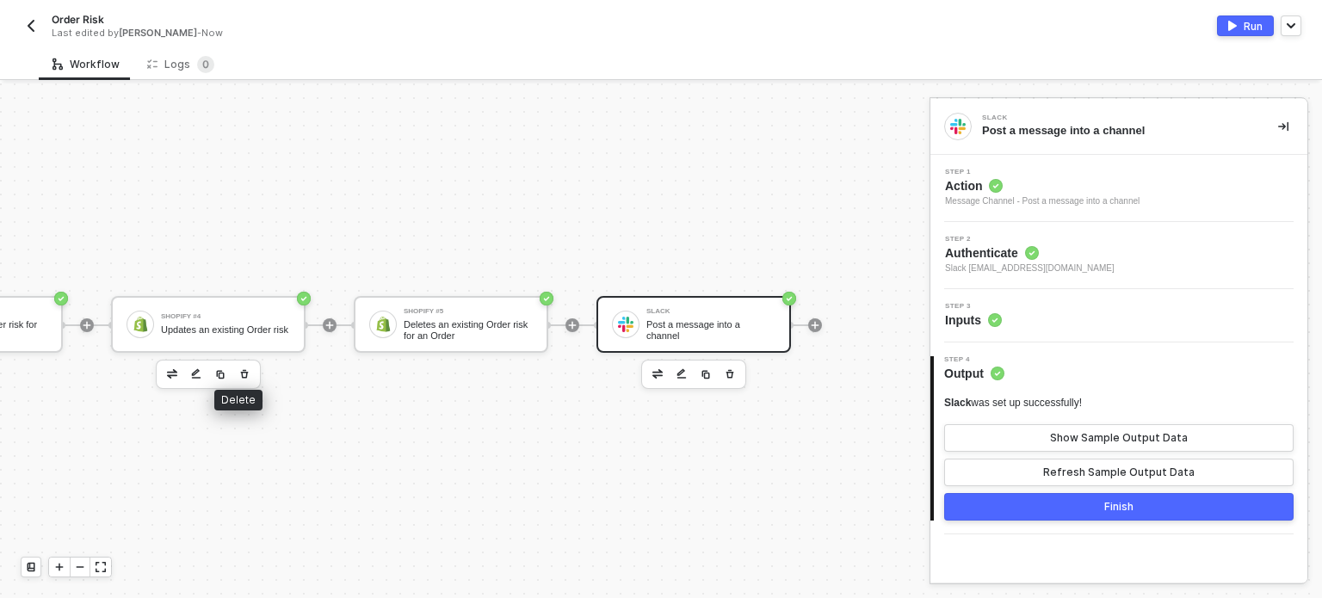
click at [239, 367] on icon "button" at bounding box center [244, 374] width 10 height 14
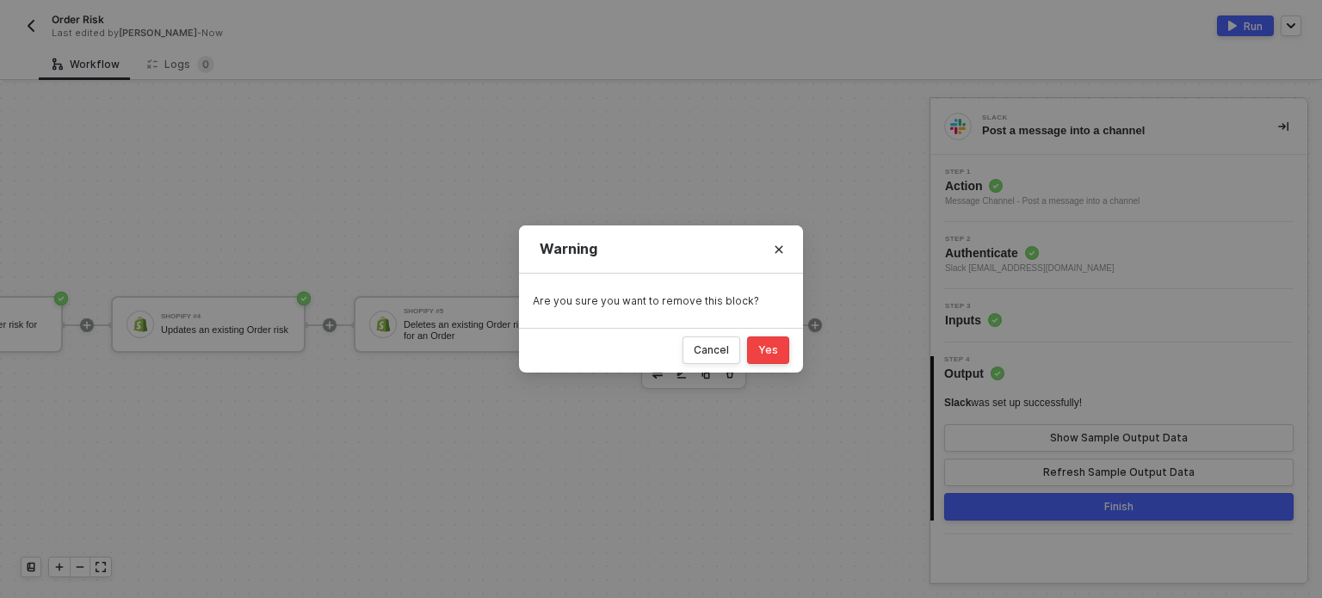
click at [778, 347] on button "Yes" at bounding box center [768, 351] width 42 height 28
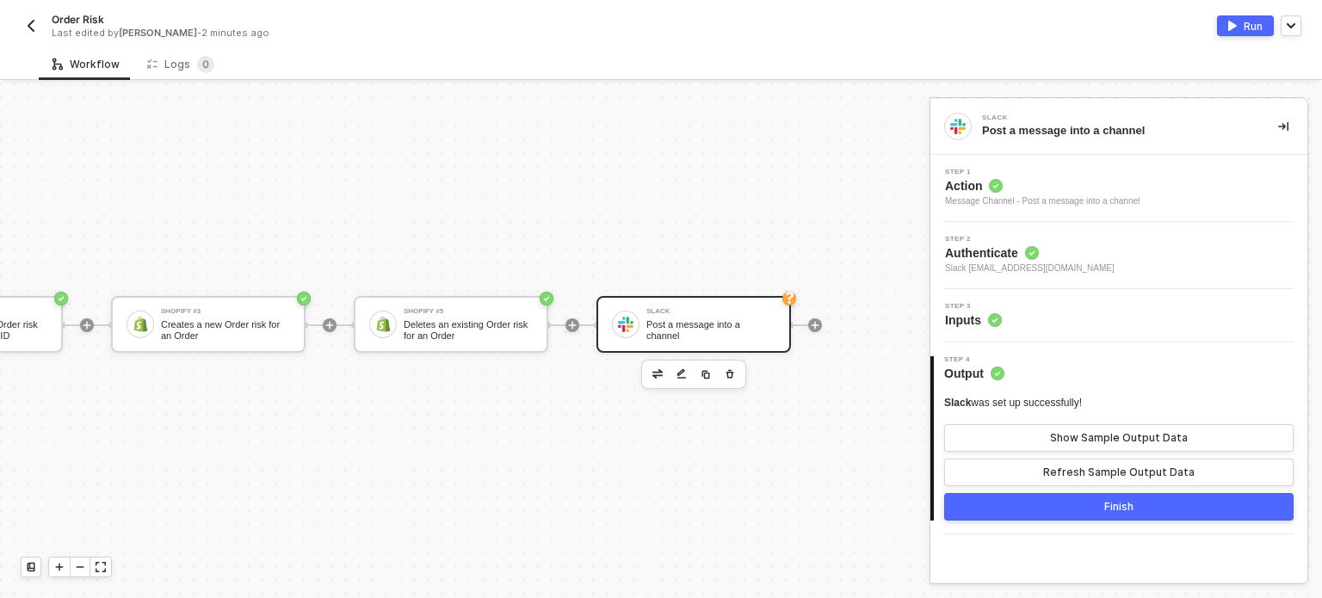
scroll to position [45, 651]
click at [757, 309] on div "Slack Post a message into a channel" at bounding box center [710, 324] width 129 height 33
click at [259, 319] on div "Creates a new Order risk for an Order" at bounding box center [225, 330] width 129 height 22
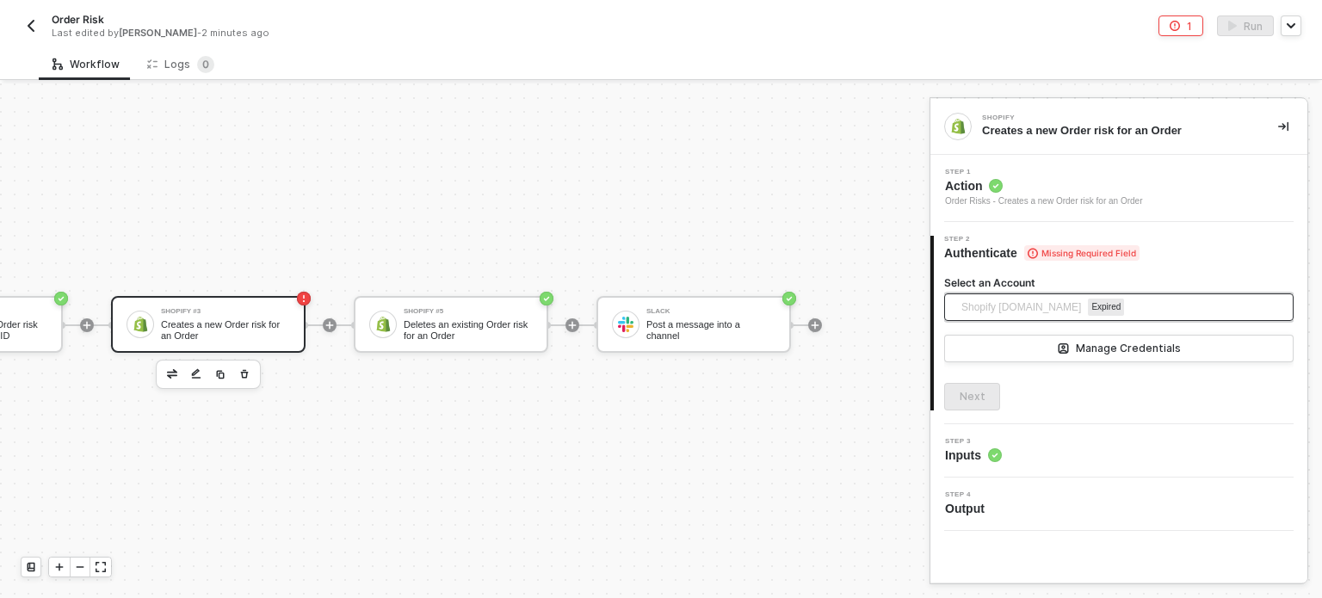
click at [1026, 310] on span "Shopify alloy-sandbox.myshopify.com" at bounding box center [1021, 307] width 120 height 26
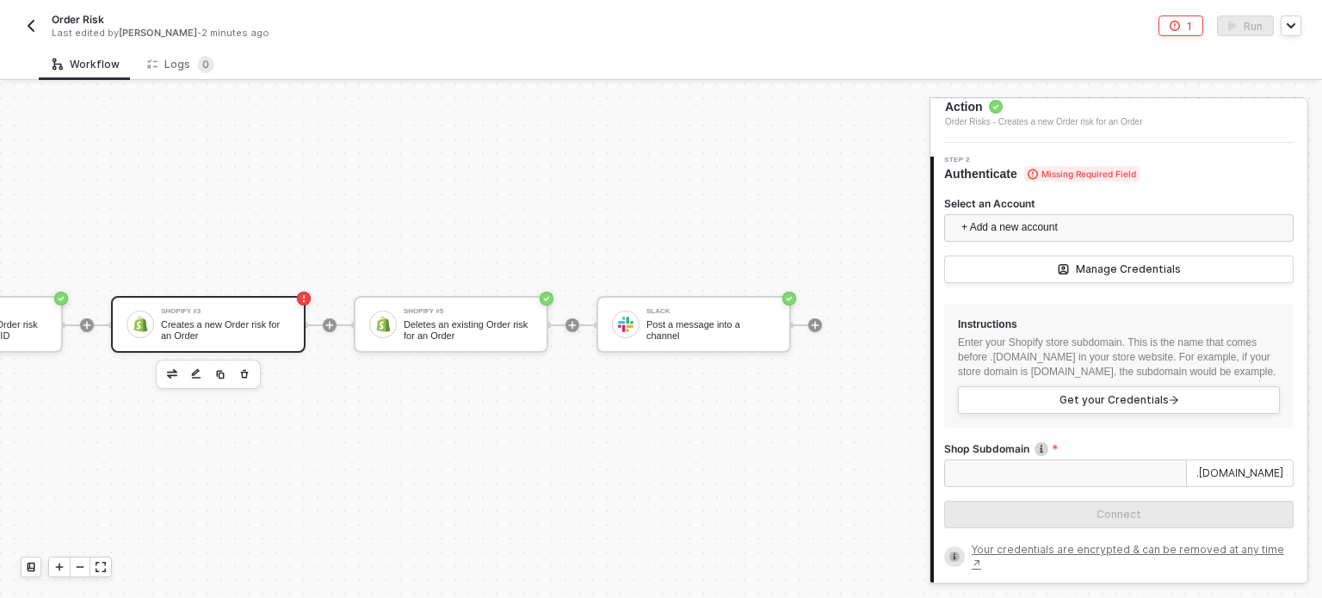
scroll to position [172, 0]
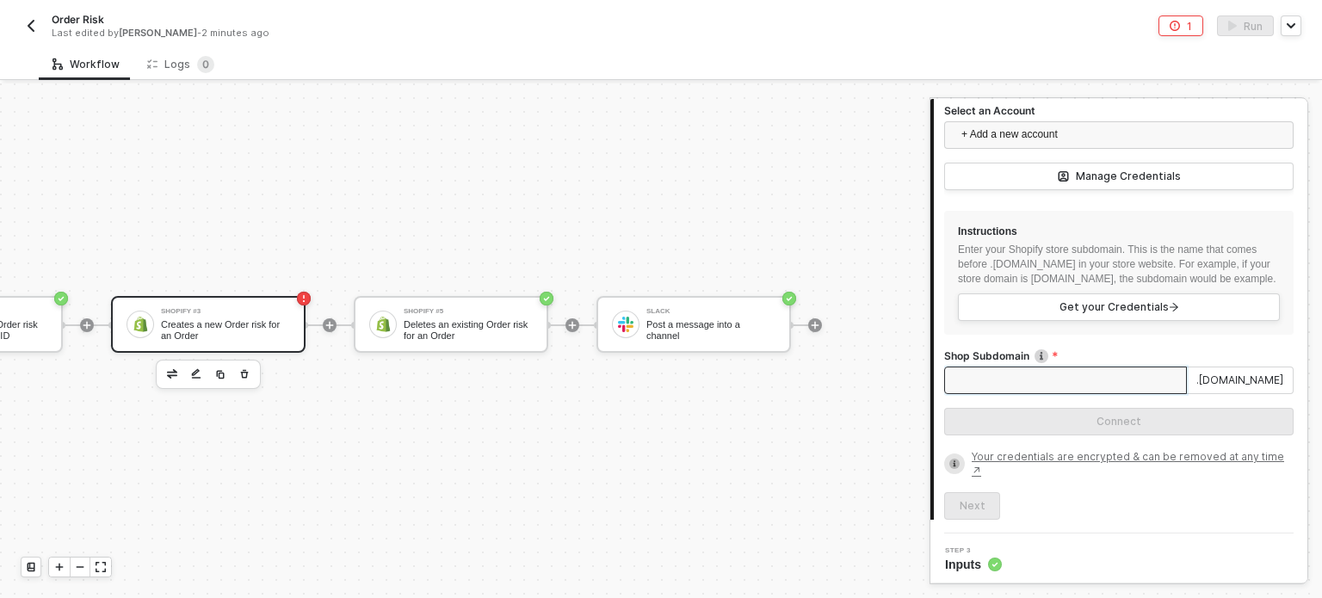
click at [1032, 389] on input "Shop Subdomain" at bounding box center [1065, 381] width 243 height 28
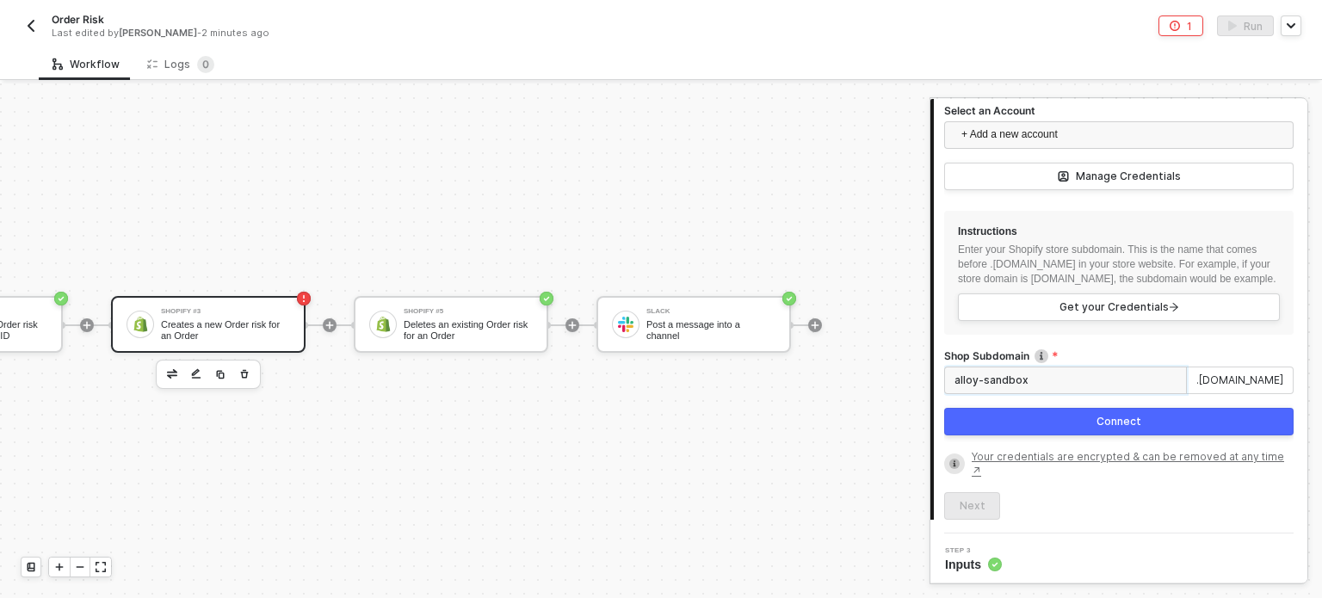
type input "alloy-sandbox"
click at [1043, 435] on button "Connect" at bounding box center [1118, 422] width 349 height 28
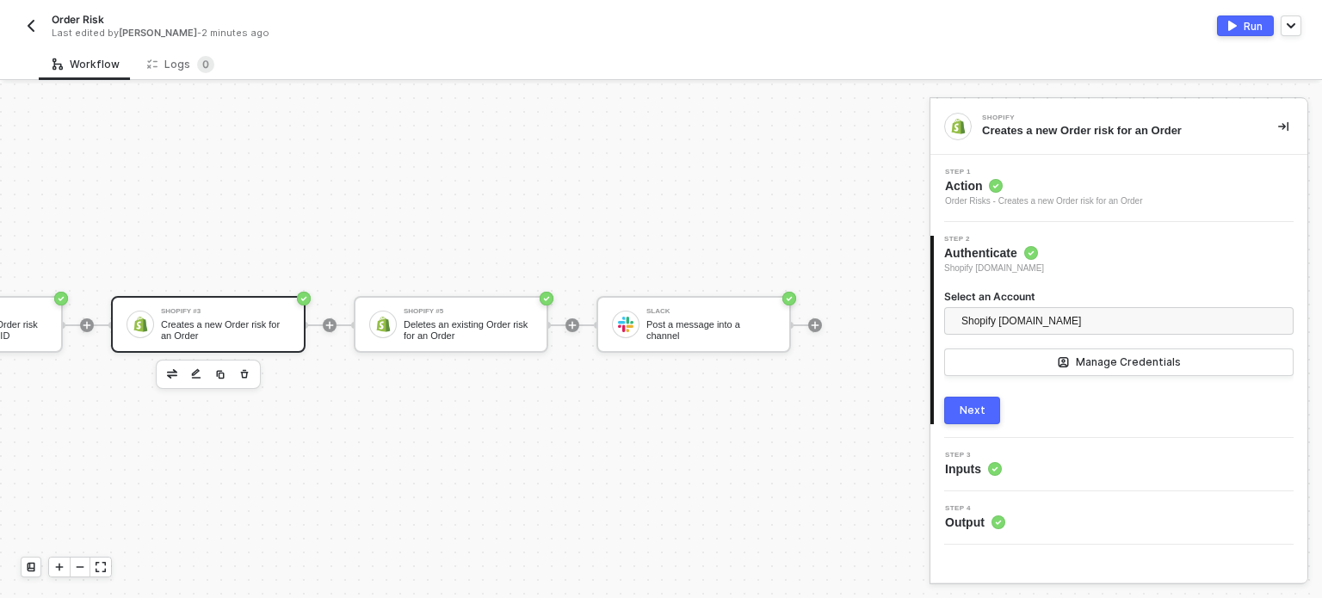
scroll to position [0, 0]
click at [984, 402] on button "Next" at bounding box center [972, 411] width 56 height 28
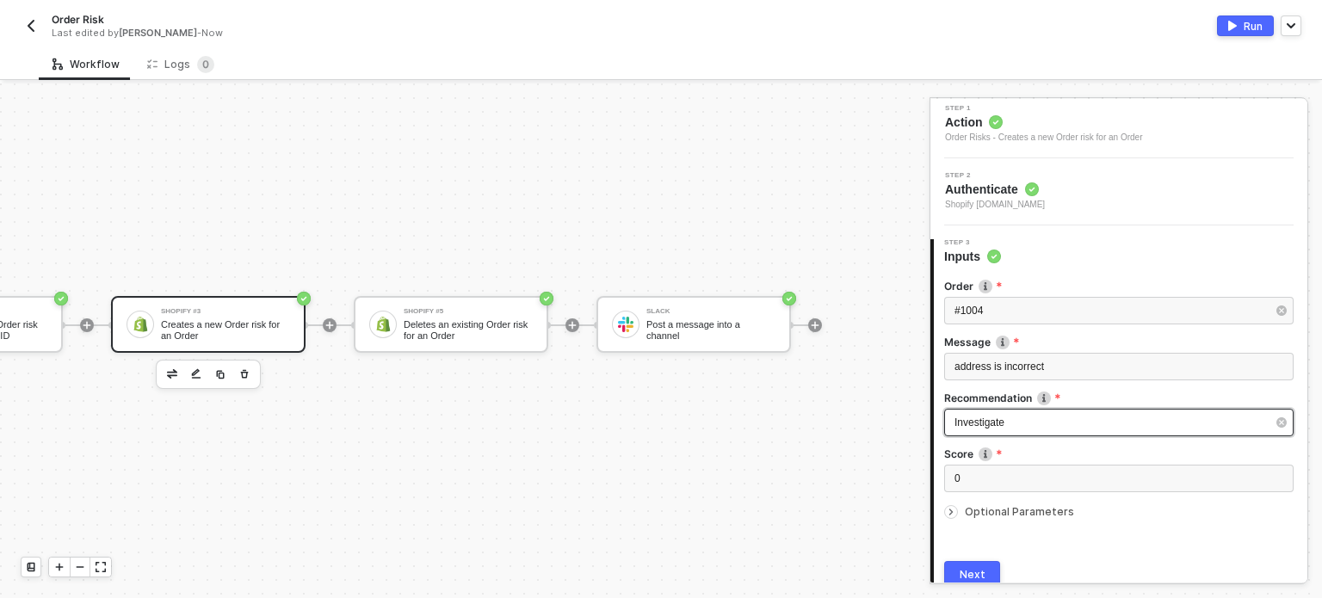
scroll to position [86, 0]
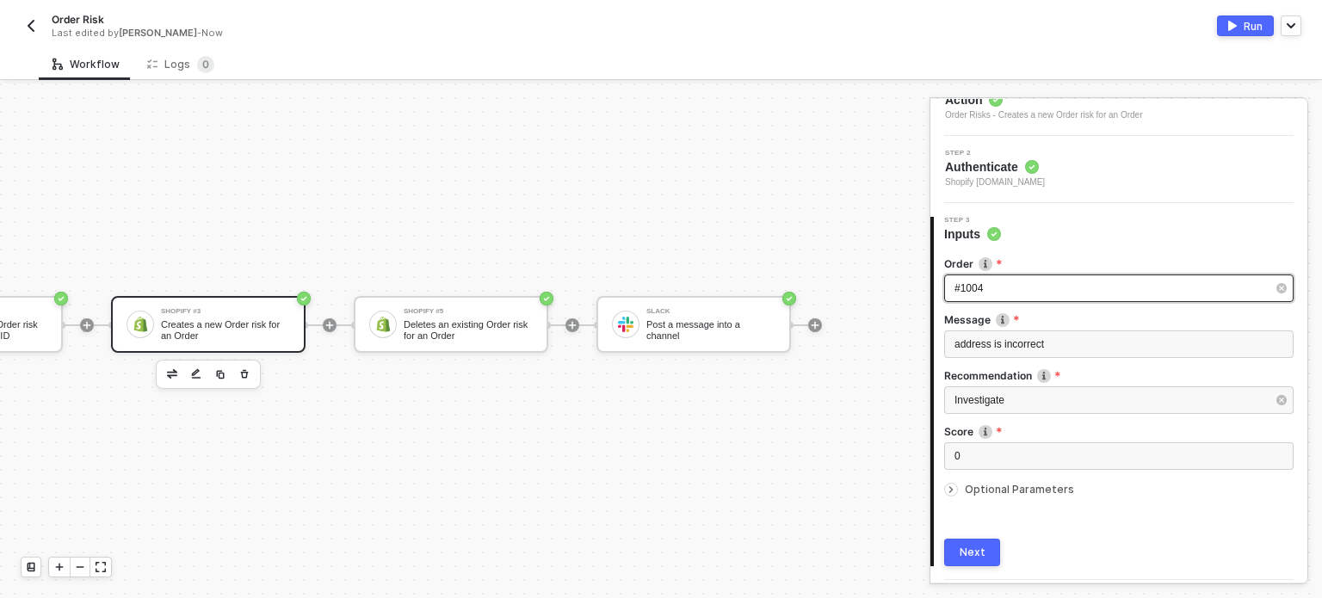
click at [1002, 294] on div "#1004" at bounding box center [1110, 289] width 312 height 16
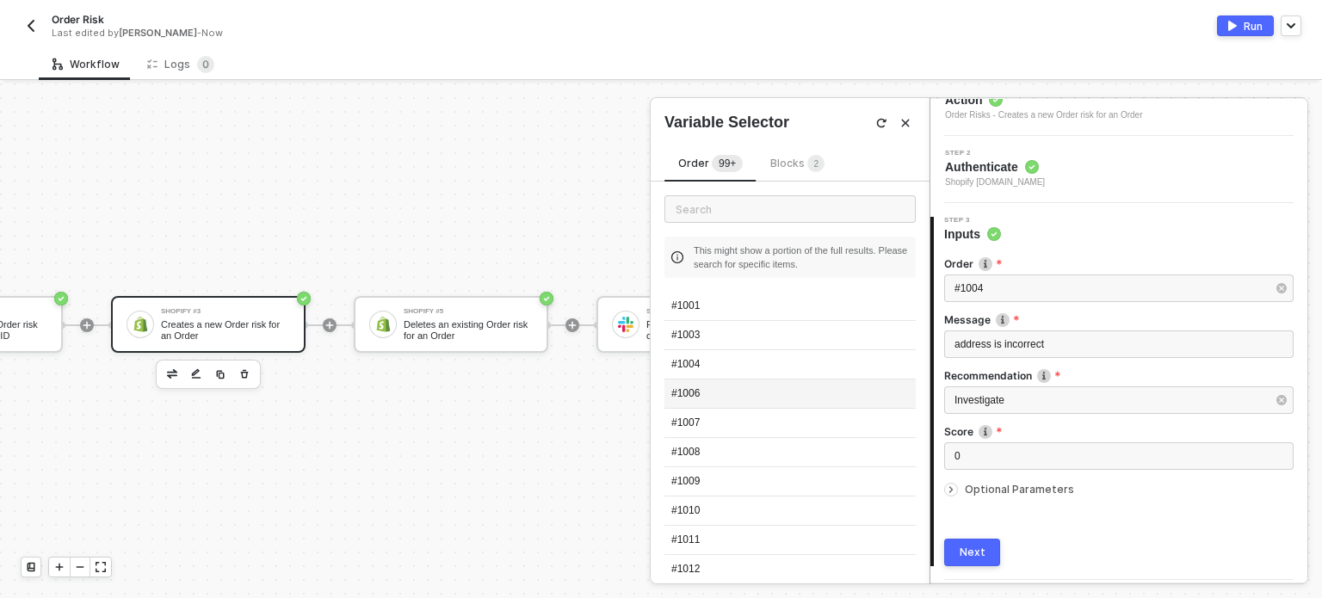
click at [740, 385] on div "#1006" at bounding box center [789, 394] width 251 height 29
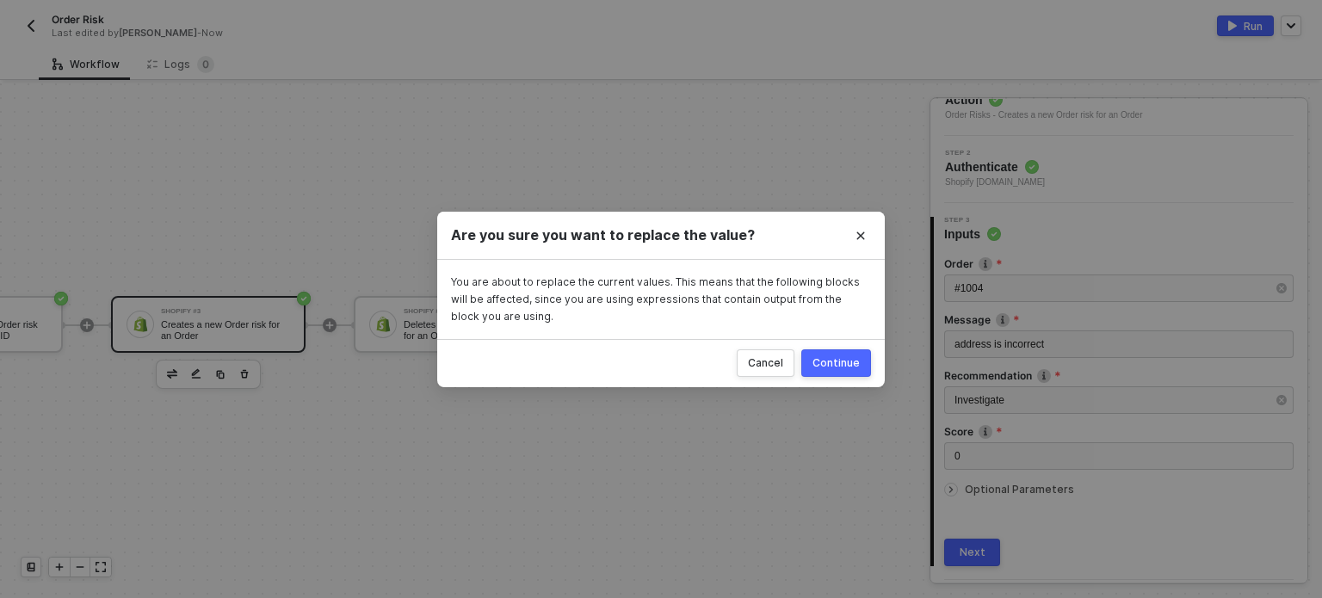
click at [836, 355] on button "Continue" at bounding box center [836, 363] width 70 height 28
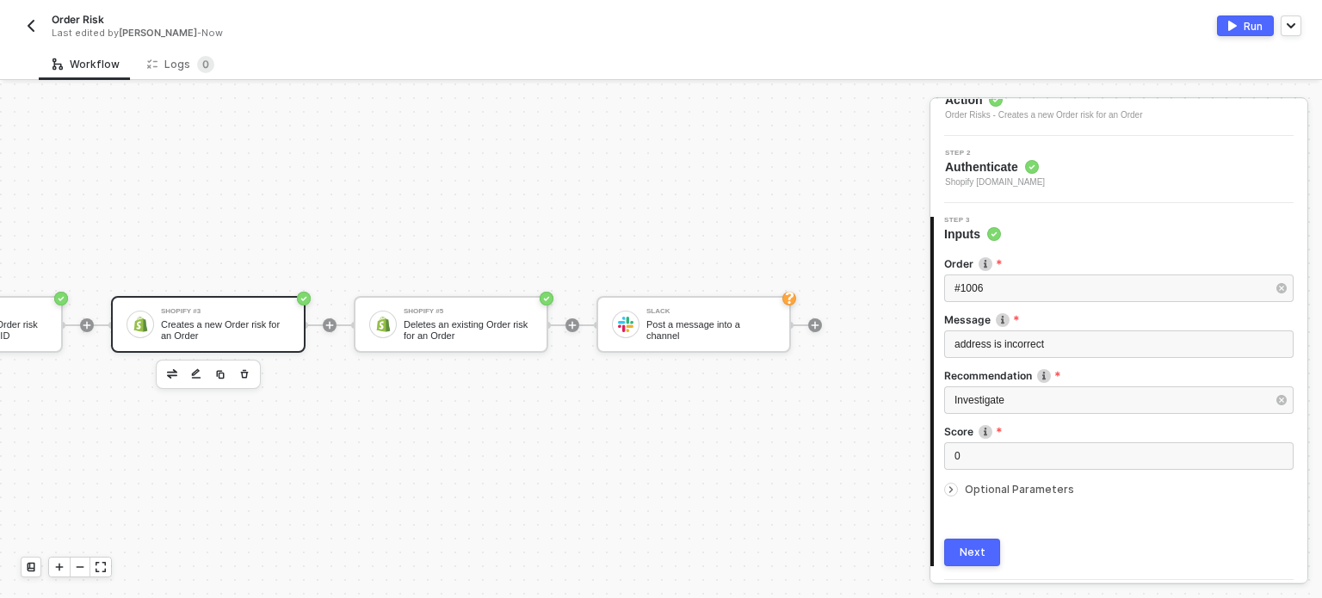
click at [970, 550] on div "Next" at bounding box center [973, 553] width 26 height 14
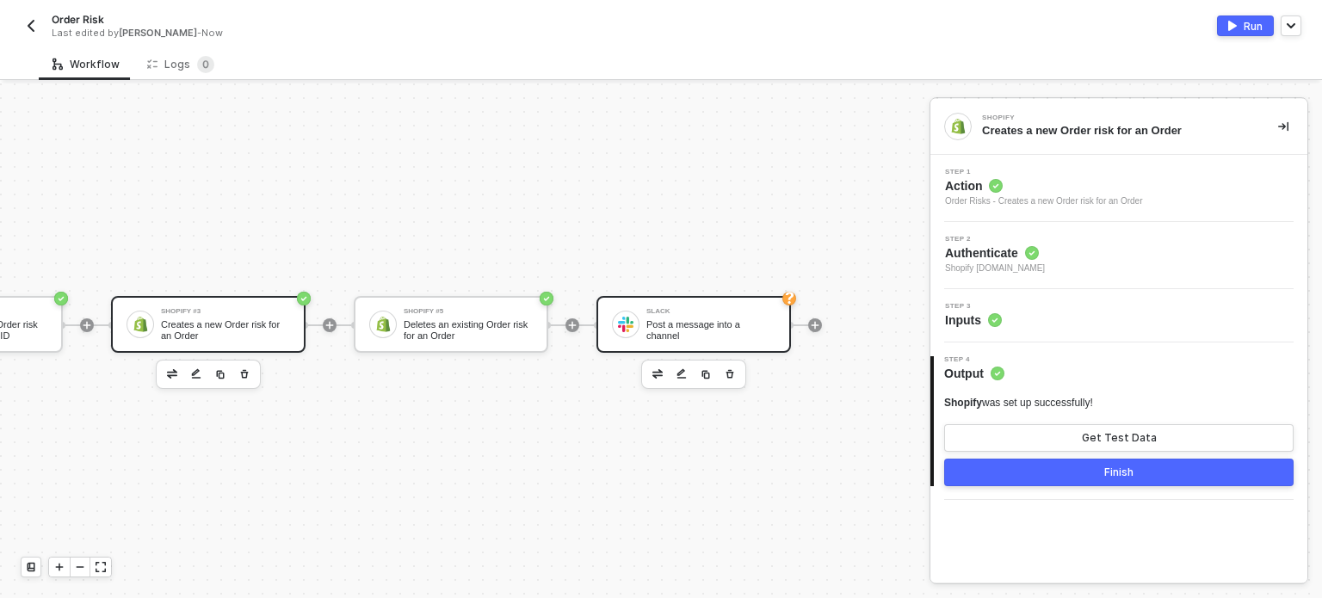
click at [690, 323] on div "Slack Post a message into a channel" at bounding box center [710, 324] width 129 height 33
click at [1250, 22] on div "Run" at bounding box center [1253, 26] width 19 height 15
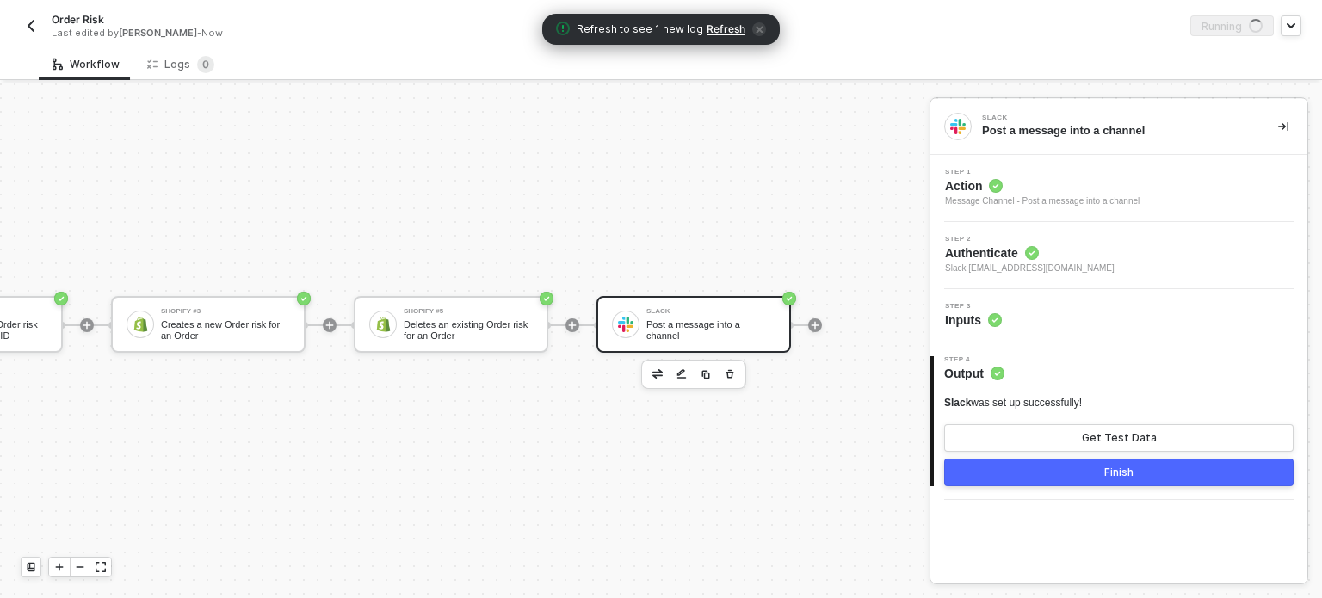
click at [708, 30] on span "Refresh" at bounding box center [726, 29] width 39 height 14
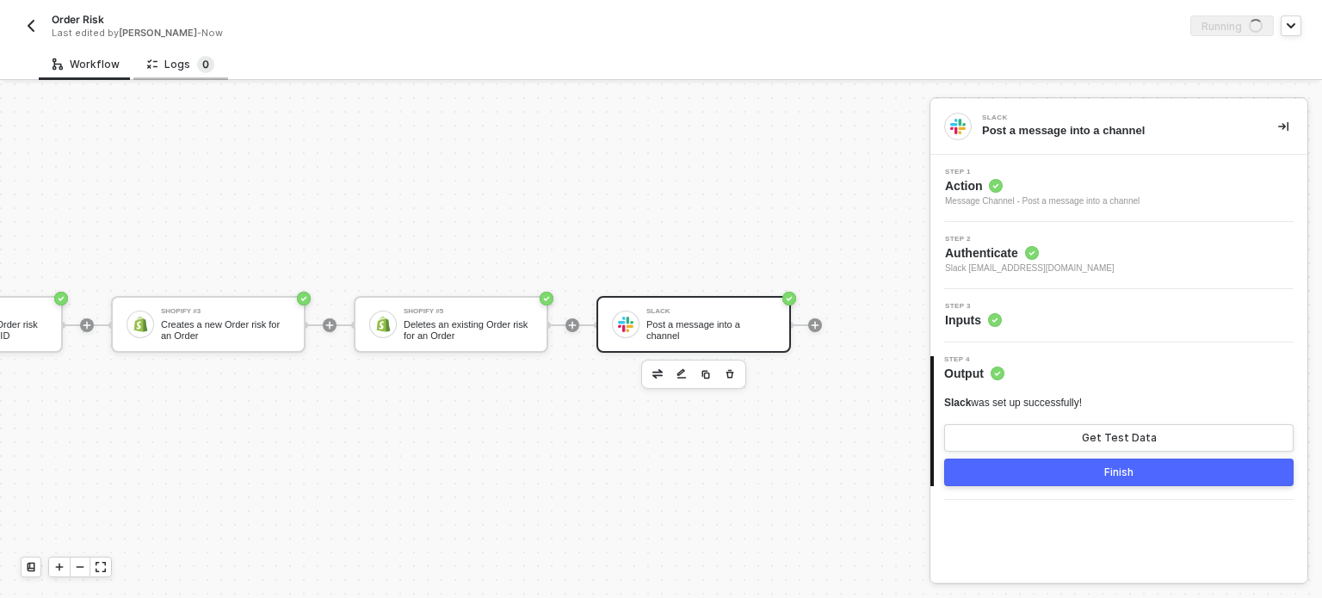
click at [197, 65] on sup "0" at bounding box center [205, 64] width 17 height 17
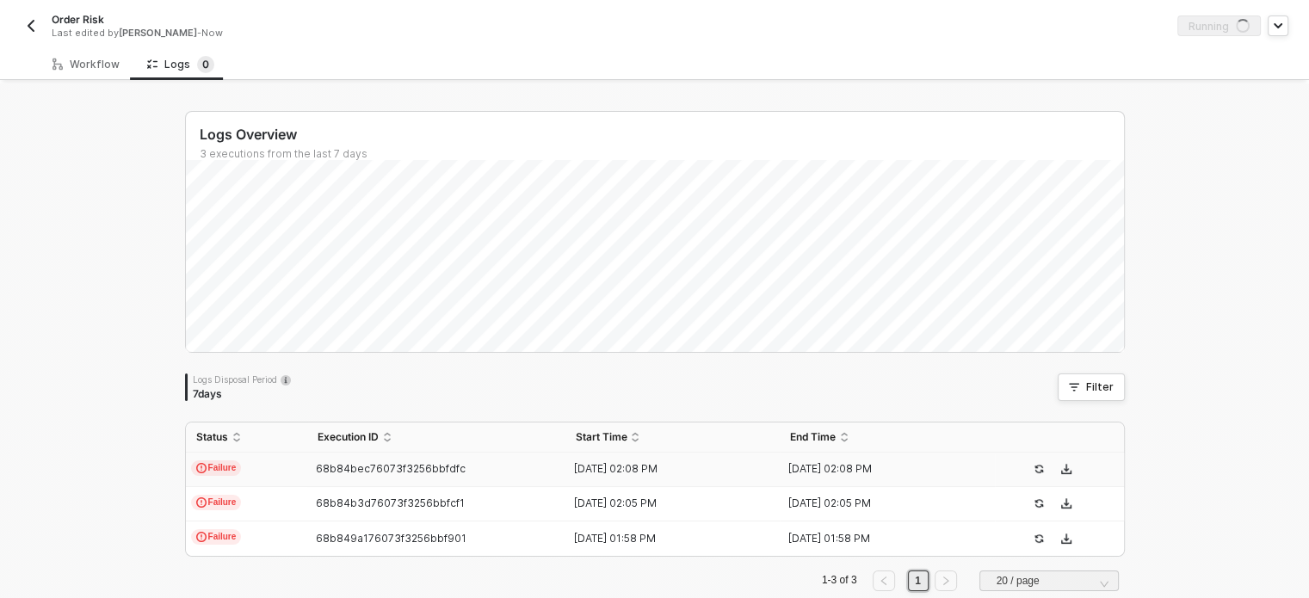
click at [513, 464] on div "68b84bec76073f3256bbfdfc" at bounding box center [429, 469] width 244 height 14
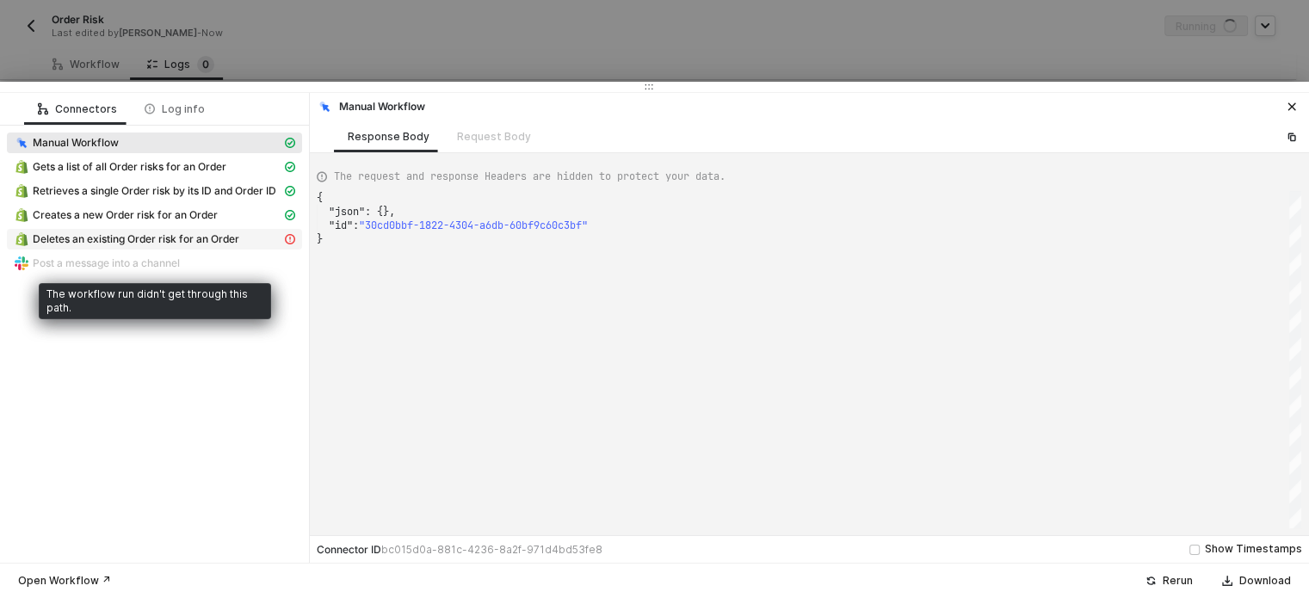
click at [210, 248] on span "Deletes an existing Order risk for an Order" at bounding box center [154, 239] width 295 height 21
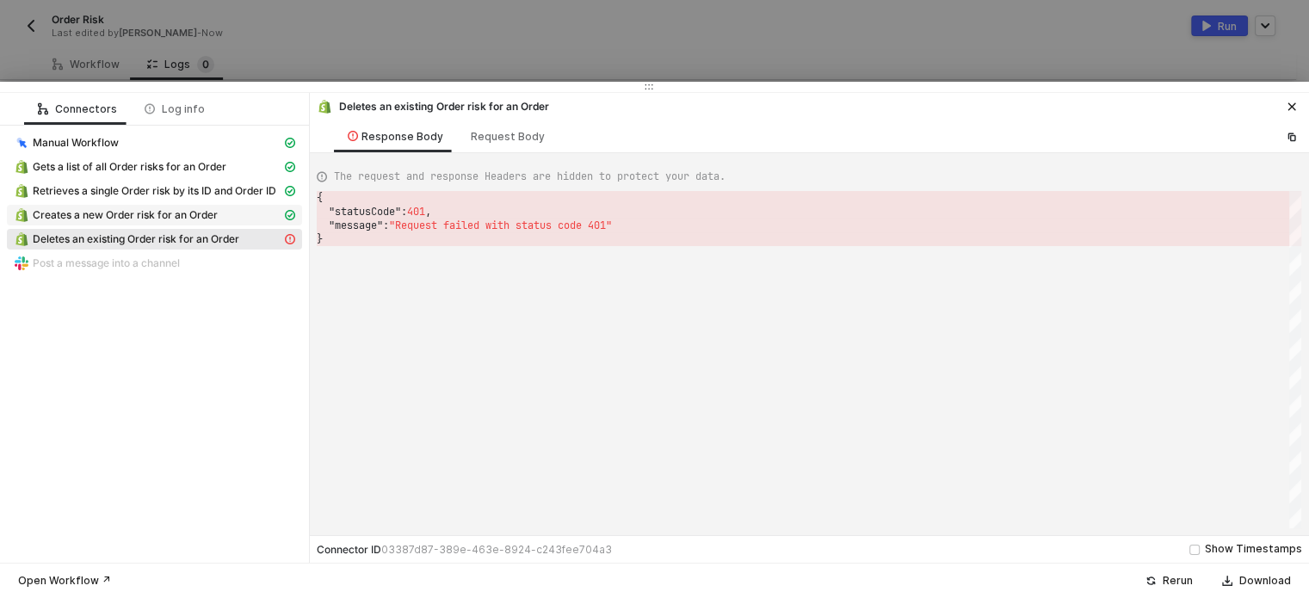
click at [165, 216] on span "Creates a new Order risk for an Order" at bounding box center [125, 215] width 185 height 14
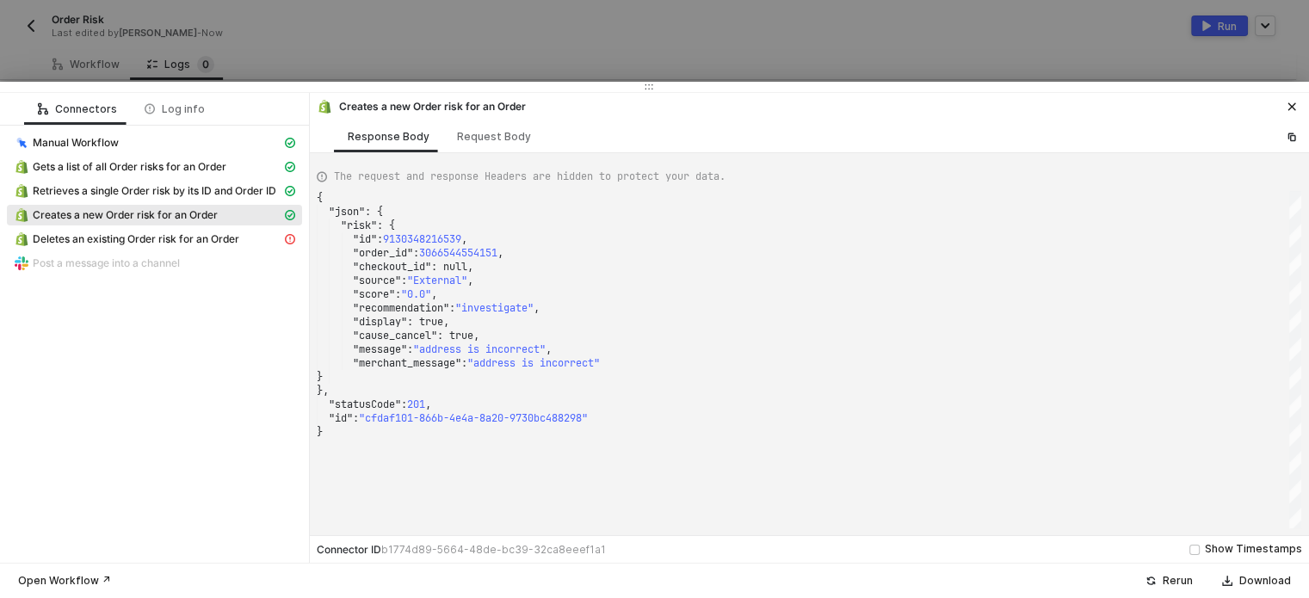
drag, startPoint x: 77, startPoint y: 319, endPoint x: 123, endPoint y: 314, distance: 45.9
click at [80, 321] on div "Connectors Log info Manual Workflow Gets a list of all Order risks for an Order…" at bounding box center [155, 328] width 310 height 470
click at [238, 244] on span "Deletes an existing Order risk for an Order" at bounding box center [136, 239] width 207 height 14
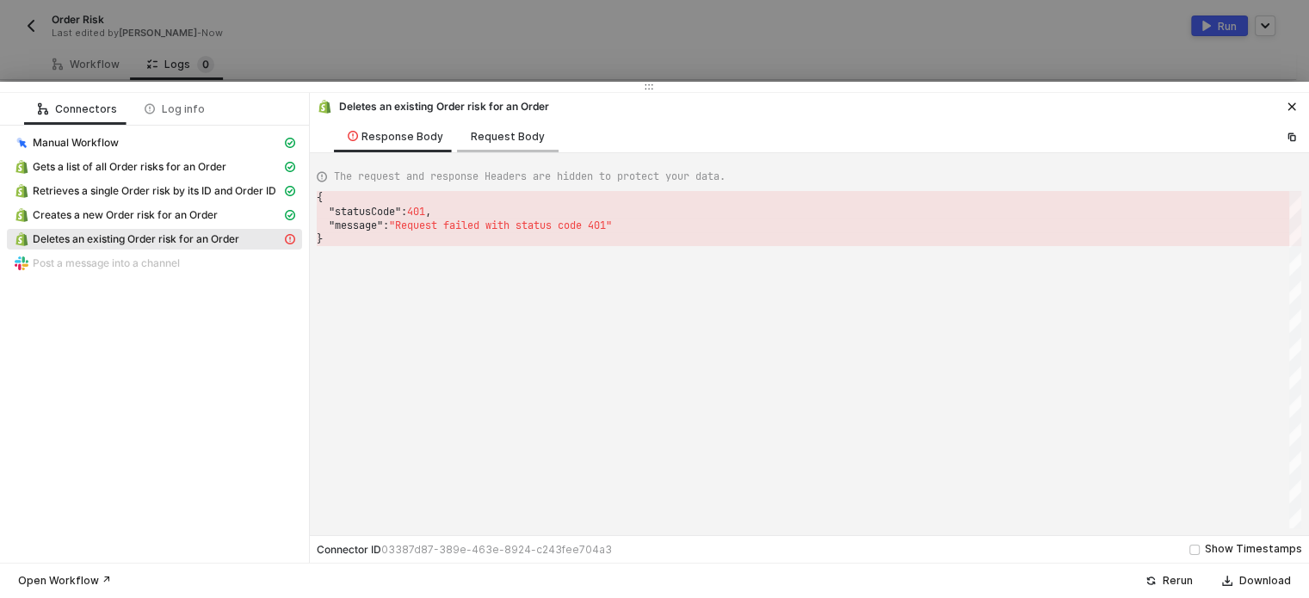
click at [522, 140] on div "Request Body" at bounding box center [508, 137] width 74 height 14
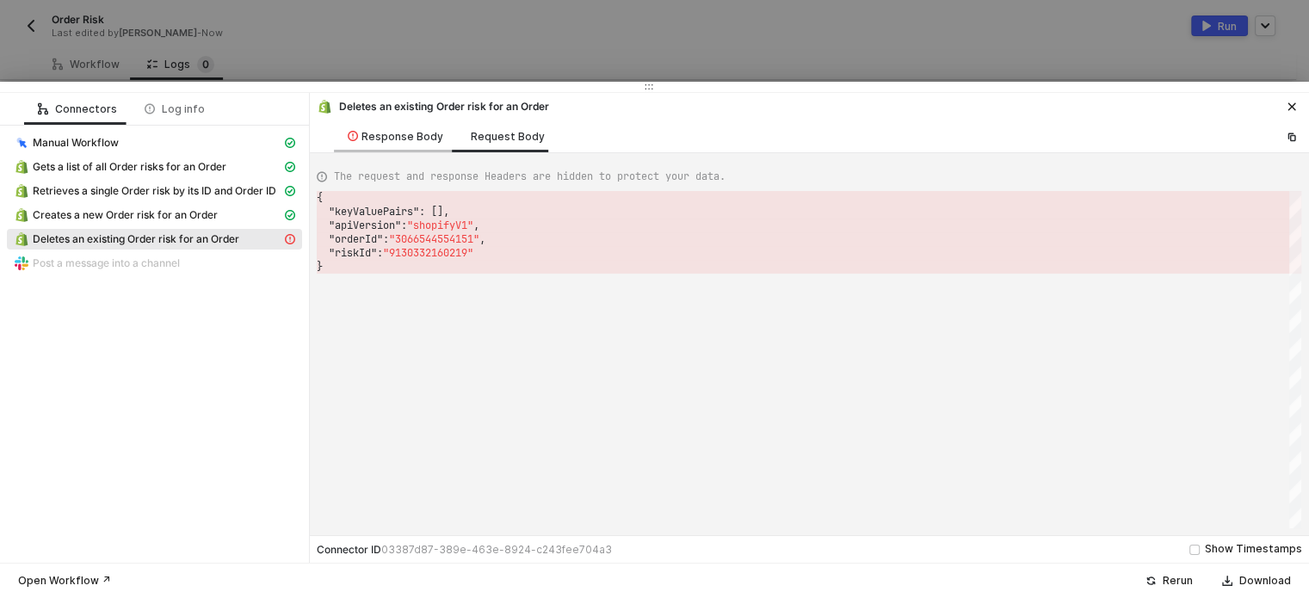
click at [419, 132] on div "Response Body" at bounding box center [396, 137] width 96 height 14
type textarea "{ "statusCode": 401, "message": "Request failed with status code 401" }"
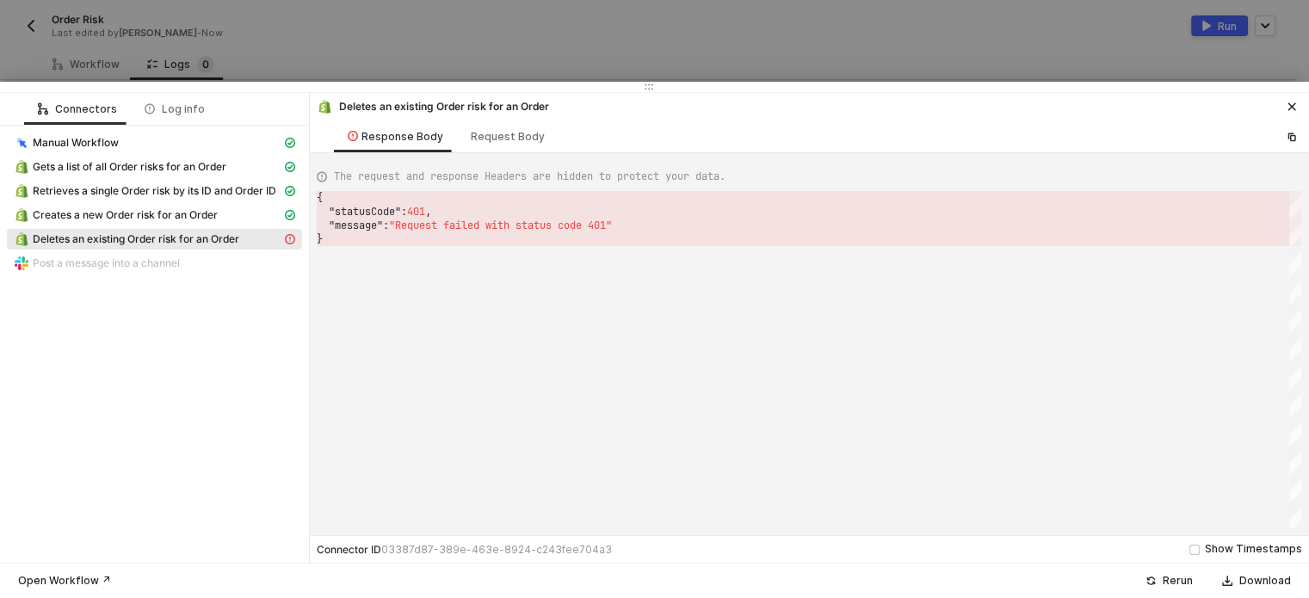
click at [762, 61] on div at bounding box center [654, 299] width 1309 height 598
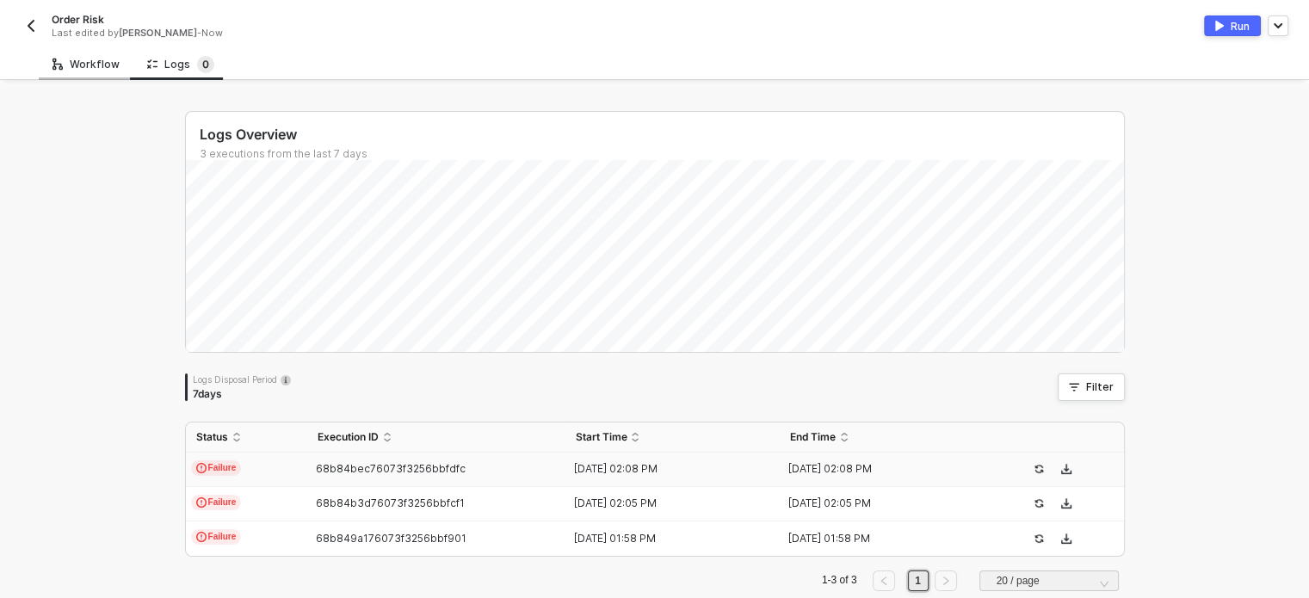
click at [127, 60] on div "Workflow" at bounding box center [86, 64] width 95 height 32
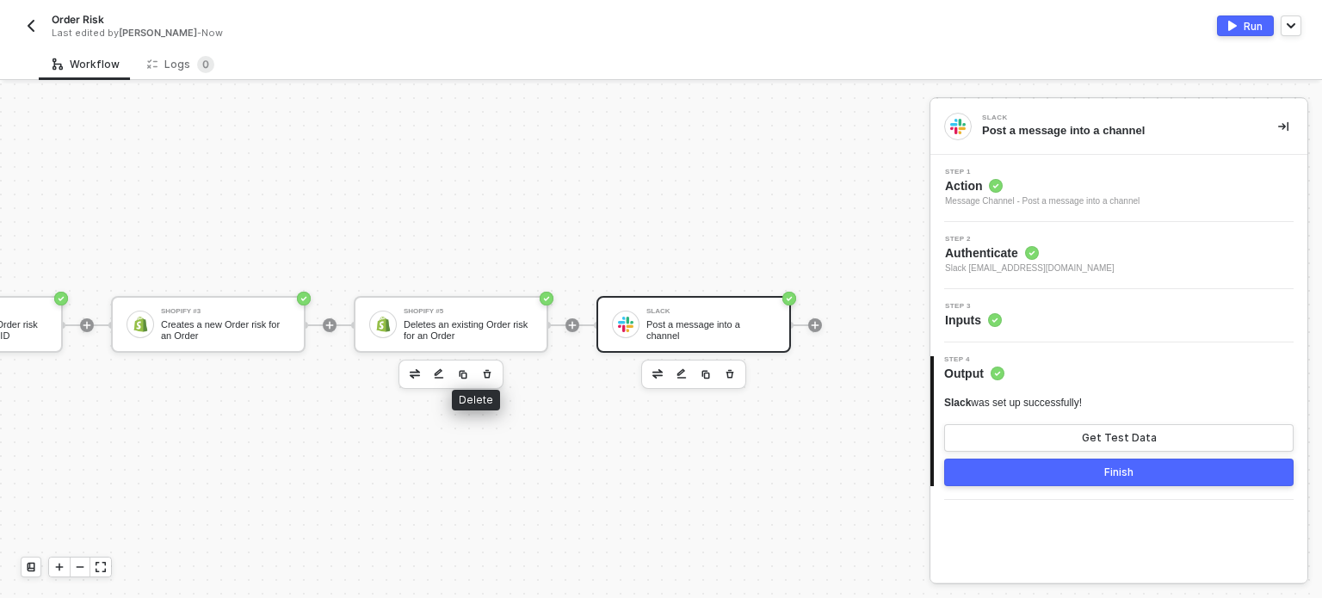
click at [484, 369] on icon "button" at bounding box center [488, 373] width 8 height 9
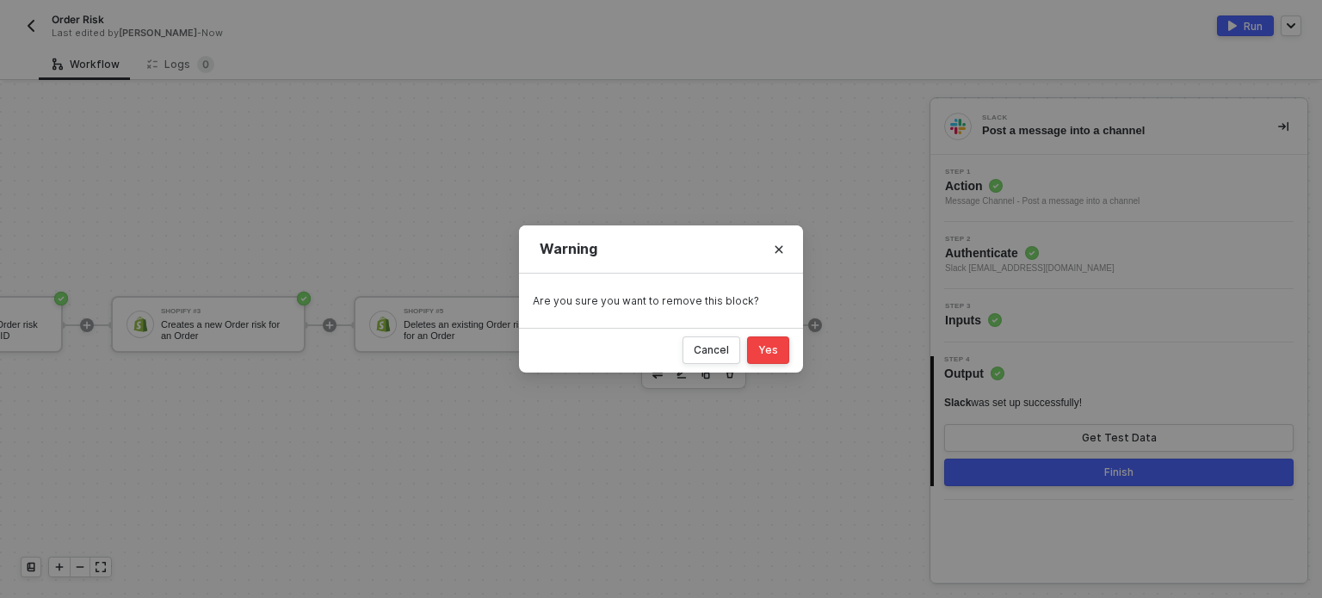
click at [769, 350] on div "Yes" at bounding box center [768, 350] width 20 height 14
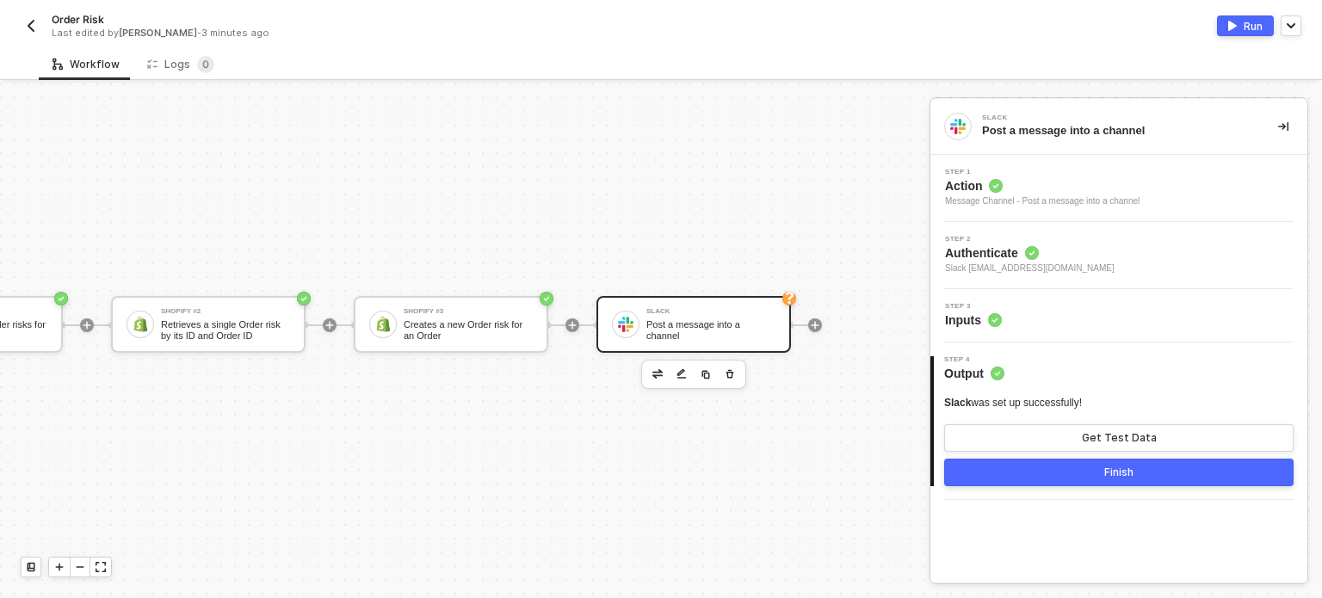
scroll to position [45, 408]
click at [699, 308] on div "Slack" at bounding box center [710, 311] width 129 height 7
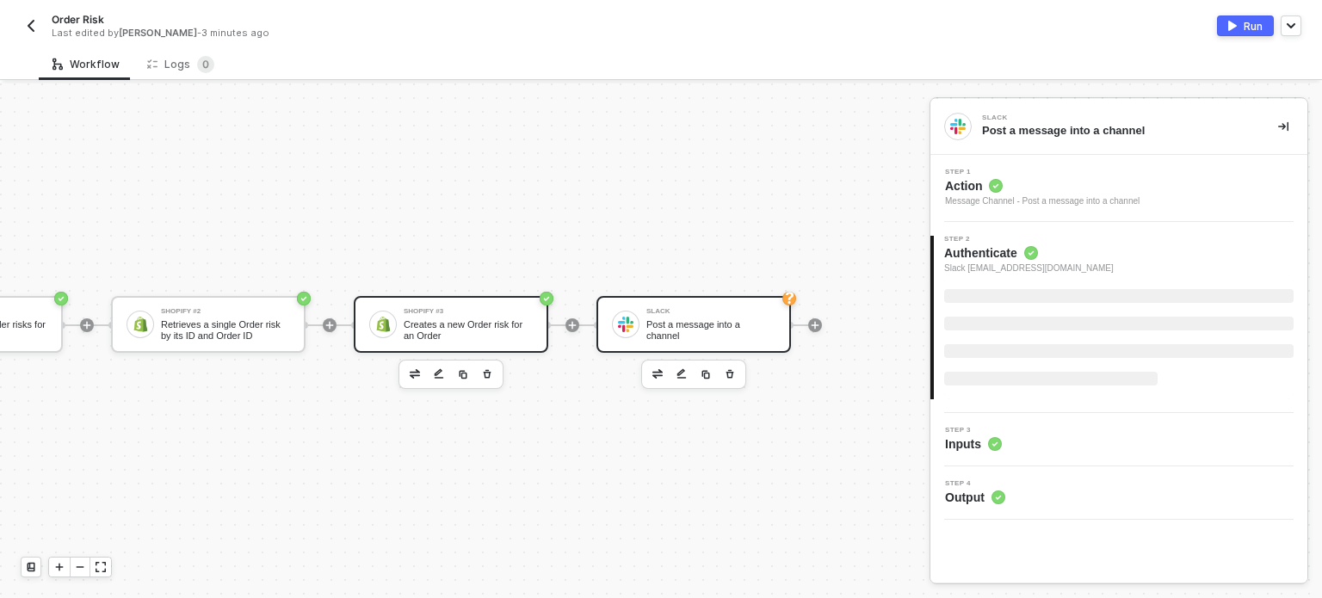
click at [475, 319] on div "Creates a new Order risk for an Order" at bounding box center [468, 330] width 129 height 22
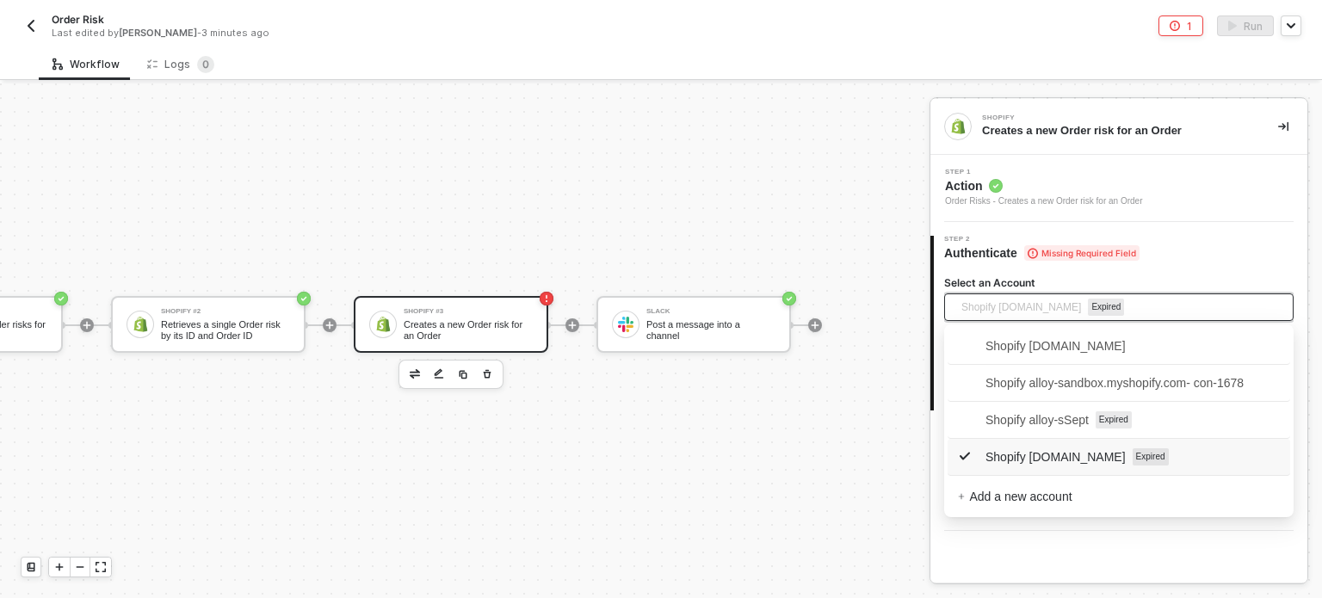
click at [1067, 312] on span "Shopify alloy-sandbox.myshopify.com" at bounding box center [1021, 307] width 120 height 26
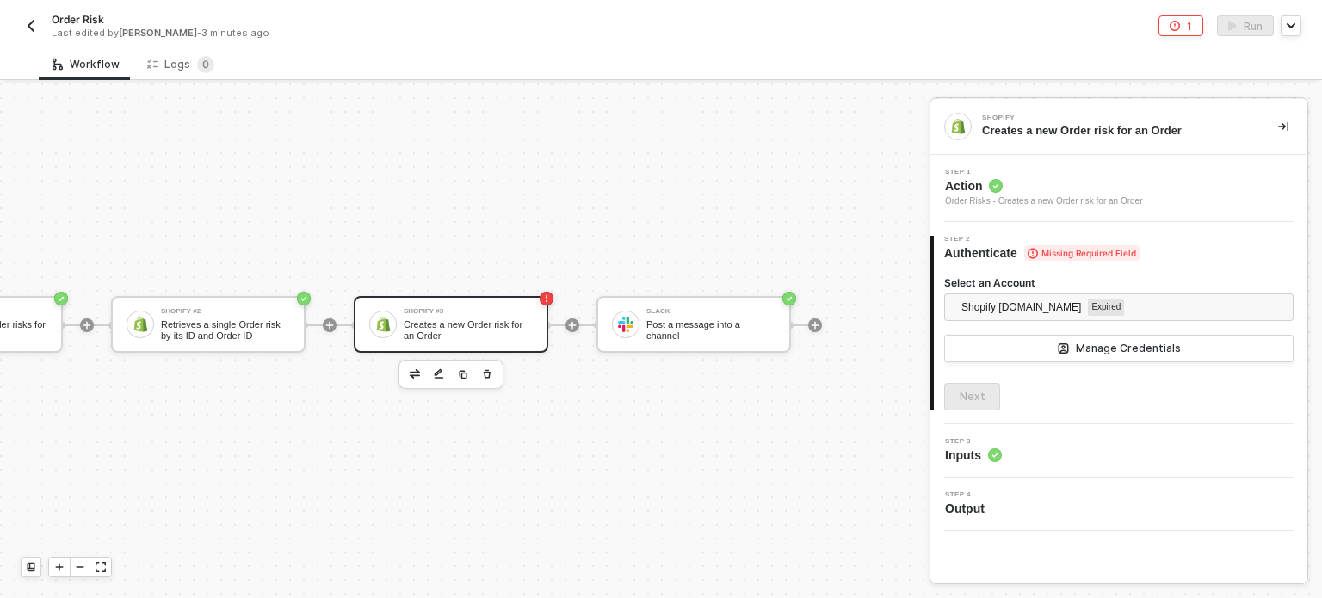
click at [1109, 546] on div "Shopify Creates a new Order risk for an Order Step 1 Action Order Risks - Creat…" at bounding box center [1118, 341] width 377 height 484
click at [1031, 299] on span "Shopify alloy-sandbox.myshopify.com" at bounding box center [1021, 307] width 120 height 26
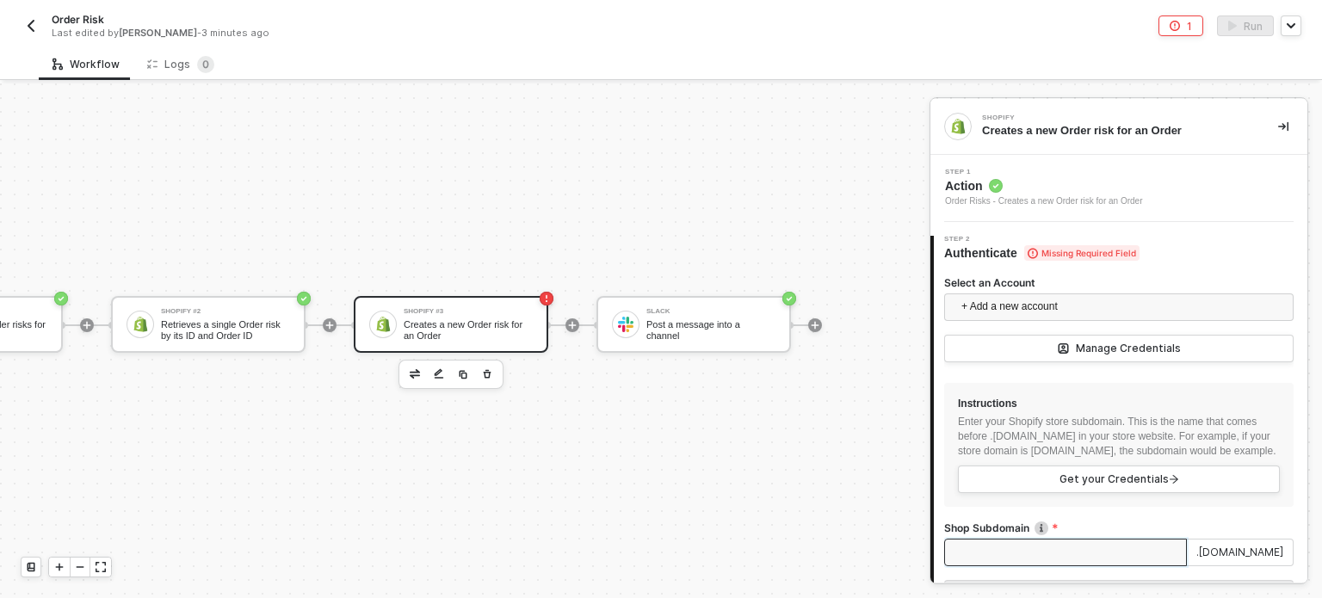
click at [987, 564] on input "Shop Subdomain" at bounding box center [1065, 553] width 243 height 28
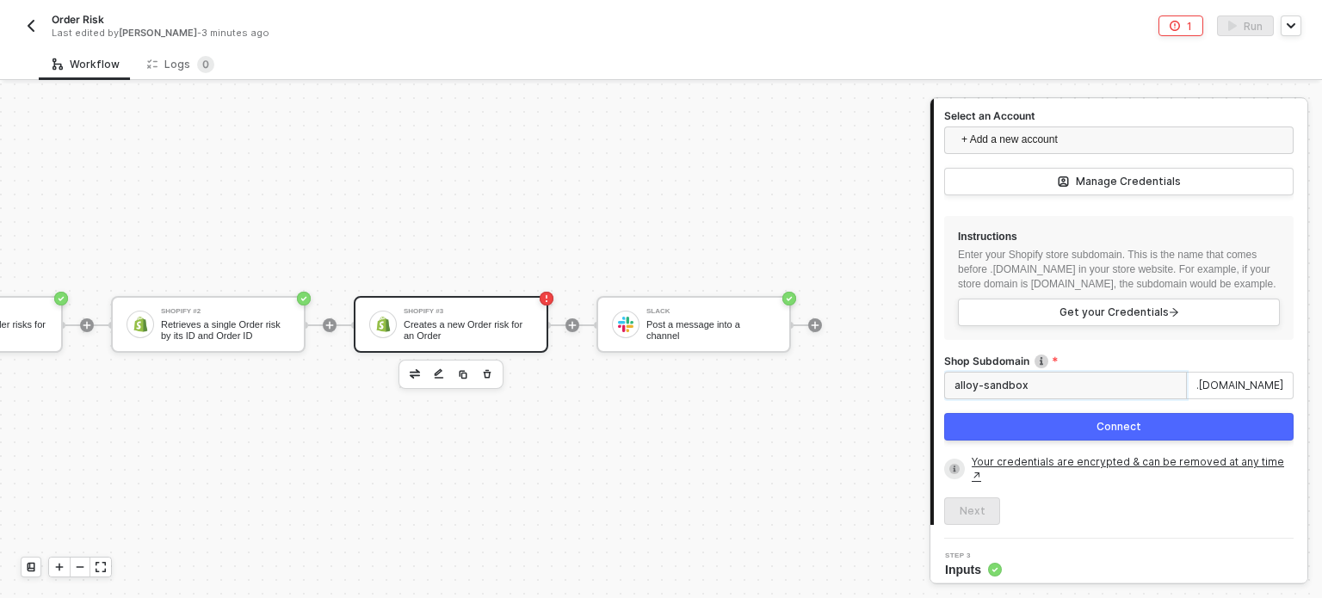
scroll to position [172, 0]
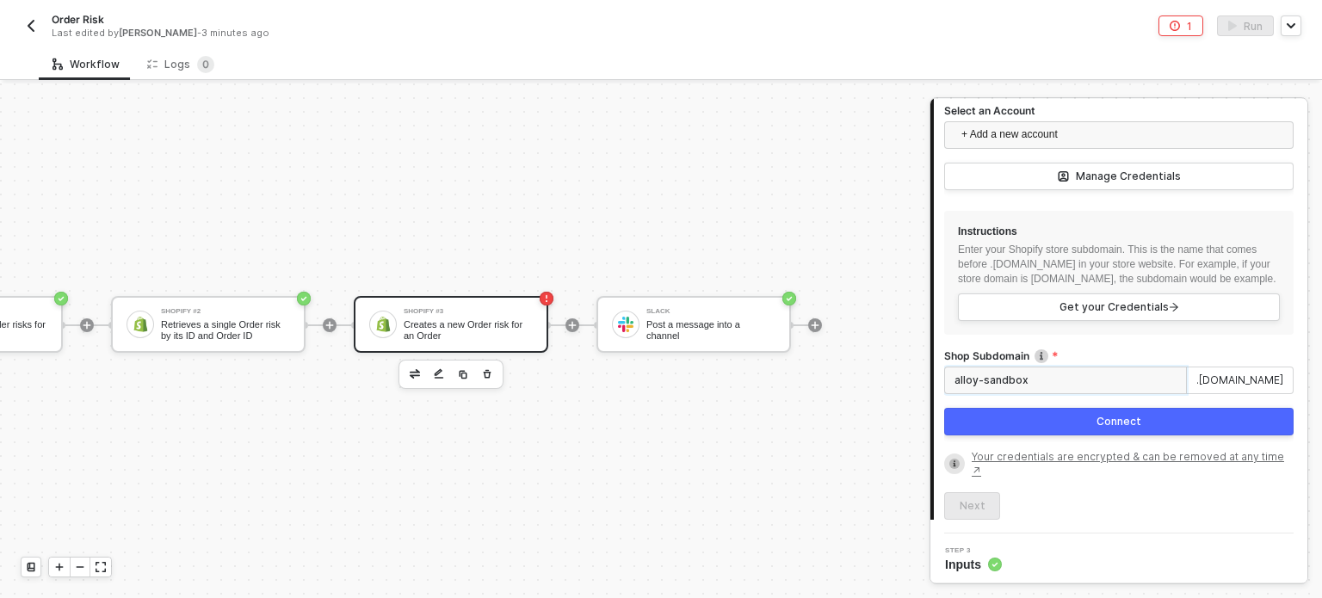
type input "alloy-sandbox"
click at [1096, 426] on button "Connect" at bounding box center [1118, 422] width 349 height 28
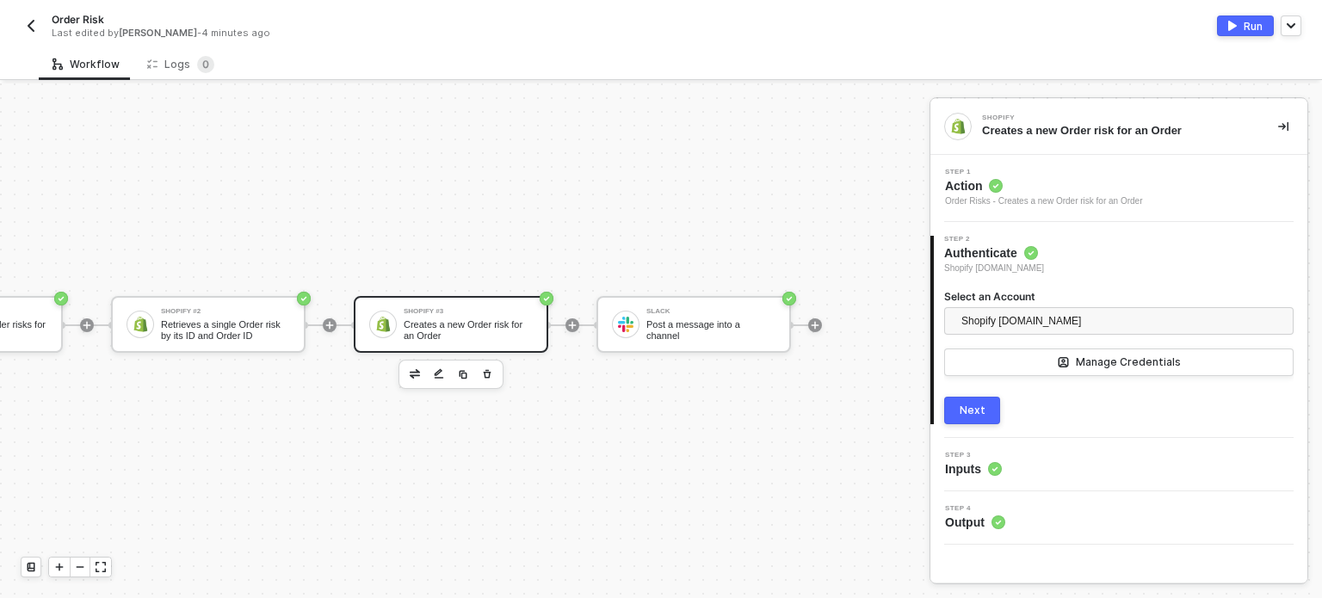
scroll to position [0, 0]
click at [981, 409] on div "Next" at bounding box center [973, 411] width 26 height 14
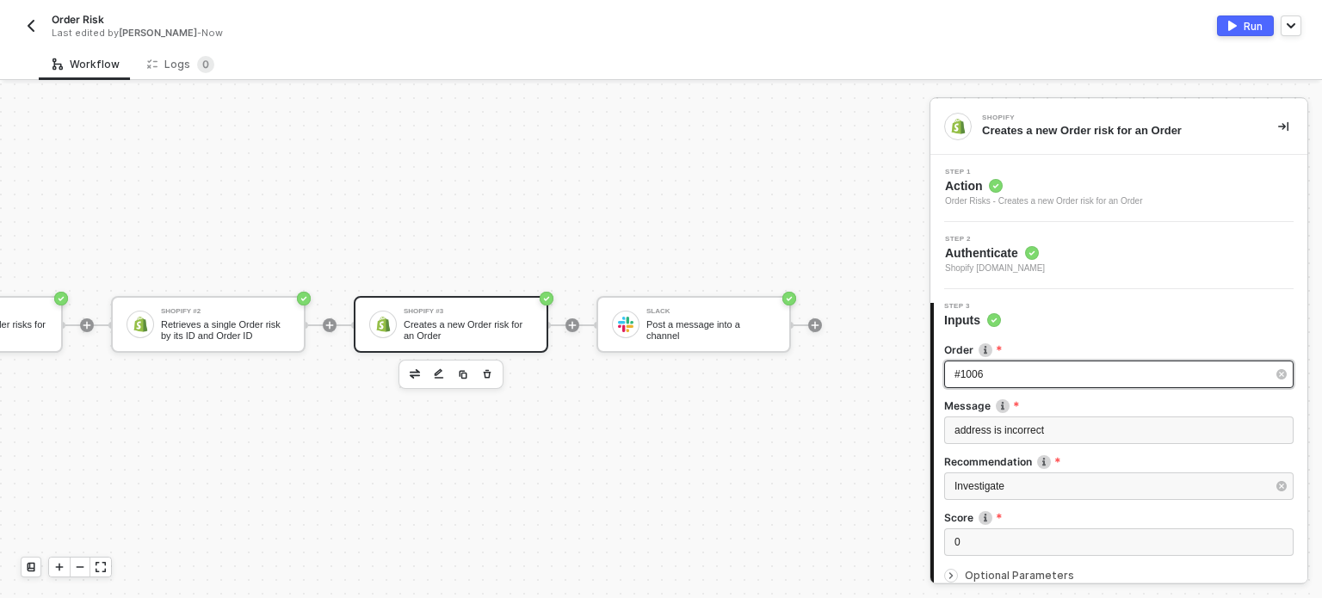
click at [991, 380] on div "#1006" at bounding box center [1110, 375] width 312 height 16
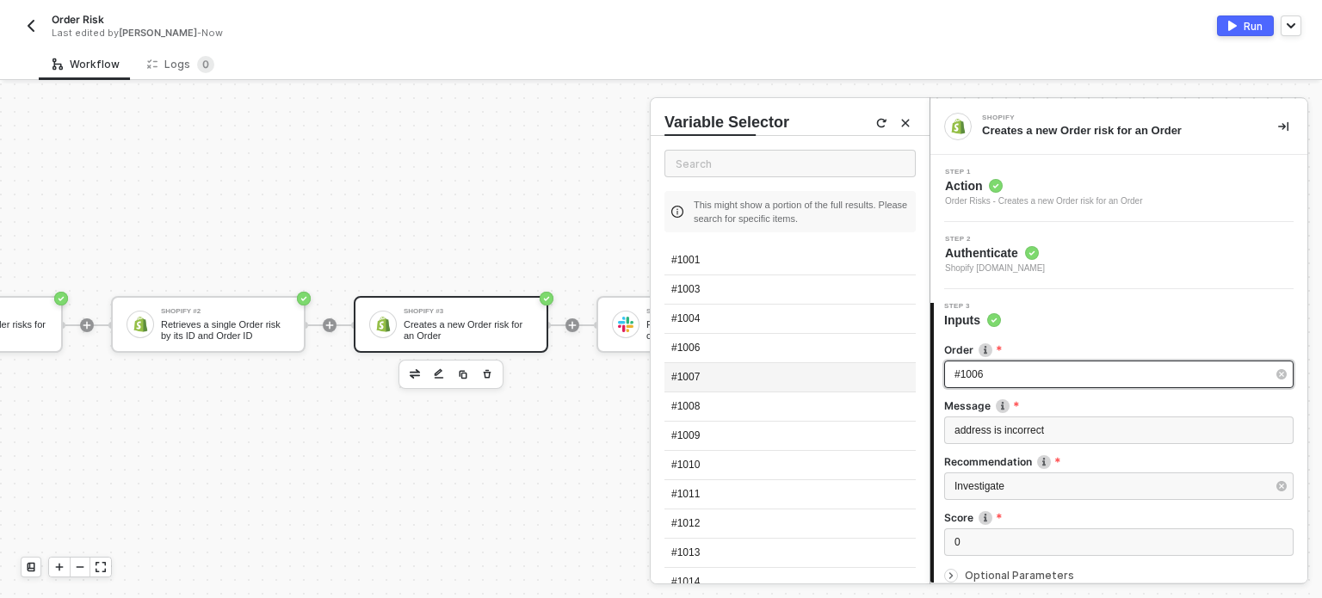
scroll to position [86, 0]
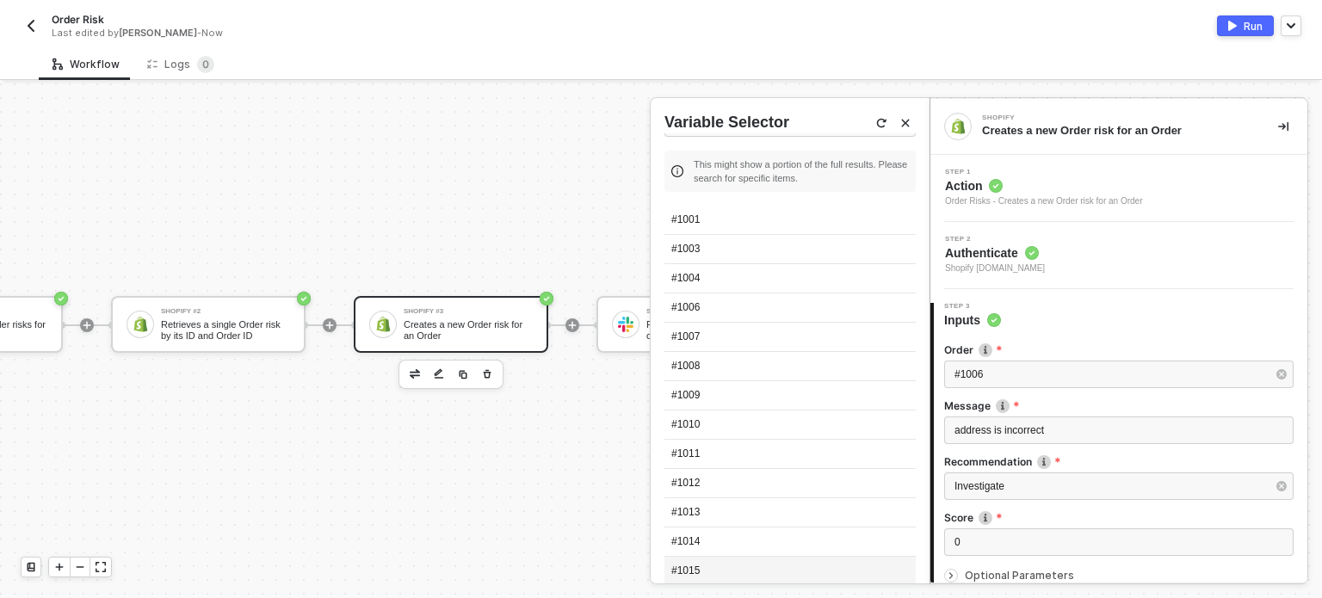
click at [714, 558] on div "#1015" at bounding box center [789, 571] width 251 height 29
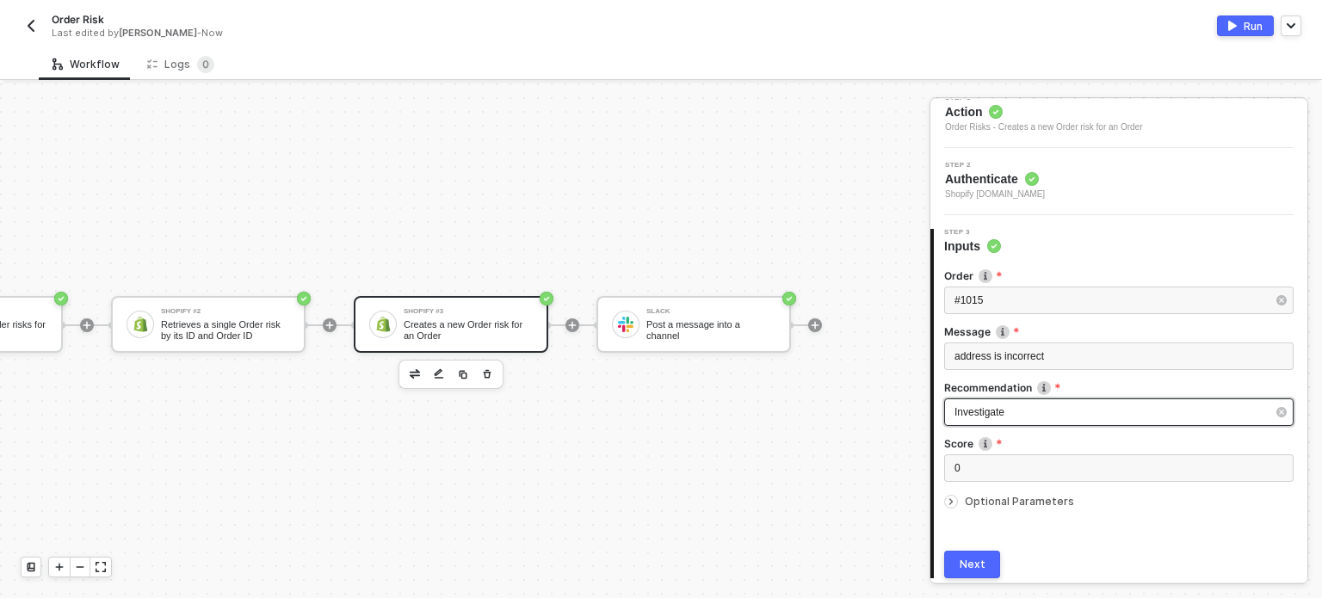
scroll to position [136, 0]
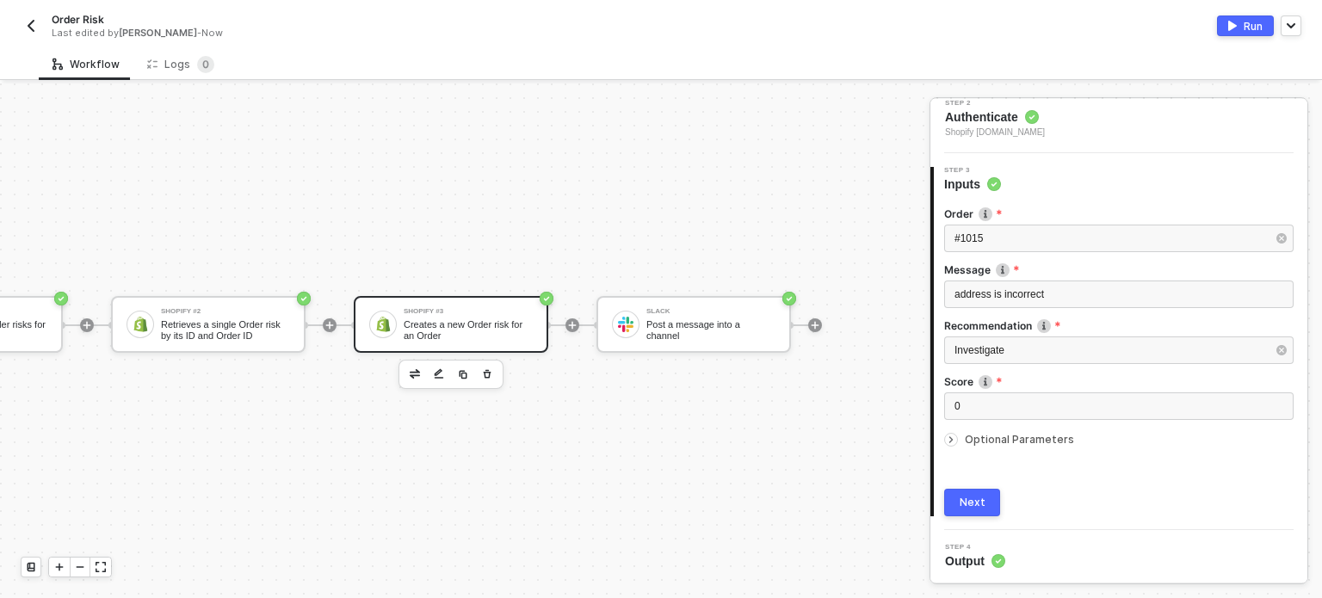
click at [973, 496] on div "Next" at bounding box center [973, 503] width 26 height 14
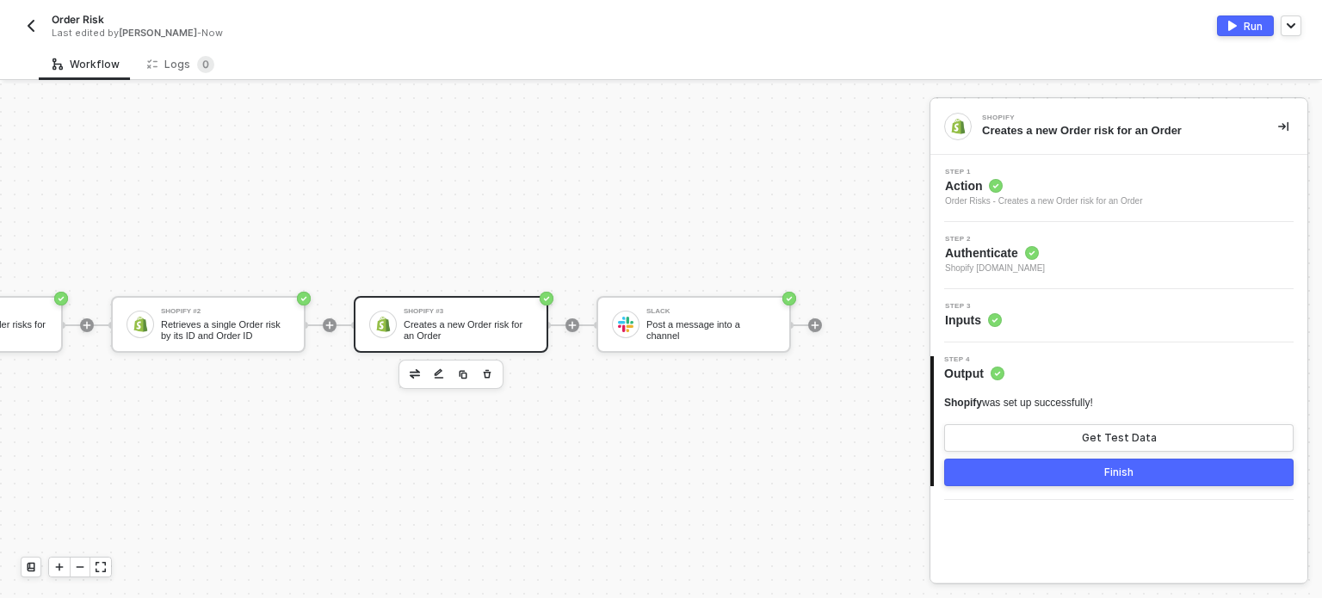
scroll to position [0, 0]
click at [1239, 18] on button "Run" at bounding box center [1245, 25] width 57 height 21
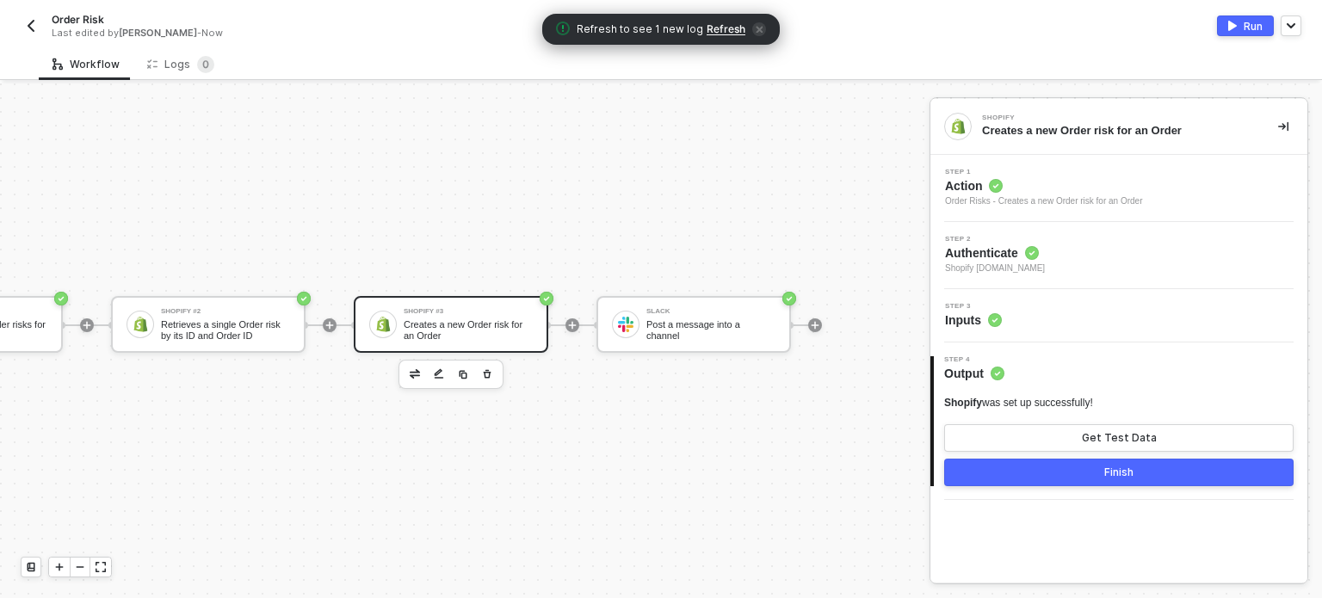
click at [727, 32] on span "Refresh" at bounding box center [726, 29] width 39 height 14
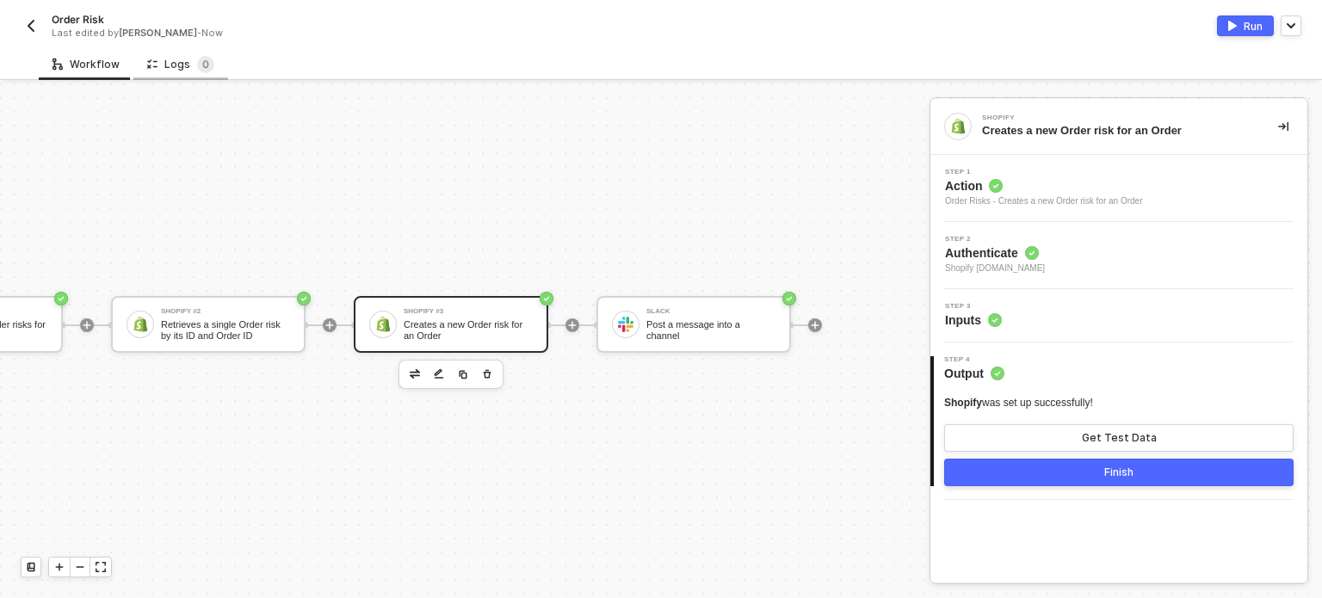
click at [176, 60] on div "Logs 0" at bounding box center [180, 64] width 67 height 17
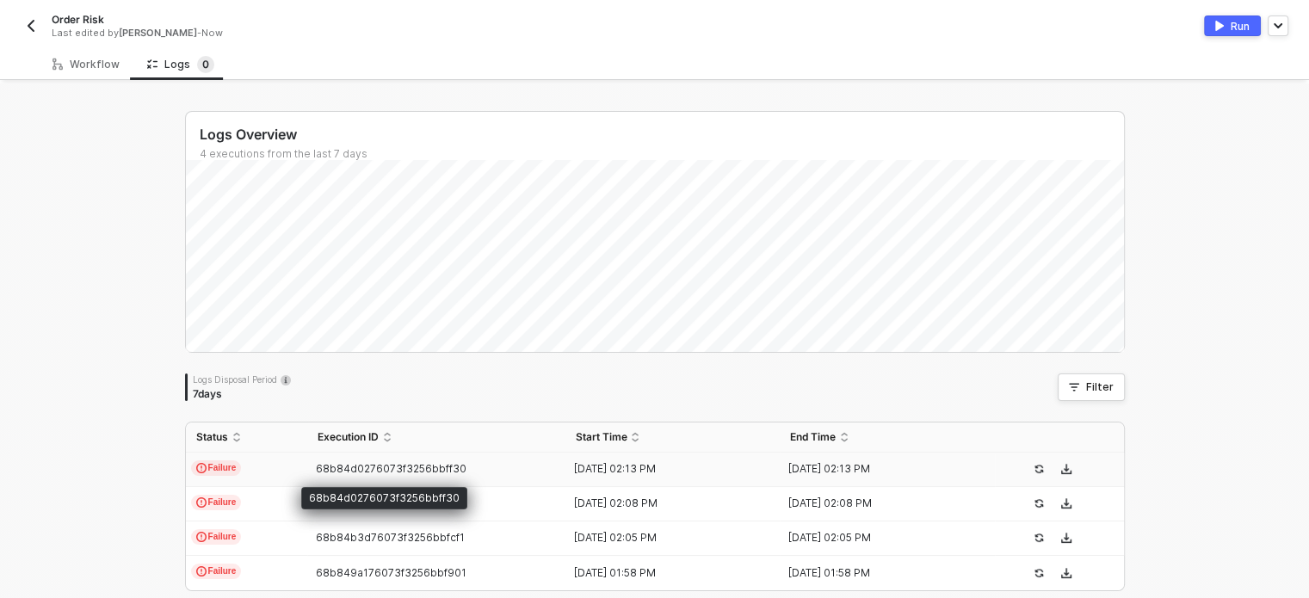
click at [322, 471] on span "68b84d0276073f3256bbff30" at bounding box center [391, 468] width 151 height 13
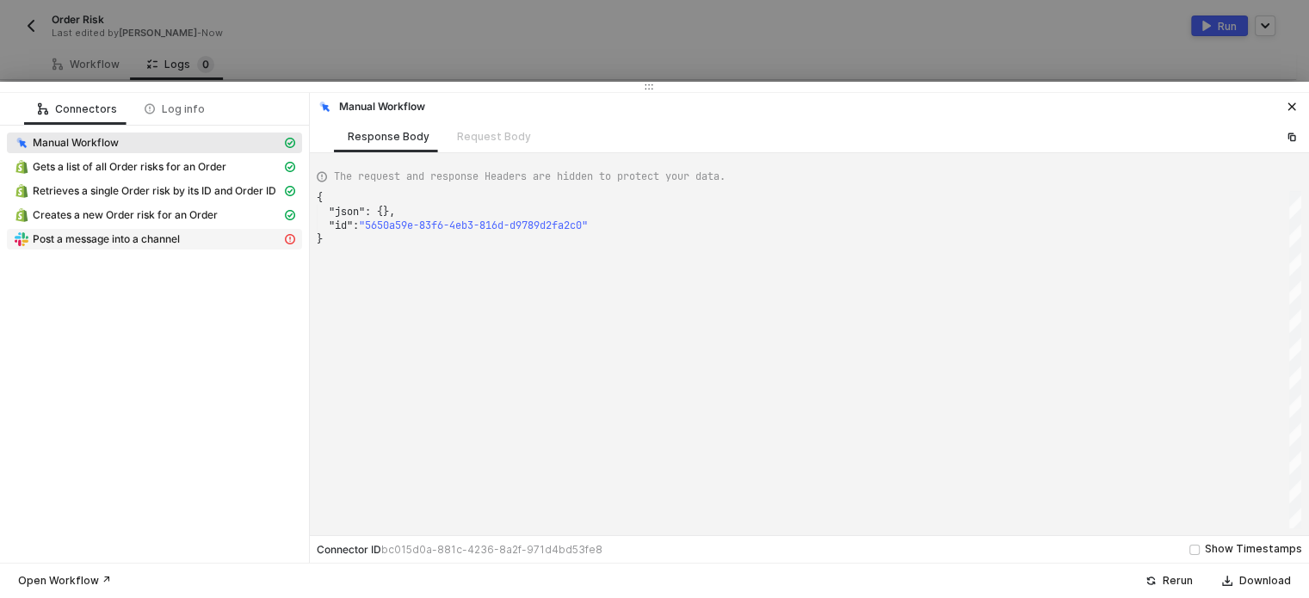
click at [97, 238] on span "Post a message into a channel" at bounding box center [106, 239] width 147 height 14
type textarea "{ "message": "Slack error: no_text" }"
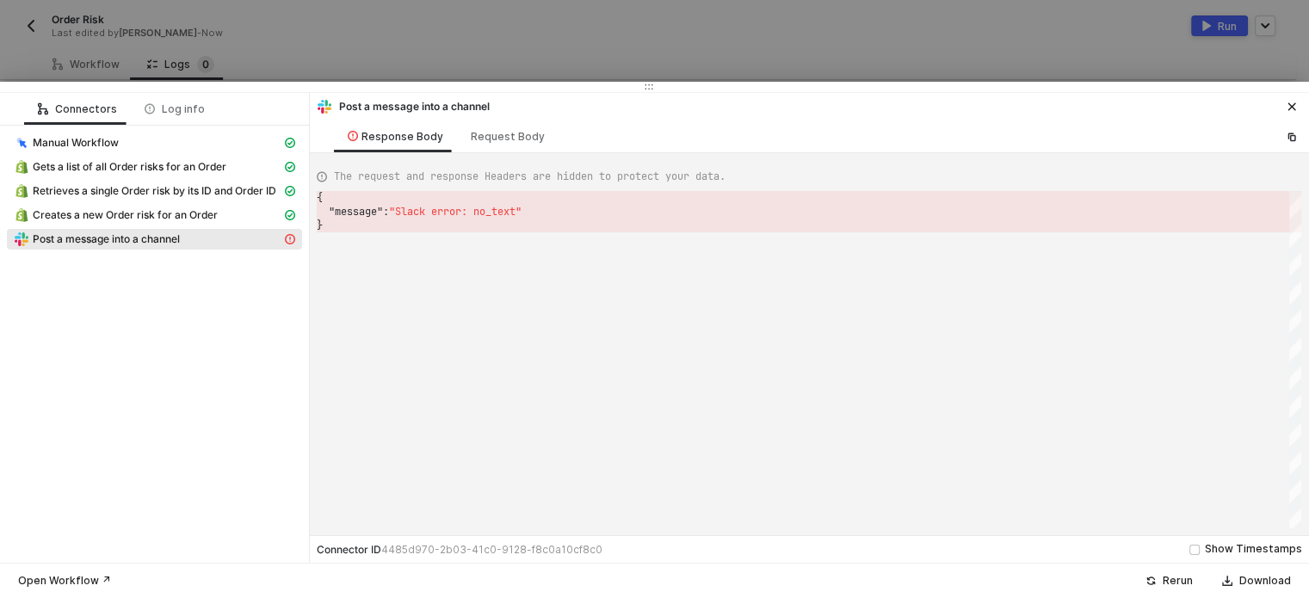
click at [638, 24] on div at bounding box center [654, 299] width 1309 height 598
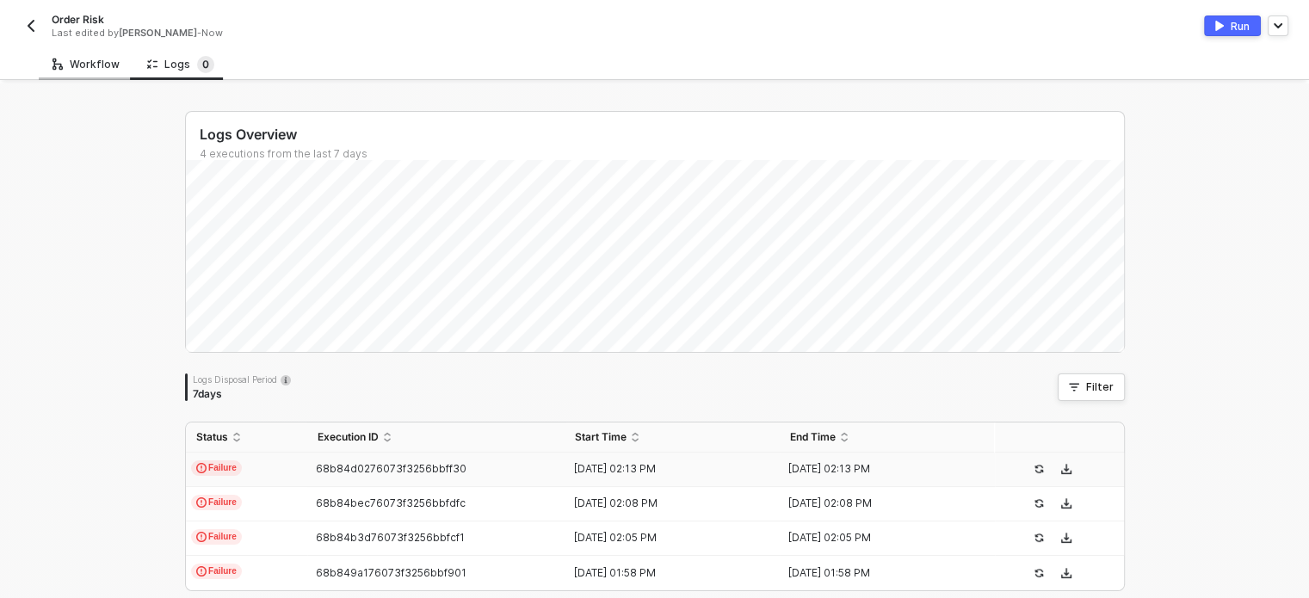
click at [99, 64] on div "Workflow" at bounding box center [85, 65] width 67 height 14
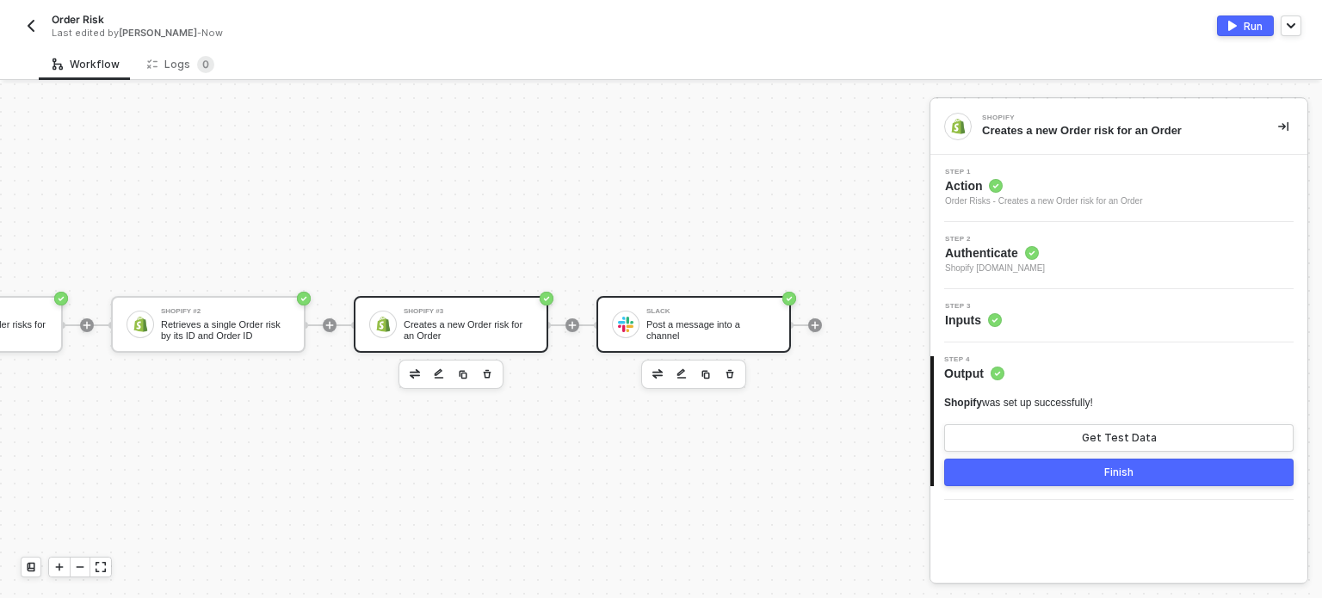
click at [714, 331] on div "Slack Post a message into a channel" at bounding box center [693, 324] width 195 height 57
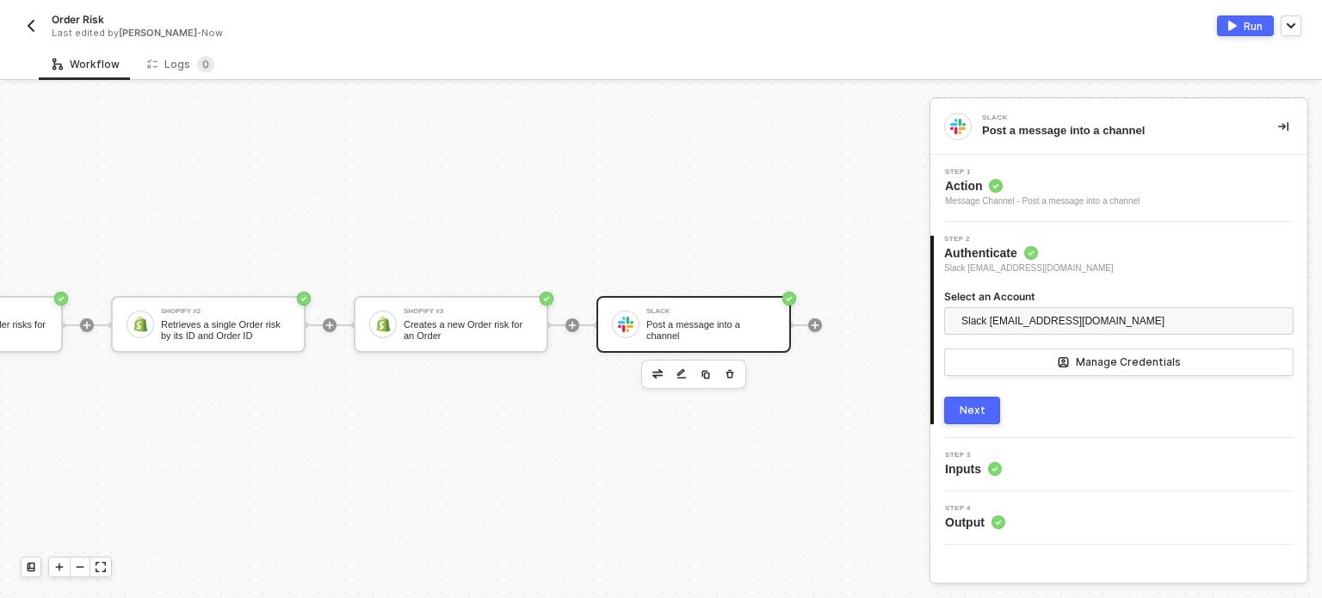
click at [984, 474] on span "Inputs" at bounding box center [973, 468] width 57 height 17
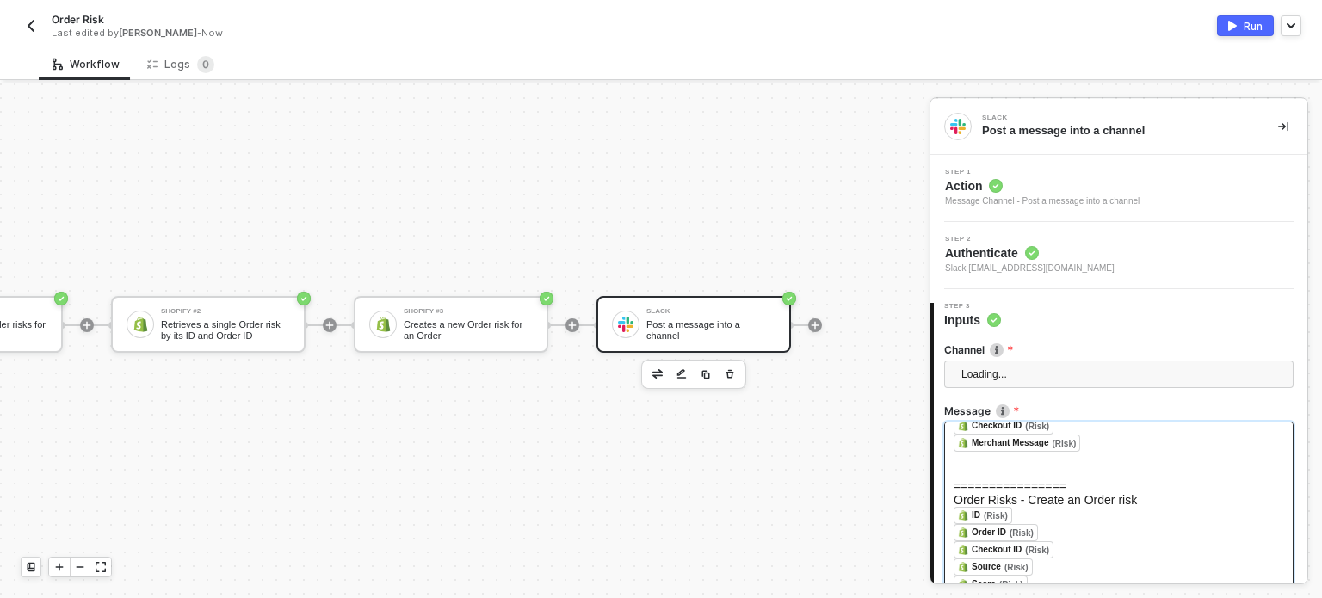
scroll to position [172, 0]
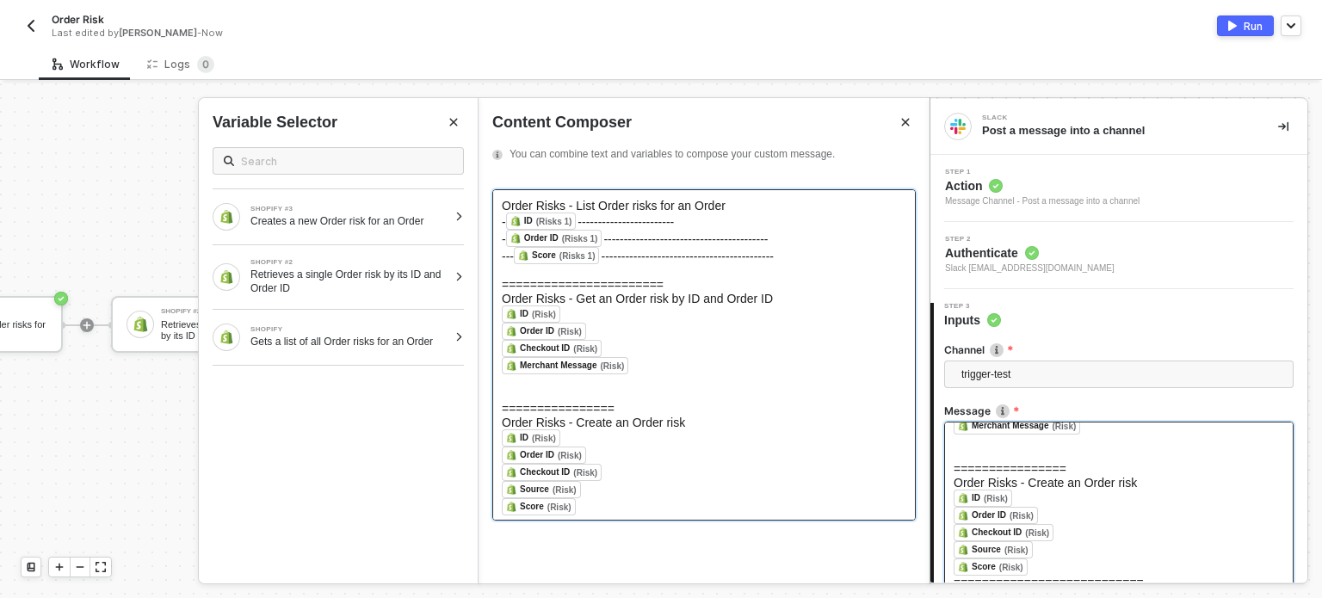
click at [679, 355] on div "﻿ Checkout ID (Risk) ﻿ ﻿" at bounding box center [704, 348] width 404 height 17
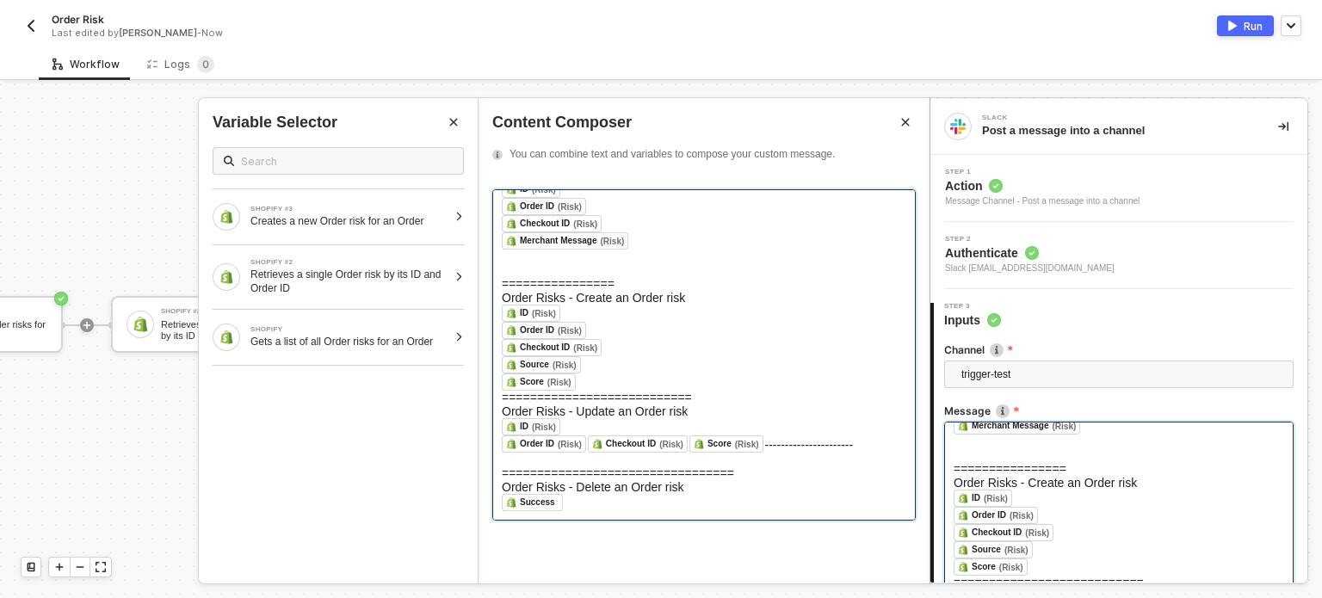
scroll to position [145, 0]
drag, startPoint x: 569, startPoint y: 508, endPoint x: 565, endPoint y: 454, distance: 54.3
click at [568, 501] on div "﻿ Success ﻿ ﻿" at bounding box center [704, 502] width 404 height 17
click at [592, 364] on div "﻿ Source (Risk) ﻿ ﻿" at bounding box center [704, 364] width 404 height 17
click at [592, 375] on div "﻿ Score (Risk) ﻿ ﻿" at bounding box center [704, 382] width 404 height 17
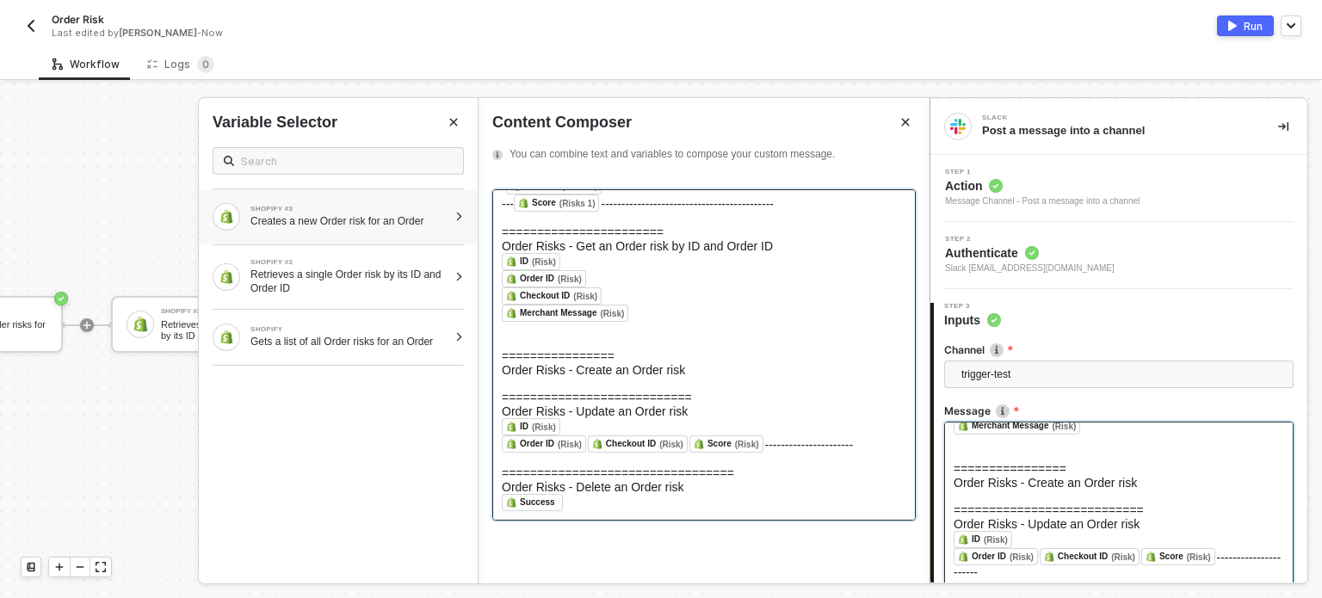
scroll to position [77, 0]
click at [404, 203] on div "SHOPIFY #3 Creates a new Order risk for an Order" at bounding box center [330, 217] width 235 height 28
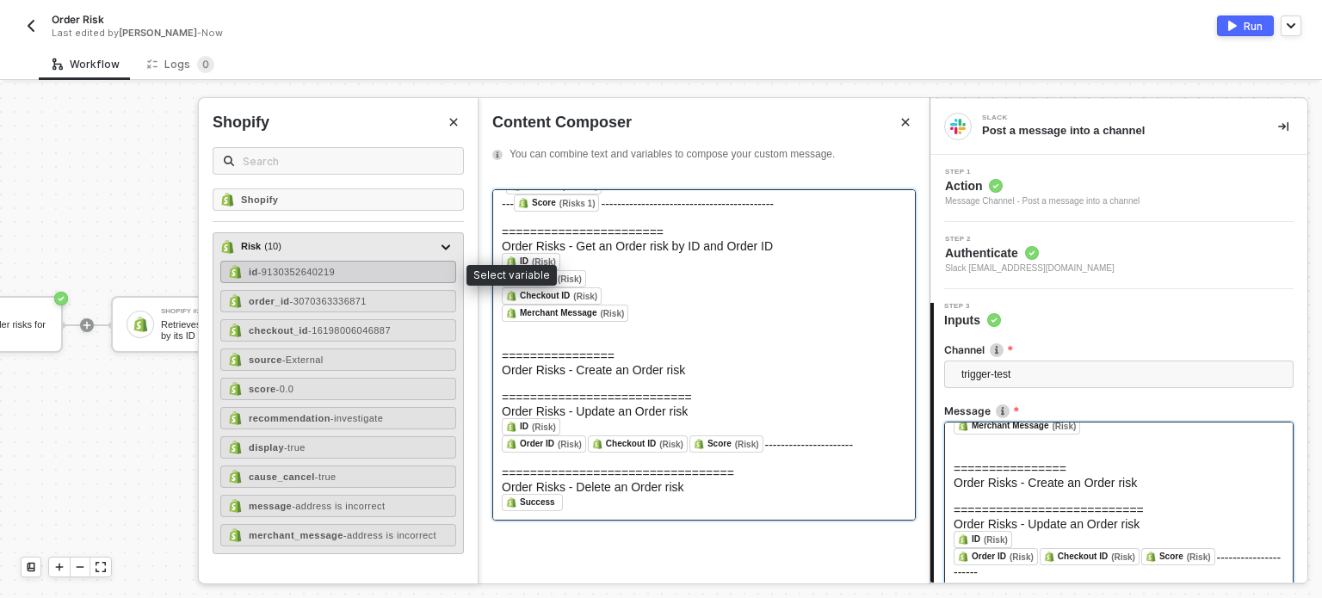
click at [382, 268] on div "id - 9130352640219" at bounding box center [338, 272] width 236 height 22
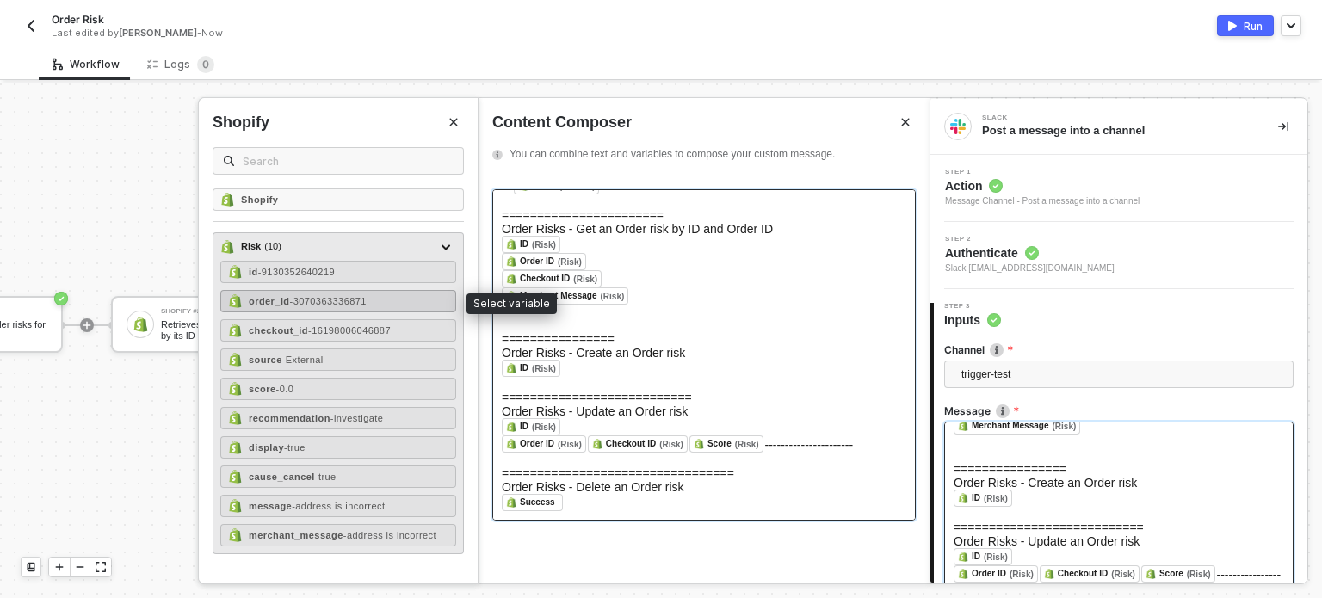
click at [343, 299] on span "- 3070363336871" at bounding box center [328, 301] width 77 height 10
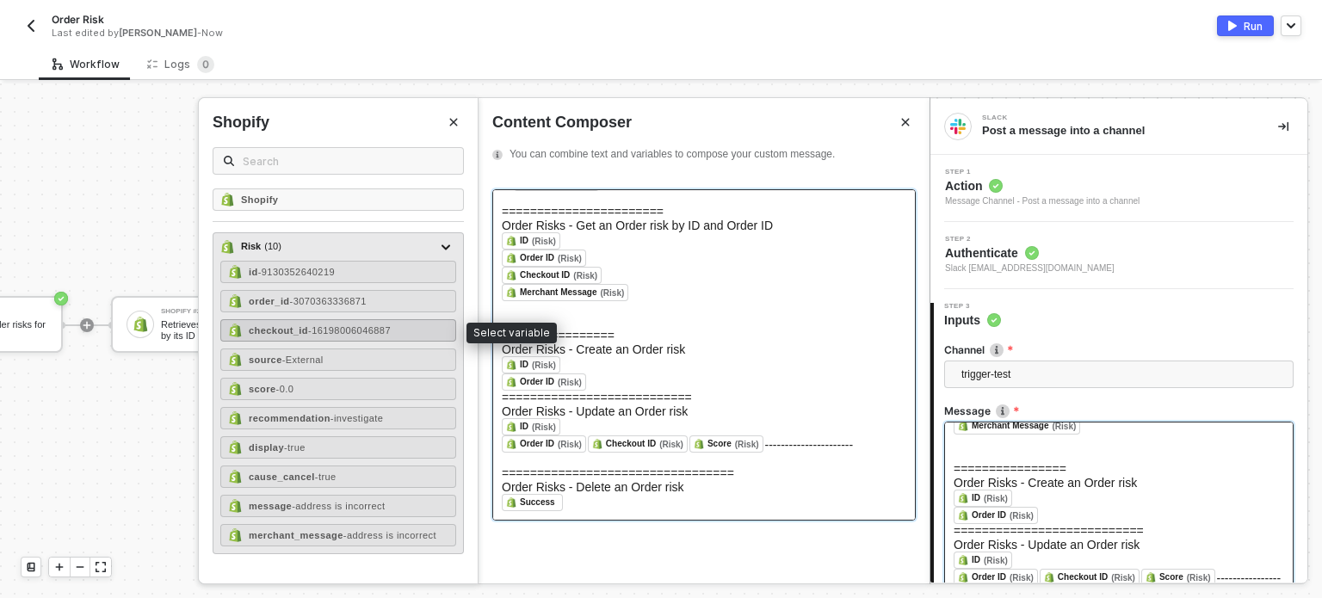
click at [340, 332] on span "- 16198006046887" at bounding box center [349, 330] width 83 height 10
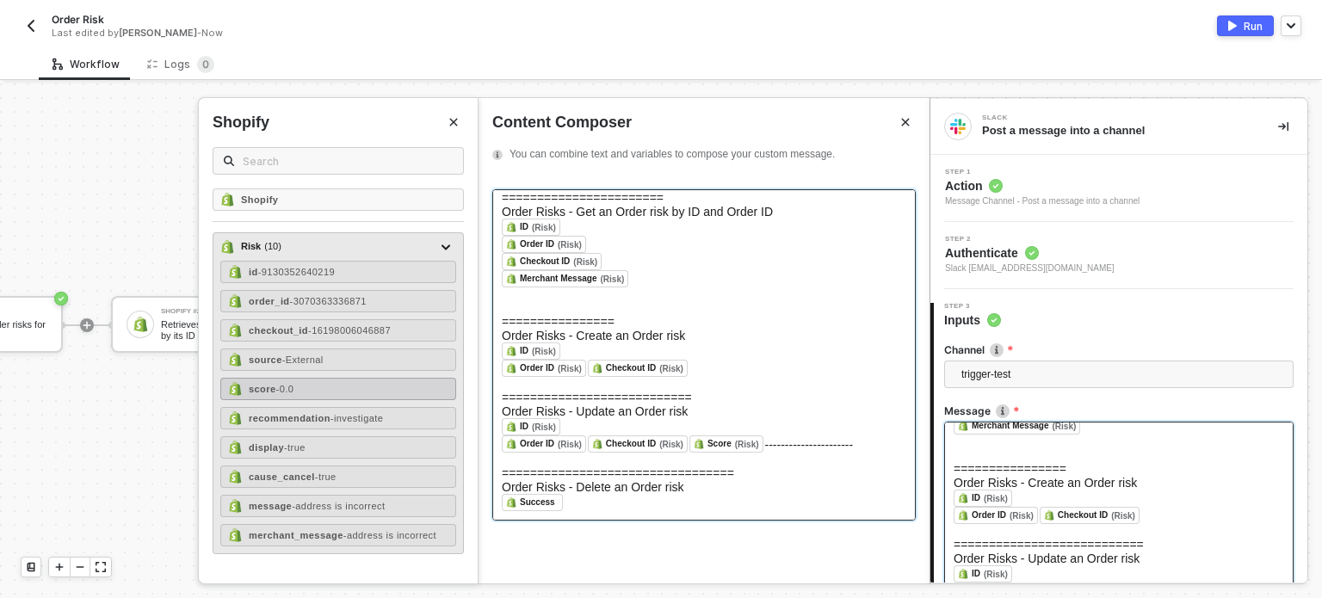
drag, startPoint x: 328, startPoint y: 363, endPoint x: 317, endPoint y: 385, distance: 24.3
click at [327, 363] on div "source - External" at bounding box center [338, 360] width 236 height 22
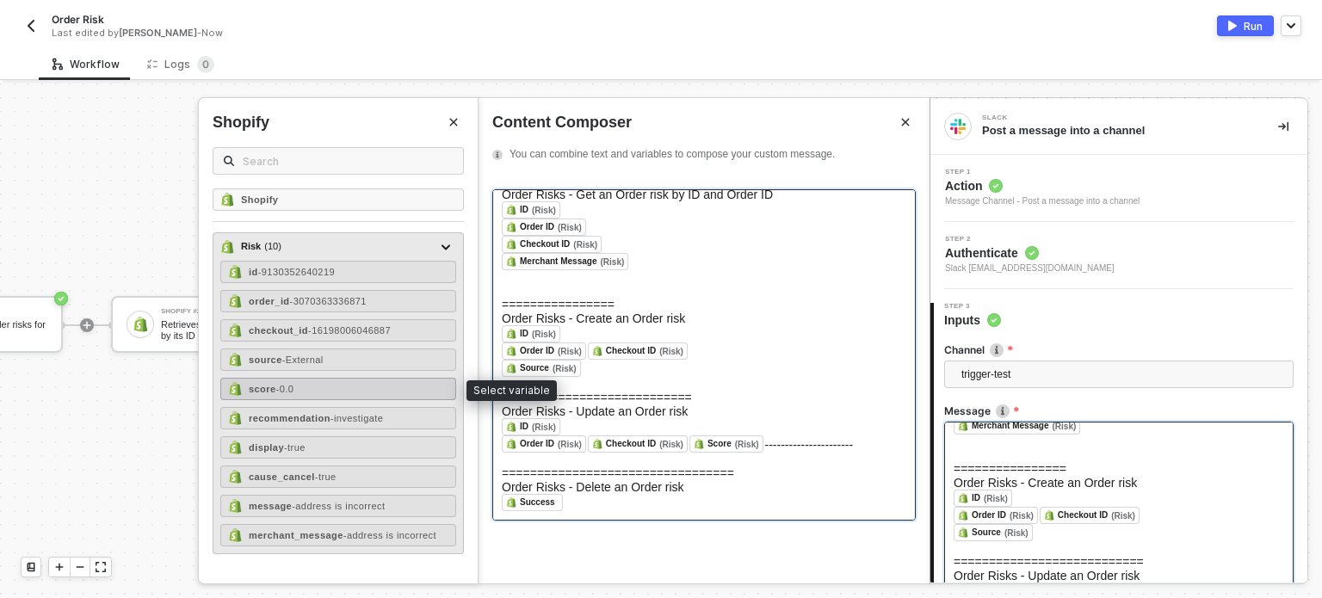
click at [312, 390] on div "score - 0.0" at bounding box center [338, 389] width 236 height 22
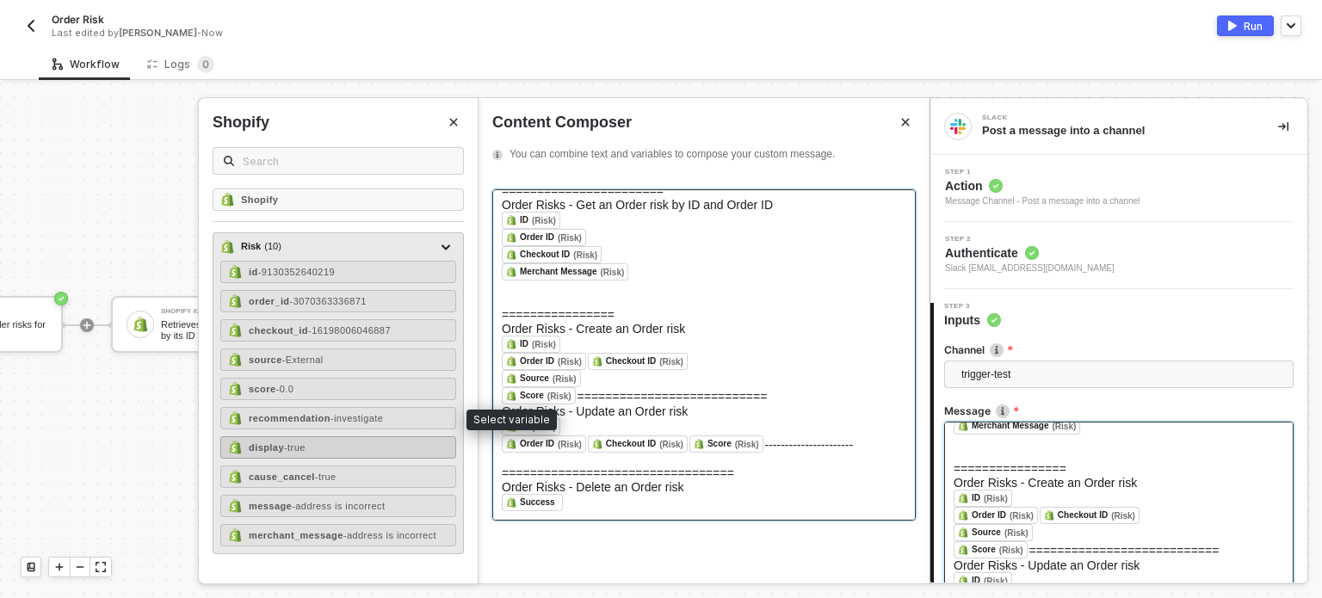
drag, startPoint x: 309, startPoint y: 417, endPoint x: 301, endPoint y: 446, distance: 29.4
click at [309, 418] on strong "recommendation" at bounding box center [290, 418] width 82 height 10
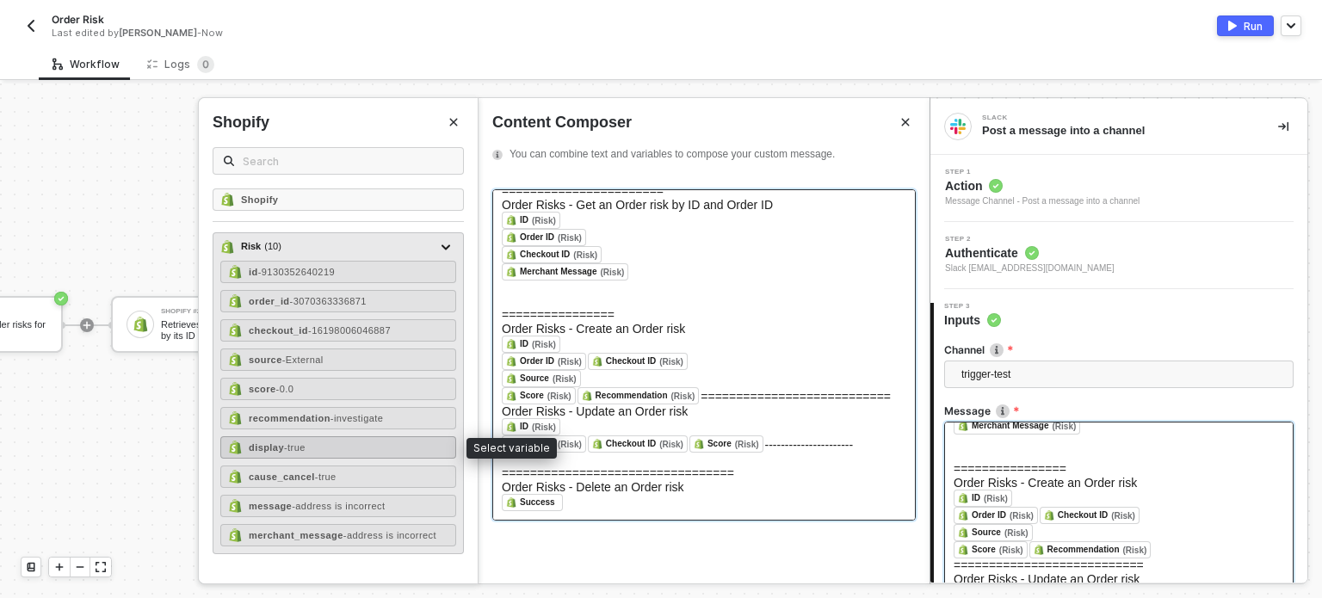
click at [299, 450] on span "- true" at bounding box center [295, 447] width 22 height 10
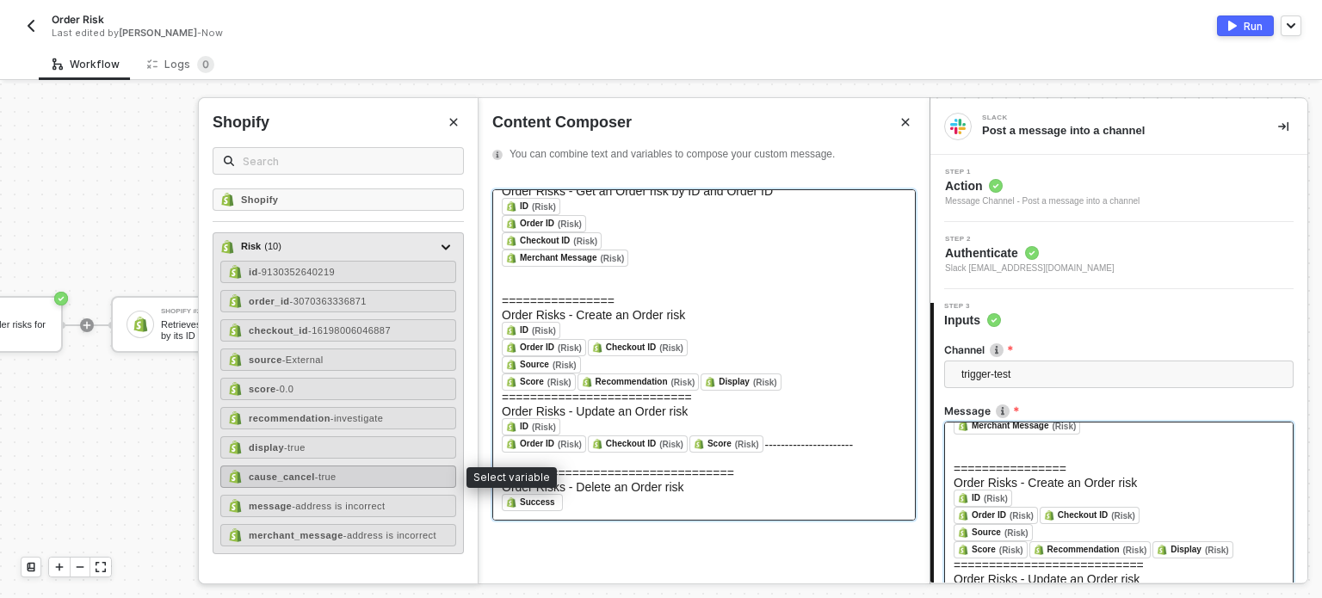
click at [299, 474] on strong "cause_cancel" at bounding box center [282, 477] width 66 height 10
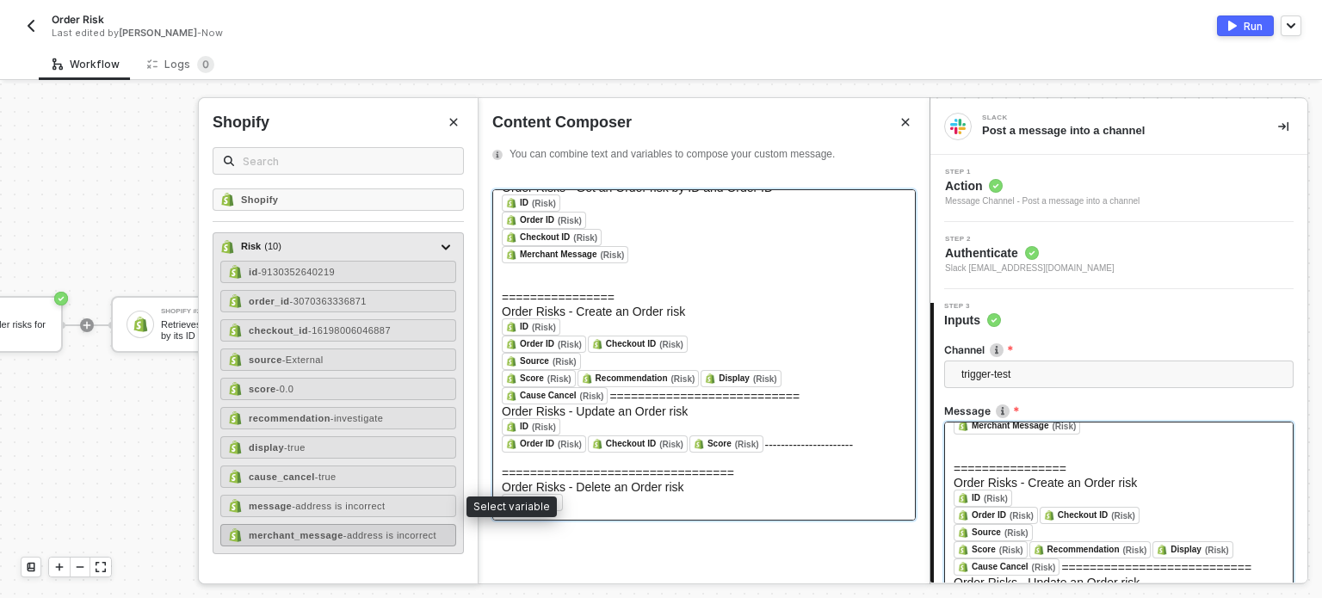
drag, startPoint x: 299, startPoint y: 498, endPoint x: 307, endPoint y: 522, distance: 25.6
click at [301, 501] on span "- address is incorrect" at bounding box center [338, 506] width 93 height 10
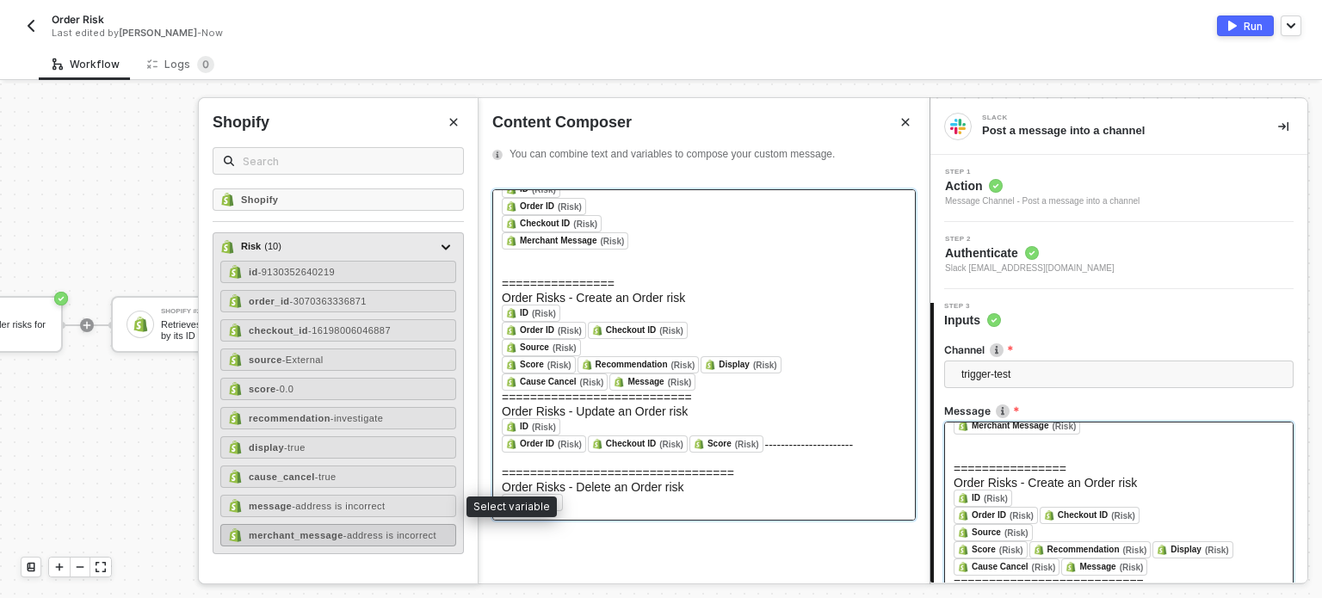
scroll to position [145, 0]
click at [307, 530] on strong "merchant_message" at bounding box center [296, 535] width 95 height 10
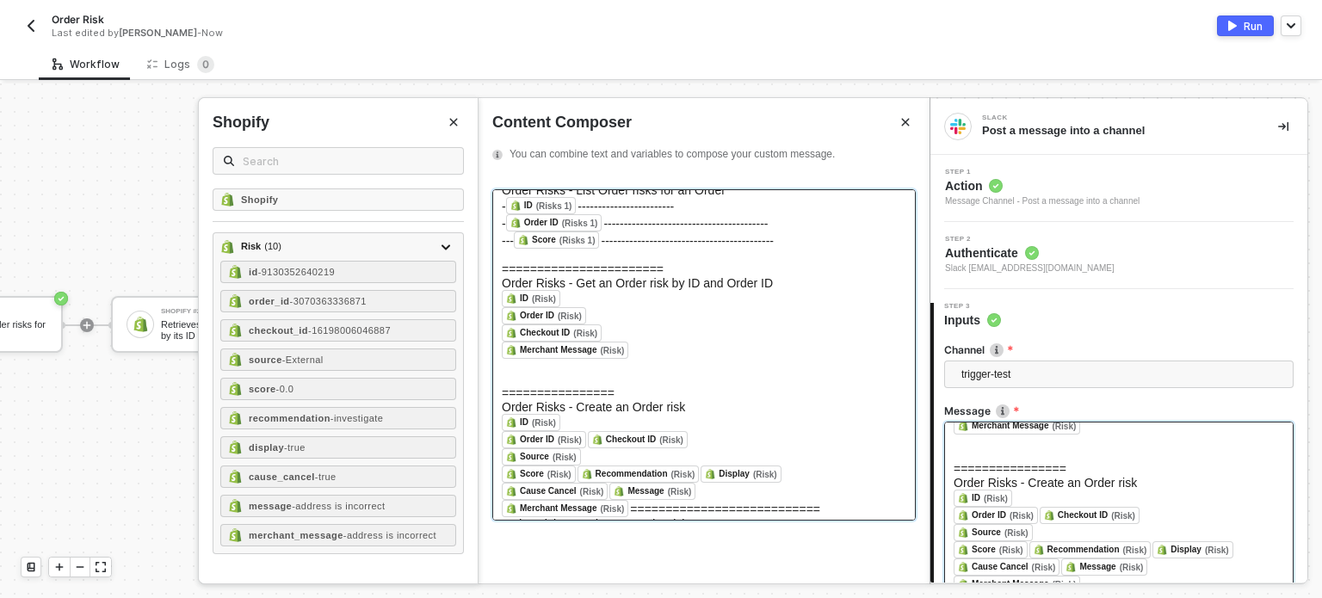
scroll to position [0, 0]
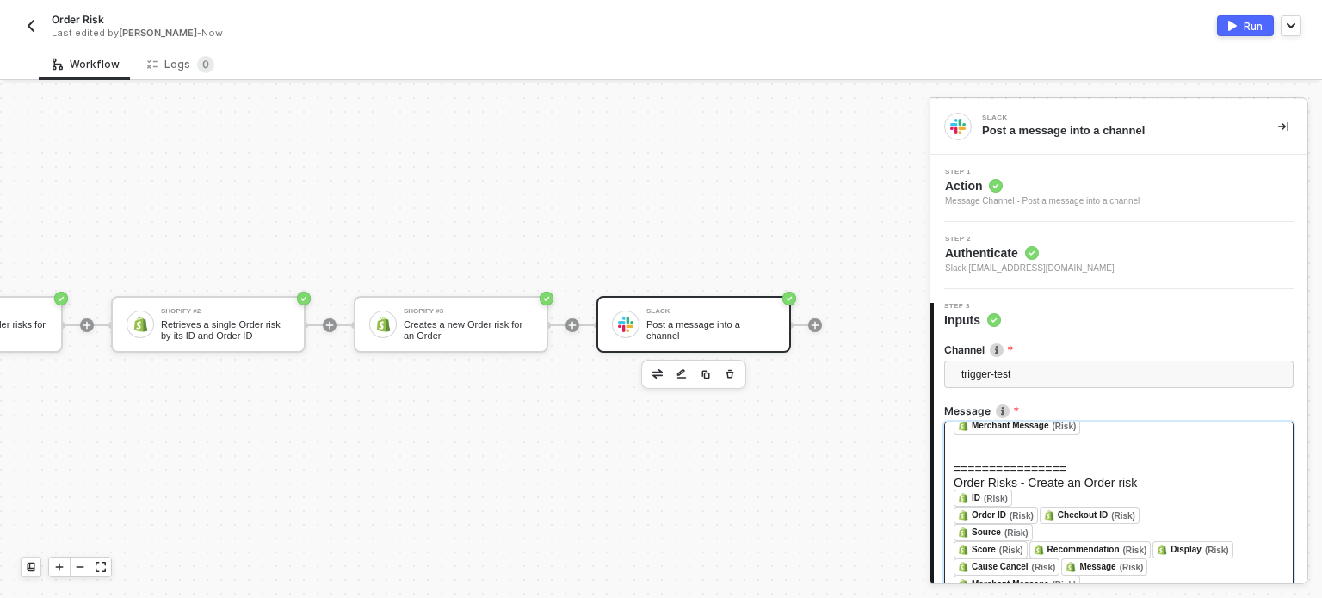
click at [1257, 16] on button "Run" at bounding box center [1245, 25] width 57 height 21
click at [175, 63] on div "Logs 0" at bounding box center [180, 64] width 67 height 17
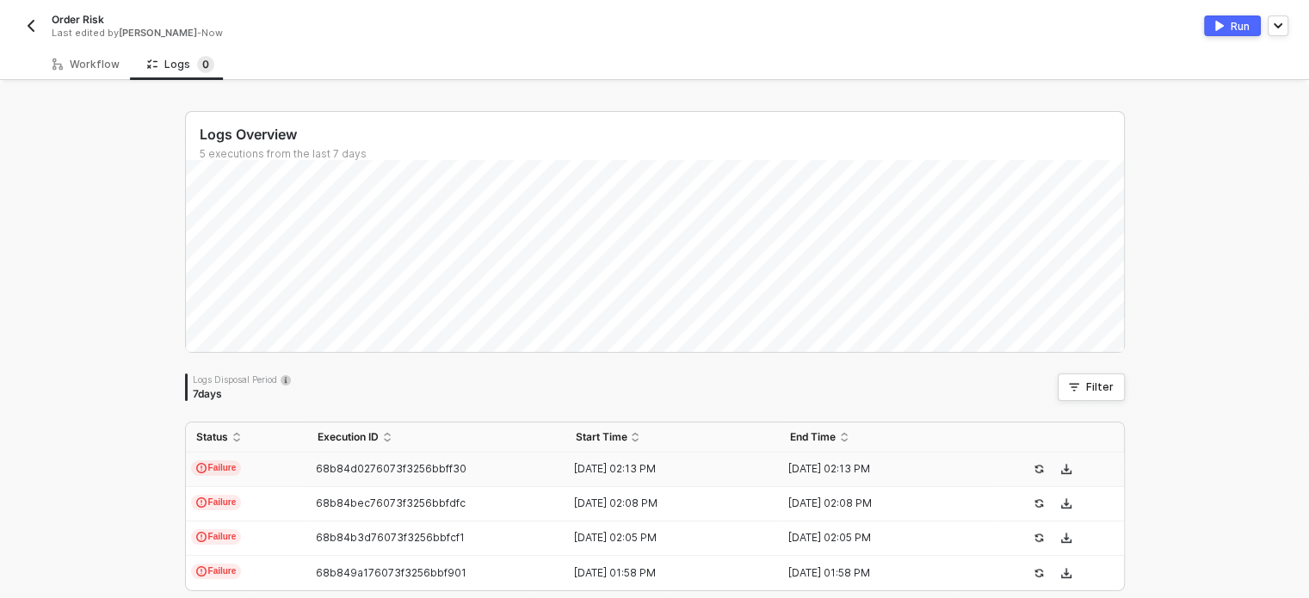
click at [512, 462] on div "68b84d0276073f3256bbff30" at bounding box center [429, 469] width 244 height 14
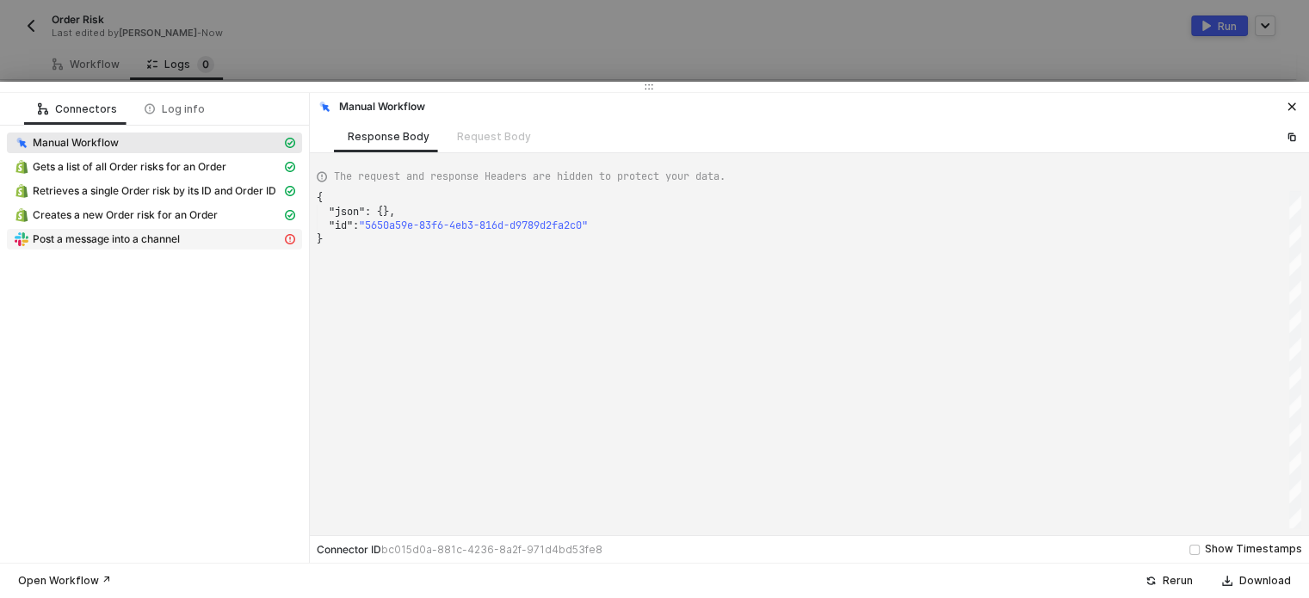
click at [159, 238] on span "Post a message into a channel" at bounding box center [106, 239] width 147 height 14
type textarea "{ "message": "Slack error: no_text" }"
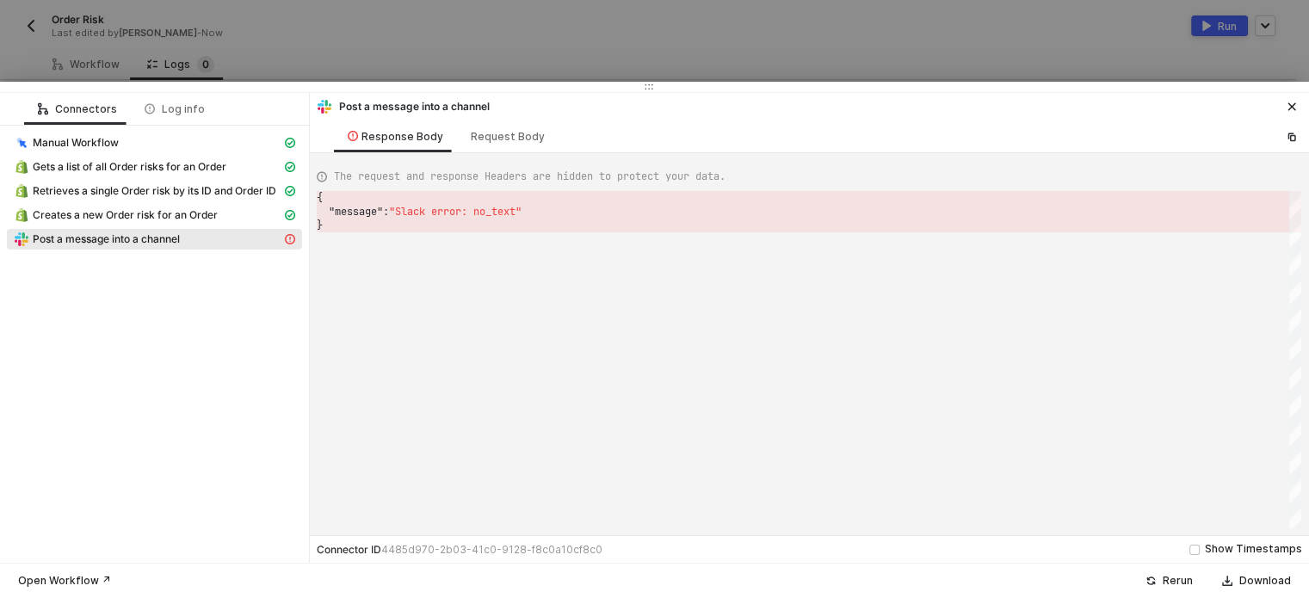
click at [535, 61] on div at bounding box center [654, 299] width 1309 height 598
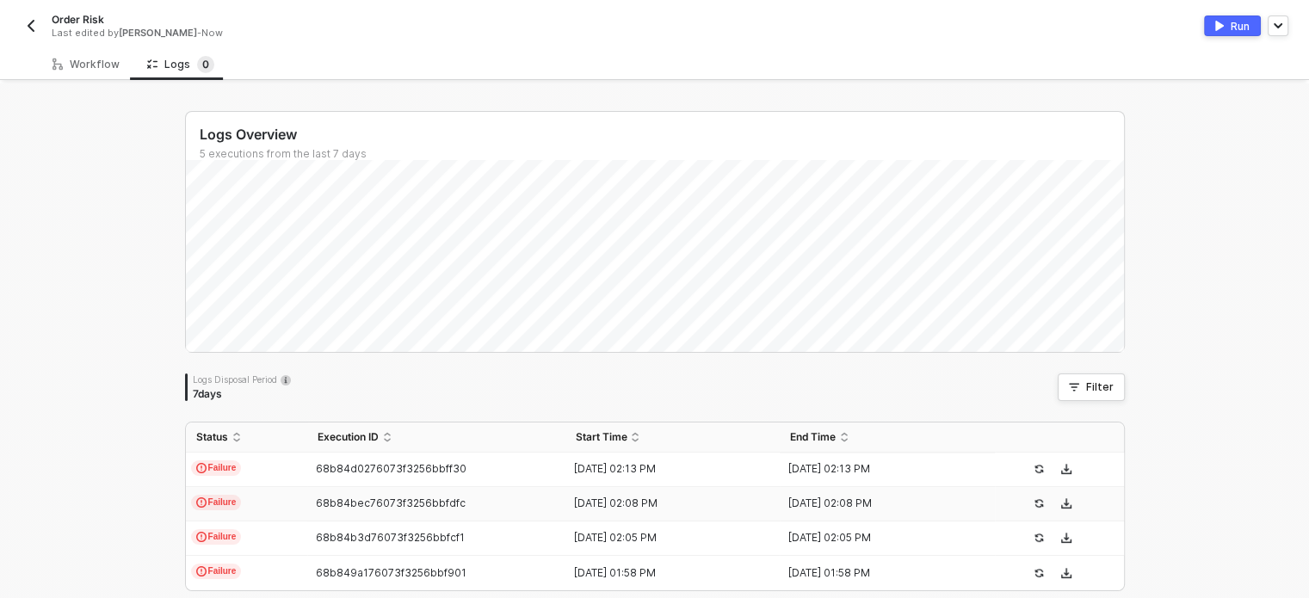
click at [207, 495] on span "Failure" at bounding box center [216, 502] width 51 height 15
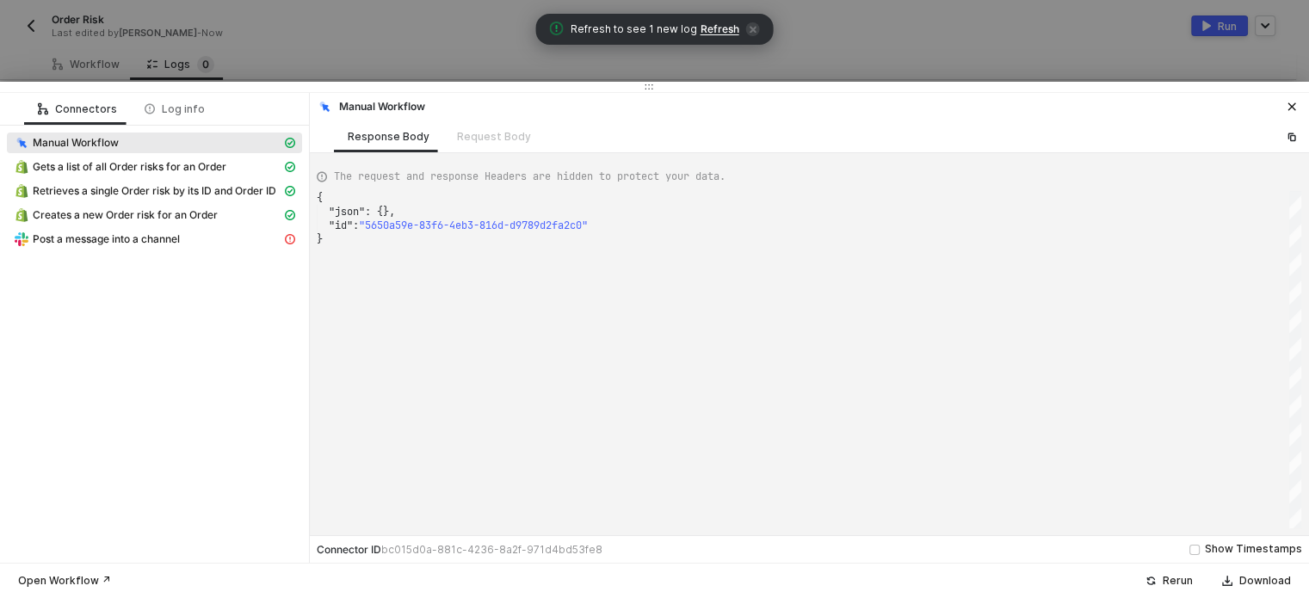
type textarea "{ "json": {}, "id": "30cd0bbf-1822-4304-a6db-60bf9c60c3bf" }"
click at [713, 23] on span "Refresh" at bounding box center [720, 29] width 39 height 14
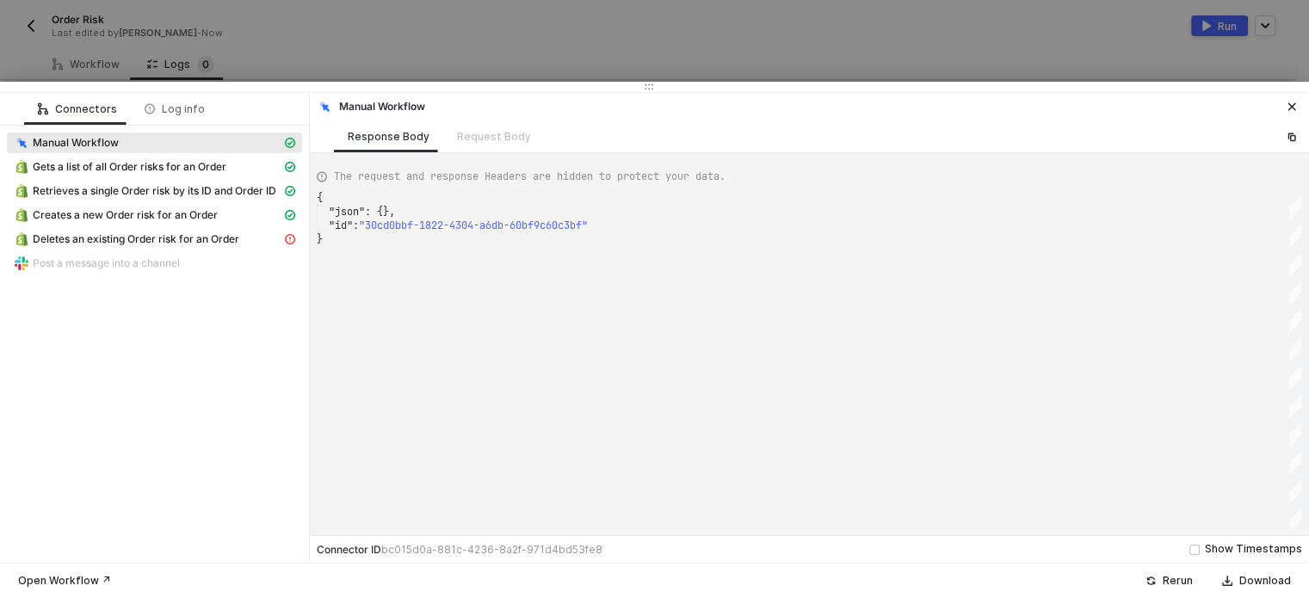
click at [779, 36] on div at bounding box center [654, 299] width 1309 height 598
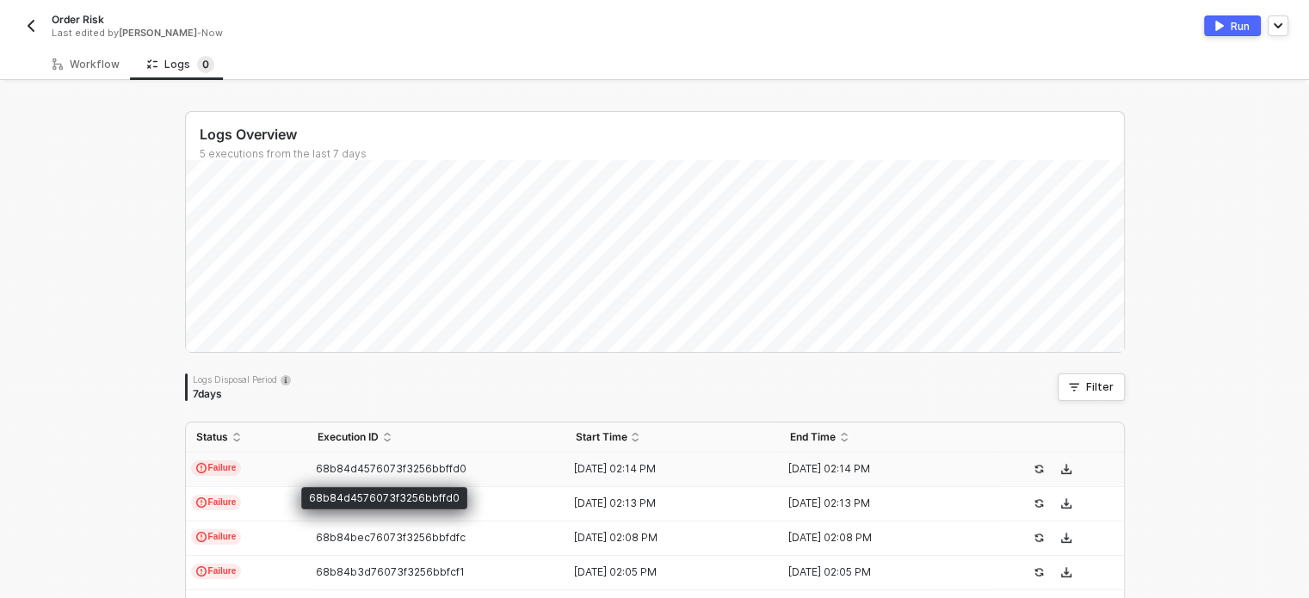
click at [346, 473] on span "68b84d4576073f3256bbffd0" at bounding box center [391, 468] width 151 height 13
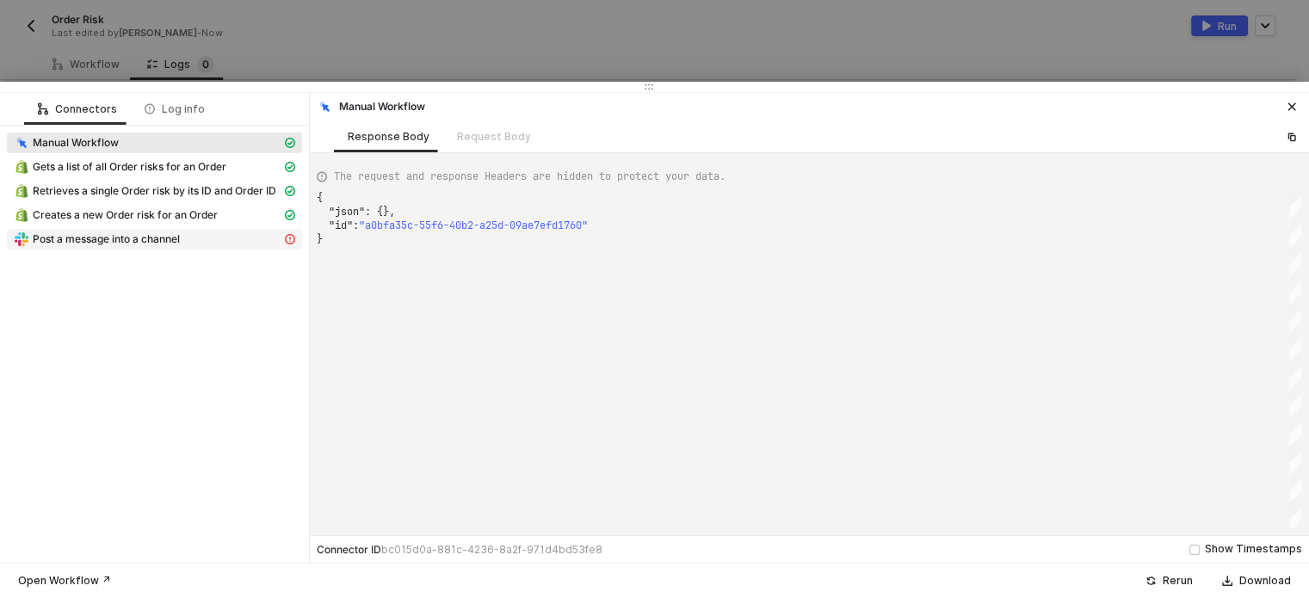
click at [137, 240] on span "Post a message into a channel" at bounding box center [106, 239] width 147 height 14
type textarea "{ "message": "Slack error: no_text" }"
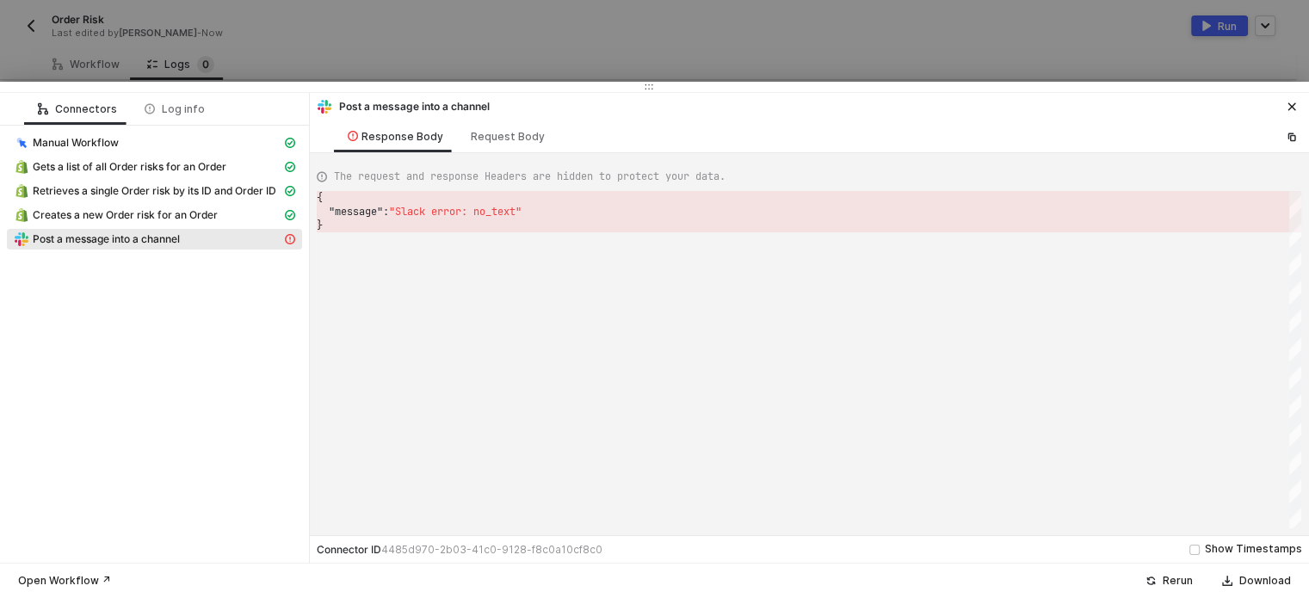
click at [432, 58] on div at bounding box center [654, 299] width 1309 height 598
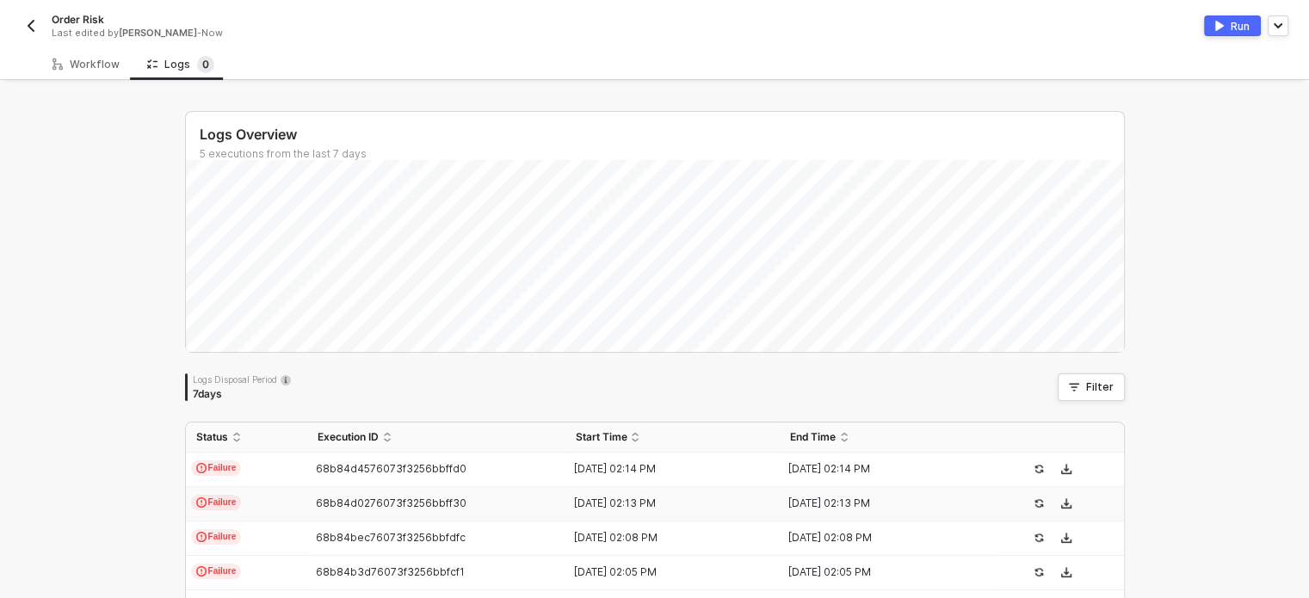
click at [311, 491] on td "68b84d0276073f3256bbff30" at bounding box center [436, 504] width 258 height 34
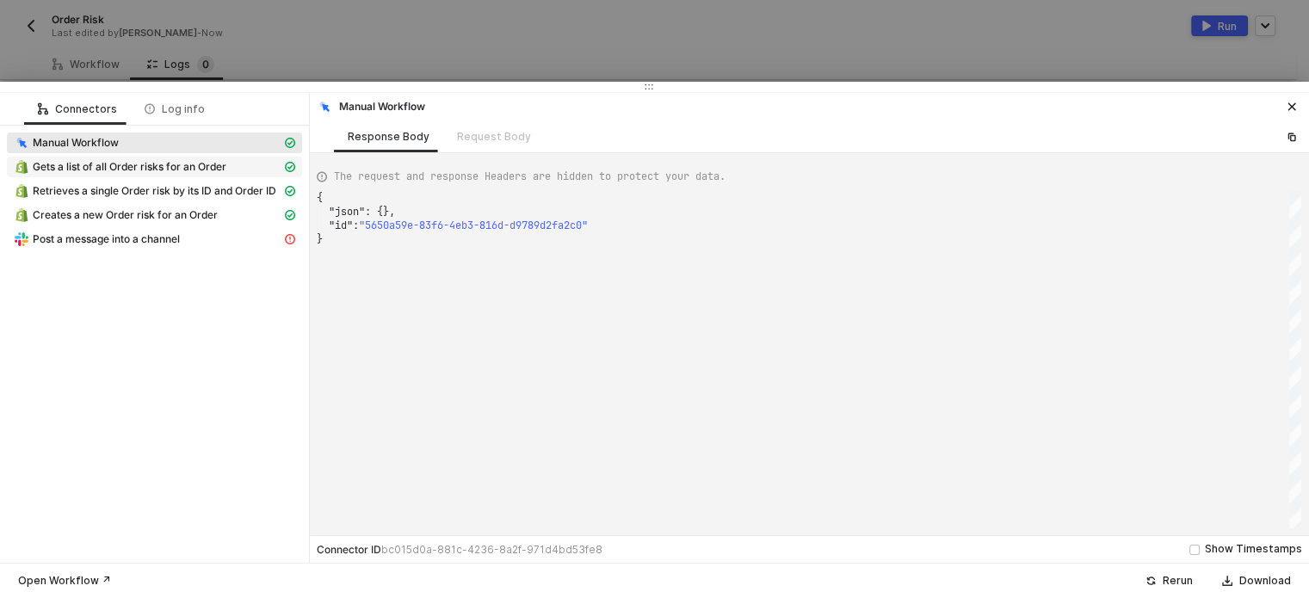
drag, startPoint x: 117, startPoint y: 243, endPoint x: 298, endPoint y: 171, distance: 194.3
click at [119, 242] on span "Post a message into a channel" at bounding box center [106, 239] width 147 height 14
type textarea "{ "message": "Slack error: no_text" }"
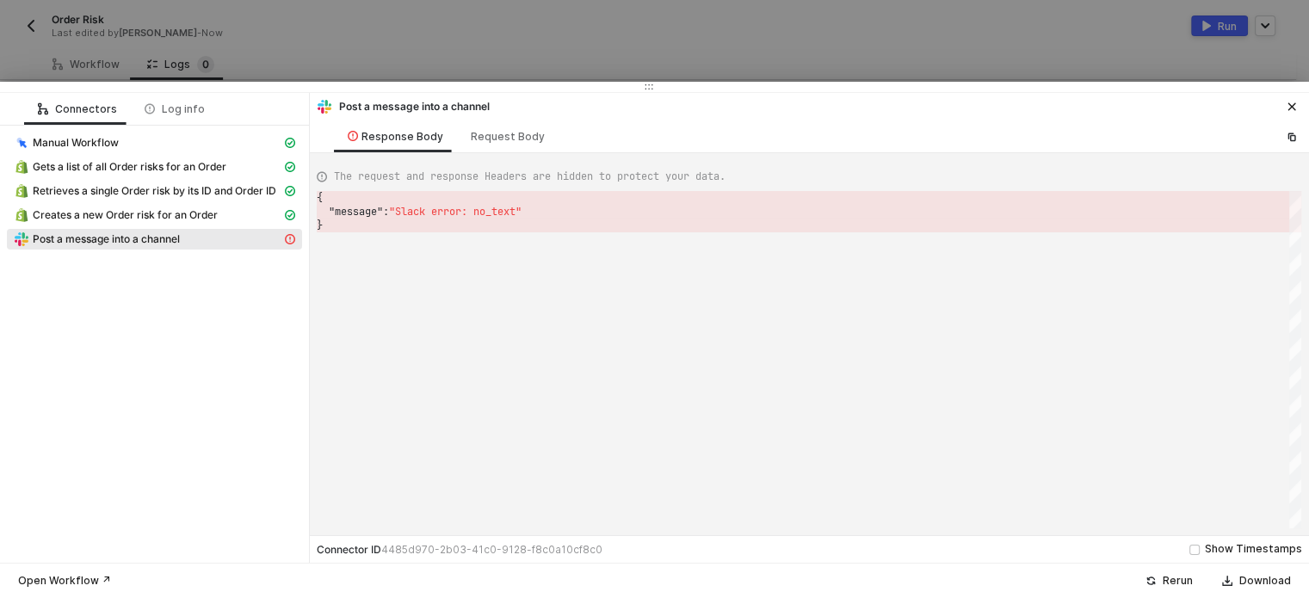
click at [434, 27] on div at bounding box center [654, 299] width 1309 height 598
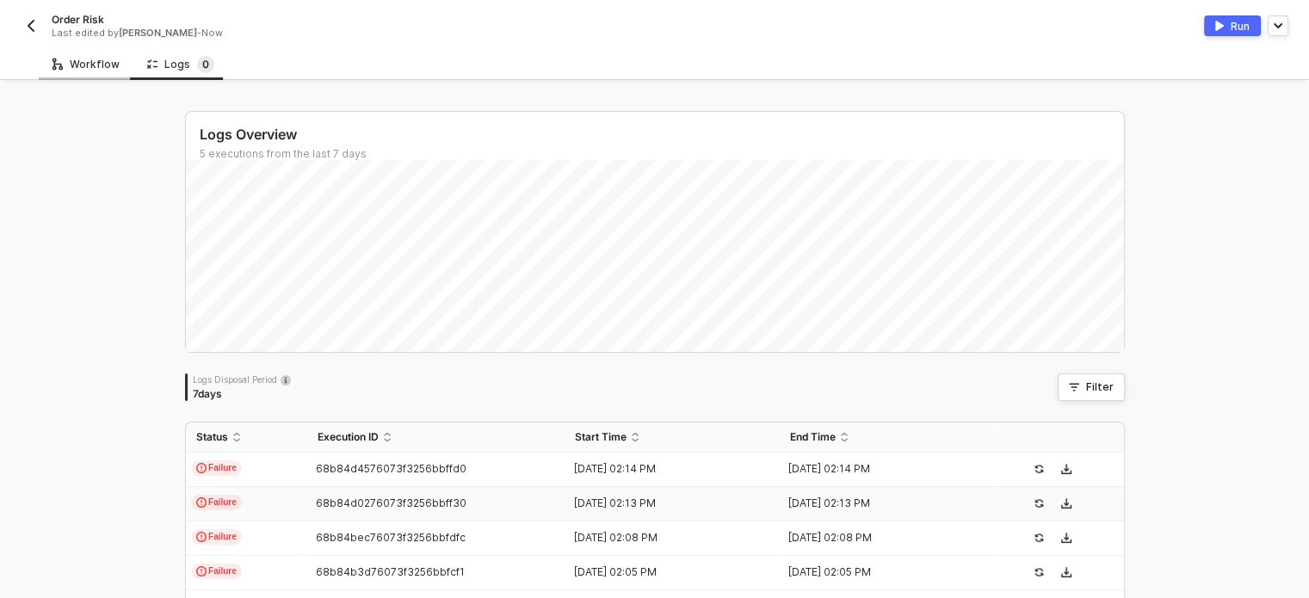
click at [77, 55] on div "Workflow" at bounding box center [86, 64] width 95 height 32
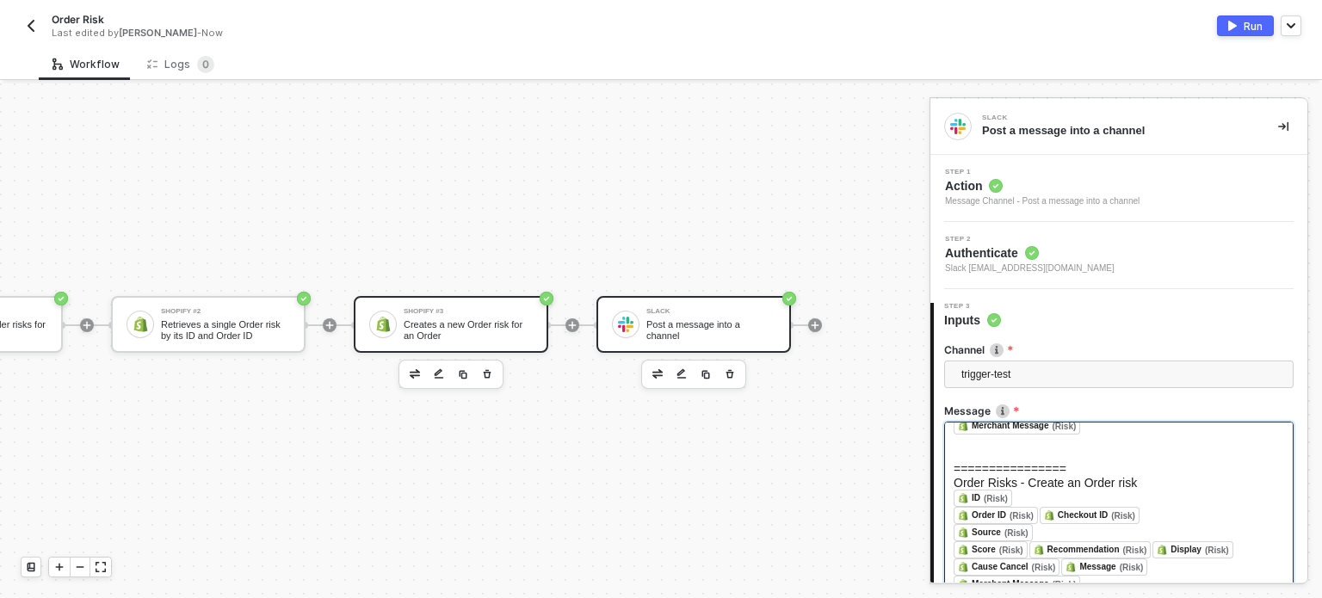
drag, startPoint x: 445, startPoint y: 330, endPoint x: 501, endPoint y: 322, distance: 56.5
click at [446, 330] on div "Shopify #3 Creates a new Order risk for an Order" at bounding box center [451, 324] width 195 height 57
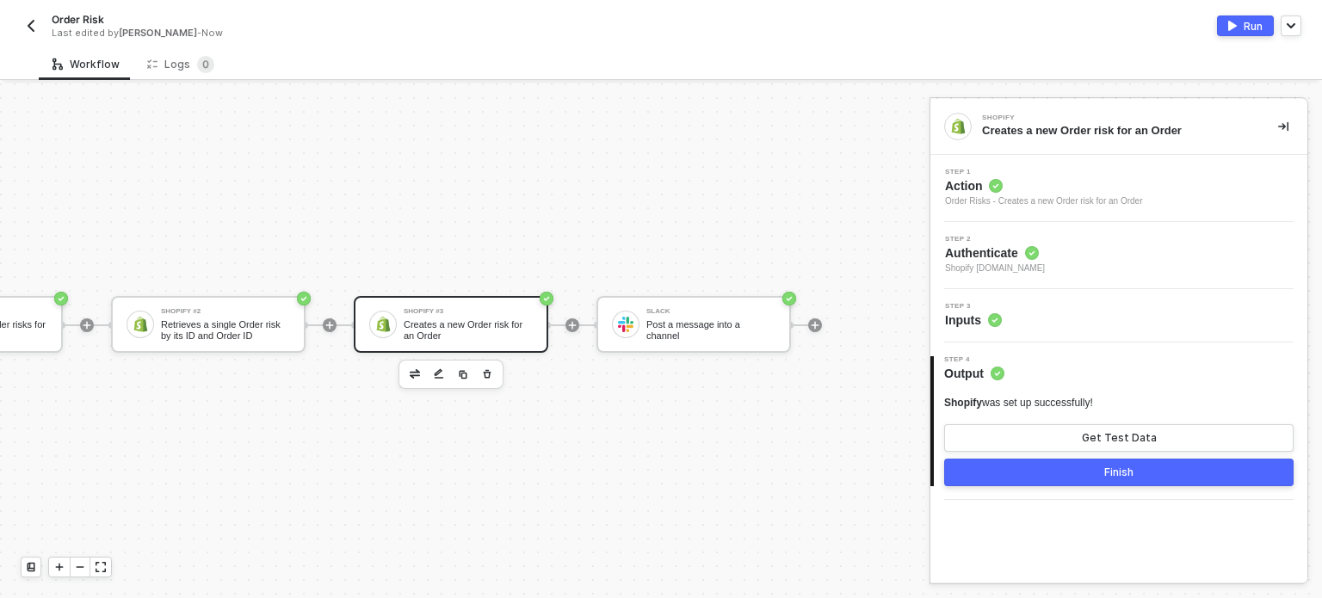
click at [995, 308] on span "Step 3" at bounding box center [973, 306] width 57 height 7
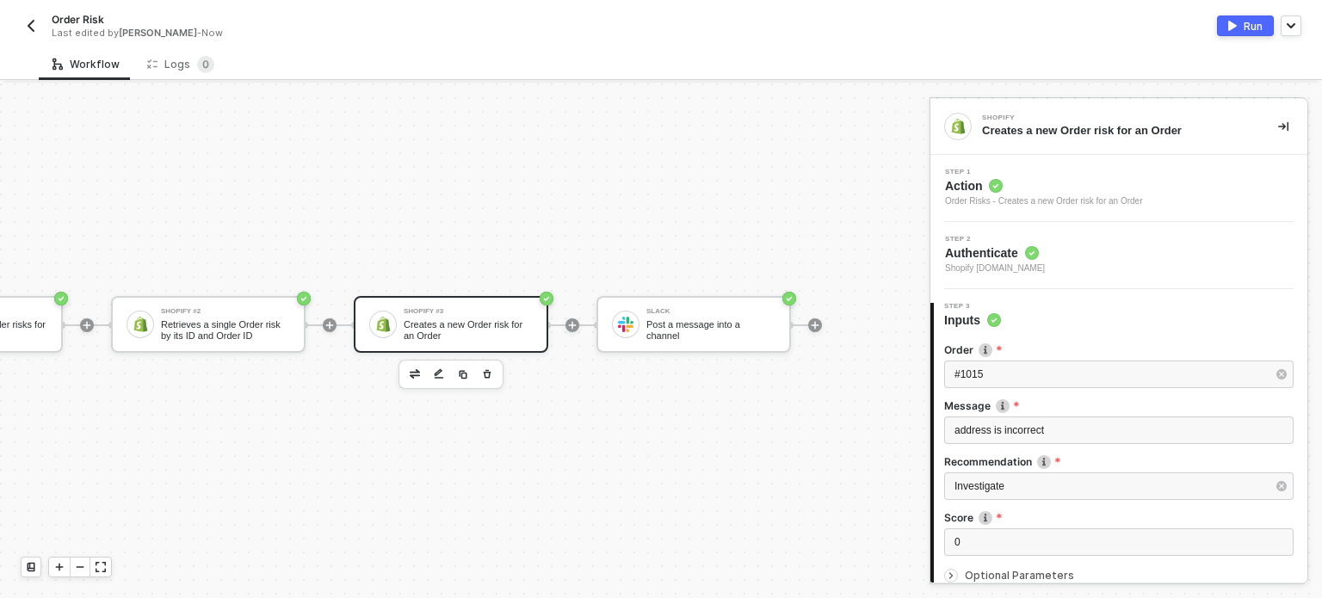
click at [1032, 263] on span "Shopify alloy-sandbox.myshopify.com" at bounding box center [995, 269] width 100 height 14
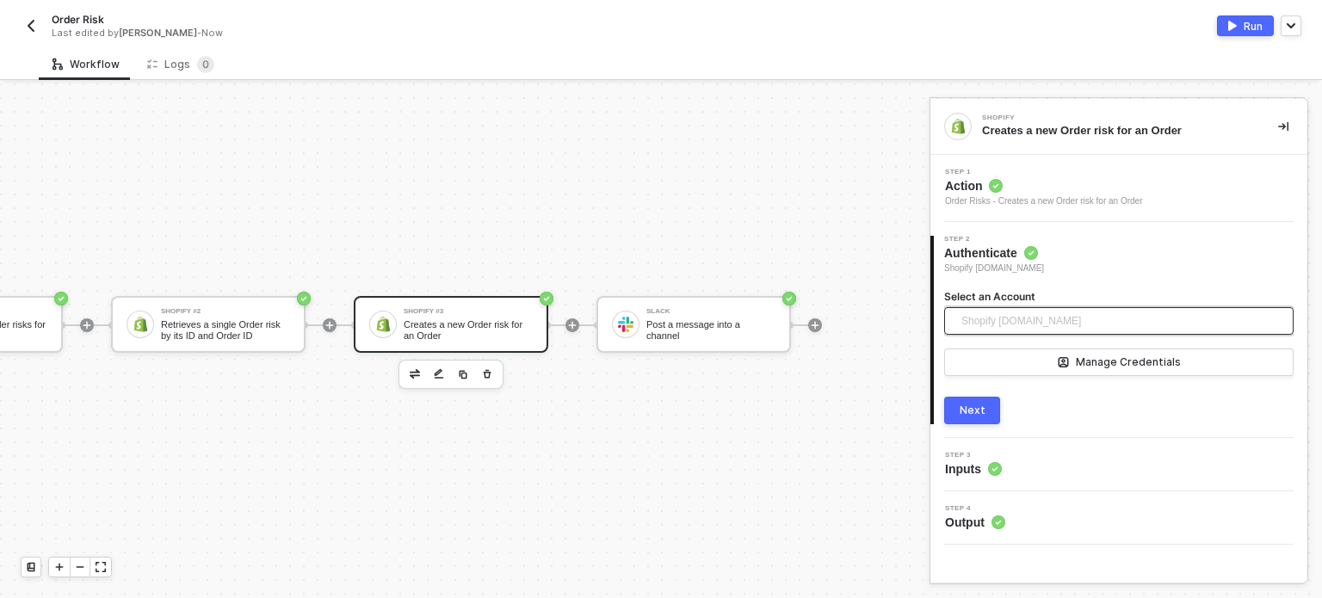
click at [1081, 329] on span "Shopify alloy-sandbox.myshopify.com" at bounding box center [1021, 321] width 120 height 26
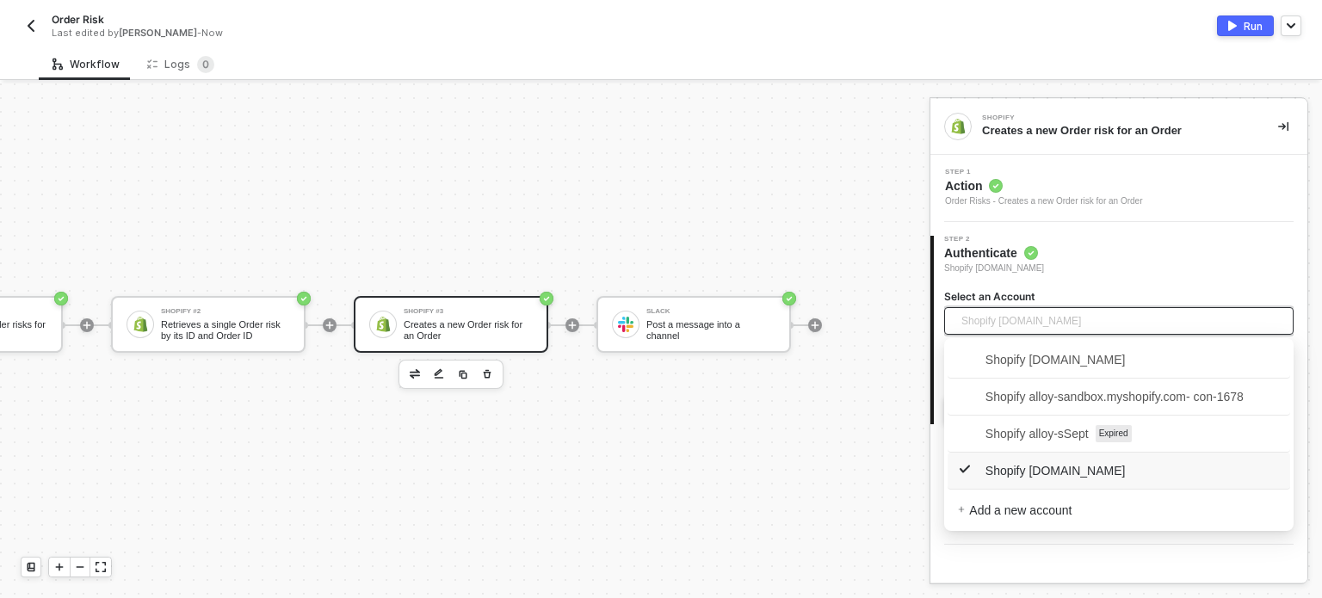
click at [1081, 329] on span "Shopify alloy-sandbox.myshopify.com" at bounding box center [1021, 321] width 120 height 26
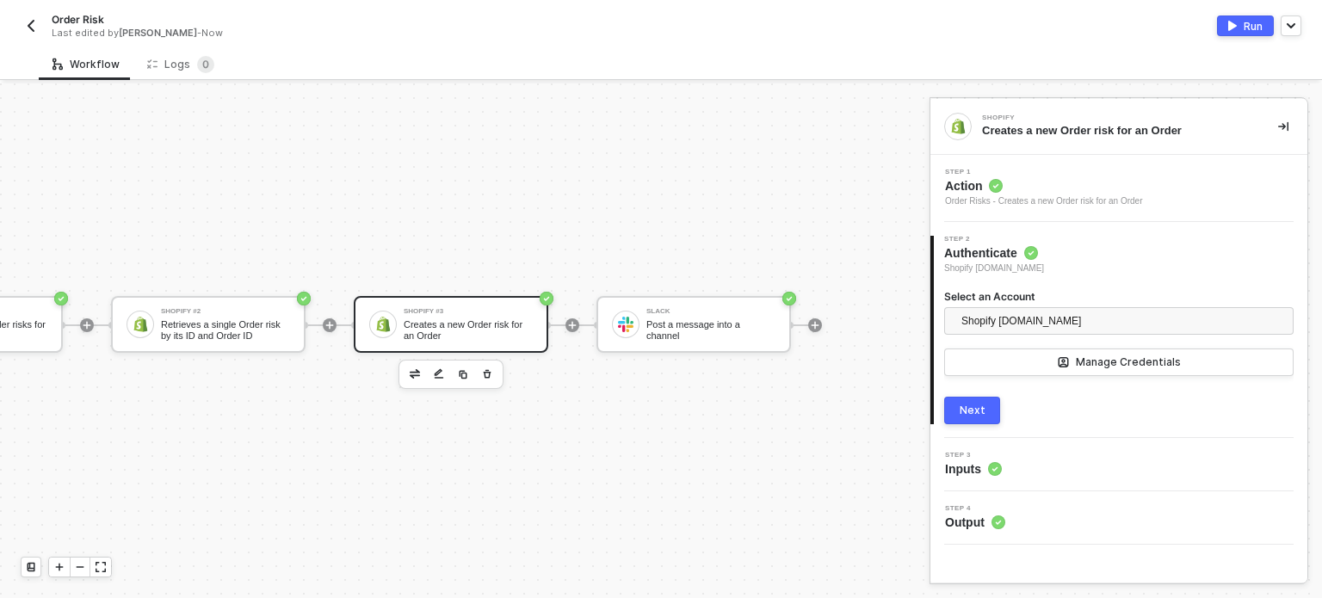
click at [995, 404] on button "Next" at bounding box center [972, 411] width 56 height 28
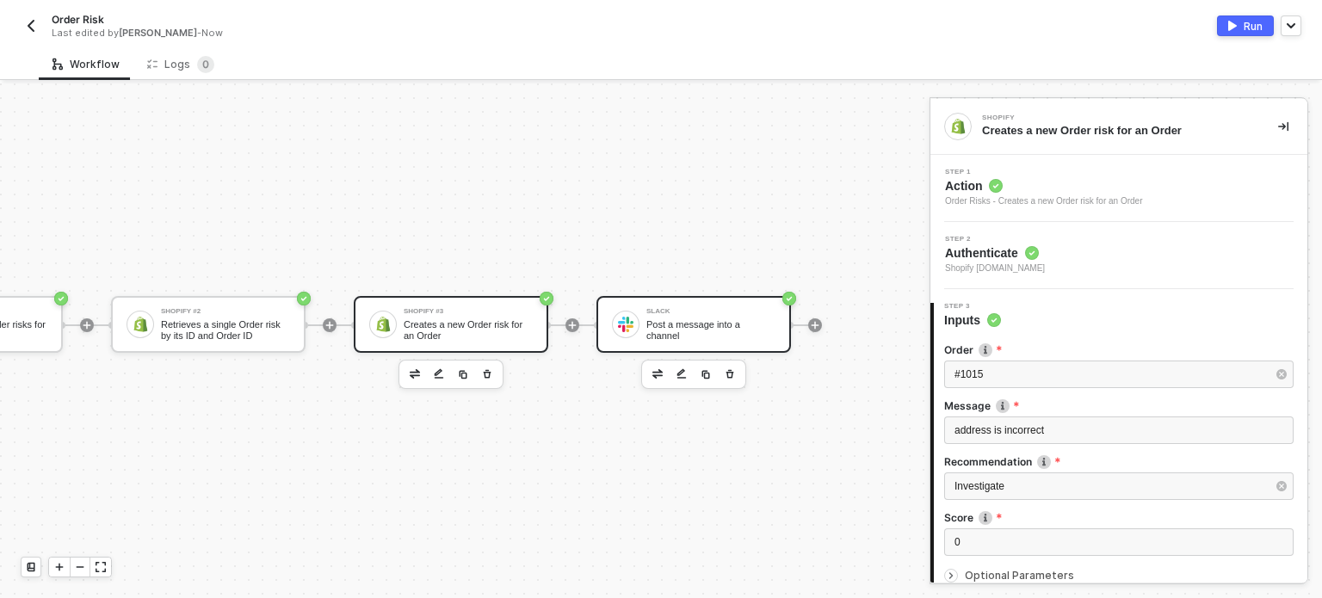
click at [689, 319] on div "Post a message into a channel" at bounding box center [710, 330] width 129 height 22
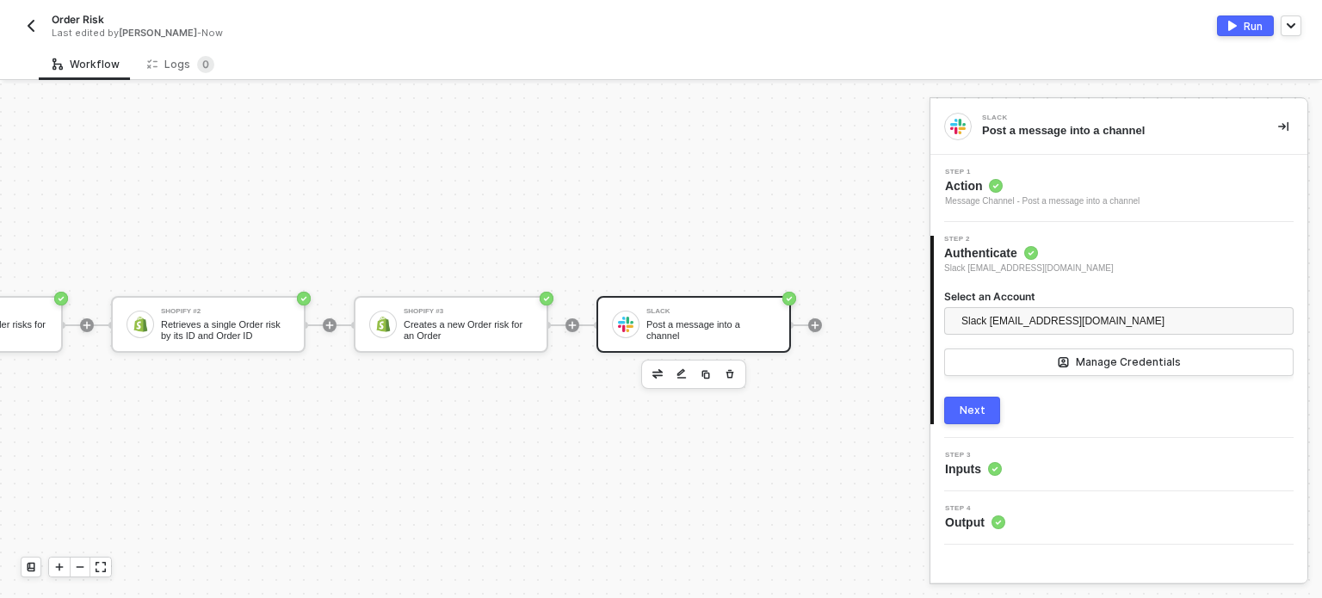
click at [974, 466] on span "Inputs" at bounding box center [973, 468] width 57 height 17
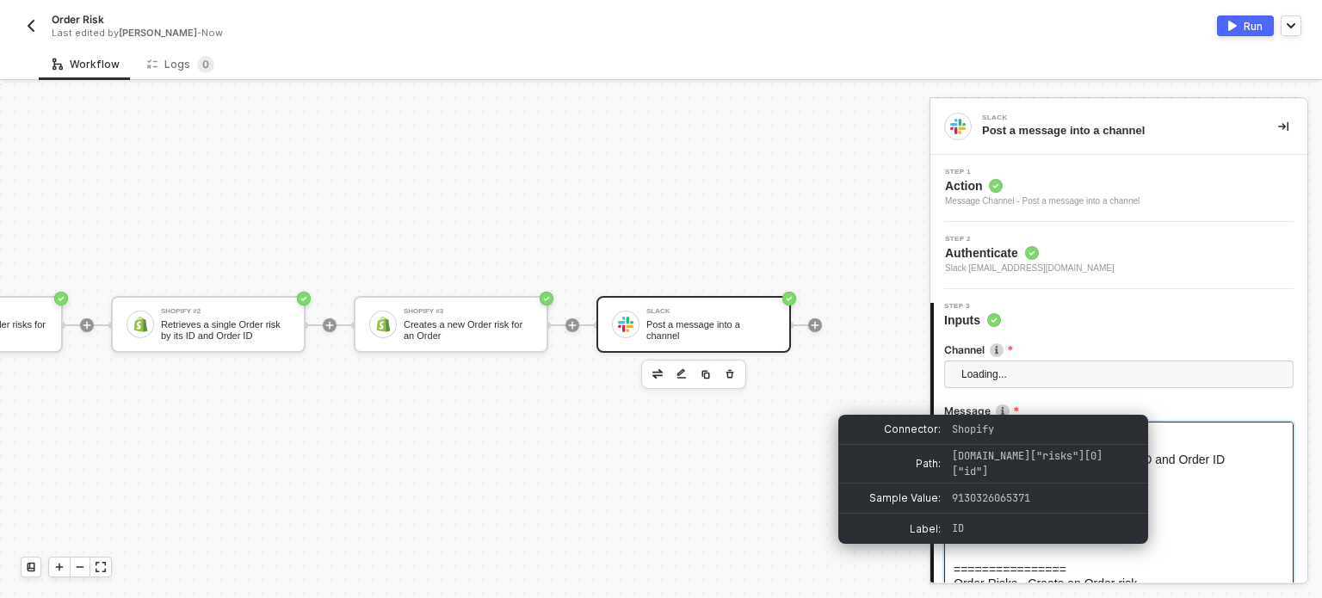
scroll to position [172, 0]
